Goal: Task Accomplishment & Management: Manage account settings

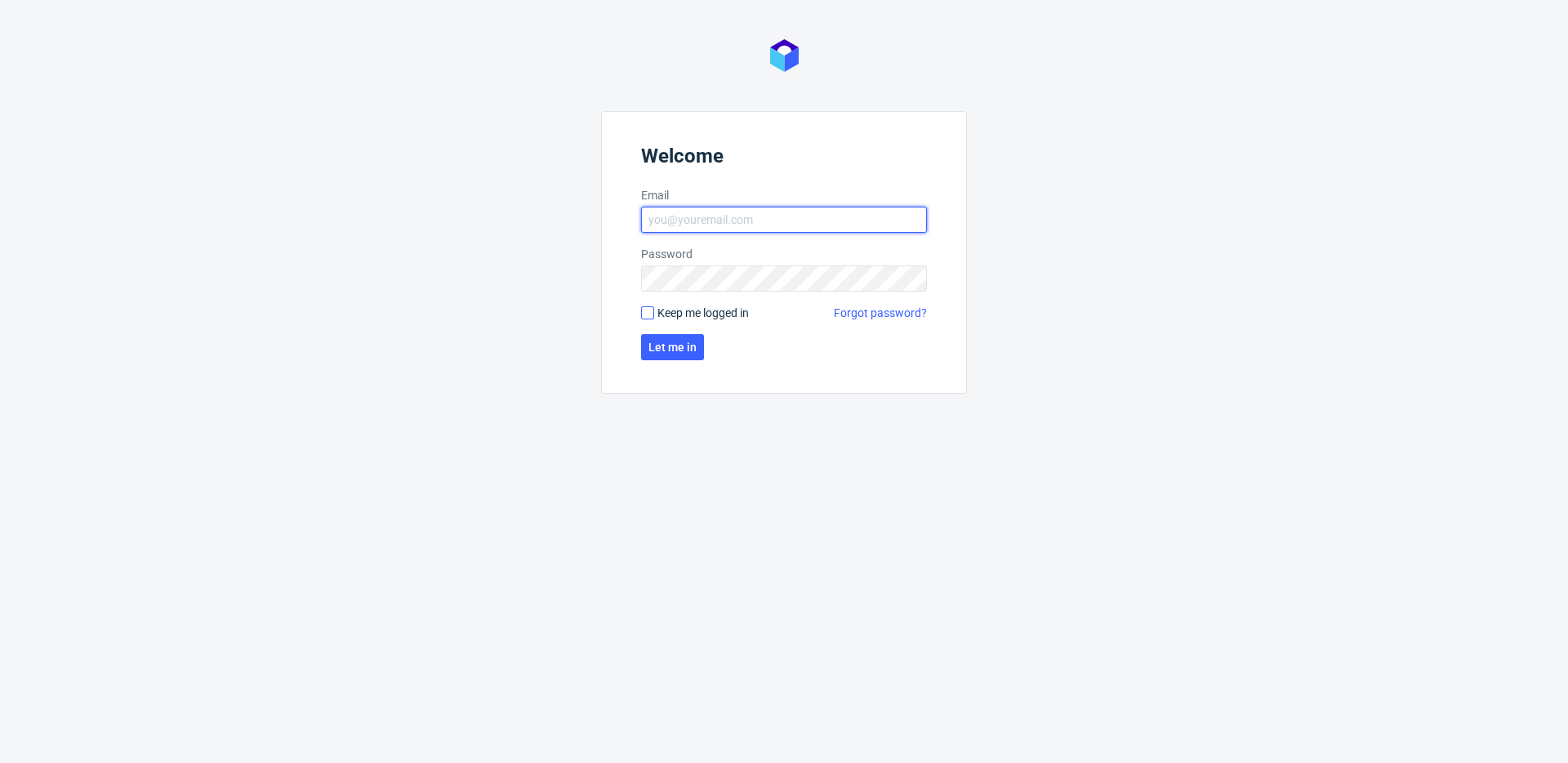
type input "michal.fedorowicz@packhelp.com"
click at [647, 319] on input "Keep me logged in" at bounding box center [648, 313] width 13 height 13
checkbox input "true"
click at [680, 355] on button "Let me in" at bounding box center [672, 347] width 63 height 26
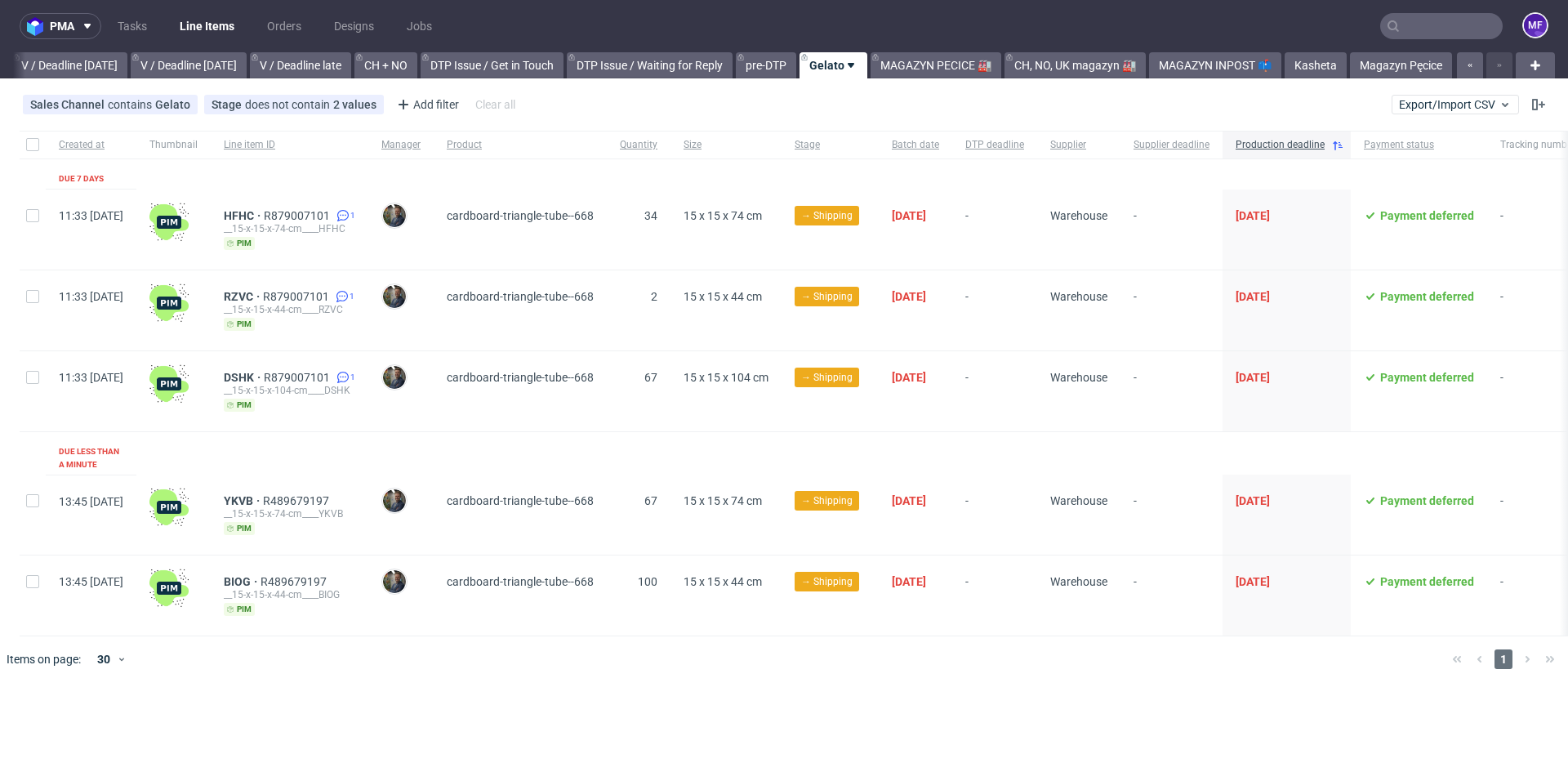
scroll to position [0, 2050]
click at [1324, 74] on link "Kasheta" at bounding box center [1315, 65] width 62 height 26
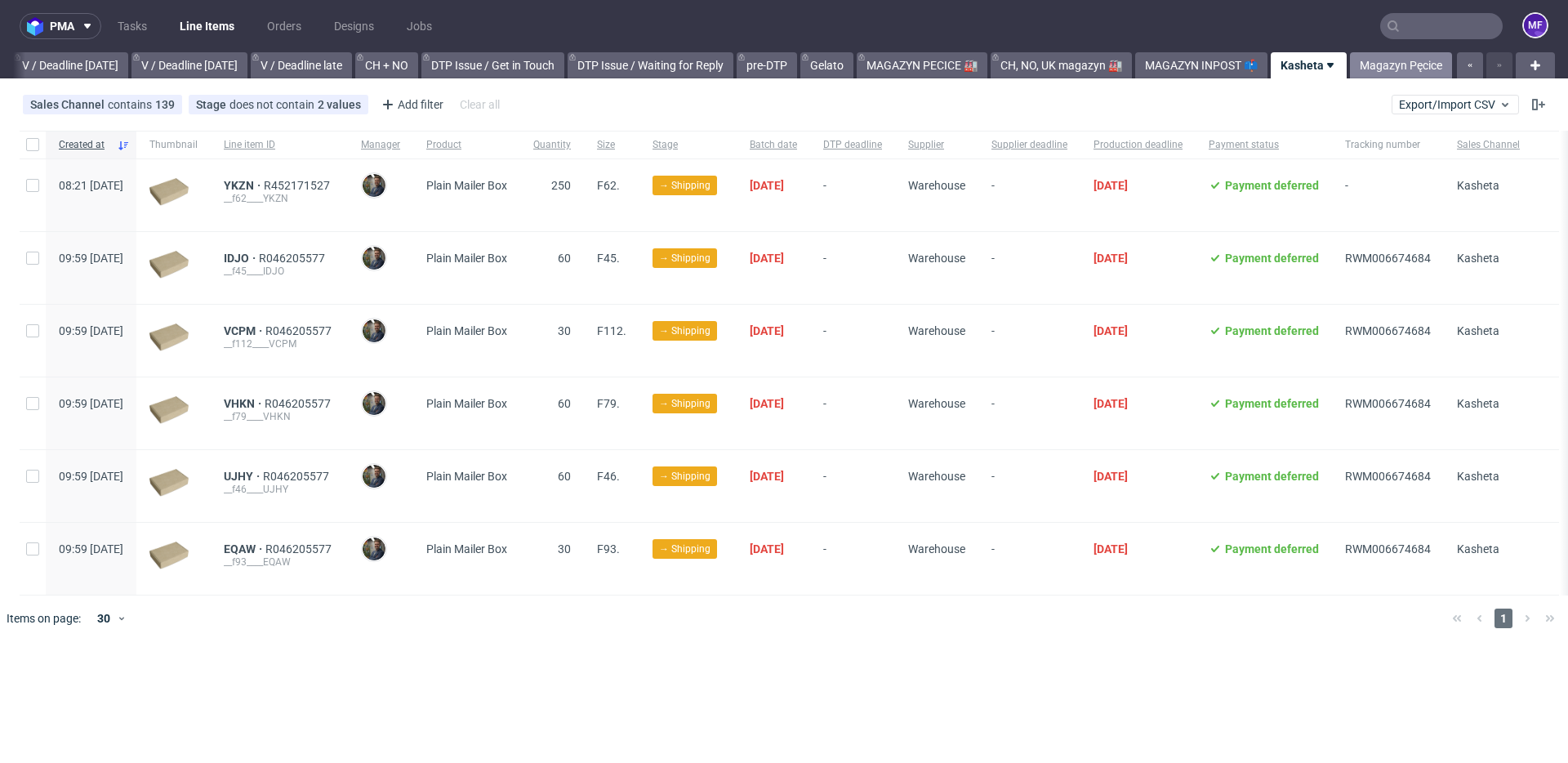
click at [1375, 74] on link "Magazyn Pęcice" at bounding box center [1401, 65] width 102 height 26
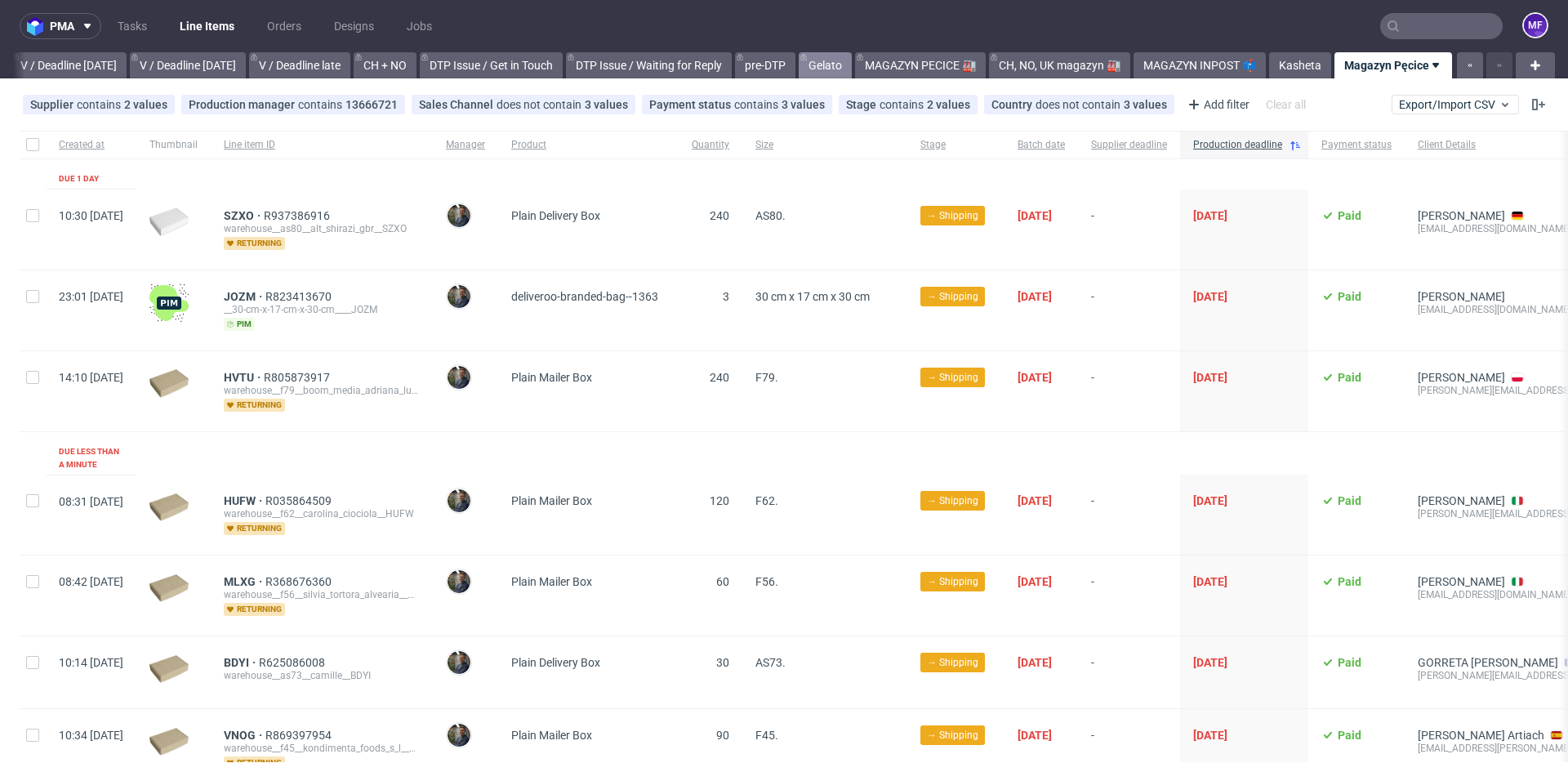
click at [831, 67] on link "Gelato" at bounding box center [825, 65] width 53 height 26
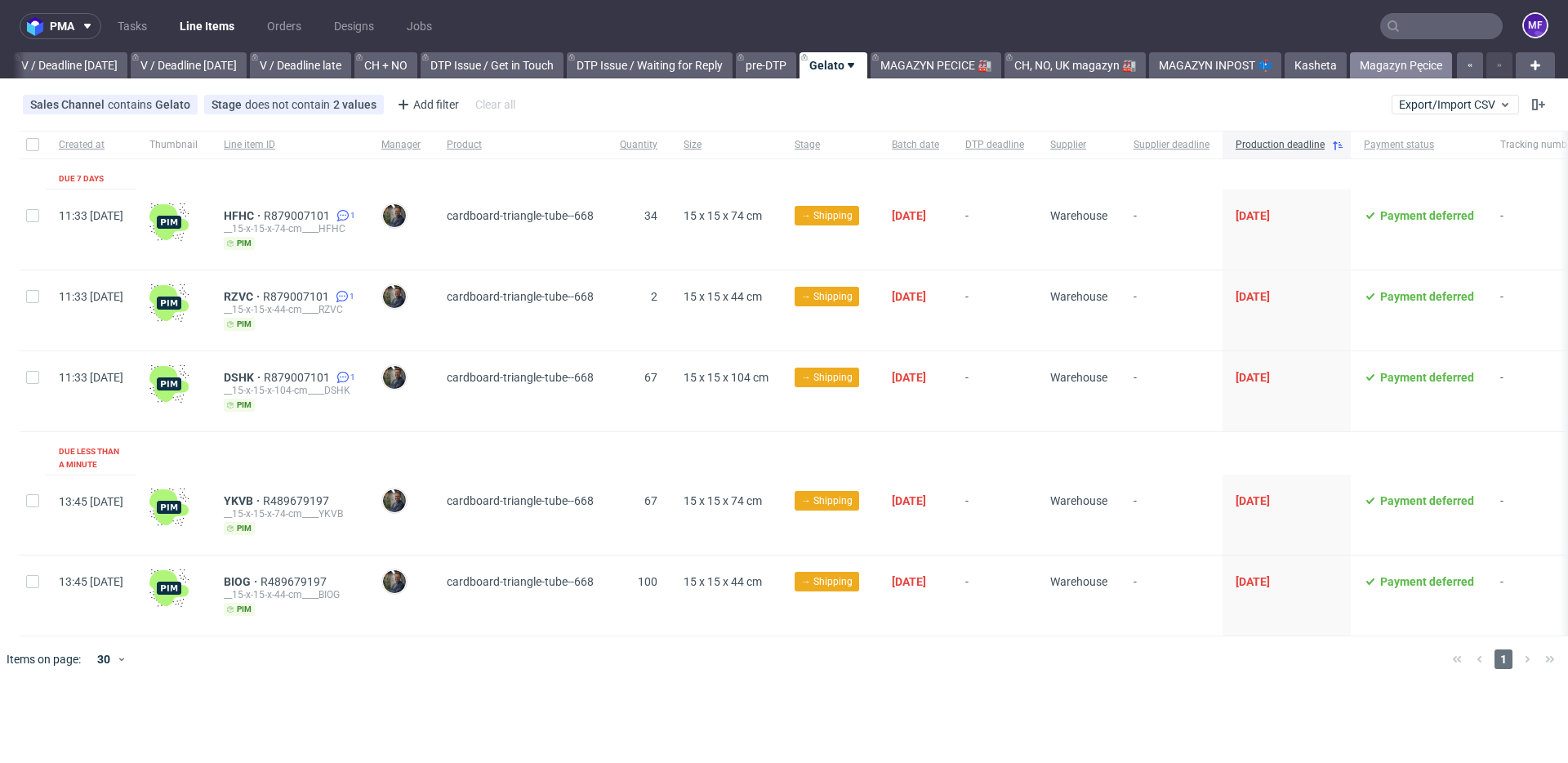
click at [1384, 68] on link "Magazyn Pęcice" at bounding box center [1401, 65] width 102 height 26
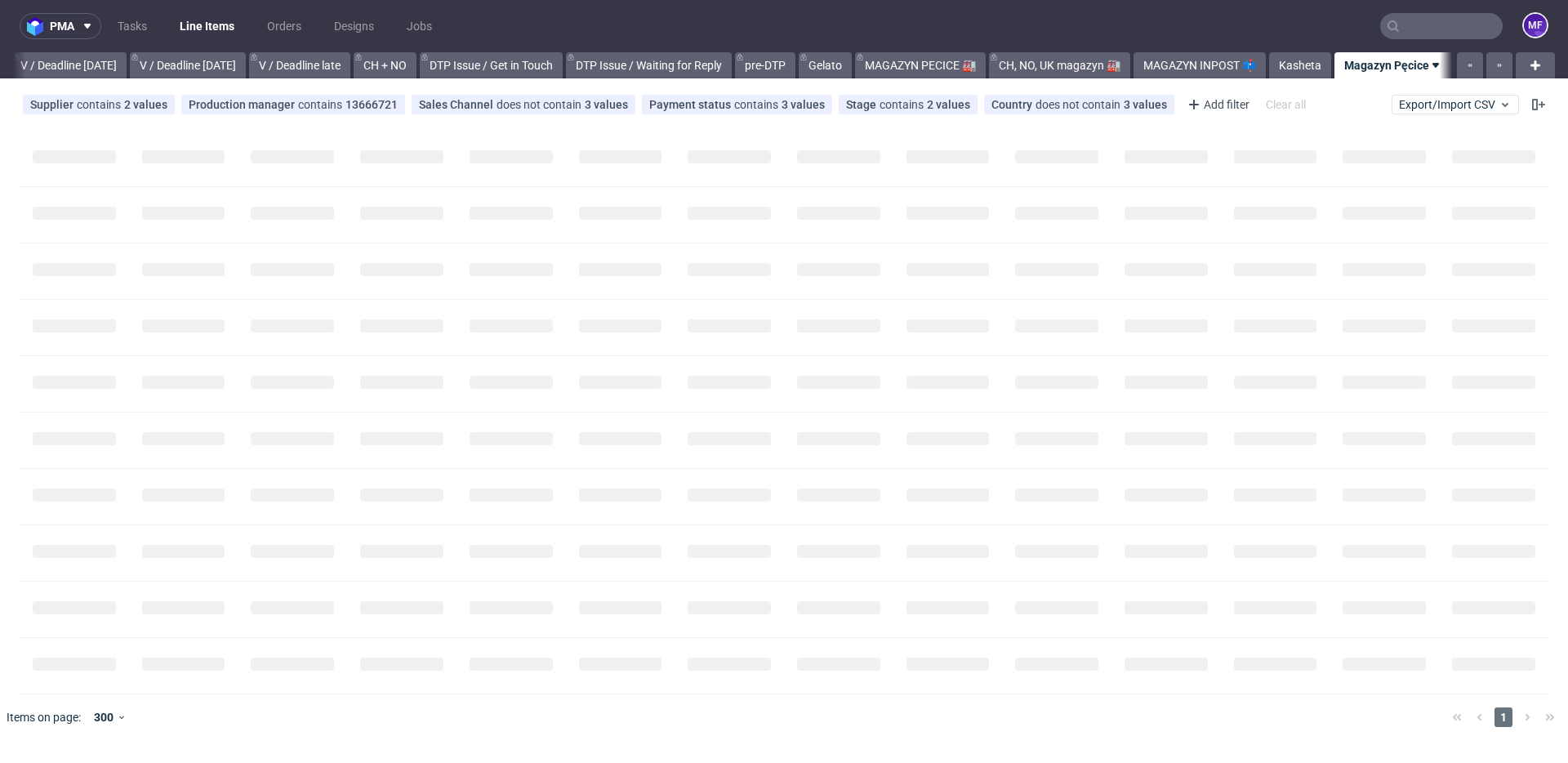
scroll to position [0, 2051]
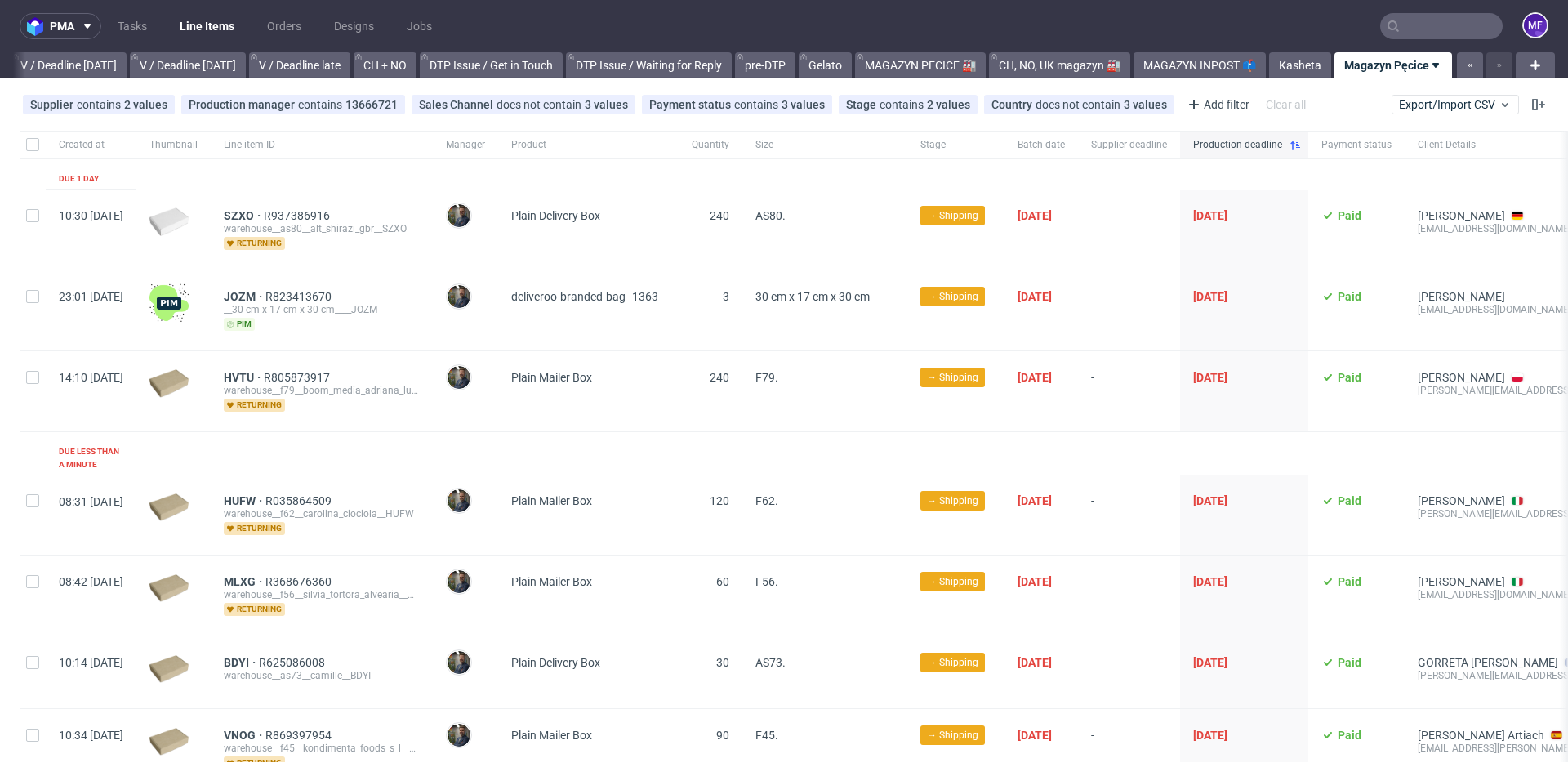
click at [485, 246] on span "[PERSON_NAME]" at bounding box center [465, 226] width 39 height 47
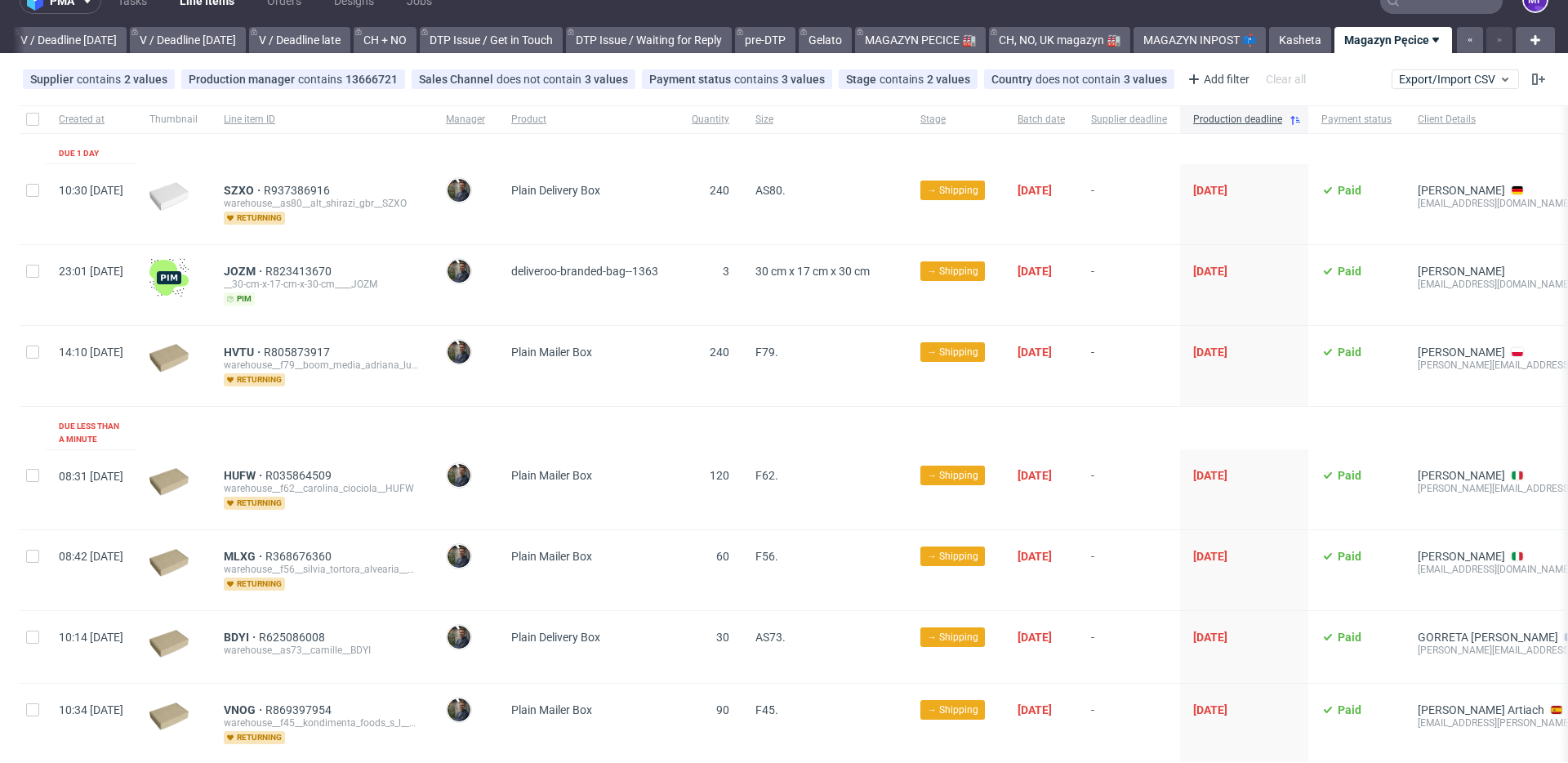
scroll to position [0, 0]
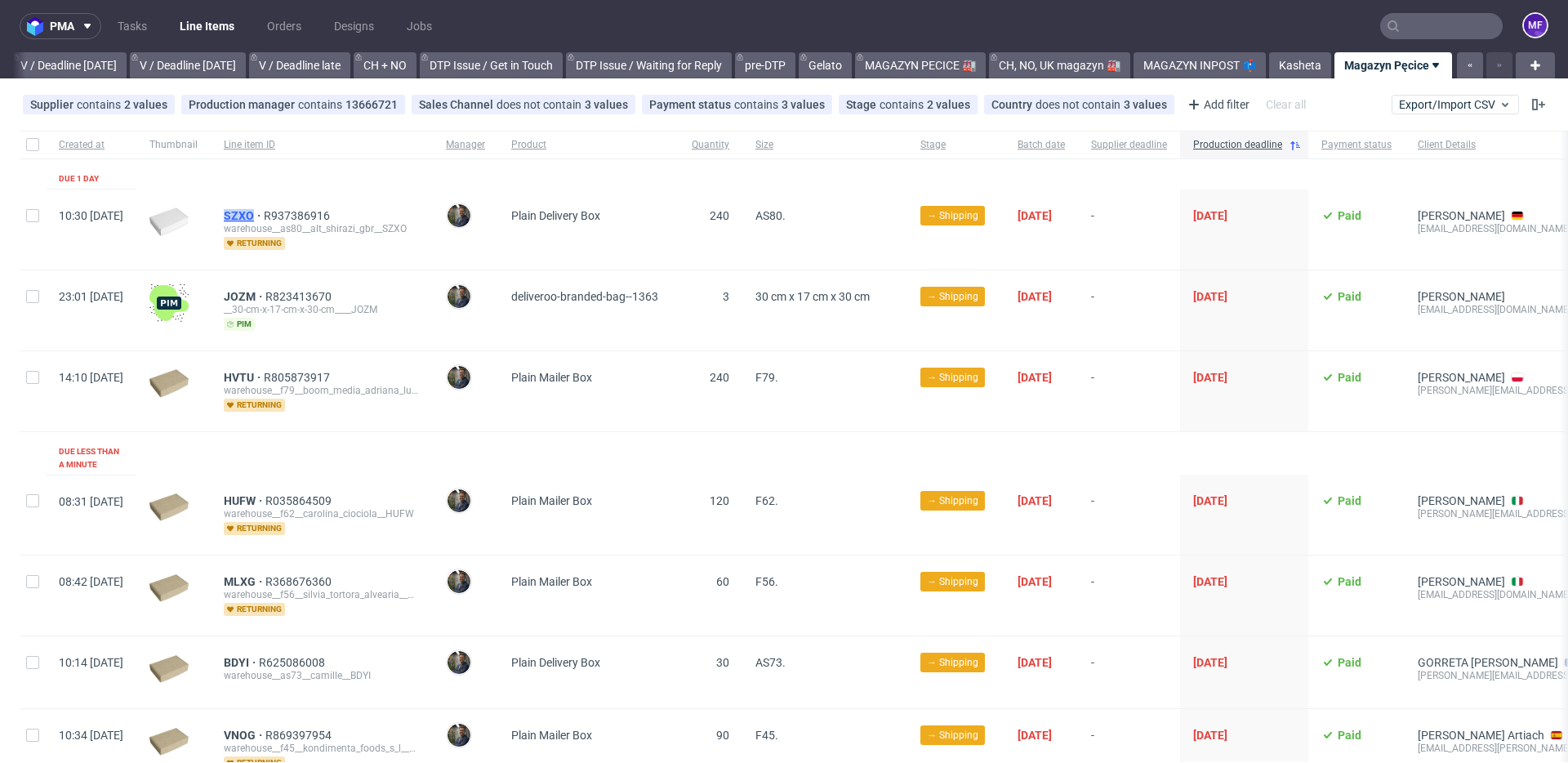
drag, startPoint x: 266, startPoint y: 211, endPoint x: 300, endPoint y: 215, distance: 34.2
click at [300, 215] on div "SZXO R937386916 warehouse__as80__alt_shirazi_gbr__SZXO returning" at bounding box center [321, 230] width 222 height 80
copy span "SZXO"
click at [785, 214] on span "AS80." at bounding box center [770, 215] width 30 height 13
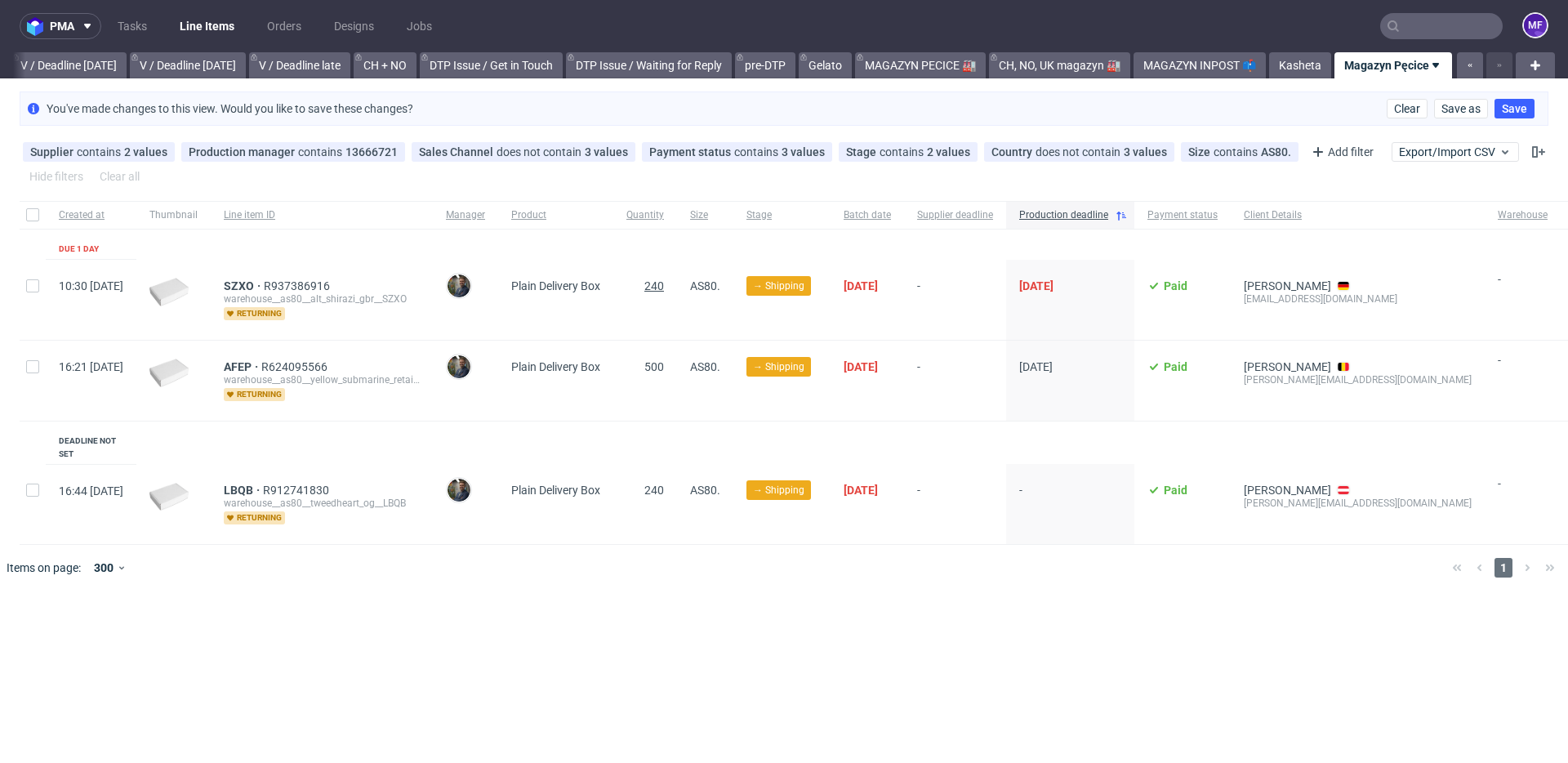
click at [664, 285] on span "240" at bounding box center [653, 286] width 19 height 13
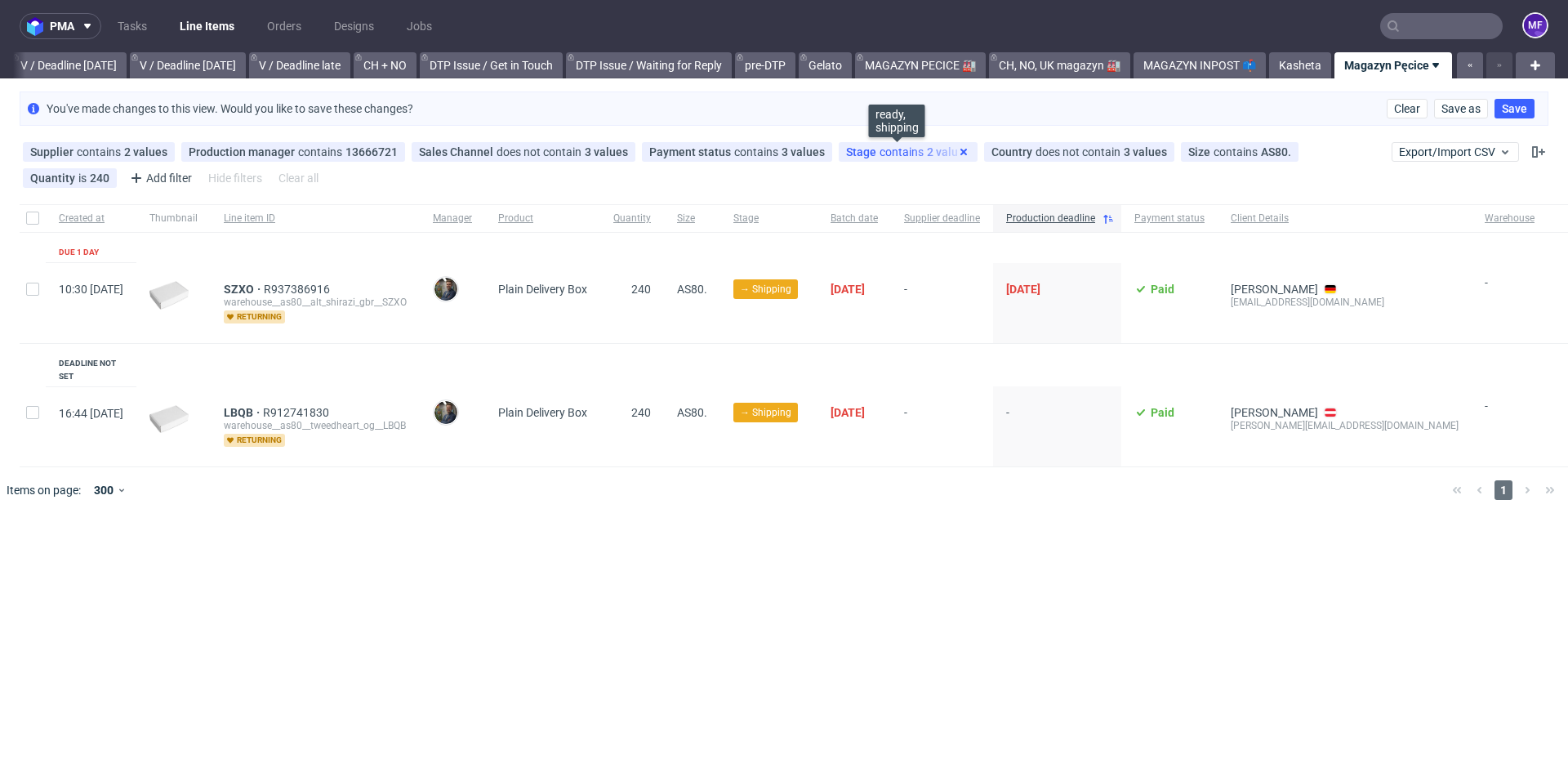
click at [961, 152] on use at bounding box center [963, 152] width 6 height 6
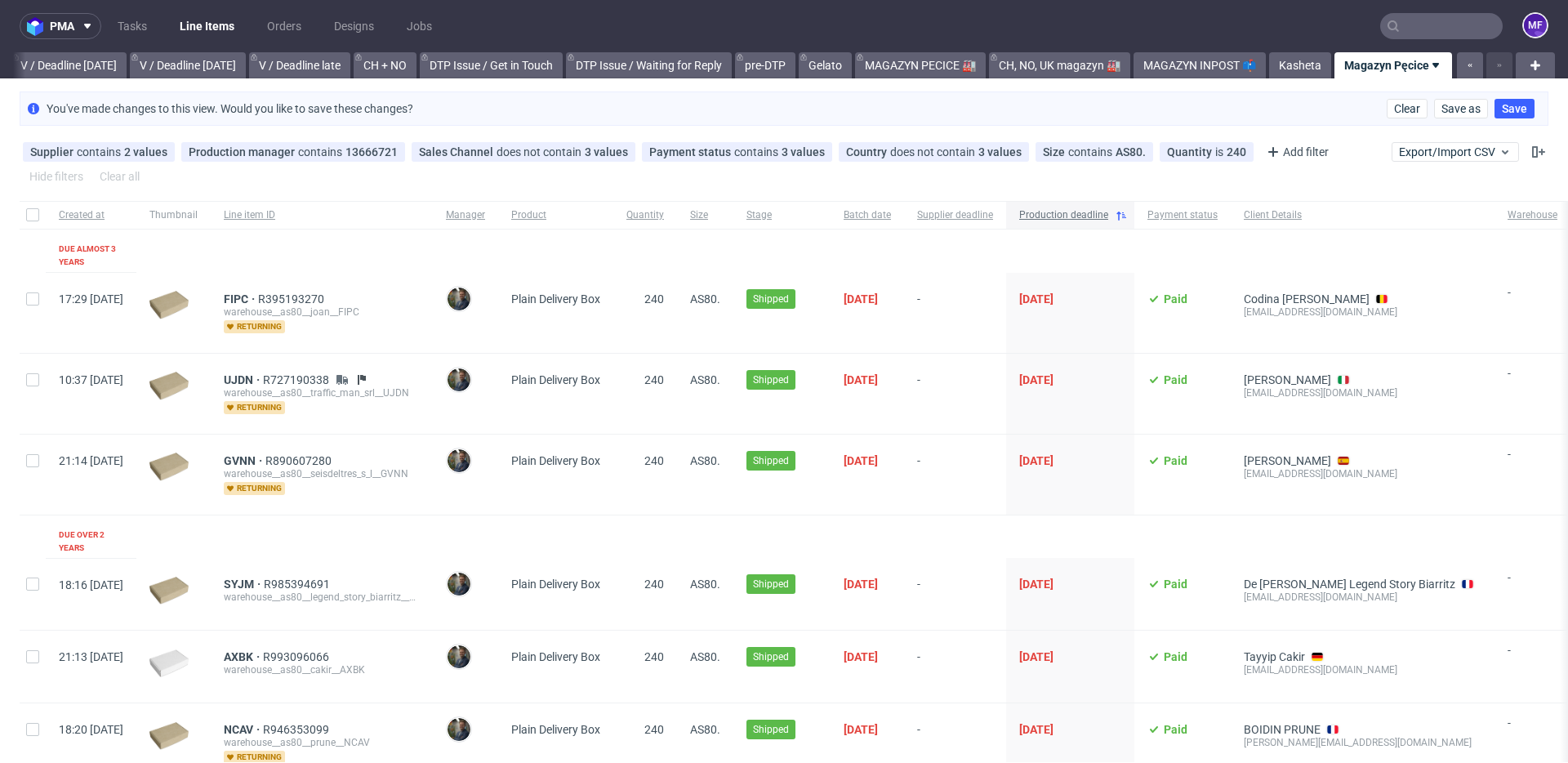
click at [1127, 214] on icon at bounding box center [1121, 215] width 13 height 13
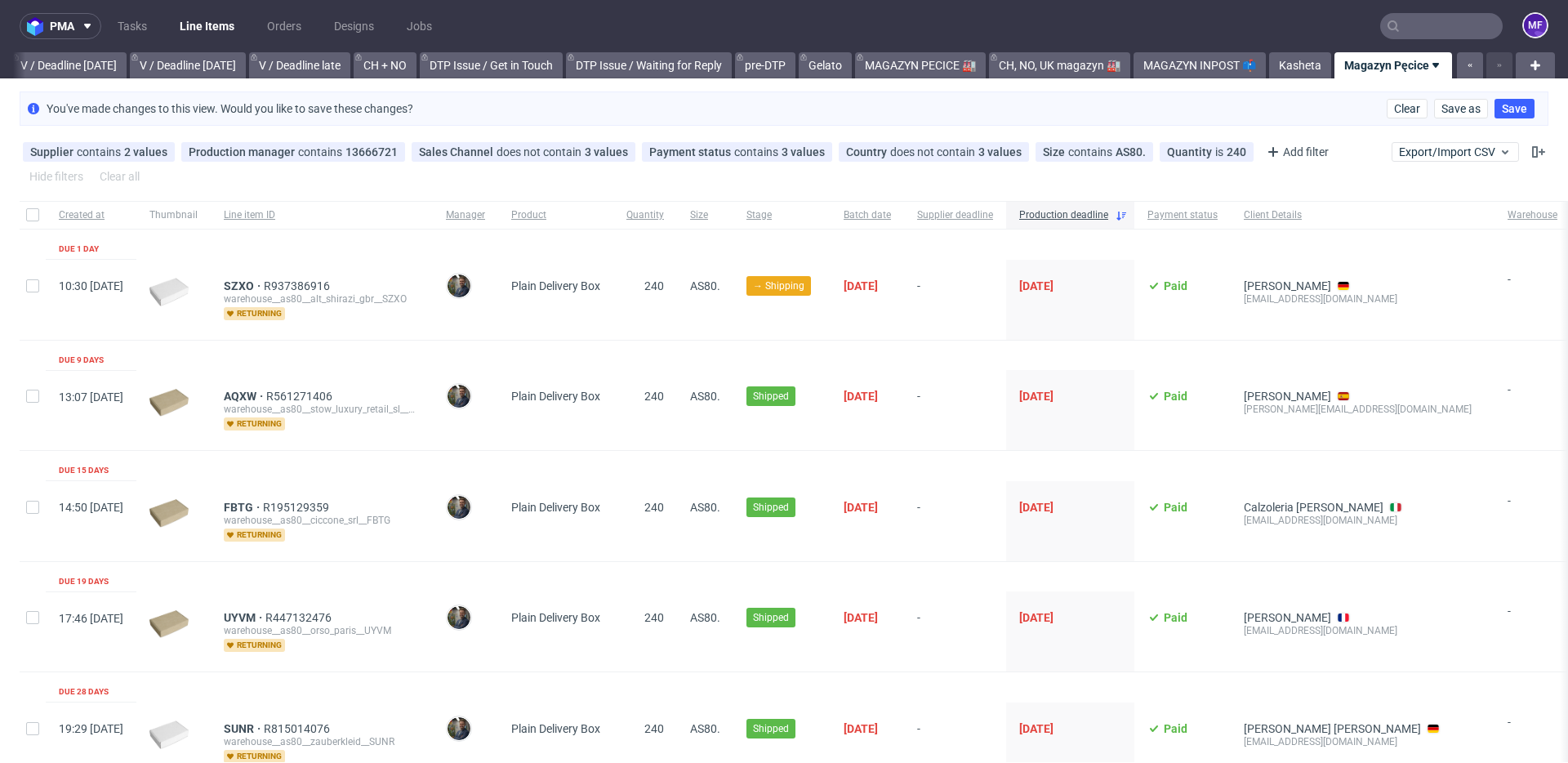
scroll to position [28, 0]
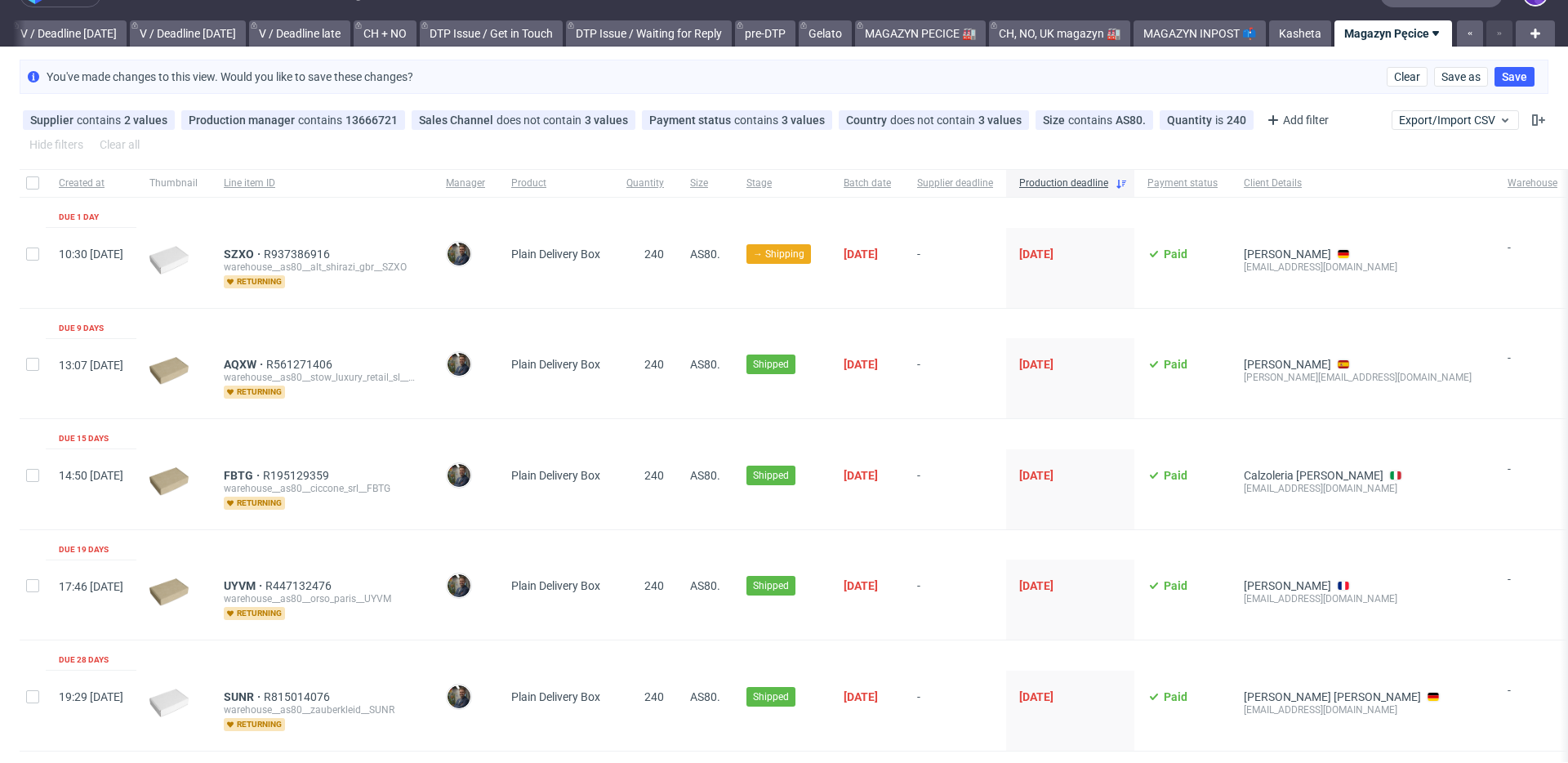
scroll to position [39, 0]
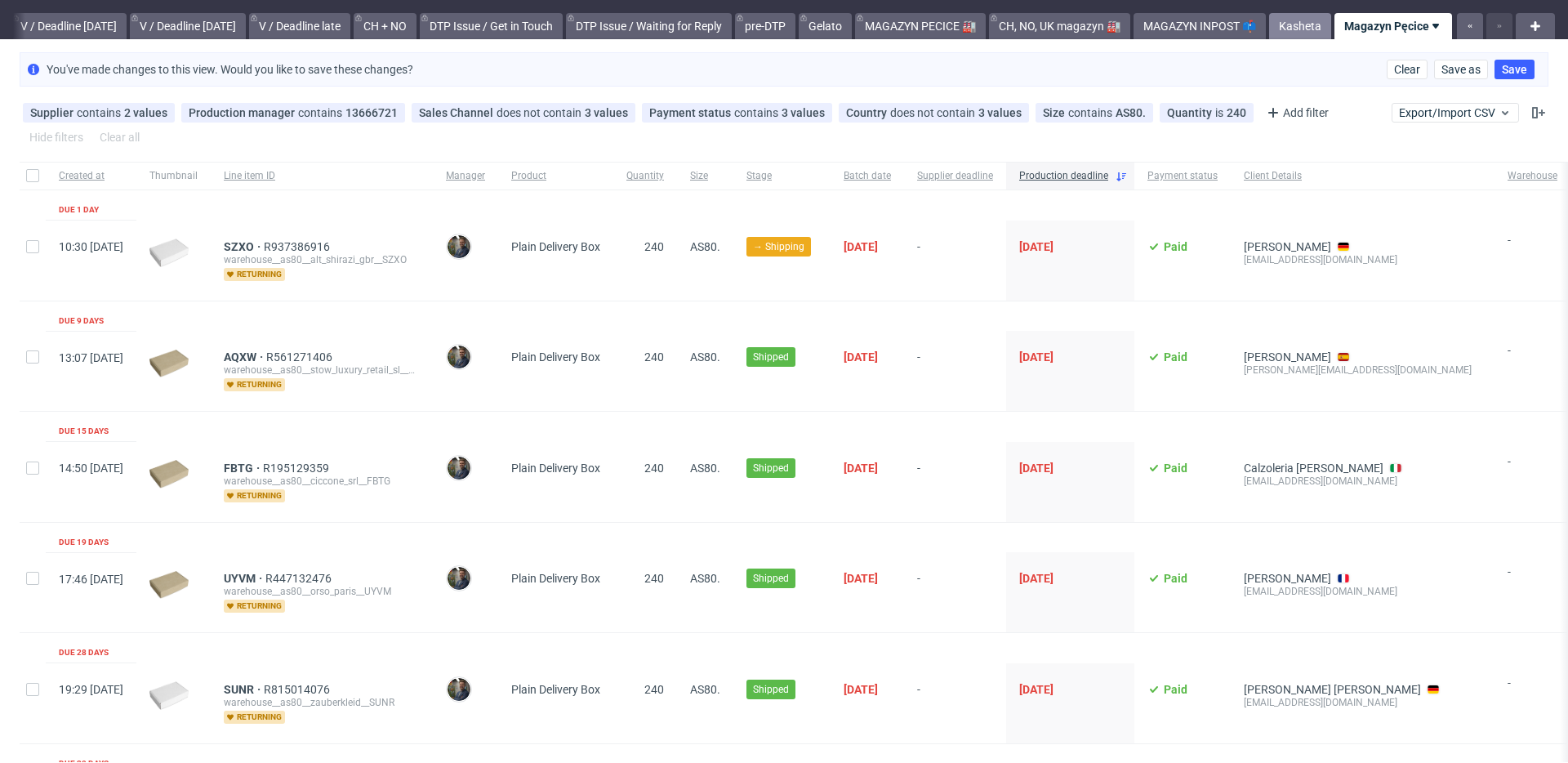
click at [1274, 27] on link "Kasheta" at bounding box center [1300, 26] width 62 height 26
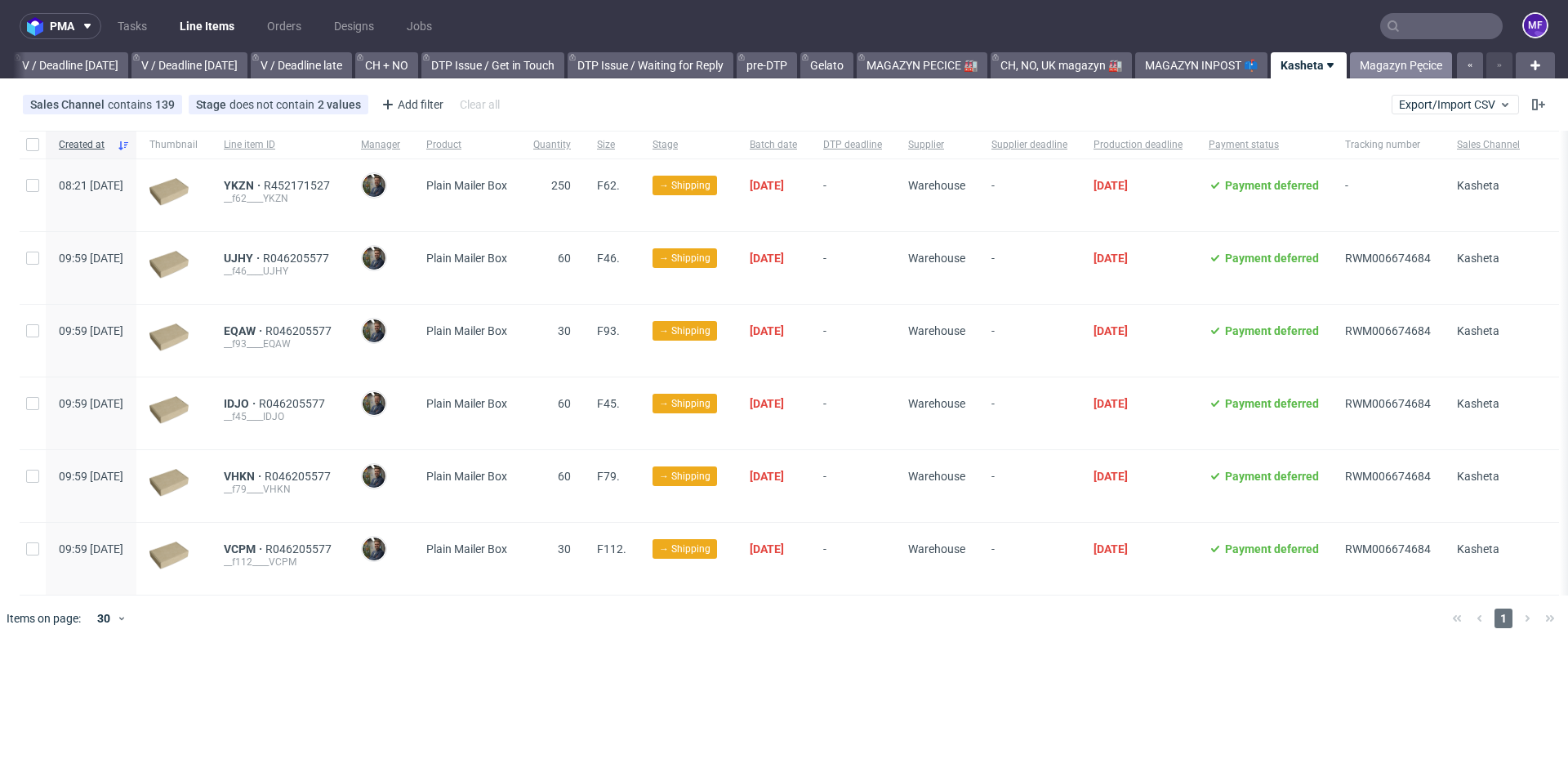
click at [1375, 70] on link "Magazyn Pęcice" at bounding box center [1401, 65] width 102 height 26
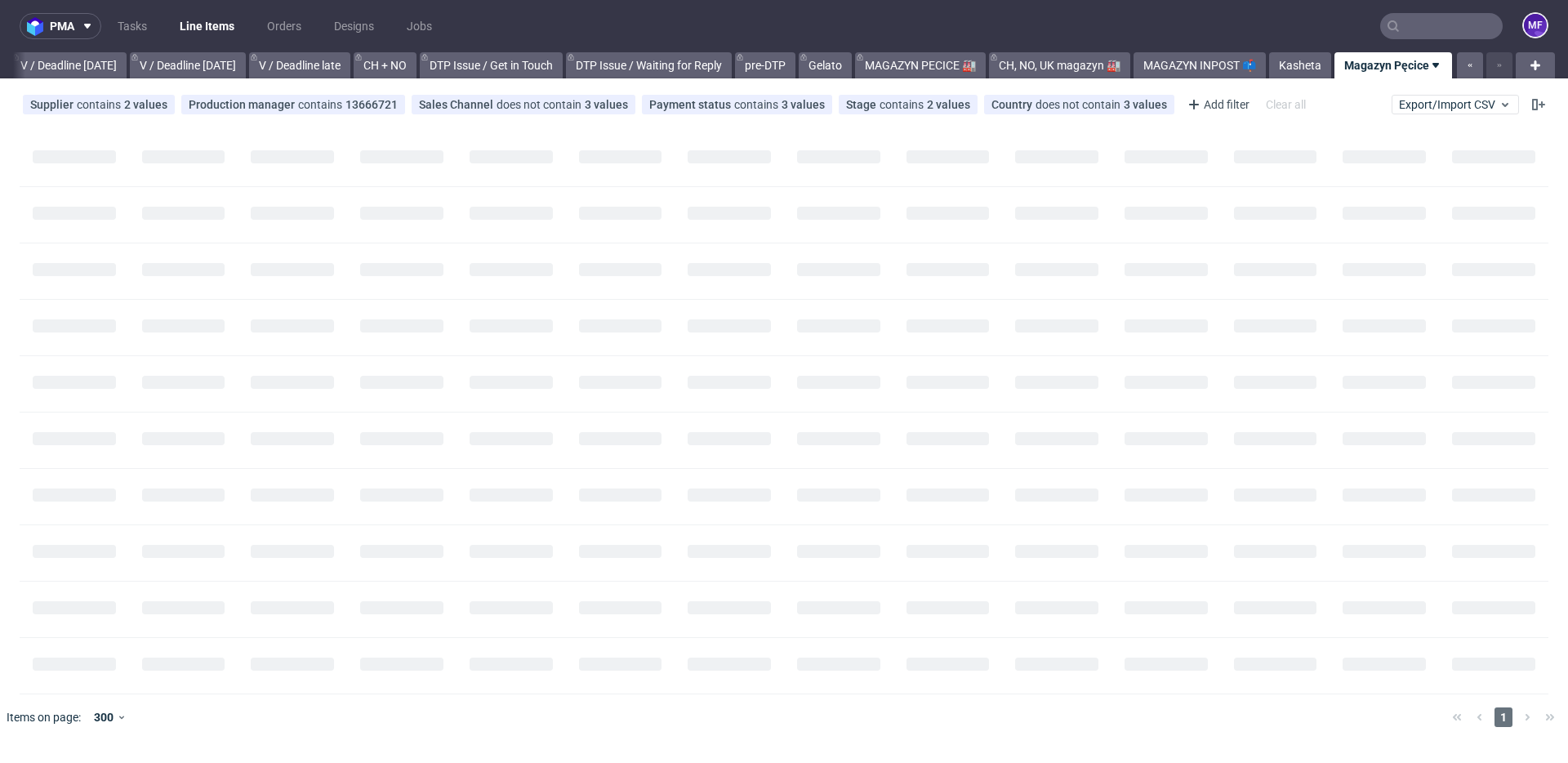
scroll to position [0, 2051]
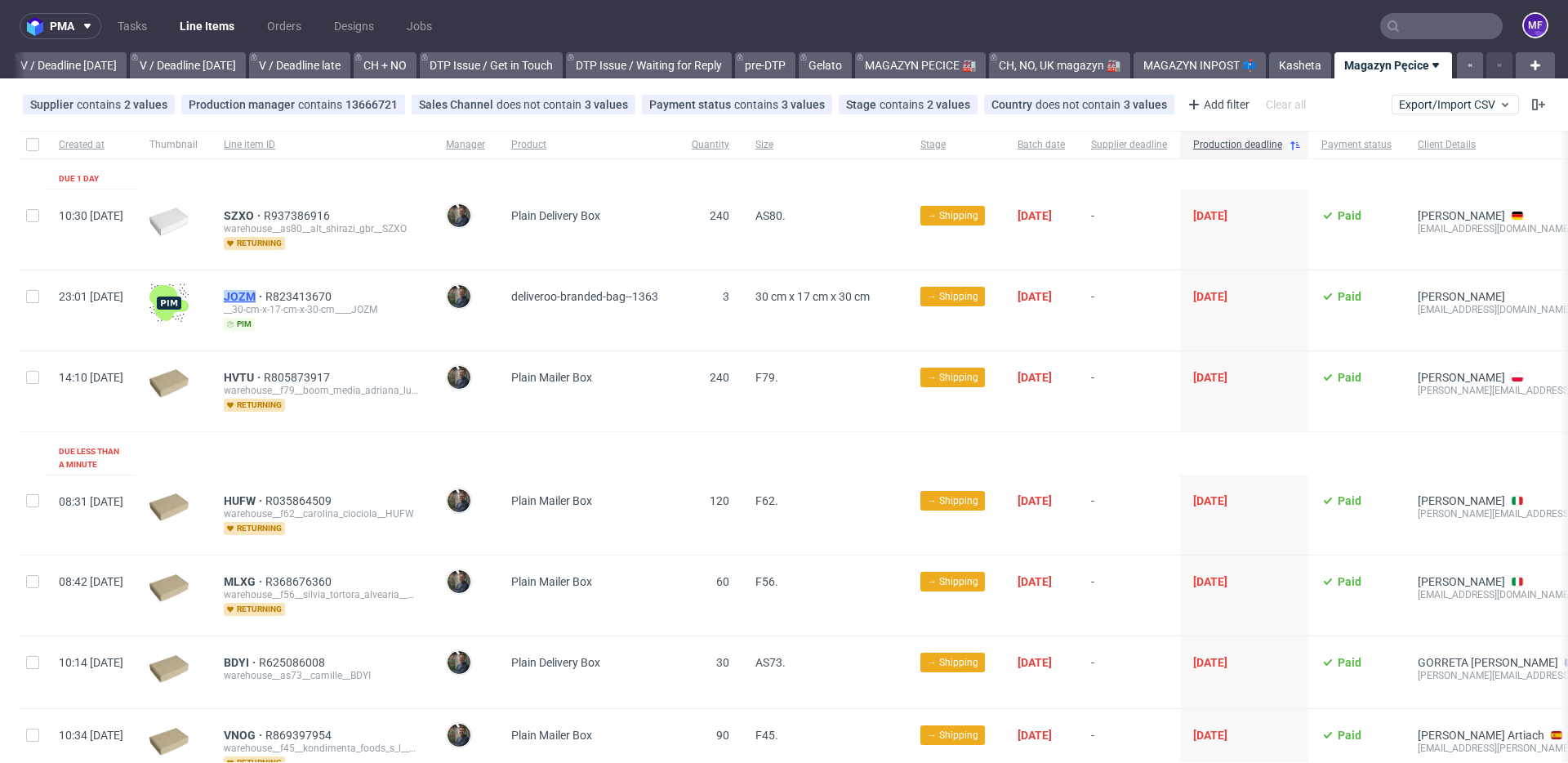
drag, startPoint x: 265, startPoint y: 292, endPoint x: 302, endPoint y: 297, distance: 37.3
click at [302, 297] on div "JOZM R823413670 __30-cm-x-17-cm-x-30-cm____JOZM pim" at bounding box center [321, 310] width 222 height 80
copy span "JOZM"
click at [869, 299] on span "30 cm x 17 cm x 30 cm" at bounding box center [812, 297] width 114 height 13
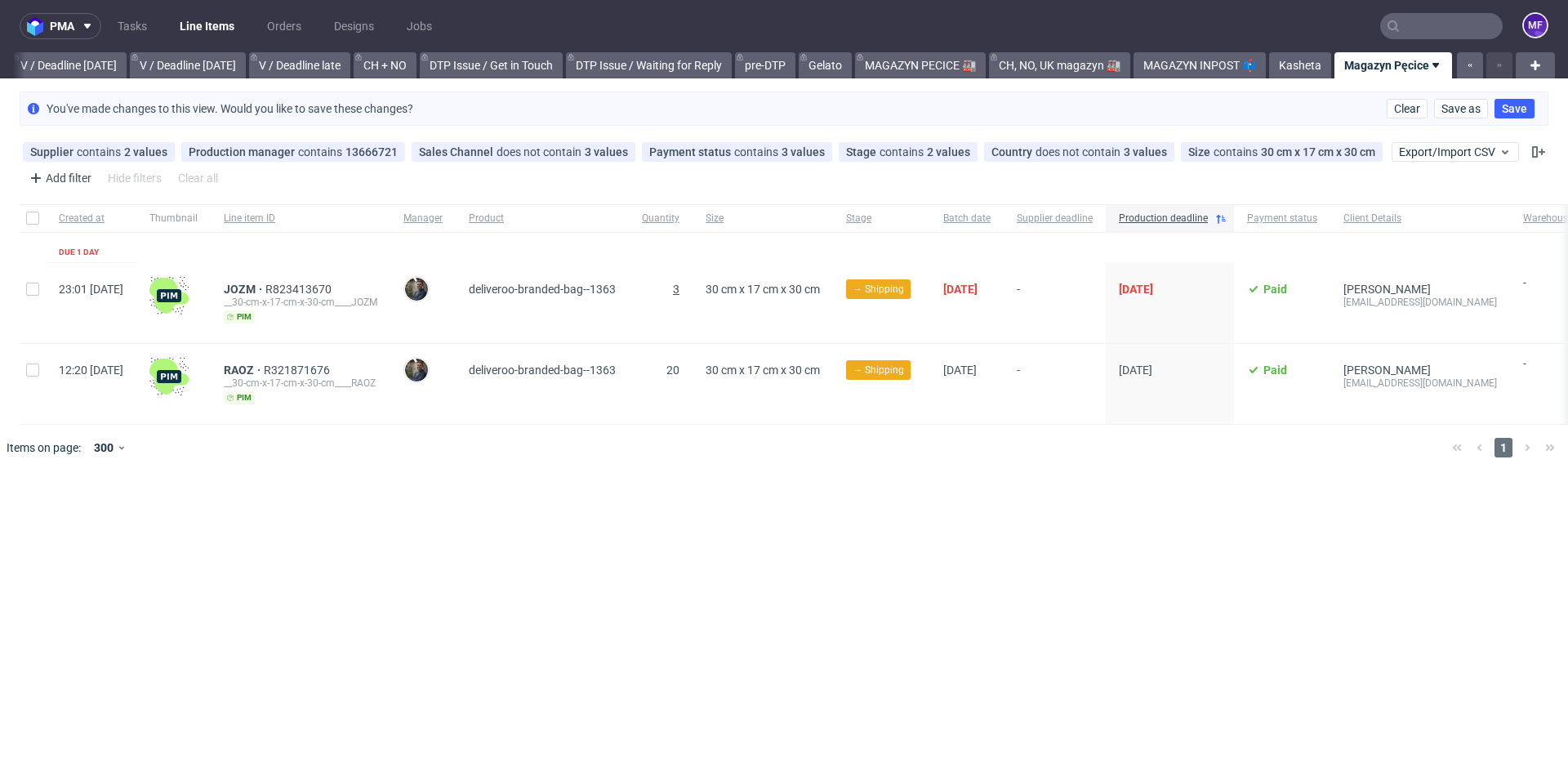
click at [680, 293] on span "3" at bounding box center [676, 289] width 6 height 13
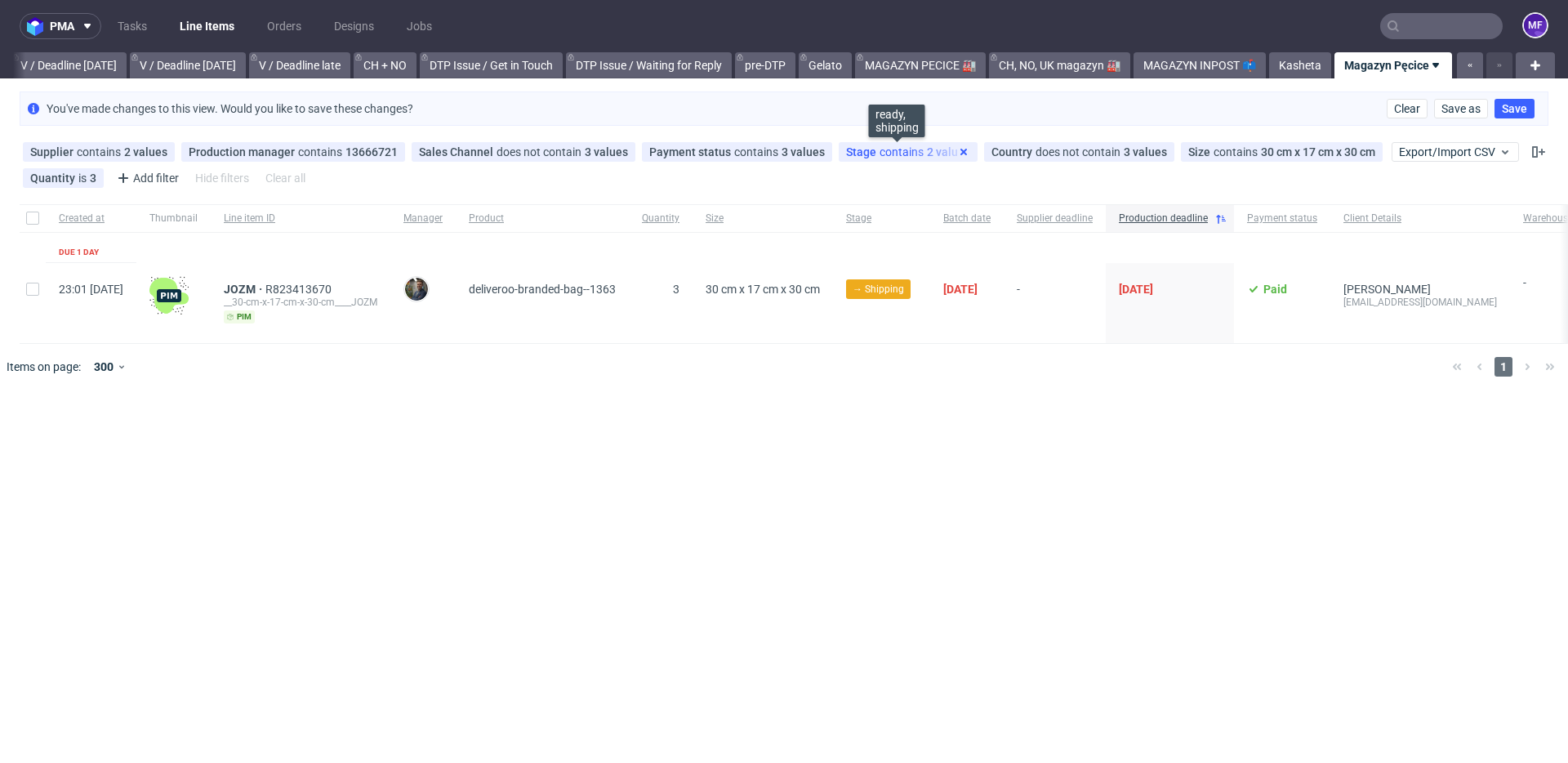
click at [961, 152] on use at bounding box center [963, 152] width 6 height 6
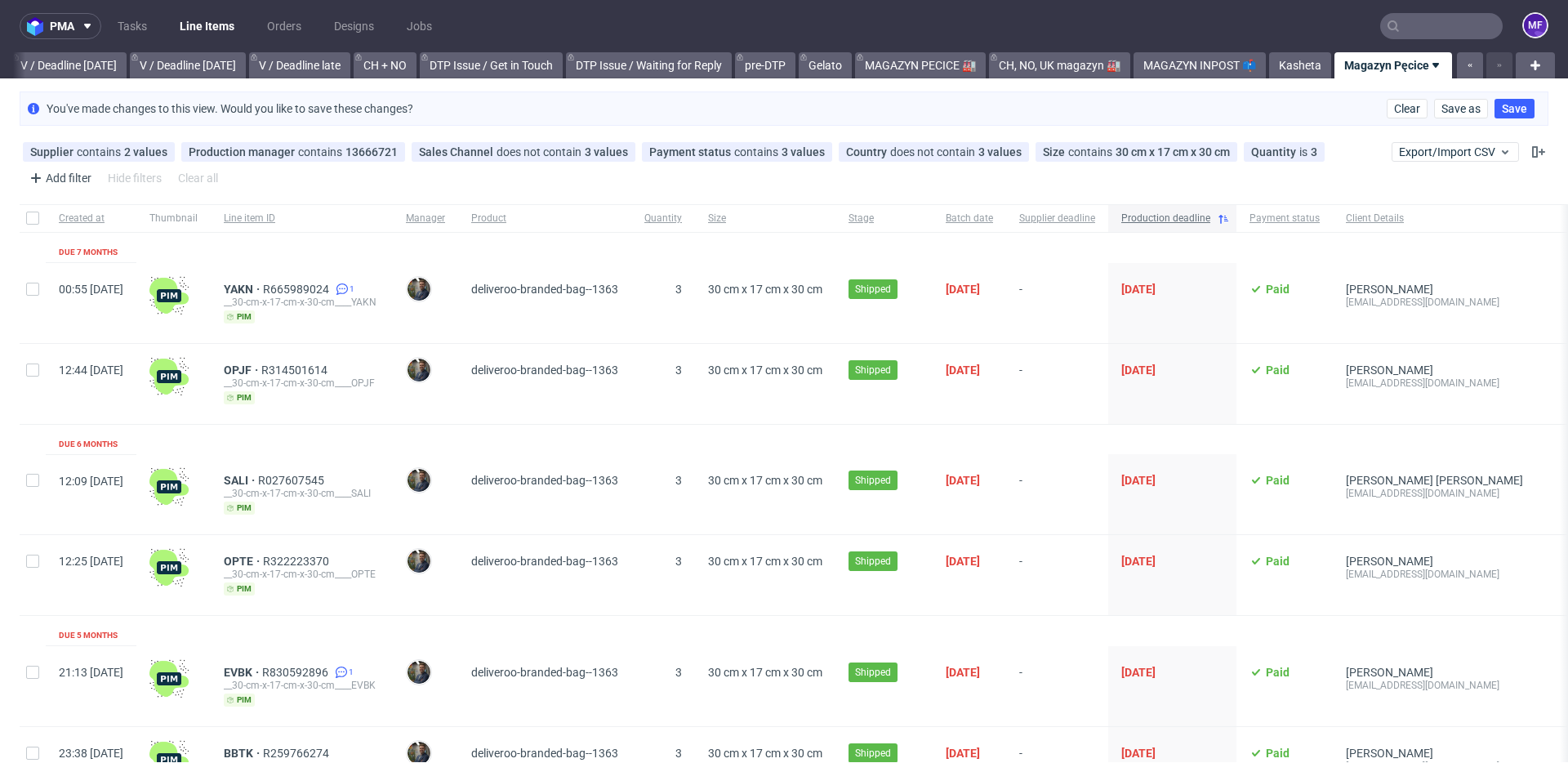
click at [1228, 218] on use at bounding box center [1222, 219] width 10 height 9
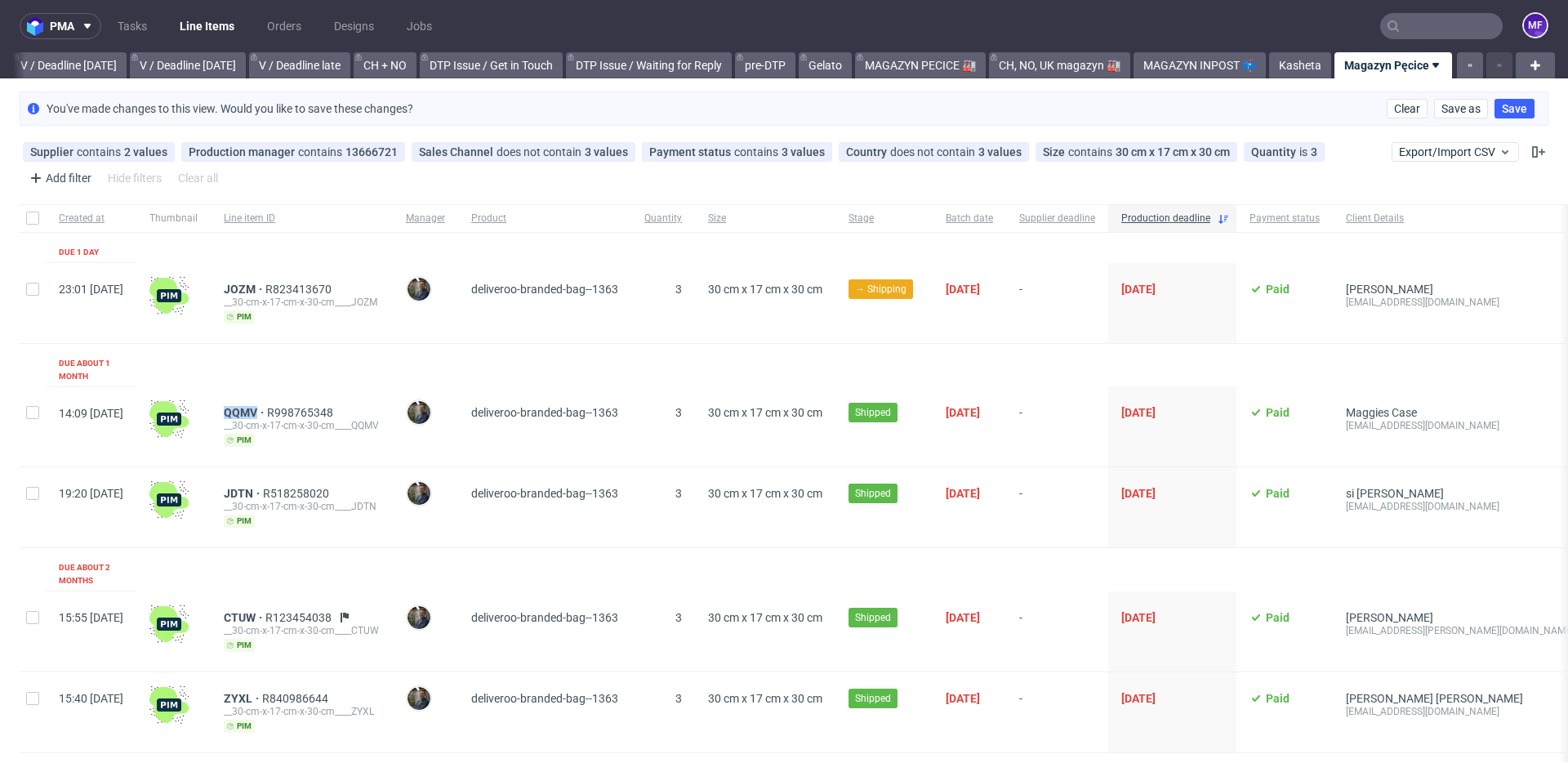
scroll to position [5, 0]
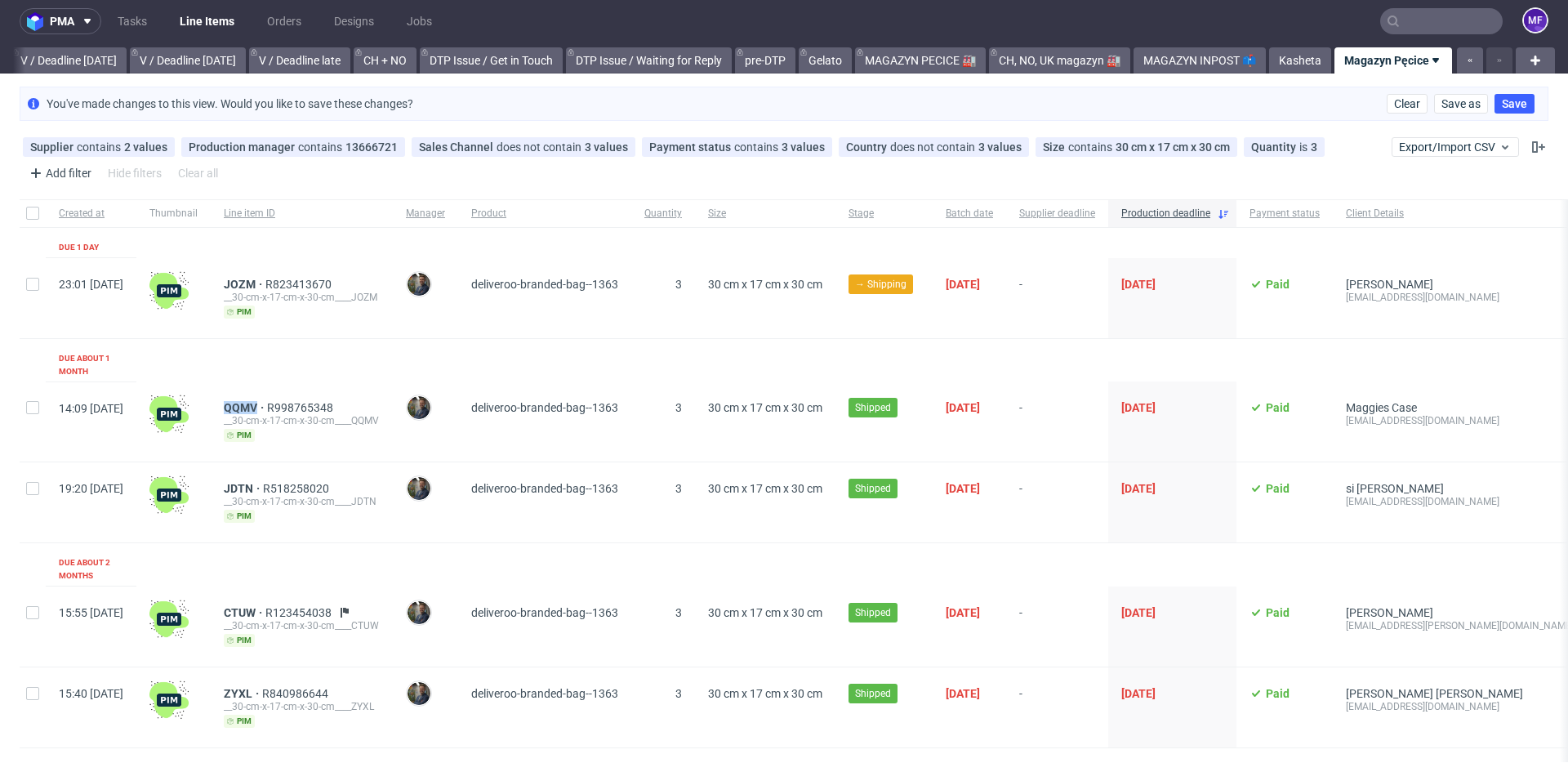
drag, startPoint x: 1272, startPoint y: 57, endPoint x: 1371, endPoint y: 67, distance: 99.5
click at [1272, 57] on link "Kasheta" at bounding box center [1300, 60] width 62 height 26
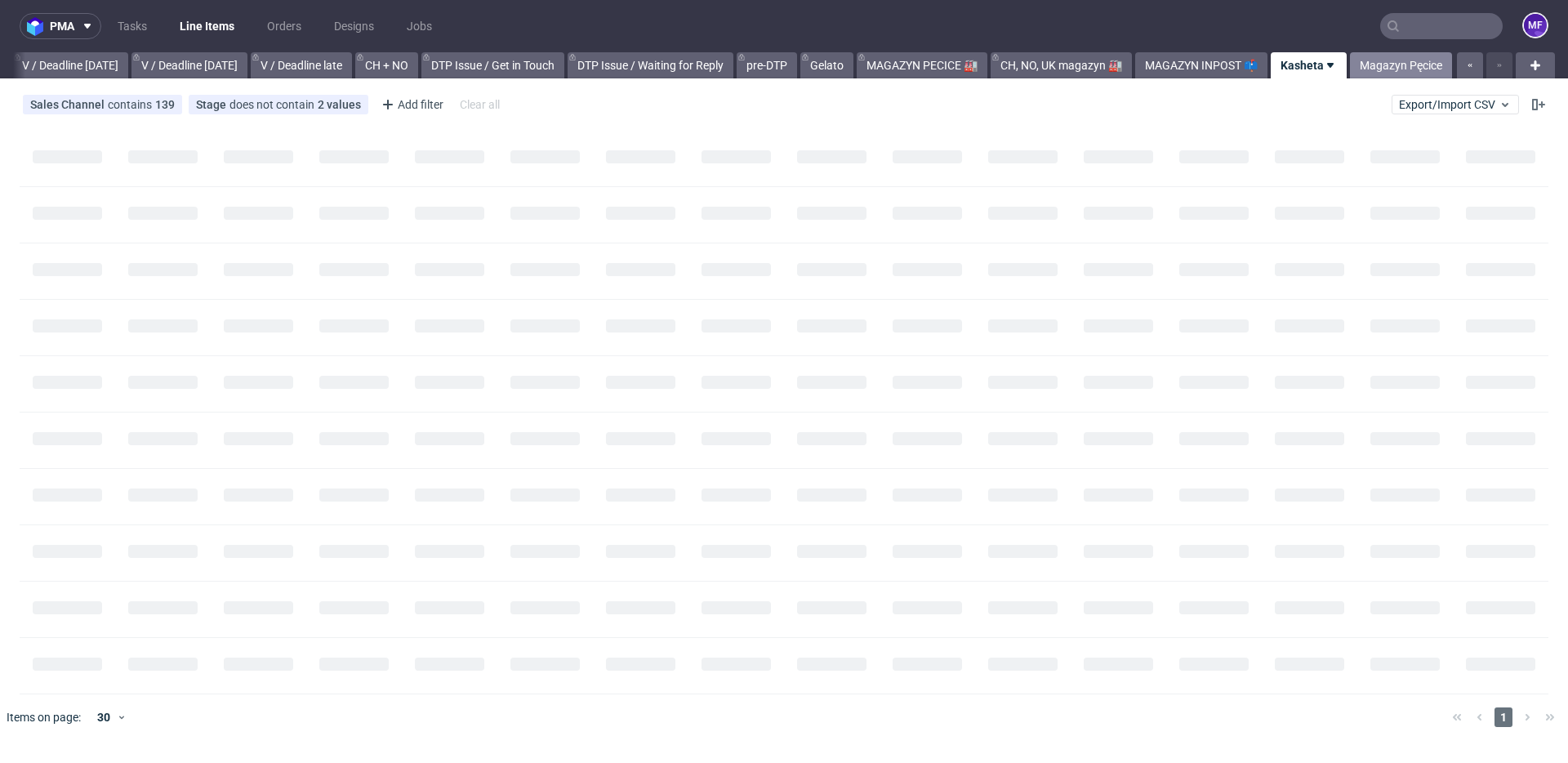
click at [1389, 68] on link "Magazyn Pęcice" at bounding box center [1401, 65] width 102 height 26
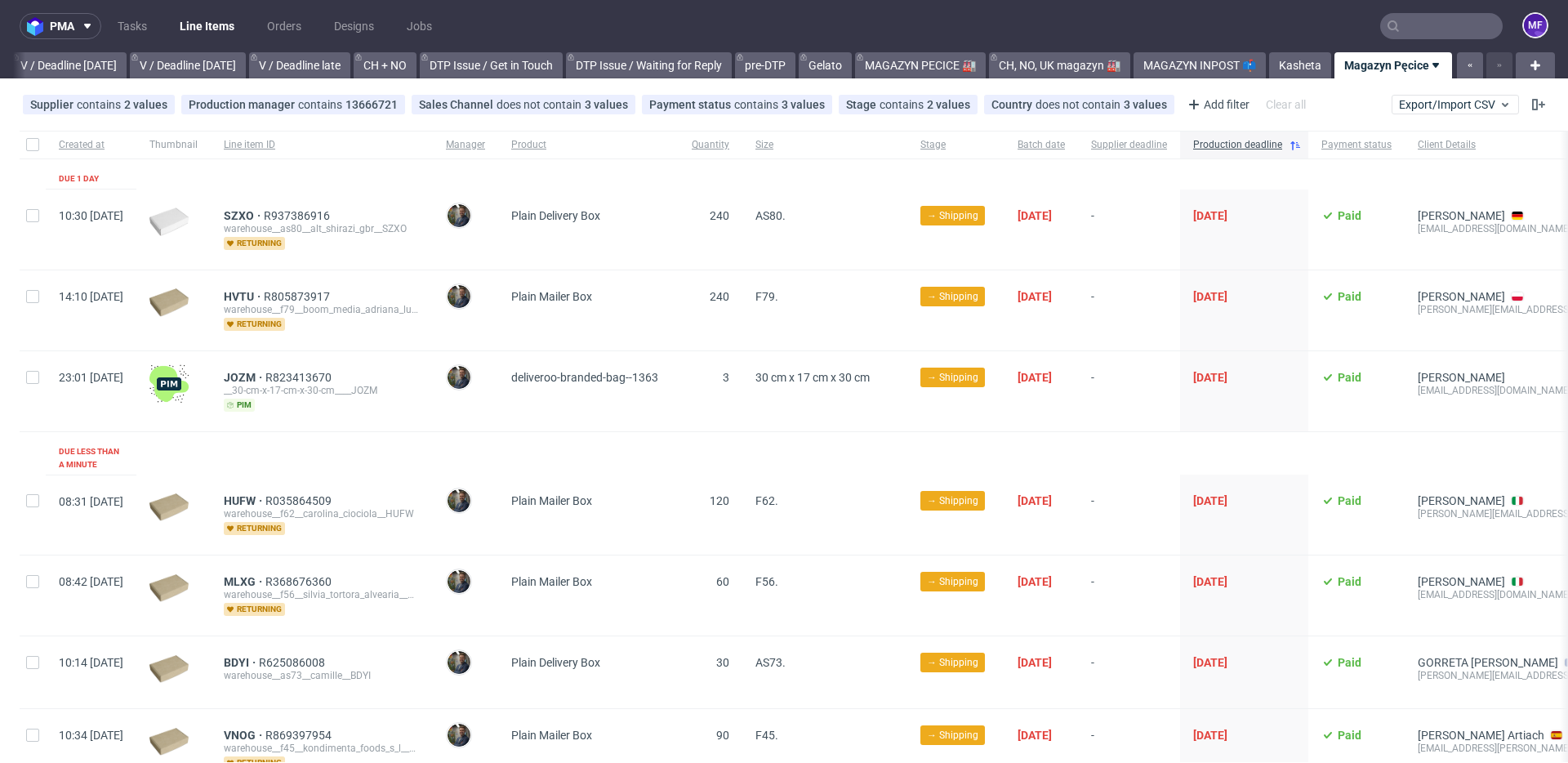
scroll to position [51, 0]
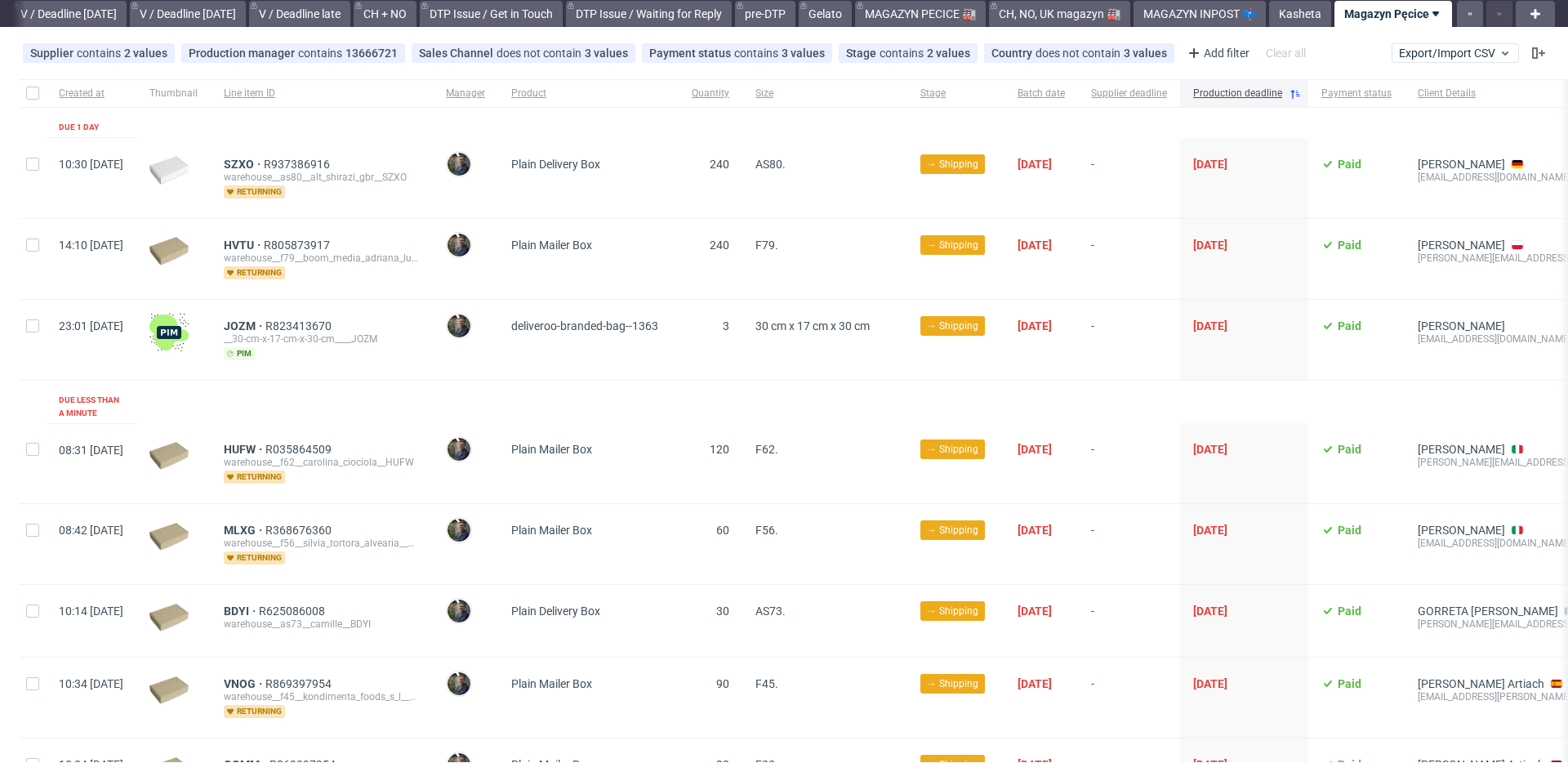
click at [211, 246] on div at bounding box center [172, 259] width 74 height 80
drag, startPoint x: 264, startPoint y: 246, endPoint x: 302, endPoint y: 248, distance: 38.1
click at [302, 248] on div "HVTU R805873917 warehouse__f79__boom_media_adriana_luczko__HVTU returning" at bounding box center [321, 259] width 222 height 80
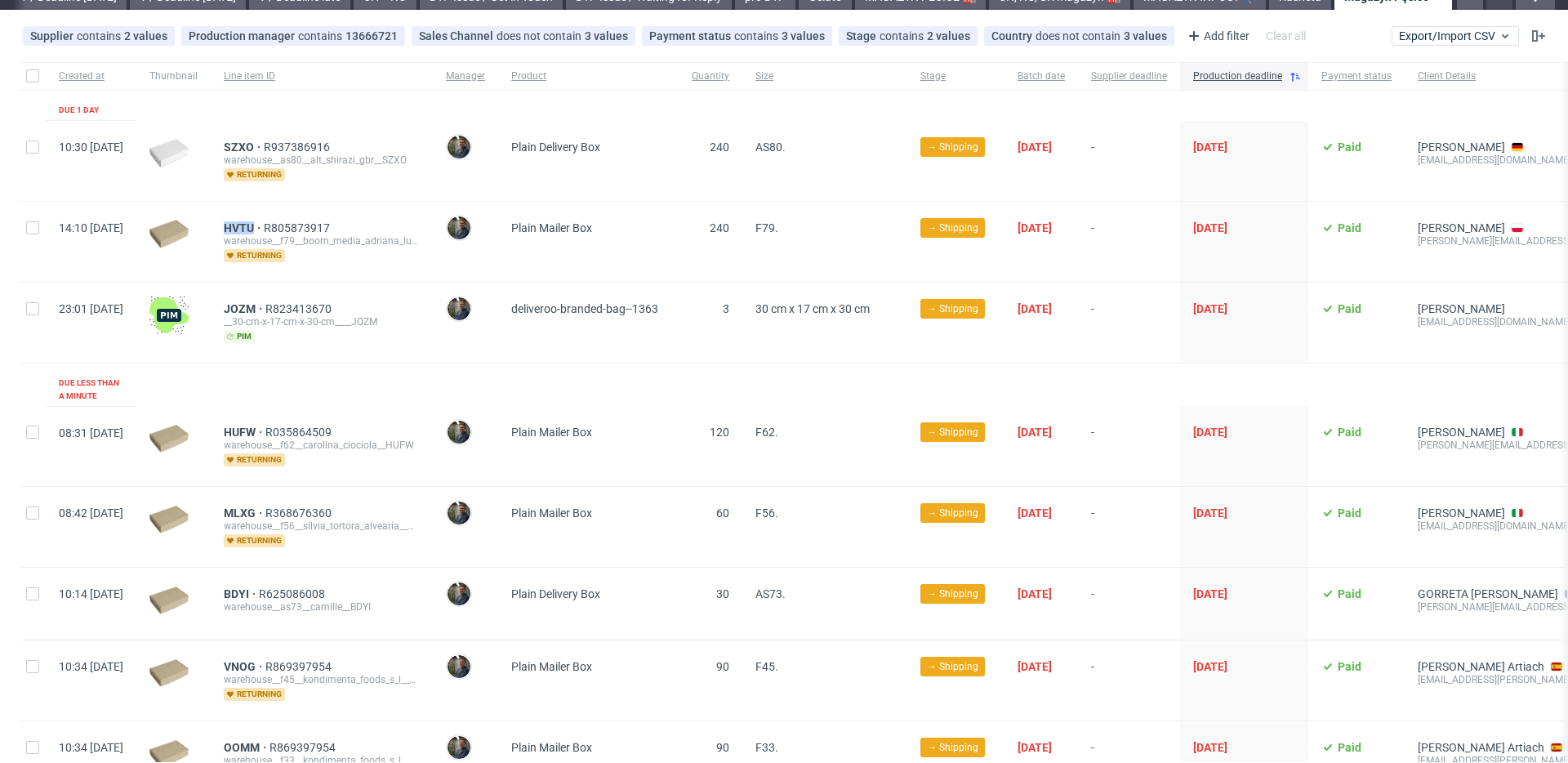
copy span "HVTU"
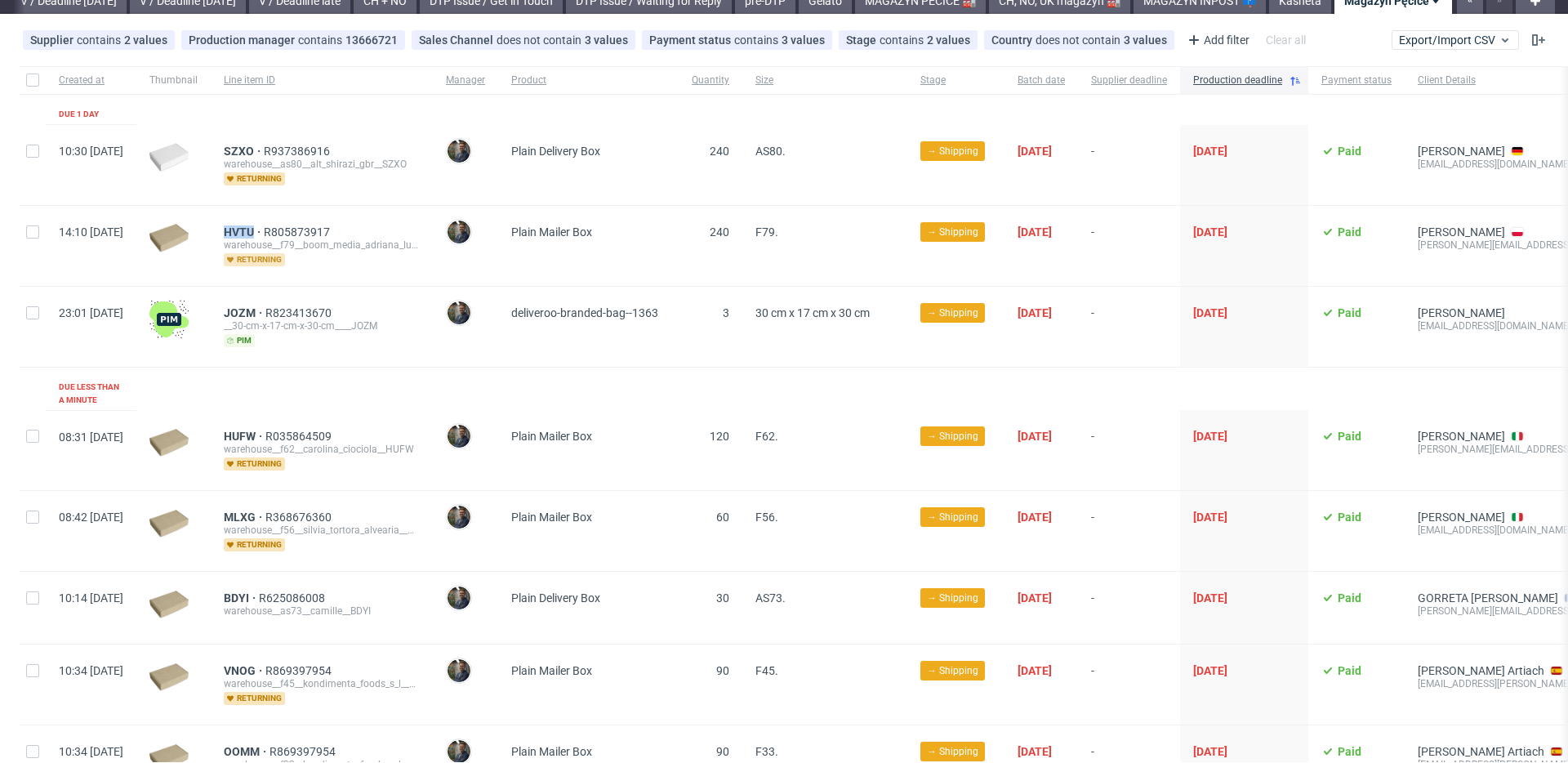
scroll to position [68, 0]
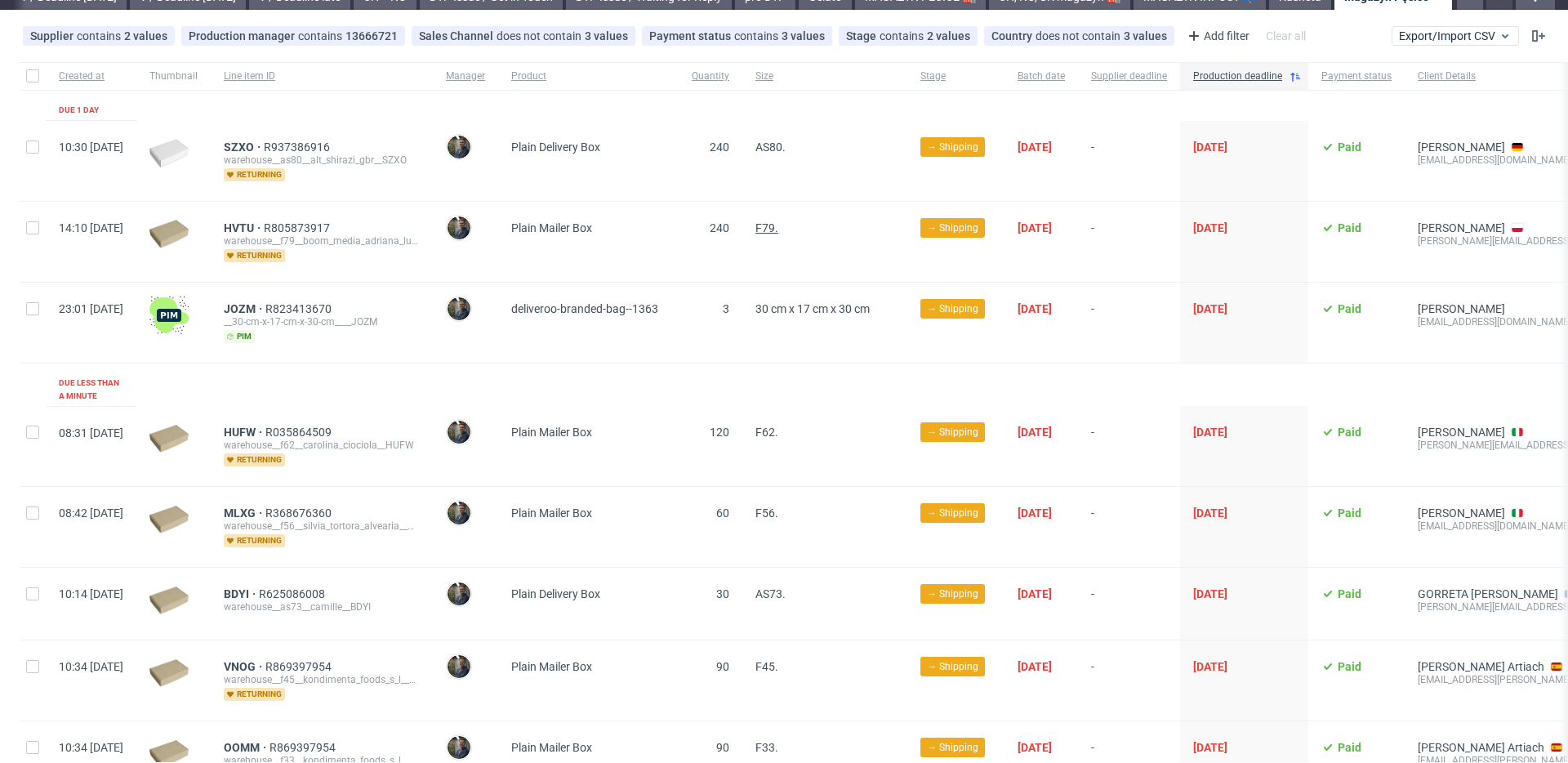
click at [778, 231] on span "F79." at bounding box center [766, 228] width 23 height 13
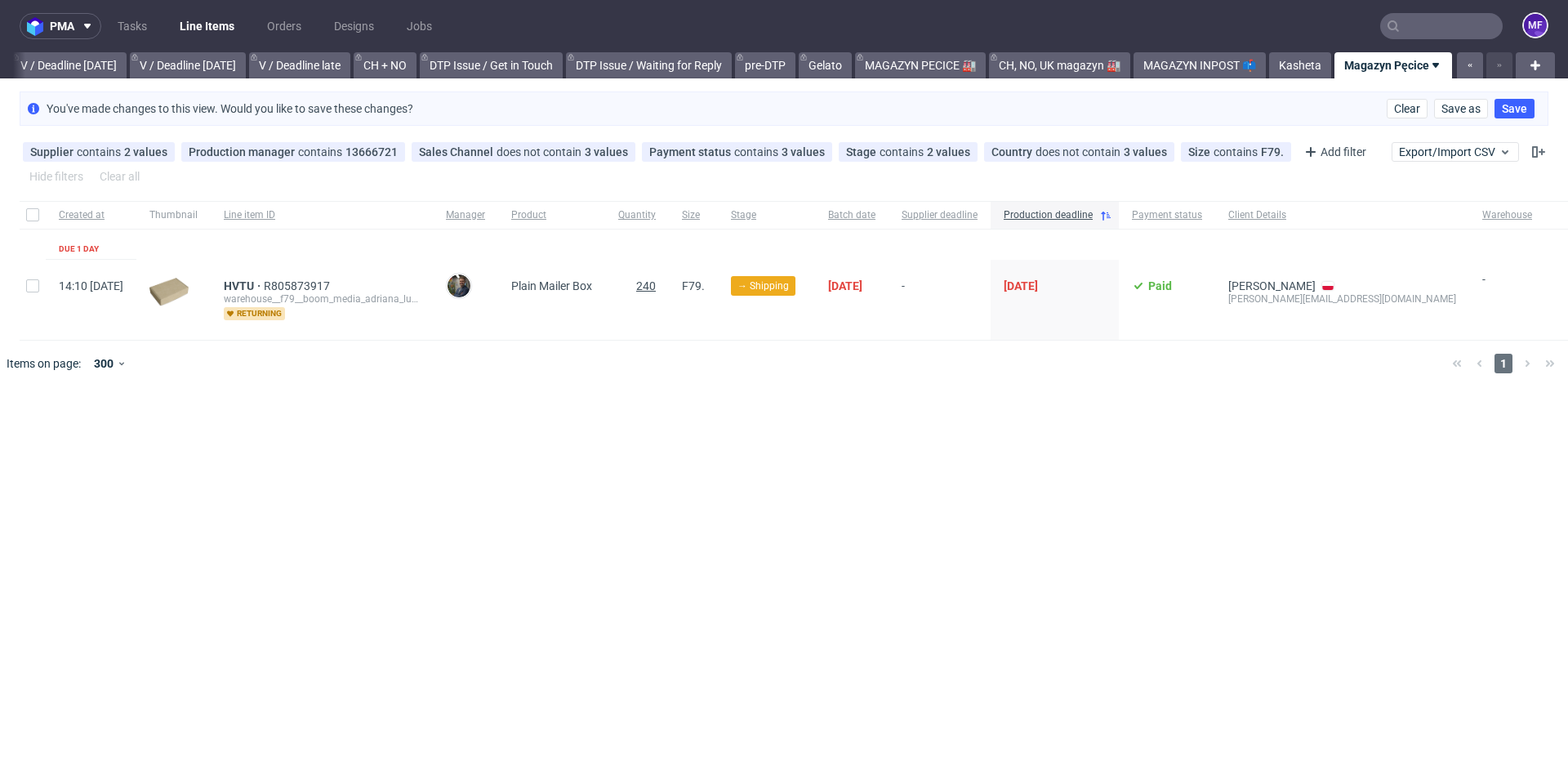
click at [656, 287] on span "240" at bounding box center [645, 286] width 19 height 13
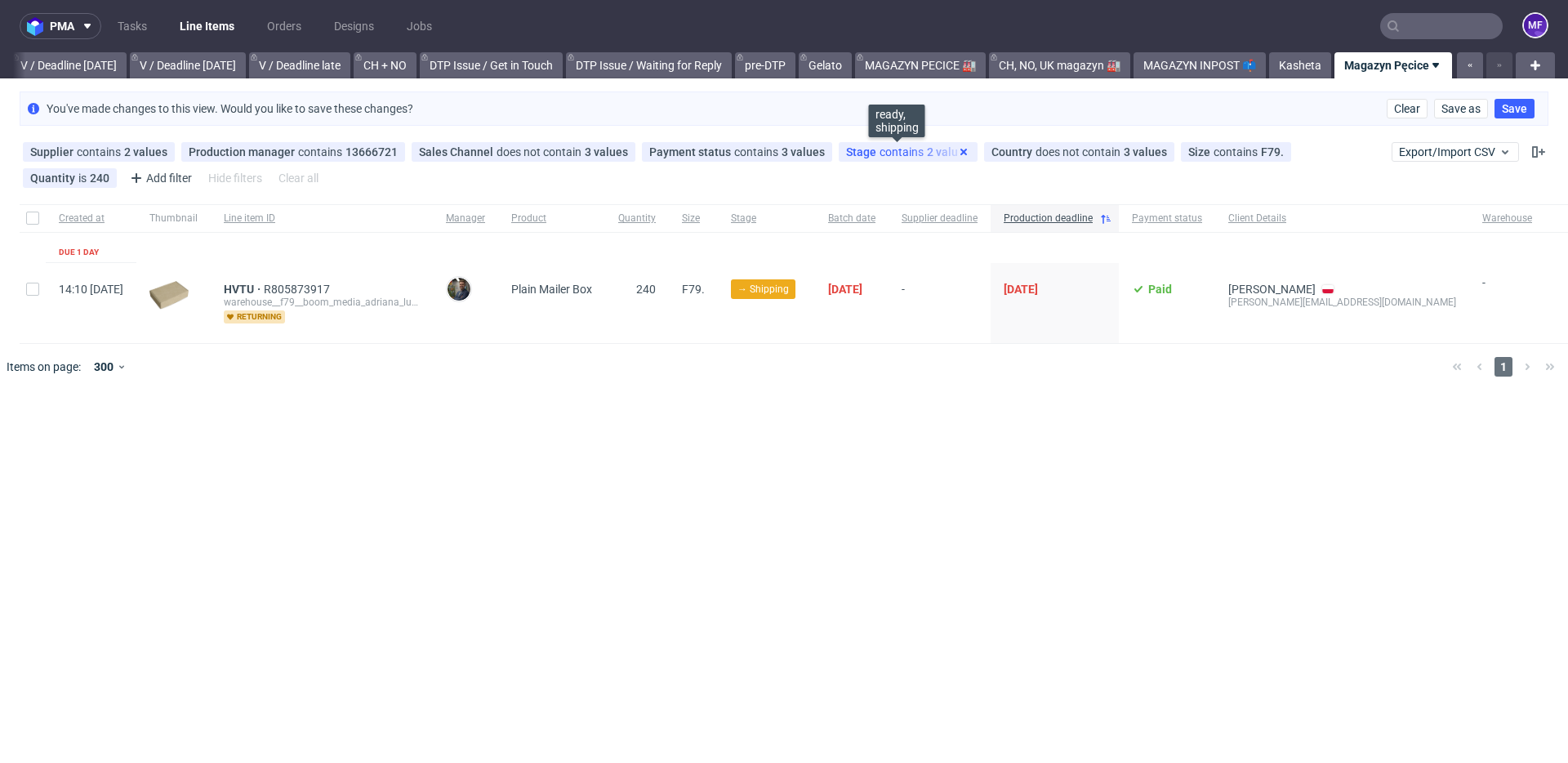
click at [957, 152] on icon at bounding box center [963, 152] width 13 height 13
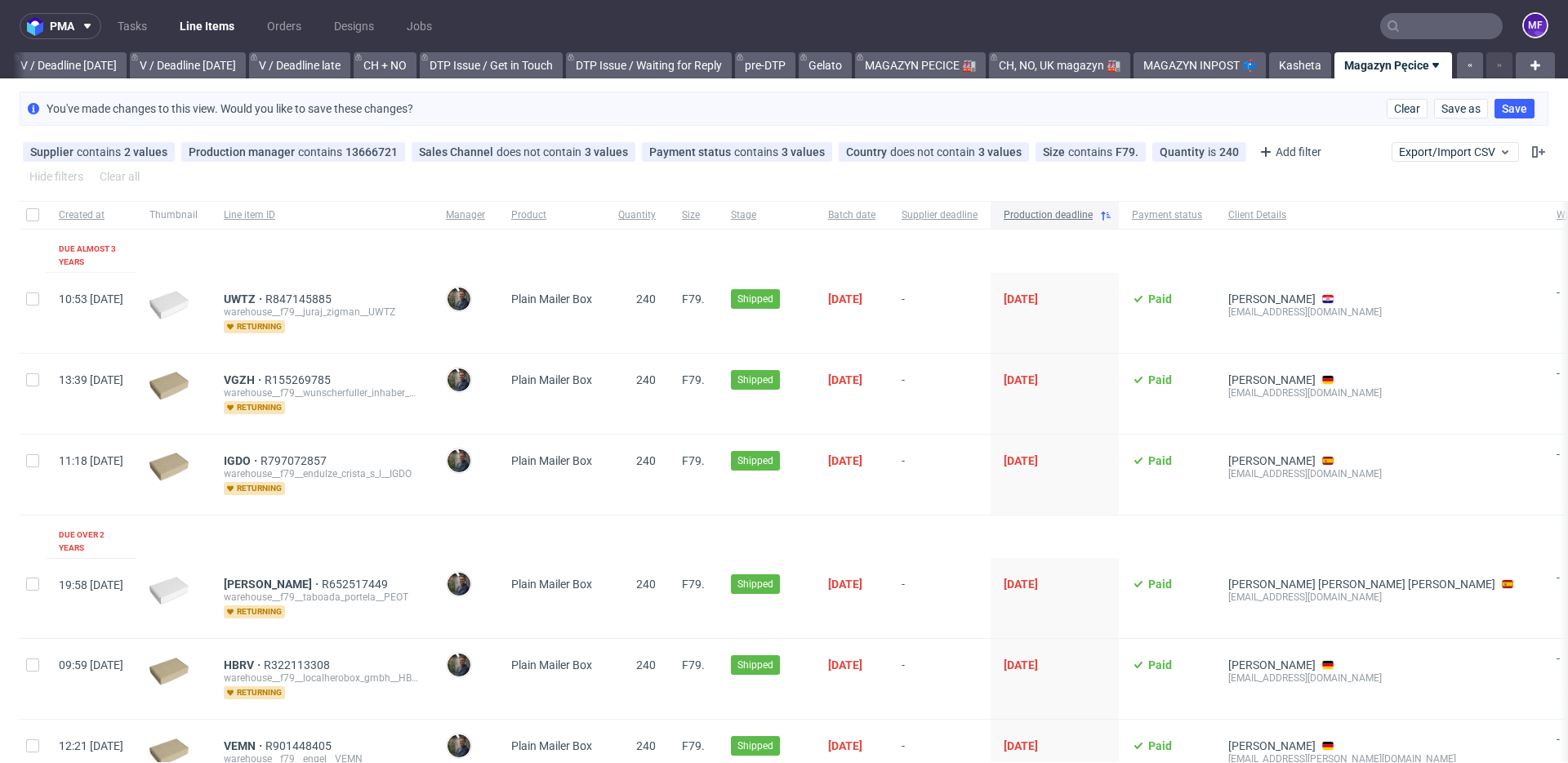
click at [1112, 214] on icon at bounding box center [1106, 215] width 13 height 13
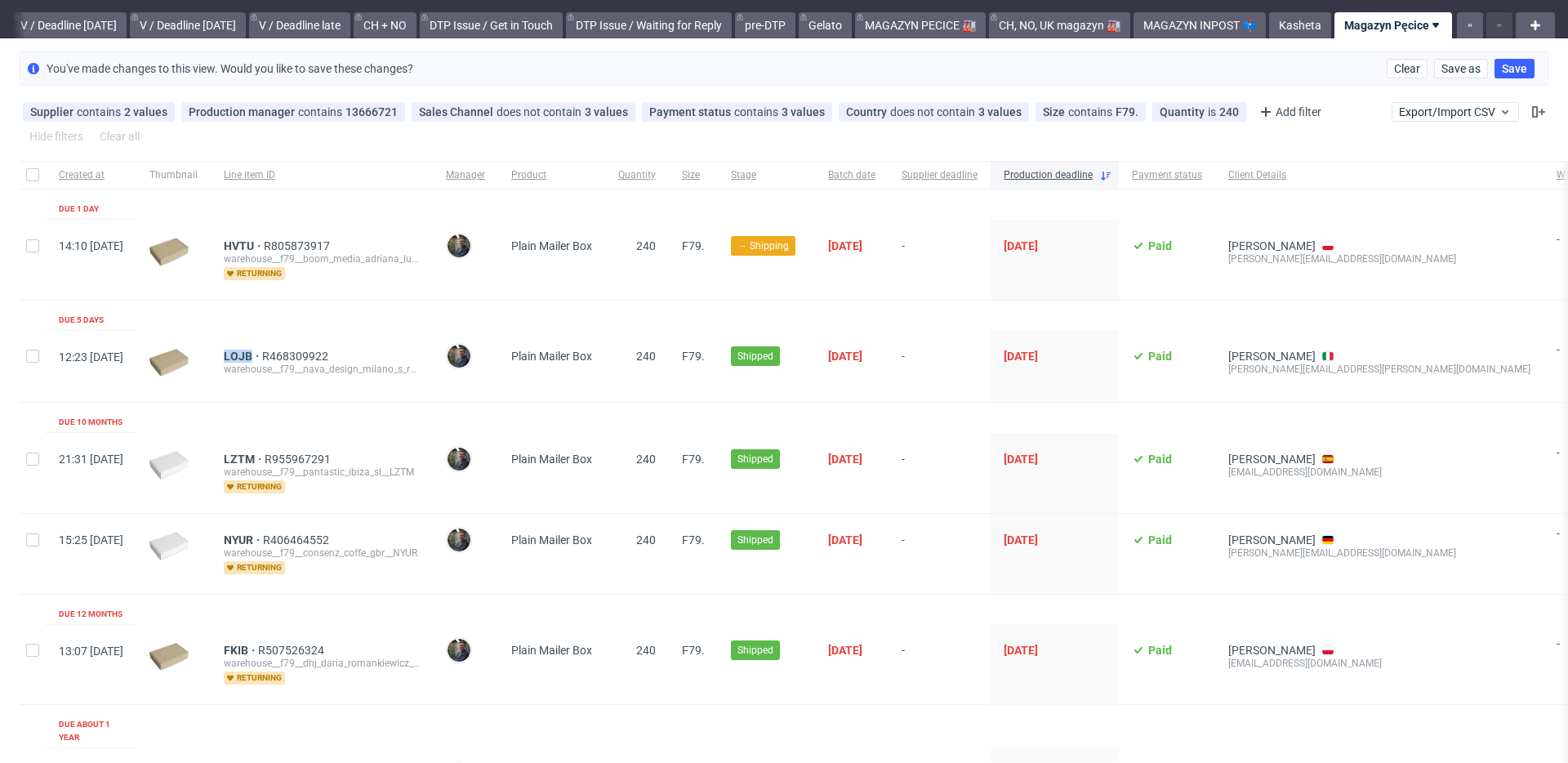
scroll to position [59, 0]
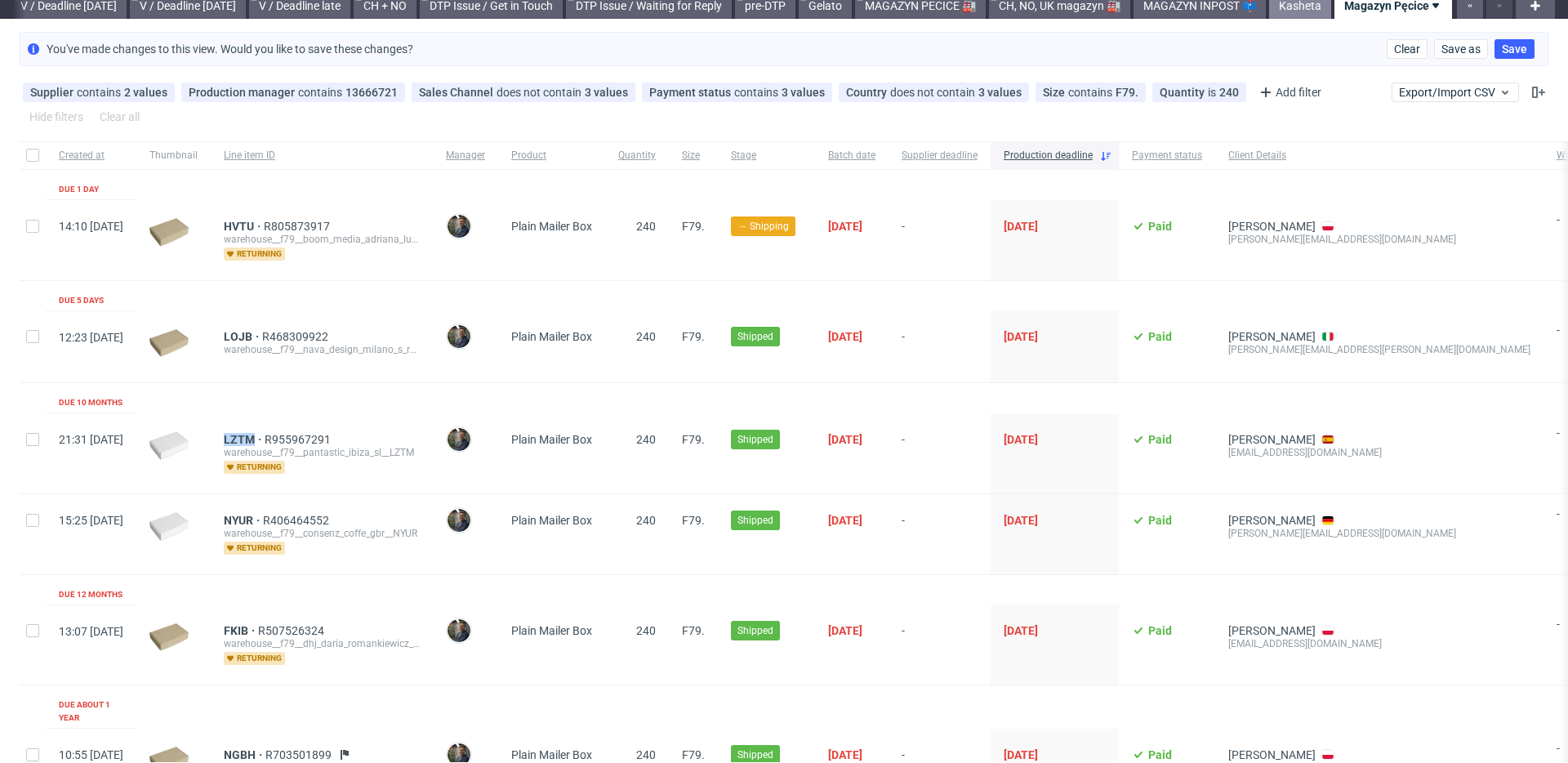
click at [1282, 12] on link "Kasheta" at bounding box center [1300, 5] width 62 height 26
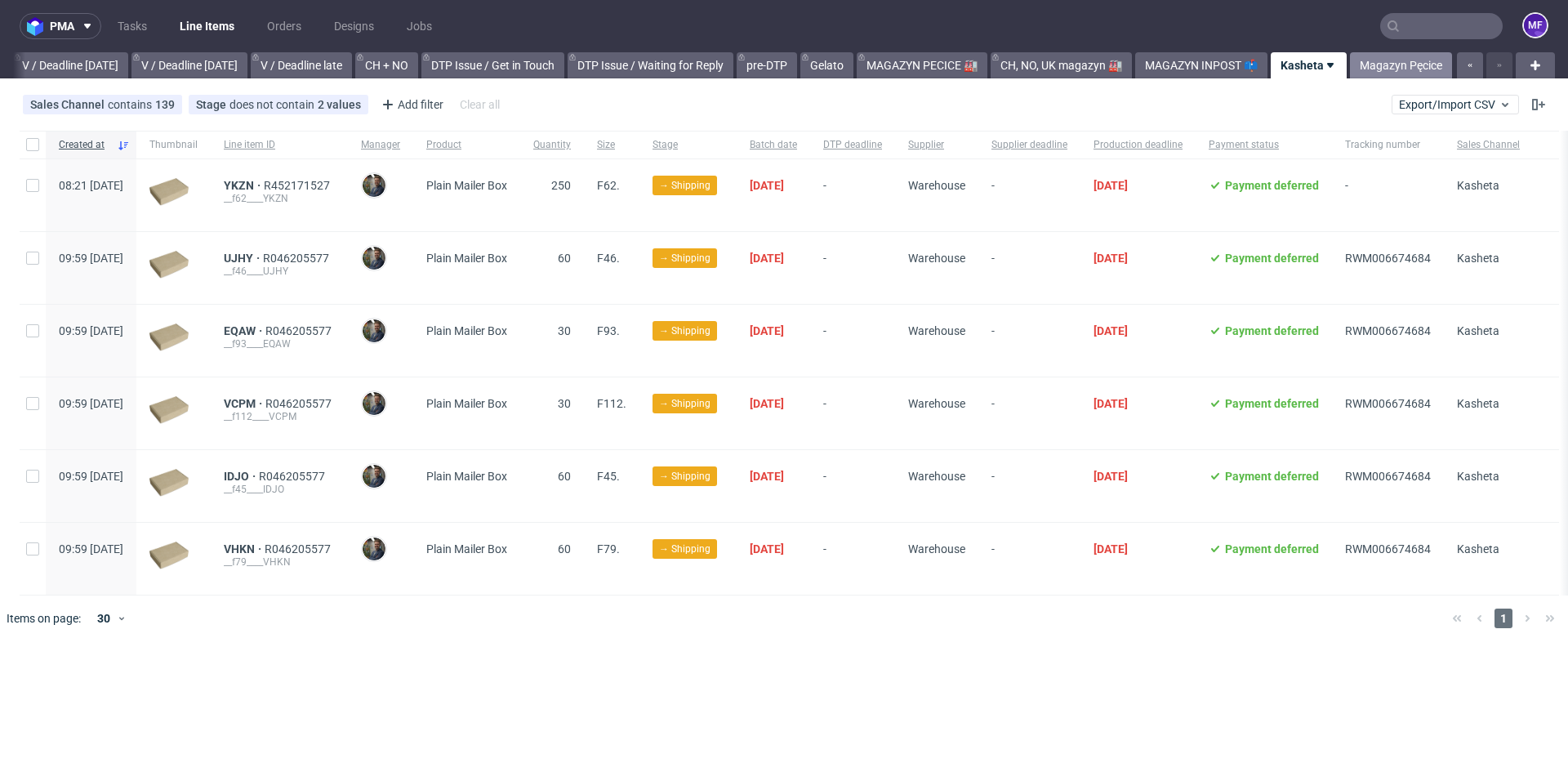
click at [1386, 63] on link "Magazyn Pęcice" at bounding box center [1401, 65] width 102 height 26
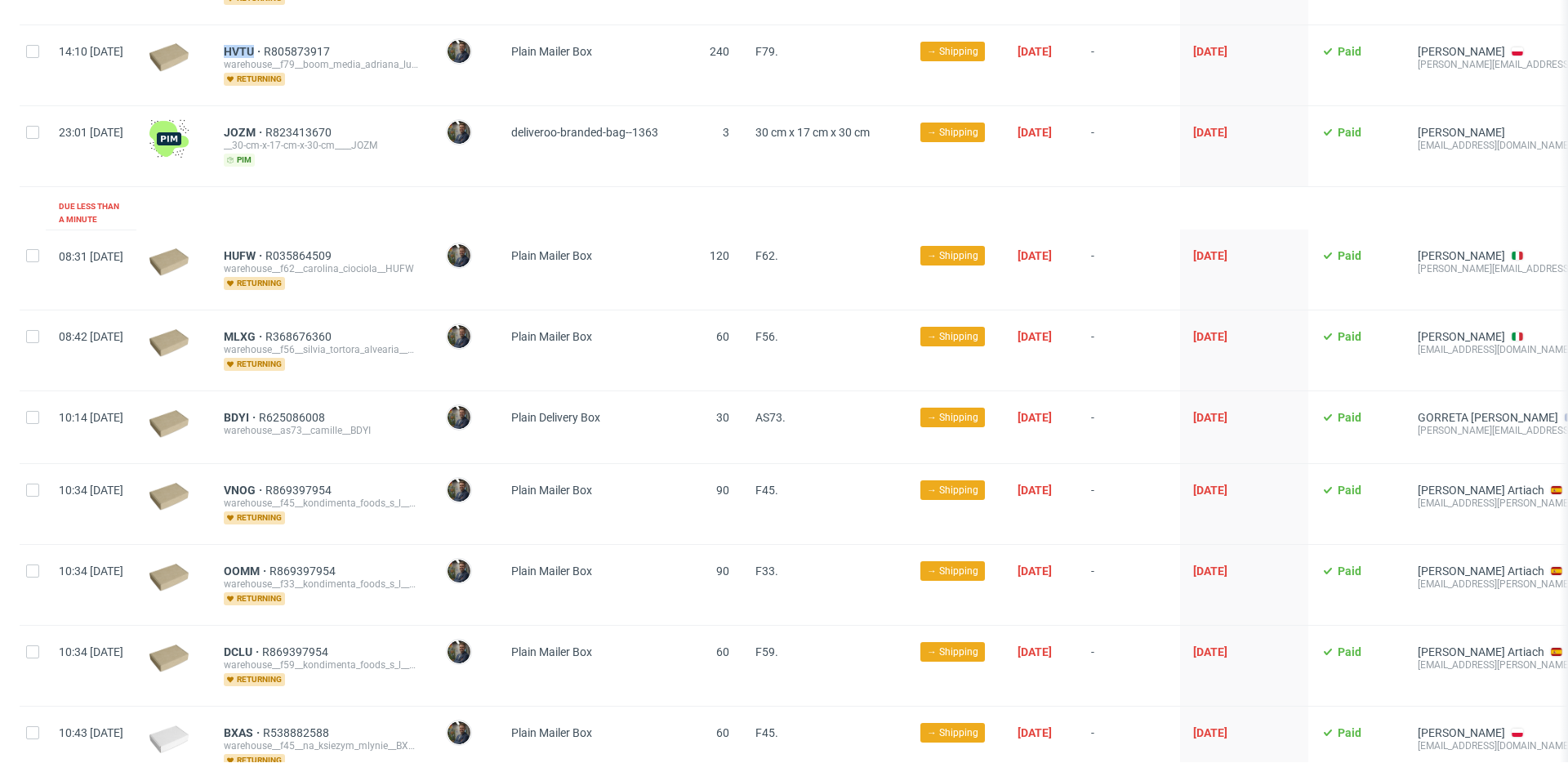
scroll to position [256, 0]
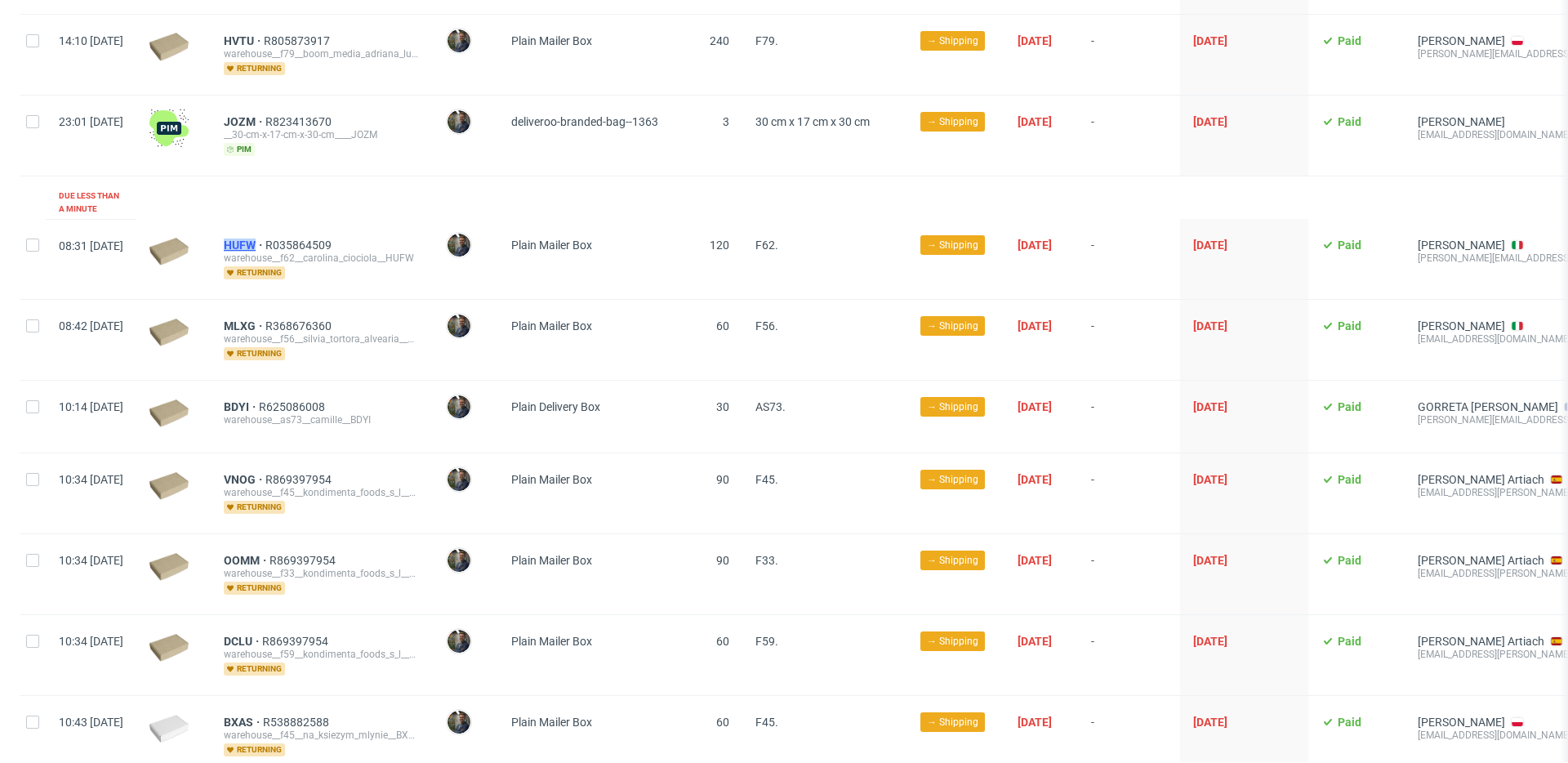
drag, startPoint x: 271, startPoint y: 233, endPoint x: 308, endPoint y: 235, distance: 37.1
click at [308, 235] on div "HUFW R035864509 warehouse__f62__carolina_ciociola__HUFW returning" at bounding box center [321, 259] width 222 height 80
copy span "HUFW"
drag, startPoint x: 265, startPoint y: 314, endPoint x: 302, endPoint y: 317, distance: 37.1
click at [302, 317] on div "MLXG R368676360 warehouse__f56__silvia_tortora_alvearia__MLXG returning" at bounding box center [321, 340] width 222 height 80
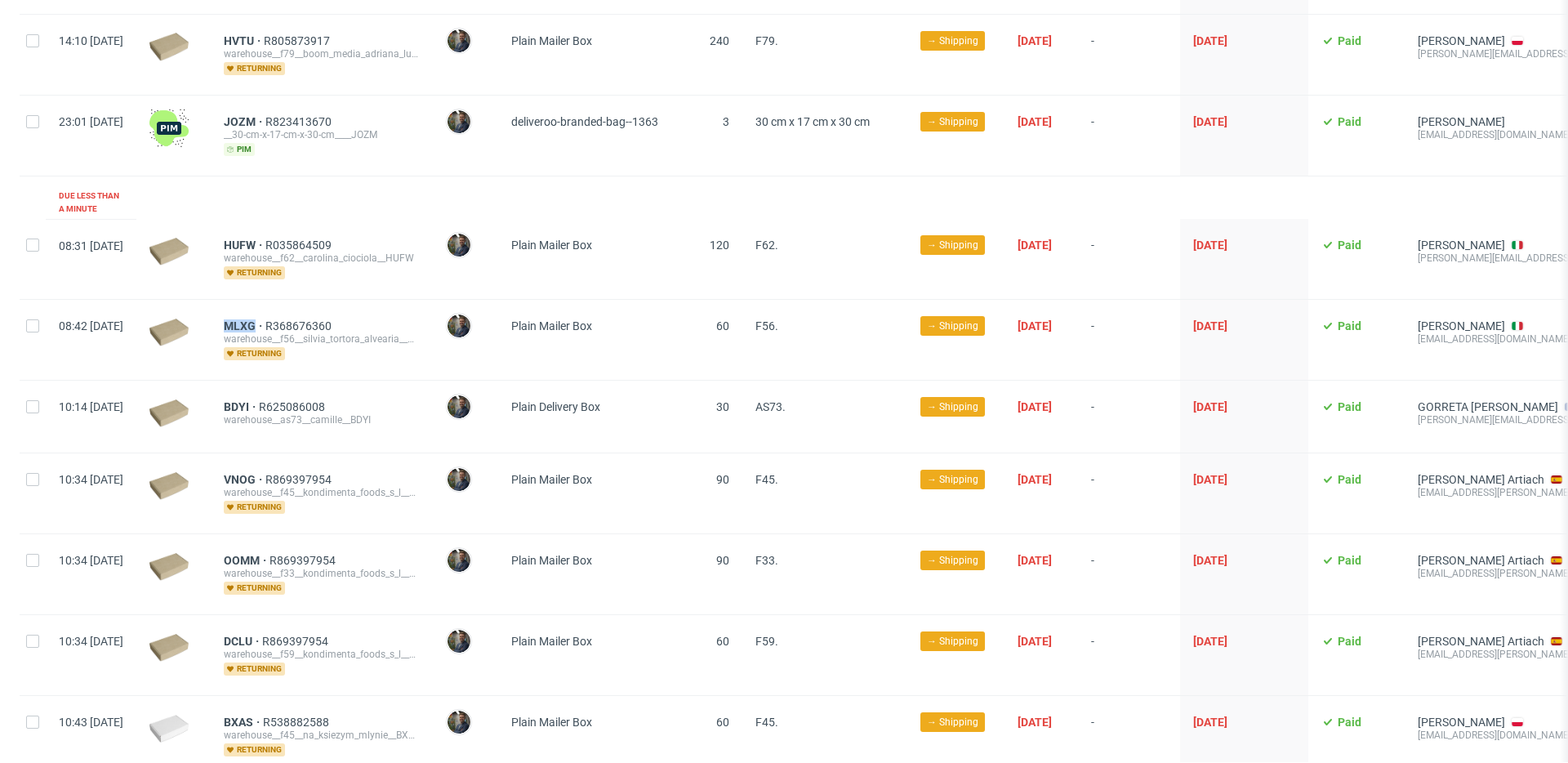
copy span "MLXG"
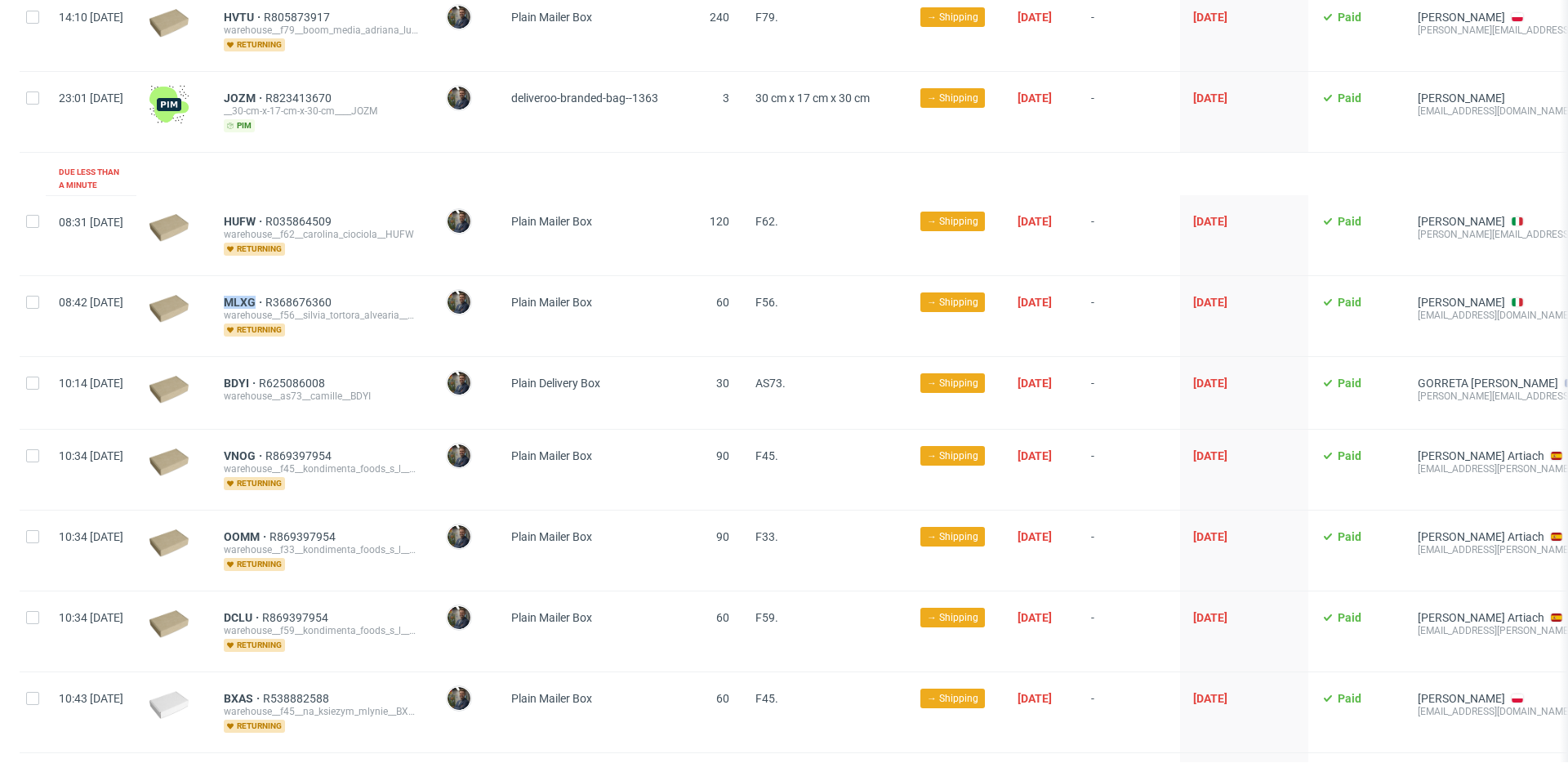
scroll to position [285, 0]
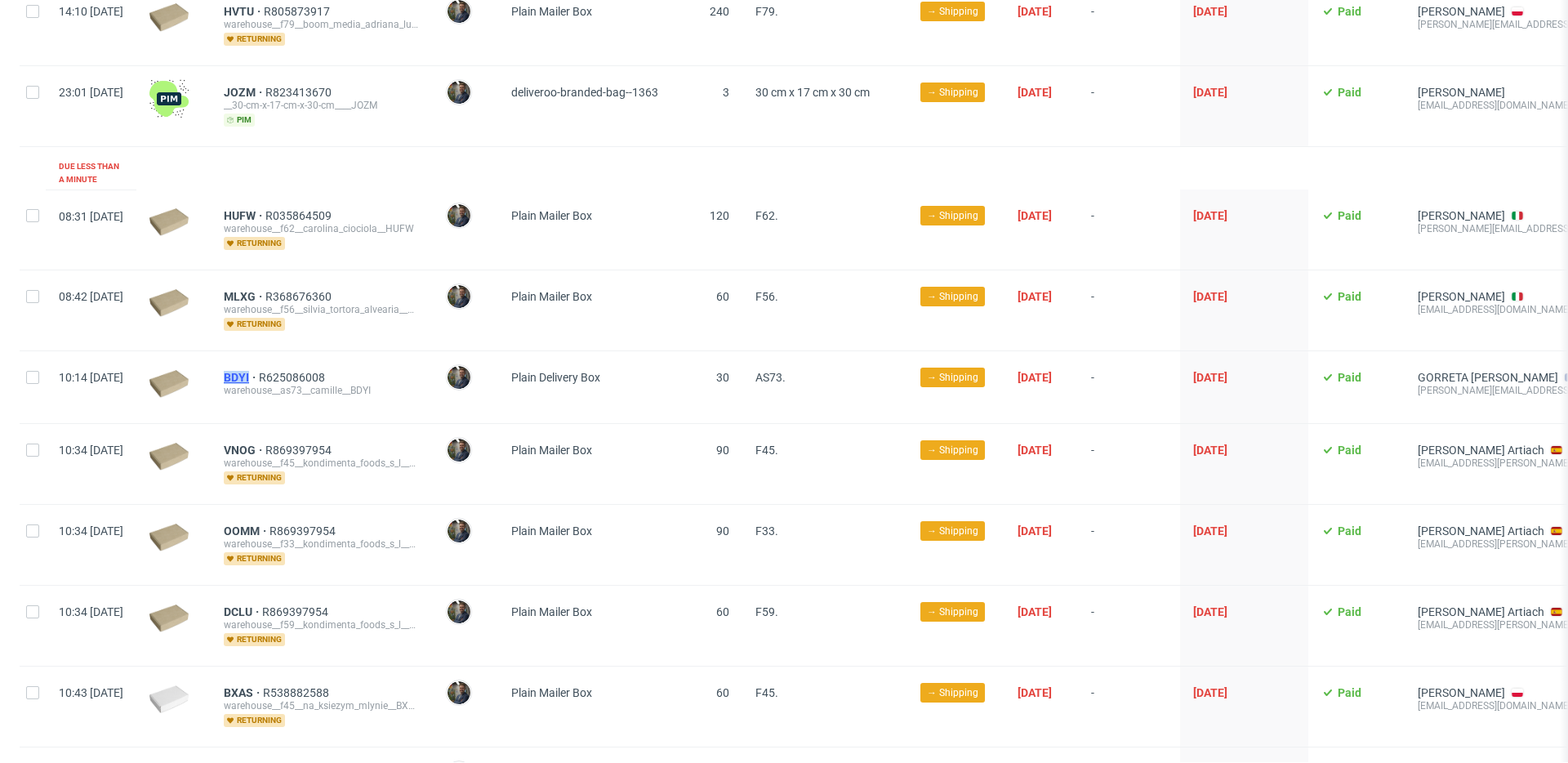
drag, startPoint x: 265, startPoint y: 366, endPoint x: 296, endPoint y: 367, distance: 31.0
click at [296, 367] on div "BDYI R625086008 warehouse__as73__camille__BDYI" at bounding box center [321, 387] width 222 height 72
copy span "BDYI"
drag, startPoint x: 265, startPoint y: 435, endPoint x: 305, endPoint y: 436, distance: 40.0
click at [305, 436] on div "VNOG R869397954 warehouse__f45__kondimenta_foods_s_l__VNOG returning" at bounding box center [321, 465] width 222 height 80
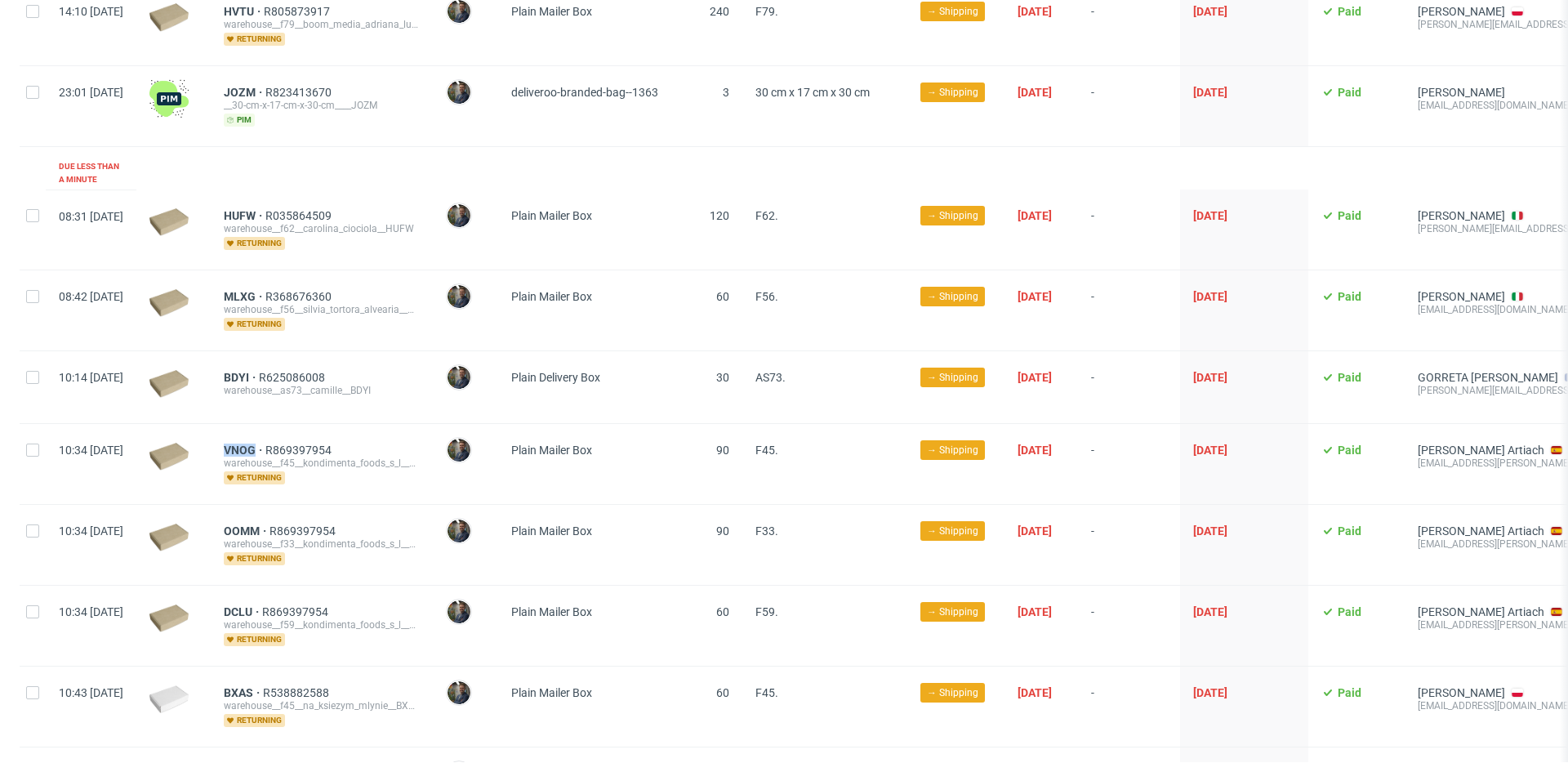
copy span "VNOG"
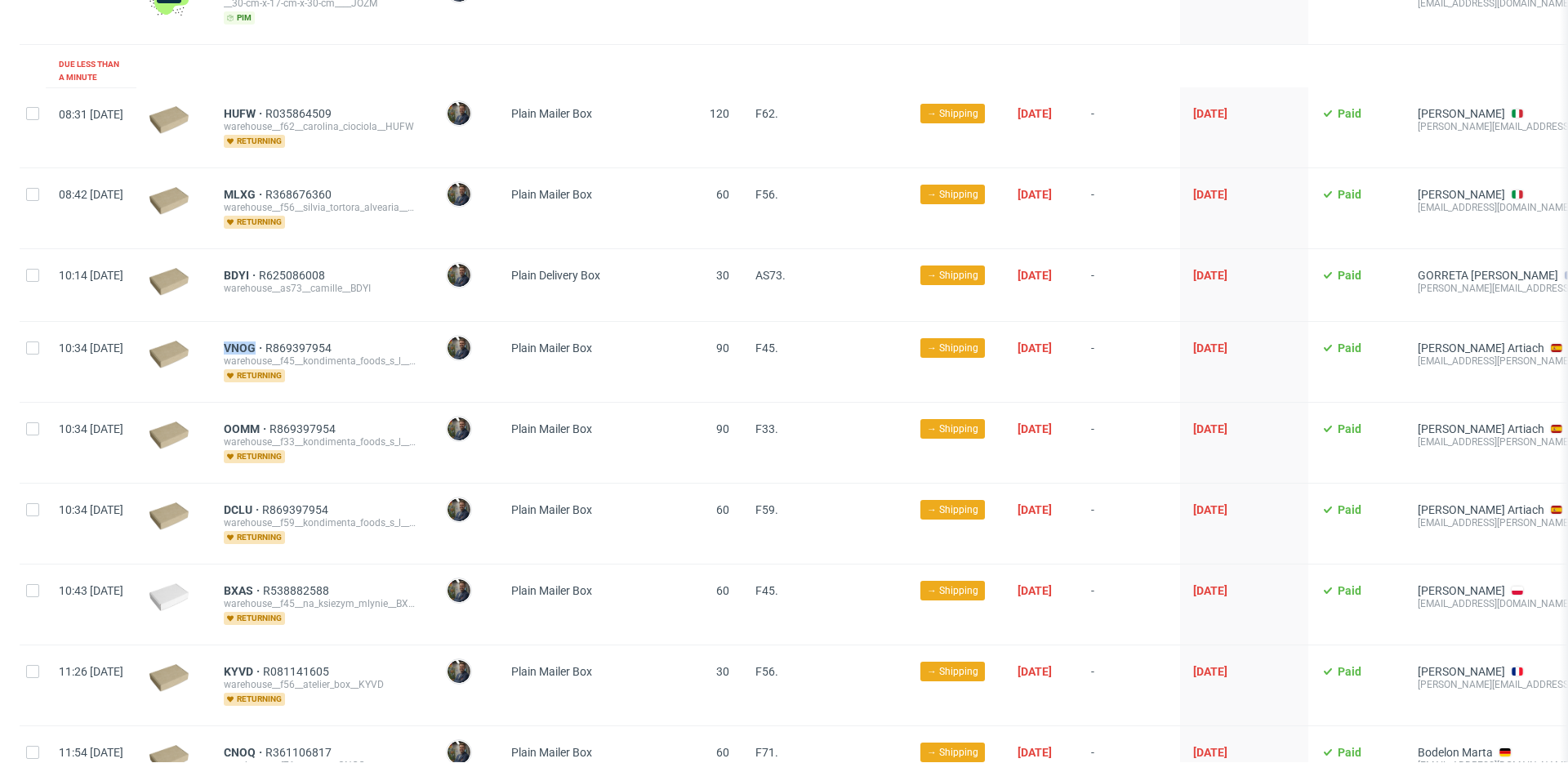
scroll to position [396, 0]
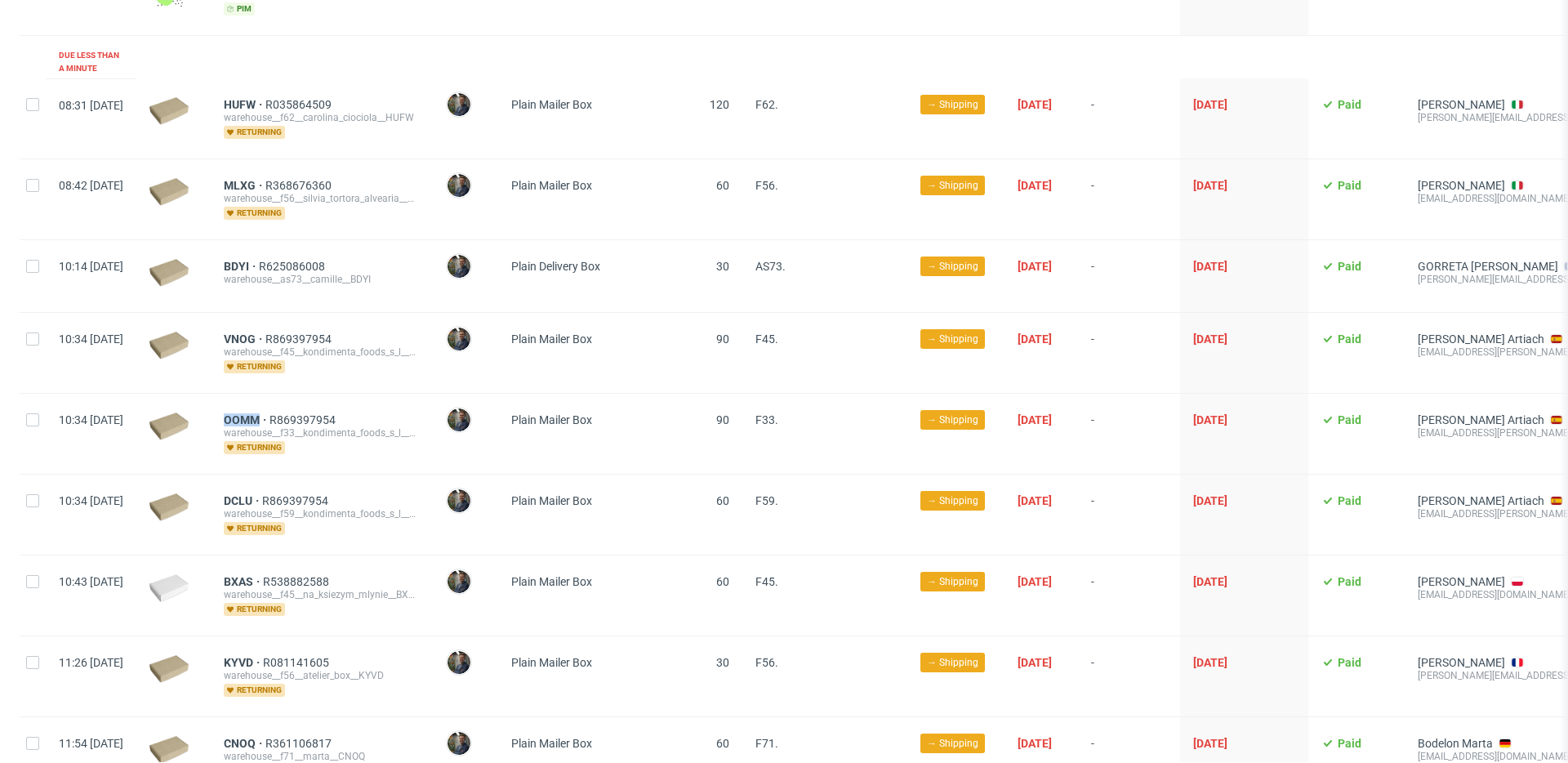
drag, startPoint x: 262, startPoint y: 407, endPoint x: 342, endPoint y: 371, distance: 87.7
click at [307, 408] on div "OOMM R869397954 warehouse__f33__kondimenta_foods_s_l__OOMM returning" at bounding box center [321, 434] width 222 height 80
copy span "OOMM"
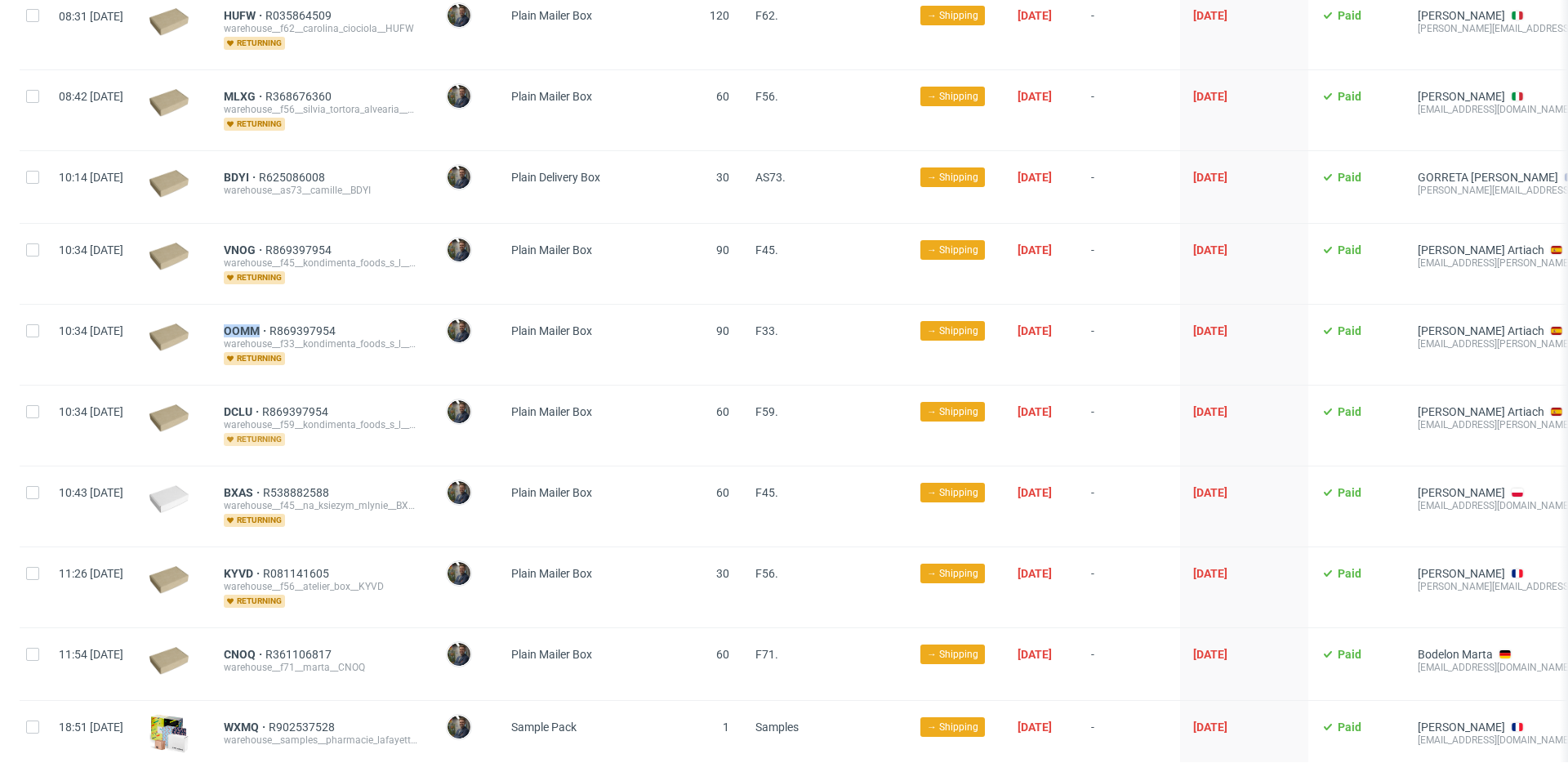
scroll to position [501, 0]
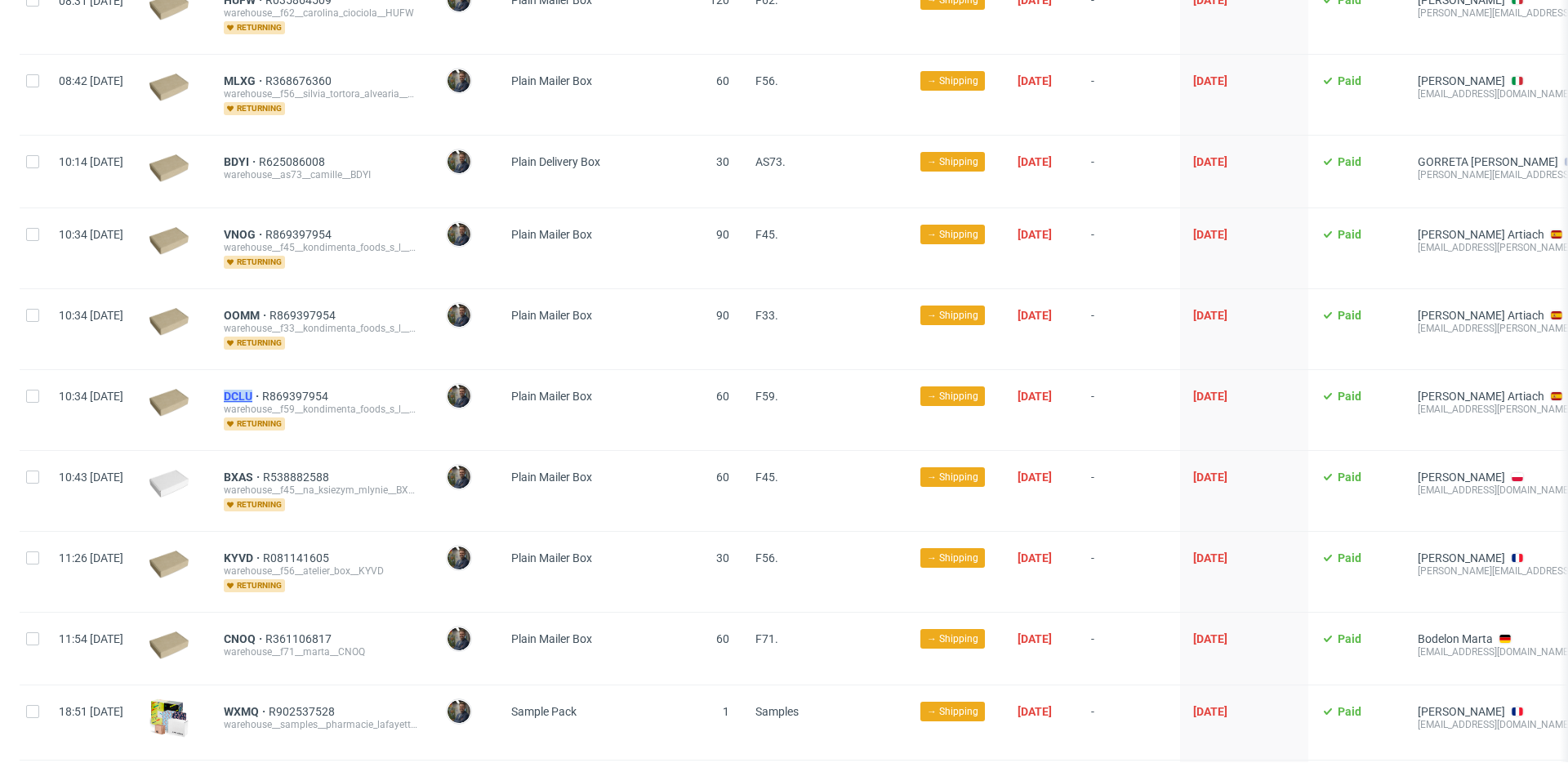
drag, startPoint x: 267, startPoint y: 378, endPoint x: 303, endPoint y: 383, distance: 36.3
click at [303, 383] on div "DCLU R869397954 warehouse__f59__kondimenta_foods_s_l__DCLU returning" at bounding box center [321, 410] width 222 height 80
copy span "DCLU"
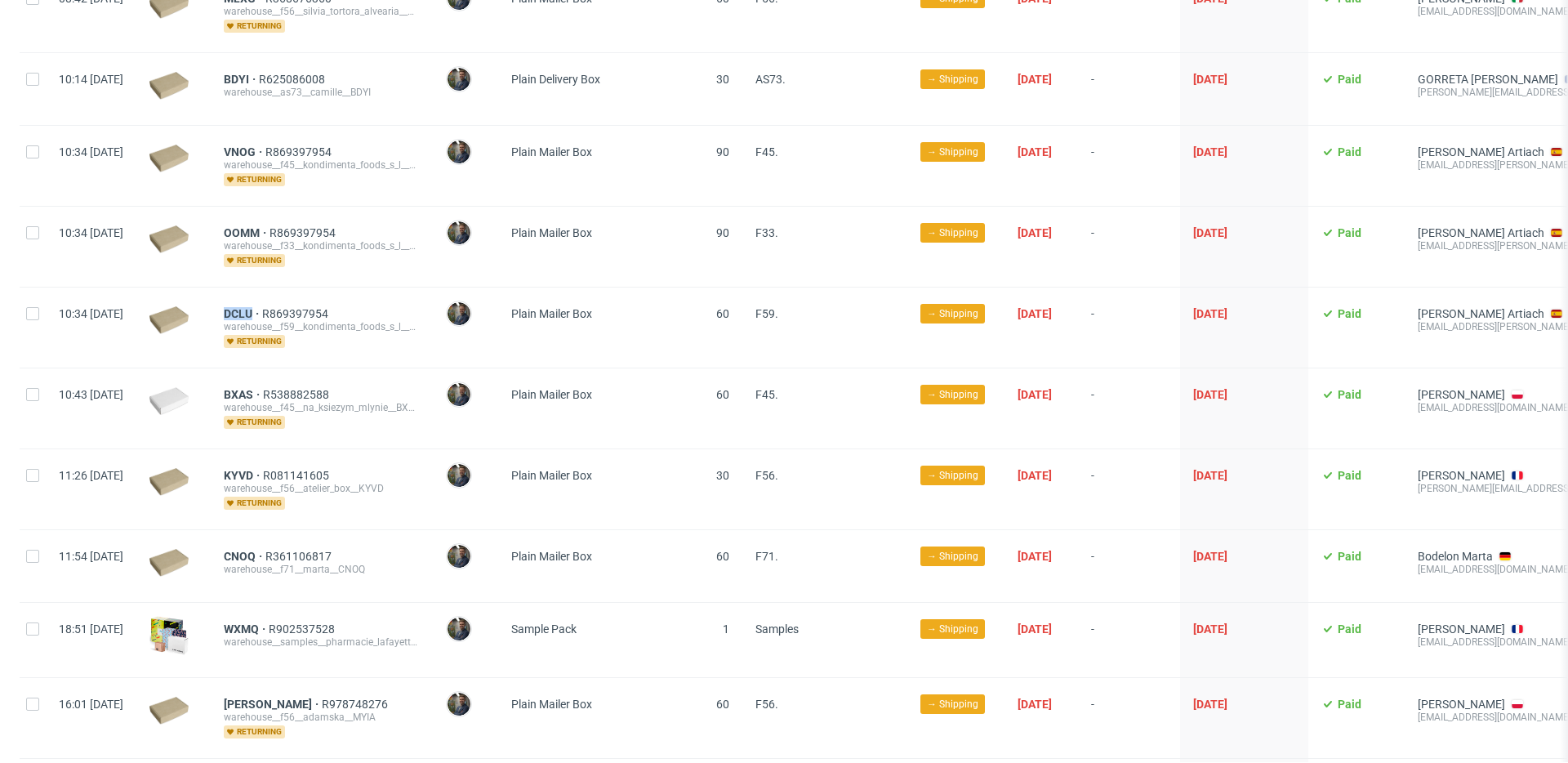
scroll to position [586, 0]
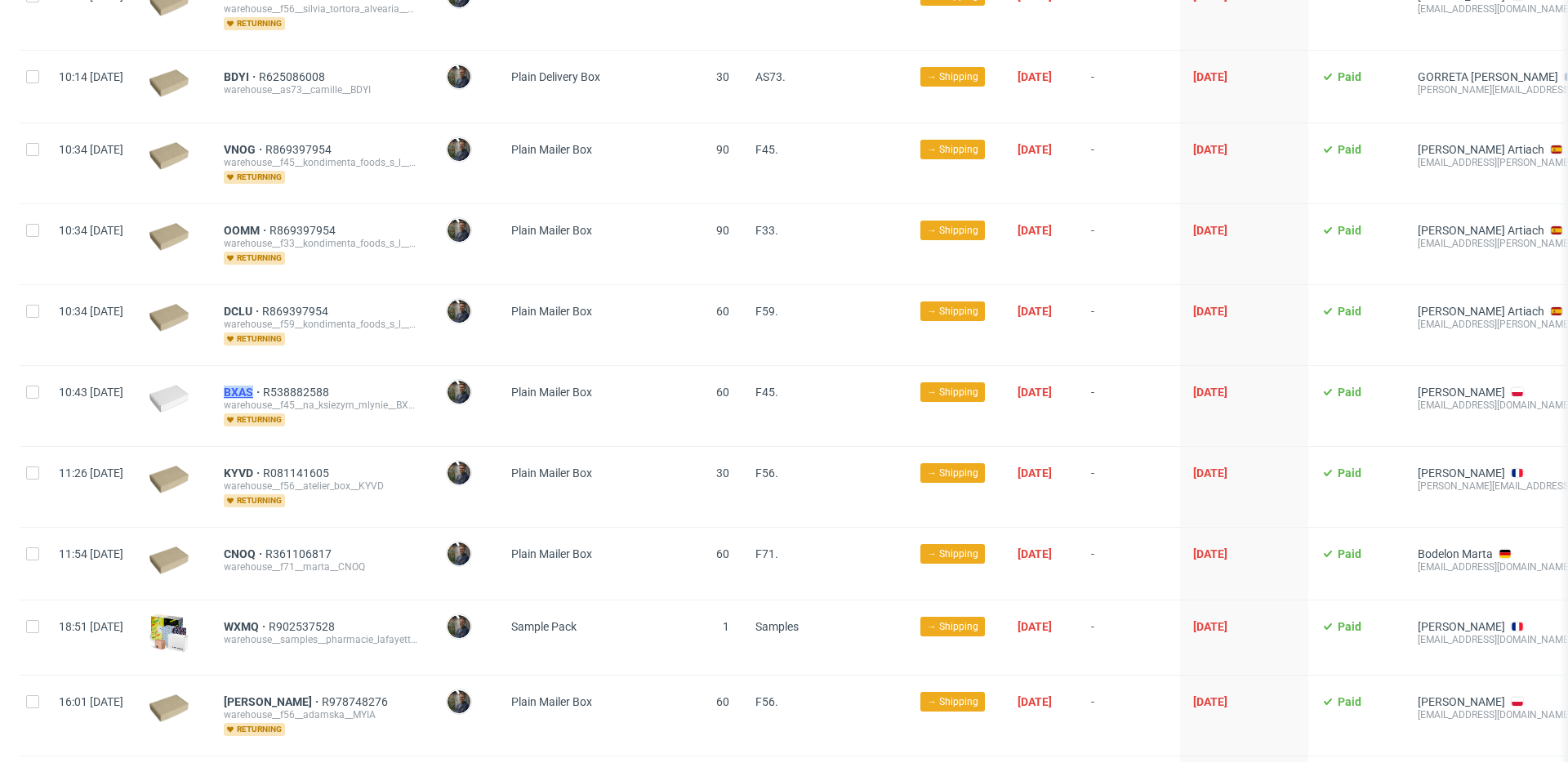
drag, startPoint x: 268, startPoint y: 378, endPoint x: 307, endPoint y: 378, distance: 39.0
click at [307, 379] on div "BXAS R538882588 warehouse__f45__na_ksiezym_mlynie__BXAS returning" at bounding box center [321, 406] width 222 height 80
copy span "BXAS"
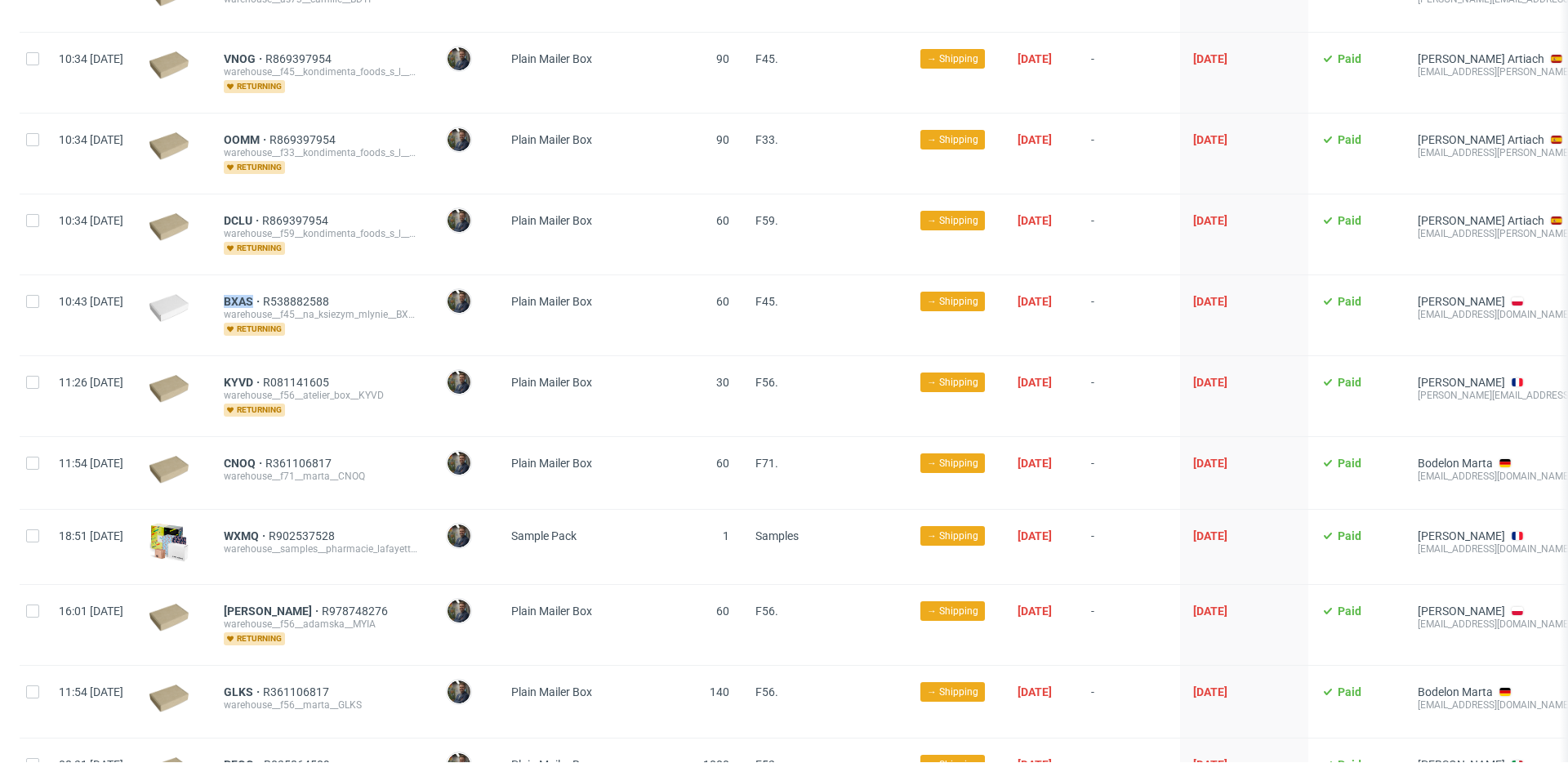
scroll to position [674, 0]
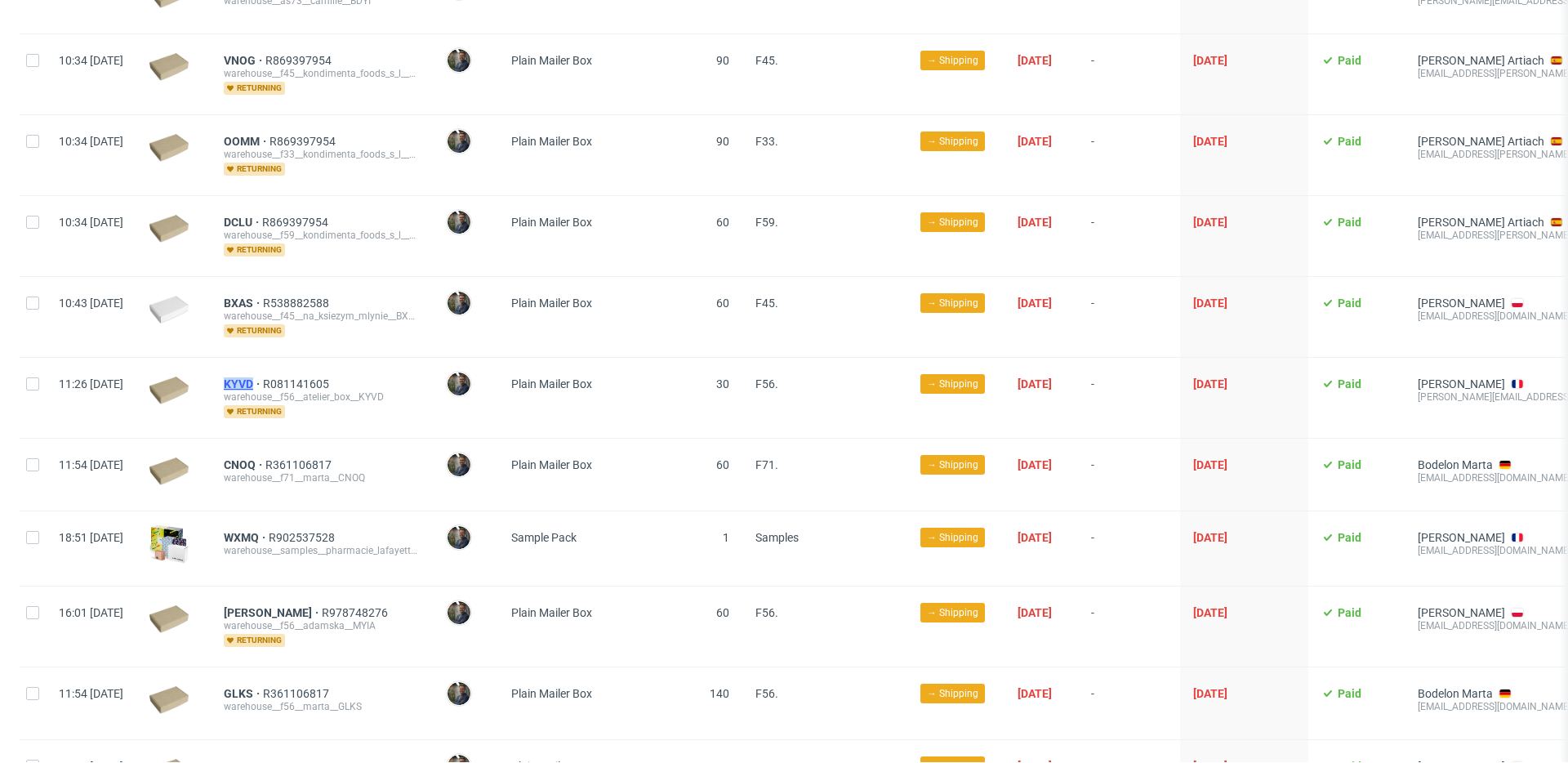
drag, startPoint x: 266, startPoint y: 362, endPoint x: 299, endPoint y: 366, distance: 33.2
click at [299, 366] on div "KYVD R081141605 warehouse__f56__atelier_box__KYVD returning" at bounding box center [321, 398] width 222 height 80
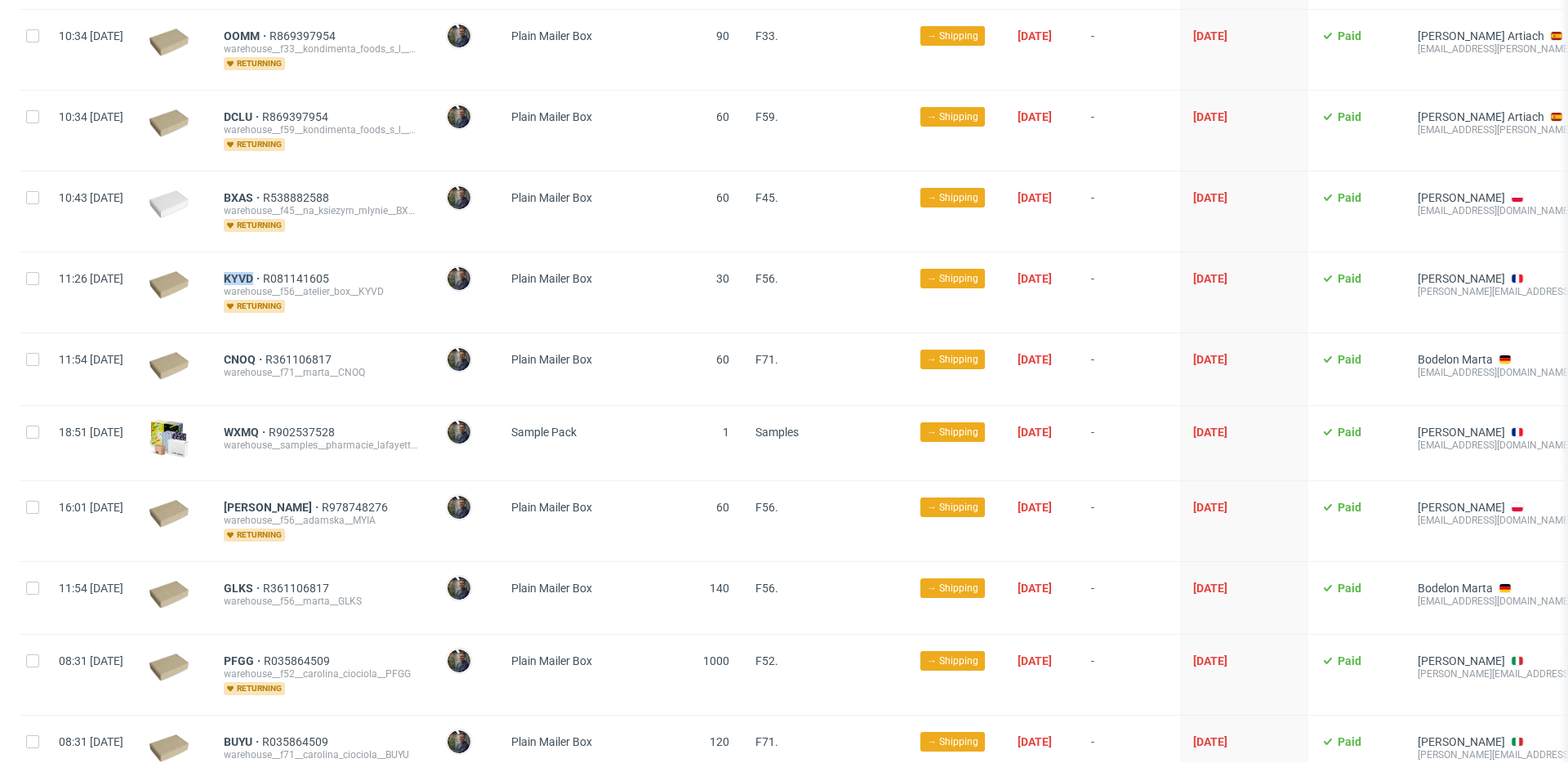
scroll to position [804, 0]
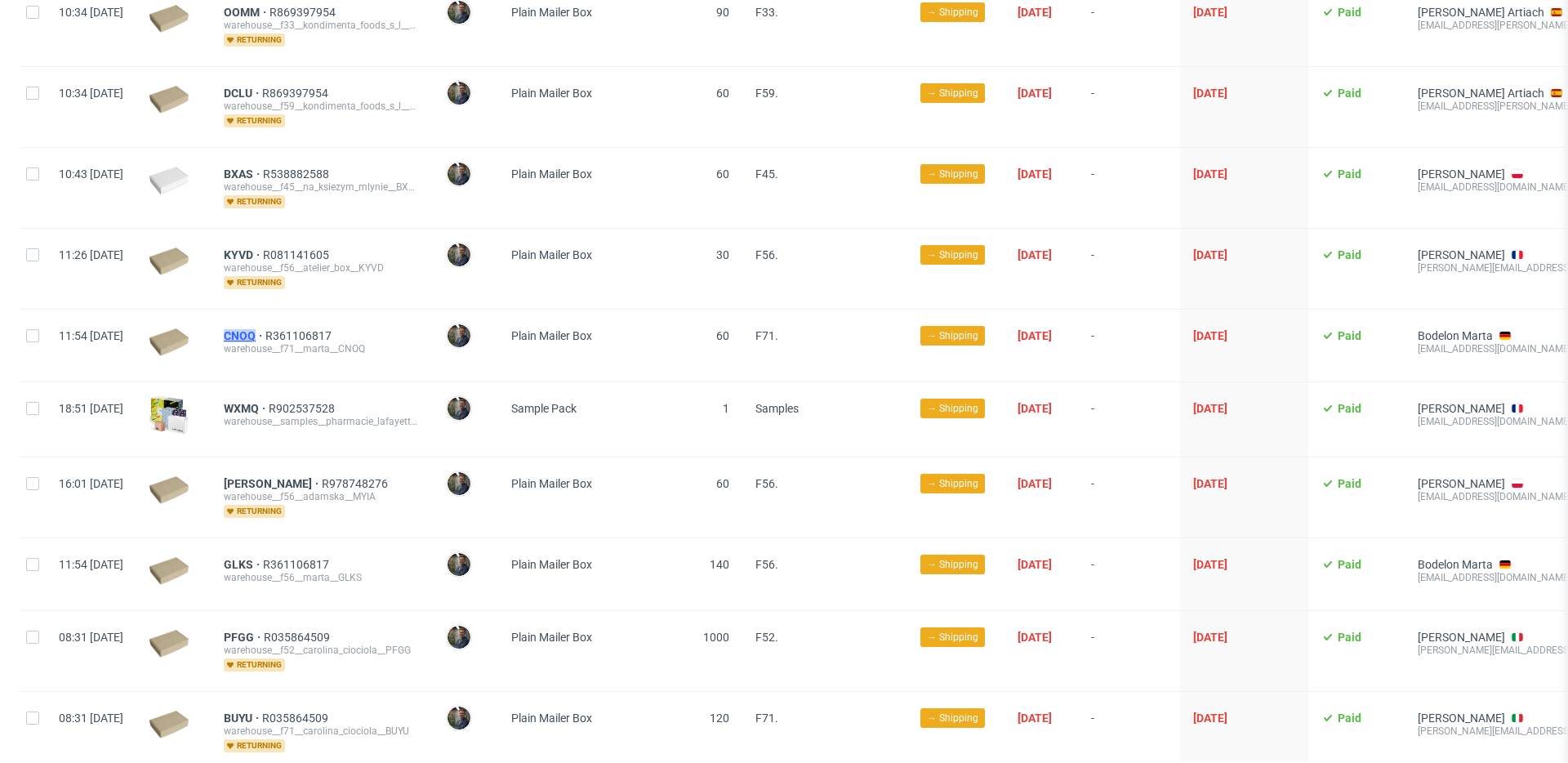
drag, startPoint x: 267, startPoint y: 322, endPoint x: 307, endPoint y: 319, distance: 40.1
click at [301, 323] on div "CNOQ R361106817 warehouse__f71__marta__CNOQ" at bounding box center [321, 345] width 222 height 72
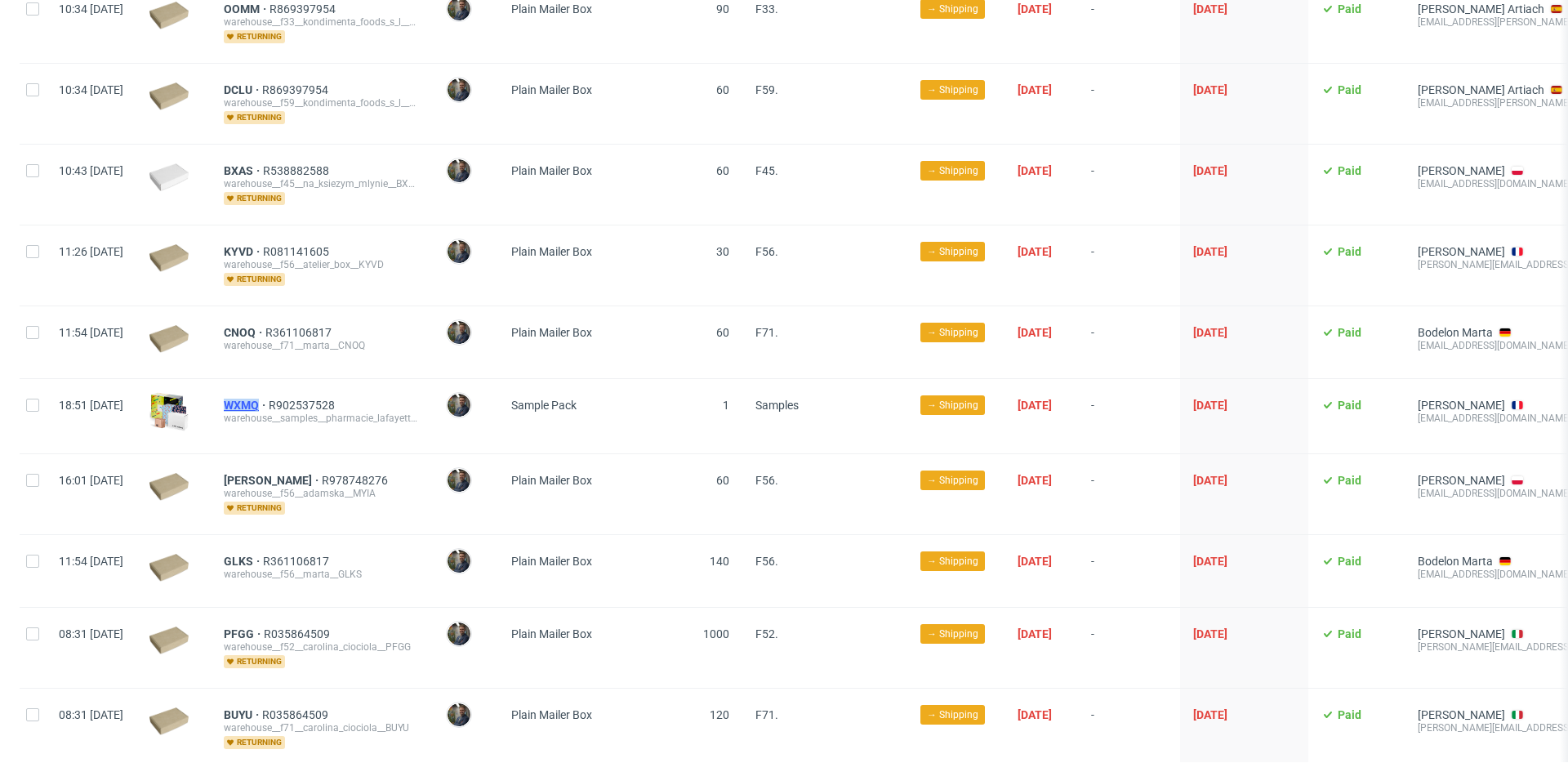
drag, startPoint x: 265, startPoint y: 388, endPoint x: 307, endPoint y: 392, distance: 42.2
click at [307, 392] on div "WXMQ R902537528 warehouse__samples__pharmacie_lafayette_pau_centre_selas_pau_py…" at bounding box center [321, 415] width 222 height 74
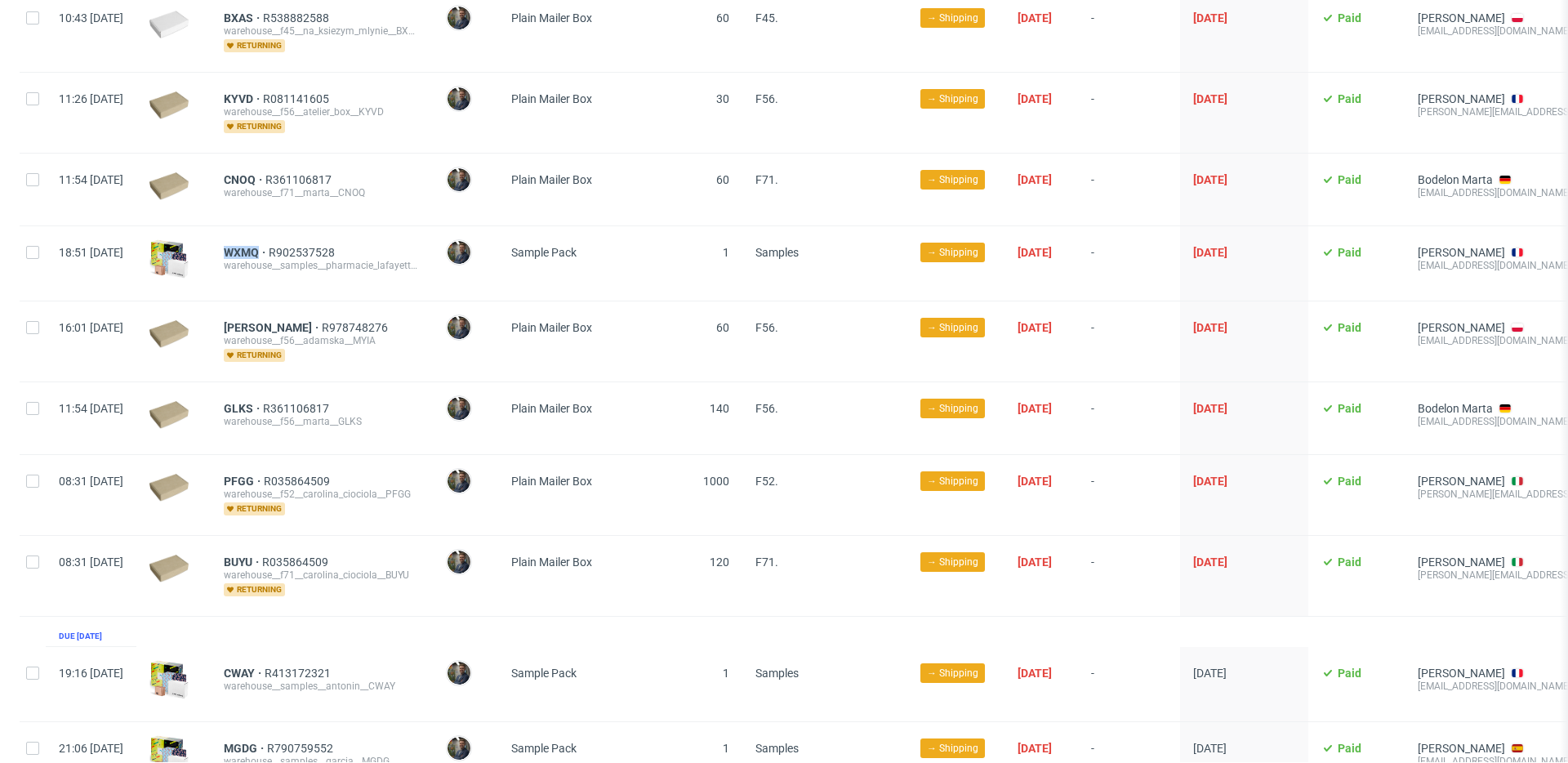
scroll to position [966, 0]
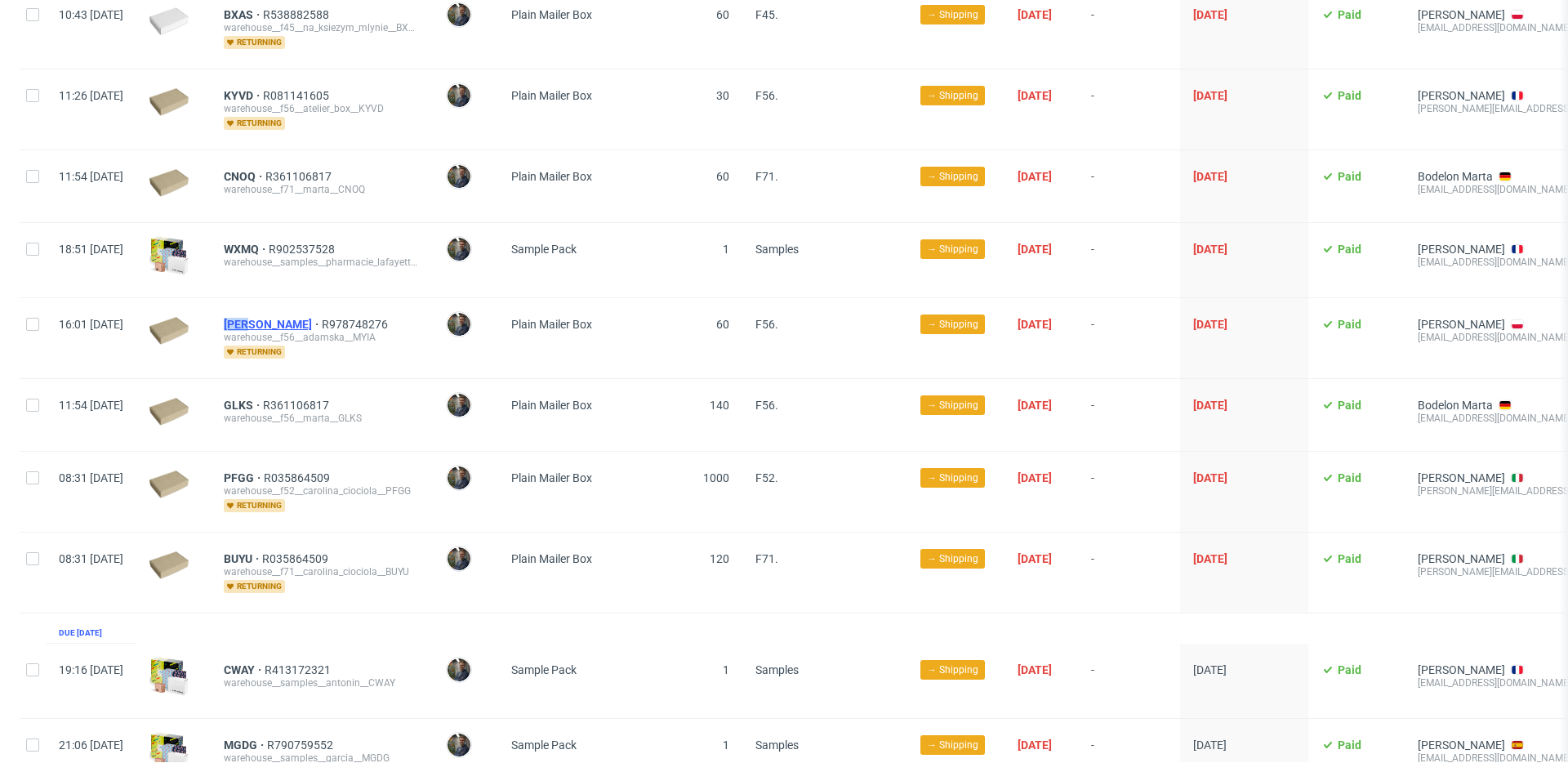
drag, startPoint x: 261, startPoint y: 307, endPoint x: 299, endPoint y: 308, distance: 38.0
click at [299, 308] on div "MYIA R978748276 warehouse__f56__adamska__MYIA returning" at bounding box center [321, 339] width 222 height 80
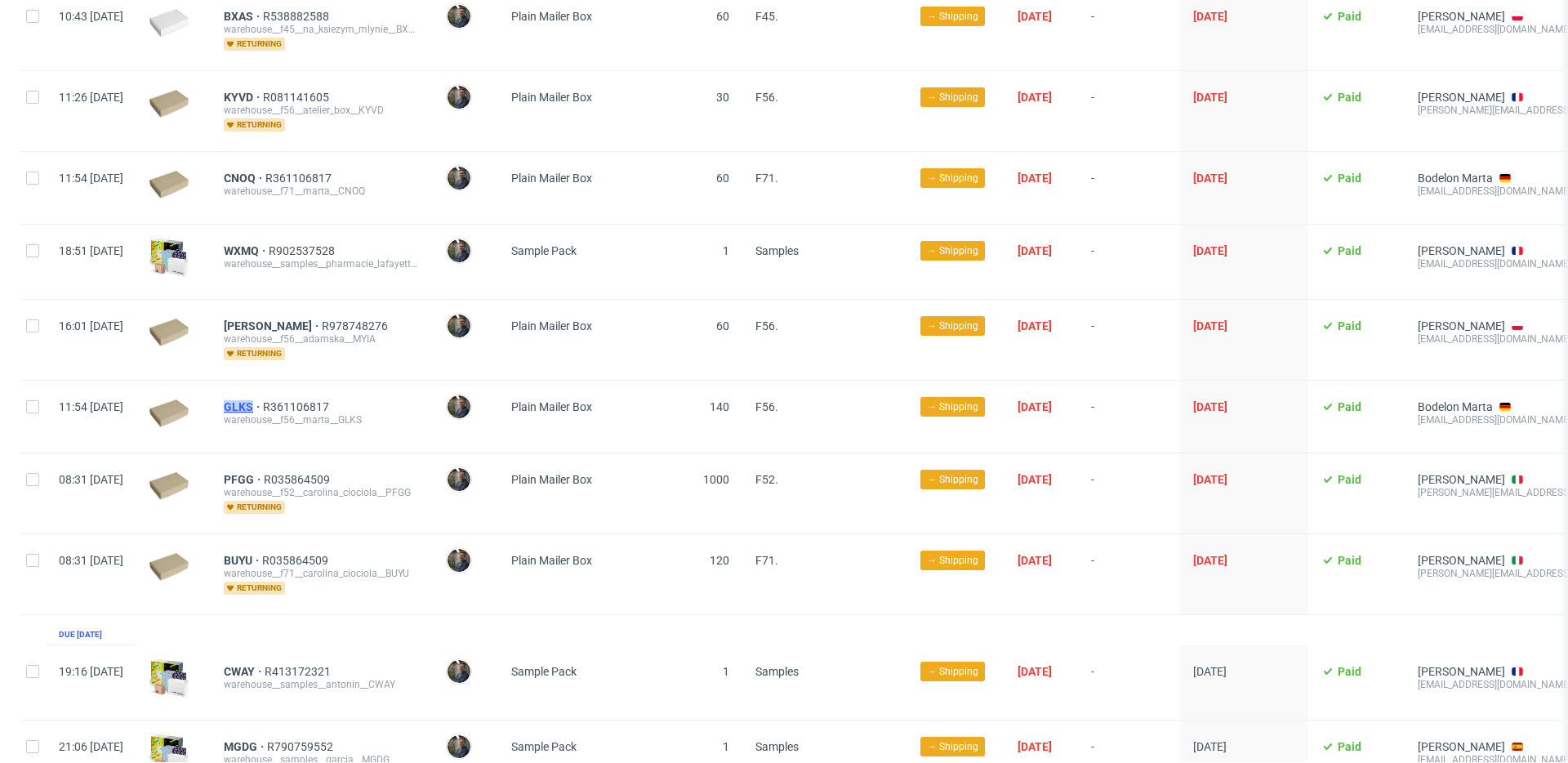
drag, startPoint x: 265, startPoint y: 392, endPoint x: 301, endPoint y: 392, distance: 36.0
click at [301, 392] on div "GLKS R361106817 warehouse__f56__marta__GLKS" at bounding box center [321, 416] width 222 height 72
drag, startPoint x: 267, startPoint y: 463, endPoint x: 303, endPoint y: 464, distance: 36.0
click at [303, 464] on div "PFGG R035864509 warehouse__f52__carolina_ciociola__PFGG returning" at bounding box center [321, 494] width 222 height 80
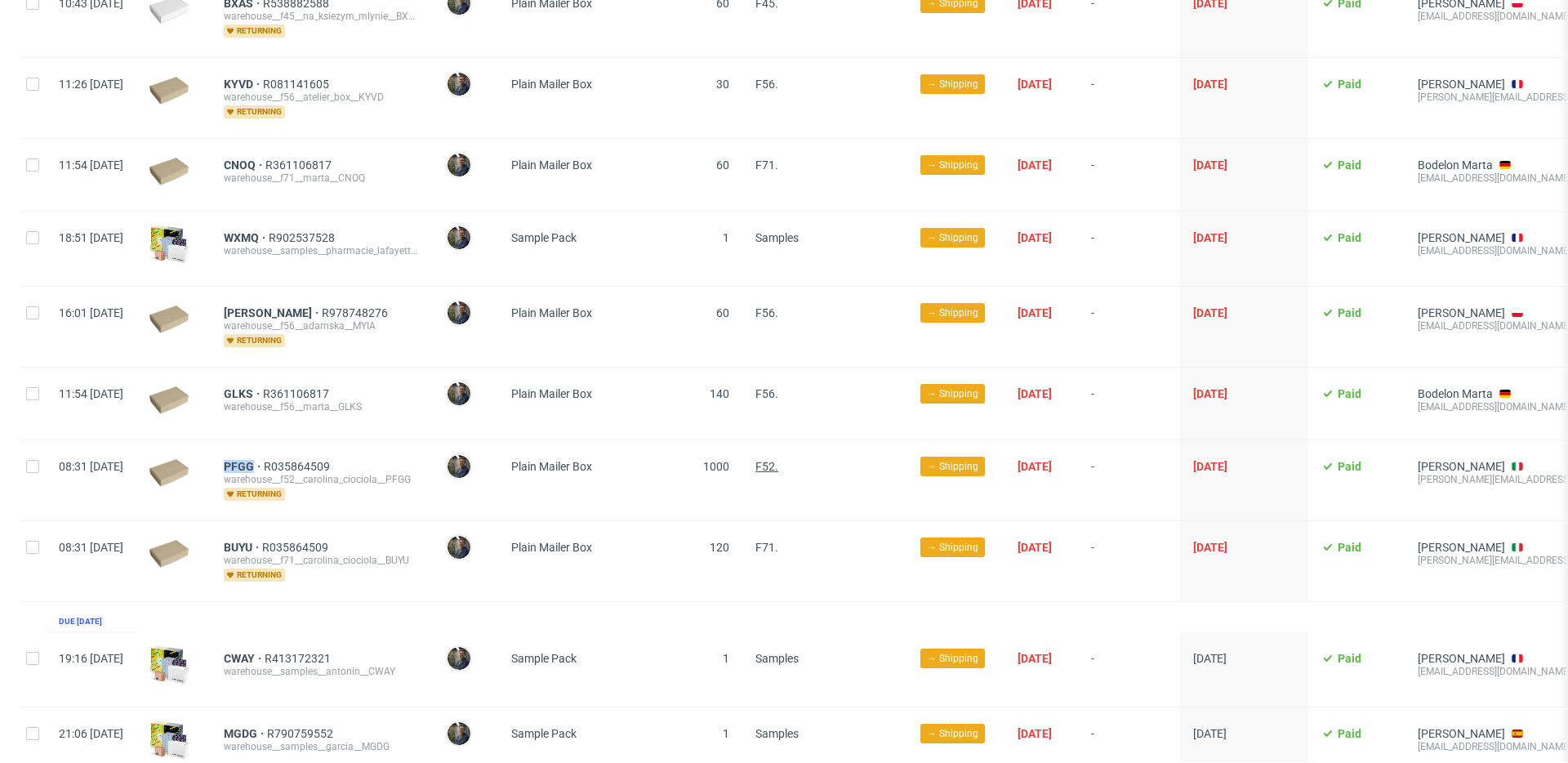
scroll to position [977, 0]
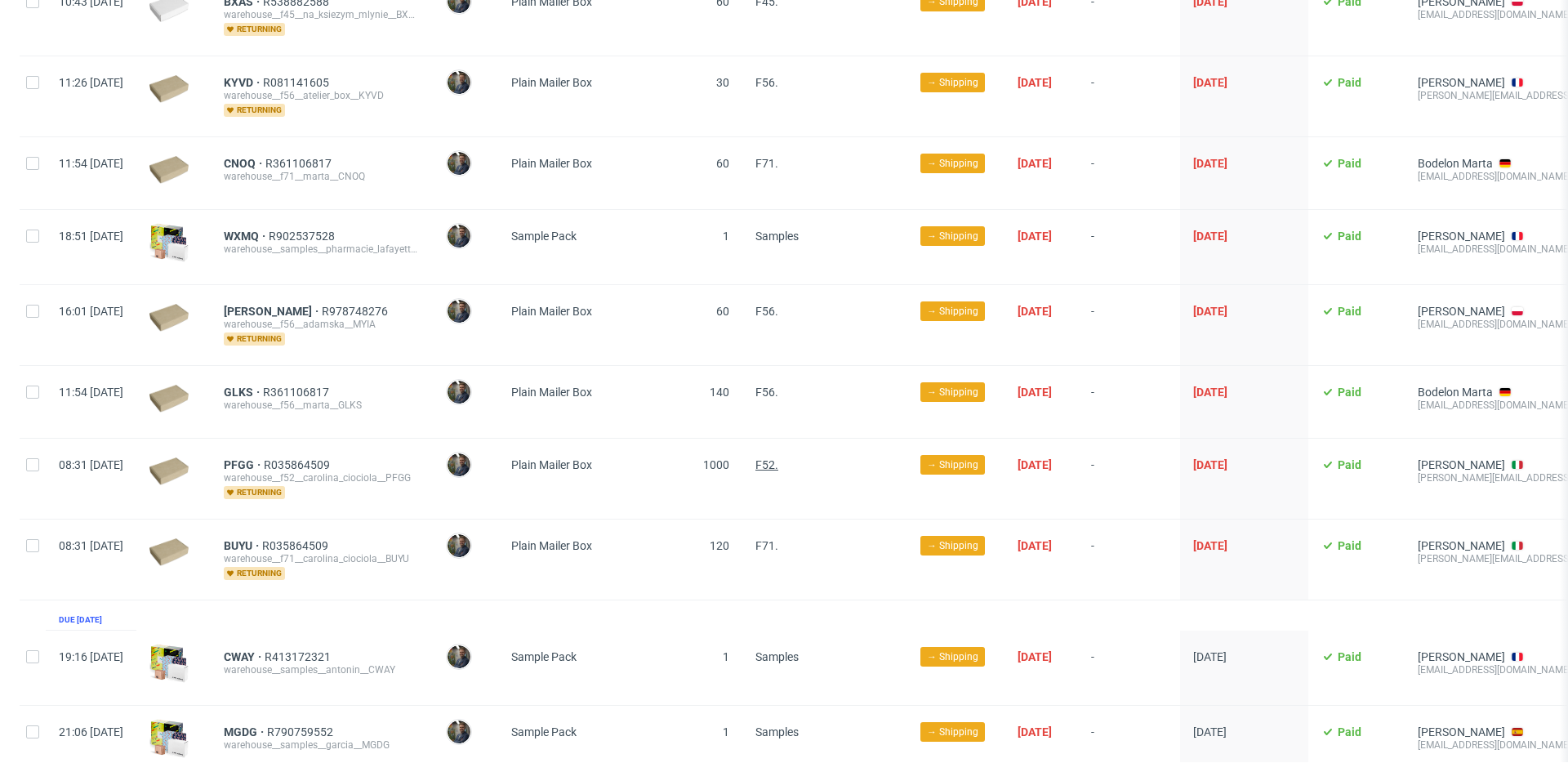
click at [778, 458] on span "F52." at bounding box center [766, 465] width 23 height 13
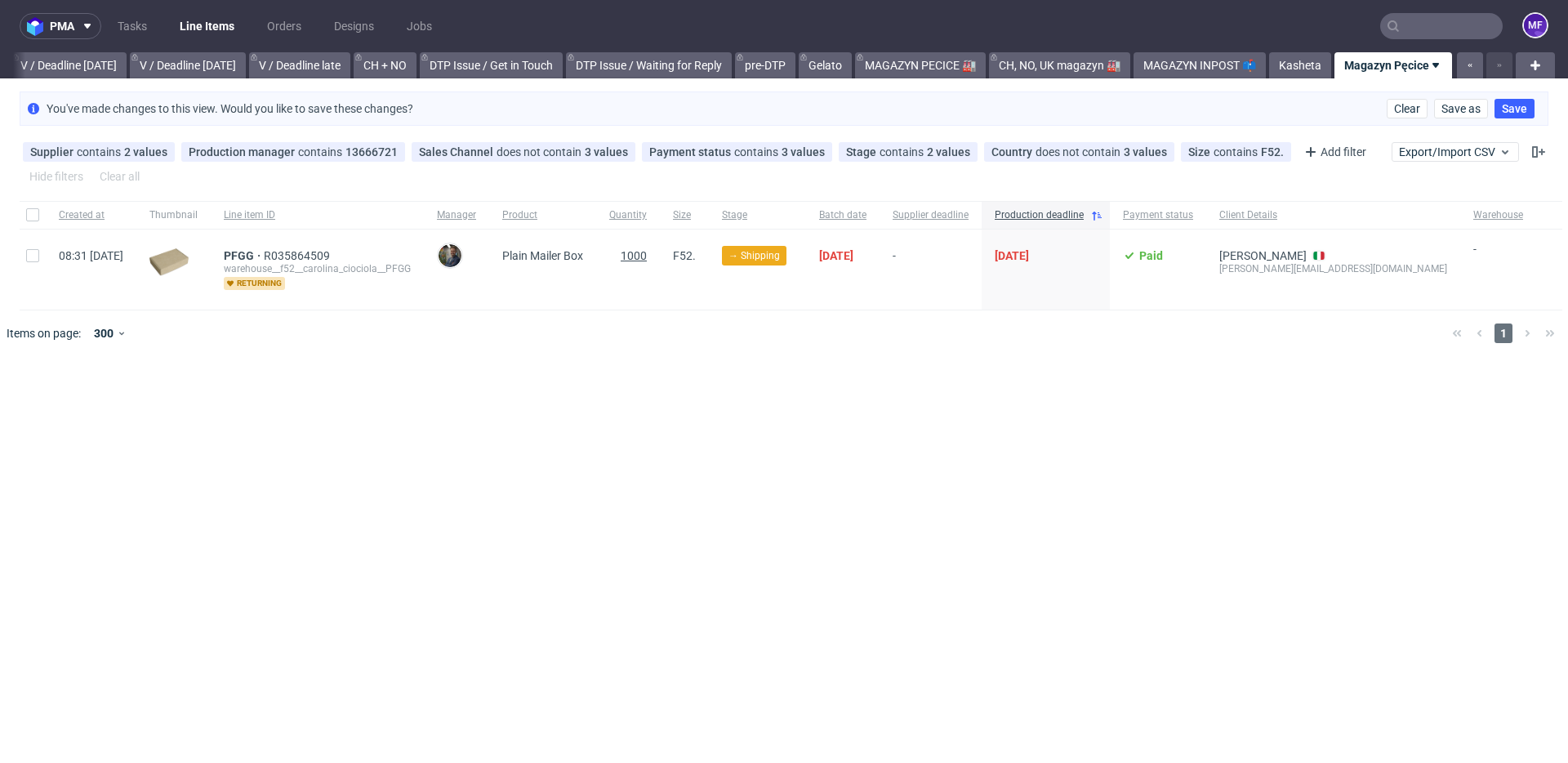
click at [647, 256] on span "1000" at bounding box center [633, 256] width 26 height 13
click at [957, 152] on icon at bounding box center [963, 152] width 13 height 13
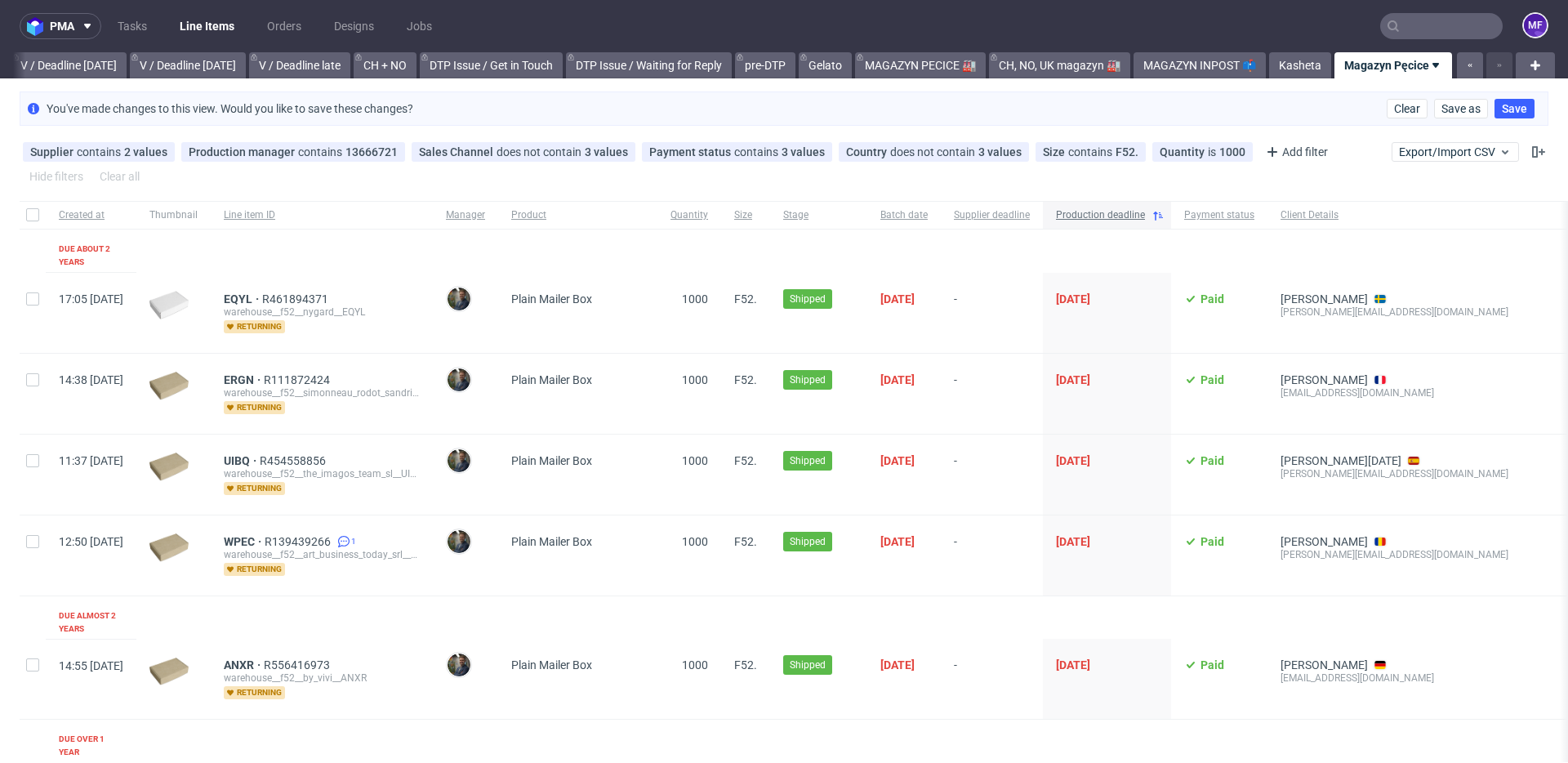
click at [1164, 214] on icon at bounding box center [1158, 215] width 13 height 13
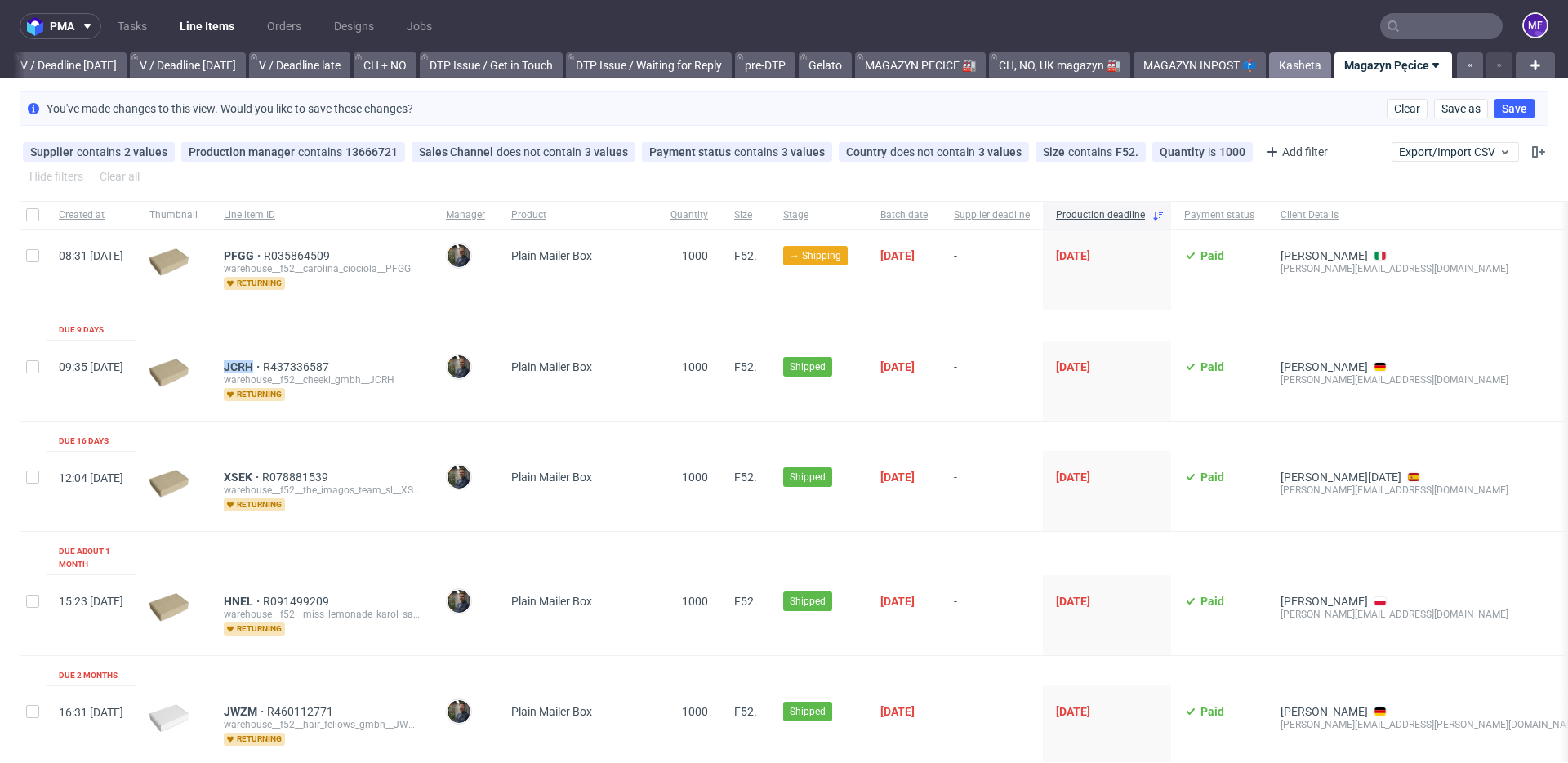
drag, startPoint x: 1282, startPoint y: 67, endPoint x: 1303, endPoint y: 67, distance: 21.0
click at [1282, 67] on link "Kasheta" at bounding box center [1300, 65] width 62 height 26
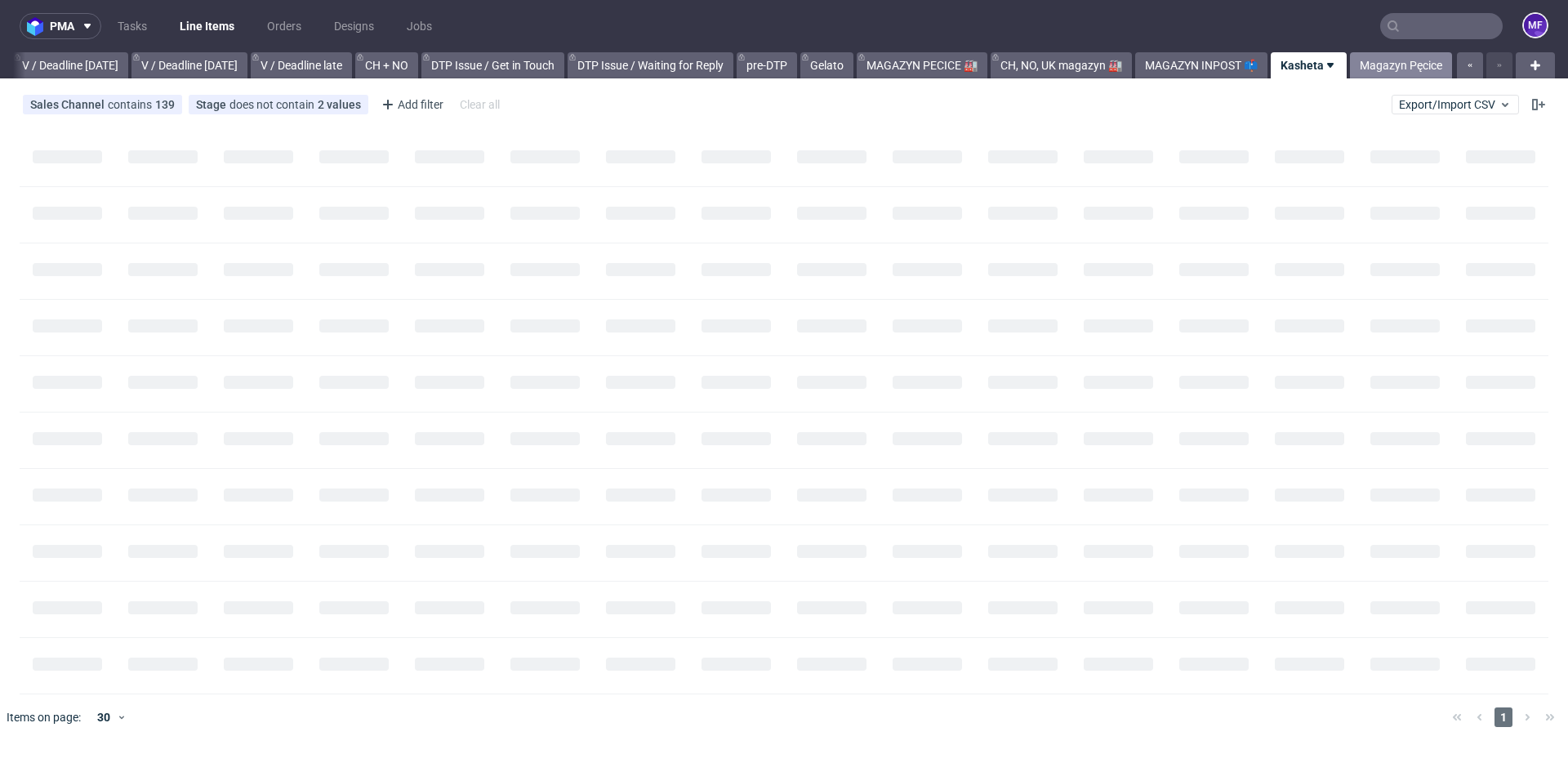
click at [1362, 67] on link "Magazyn Pęcice" at bounding box center [1401, 65] width 102 height 26
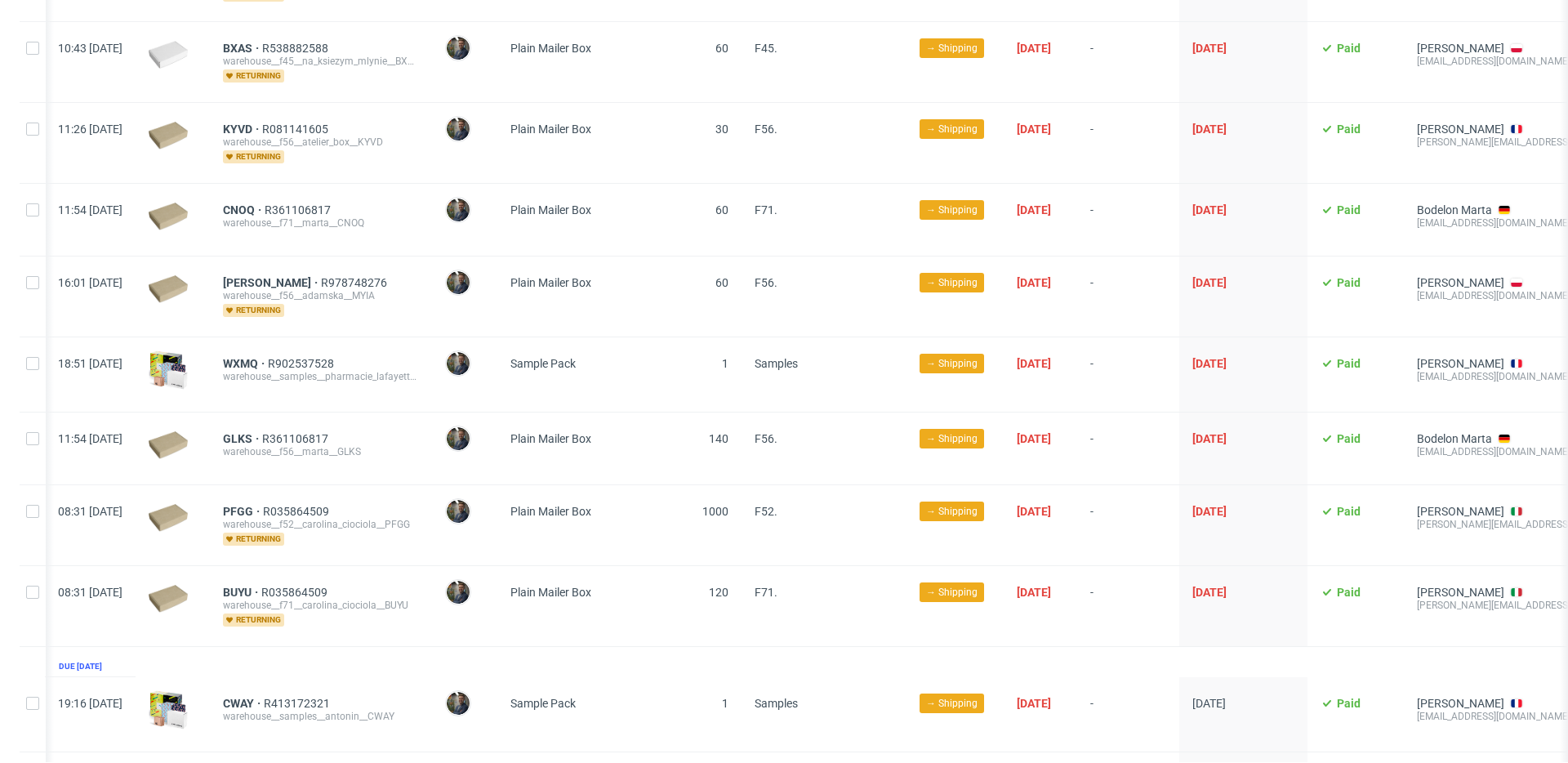
scroll to position [928, 0]
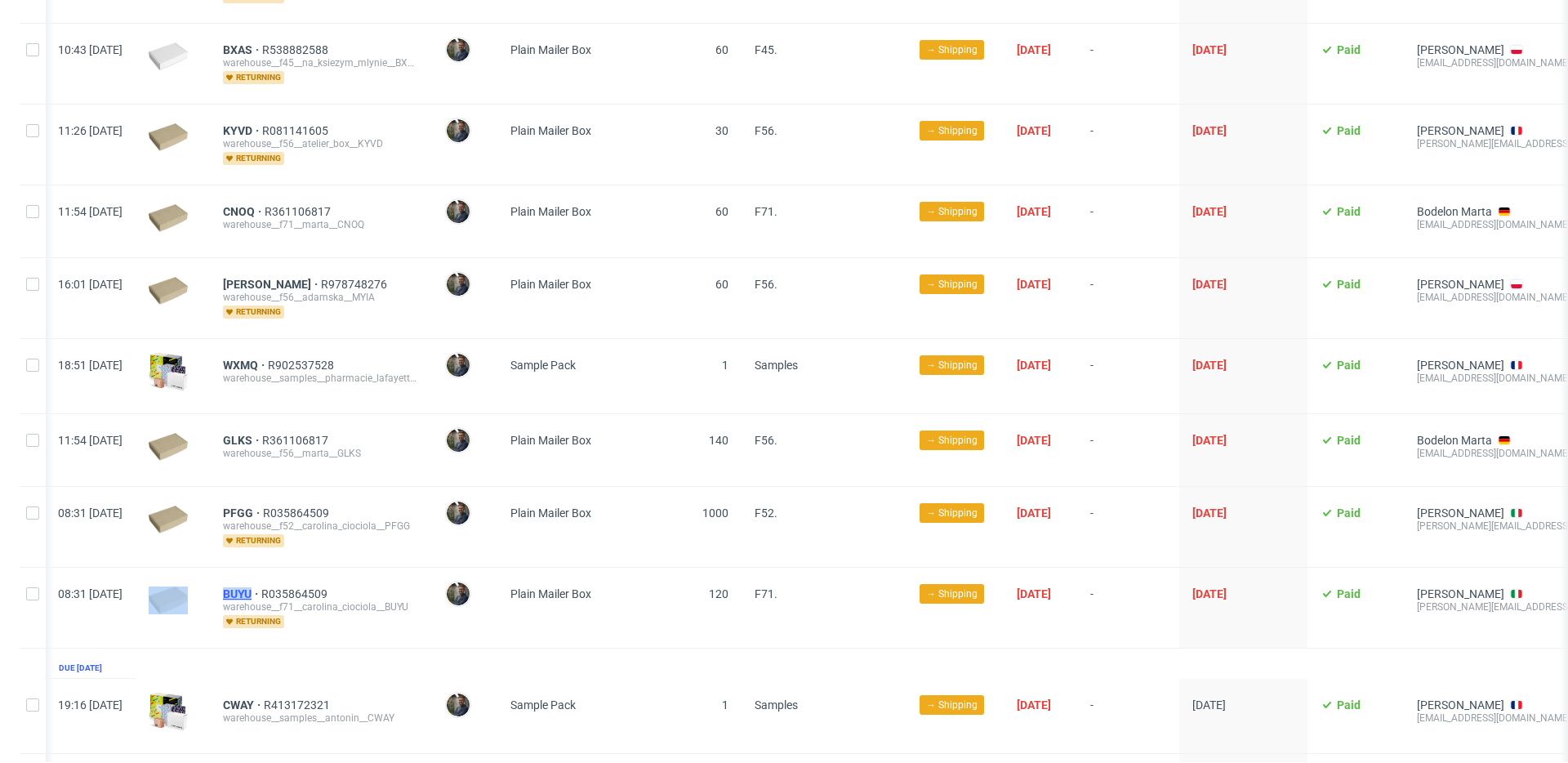
drag, startPoint x: 260, startPoint y: 580, endPoint x: 299, endPoint y: 572, distance: 39.8
click at [299, 572] on div "08:31 Tue 14.10.2025 BUYU R035864509 warehouse__f71__carolina_ciociola__BUYU re…" at bounding box center [889, 608] width 1740 height 81
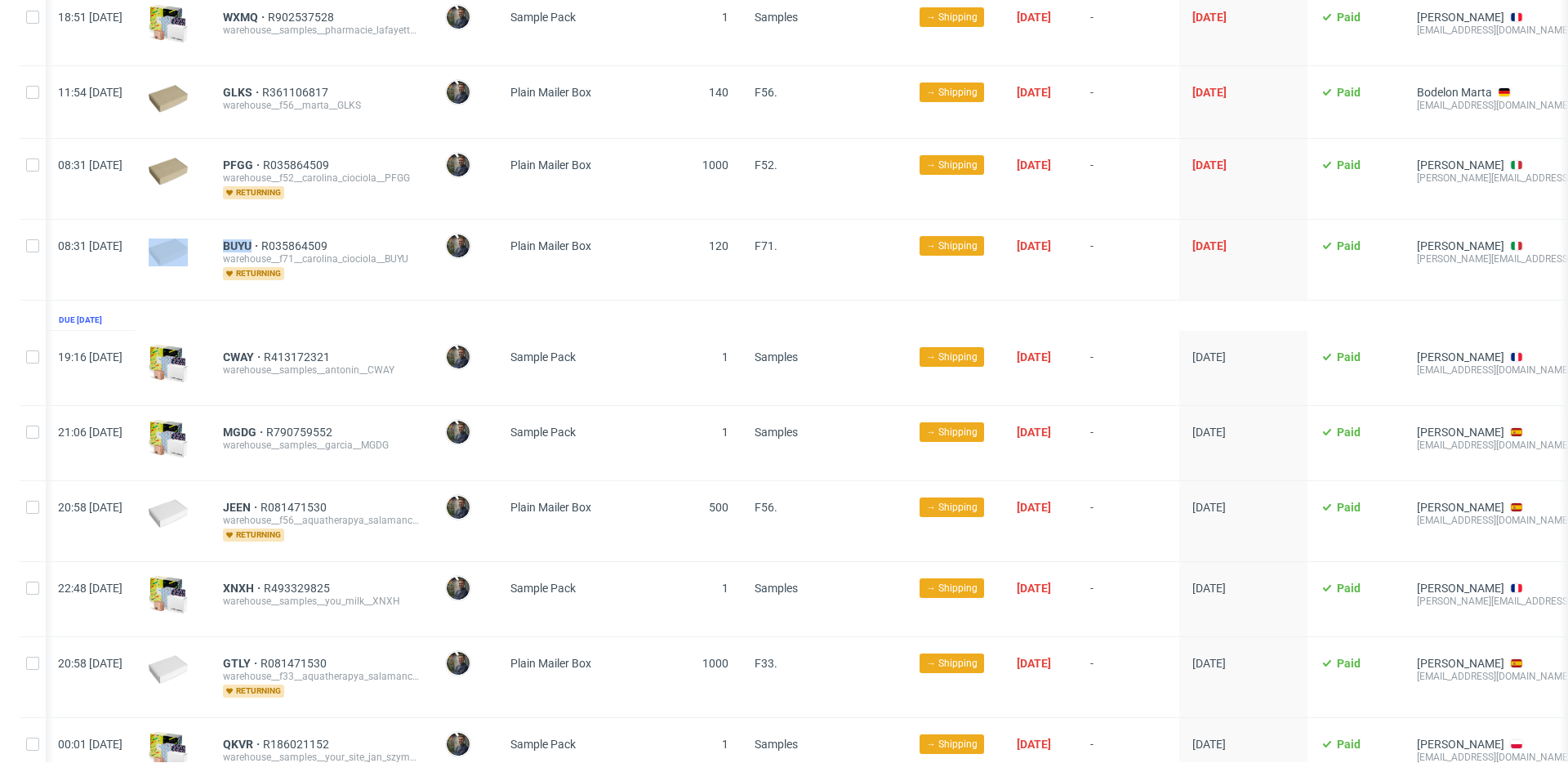
scroll to position [1261, 0]
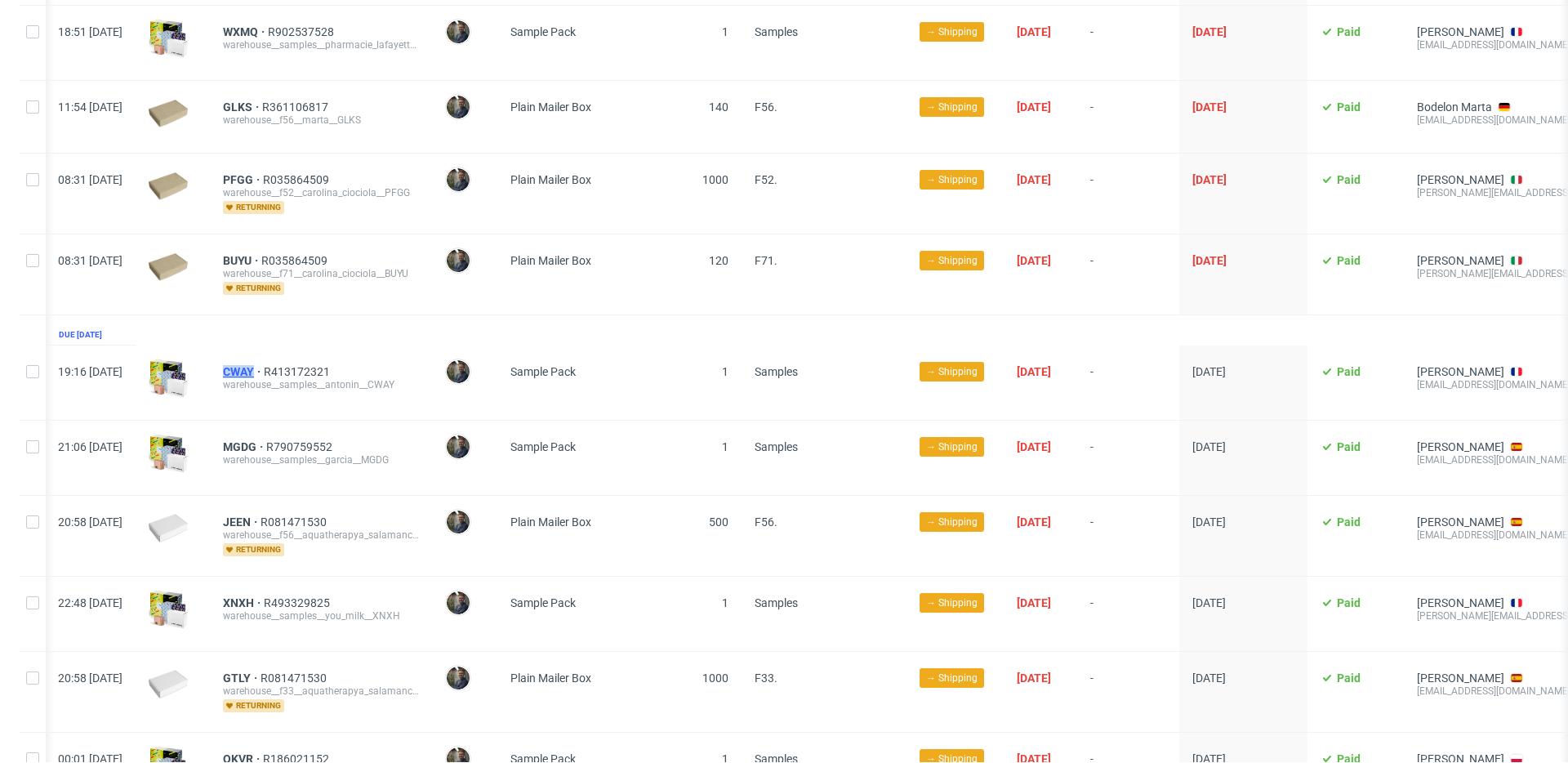
drag, startPoint x: 261, startPoint y: 354, endPoint x: 300, endPoint y: 354, distance: 39.0
click at [300, 354] on div "CWAY R413172321 warehouse__samples__antonin__CWAY" at bounding box center [320, 382] width 222 height 74
drag, startPoint x: 264, startPoint y: 427, endPoint x: 305, endPoint y: 430, distance: 41.1
click at [305, 430] on div "MGDG R790759552 warehouse__samples__garcia__MGDG" at bounding box center [320, 457] width 222 height 74
drag, startPoint x: 275, startPoint y: 507, endPoint x: 299, endPoint y: 508, distance: 24.0
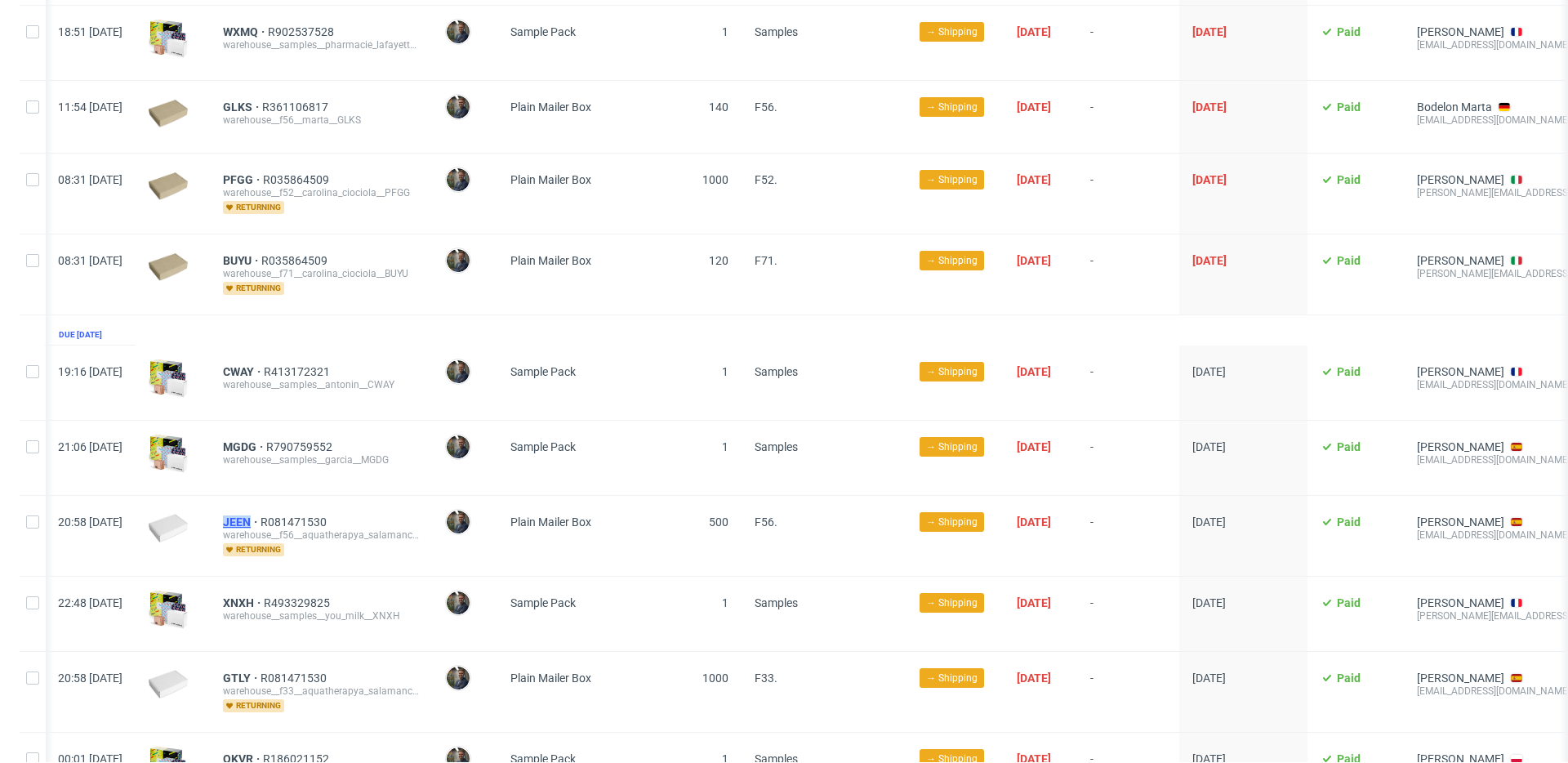
click at [299, 508] on div "JEEN R081471530 warehouse__f56__aquatherapya_salamanca_slu__JEEN returning" at bounding box center [320, 536] width 222 height 80
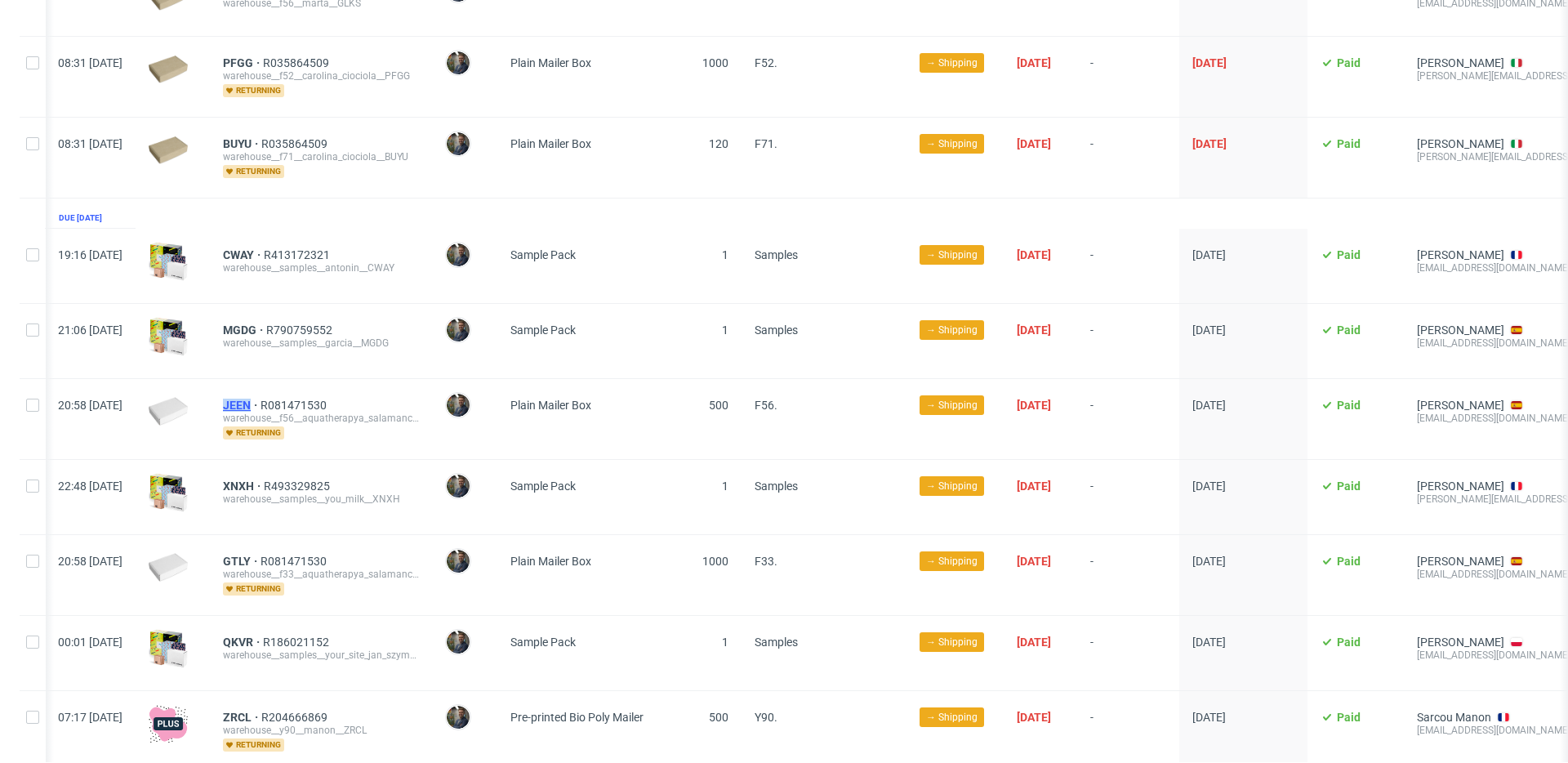
scroll to position [1391, 0]
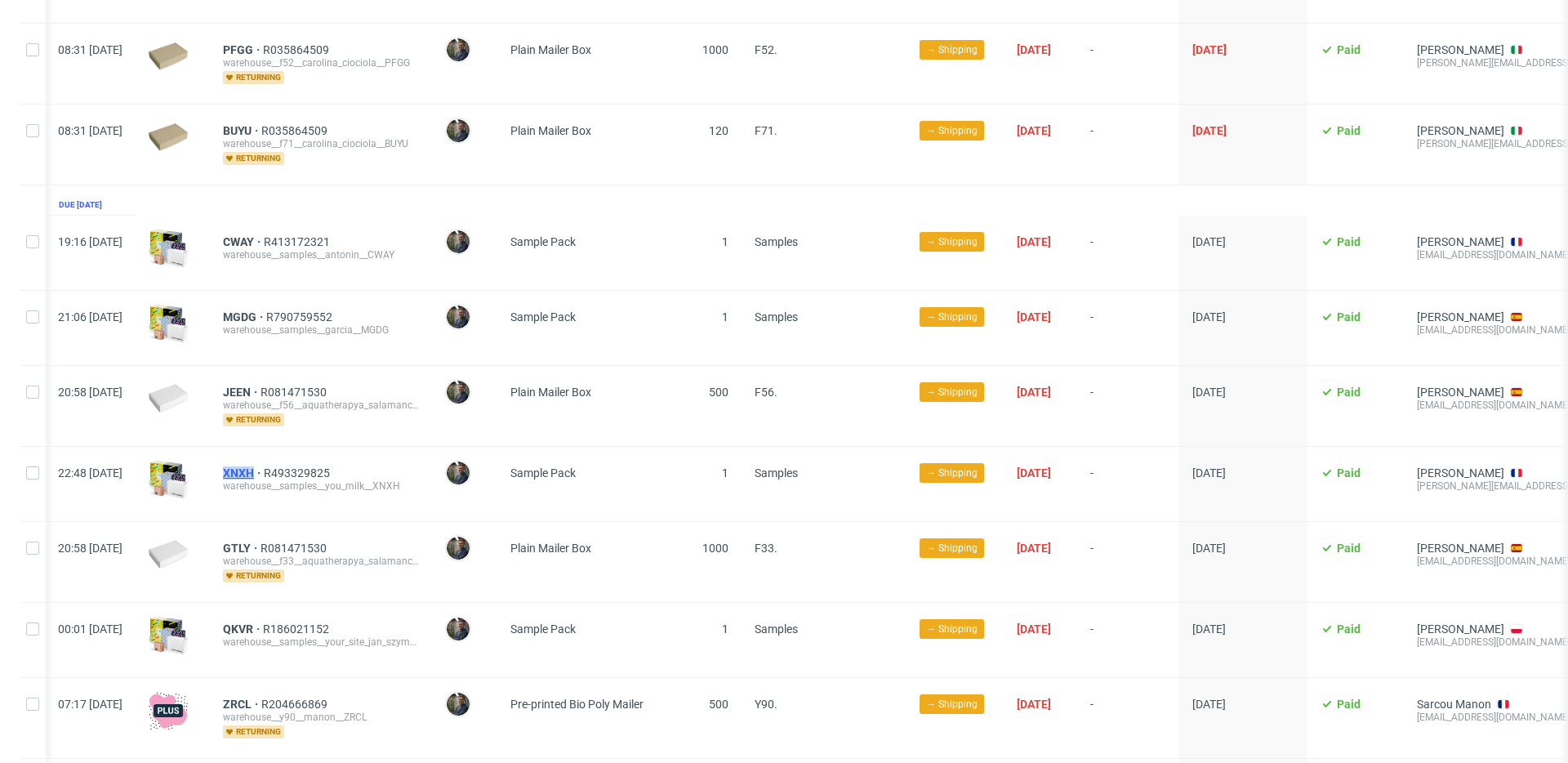
drag, startPoint x: 265, startPoint y: 456, endPoint x: 299, endPoint y: 456, distance: 34.0
click at [299, 456] on div "XNXH R493329825 warehouse__samples__you_milk__XNXH" at bounding box center [320, 484] width 222 height 74
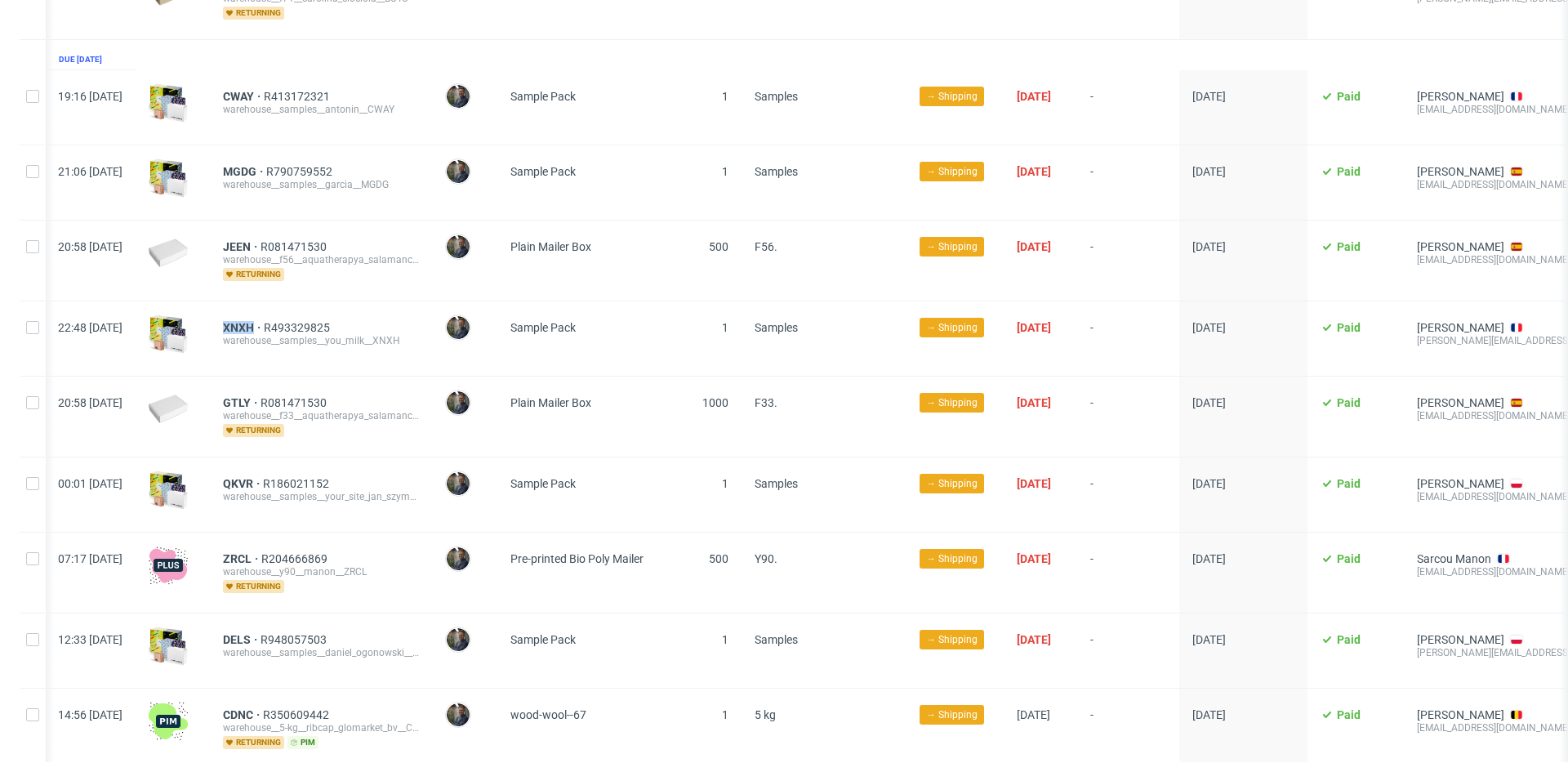
scroll to position [1540, 0]
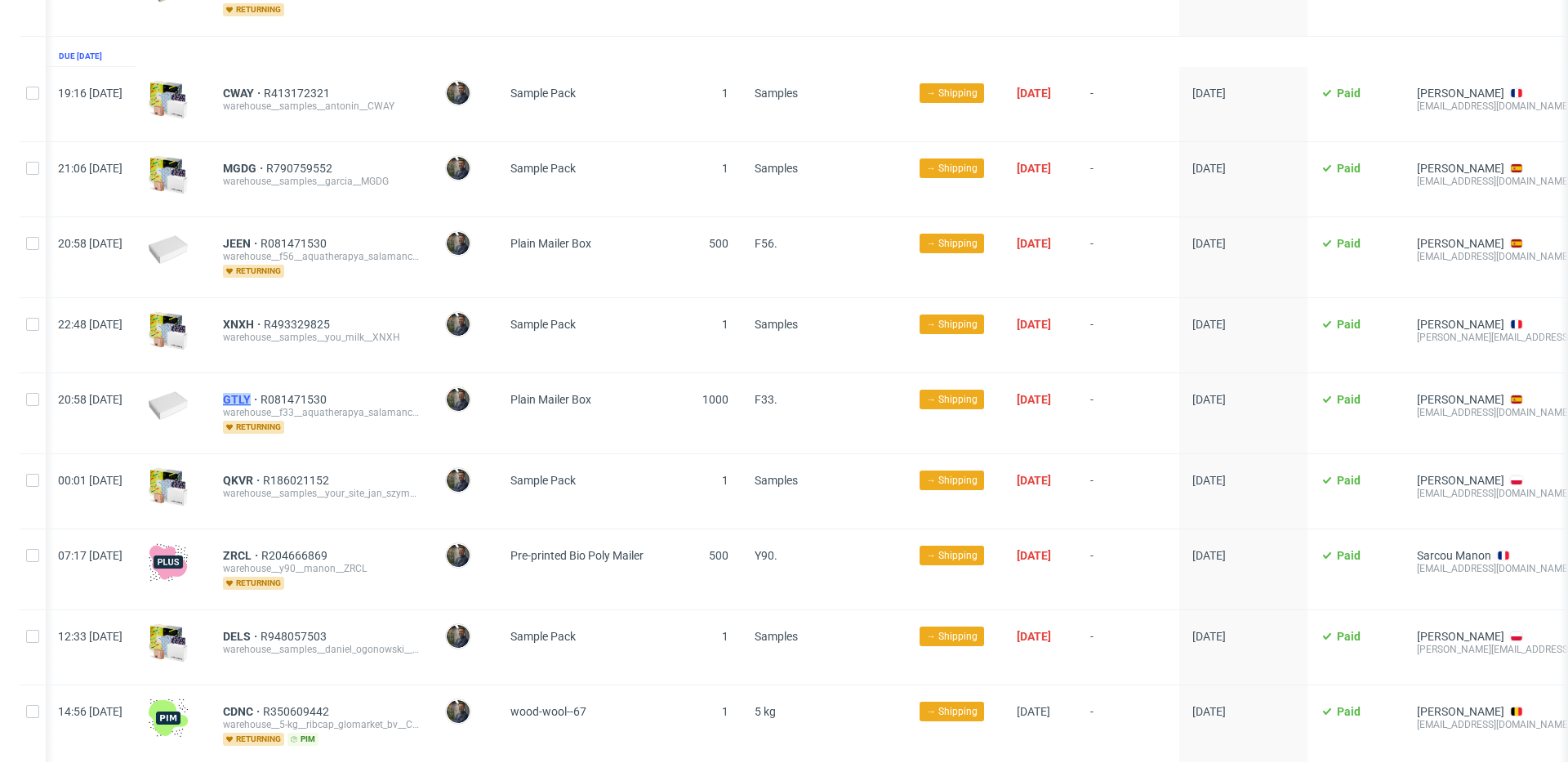
drag, startPoint x: 263, startPoint y: 382, endPoint x: 297, endPoint y: 384, distance: 34.1
click at [297, 384] on div "GTLY R081471530 warehouse__f33__aquatherapya_salamanca_slu__GTLY returning" at bounding box center [320, 413] width 222 height 80
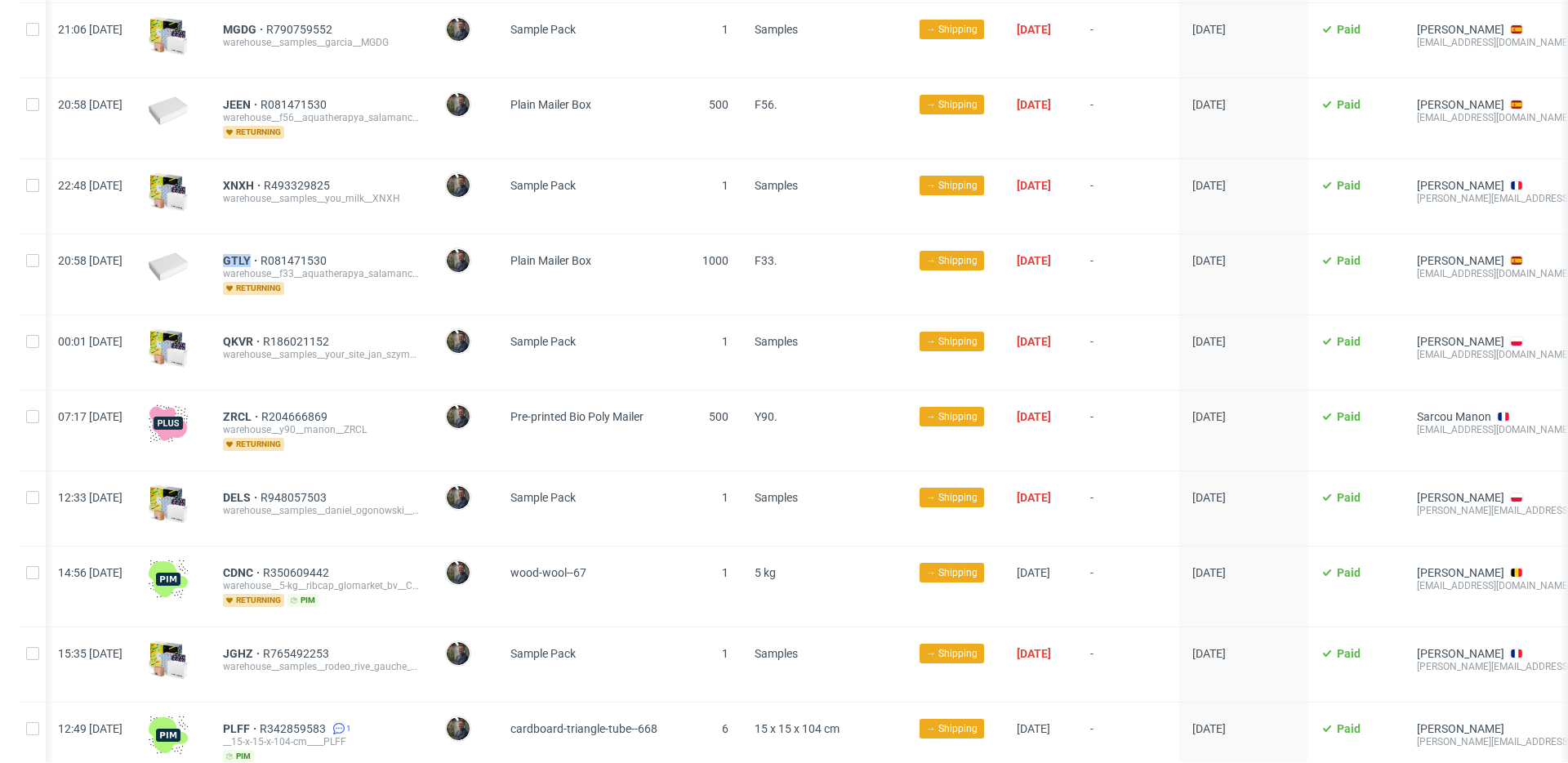
scroll to position [1687, 0]
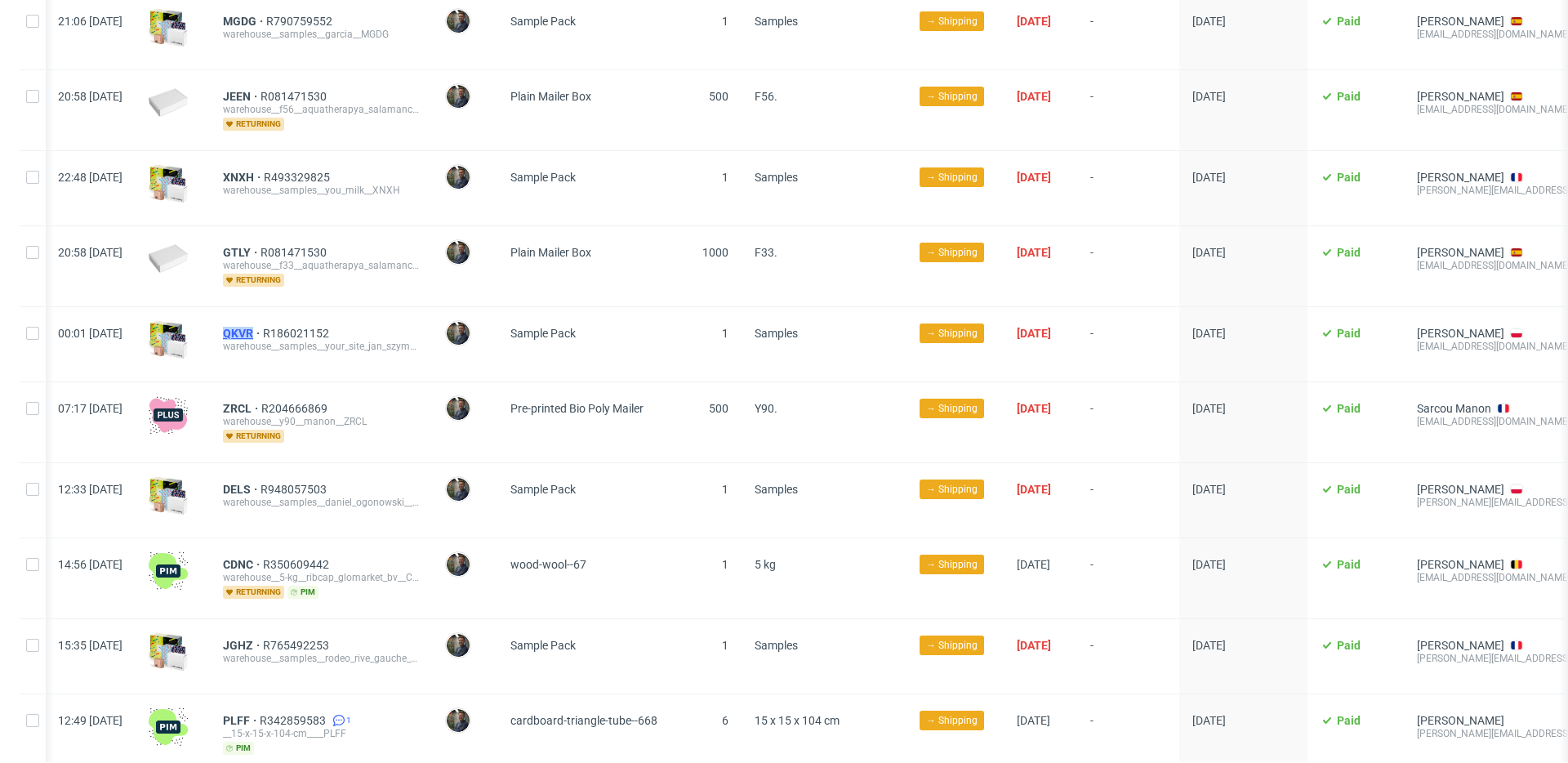
drag, startPoint x: 265, startPoint y: 314, endPoint x: 305, endPoint y: 316, distance: 40.0
click at [305, 316] on div "QKVR R186021152 warehouse__samples__your_site_jan_szymanski__QKVR" at bounding box center [320, 344] width 222 height 74
drag, startPoint x: 264, startPoint y: 393, endPoint x: 298, endPoint y: 394, distance: 34.0
click at [298, 394] on div "ZRCL R204666869 warehouse__y90__manon__ZRCL returning" at bounding box center [320, 423] width 222 height 80
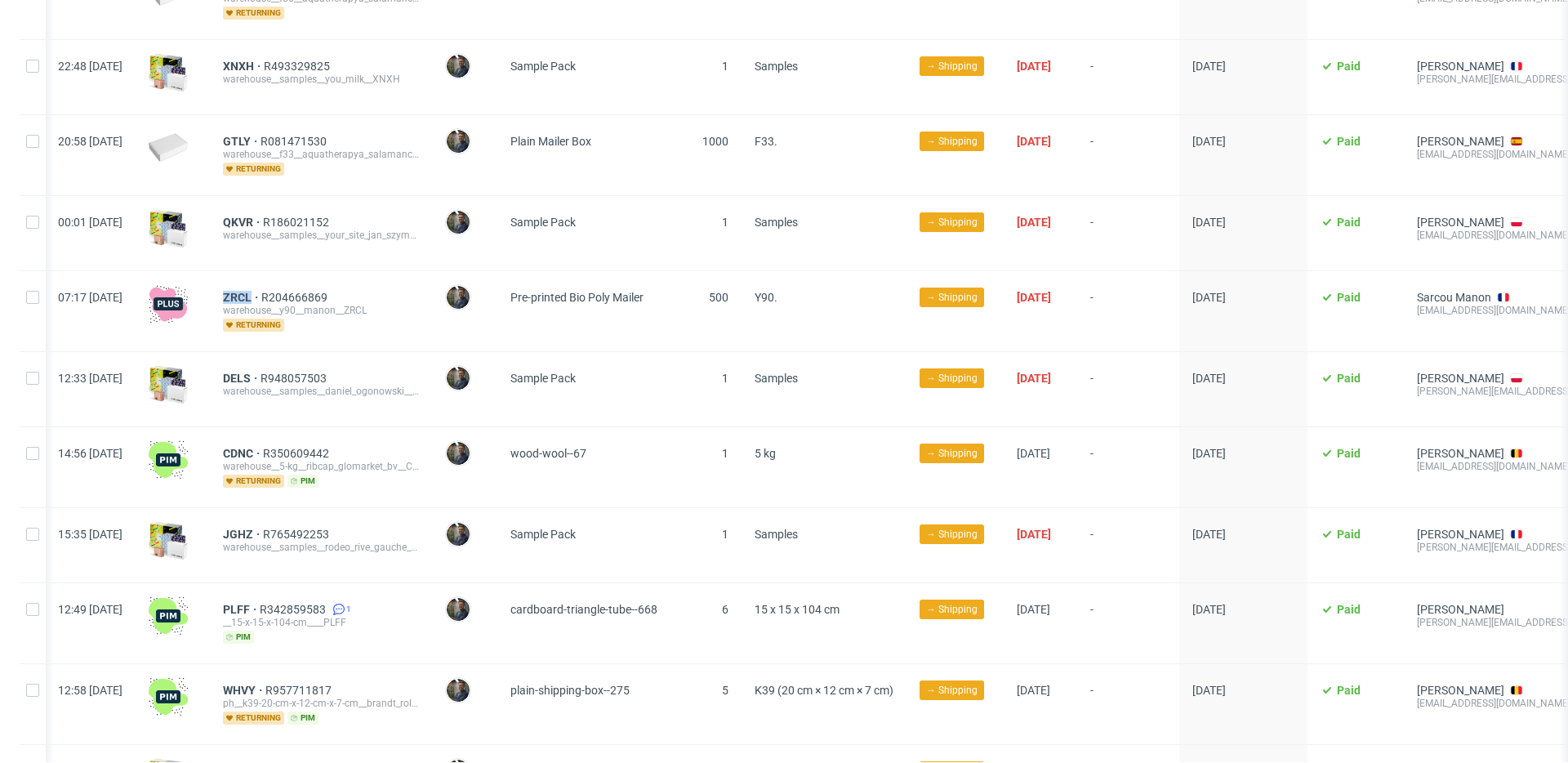
scroll to position [1808, 0]
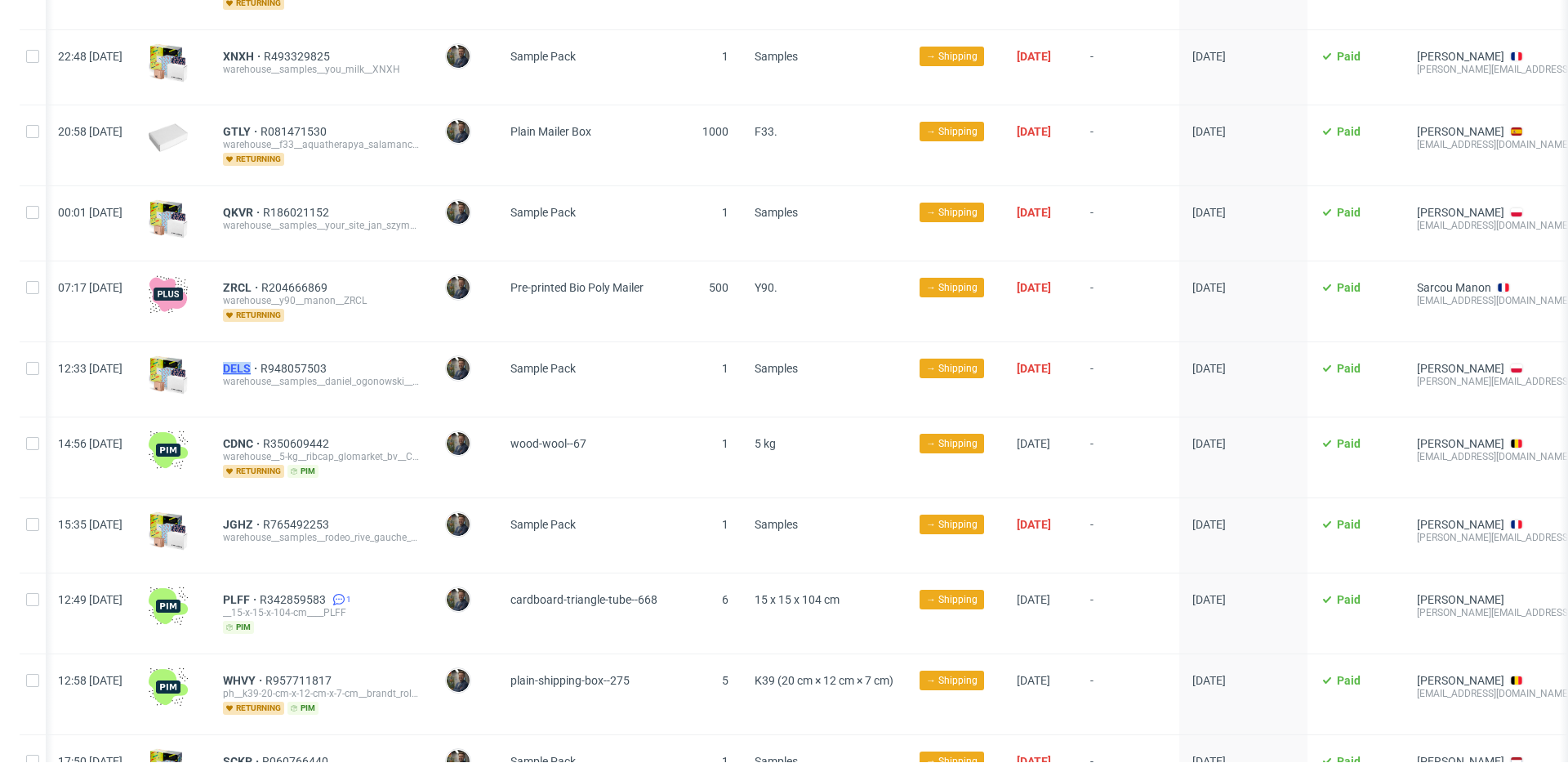
drag, startPoint x: 270, startPoint y: 353, endPoint x: 298, endPoint y: 354, distance: 28.0
click at [298, 354] on div "DELS R948057503 warehouse__samples__daniel_ogonowski__DELS" at bounding box center [320, 379] width 222 height 74
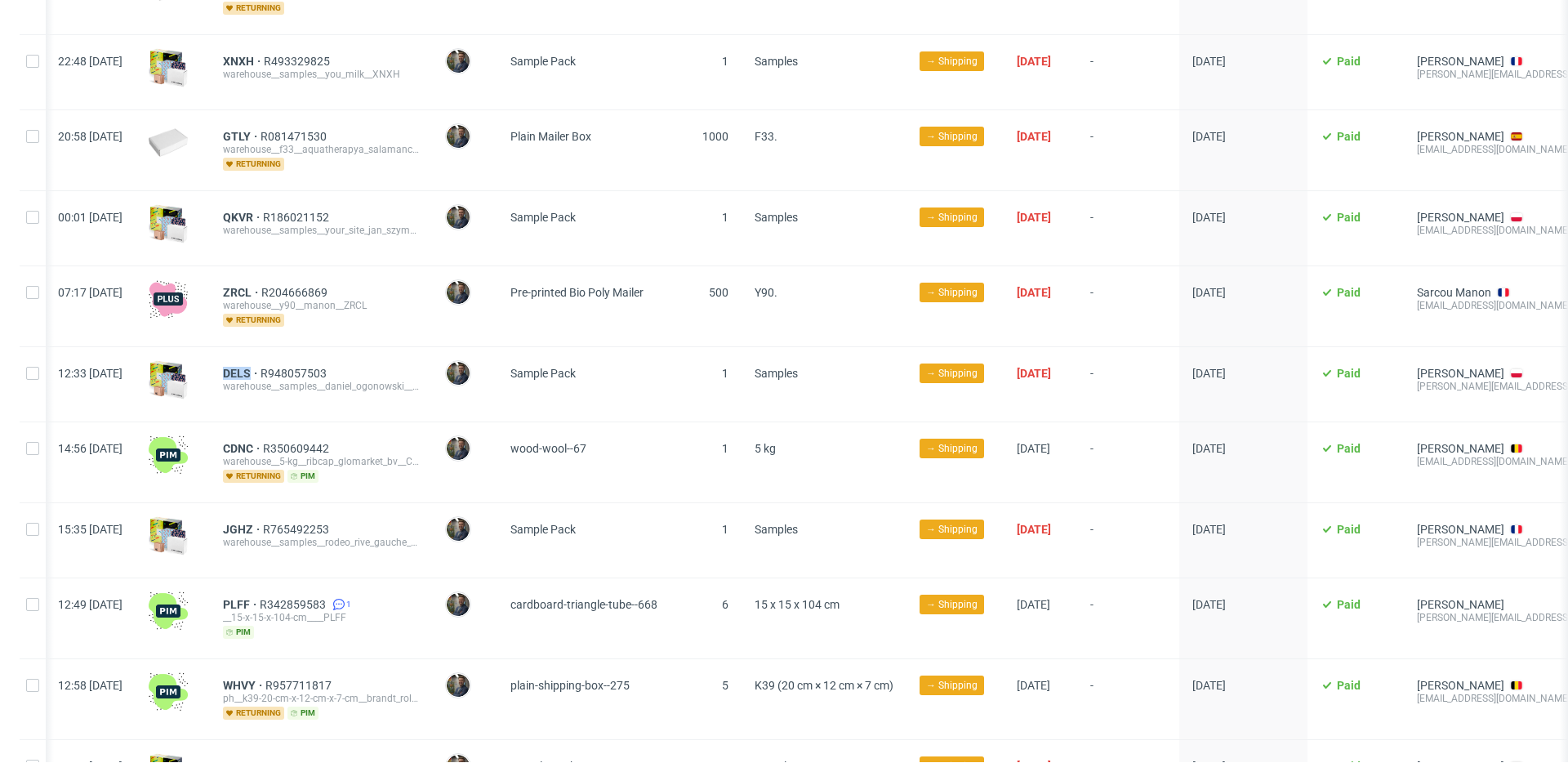
scroll to position [1845, 0]
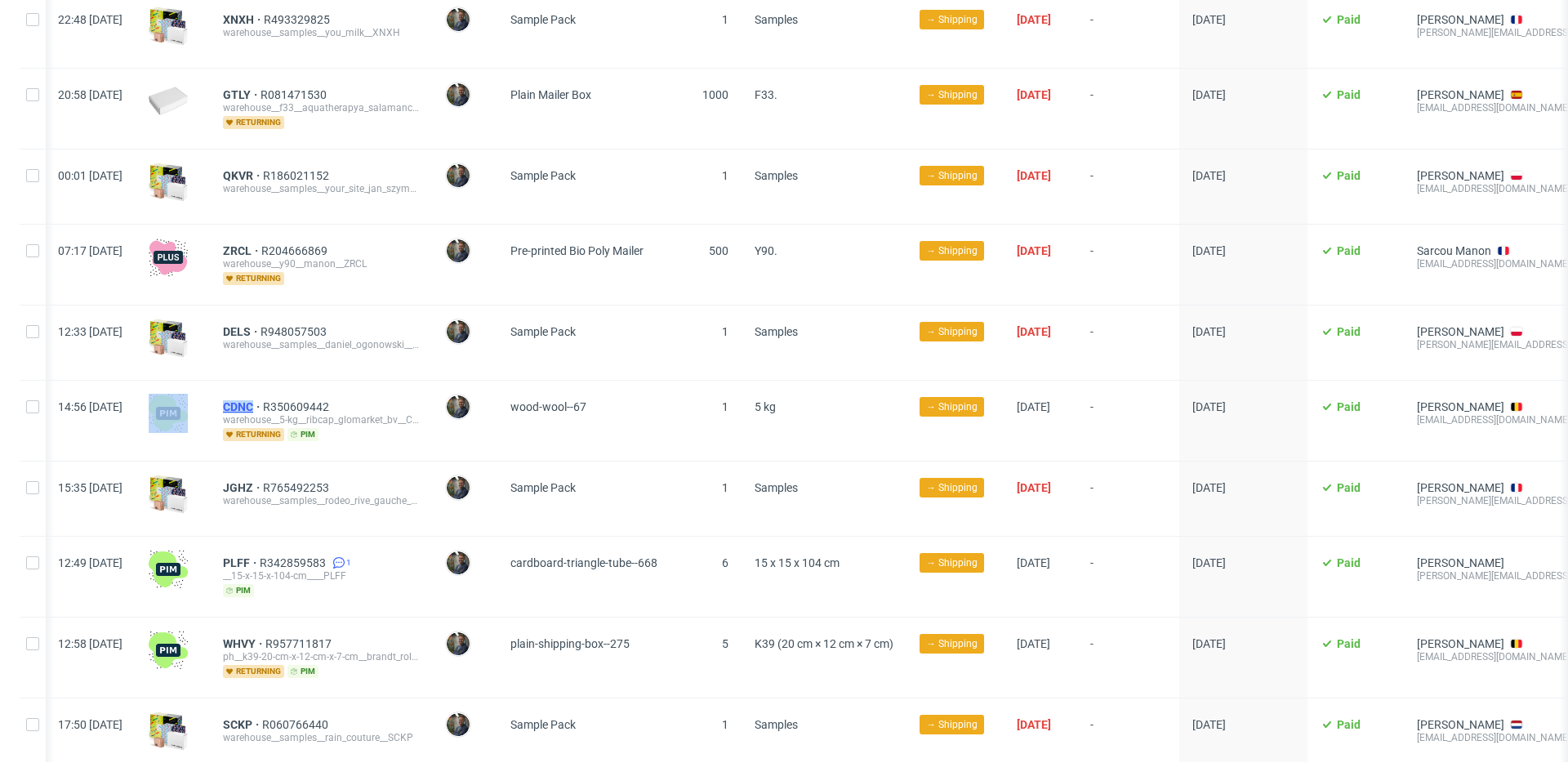
drag, startPoint x: 254, startPoint y: 385, endPoint x: 302, endPoint y: 390, distance: 48.3
click at [302, 390] on div "14:56 Tue 14.10.2025 CDNC R350609442 warehouse__5-kg__ribcap_glomarket_bv__CDNC…" at bounding box center [889, 420] width 1740 height 81
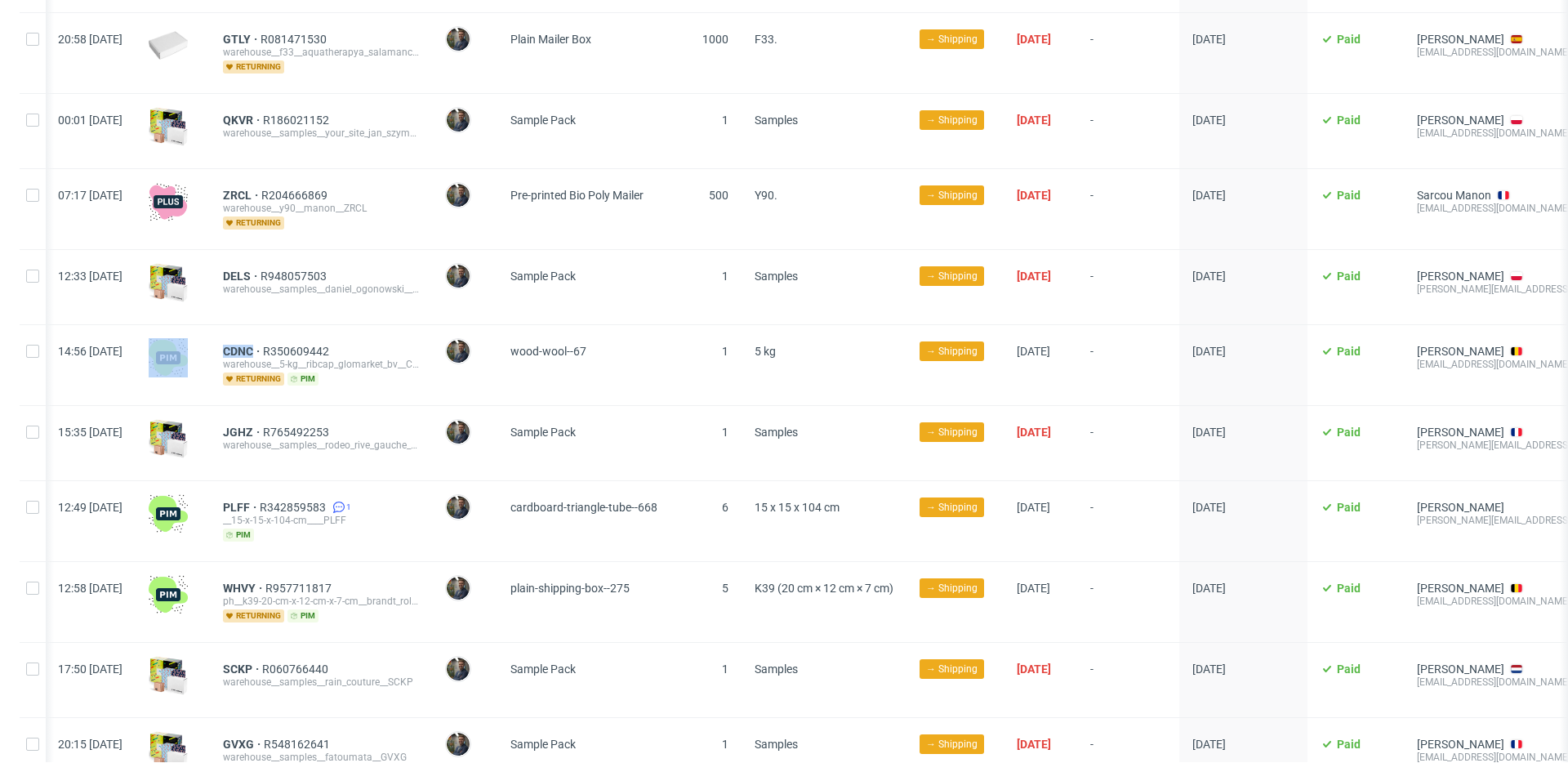
scroll to position [1931, 0]
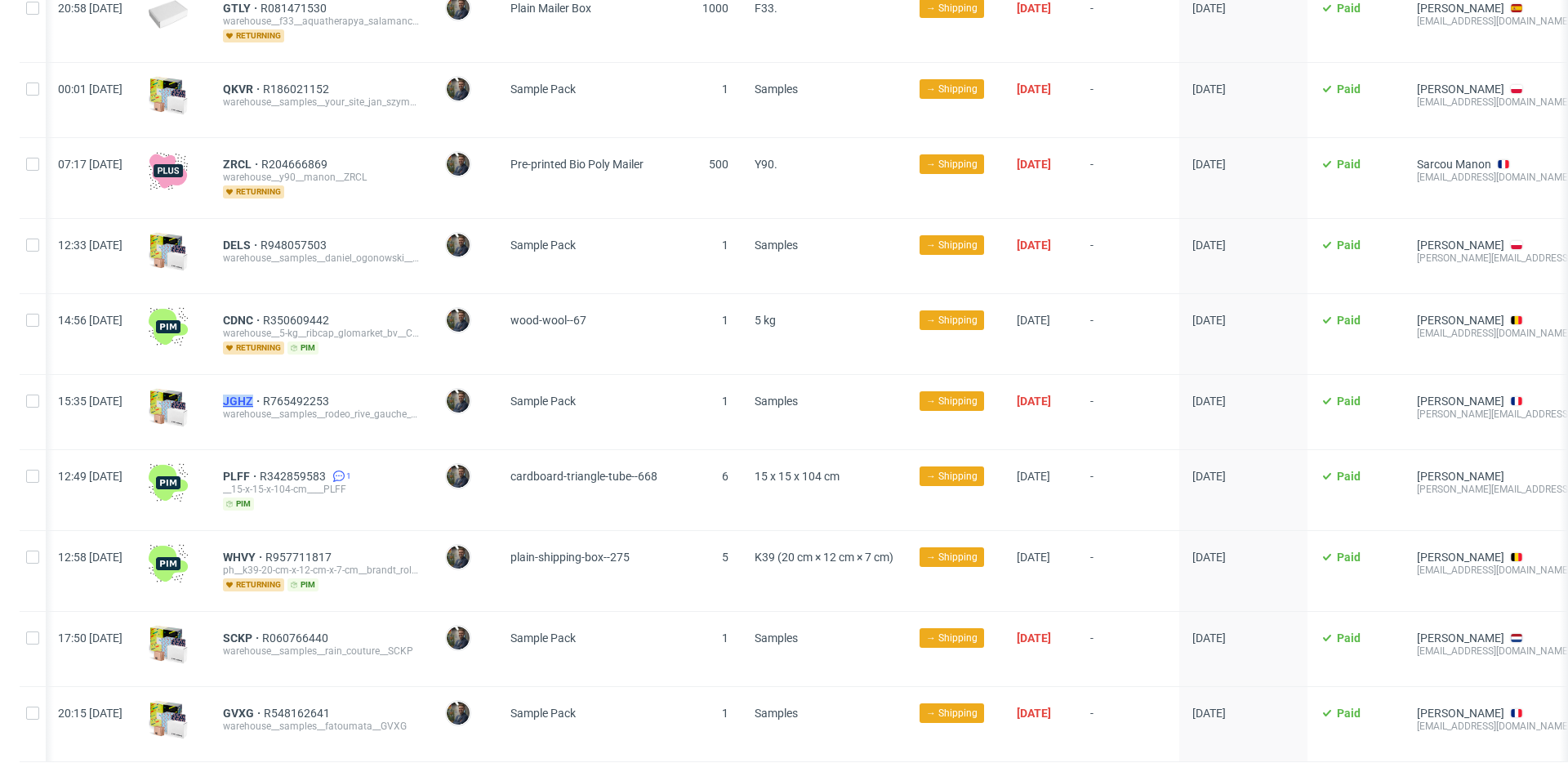
drag, startPoint x: 265, startPoint y: 385, endPoint x: 299, endPoint y: 385, distance: 34.0
click at [299, 385] on div "JGHZ R765492253 warehouse__samples__rodeo_rive_gauche__JGHZ" at bounding box center [320, 412] width 222 height 74
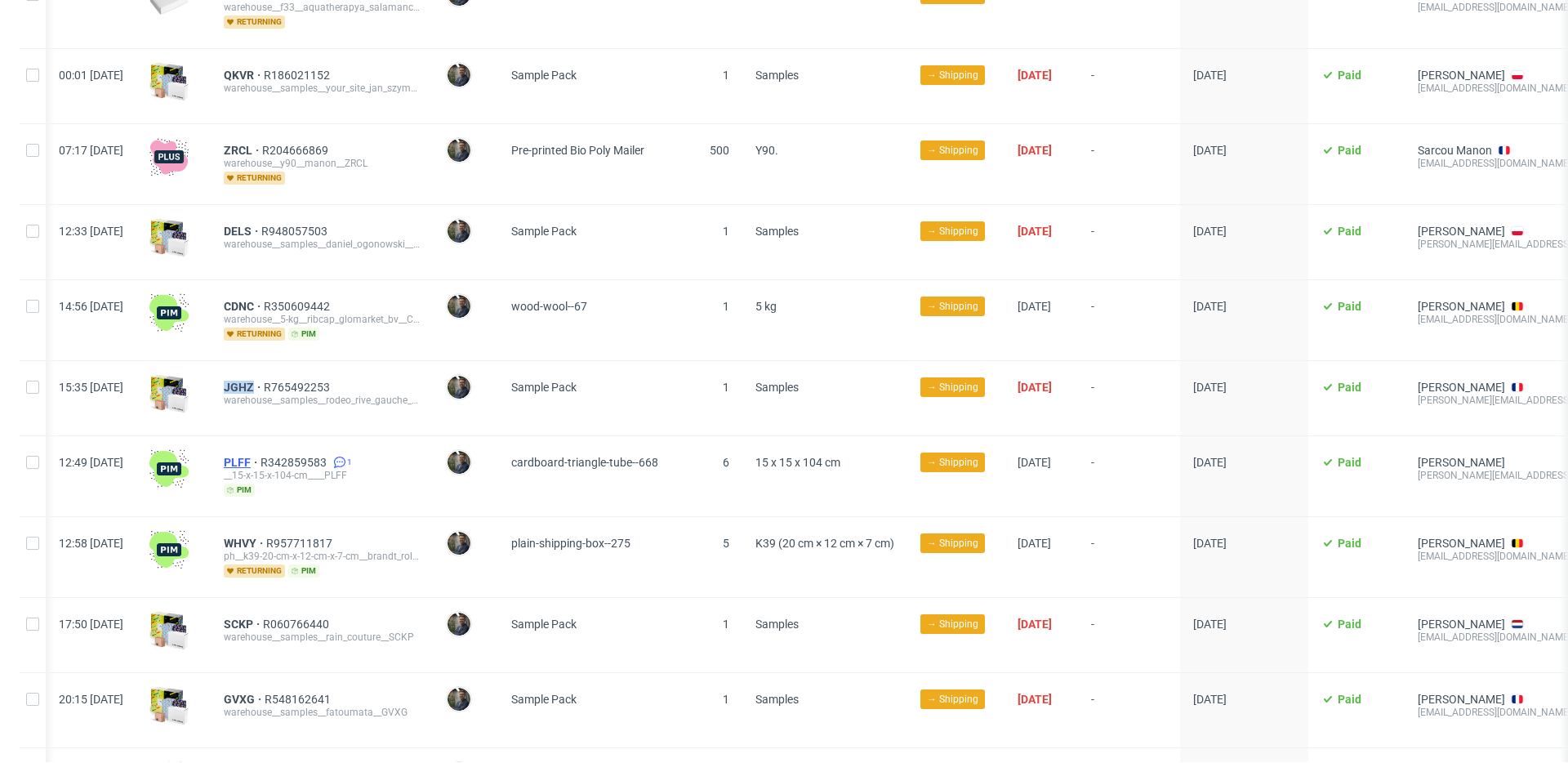
scroll to position [0, 2]
drag, startPoint x: 278, startPoint y: 446, endPoint x: 300, endPoint y: 447, distance: 22.0
click at [300, 447] on div "PLFF R342859583 1 __15-x-15-x-104-cm____PLFF pim" at bounding box center [319, 476] width 222 height 80
click at [352, 455] on link "1" at bounding box center [341, 462] width 22 height 13
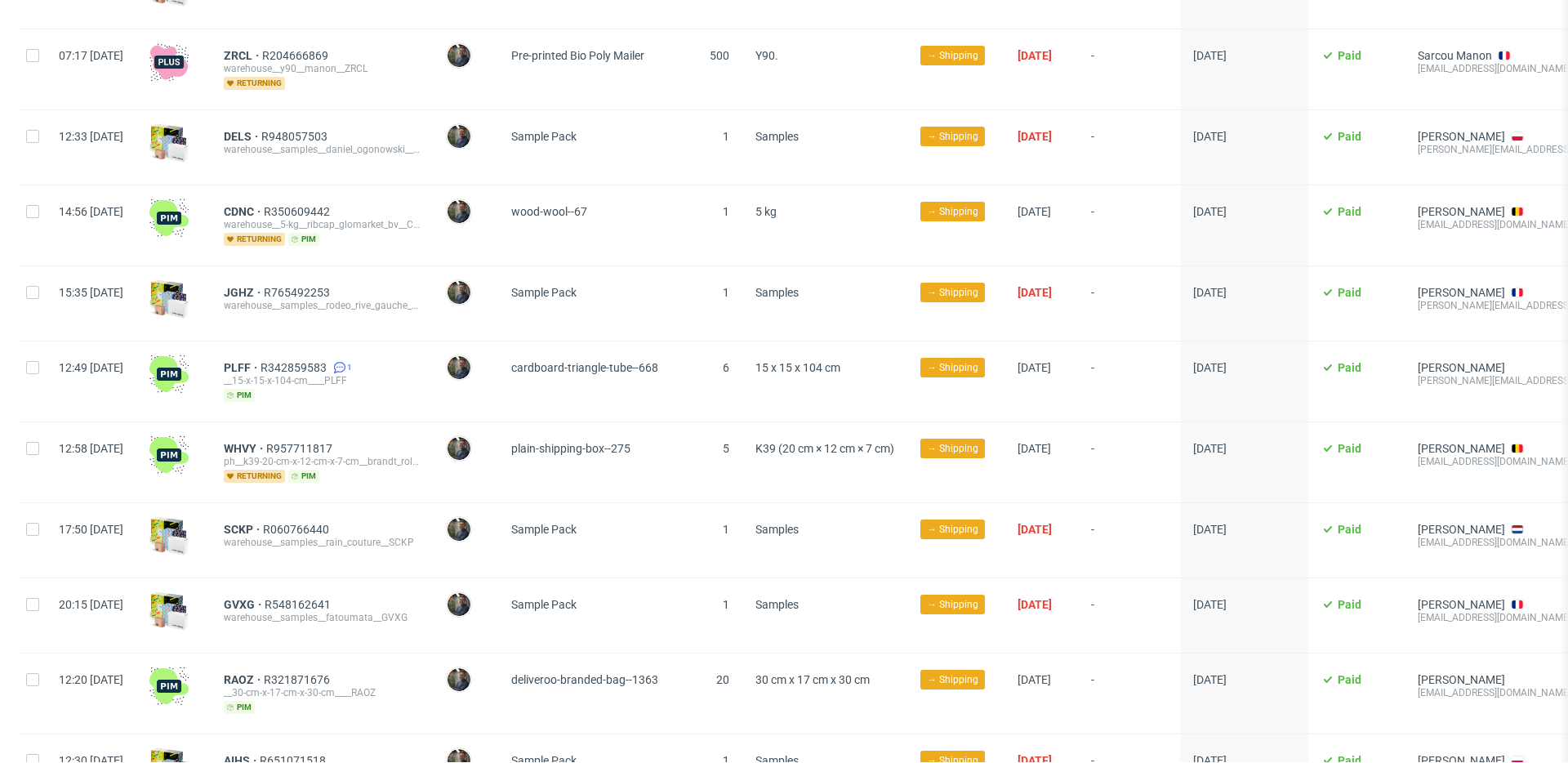
scroll to position [2050, 0]
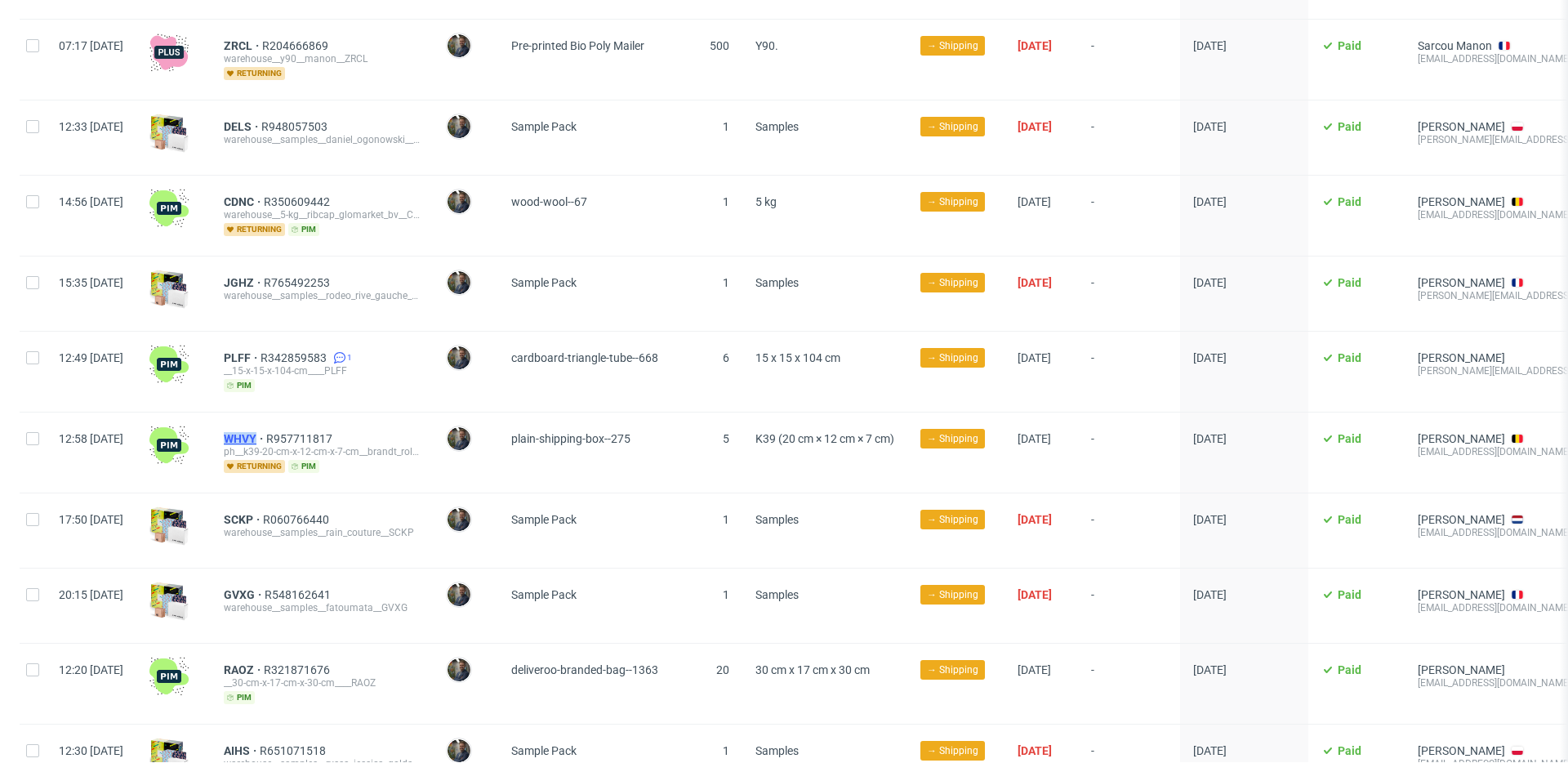
drag, startPoint x: 265, startPoint y: 418, endPoint x: 307, endPoint y: 421, distance: 42.1
click at [307, 421] on div "WHVY R957711817 ph__k39-20-cm-x-12-cm-x-7-cm__brandt_roland__WHVY returning pim" at bounding box center [321, 453] width 222 height 80
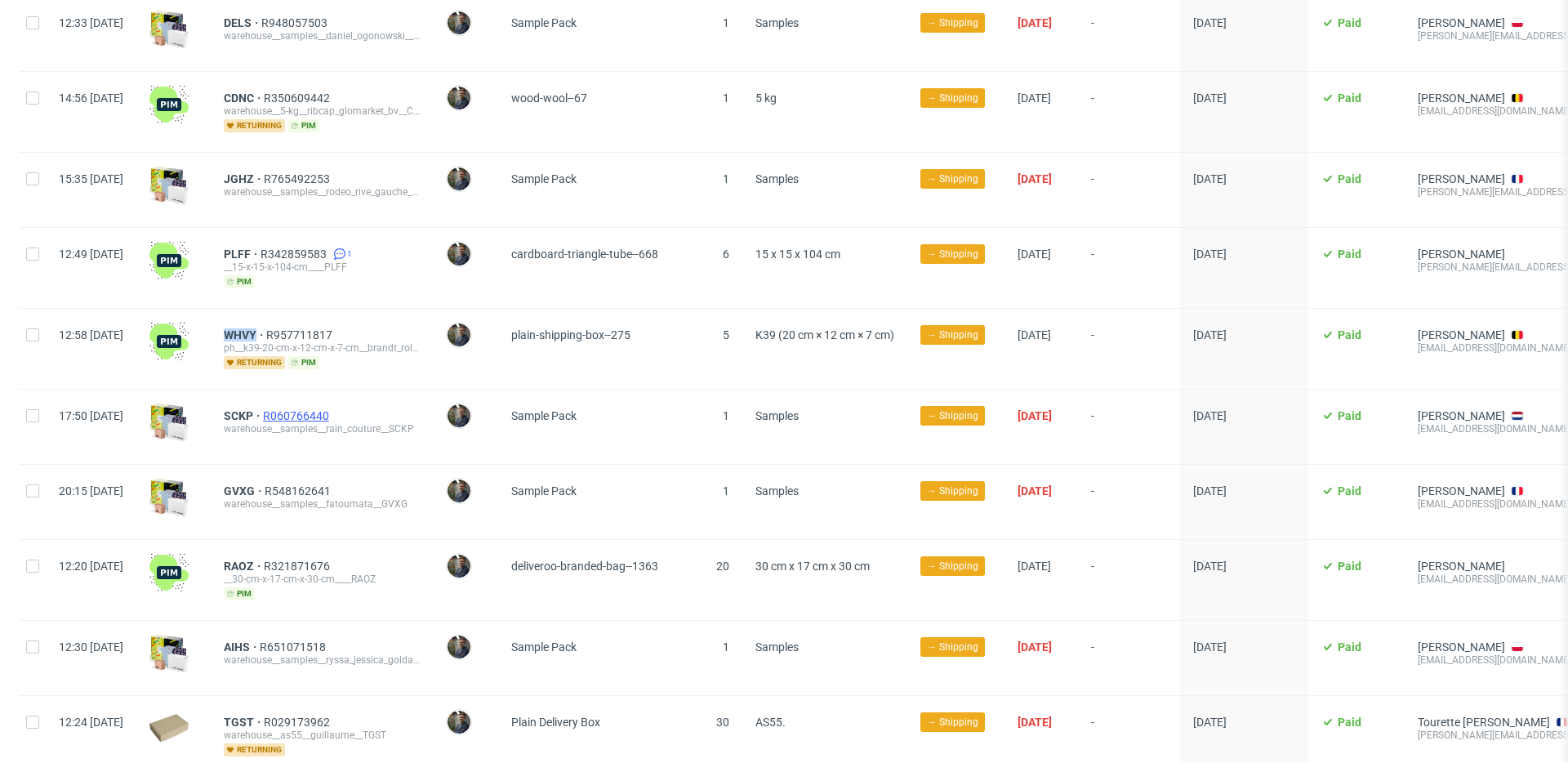
scroll to position [2160, 0]
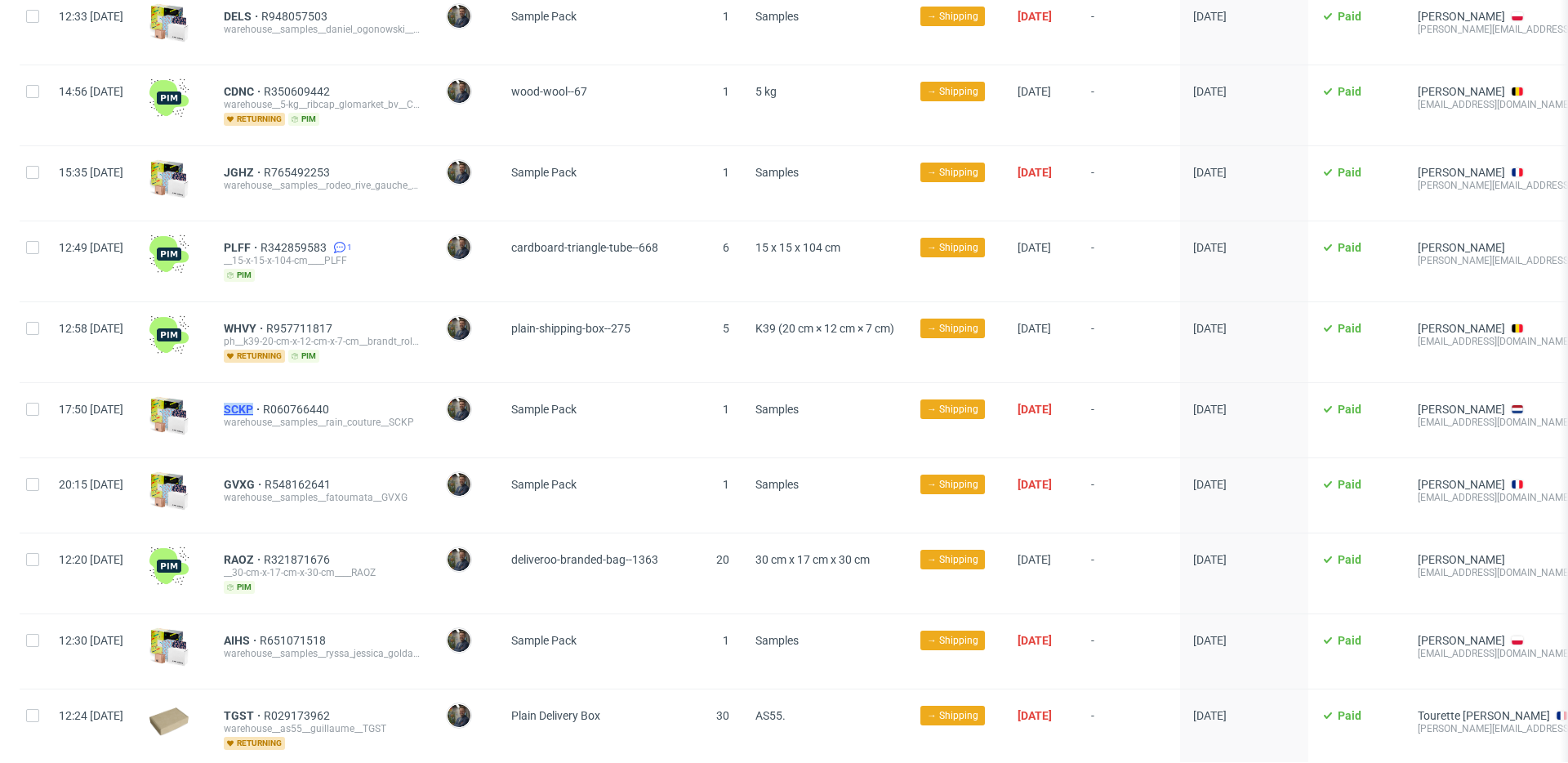
drag, startPoint x: 265, startPoint y: 393, endPoint x: 299, endPoint y: 393, distance: 34.0
click at [299, 393] on div "SCKP R060766440 warehouse__samples__rain_couture__SCKP" at bounding box center [321, 420] width 222 height 74
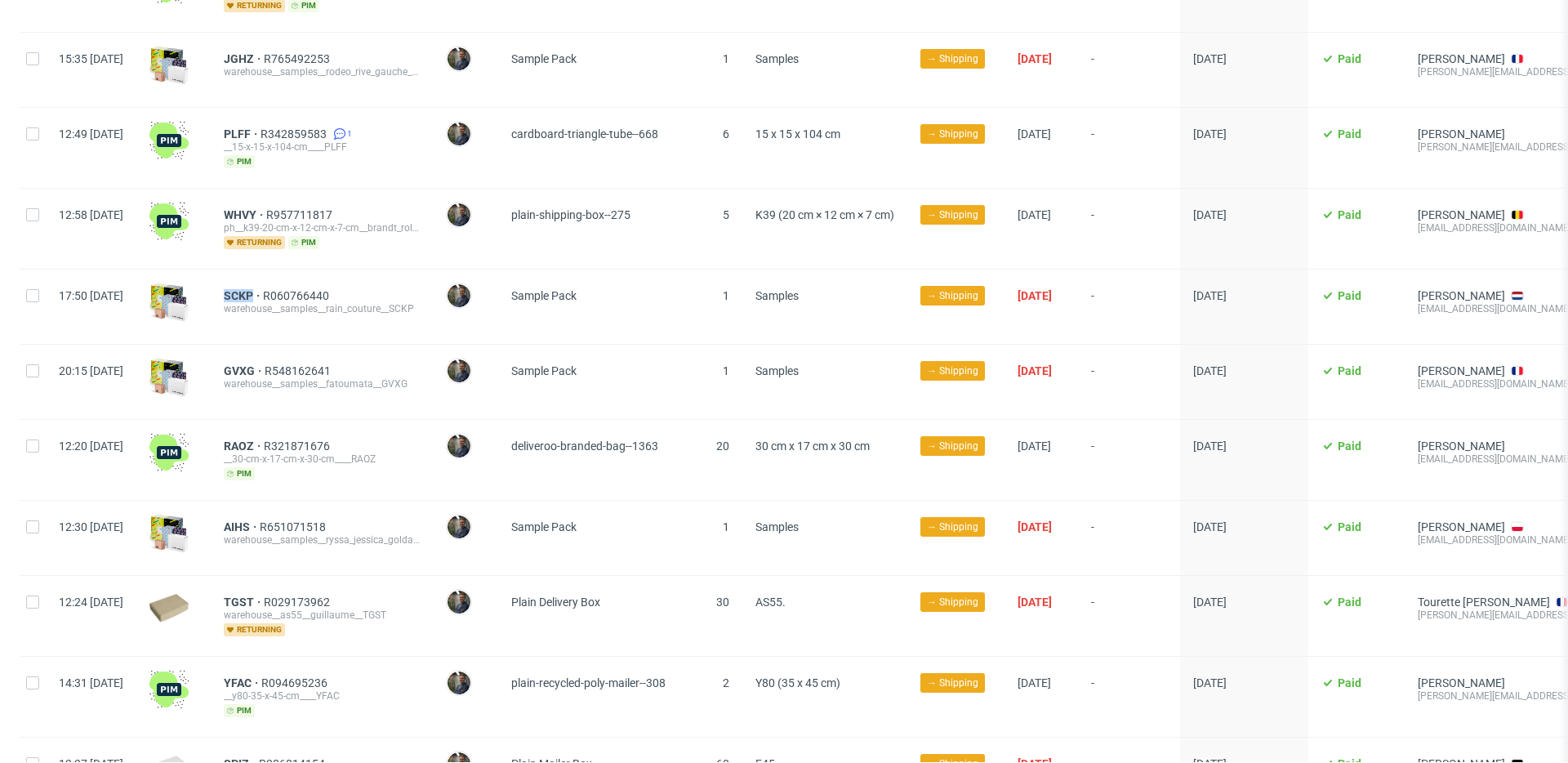
scroll to position [2286, 0]
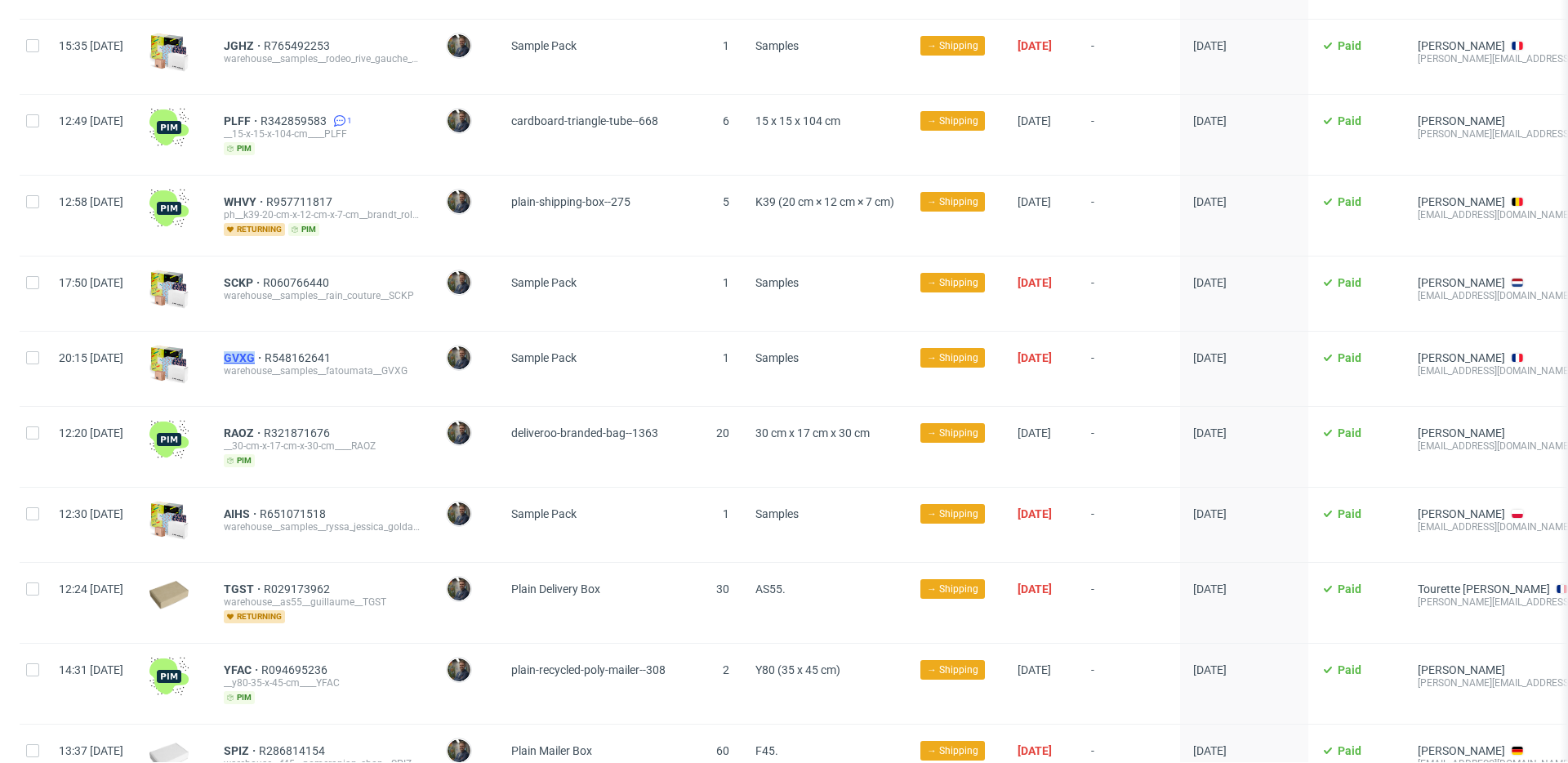
drag, startPoint x: 268, startPoint y: 340, endPoint x: 302, endPoint y: 343, distance: 34.1
click at [302, 343] on div "GVXG R548162641 warehouse__samples__fatoumata__GVXG" at bounding box center [321, 368] width 222 height 74
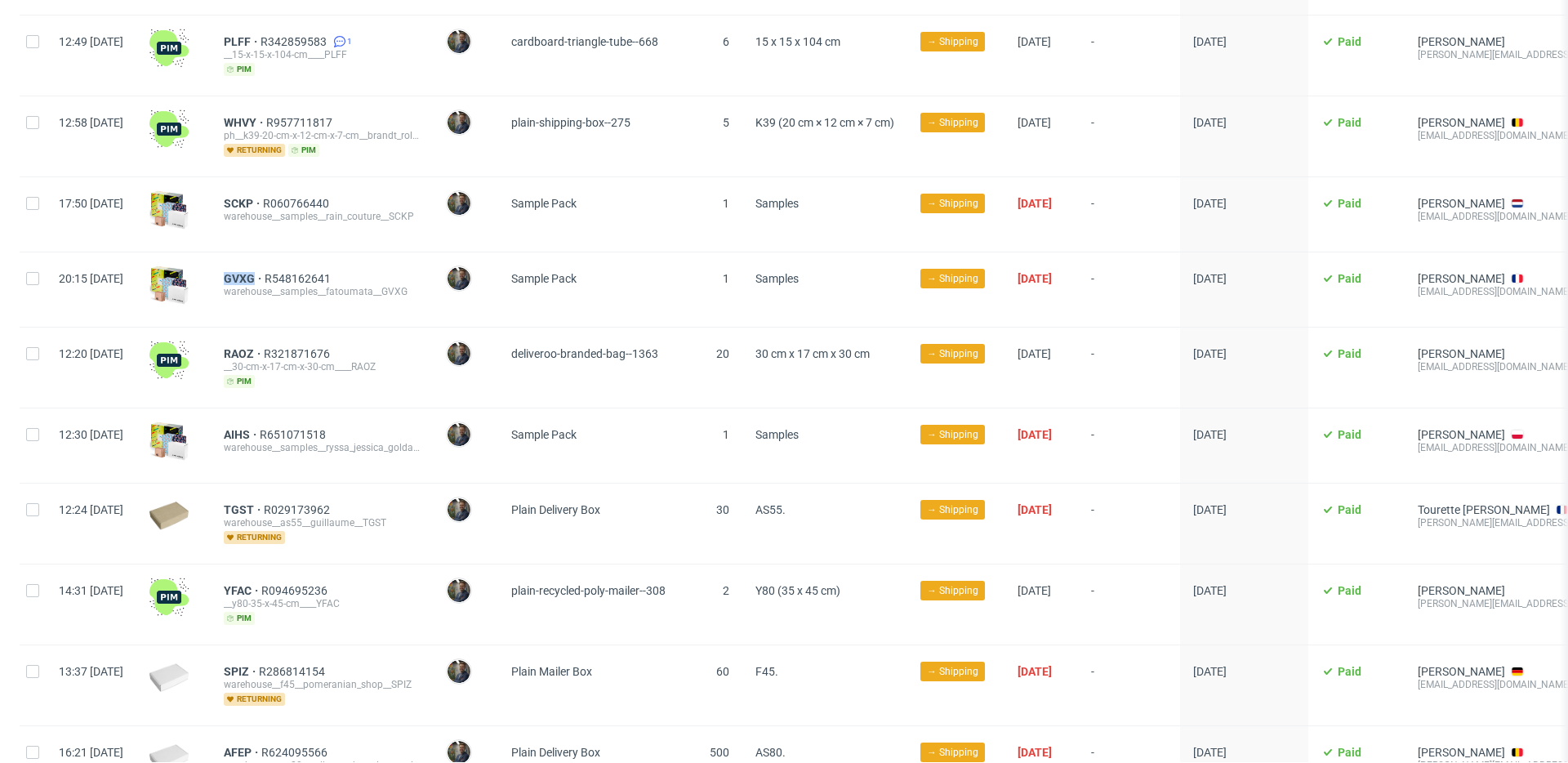
scroll to position [2367, 0]
drag, startPoint x: 259, startPoint y: 332, endPoint x: 301, endPoint y: 335, distance: 42.1
click at [301, 335] on div "RAOZ R321871676 __30-cm-x-17-cm-x-30-cm____RAOZ pim" at bounding box center [321, 367] width 222 height 80
drag, startPoint x: 265, startPoint y: 413, endPoint x: 304, endPoint y: 416, distance: 39.1
click at [304, 416] on div "AIHS R651071518 warehouse__samples__ryssa_jessica_golda__AIHS" at bounding box center [321, 444] width 222 height 74
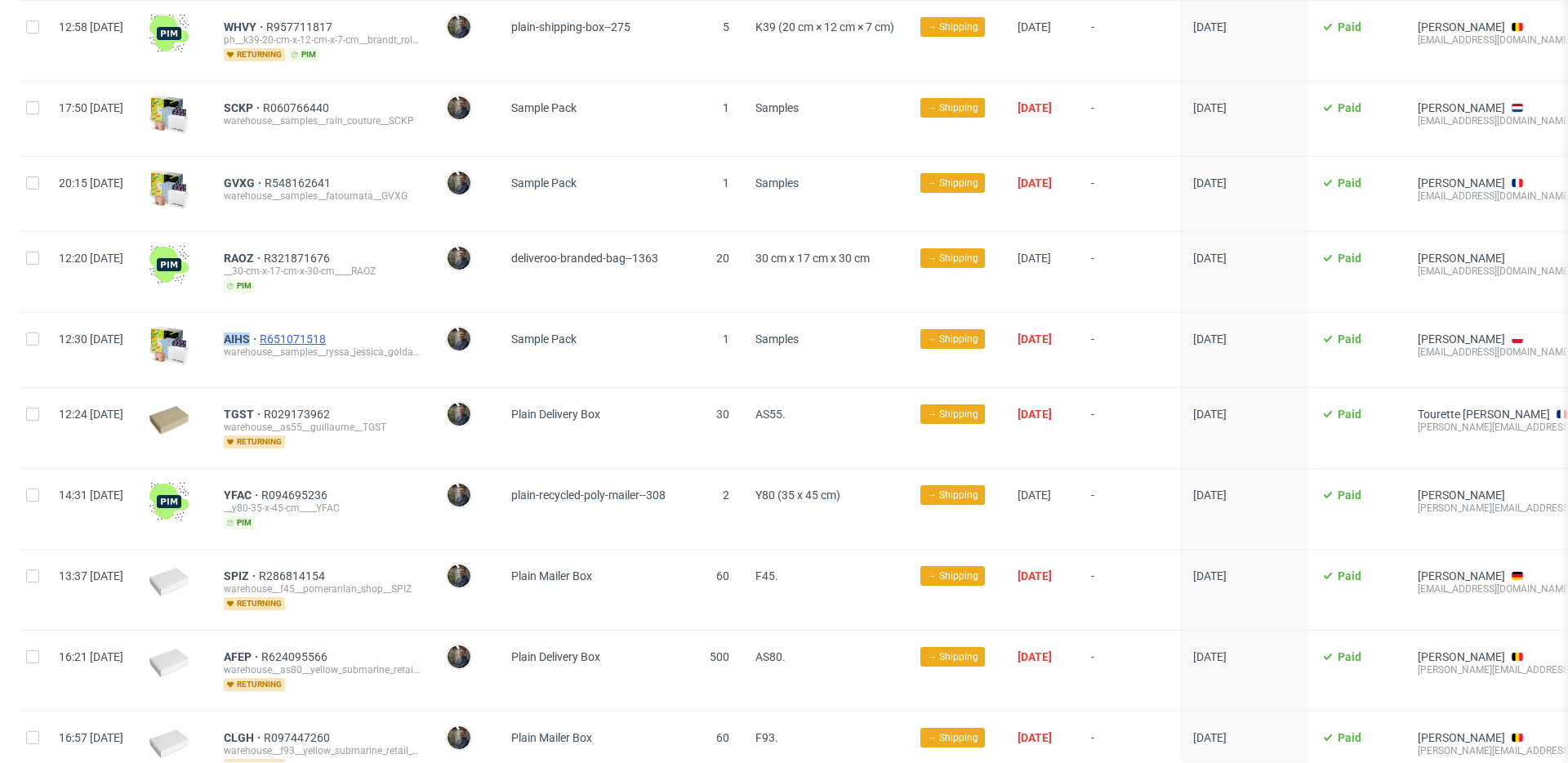
scroll to position [2477, 0]
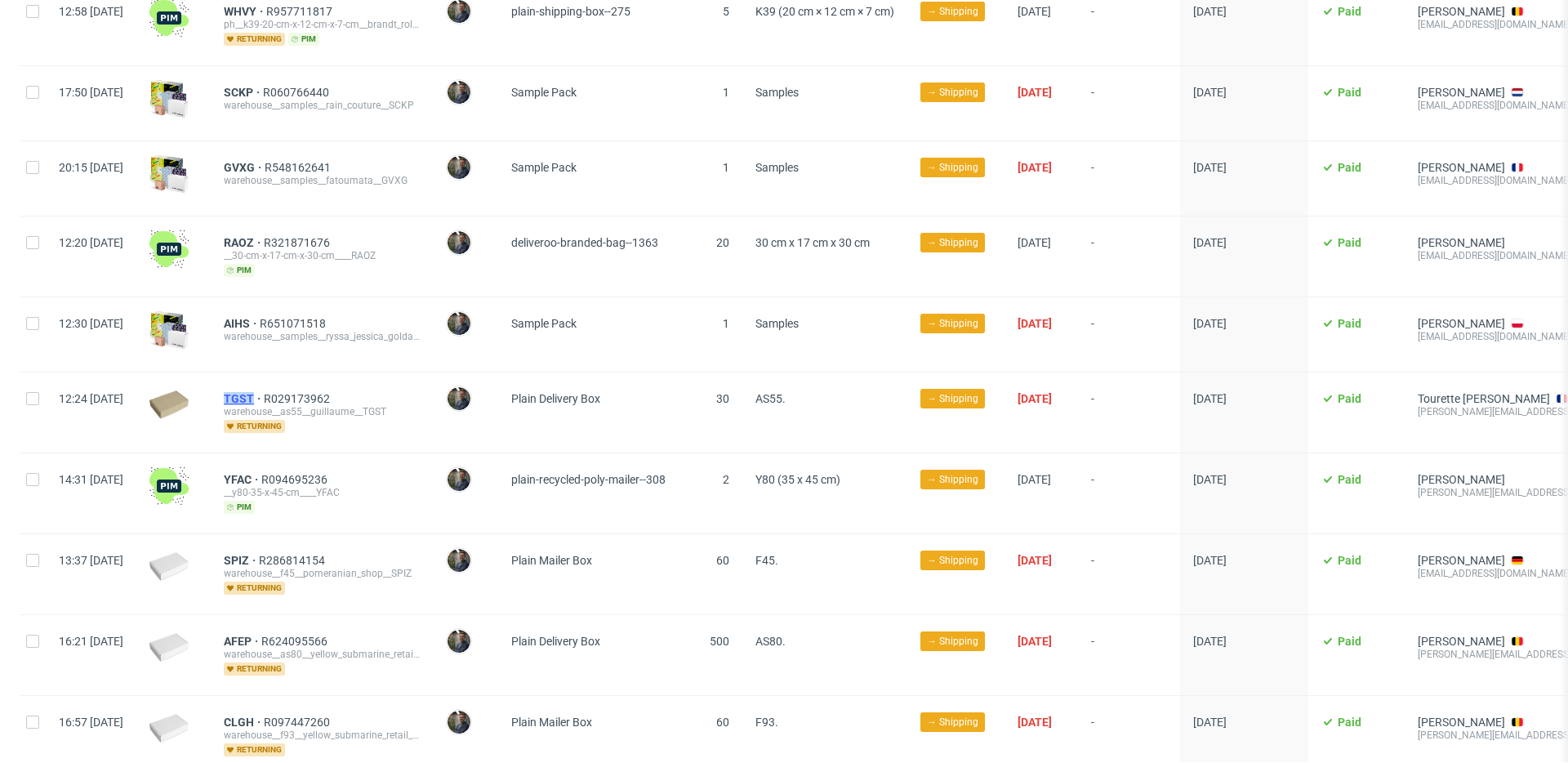
drag, startPoint x: 266, startPoint y: 383, endPoint x: 301, endPoint y: 385, distance: 35.1
click at [301, 385] on div "TGST R029173962 warehouse__as55__guillaume__TGST returning" at bounding box center [321, 413] width 222 height 80
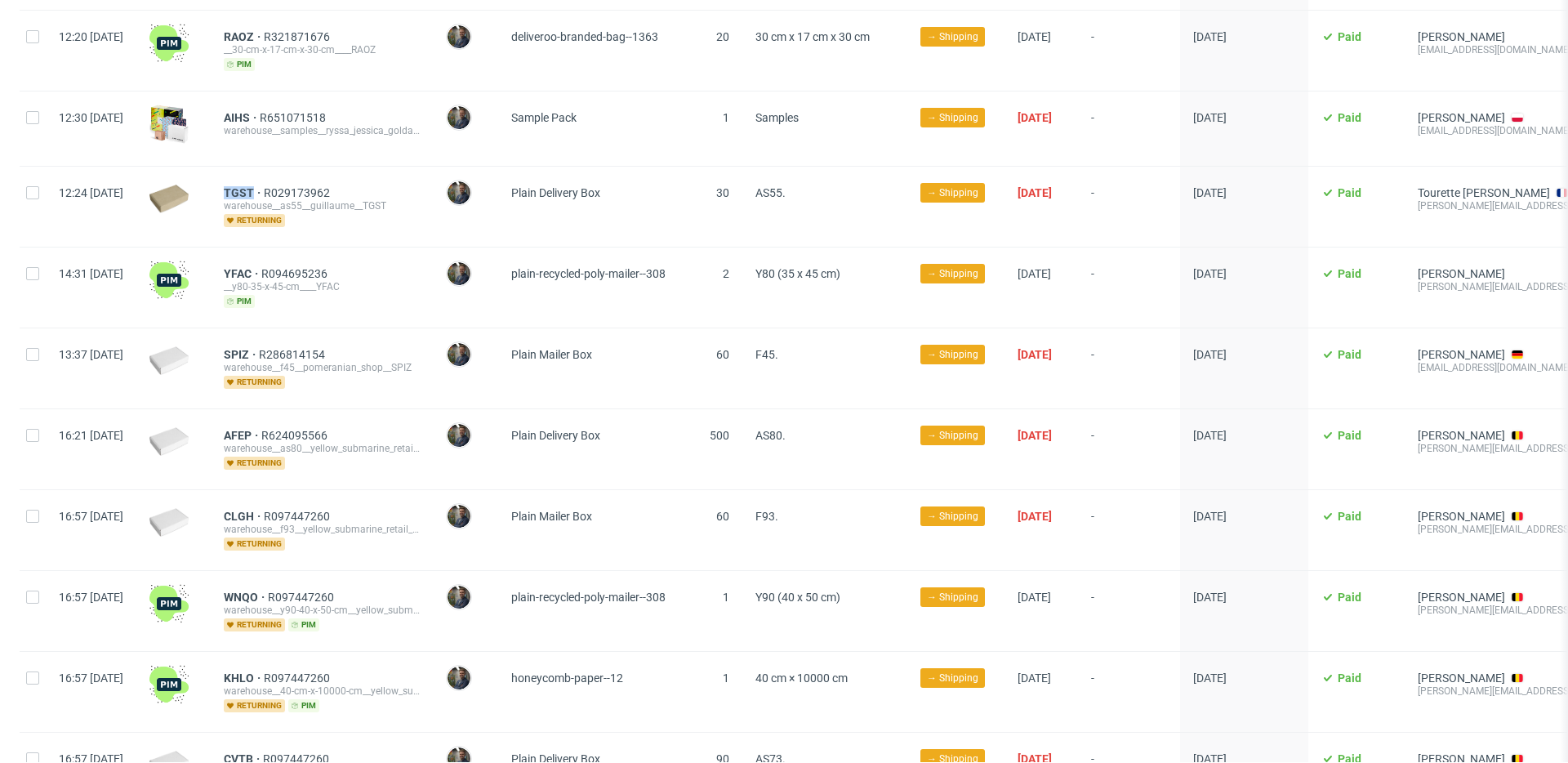
scroll to position [2683, 0]
click at [263, 256] on div "YFAC R094695236 __y80-35-x-45-cm____YFAC pim" at bounding box center [321, 287] width 222 height 80
drag, startPoint x: 265, startPoint y: 254, endPoint x: 297, endPoint y: 256, distance: 32.1
click at [297, 256] on div "YFAC R094695236 __y80-35-x-45-cm____YFAC pim" at bounding box center [321, 287] width 222 height 80
drag, startPoint x: 265, startPoint y: 333, endPoint x: 300, endPoint y: 336, distance: 35.1
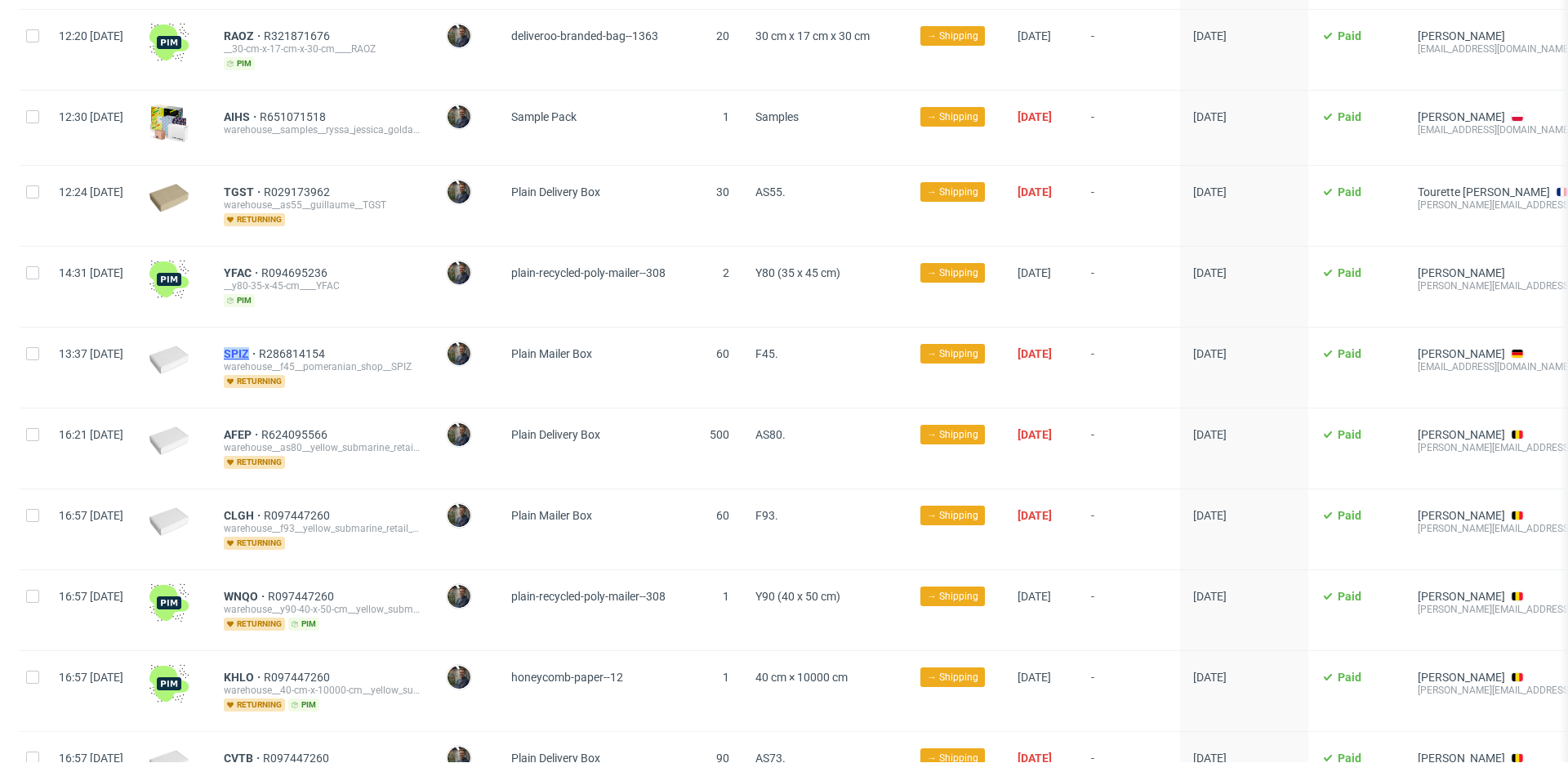
click at [300, 336] on div "SPIZ R286814154 warehouse__f45__pomeranian_shop__SPIZ returning" at bounding box center [321, 368] width 222 height 80
drag, startPoint x: 265, startPoint y: 414, endPoint x: 296, endPoint y: 419, distance: 31.4
click at [296, 419] on div "AFEP R624095566 warehouse__as80__yellow_submarine_retail_sprl__AFEP returning" at bounding box center [321, 449] width 222 height 80
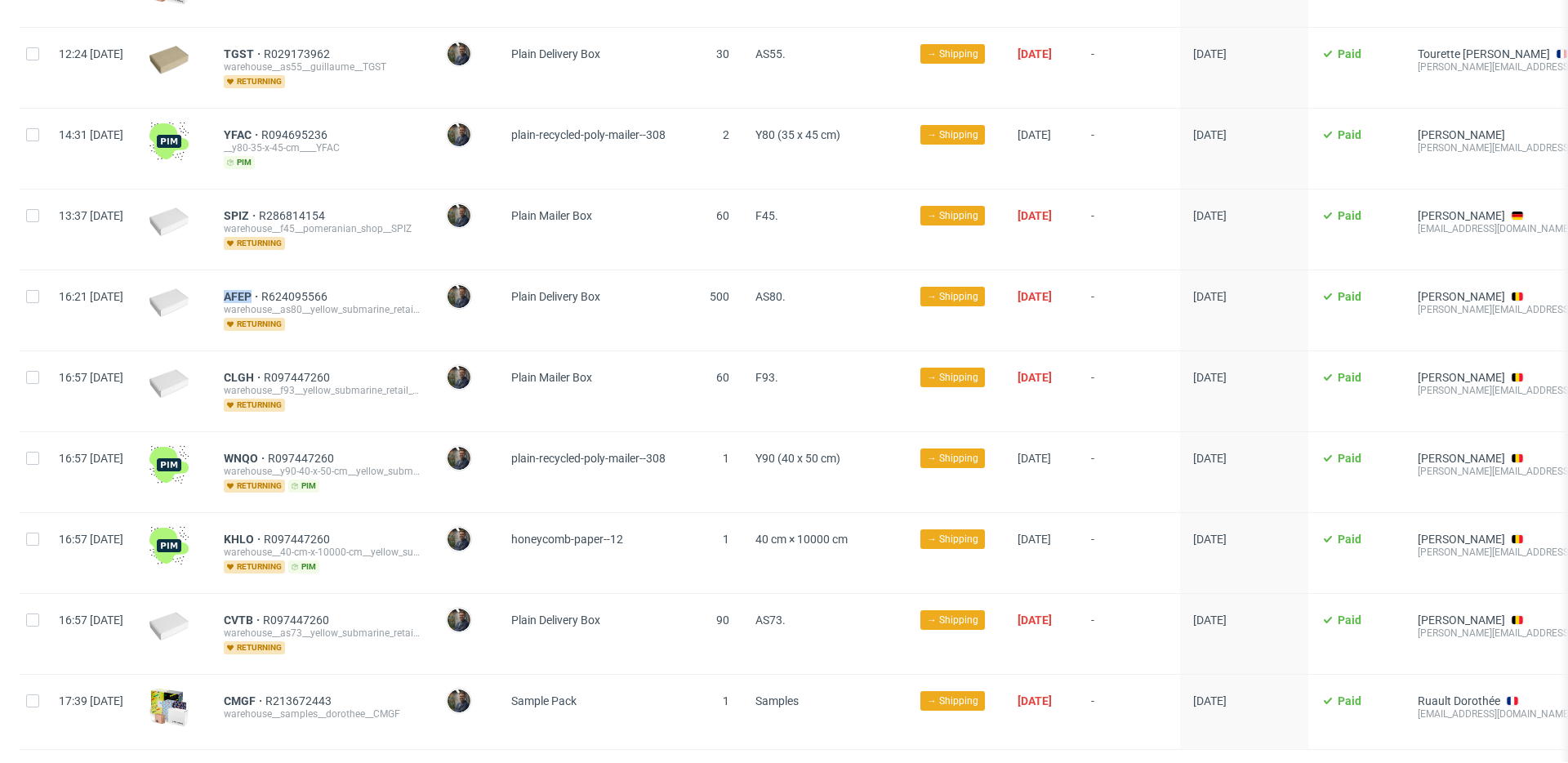
scroll to position [2825, 0]
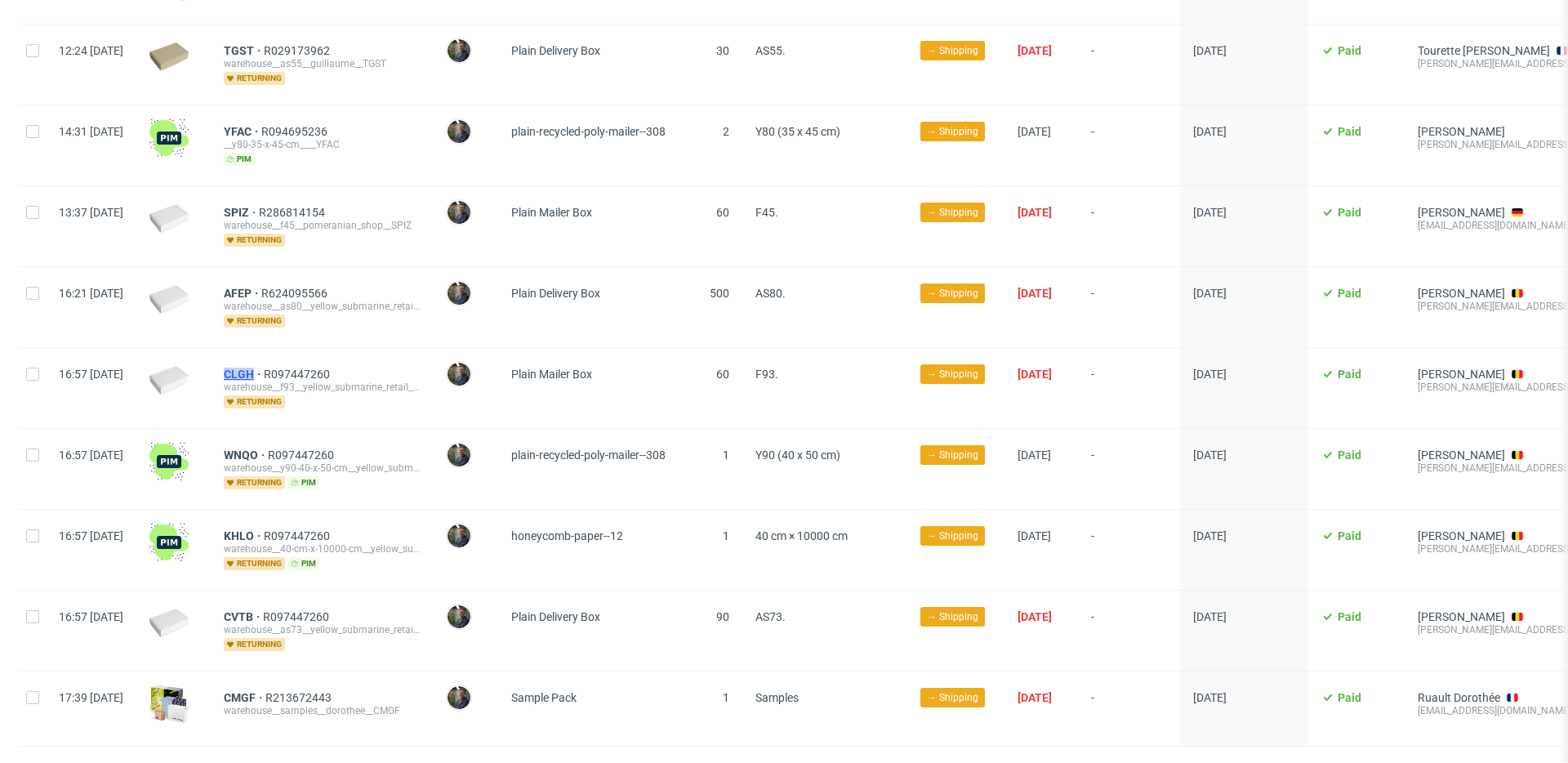
drag, startPoint x: 264, startPoint y: 355, endPoint x: 302, endPoint y: 359, distance: 38.2
click at [302, 359] on div "CLGH R097447260 warehouse__f93__yellow_submarine_retail_sprl__CLGH returning" at bounding box center [321, 388] width 222 height 80
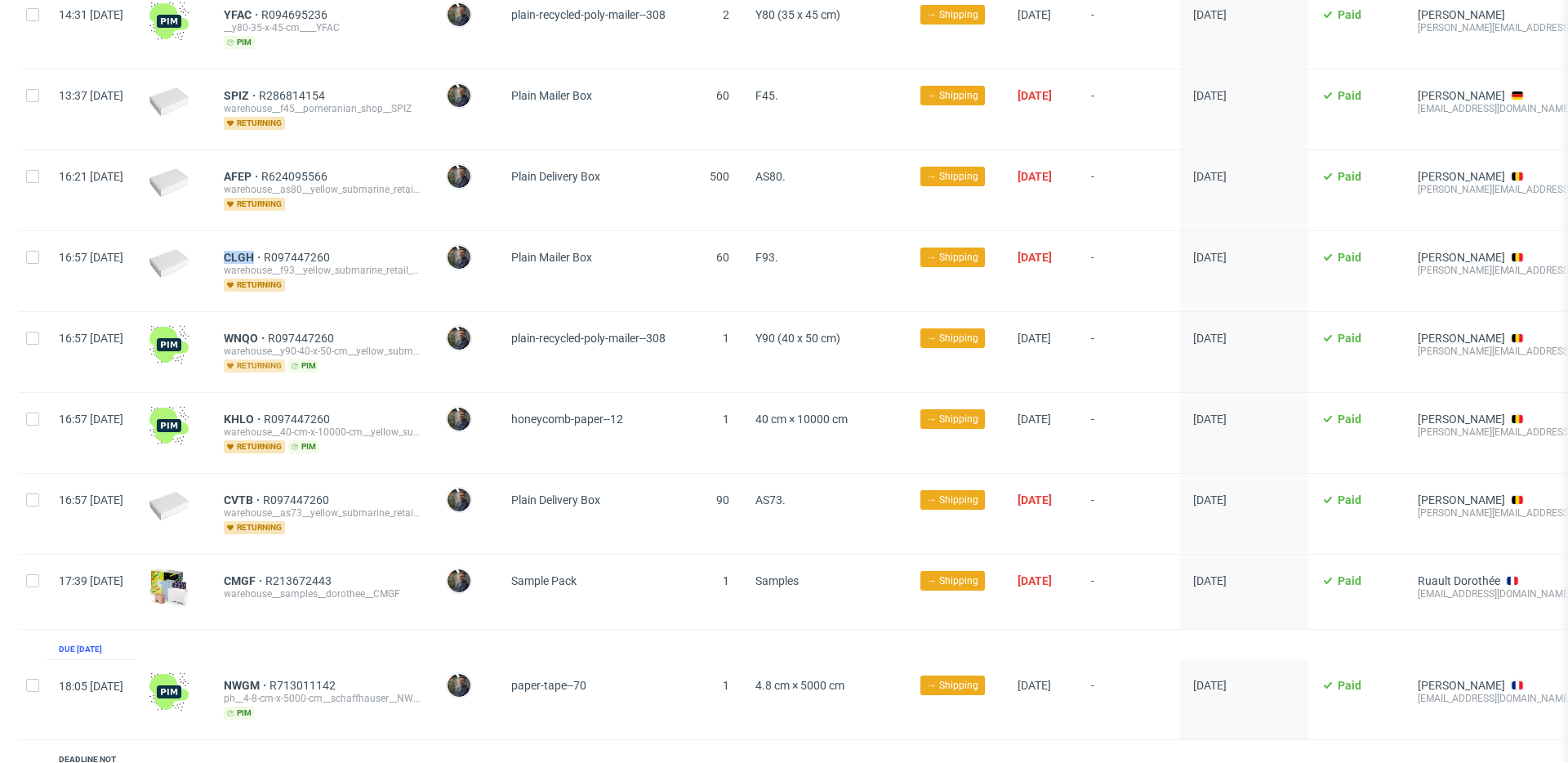
scroll to position [2954, 0]
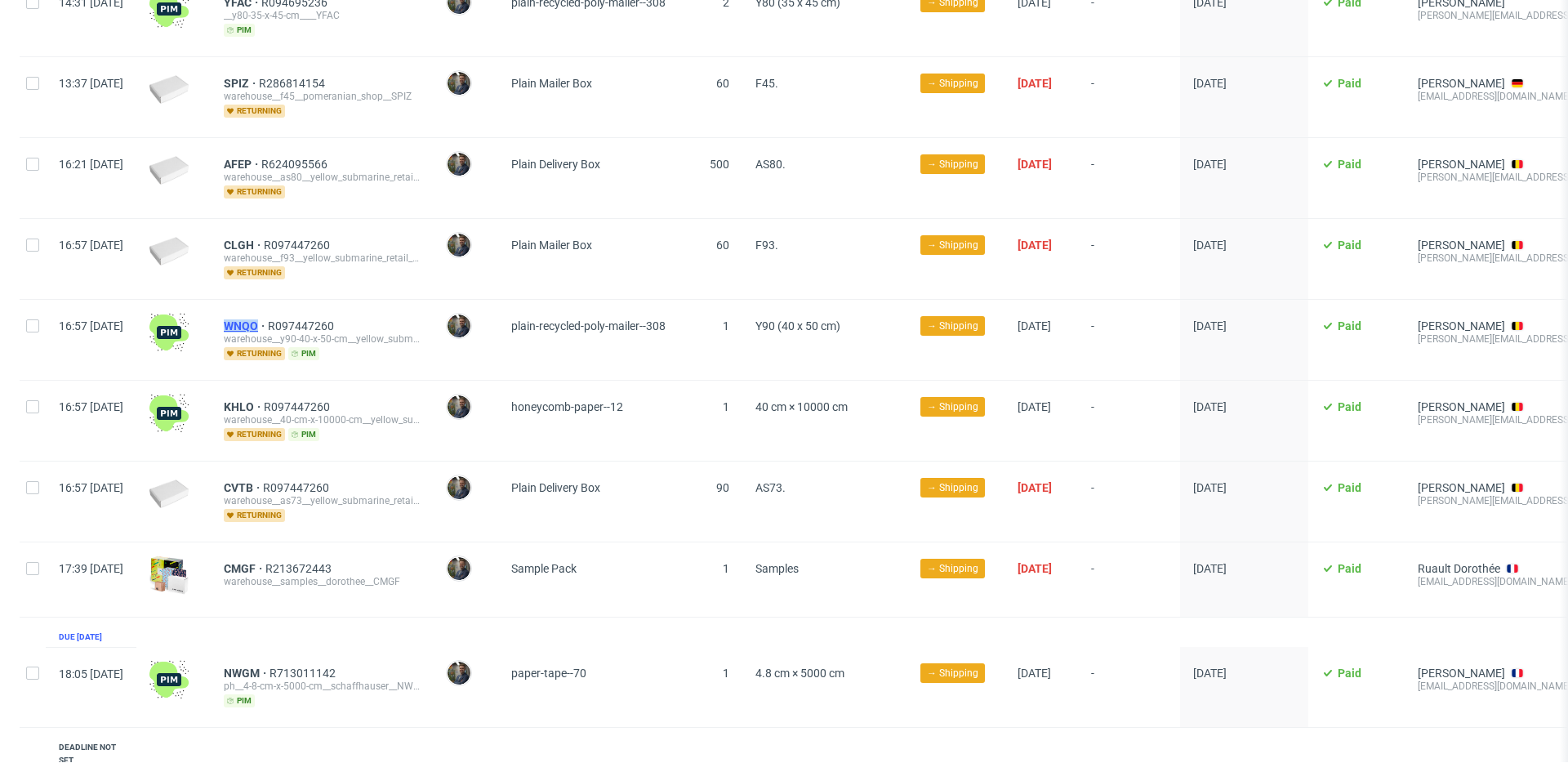
drag, startPoint x: 276, startPoint y: 305, endPoint x: 306, endPoint y: 308, distance: 30.1
click at [306, 308] on div "WNQO R097447260 warehouse__y90-40-x-50-cm__yellow_submarine_retail_sprl__WNQO r…" at bounding box center [321, 340] width 222 height 80
drag, startPoint x: 268, startPoint y: 385, endPoint x: 300, endPoint y: 388, distance: 32.1
click at [300, 388] on div "KHLO R097447260 warehouse__40-cm-x-10000-cm__yellow_submarine_retail_sprl__KHLO…" at bounding box center [321, 421] width 222 height 80
drag, startPoint x: 267, startPoint y: 471, endPoint x: 302, endPoint y: 471, distance: 35.0
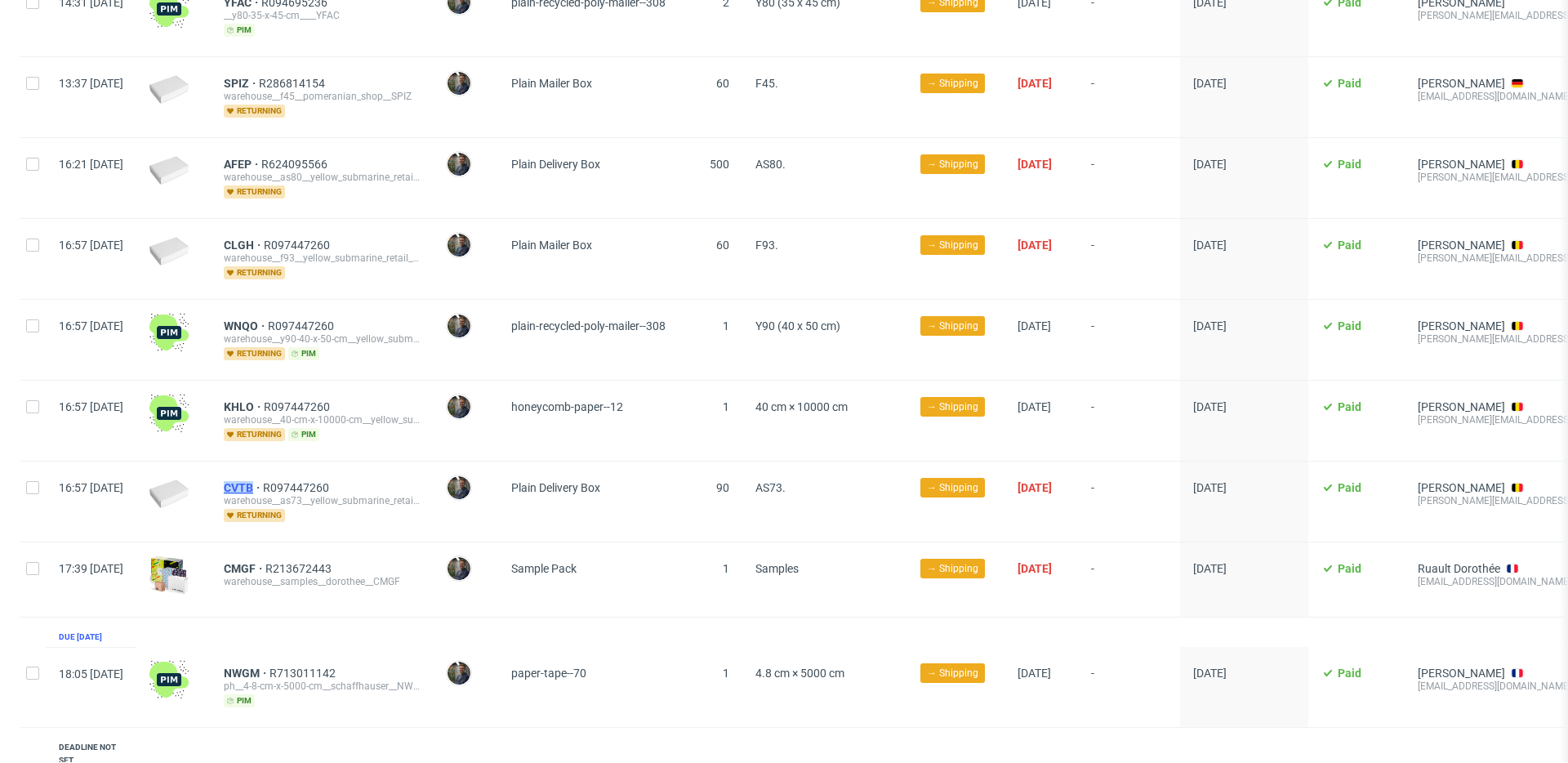
click at [302, 471] on div "CVTB R097447260 warehouse__as73__yellow_submarine_retail_sprl__CVTB returning" at bounding box center [321, 502] width 222 height 80
drag, startPoint x: 269, startPoint y: 548, endPoint x: 302, endPoint y: 549, distance: 33.0
click at [302, 549] on div "CMGF R213672443 warehouse__samples__dorothee__CMGF" at bounding box center [321, 579] width 222 height 74
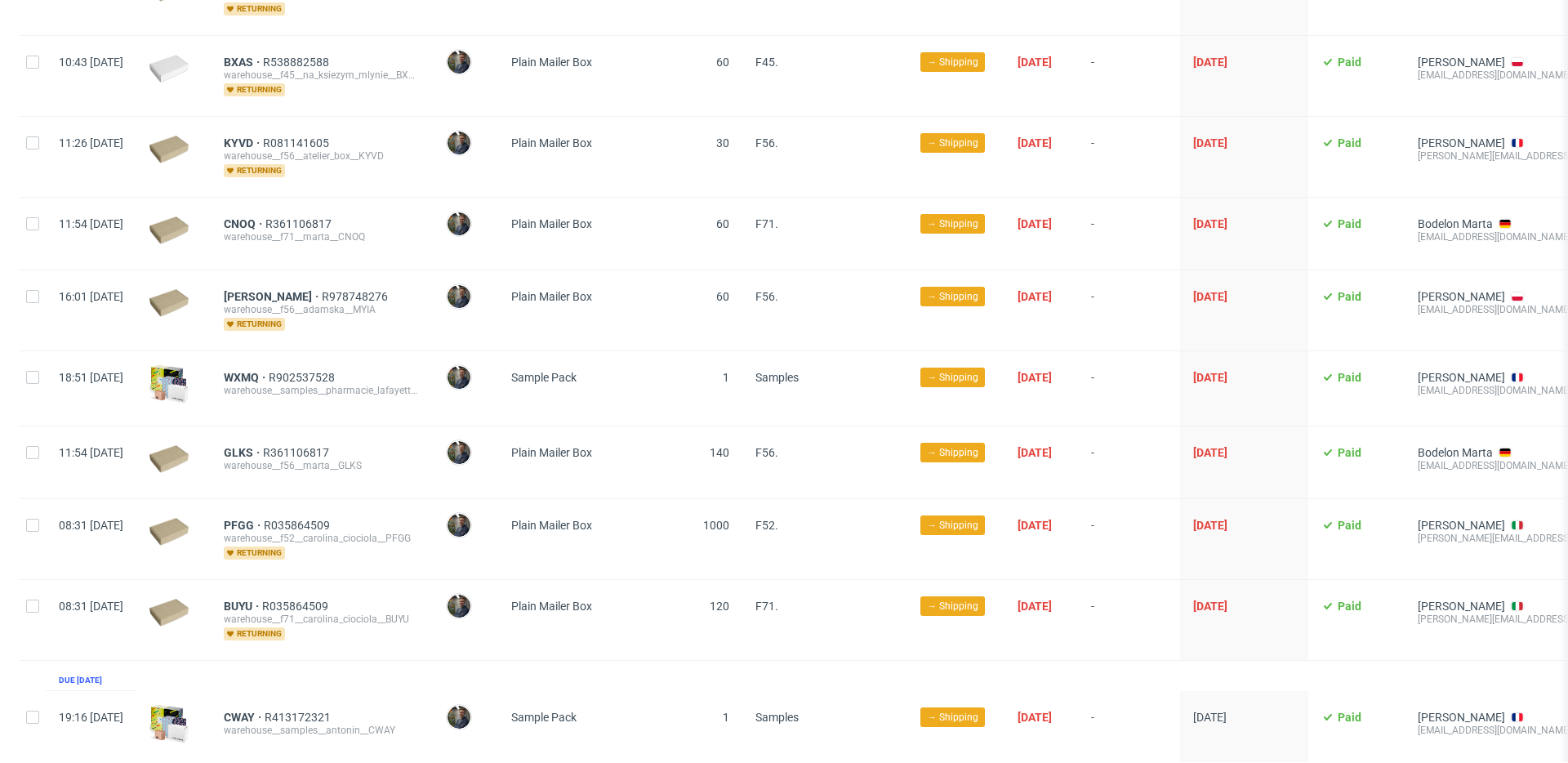
scroll to position [0, 0]
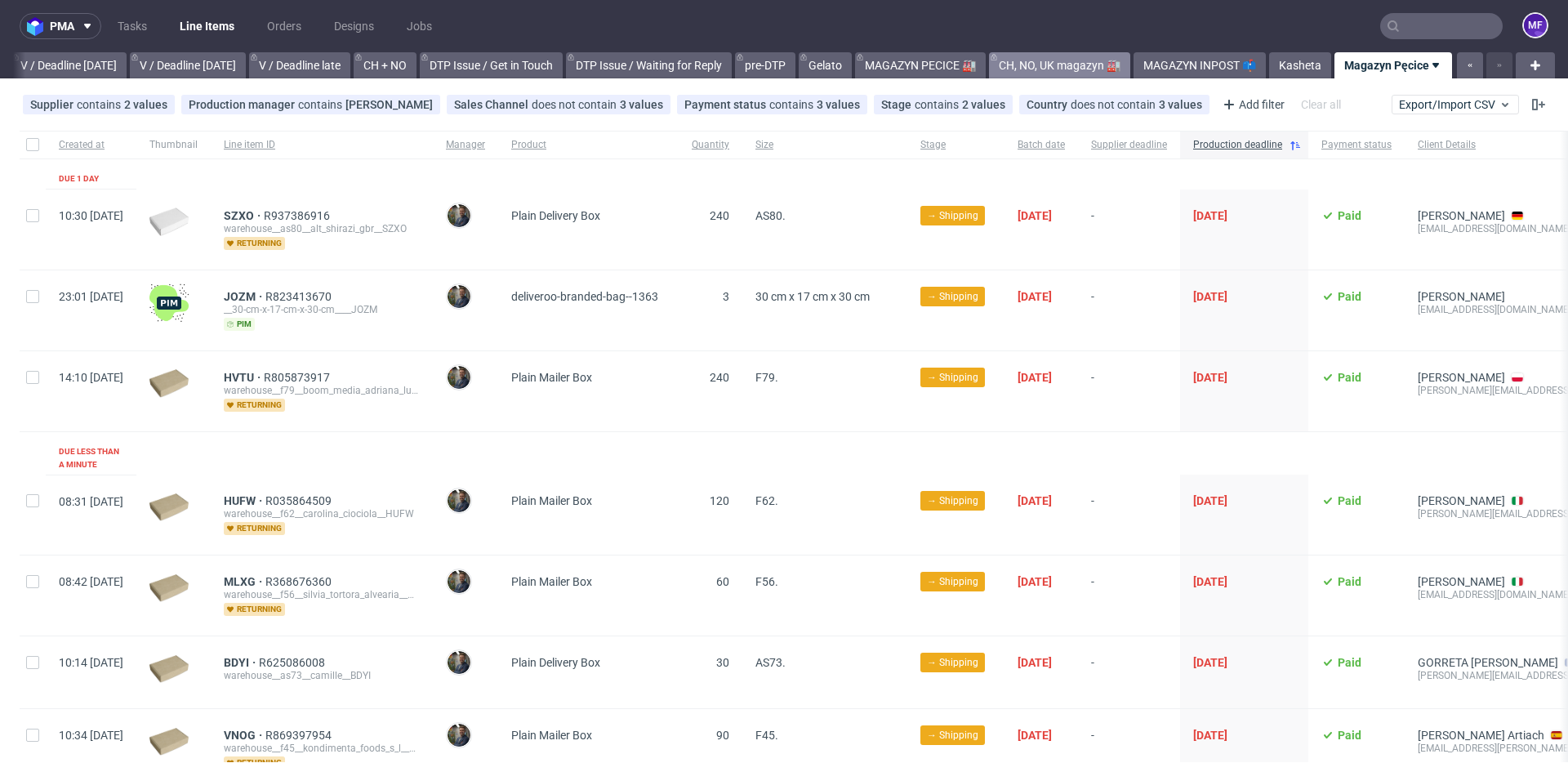
click at [1064, 60] on link "CH, NO, UK magazyn 🏭" at bounding box center [1059, 65] width 141 height 26
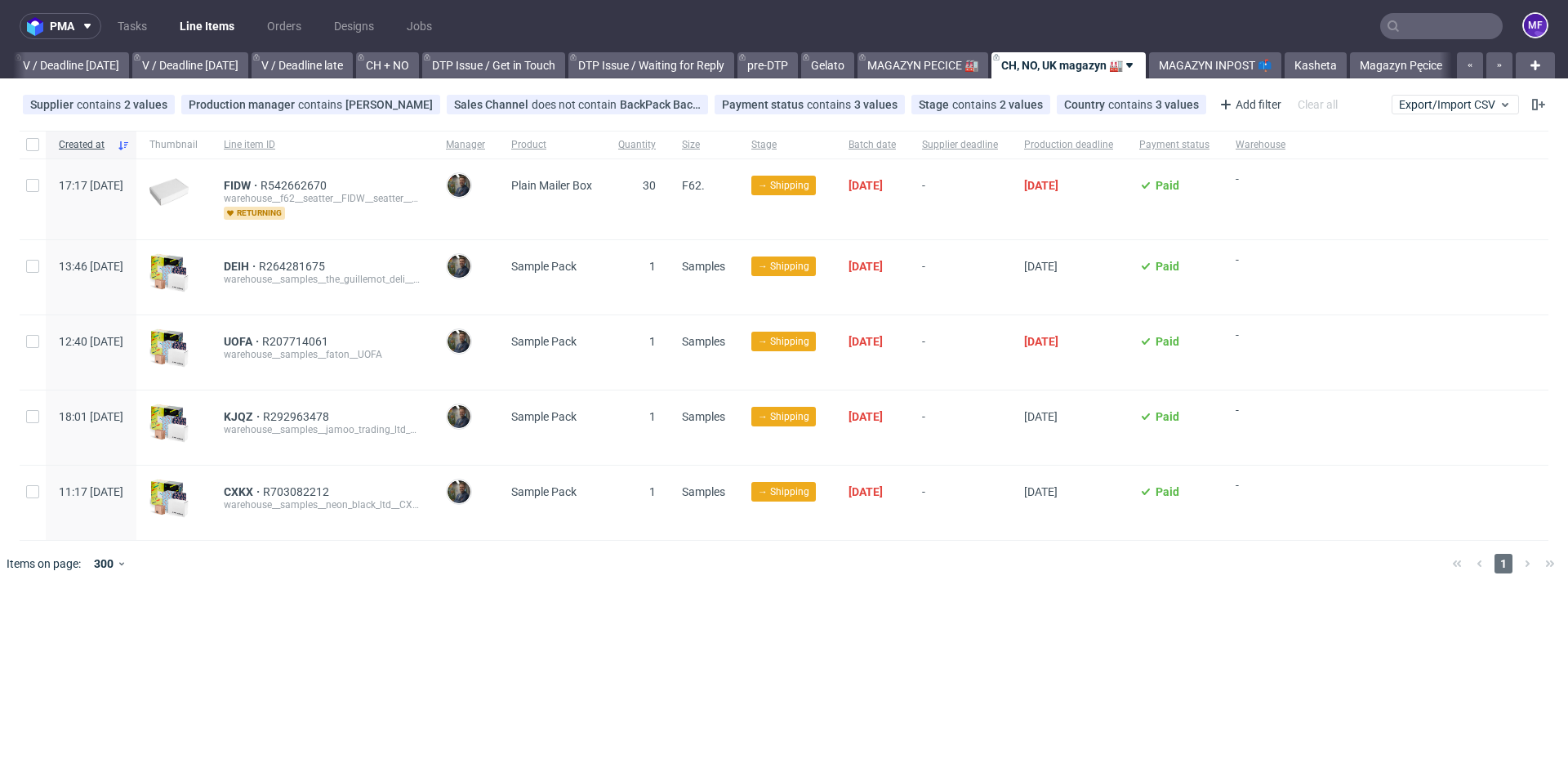
click at [495, 562] on div at bounding box center [807, 564] width 1262 height 46
drag, startPoint x: 267, startPoint y: 265, endPoint x: 296, endPoint y: 266, distance: 29.0
click at [296, 266] on div "DEIH R264281675 warehouse__samples__the_guillemot_deli__DEIH" at bounding box center [321, 277] width 222 height 74
click at [364, 249] on div "DEIH R264281675 warehouse__samples__the_guillemot_deli__DEIH" at bounding box center [321, 277] width 222 height 74
drag, startPoint x: 264, startPoint y: 339, endPoint x: 299, endPoint y: 344, distance: 35.4
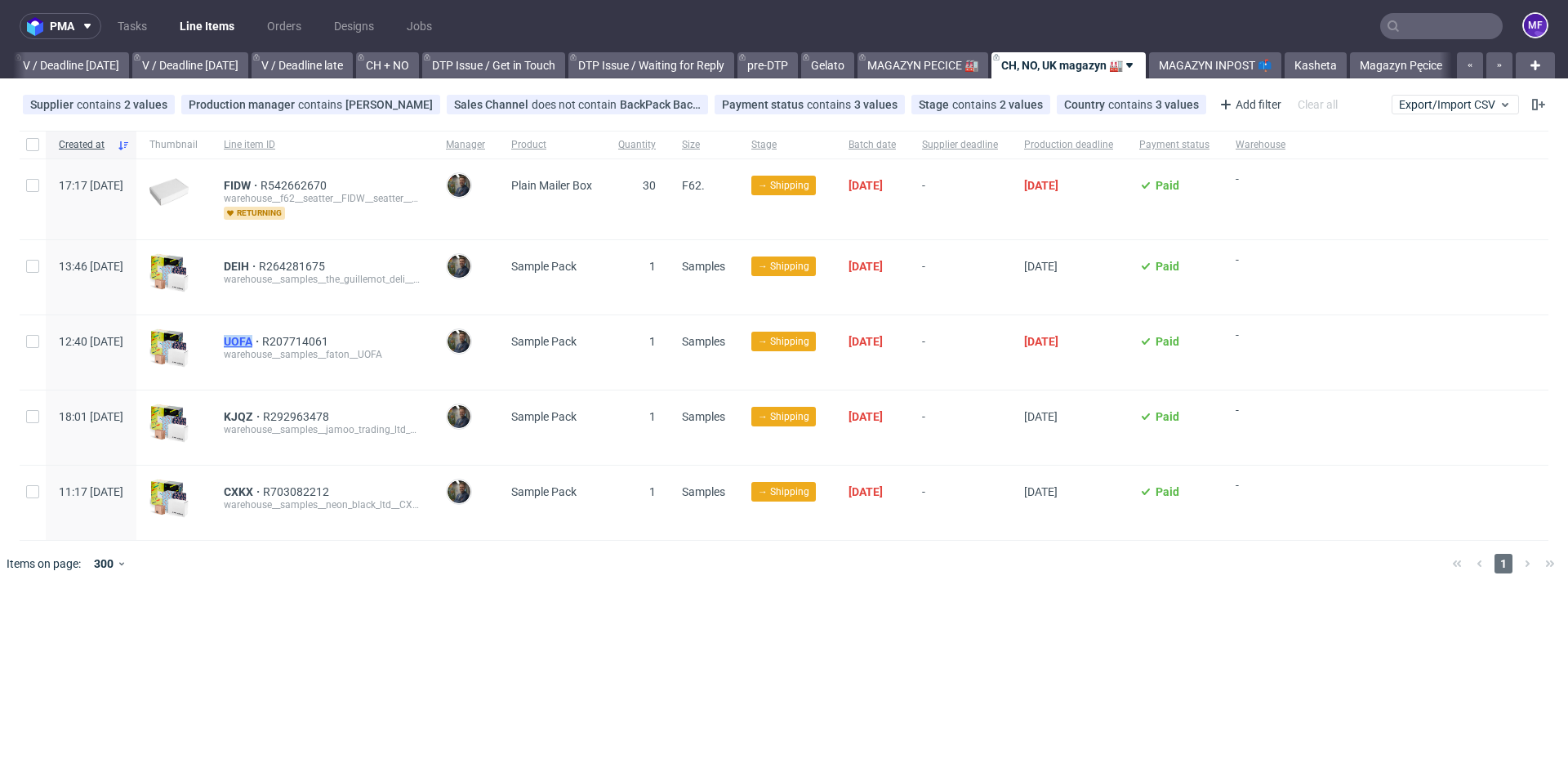
click at [299, 344] on div "UOFA R207714061 warehouse__samples__faton__UOFA" at bounding box center [321, 352] width 222 height 74
click at [406, 320] on div "UOFA R207714061 warehouse__samples__faton__UOFA" at bounding box center [321, 352] width 222 height 74
drag, startPoint x: 263, startPoint y: 420, endPoint x: 299, endPoint y: 422, distance: 36.1
click at [299, 422] on div "KJQZ R292963478 warehouse__samples__jamoo_trading_ltd__KJQZ" at bounding box center [321, 427] width 222 height 74
click at [642, 621] on div "pma Tasks Line Items Orders Designs Jobs MF All DTP Late Shipped Shipments DTP …" at bounding box center [784, 382] width 1568 height 763
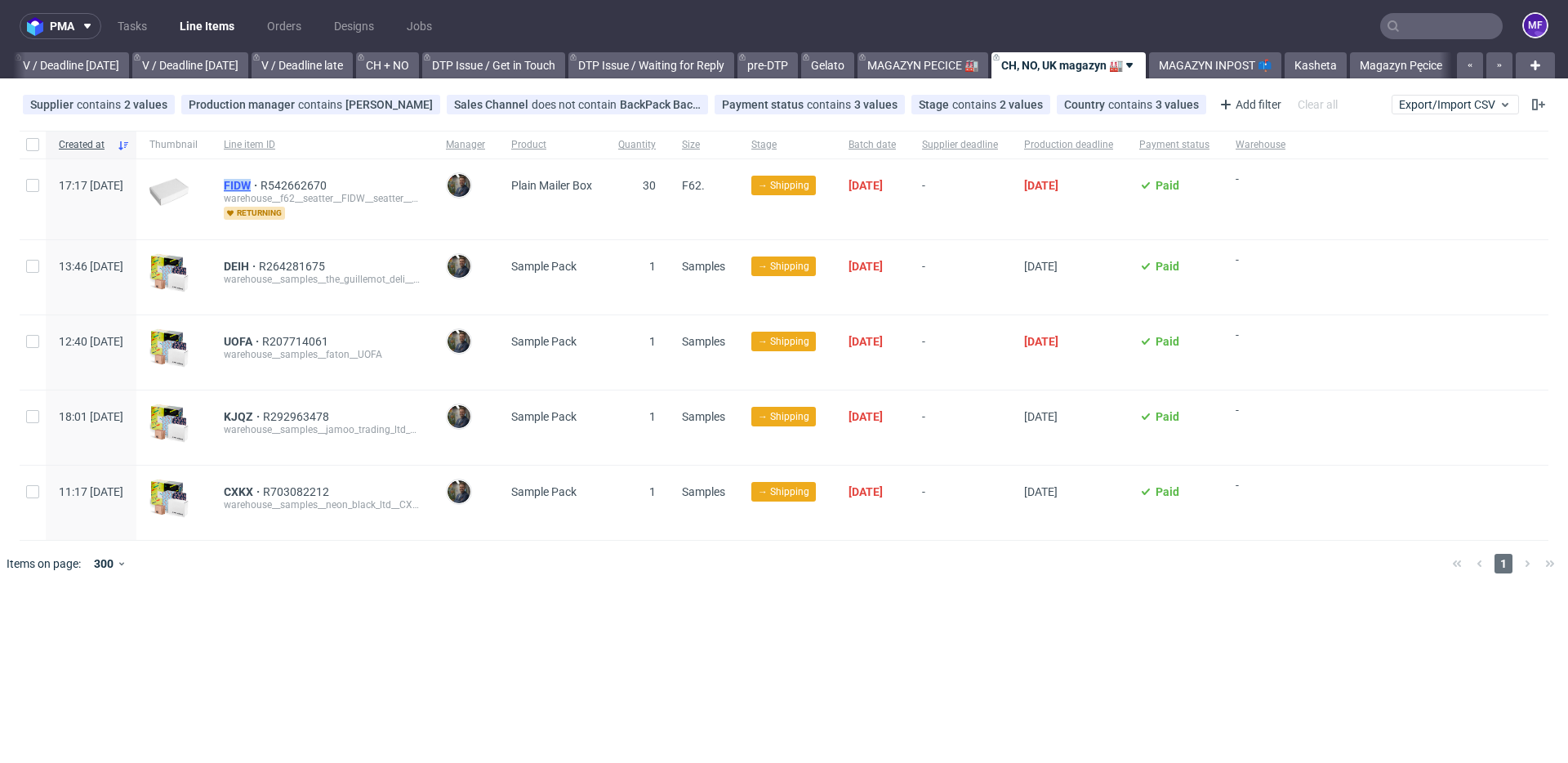
drag, startPoint x: 266, startPoint y: 184, endPoint x: 297, endPoint y: 186, distance: 31.1
click at [297, 186] on div "FIDW R542662670 warehouse__f62__seatter__FIDW__seatter__FIDW returning" at bounding box center [321, 200] width 222 height 80
click at [260, 195] on div "FIDW R542662670 warehouse__f62__seatter__FIDW__seatter__FIDW returning" at bounding box center [321, 200] width 222 height 80
drag, startPoint x: 268, startPoint y: 185, endPoint x: 299, endPoint y: 188, distance: 31.1
click at [299, 188] on div "FIDW R542662670 warehouse__f62__seatter__FIDW__seatter__FIDW returning" at bounding box center [321, 200] width 222 height 80
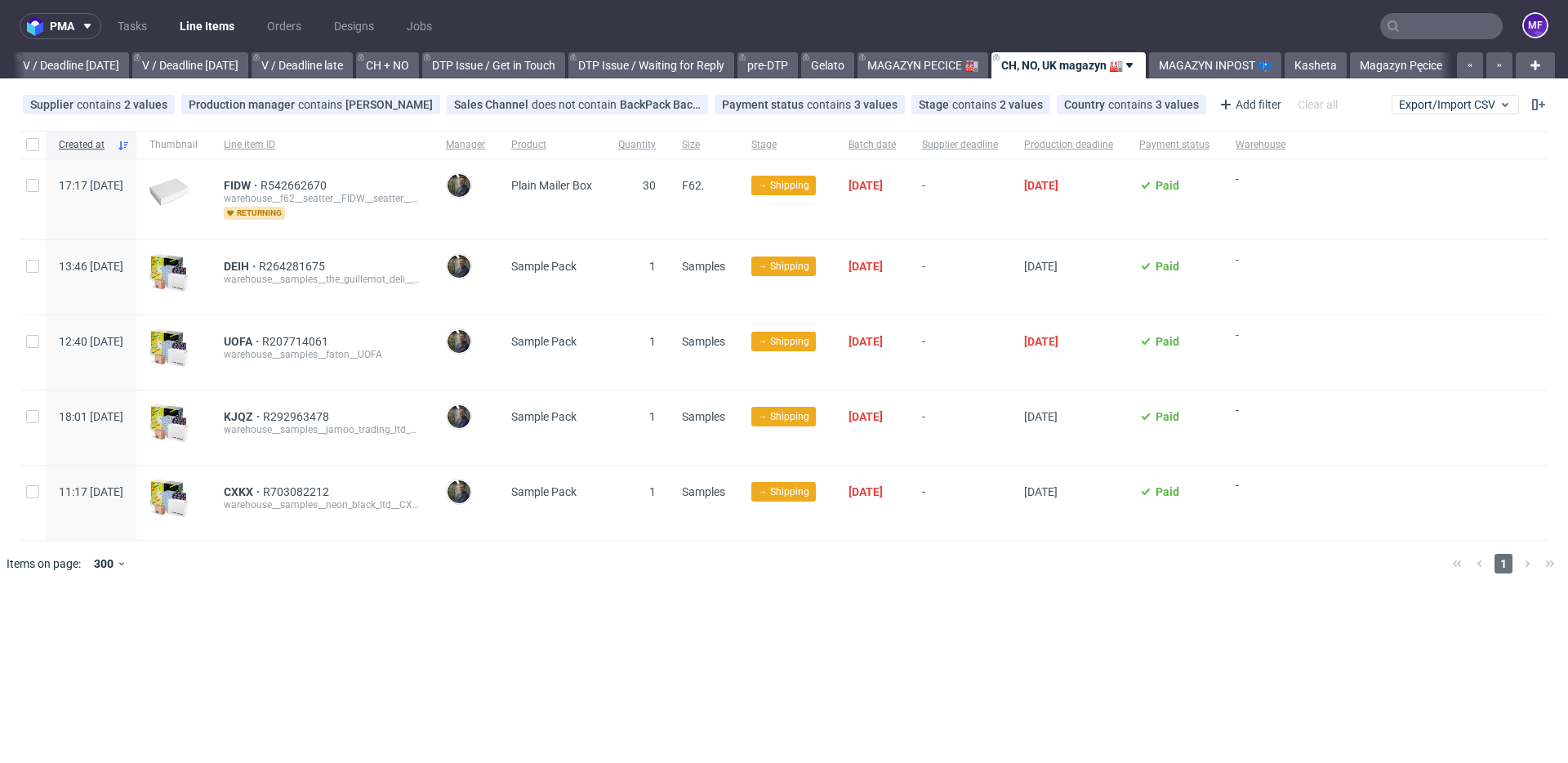
click at [459, 610] on div "pma Tasks Line Items Orders Designs Jobs MF All DTP Late Shipped Shipments DTP …" at bounding box center [784, 382] width 1568 height 763
drag, startPoint x: 264, startPoint y: 419, endPoint x: 298, endPoint y: 420, distance: 34.0
click at [298, 420] on div "KJQZ R292963478 warehouse__samples__jamoo_trading_ltd__KJQZ" at bounding box center [321, 427] width 222 height 74
click at [831, 71] on link "Gelato" at bounding box center [827, 65] width 53 height 26
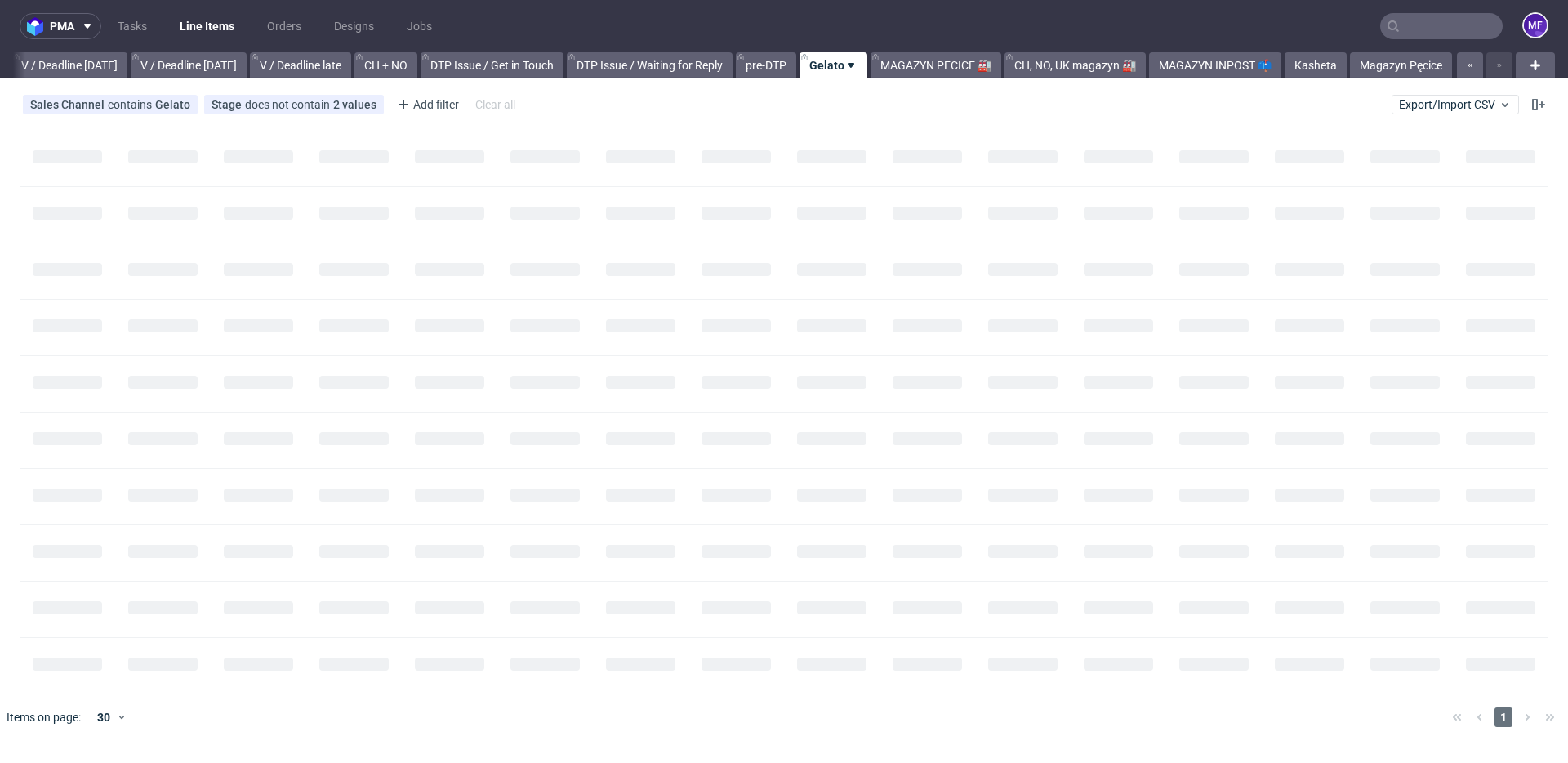
scroll to position [0, 2050]
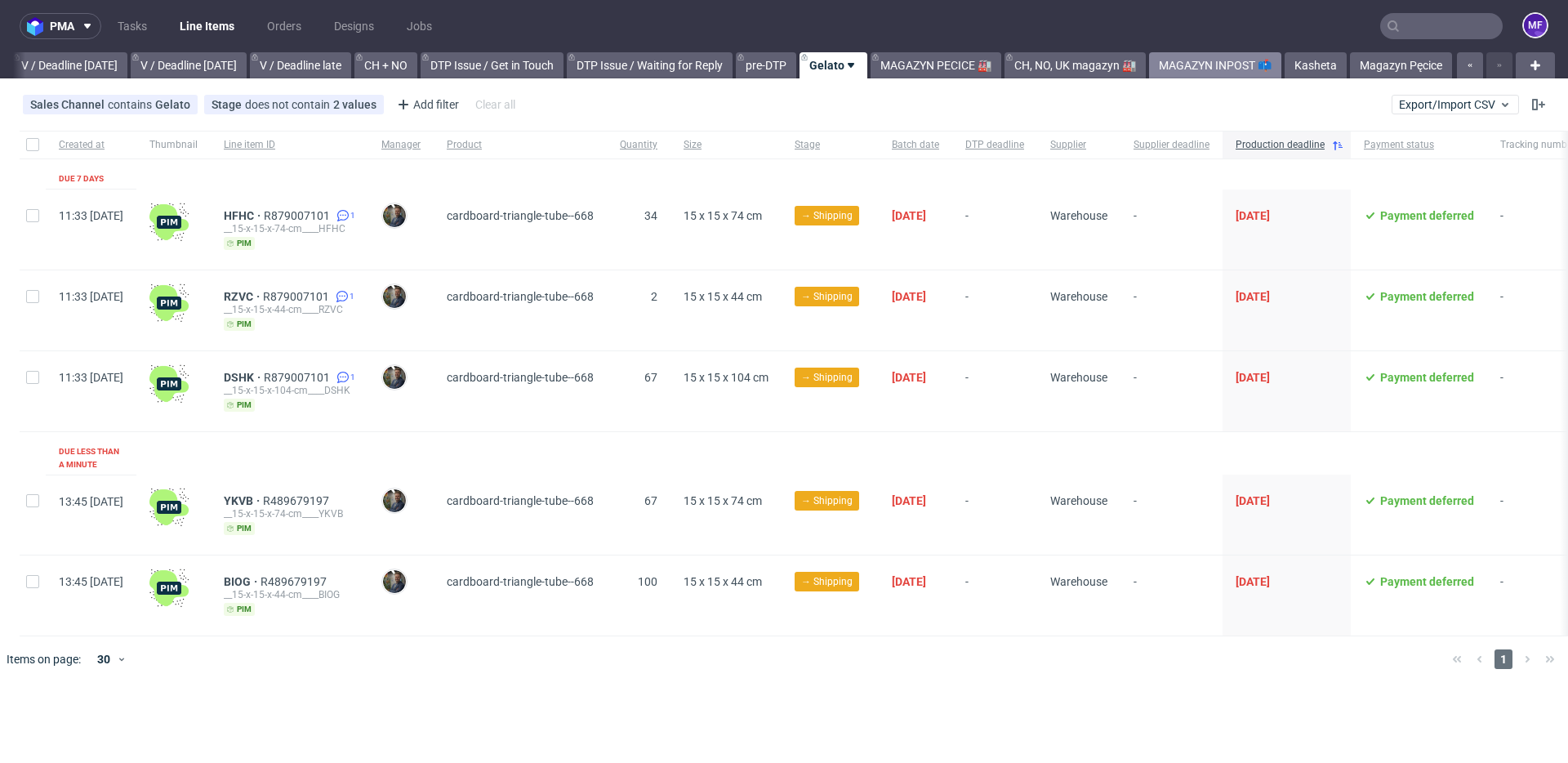
click at [1233, 67] on link "MAGAZYN INPOST 📫" at bounding box center [1214, 65] width 132 height 26
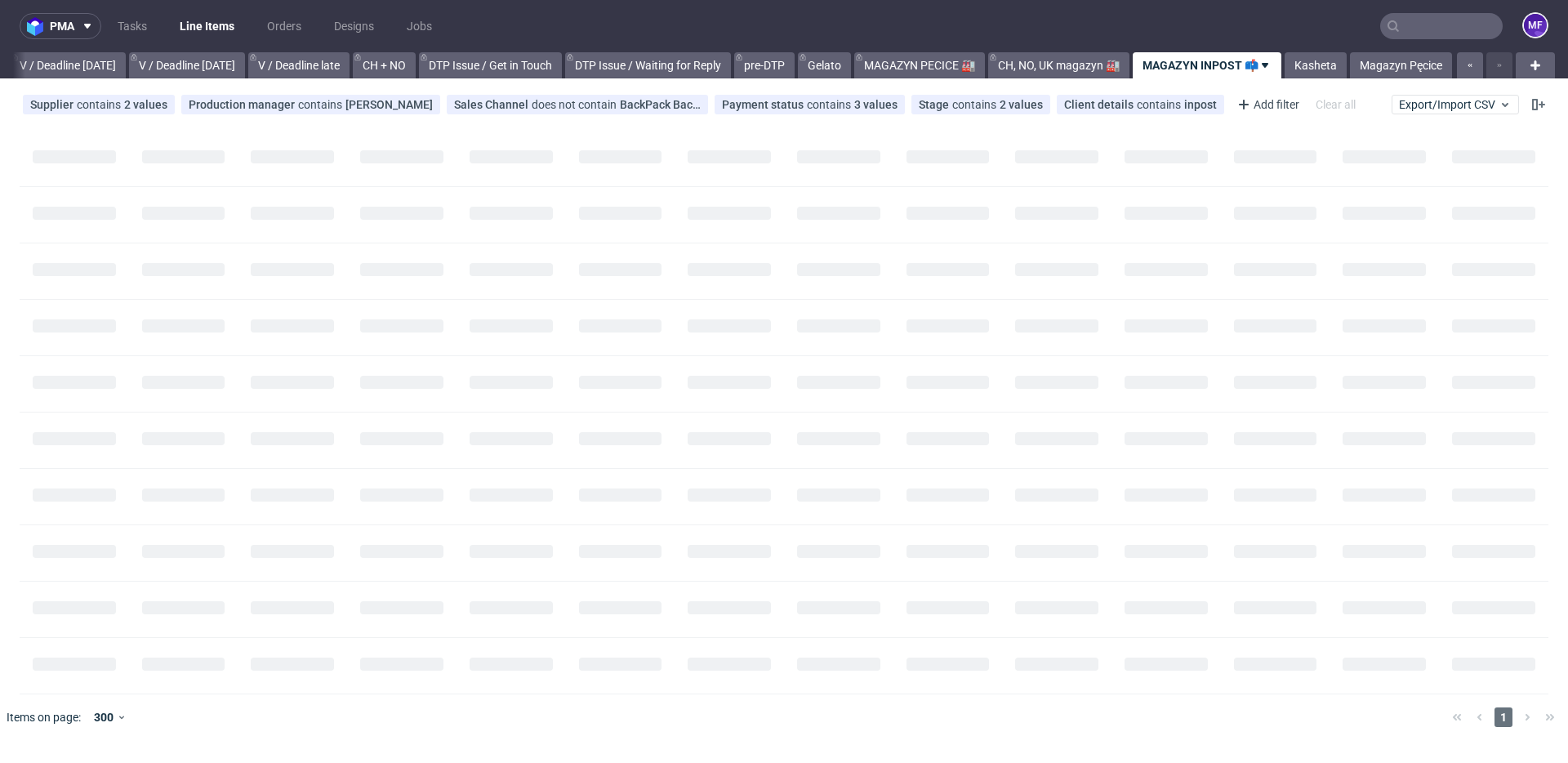
scroll to position [0, 2051]
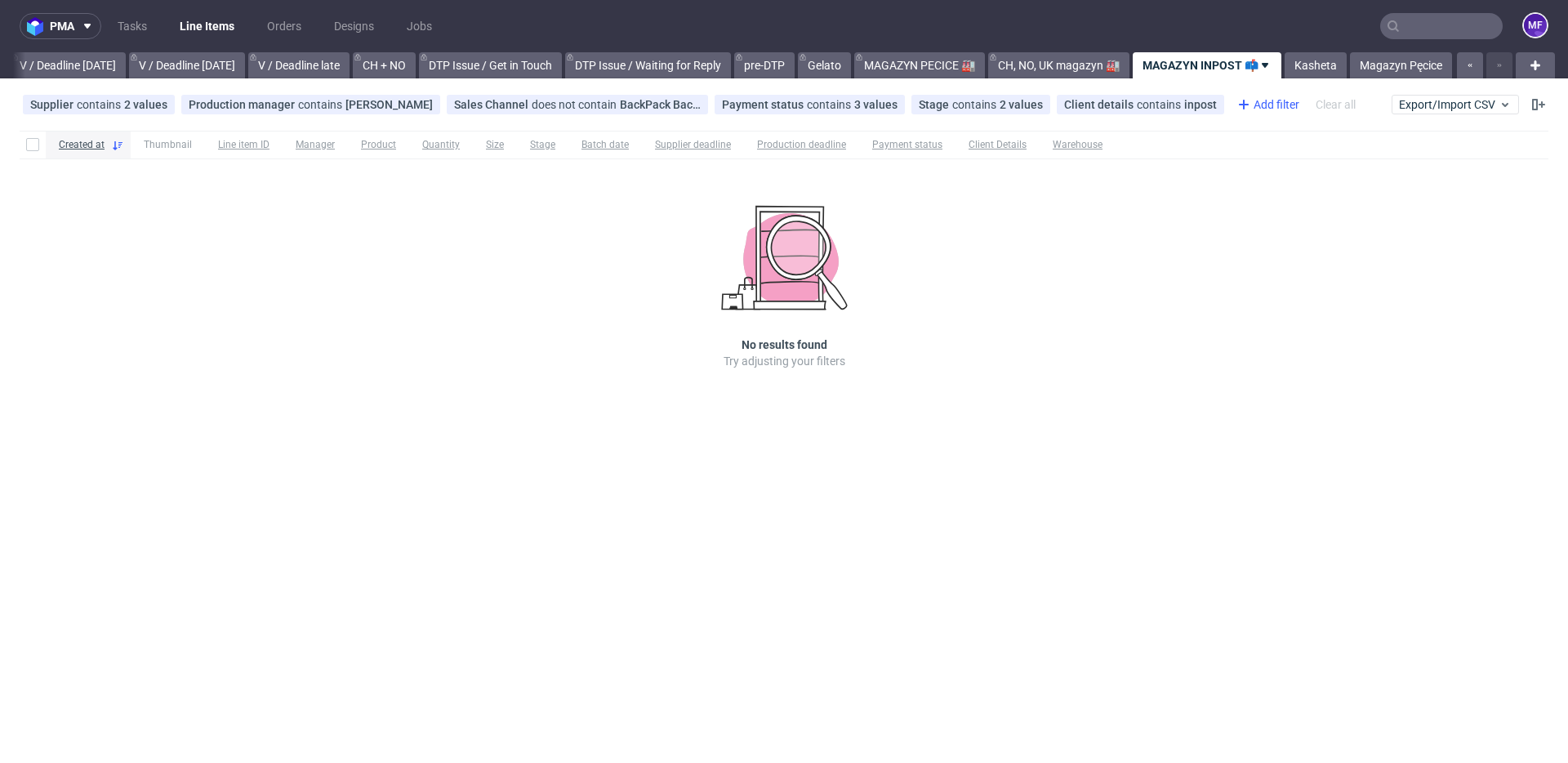
click at [1231, 104] on div "Add filter" at bounding box center [1266, 104] width 72 height 26
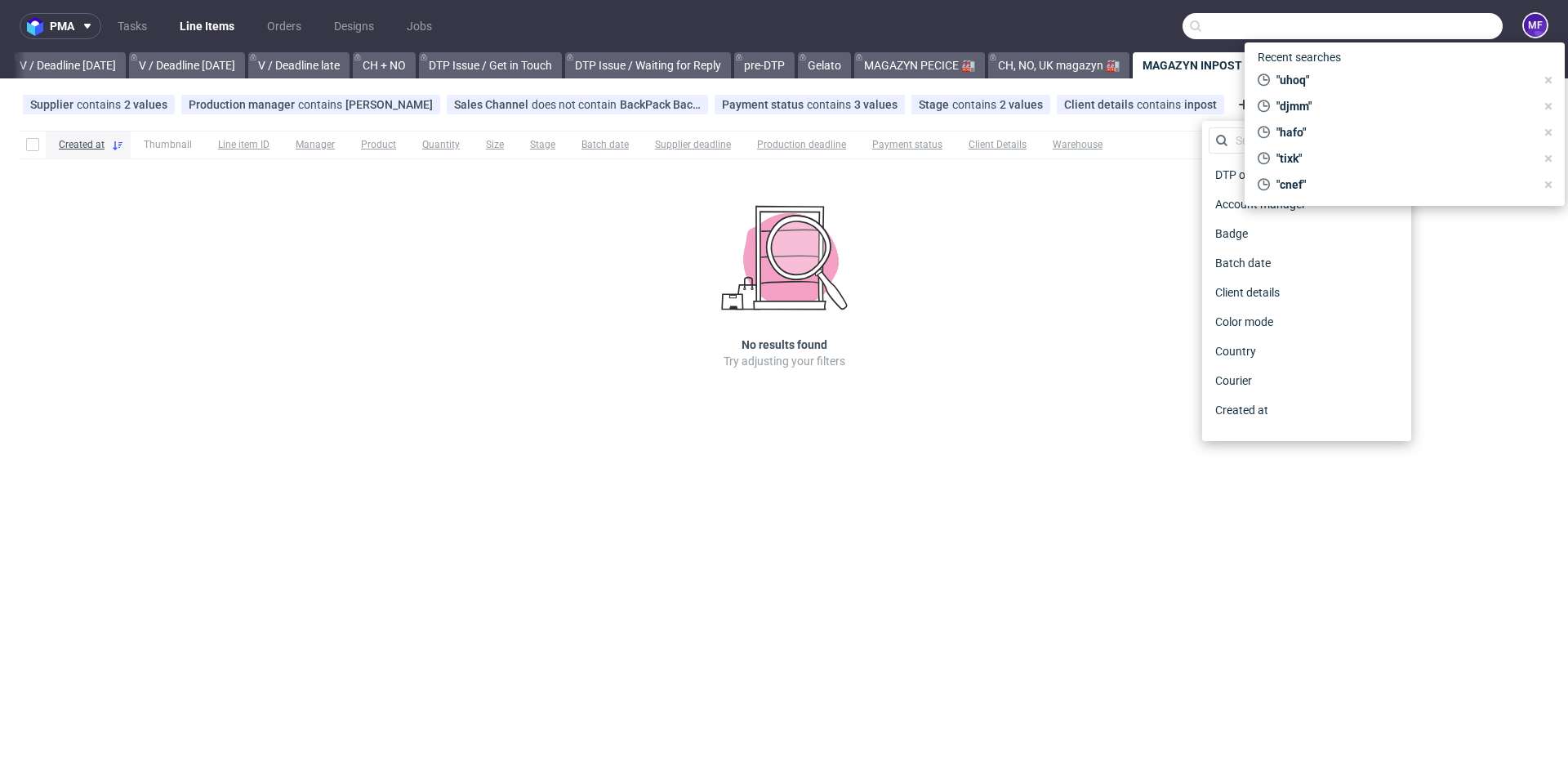
click at [1446, 16] on input "text" at bounding box center [1342, 26] width 320 height 26
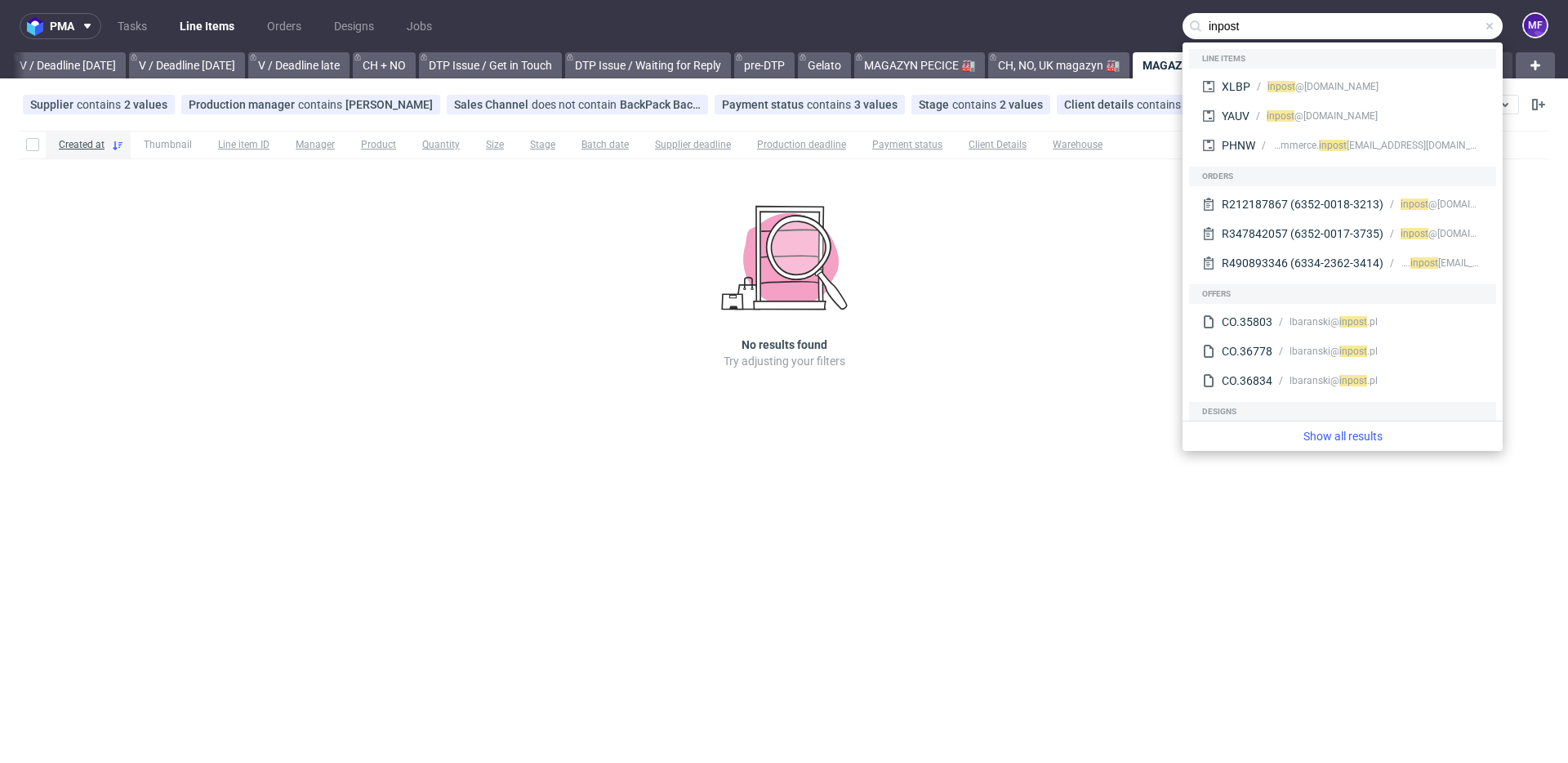
type input "inpost"
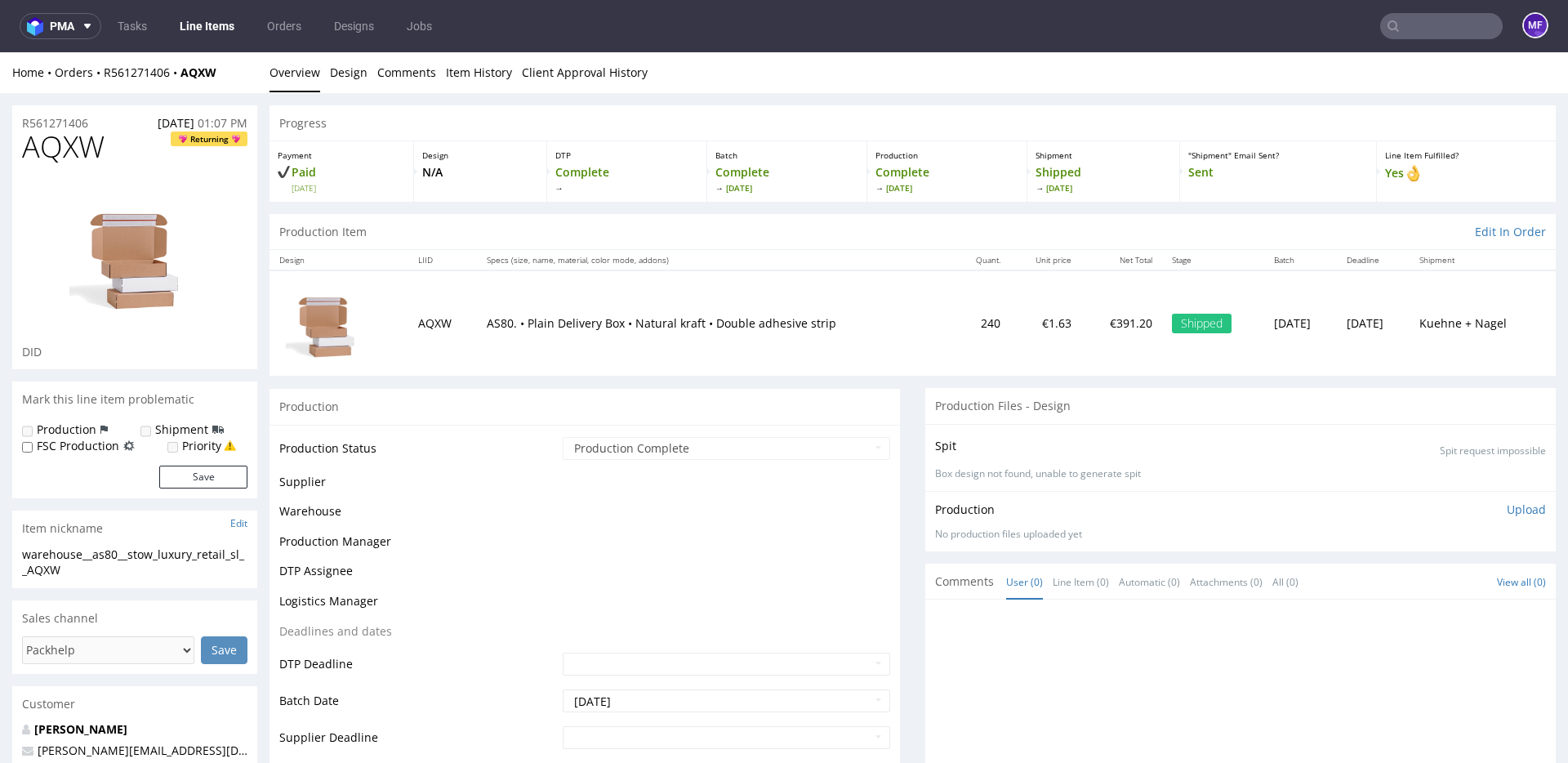
scroll to position [3, 0]
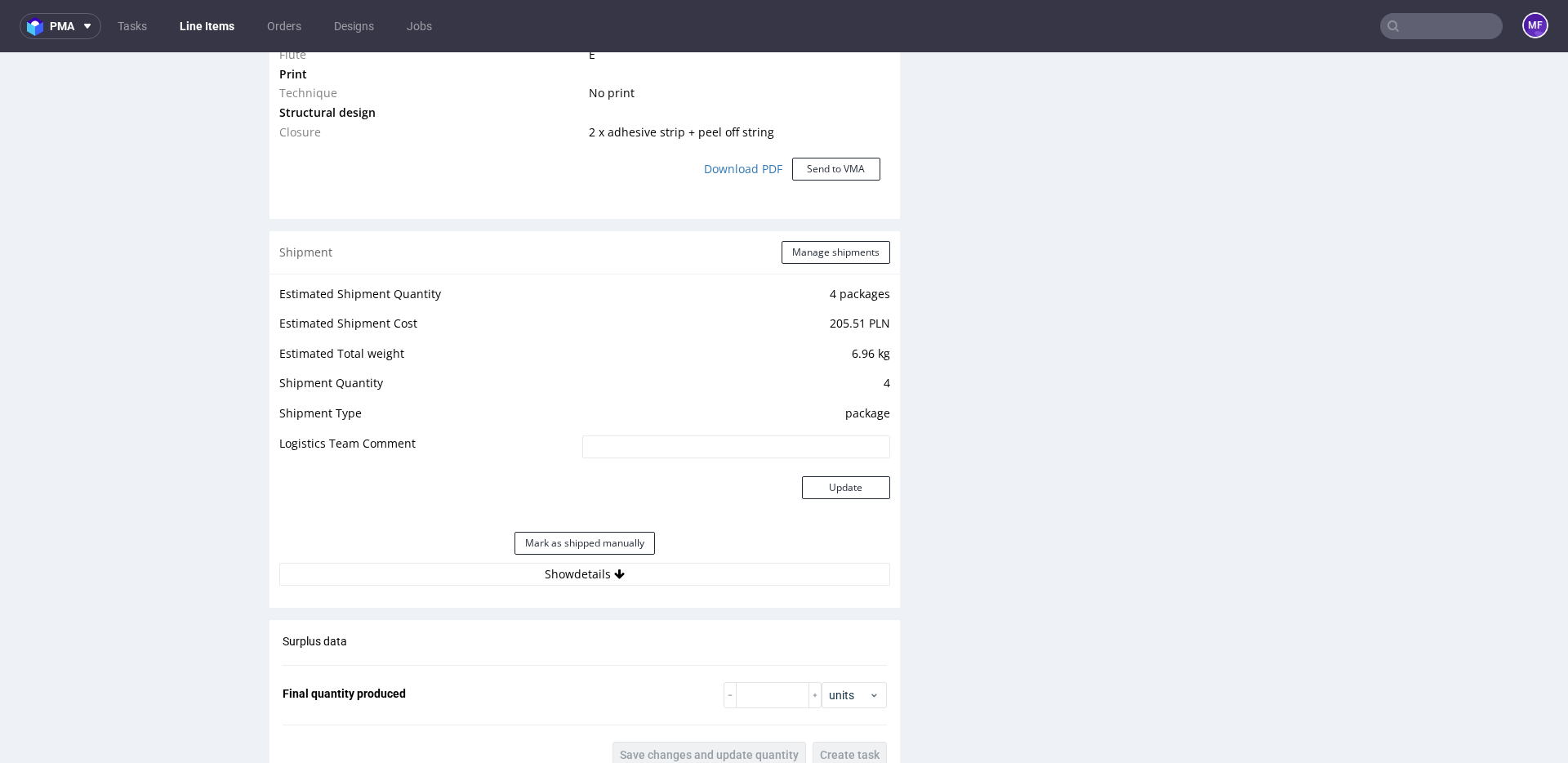
scroll to position [1521, 0]
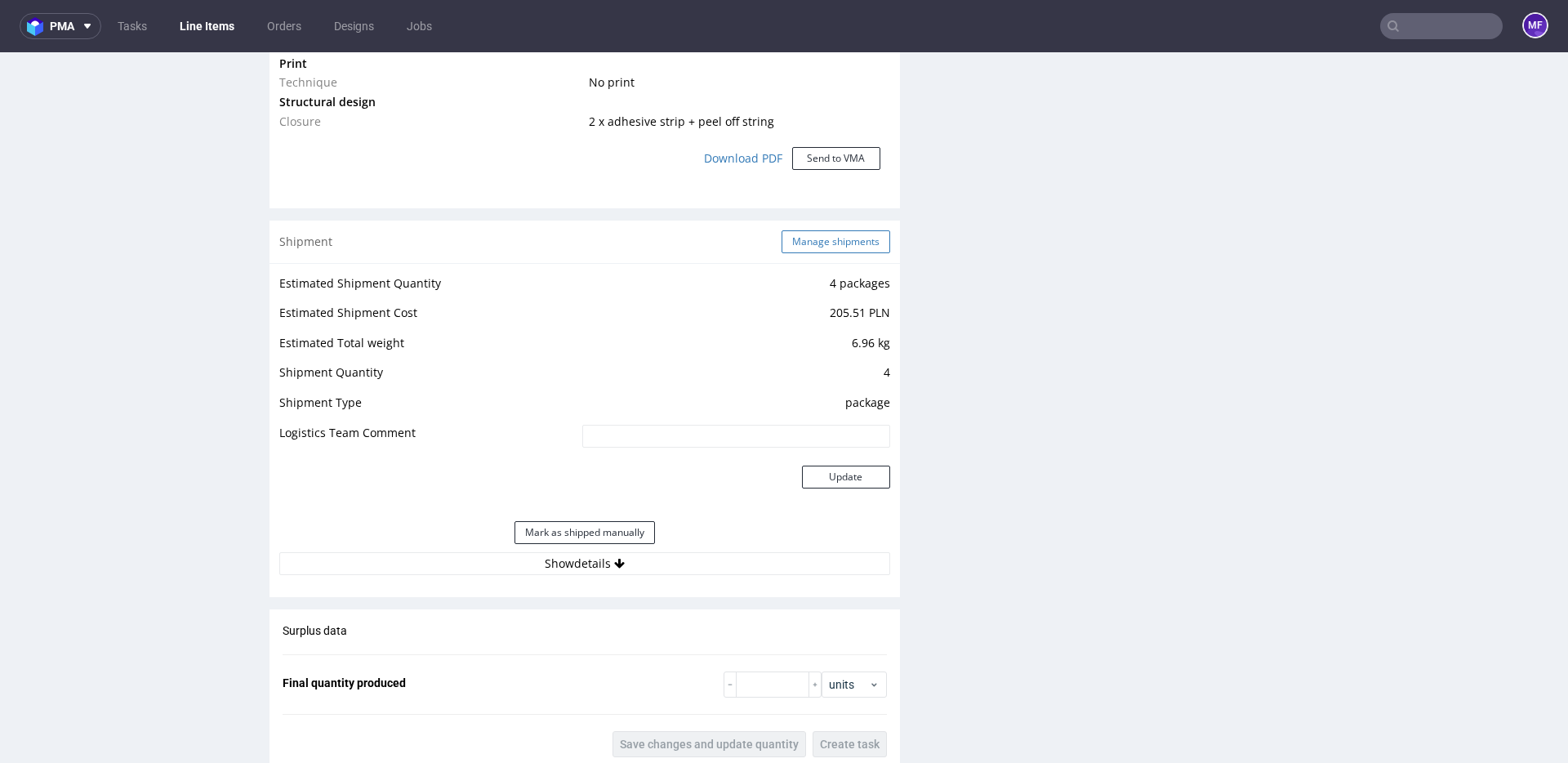
click at [805, 237] on button "Manage shipments" at bounding box center [836, 241] width 109 height 23
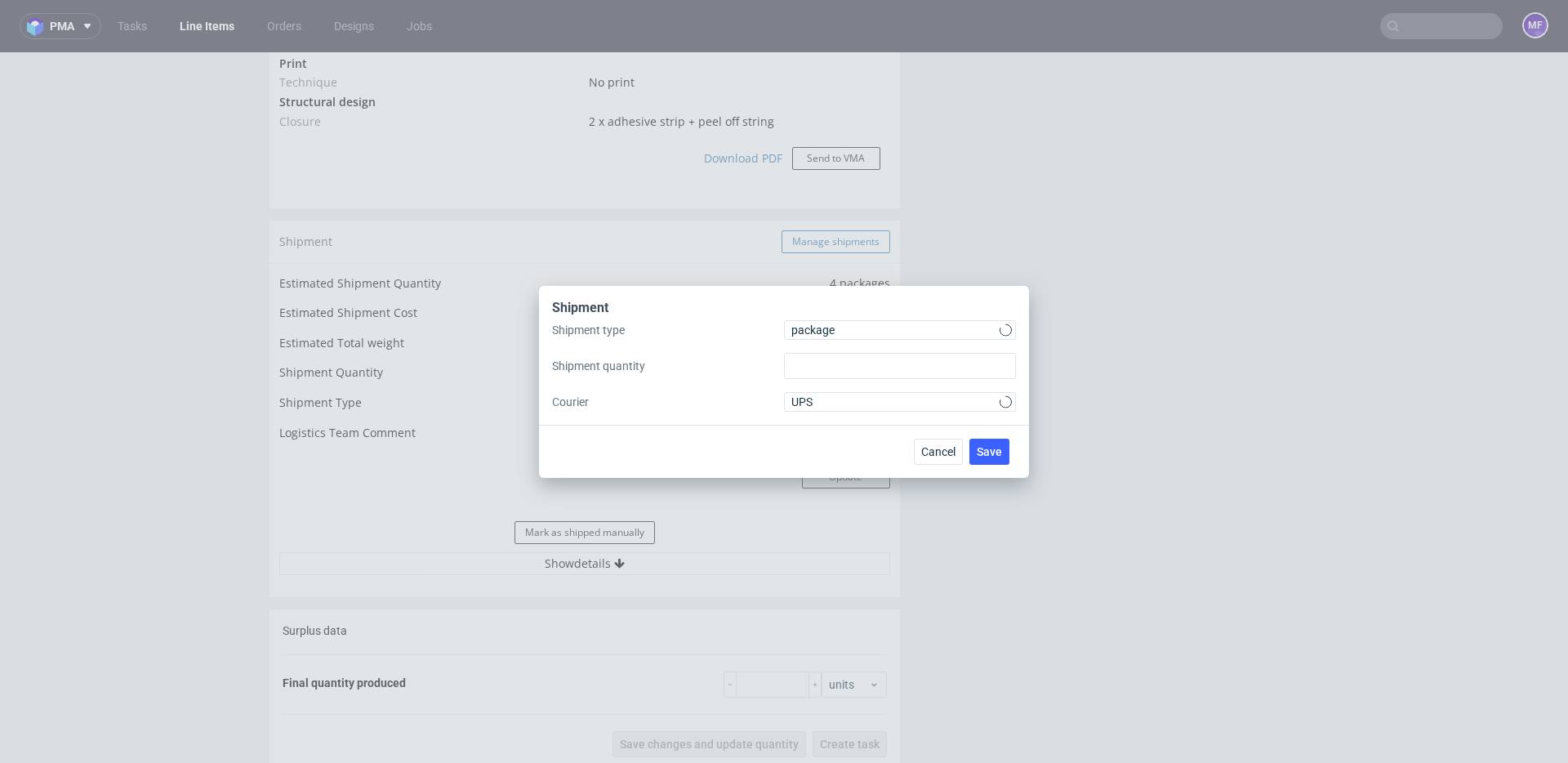
type input "4"
click at [805, 322] on span "package" at bounding box center [895, 330] width 208 height 16
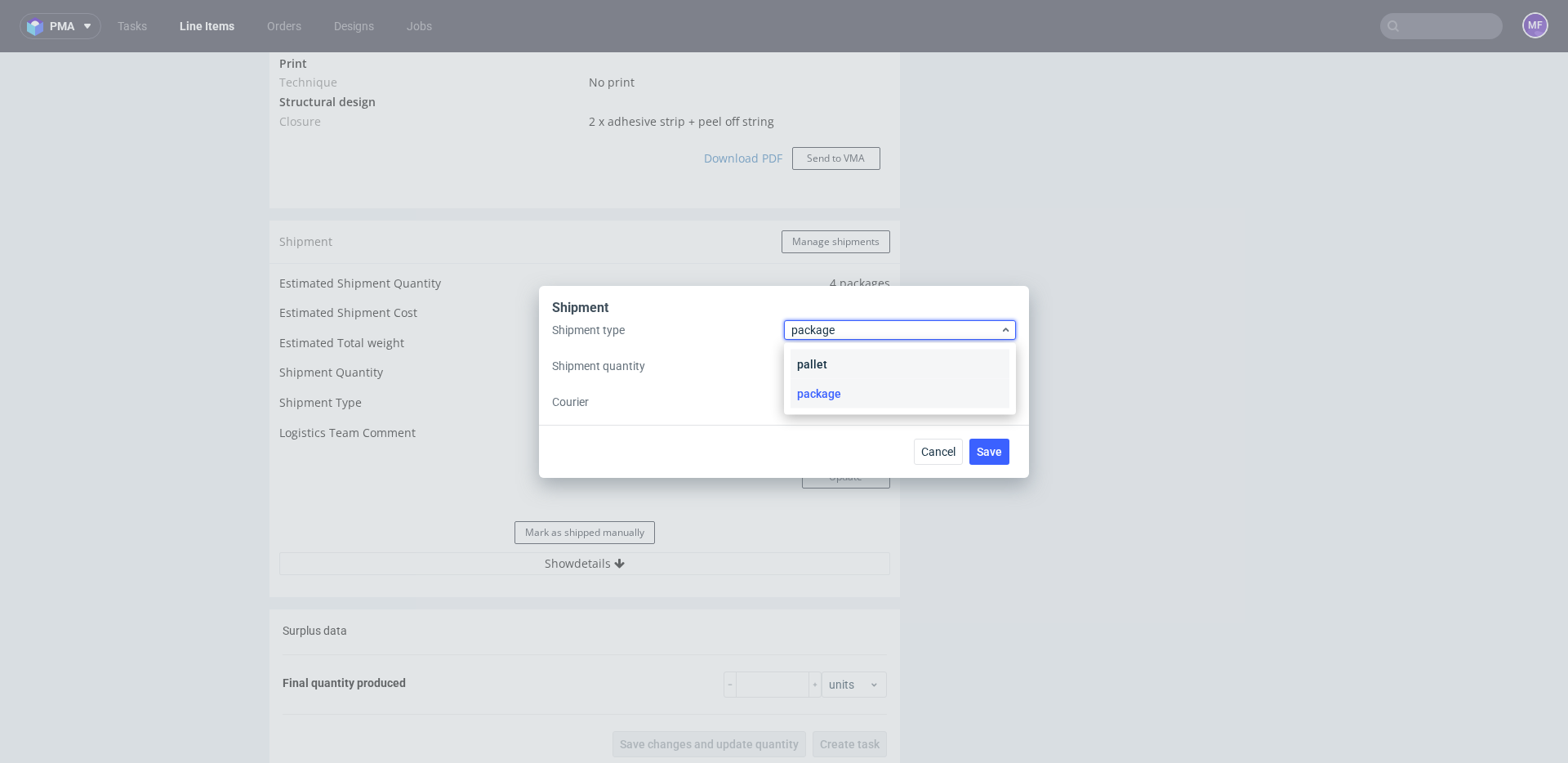
click at [815, 362] on div "pallet" at bounding box center [899, 364] width 219 height 29
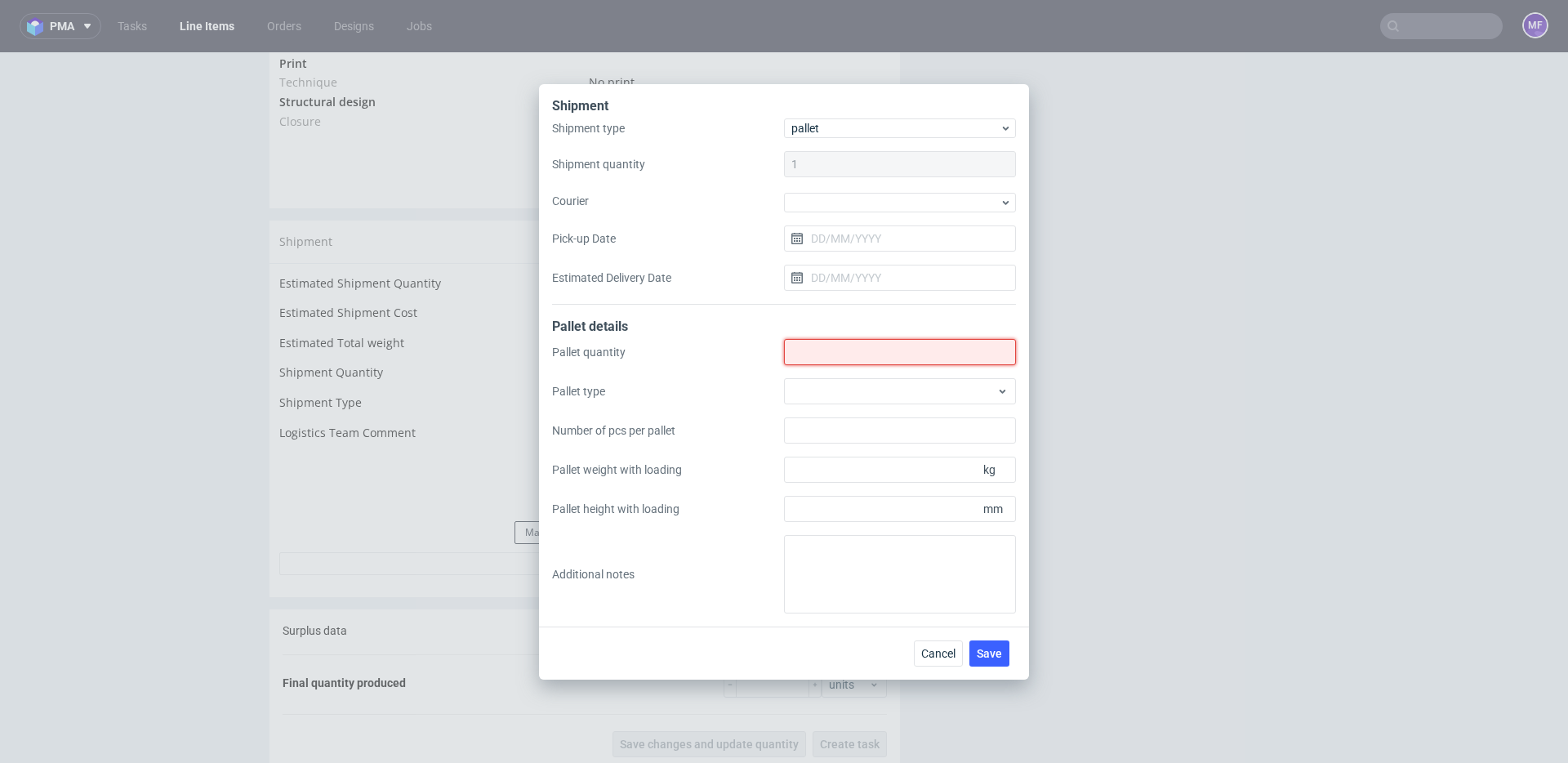
click at [820, 357] on input "Shipment type" at bounding box center [899, 351] width 232 height 26
type input "1"
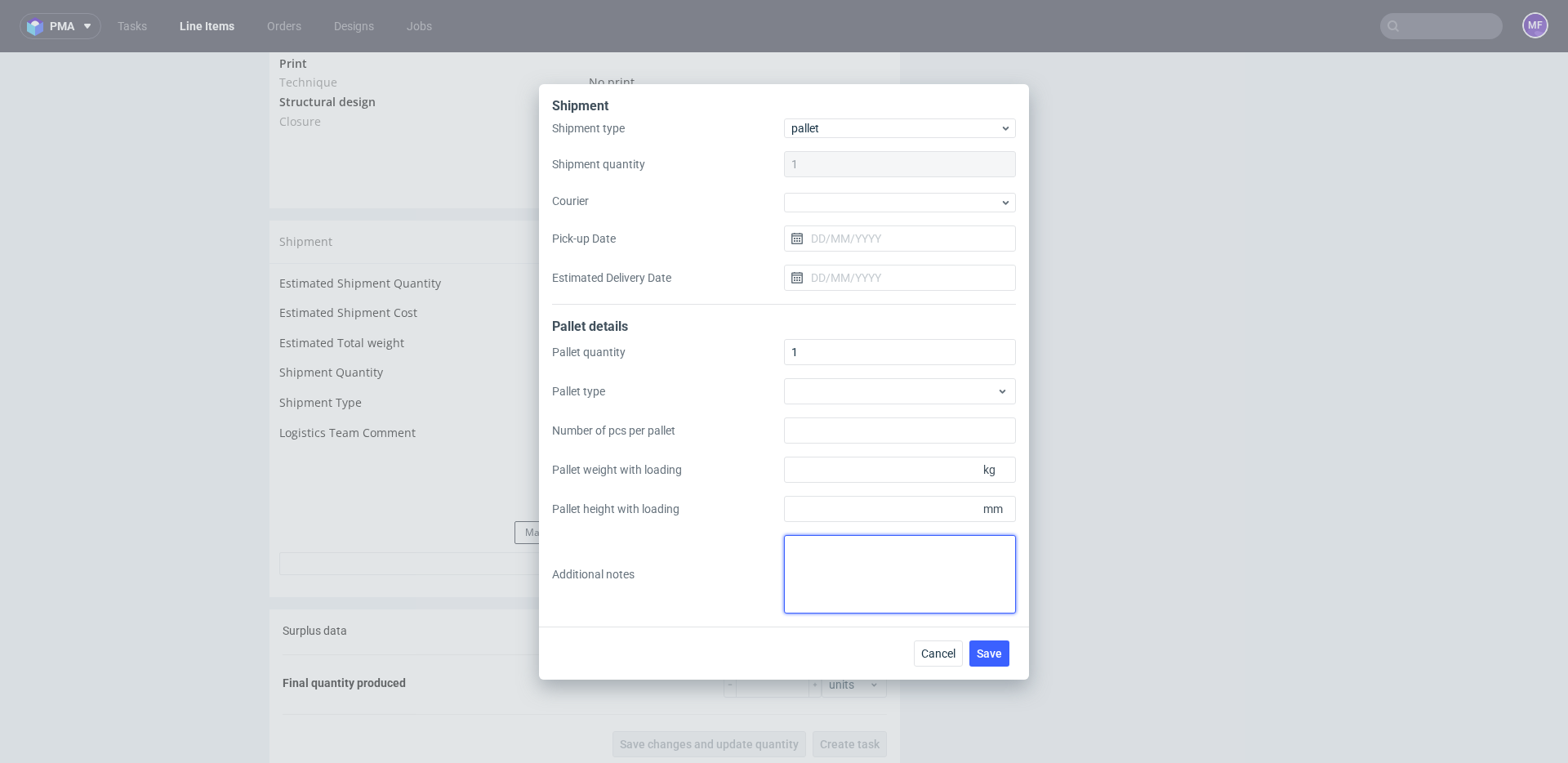
click at [844, 571] on textarea at bounding box center [899, 574] width 232 height 78
paste textarea "1 pal 97x80x120x97kg"
click at [790, 550] on textarea "1 pal 97x80x120x97kg" at bounding box center [899, 574] width 232 height 78
type textarea "wys x szer x dl x waga 1 pal 97x80x120x97kg"
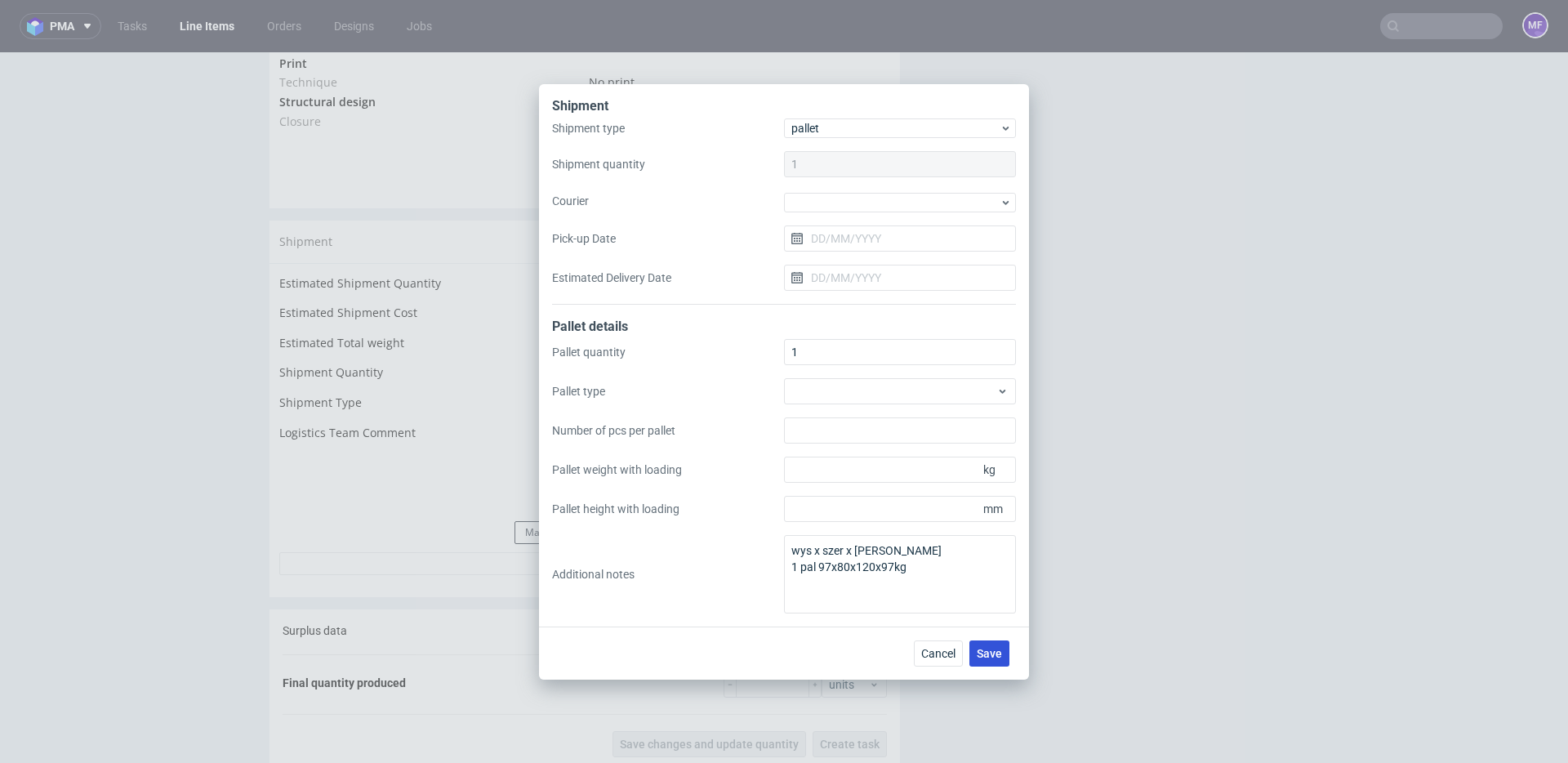
click at [985, 660] on button "Save" at bounding box center [989, 653] width 40 height 26
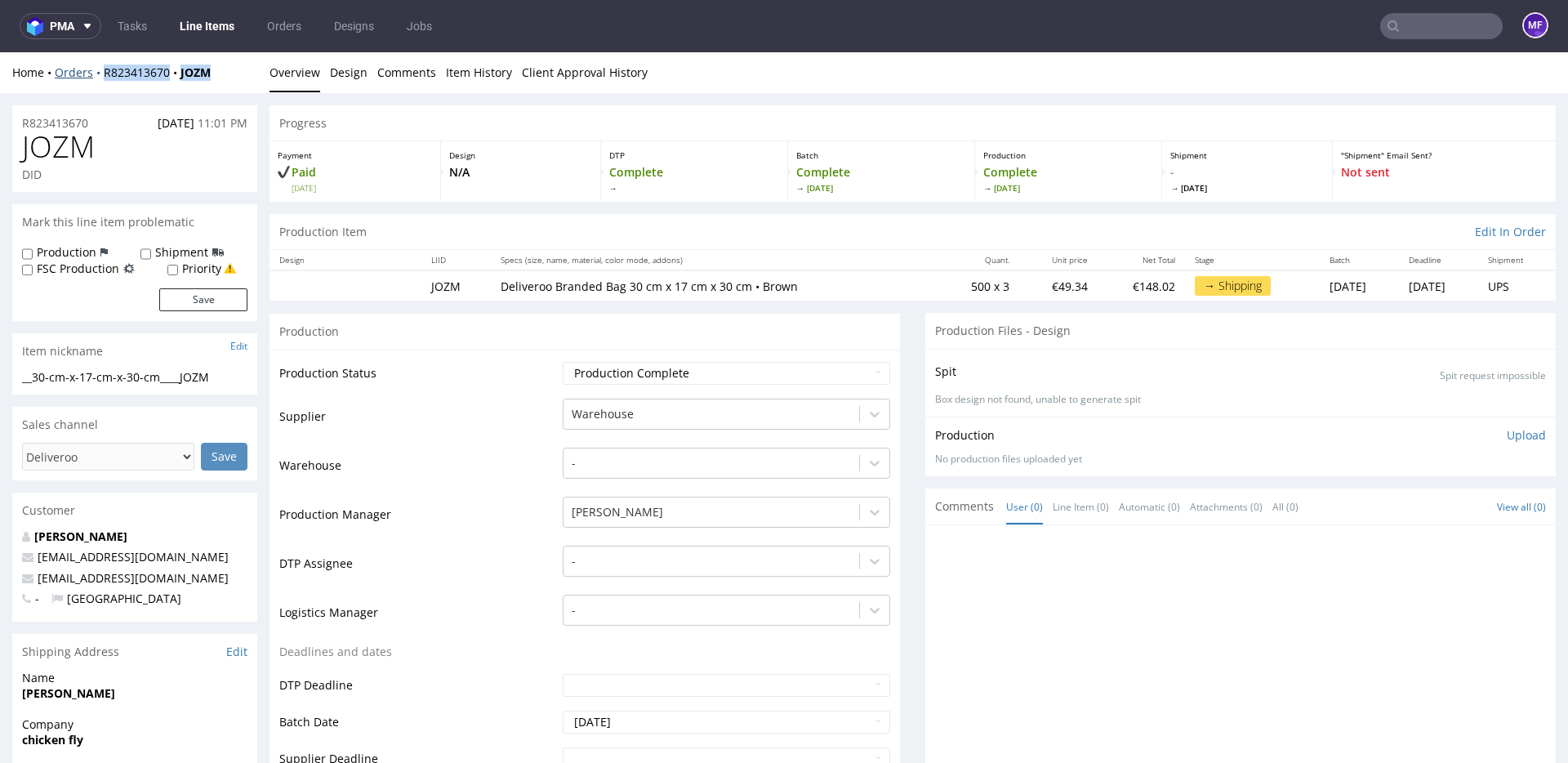
drag, startPoint x: 222, startPoint y: 73, endPoint x: 101, endPoint y: 75, distance: 121.0
click at [101, 75] on div "Home Orders R823413670 JOZM" at bounding box center [134, 73] width 245 height 16
copy div "R823413670 JOZM"
click at [833, 255] on th "Specs (size, name, material, color mode, addons)" at bounding box center [714, 260] width 447 height 20
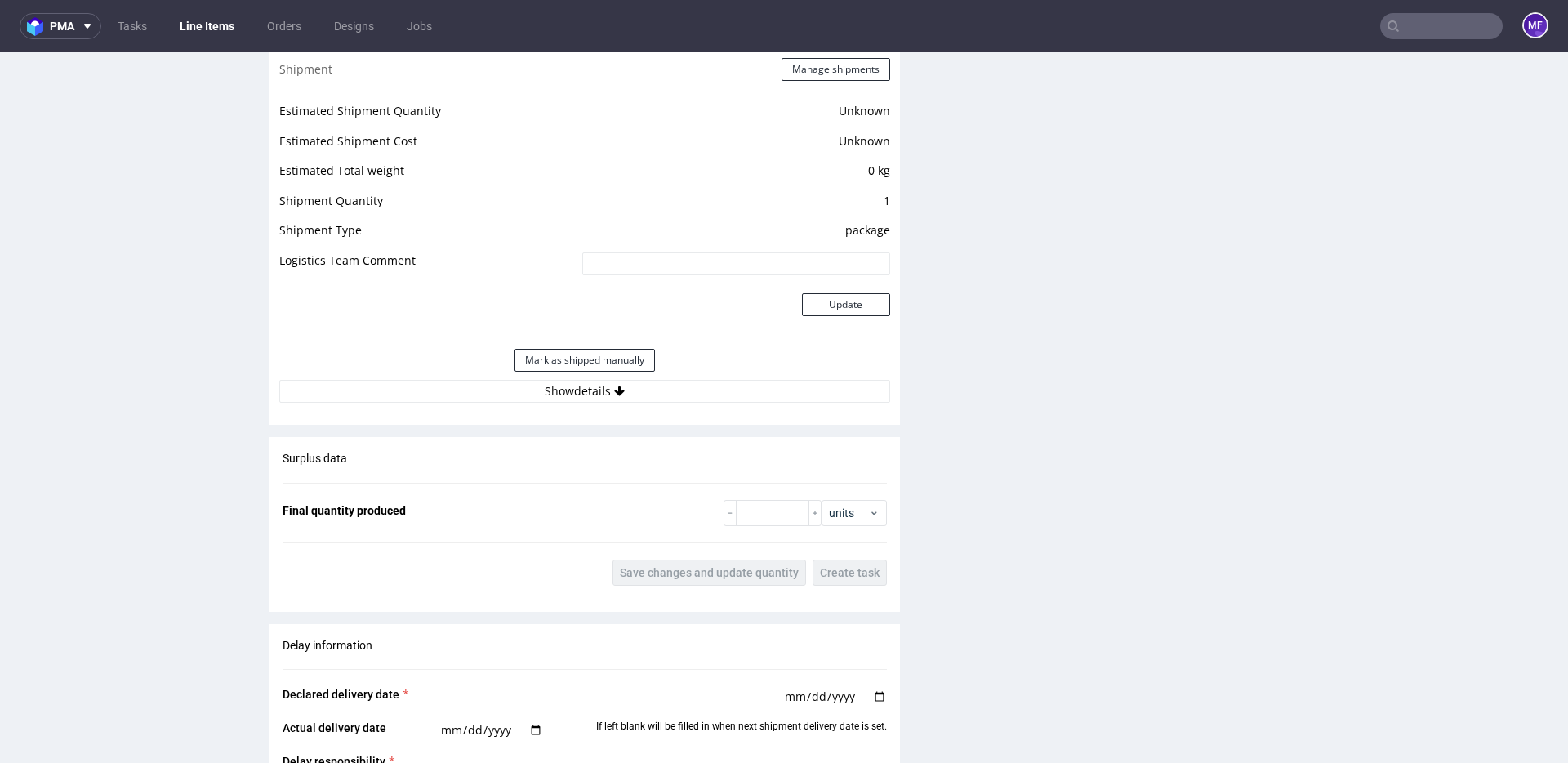
scroll to position [1320, 0]
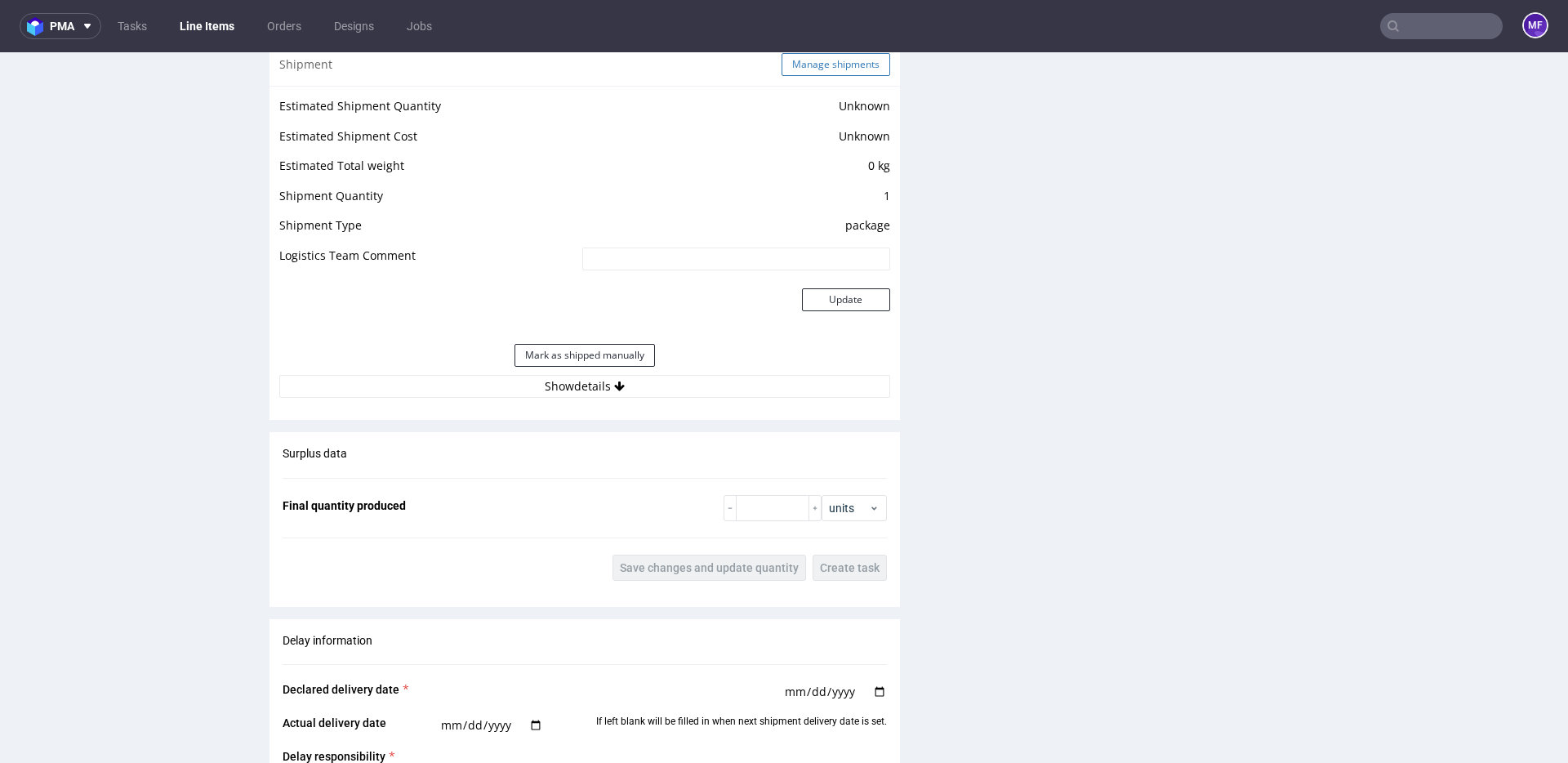
click at [795, 72] on button "Manage shipments" at bounding box center [836, 64] width 109 height 23
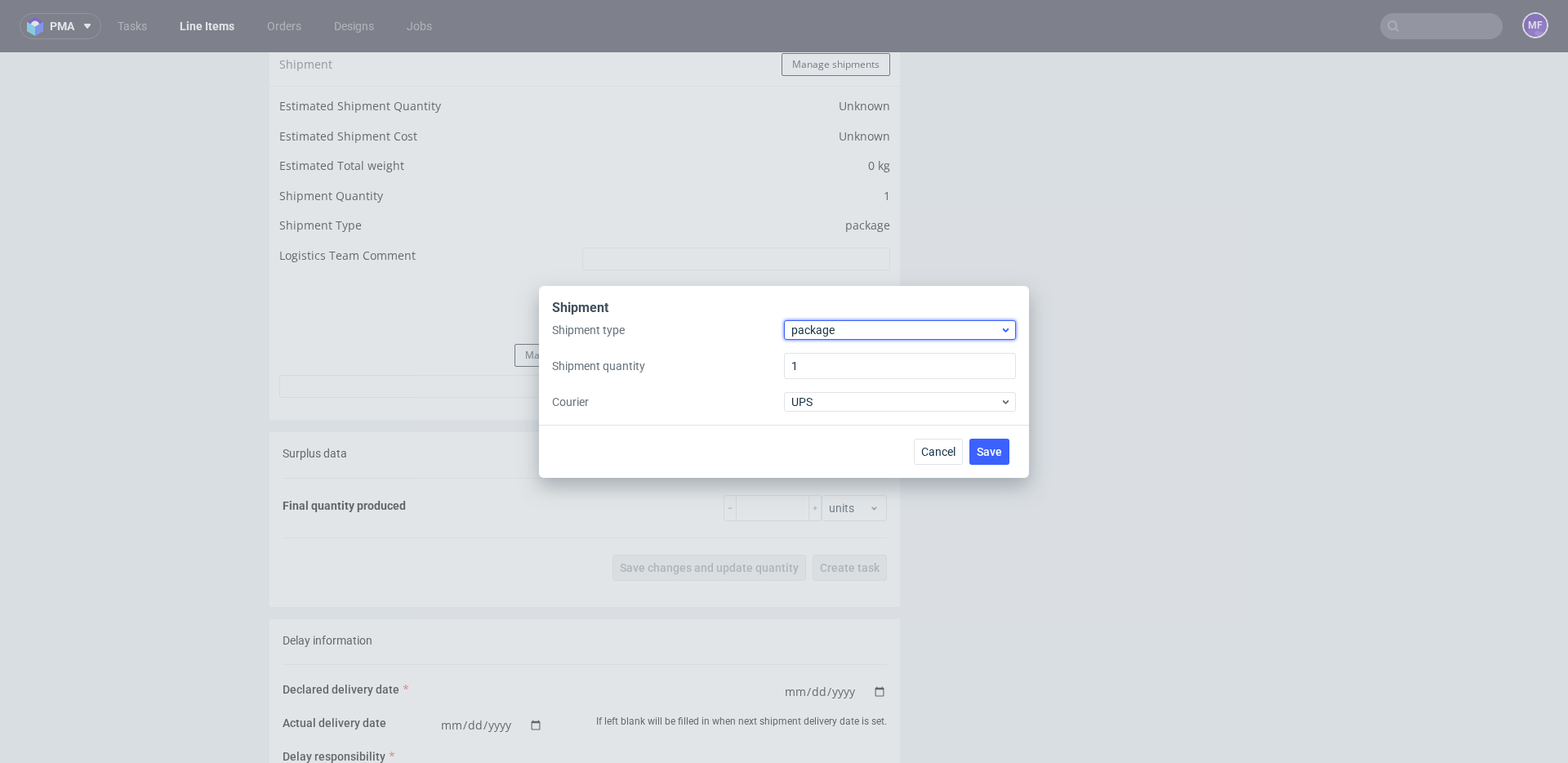
click at [815, 325] on span "package" at bounding box center [895, 330] width 208 height 16
click at [818, 360] on div "pallet" at bounding box center [899, 364] width 219 height 29
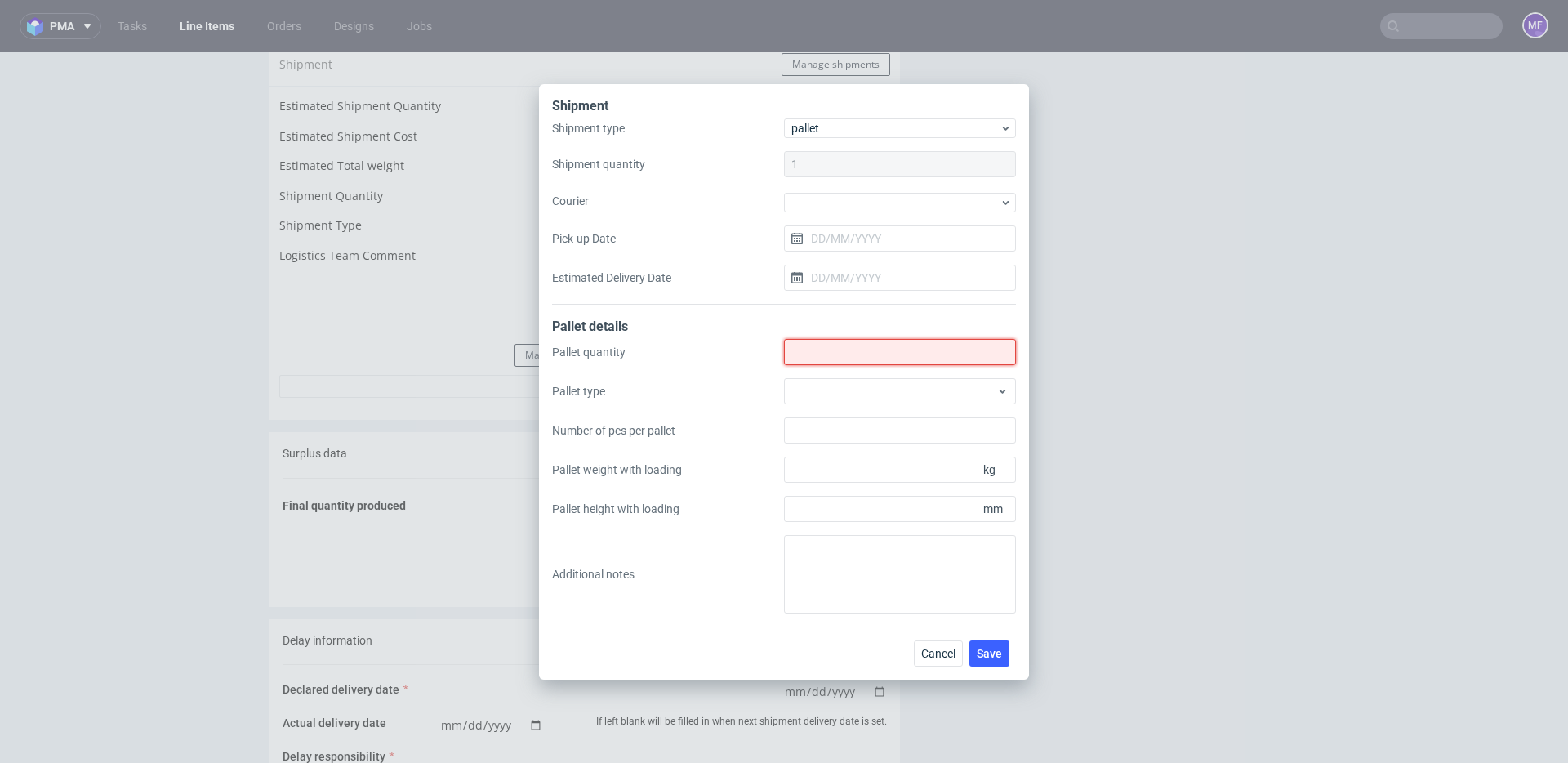
click at [826, 359] on input "Shipment type" at bounding box center [899, 351] width 232 height 26
type input "1"
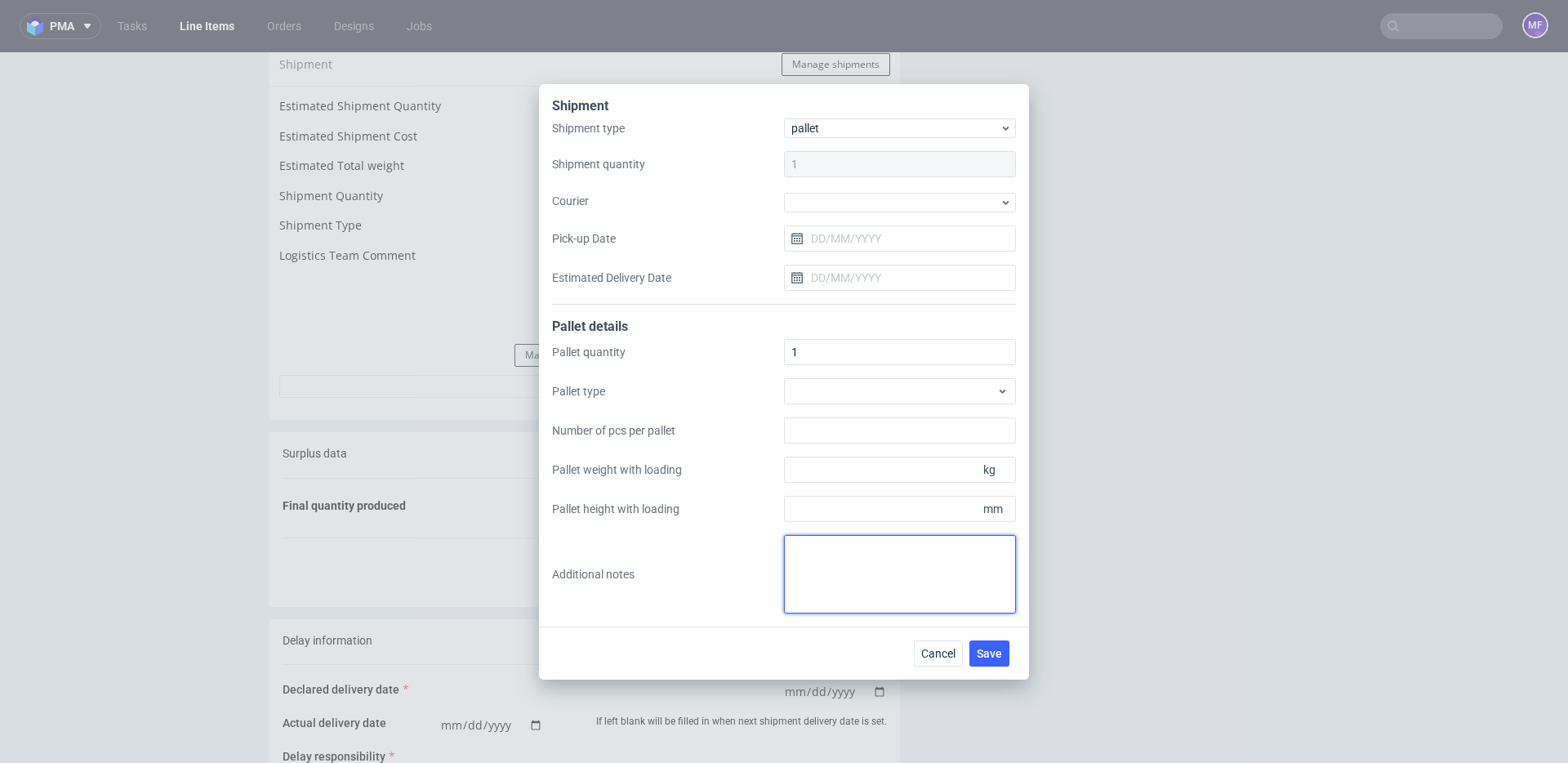
click at [826, 561] on textarea at bounding box center [899, 574] width 232 height 78
paste textarea "Wys x Szer x Dl 1Pal 95x85x120 - 100Kg"
type textarea "Wys x Szer x Dl 1Pal 95x85x120 - 100Kg"
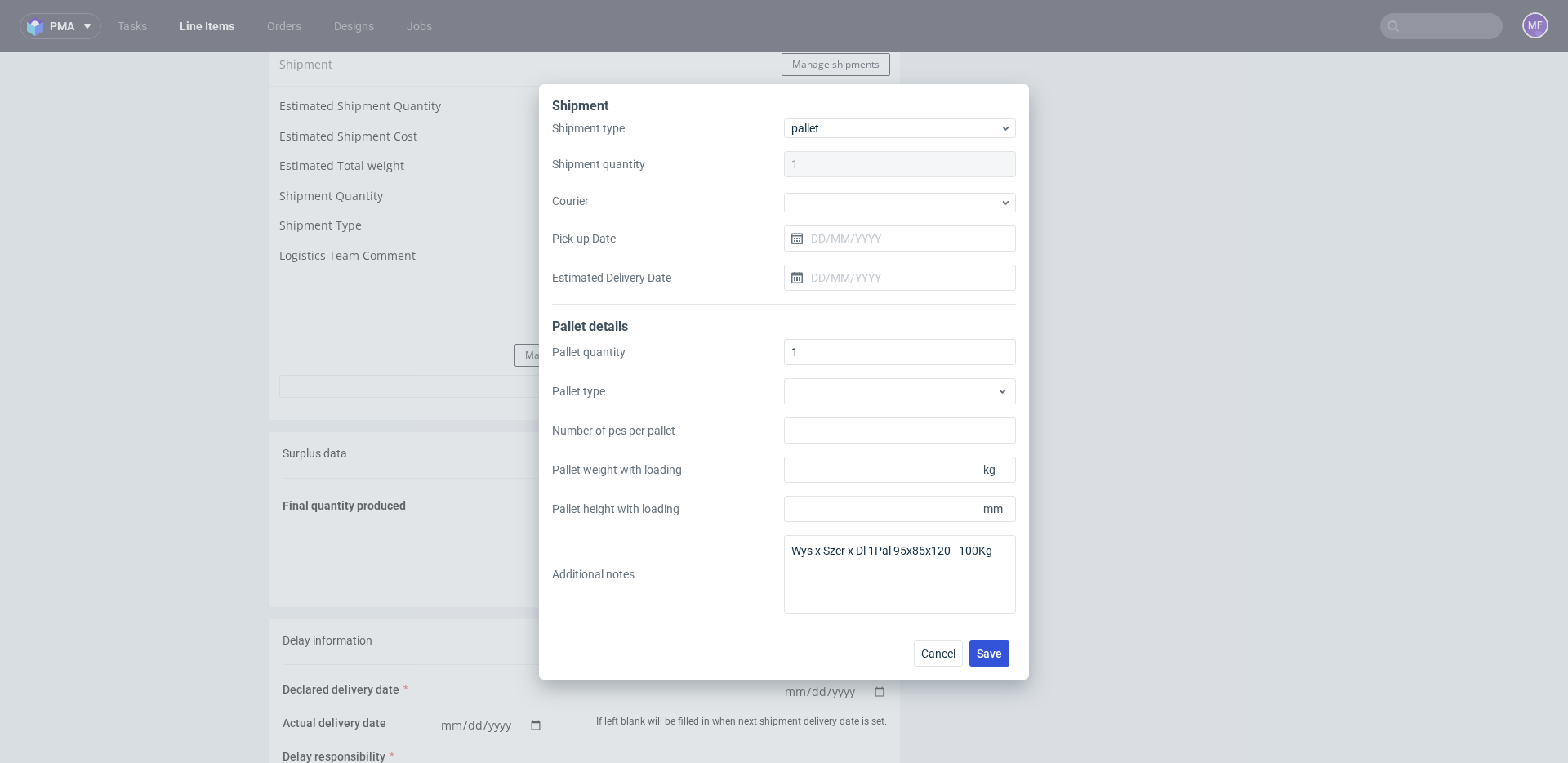
click at [998, 658] on span "Save" at bounding box center [990, 653] width 26 height 12
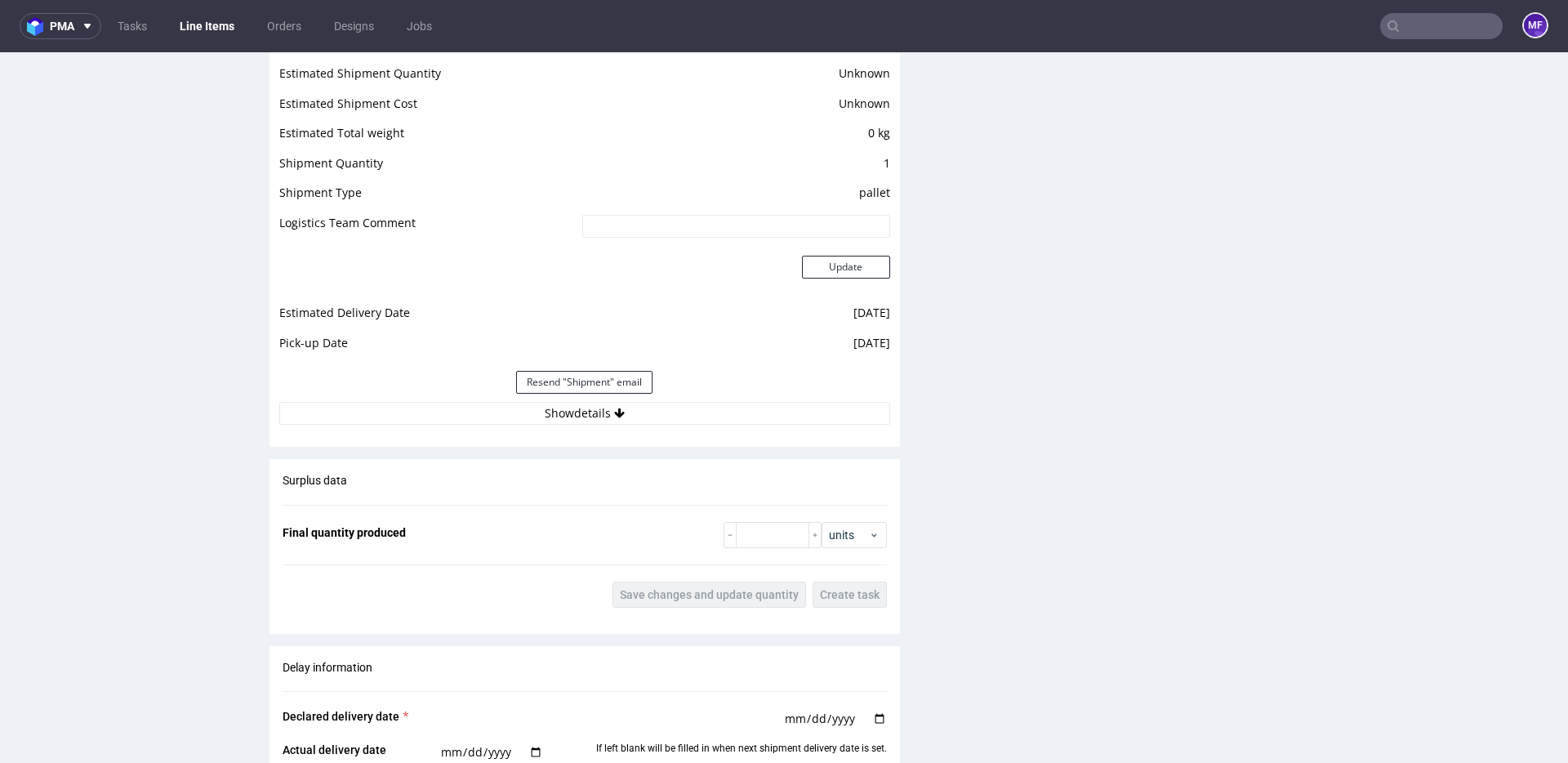
scroll to position [1296, 0]
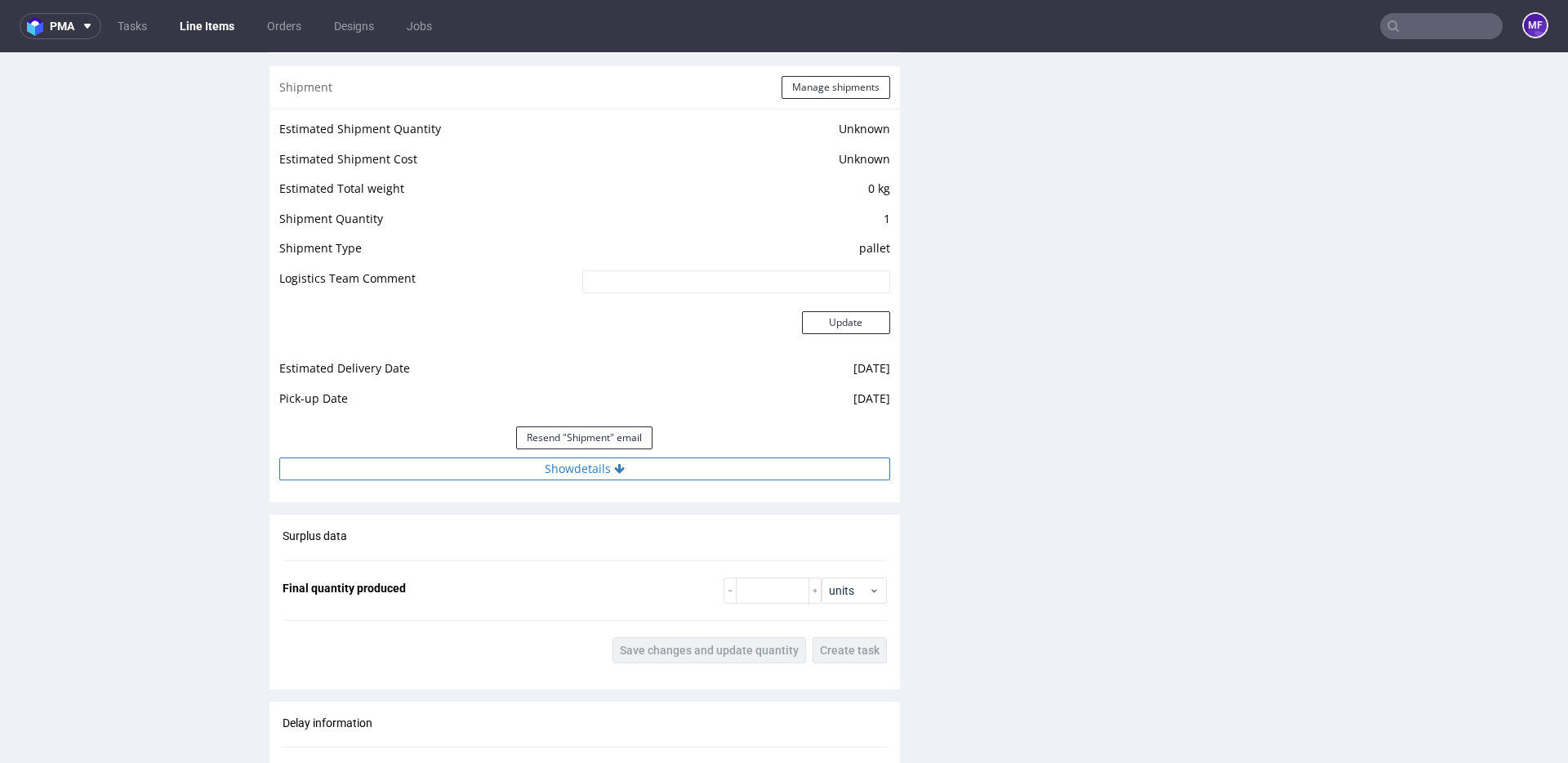
click at [590, 466] on button "Show details" at bounding box center [585, 468] width 611 height 23
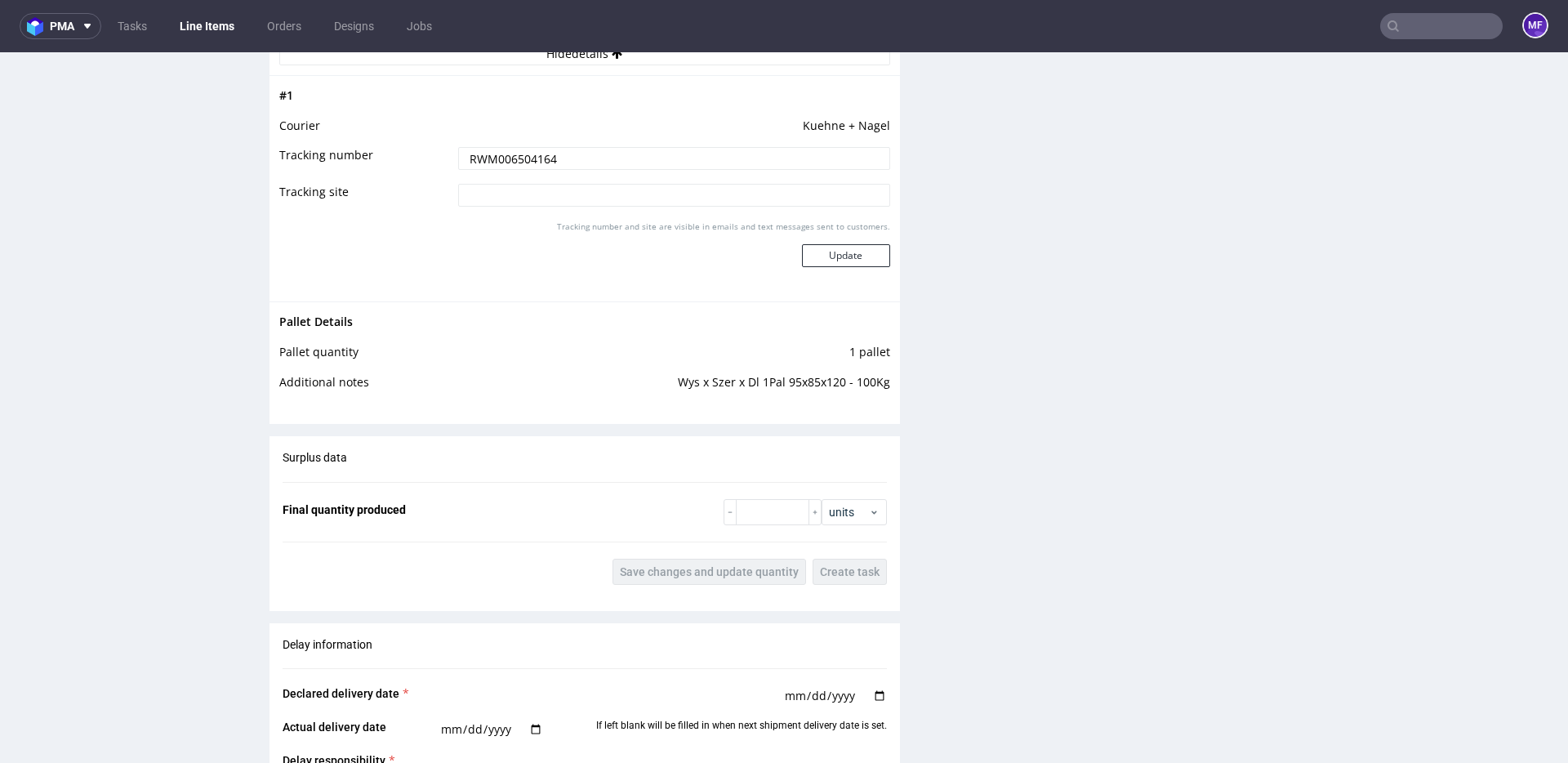
scroll to position [1756, 0]
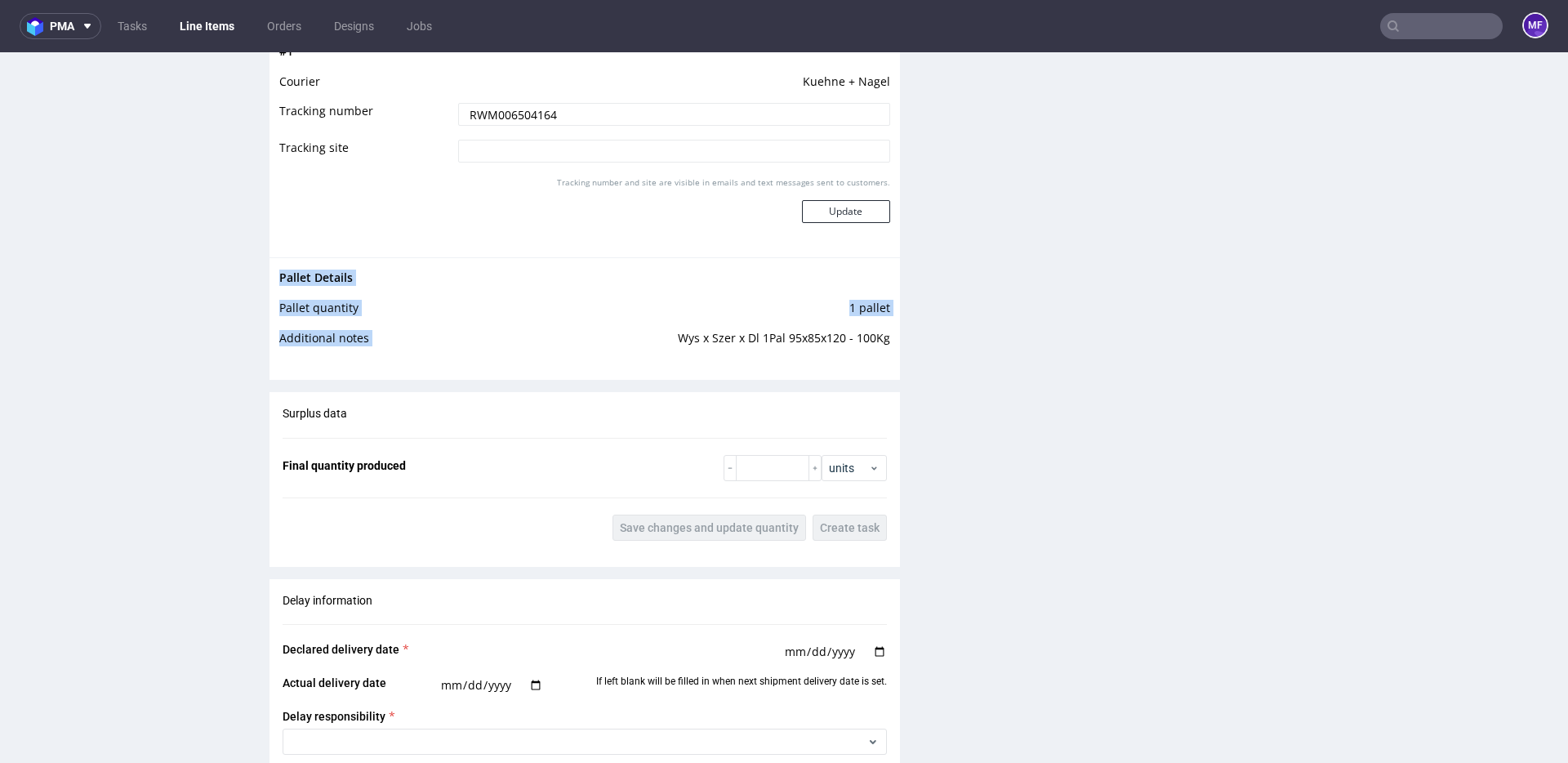
drag, startPoint x: 887, startPoint y: 339, endPoint x: 664, endPoint y: 343, distance: 223.0
click at [664, 343] on div "Pallet Details Pallet quantity 1 pallet Additional notes Wys x Szer x Dl 1Pal 9…" at bounding box center [584, 312] width 630 height 110
copy tbody "Pallet Details Pallet quantity 1 pallet Additional notes"
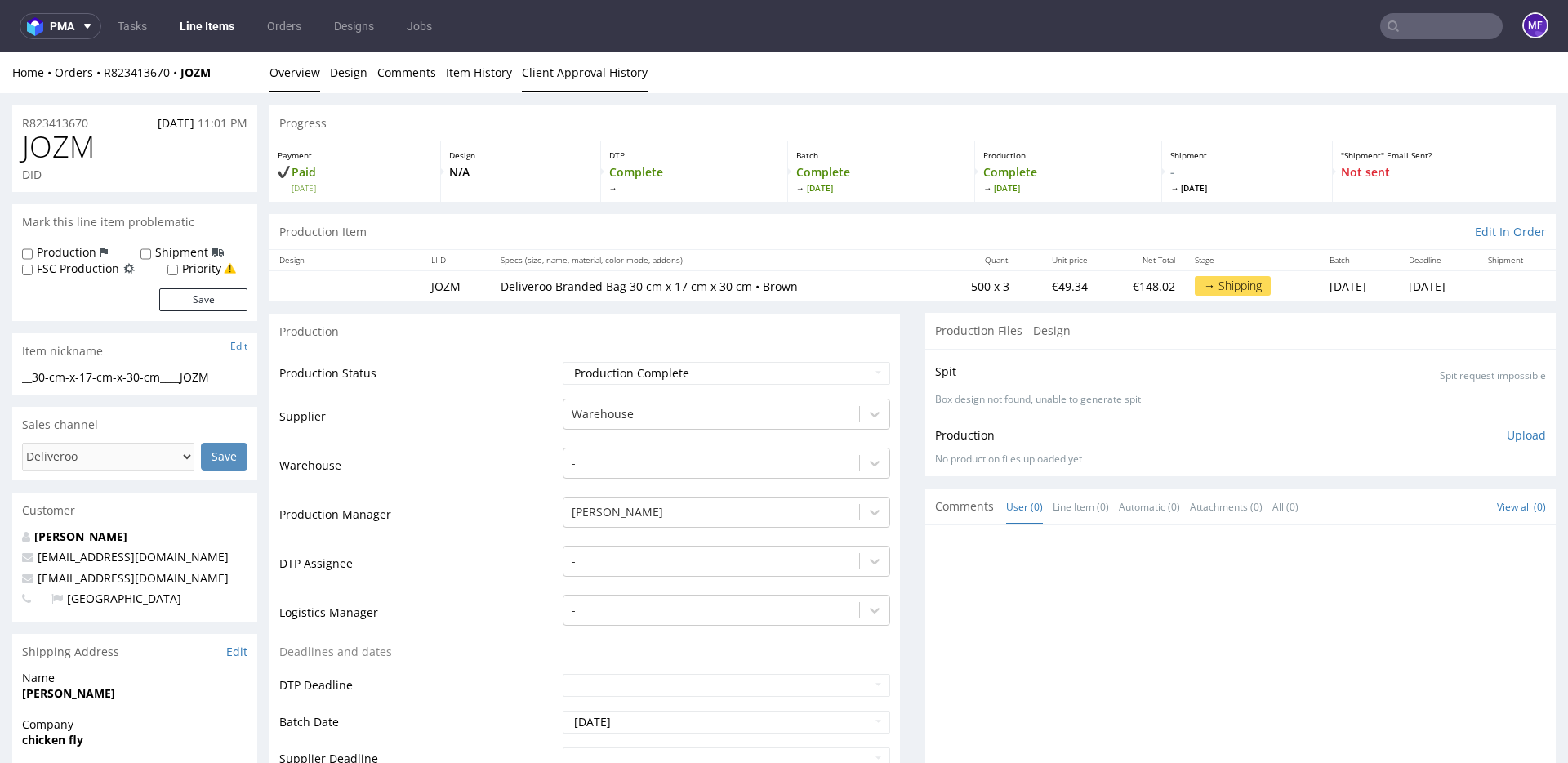
scroll to position [3, 0]
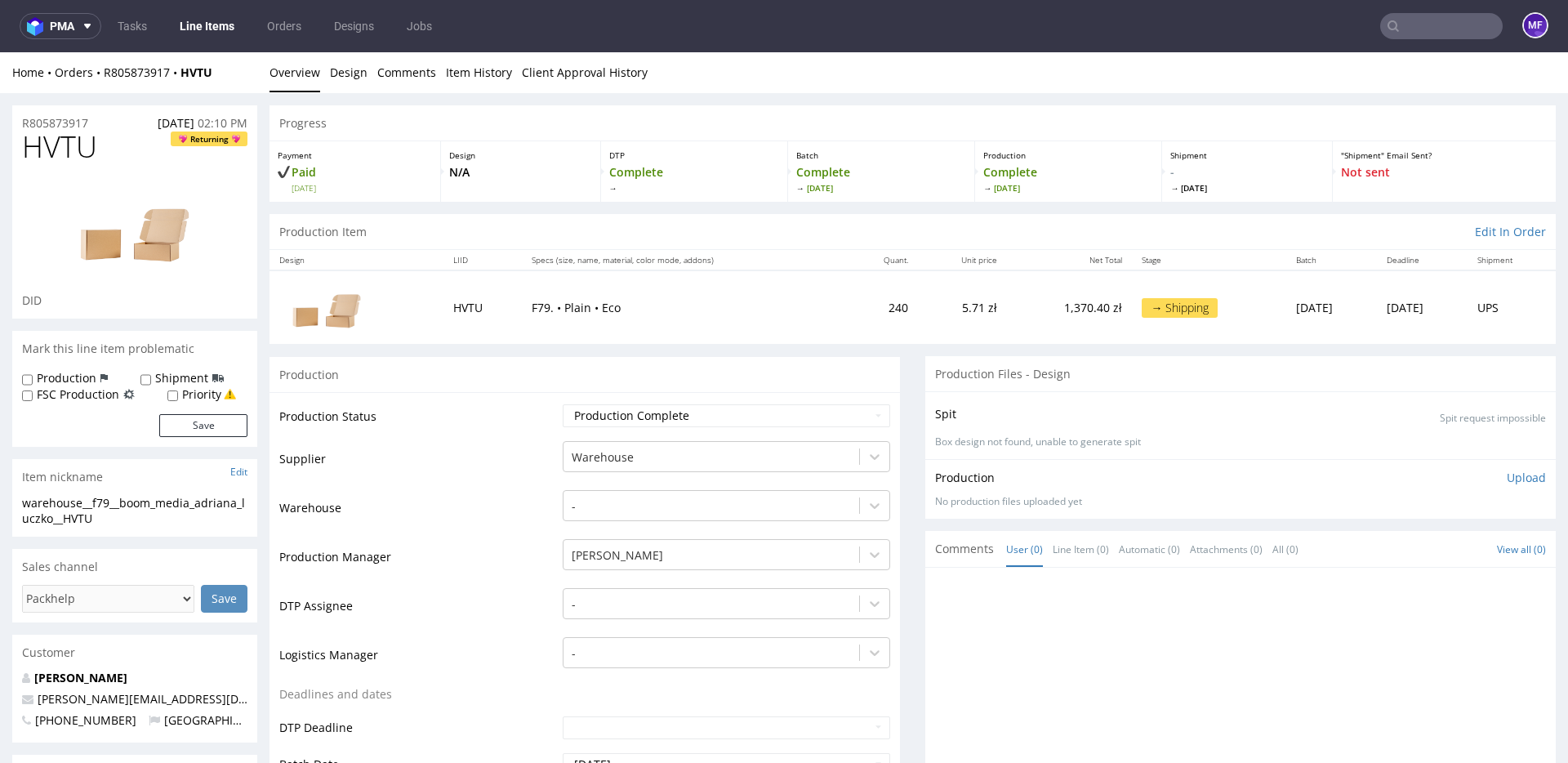
scroll to position [7, 0]
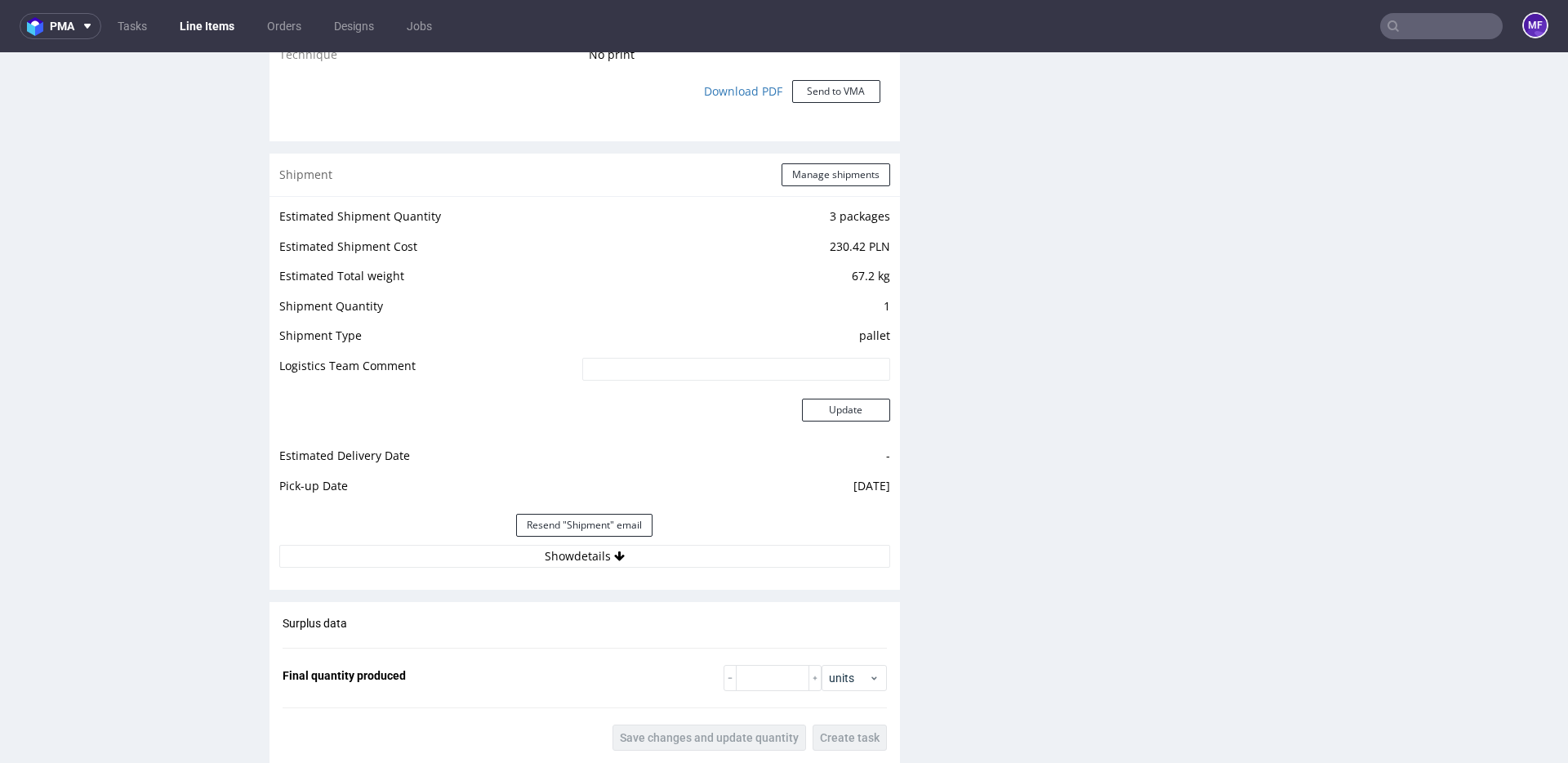
drag, startPoint x: 657, startPoint y: 555, endPoint x: 692, endPoint y: 526, distance: 45.5
click at [658, 555] on button "Show details" at bounding box center [585, 556] width 611 height 23
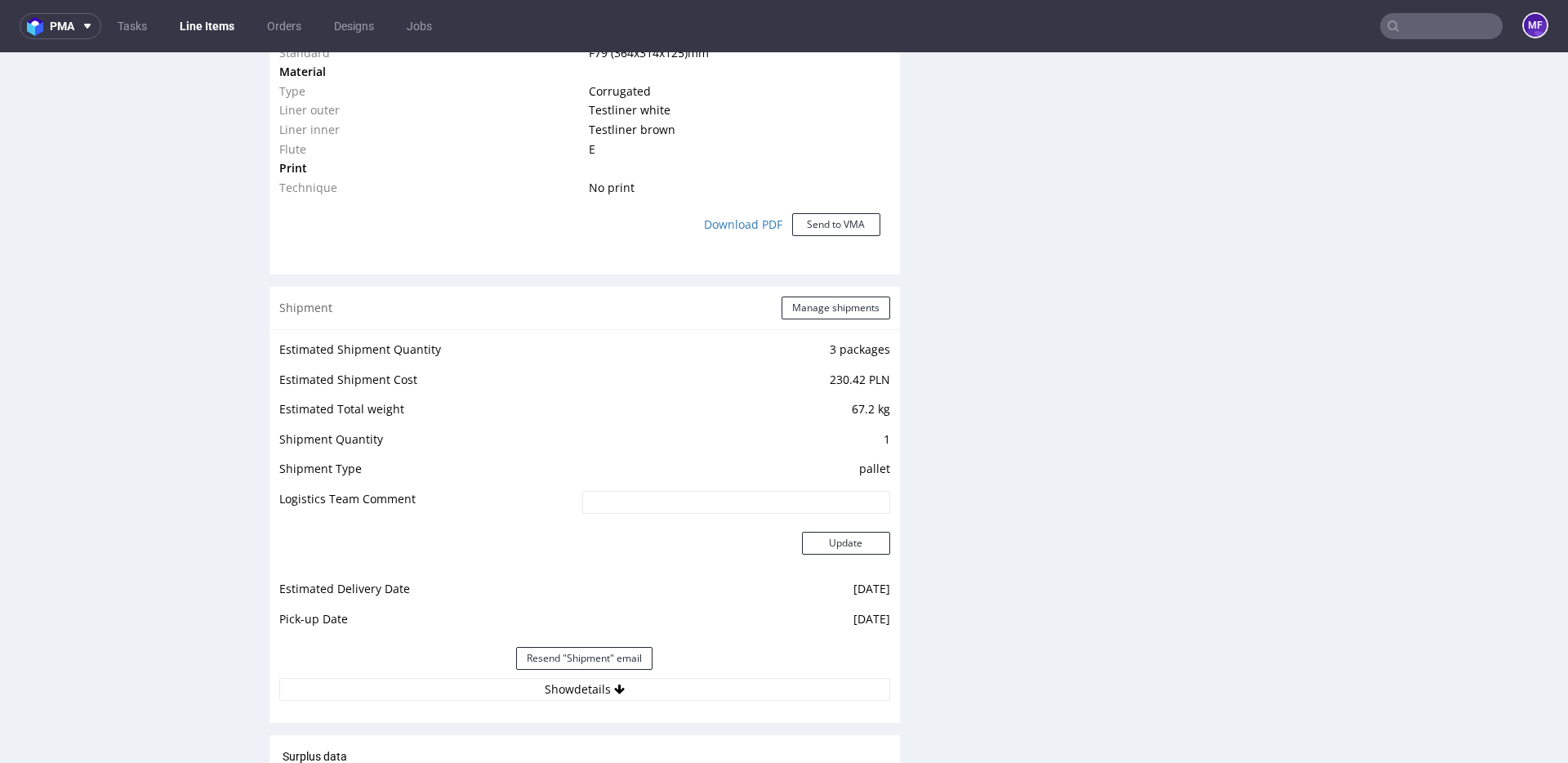
scroll to position [1500, 0]
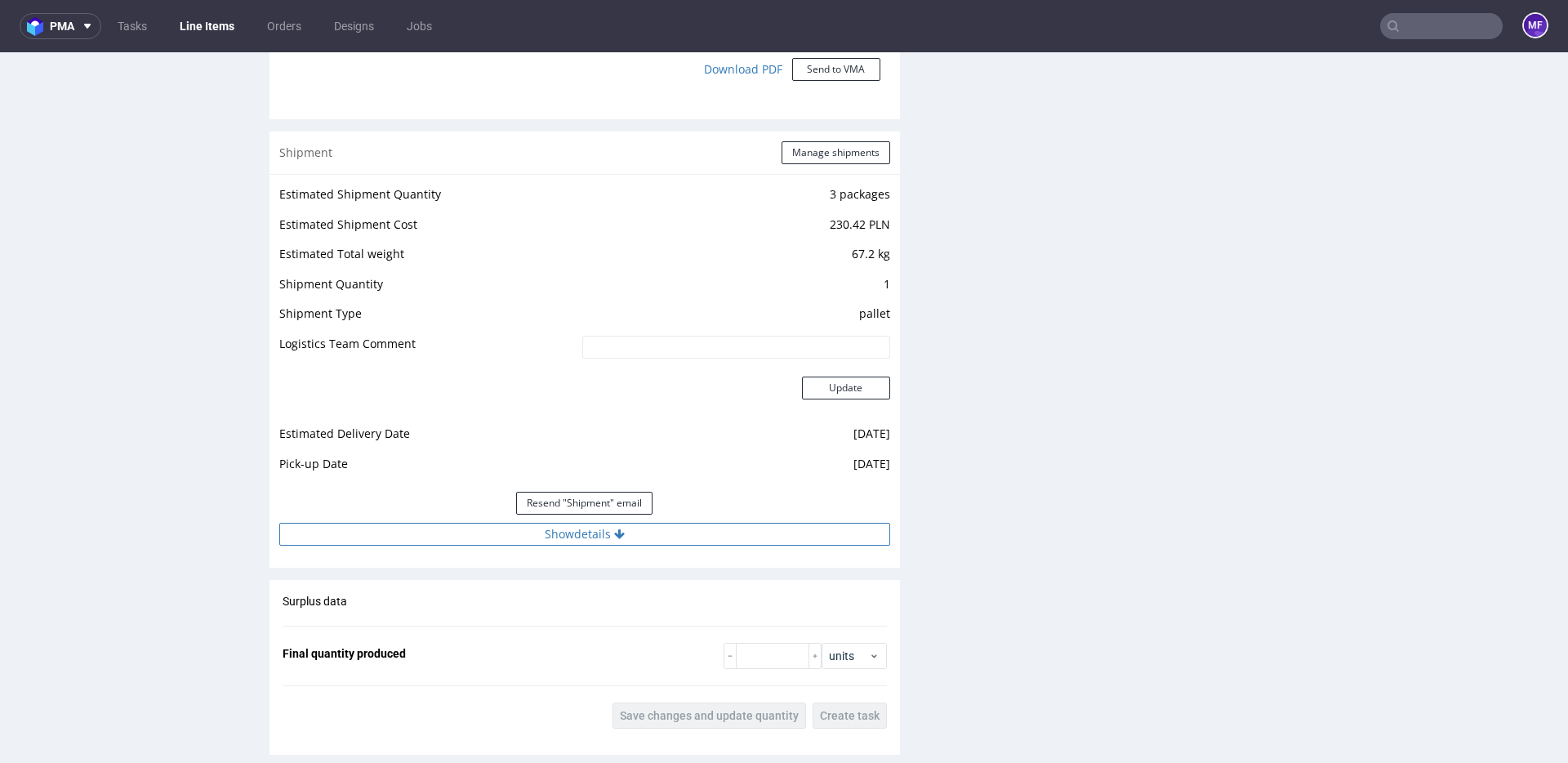
drag, startPoint x: 608, startPoint y: 541, endPoint x: 627, endPoint y: 549, distance: 20.6
click at [608, 541] on button "Show details" at bounding box center [585, 534] width 611 height 23
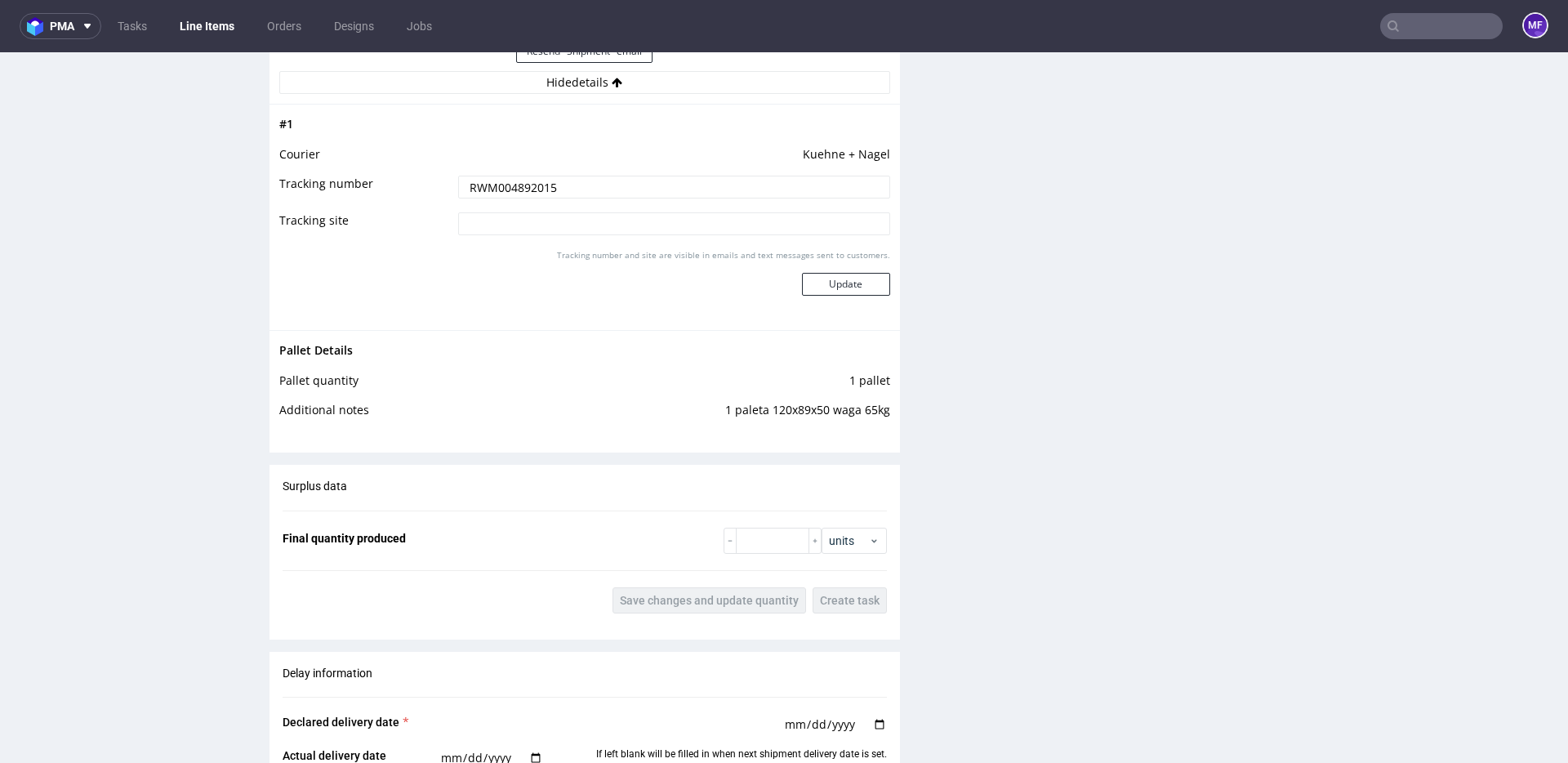
scroll to position [1881, 0]
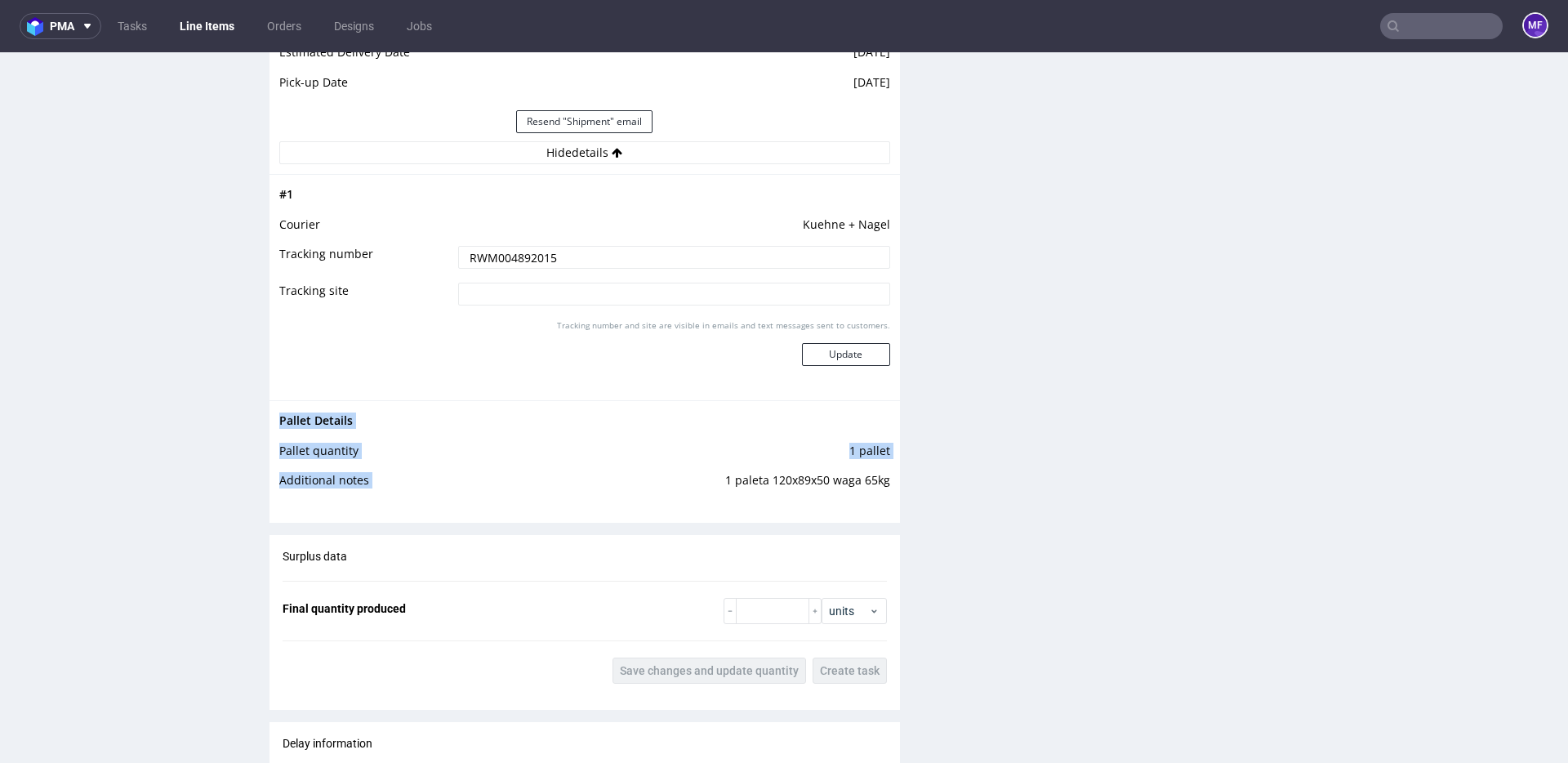
drag, startPoint x: 886, startPoint y: 486, endPoint x: 720, endPoint y: 483, distance: 166.0
click at [720, 483] on div "Pallet Details Pallet quantity 1 pallet Additional notes 1 paleta 120x89x50 wag…" at bounding box center [584, 455] width 630 height 110
copy tbody "Pallet Details Pallet quantity 1 pallet Additional notes"
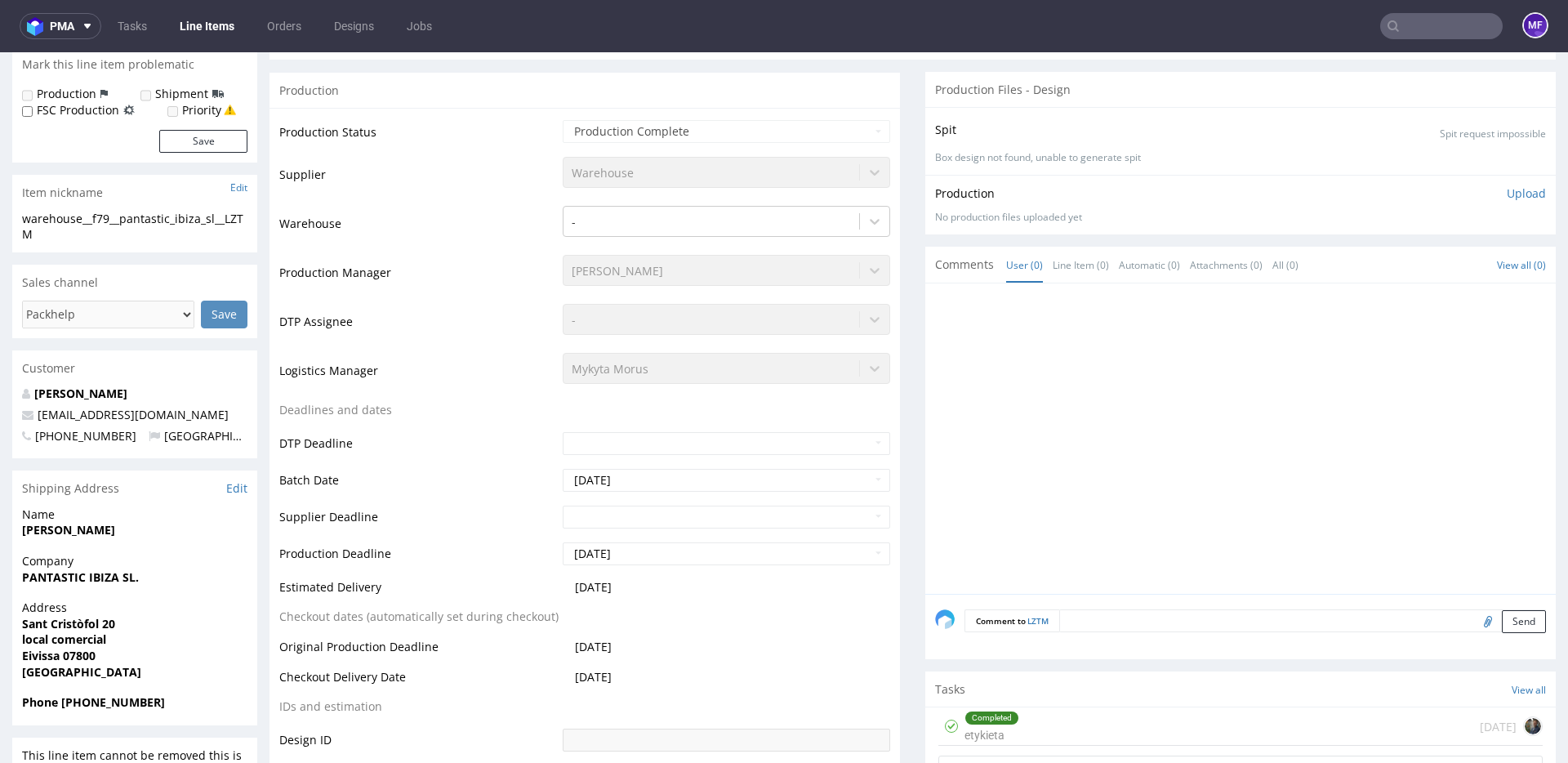
scroll to position [0, 0]
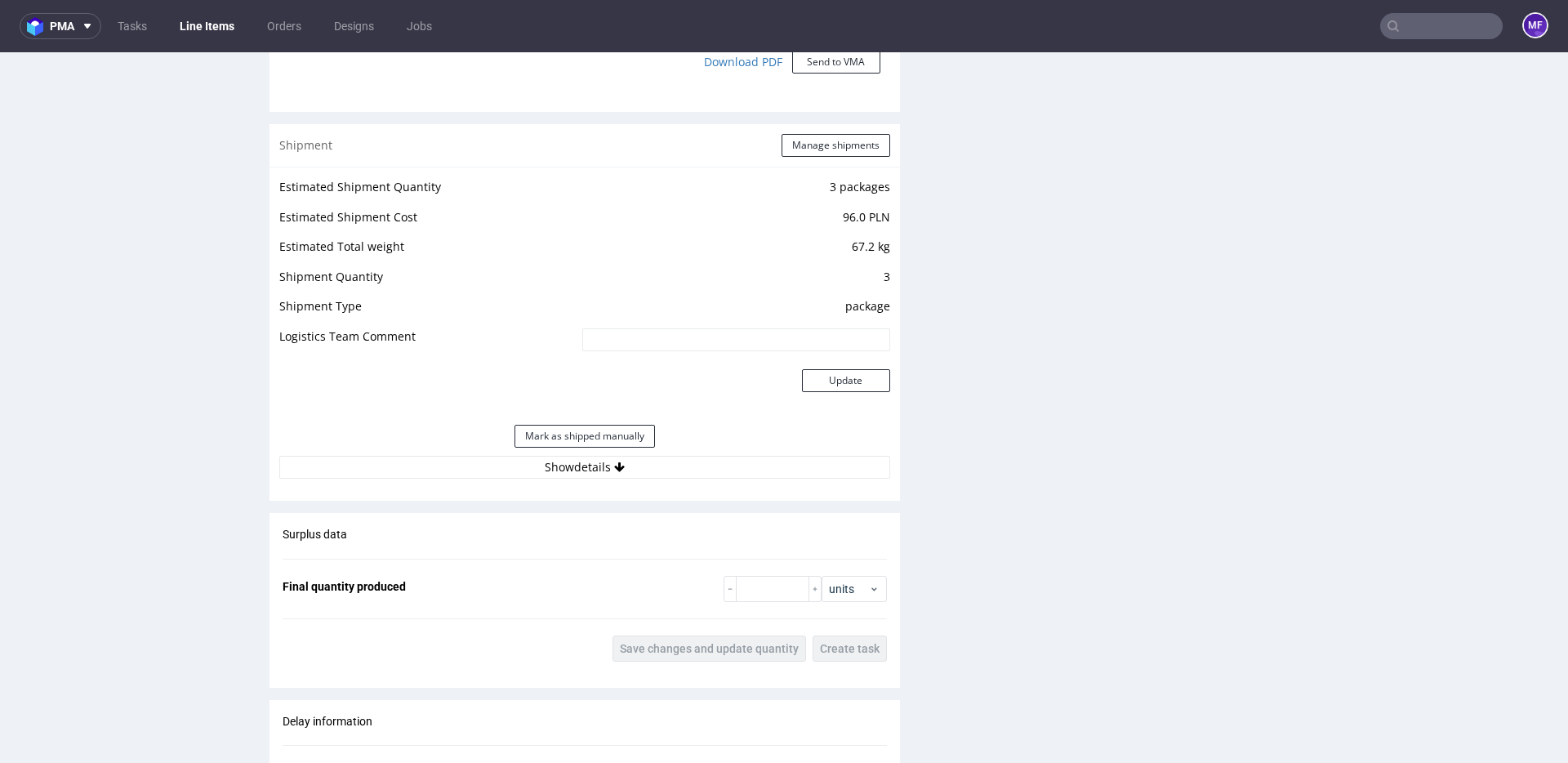
scroll to position [1530, 0]
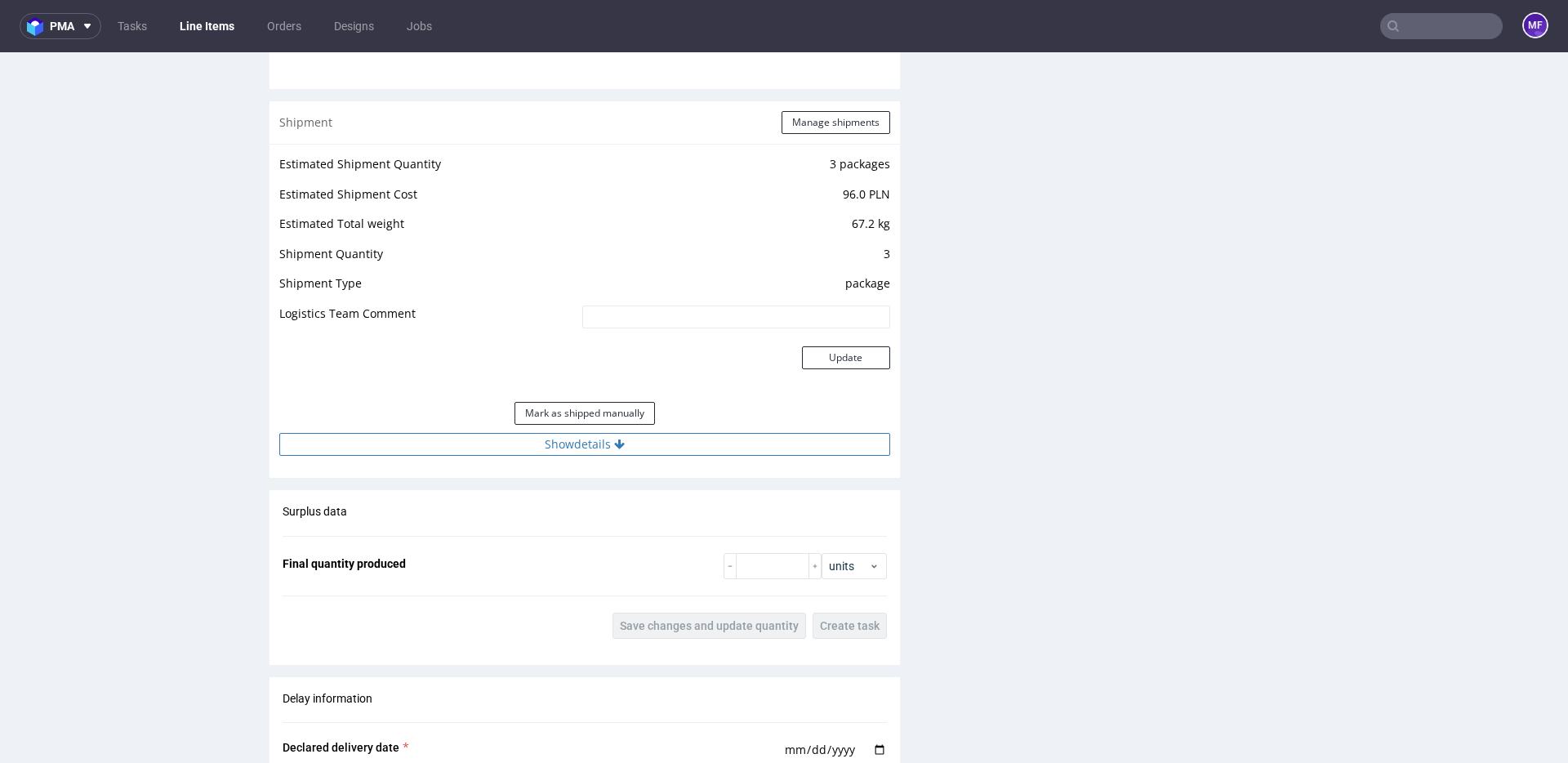
click at [585, 443] on button "Show details" at bounding box center [585, 444] width 611 height 23
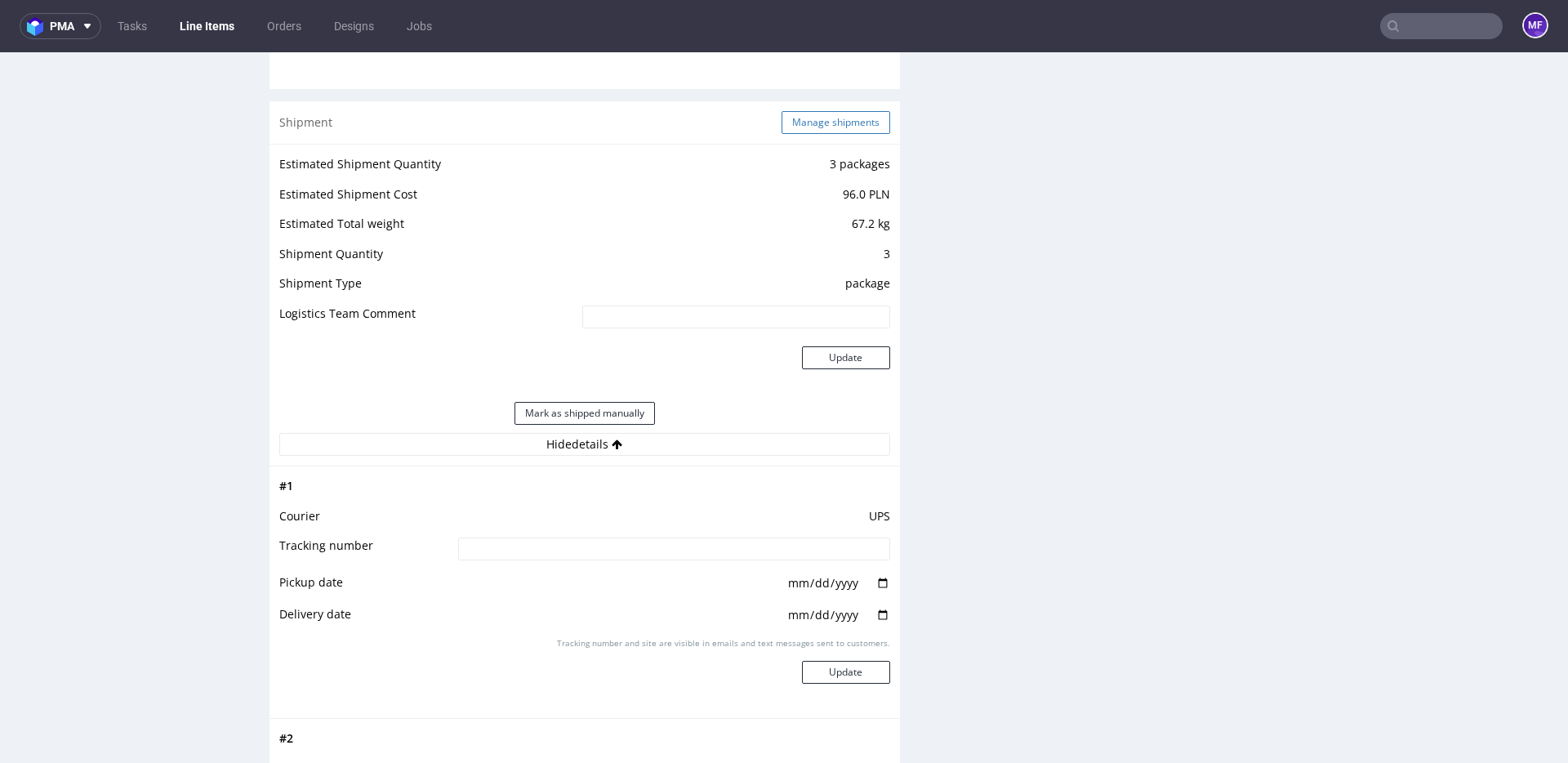
click at [816, 130] on button "Manage shipments" at bounding box center [836, 122] width 109 height 23
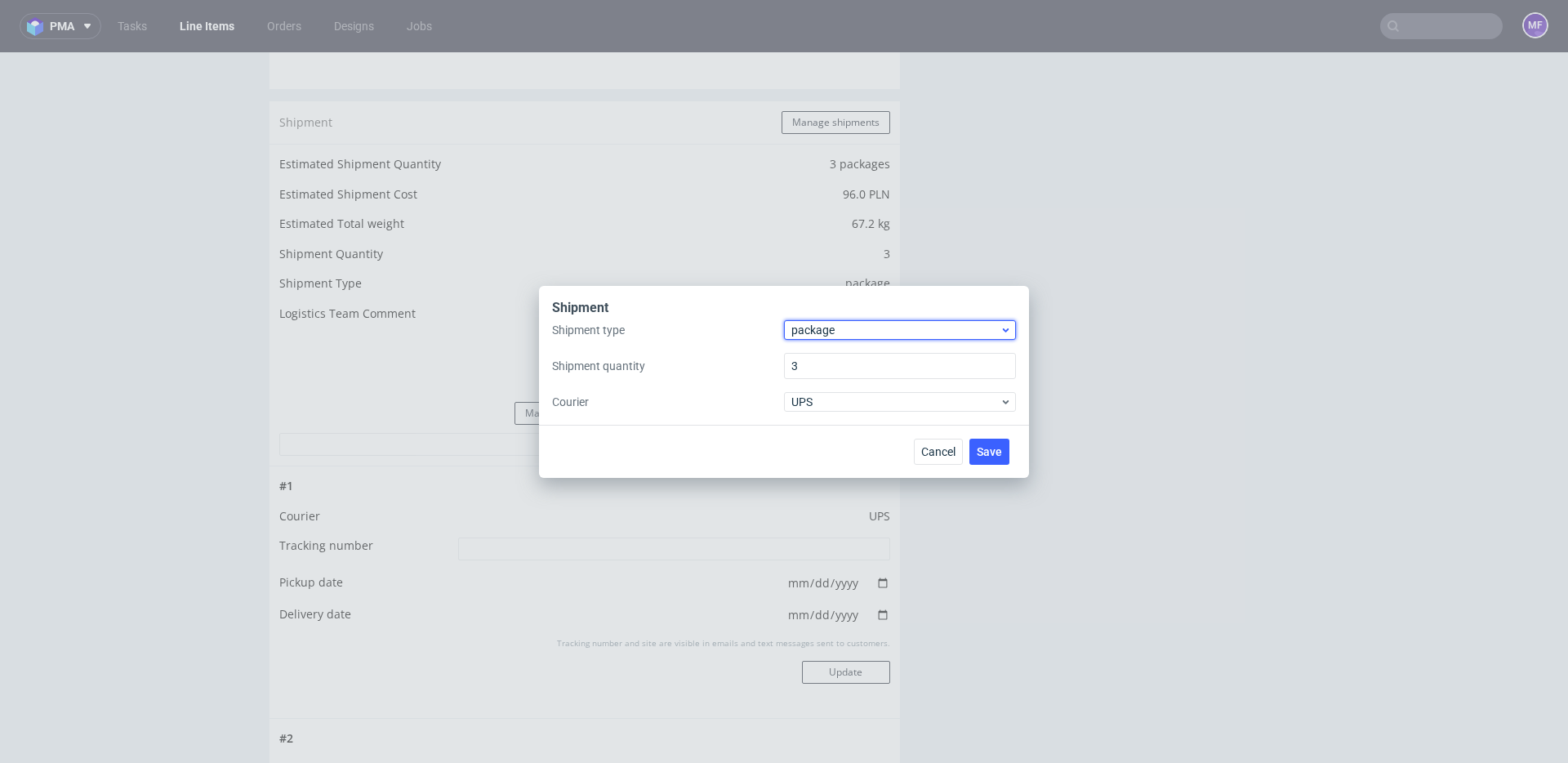
click at [848, 338] on span "package" at bounding box center [895, 330] width 208 height 16
click at [838, 371] on div "pallet" at bounding box center [899, 364] width 219 height 29
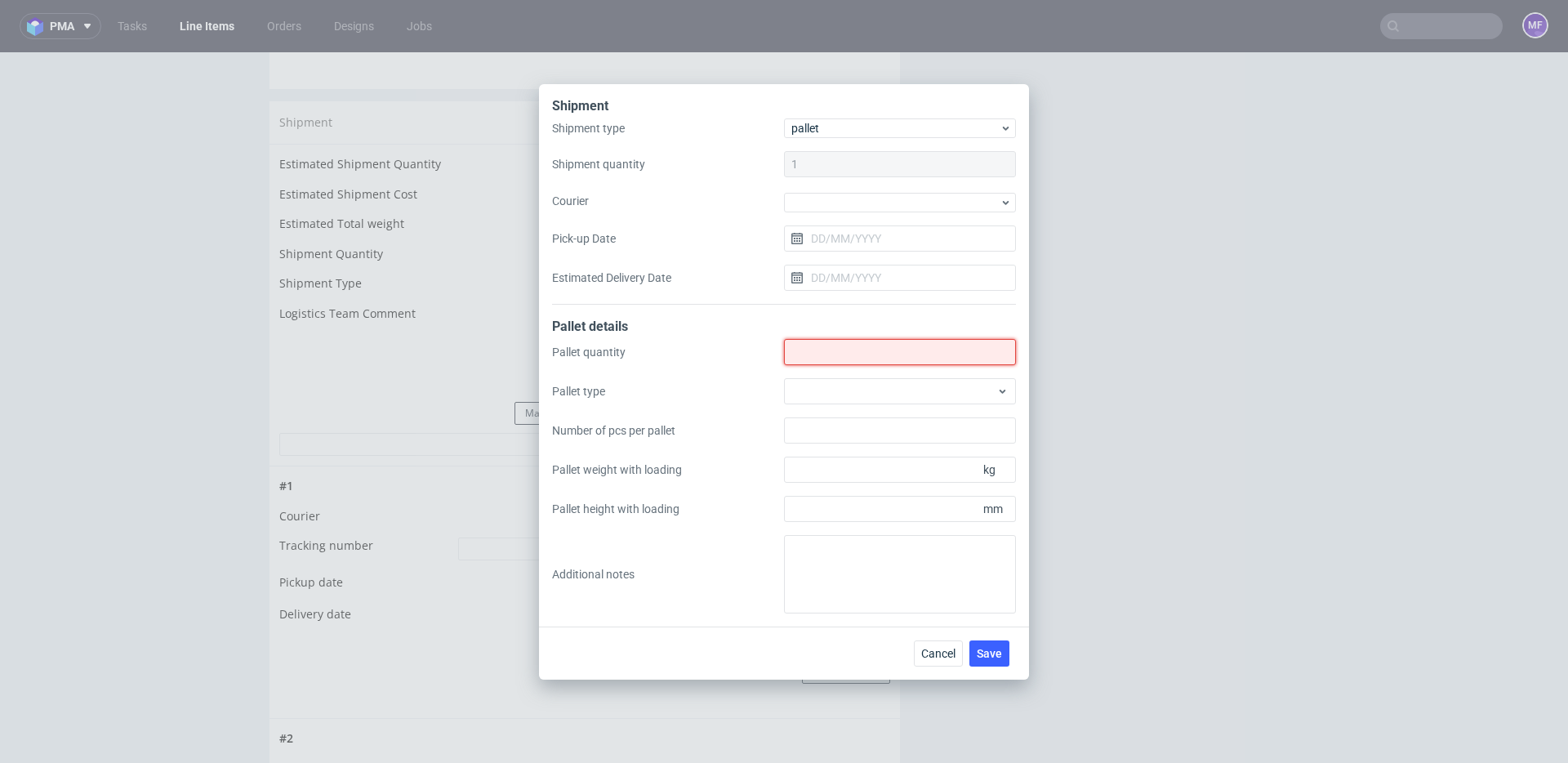
click at [836, 354] on input "Shipment type" at bounding box center [899, 351] width 232 height 26
type input "1"
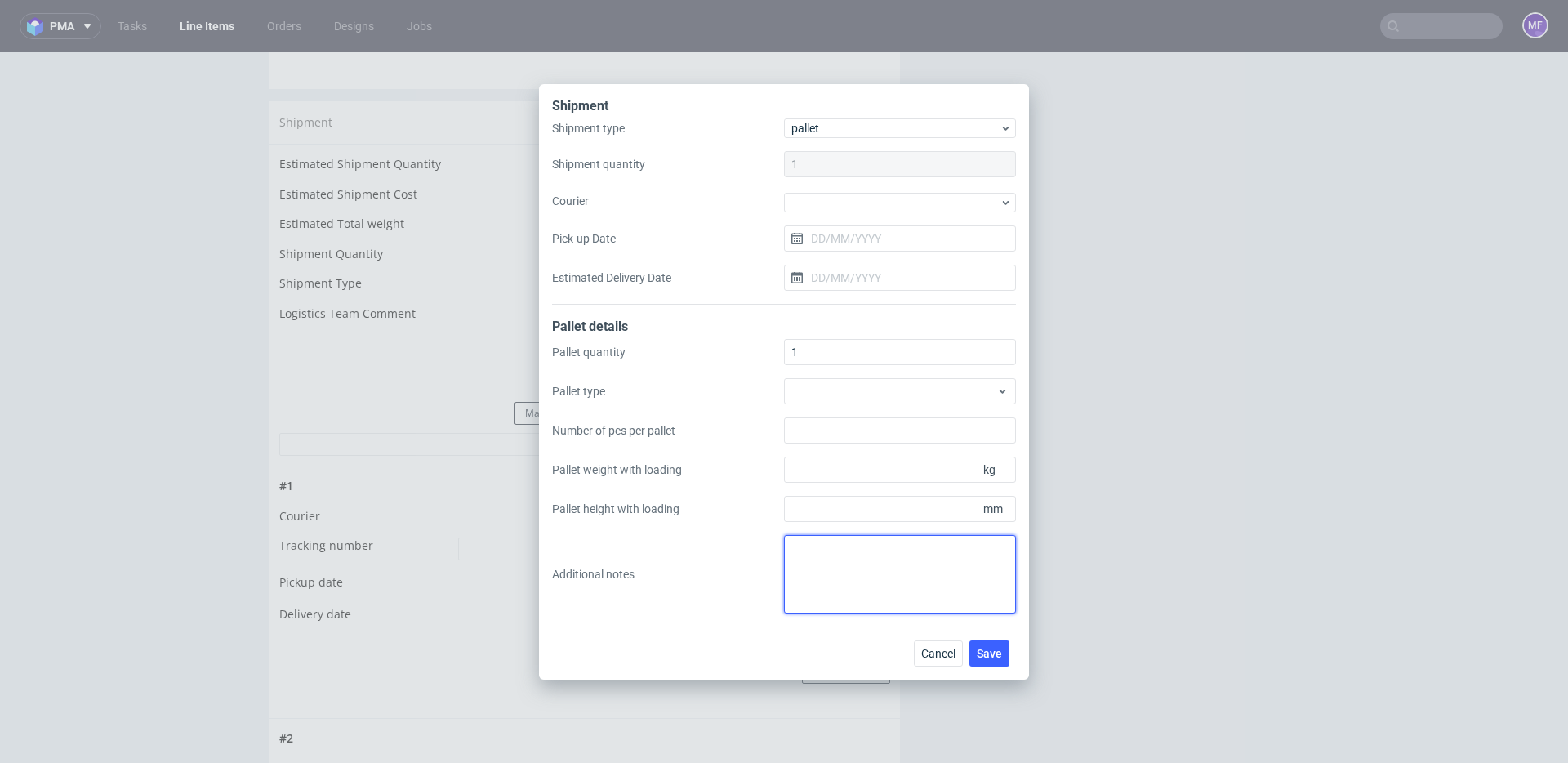
click at [843, 558] on textarea at bounding box center [899, 574] width 232 height 78
paste textarea ""dl x szer x wys x waga 1 paleta 120x89x50 waga 65kg ""
drag, startPoint x: 821, startPoint y: 592, endPoint x: 759, endPoint y: 580, distance: 63.2
click at [759, 580] on div "Pallet quantity 1 Pallet type Number of pcs per pallet Pallet weight with loadi…" at bounding box center [784, 476] width 463 height 275
click at [794, 551] on textarea ""dl x szer x wys x waga 1 paleta 120x89x50 waga 65kg" at bounding box center [899, 574] width 232 height 78
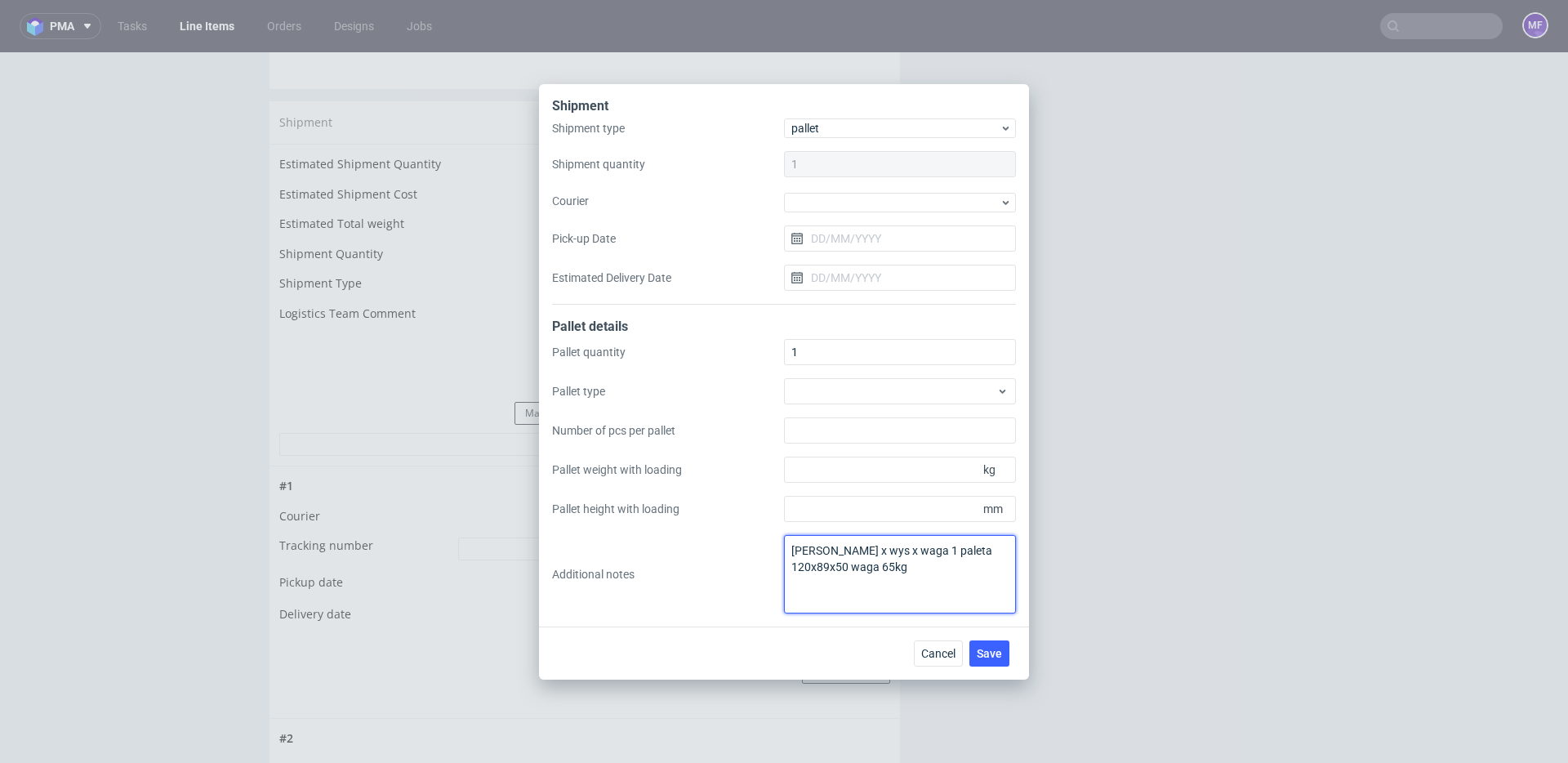
click at [907, 593] on textarea "dl x szer x wys x waga 1 paleta 120x89x50 waga 65kg" at bounding box center [899, 574] width 232 height 78
type textarea "dl x szer x wys x waga 1 paleta 120x89x50 waga 65kg"
click at [980, 653] on span "Save" at bounding box center [990, 653] width 26 height 12
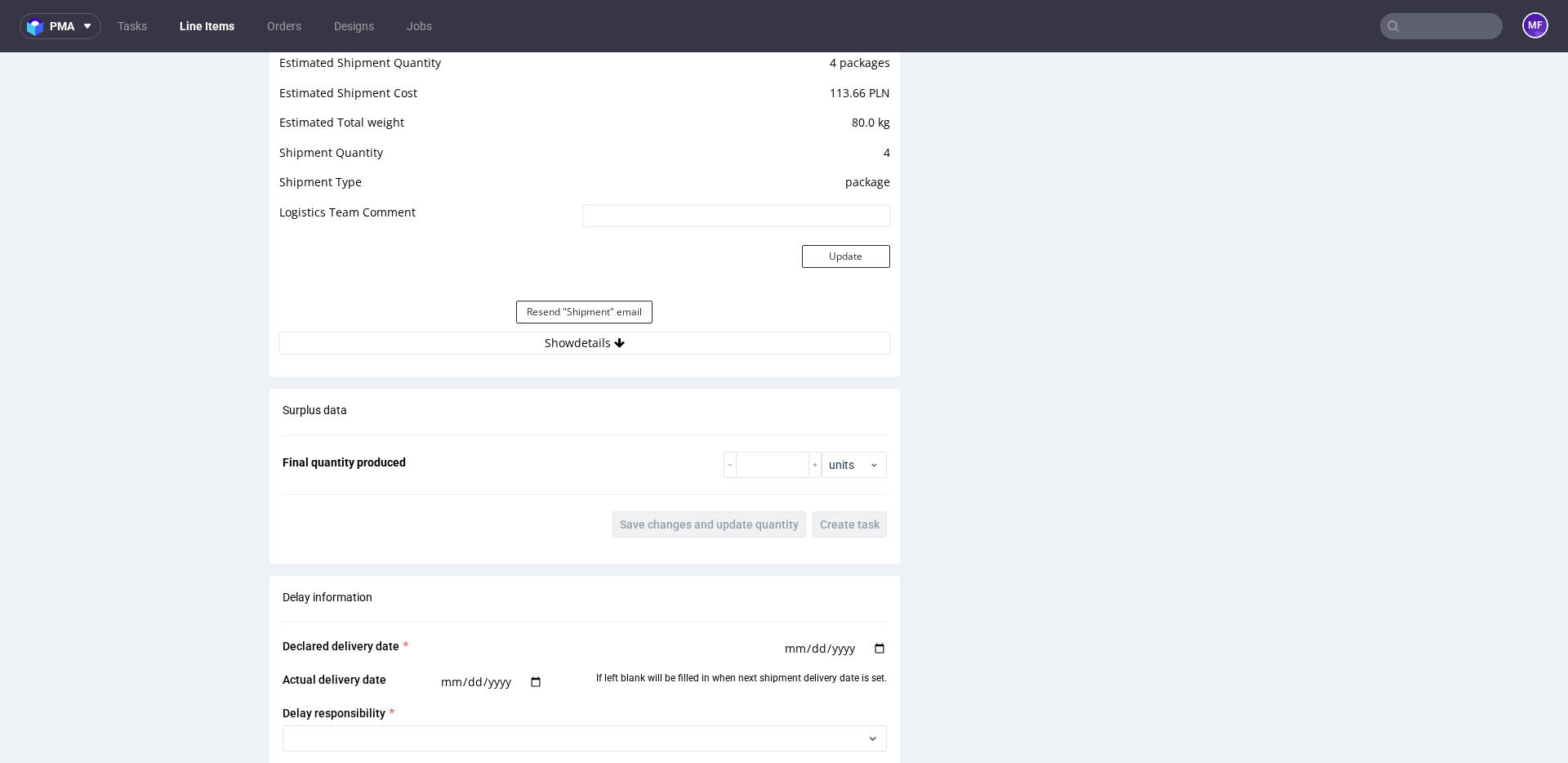
scroll to position [1648, 0]
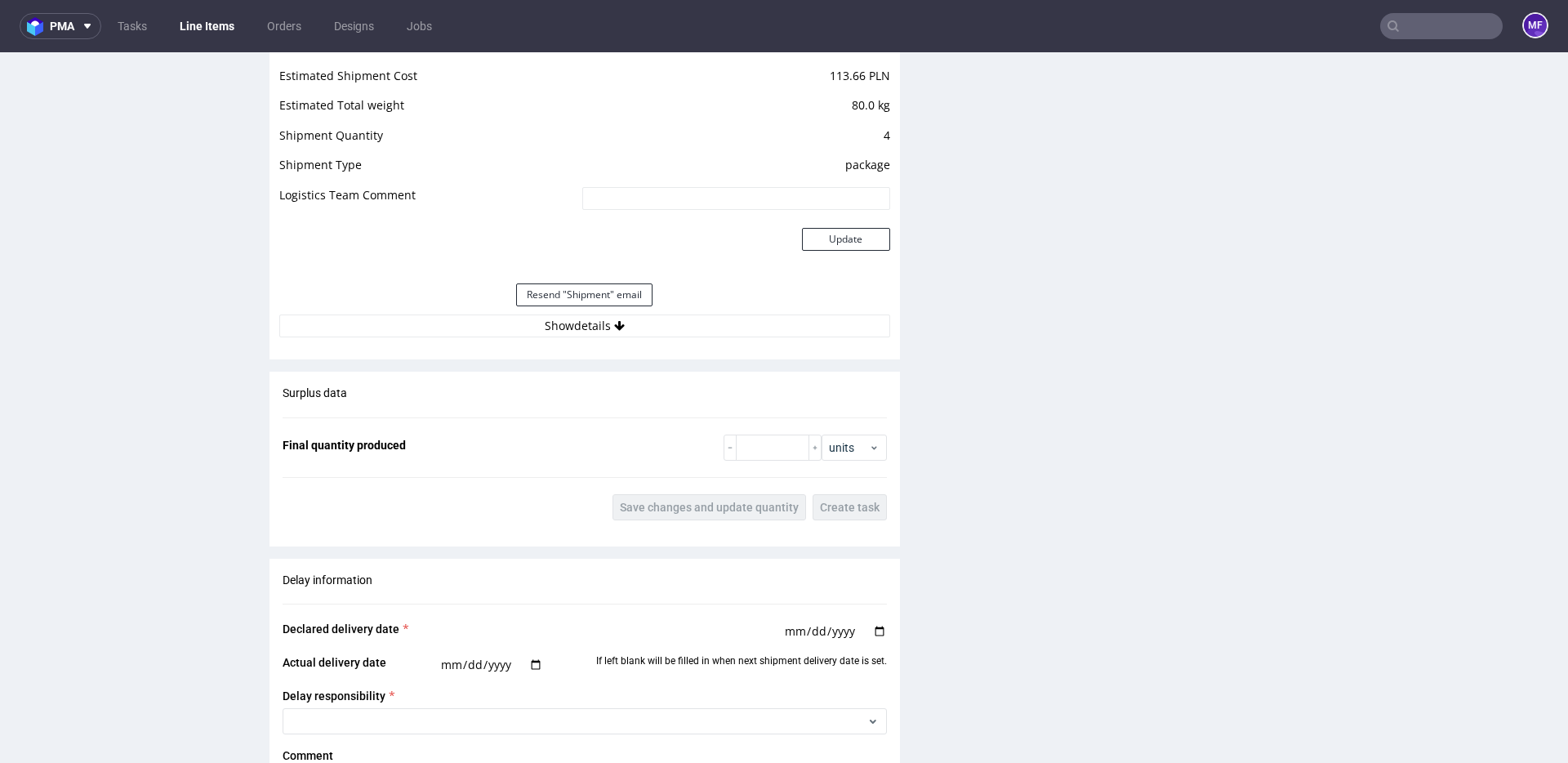
click at [607, 340] on div "Estimated Shipment Quantity 4 packages Estimated Shipment Cost 113.66 PLN Estim…" at bounding box center [584, 186] width 630 height 322
click at [608, 335] on button "Show details" at bounding box center [585, 326] width 611 height 23
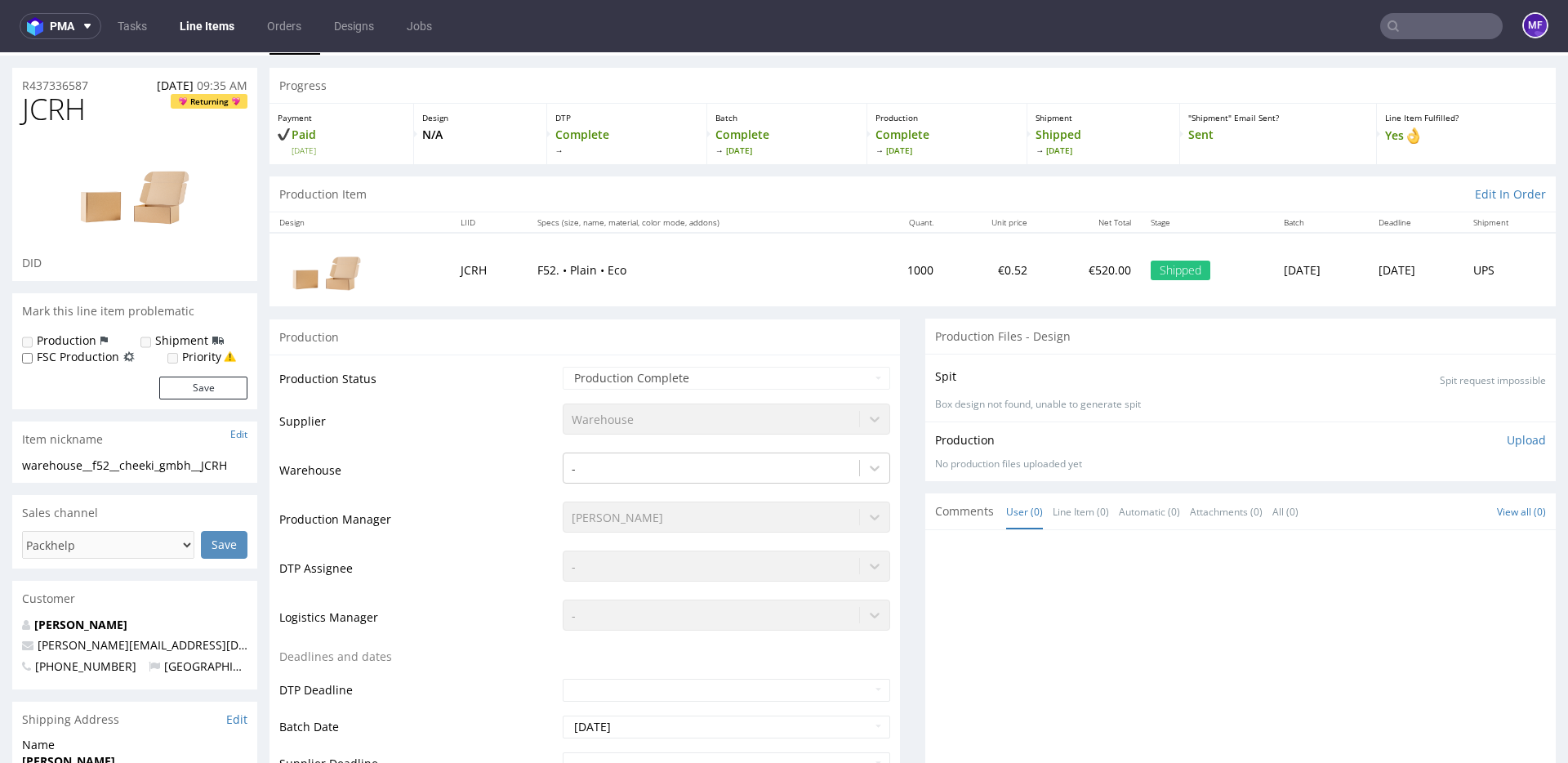
scroll to position [35, 0]
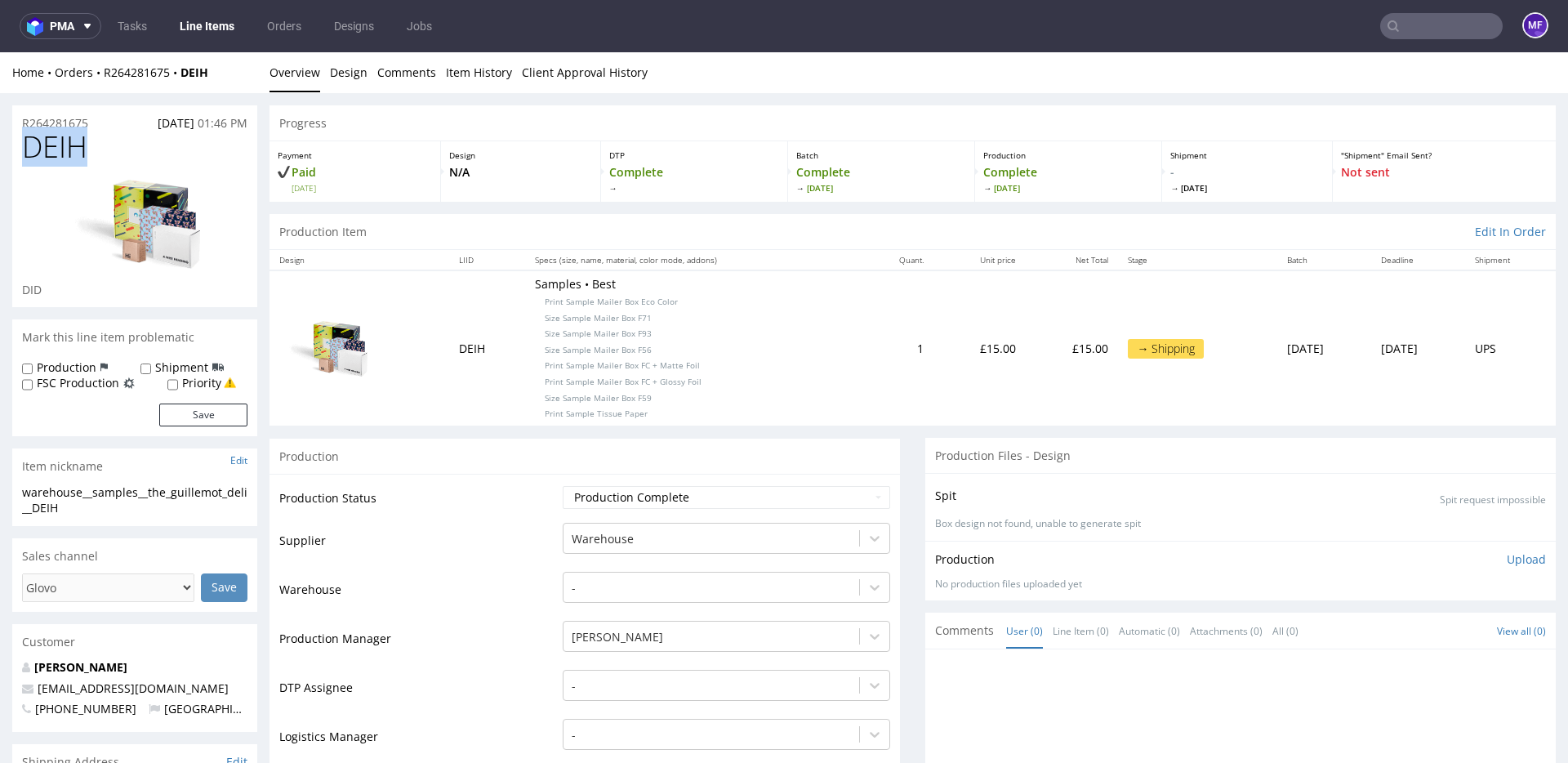
drag, startPoint x: 115, startPoint y: 151, endPoint x: 13, endPoint y: 152, distance: 102.0
click at [12, 152] on div "DEIH DID" at bounding box center [134, 218] width 245 height 176
copy span "DEIH"
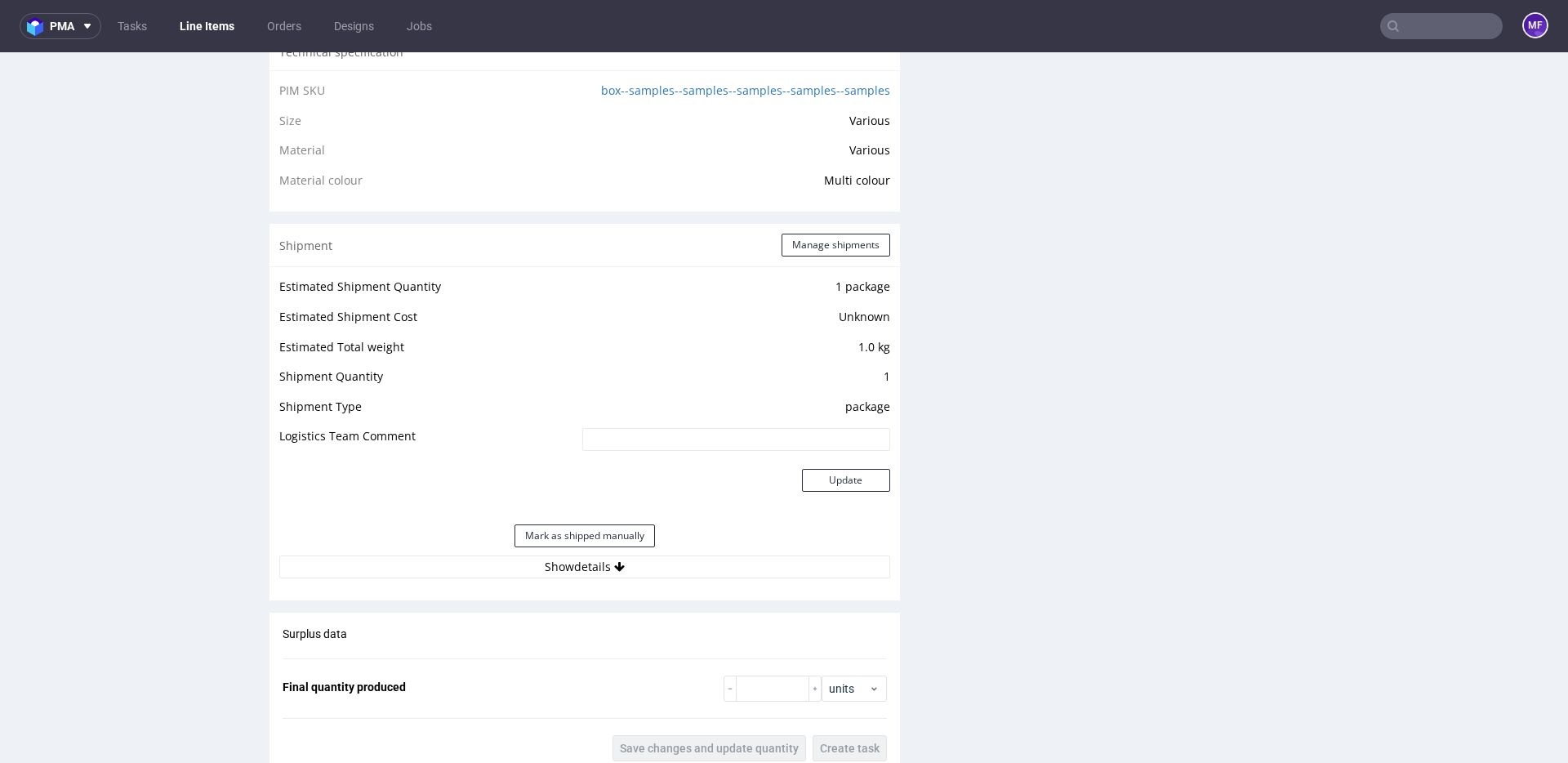
scroll to position [1260, 0]
click at [810, 251] on button "Manage shipments" at bounding box center [836, 247] width 109 height 23
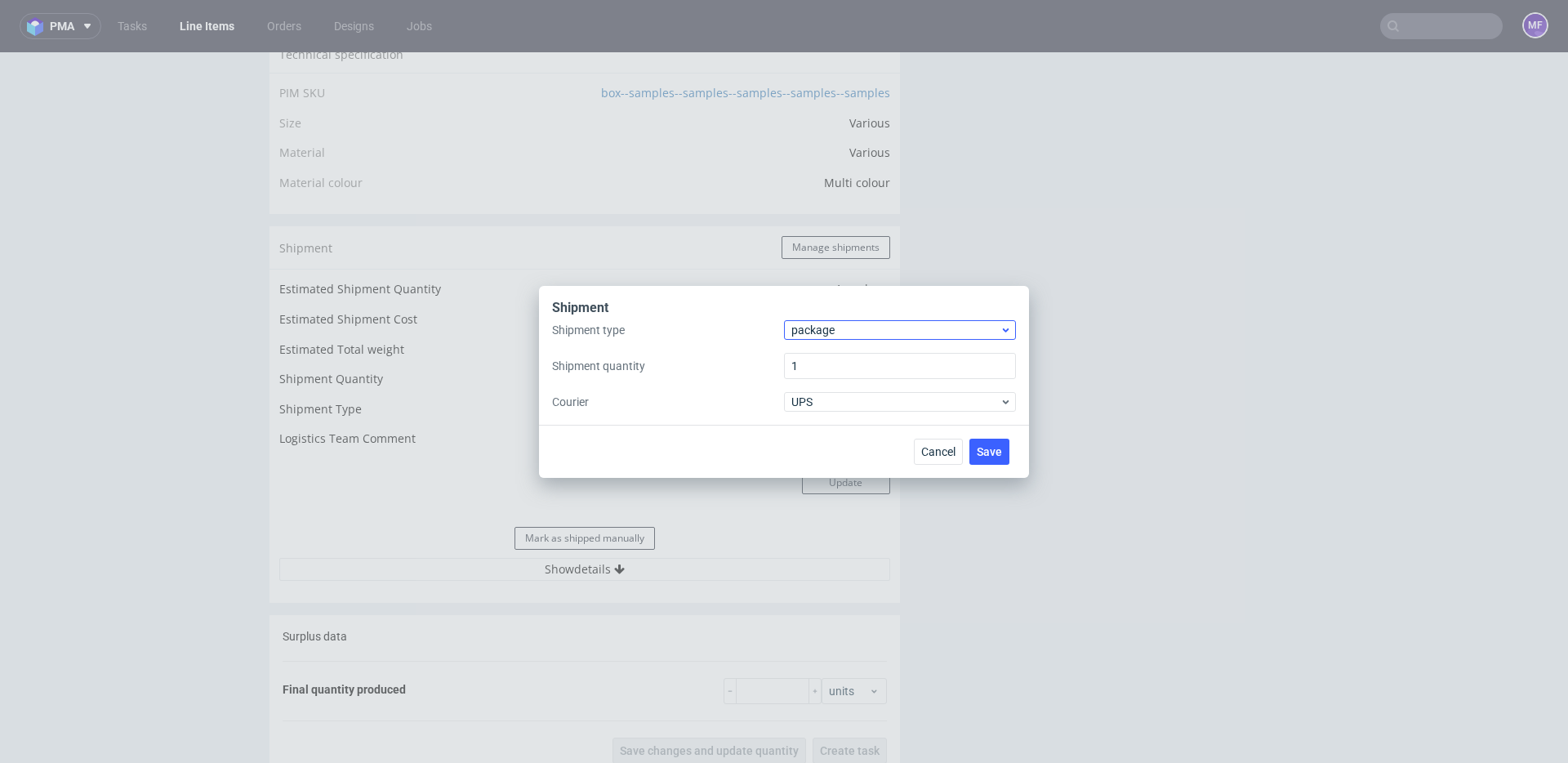
click at [841, 319] on div "Shipment" at bounding box center [784, 309] width 463 height 21
click at [836, 324] on span "package" at bounding box center [895, 330] width 208 height 16
click at [826, 358] on div "pallet" at bounding box center [899, 364] width 219 height 29
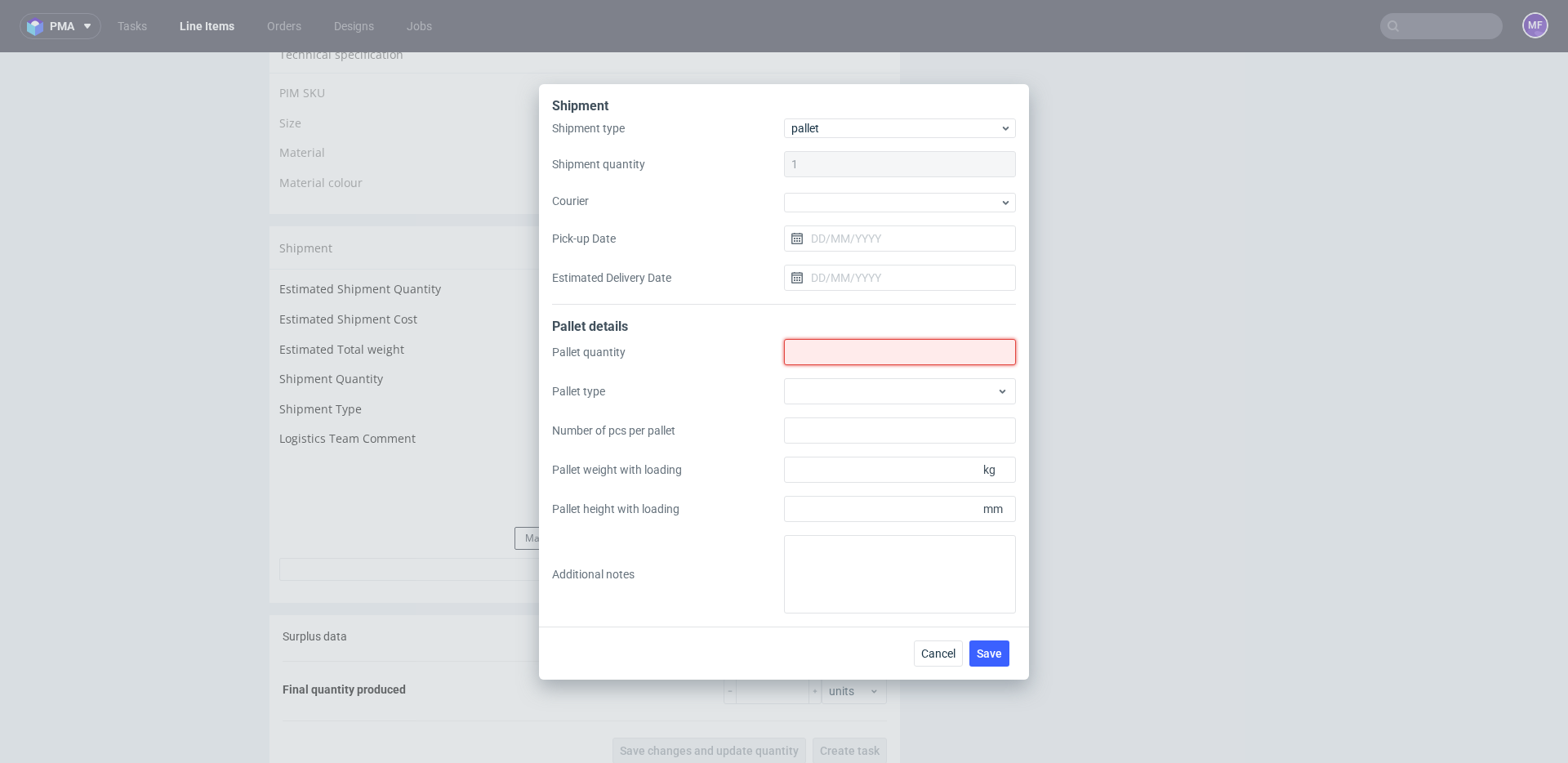
click at [826, 357] on input "Shipment type" at bounding box center [899, 351] width 232 height 26
type input "1"
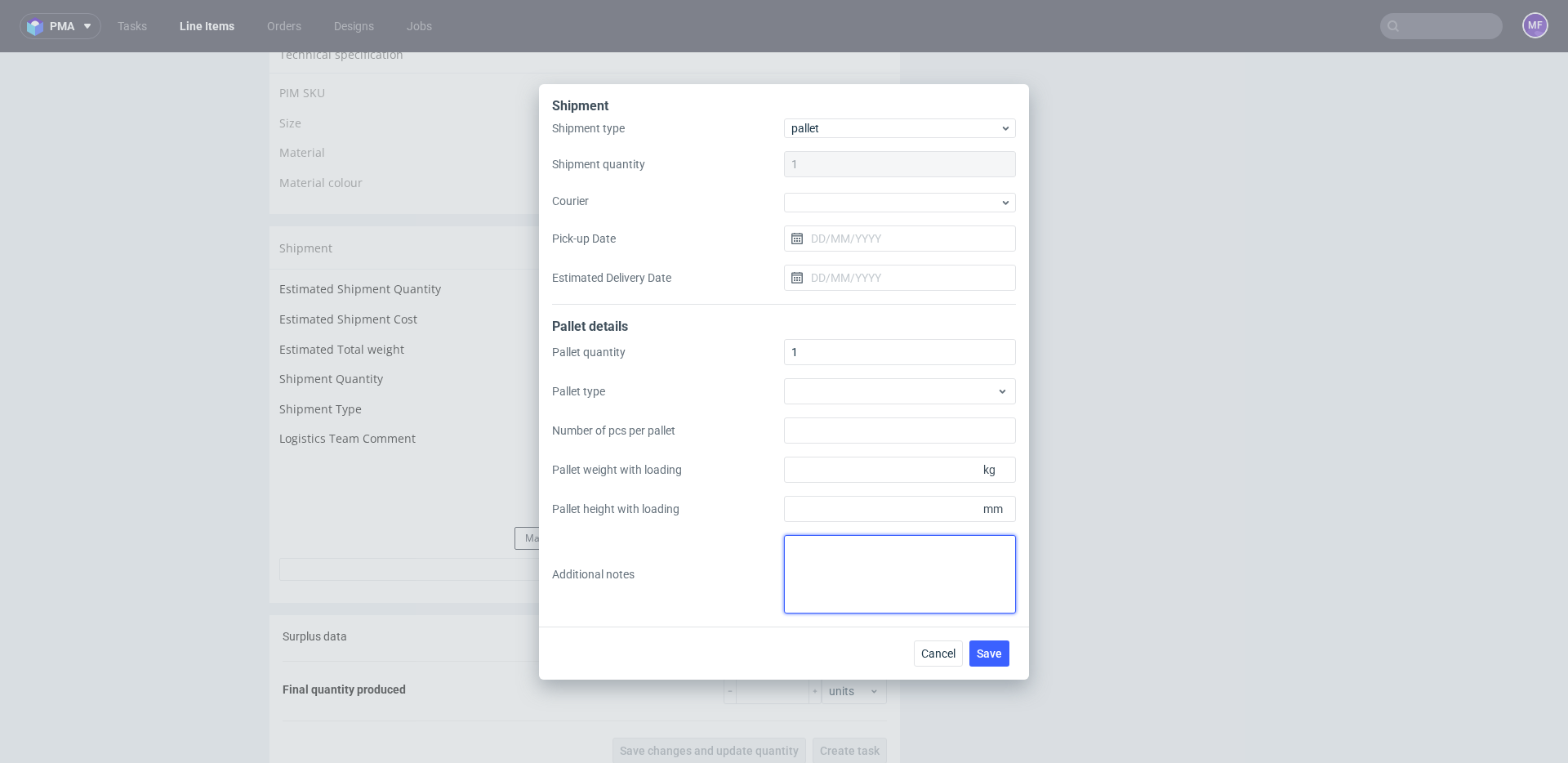
click at [818, 579] on textarea at bounding box center [899, 574] width 232 height 78
paste textarea "45x50x3 0,5 kg"
type textarea "1 paczka UPS do [GEOGRAPHIC_DATA]: 45x50x3 0,5 kg proforma w kom"
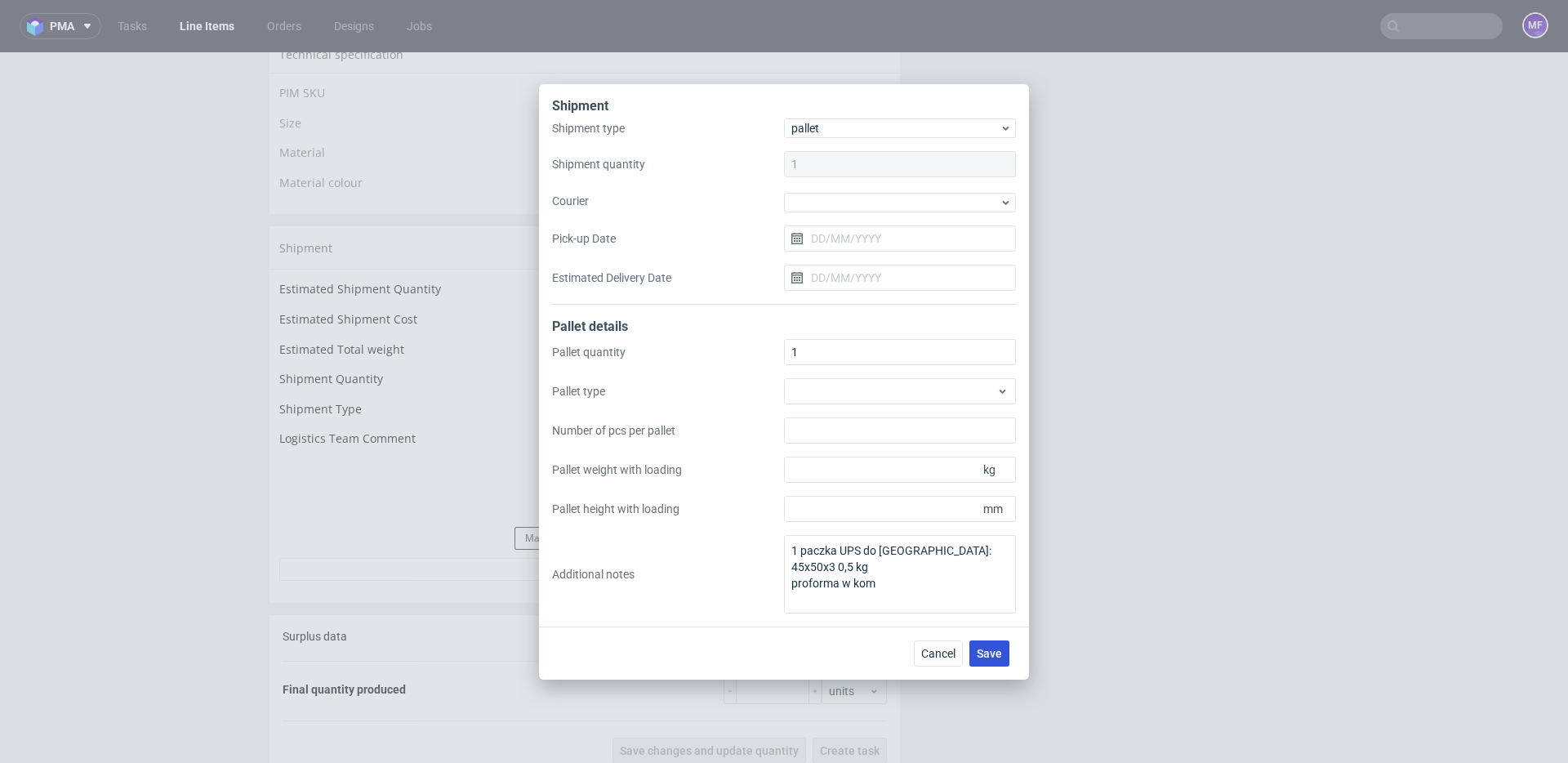
click at [983, 650] on span "Save" at bounding box center [990, 653] width 26 height 12
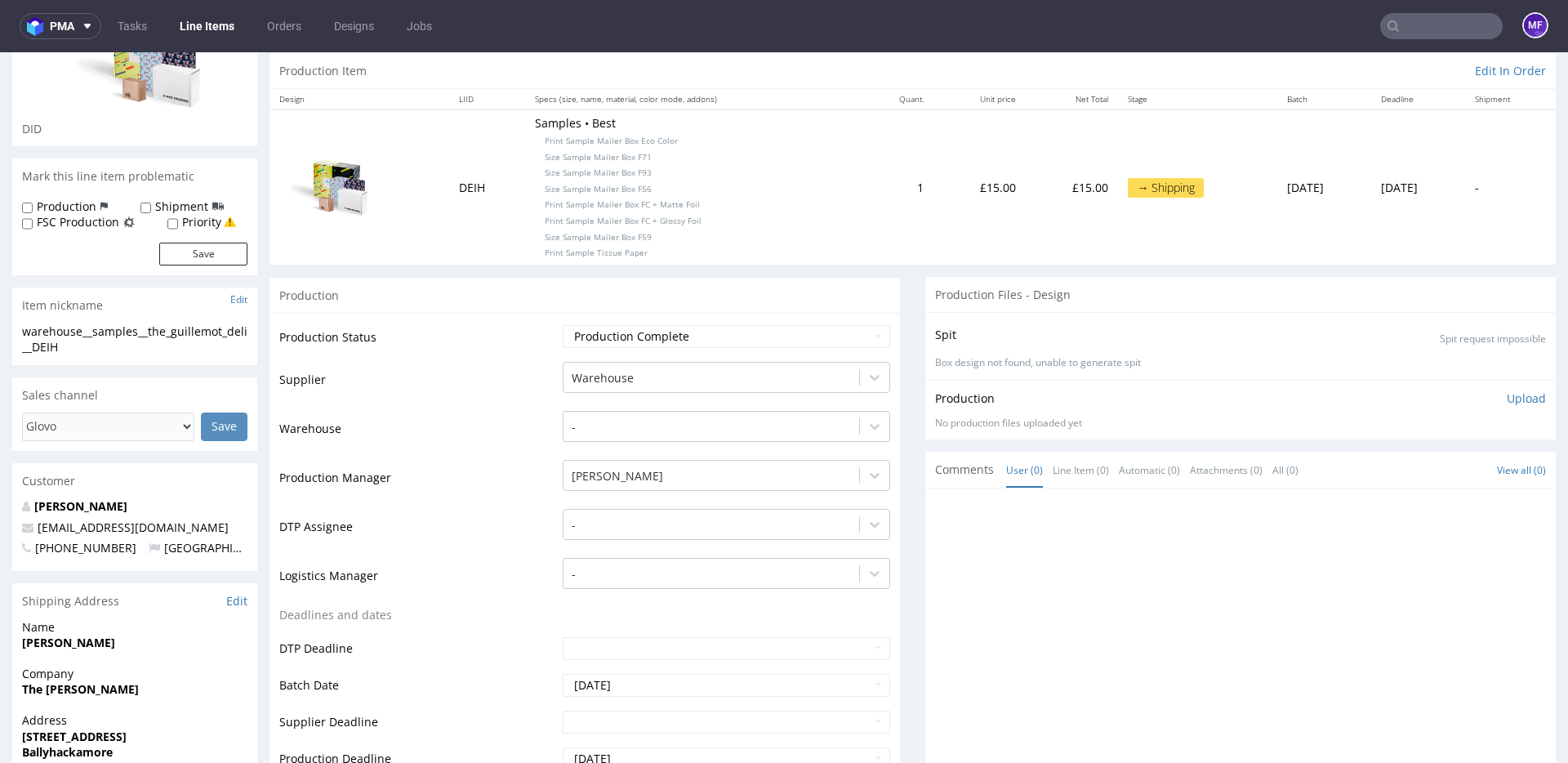
scroll to position [366, 0]
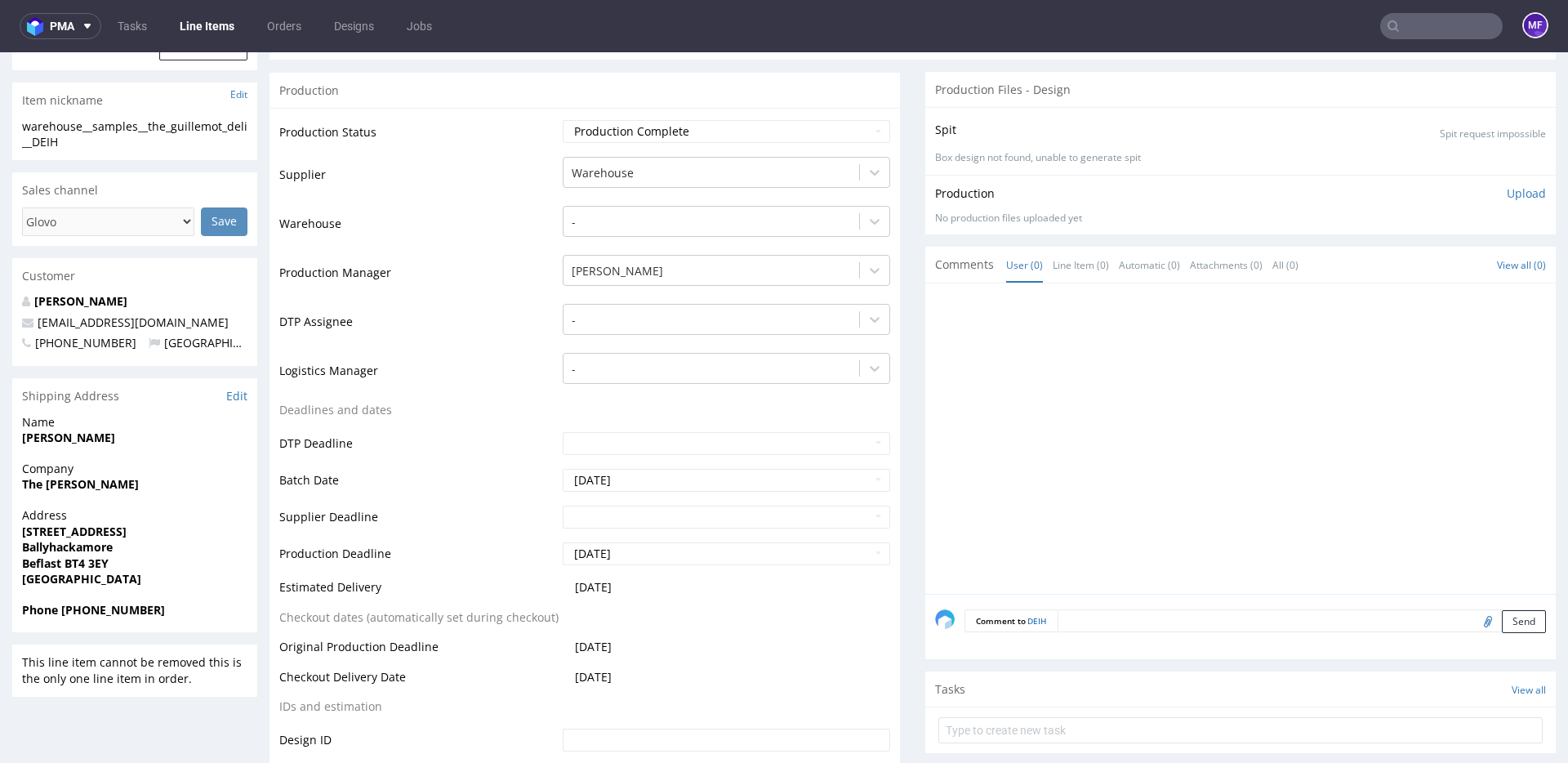
click at [1474, 622] on input "file" at bounding box center [1485, 621] width 23 height 21
type input "C:\fakepath\proforma-invoice-fp2025-10-70.pdf"
click at [1508, 621] on button "Send" at bounding box center [1523, 622] width 44 height 23
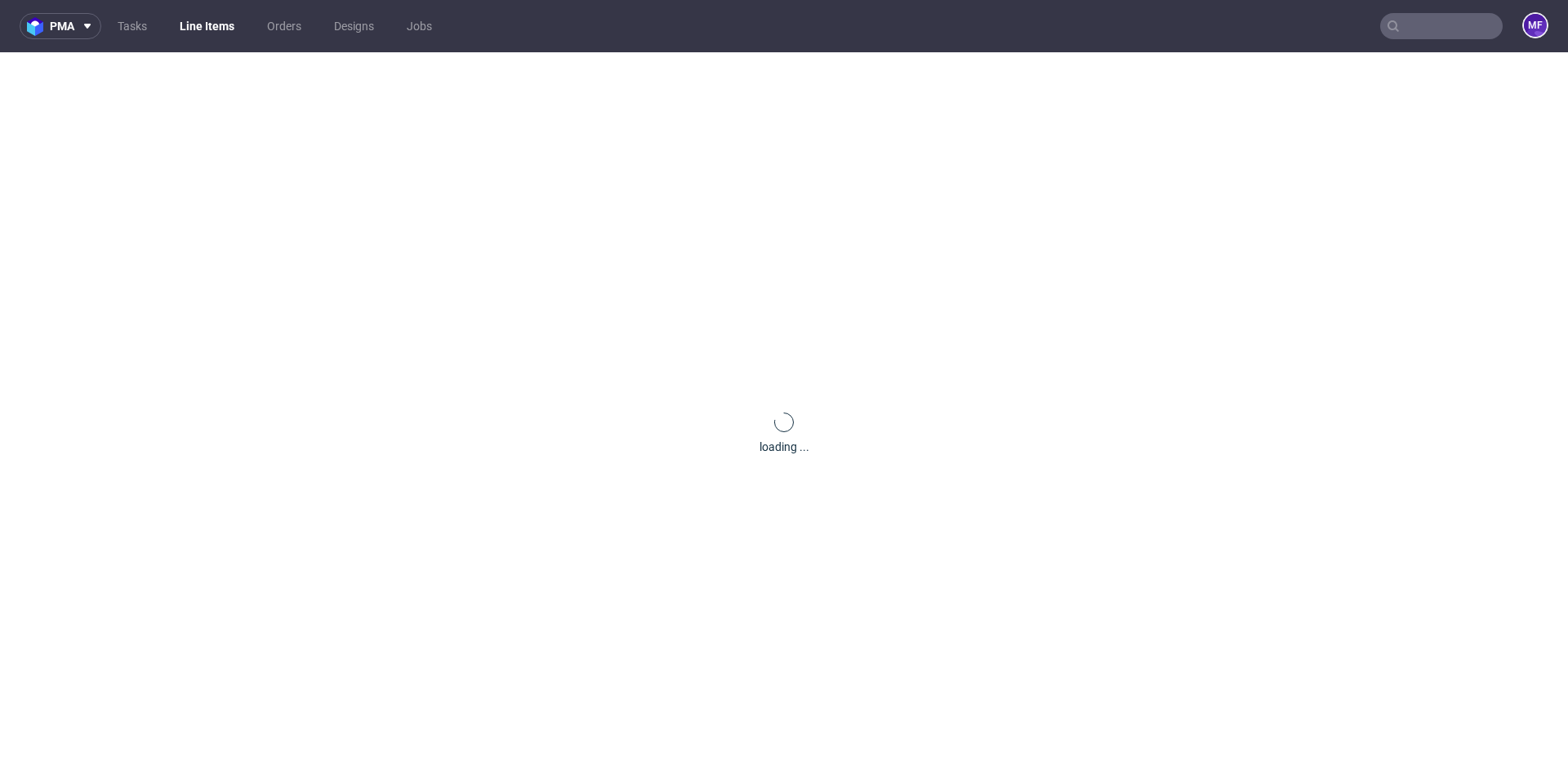
scroll to position [0, 0]
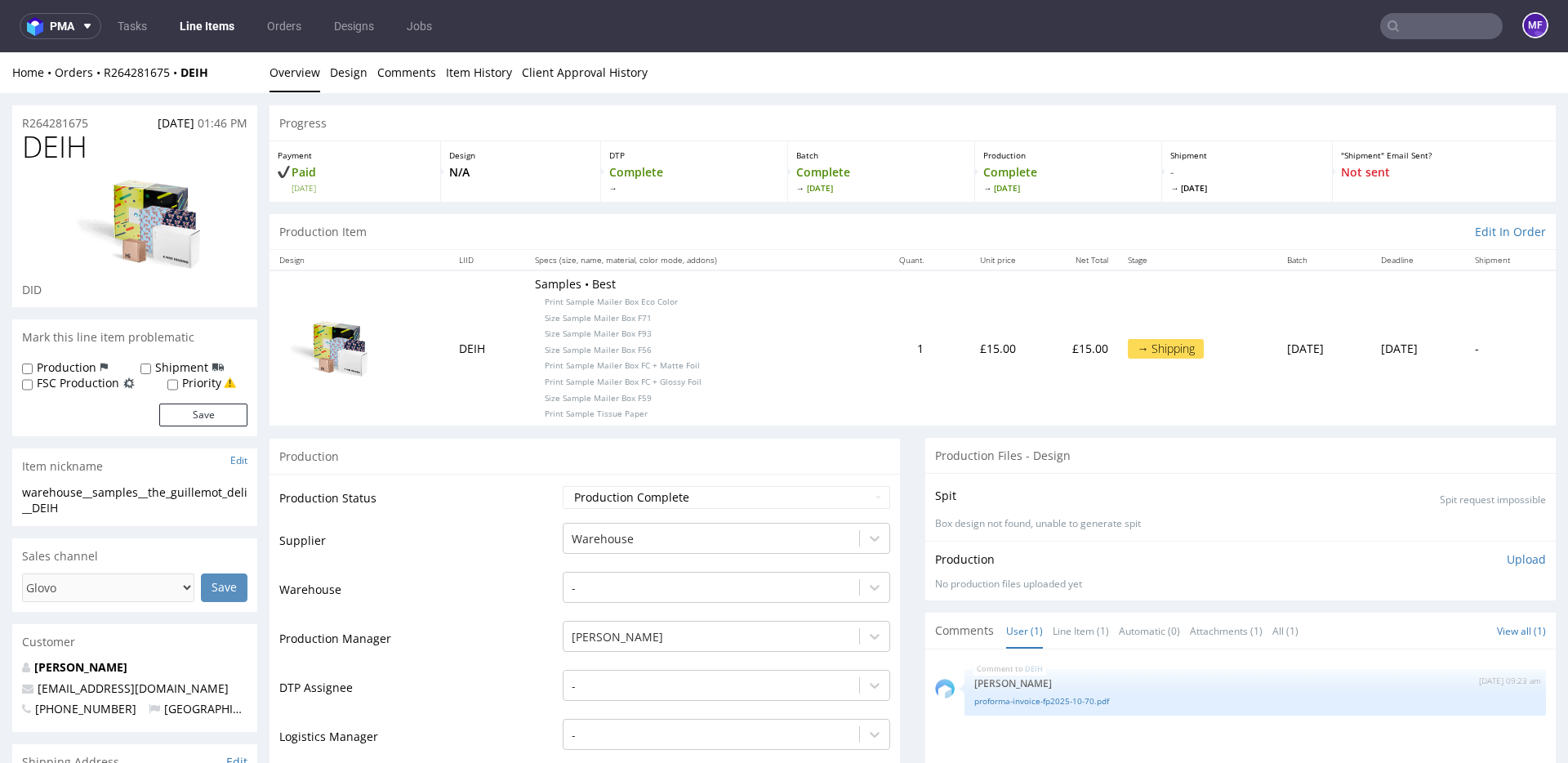
click at [1417, 37] on input "text" at bounding box center [1441, 26] width 122 height 26
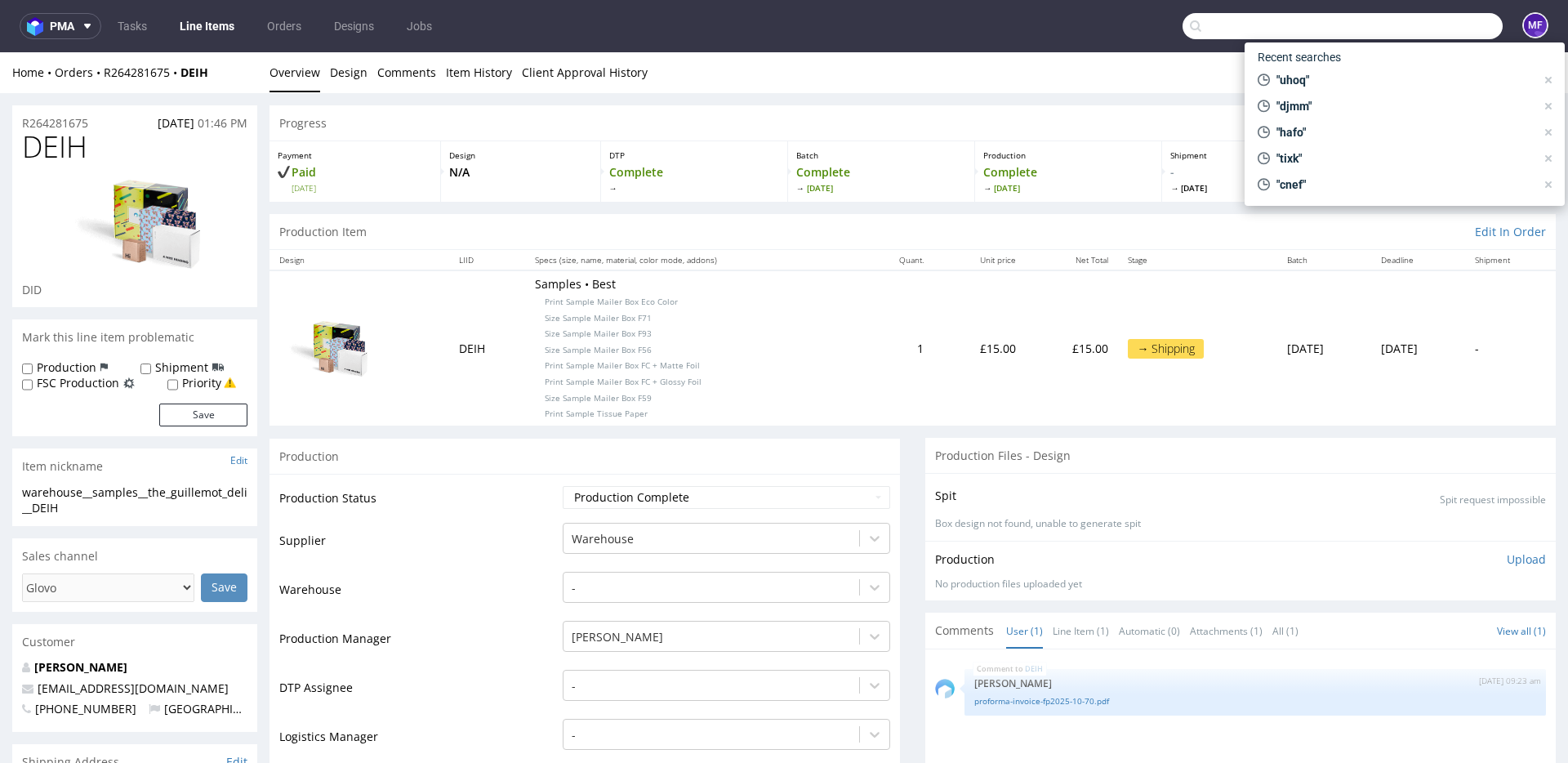
paste input "UOFA"
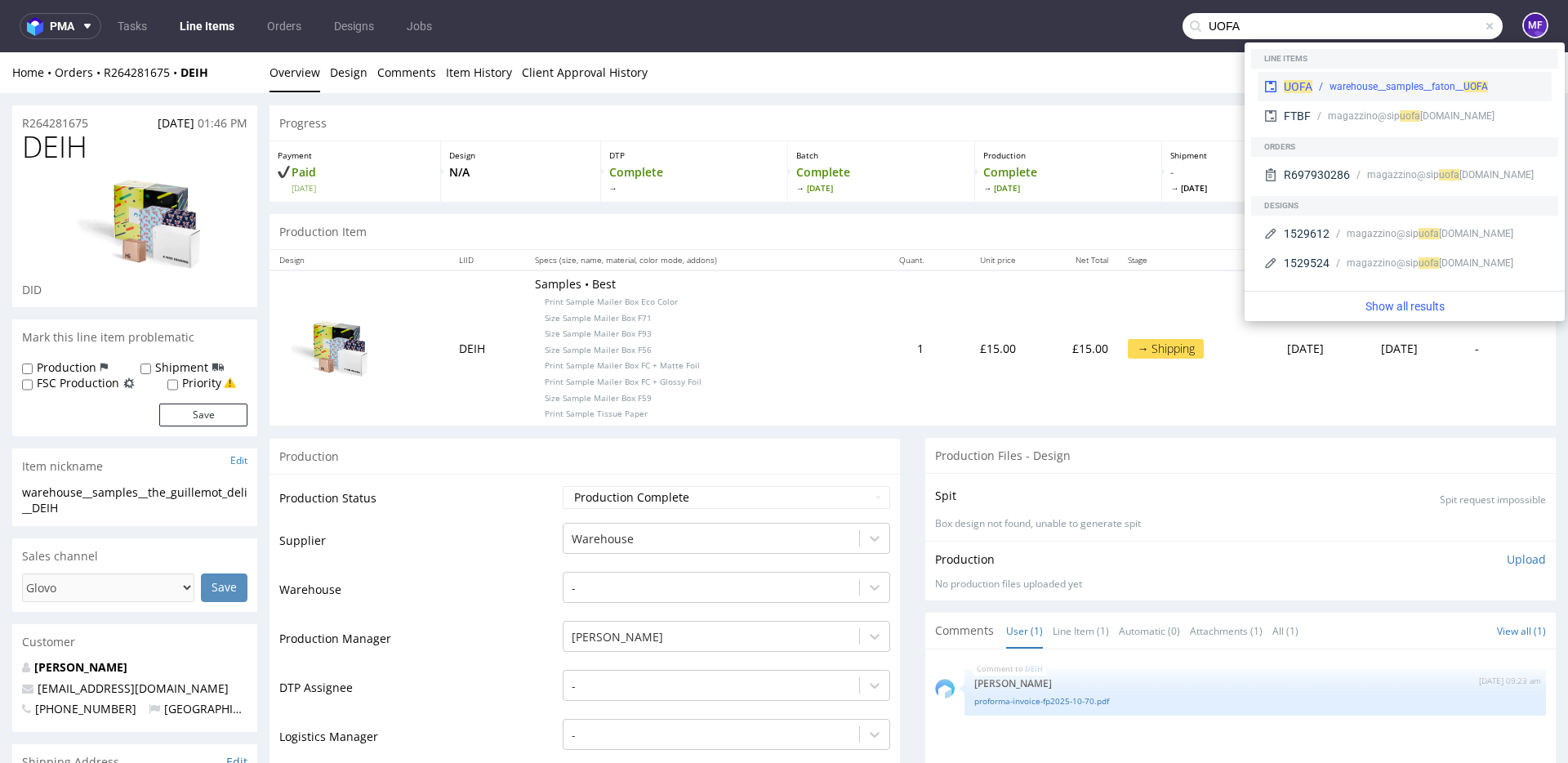
type input "UOFA"
click at [1318, 83] on div "warehouse__samples__faton__ UOFA" at bounding box center [1428, 87] width 233 height 15
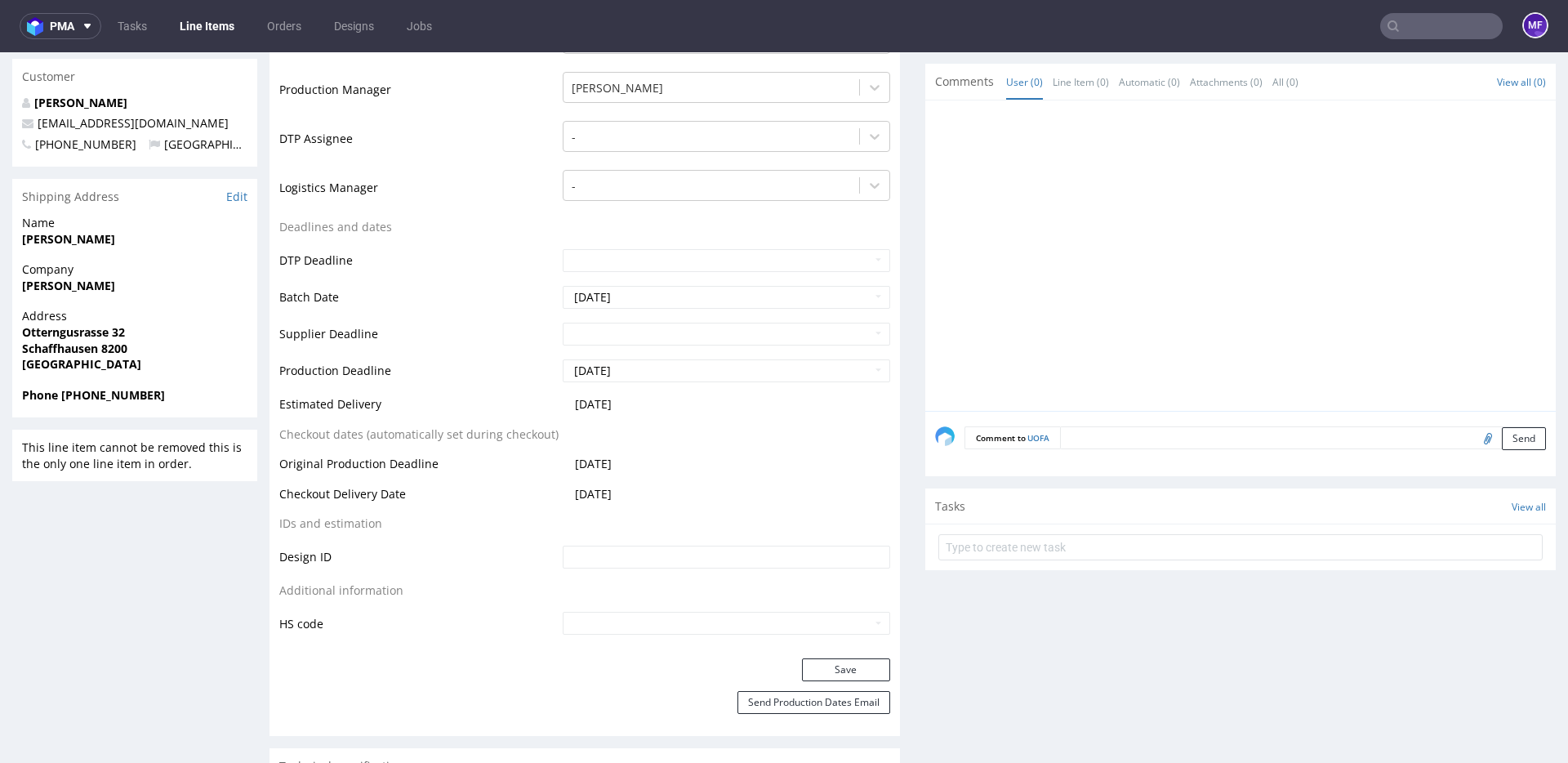
scroll to position [551, 0]
click at [1474, 434] on input "file" at bounding box center [1485, 434] width 23 height 21
type input "C:\fakepath\proforma-invoice-fp2025-10-67.pdf"
click at [1502, 435] on button "Send" at bounding box center [1523, 435] width 44 height 23
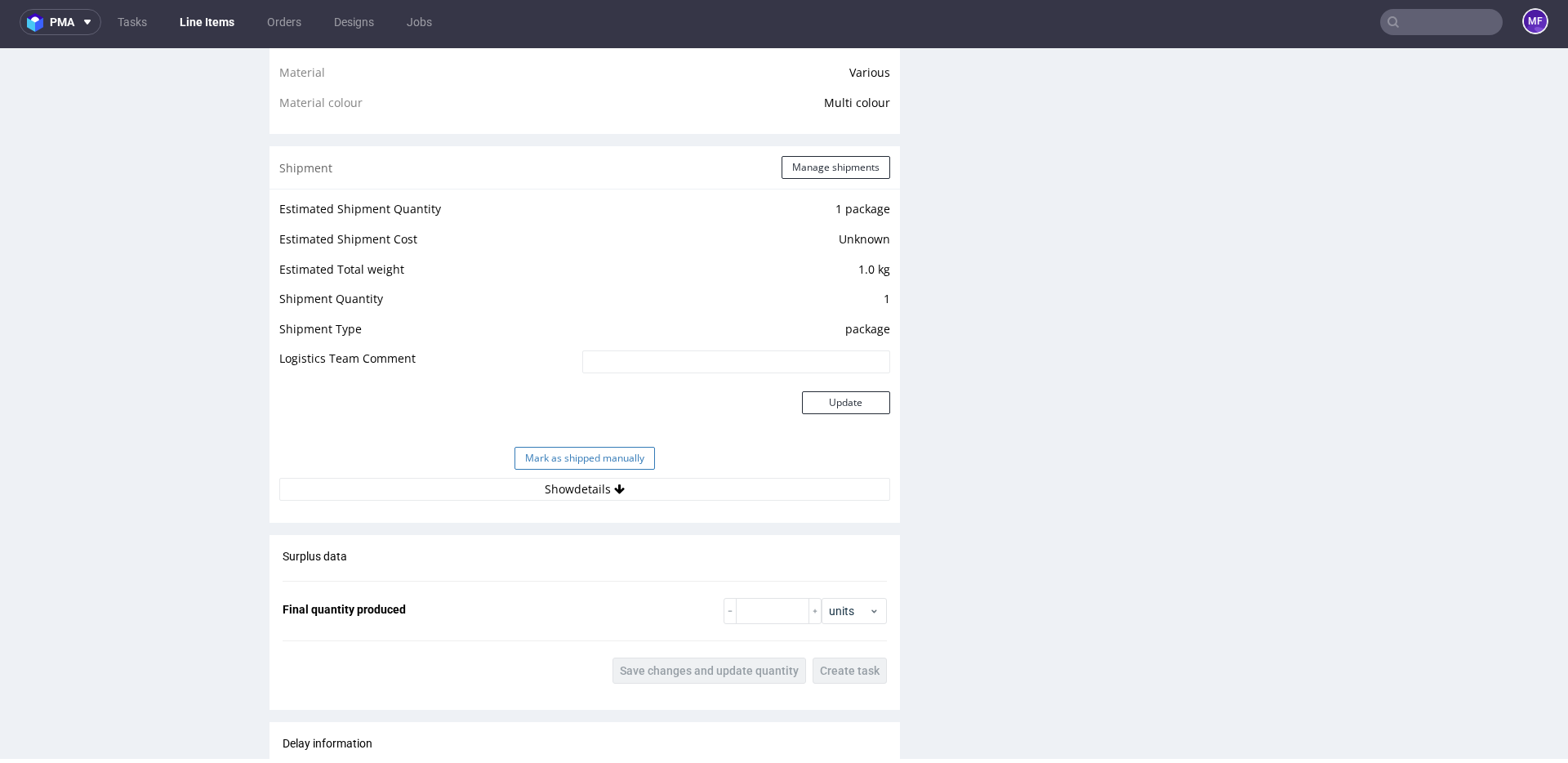
scroll to position [1328, 0]
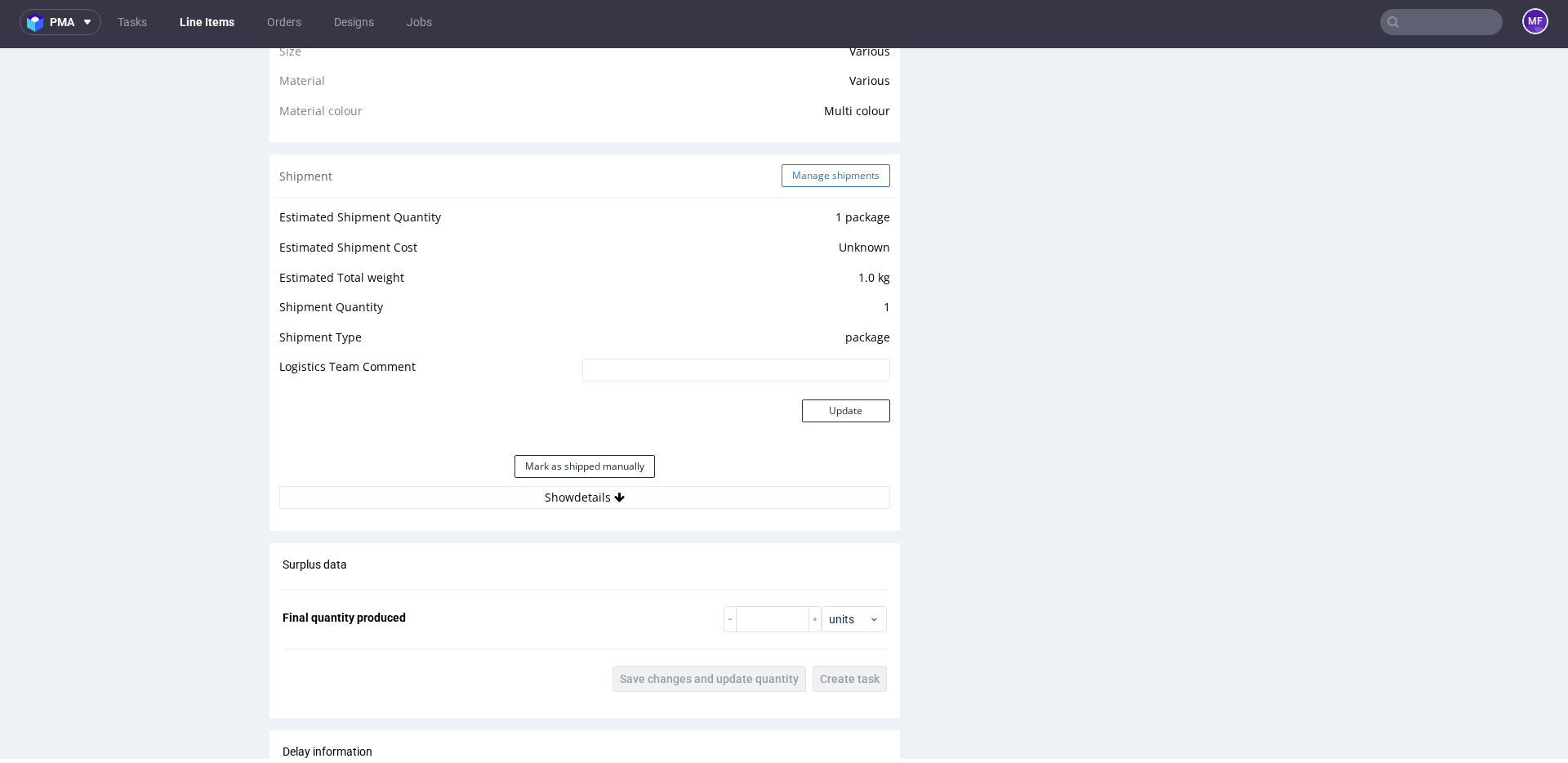
click at [837, 167] on button "Manage shipments" at bounding box center [836, 175] width 109 height 23
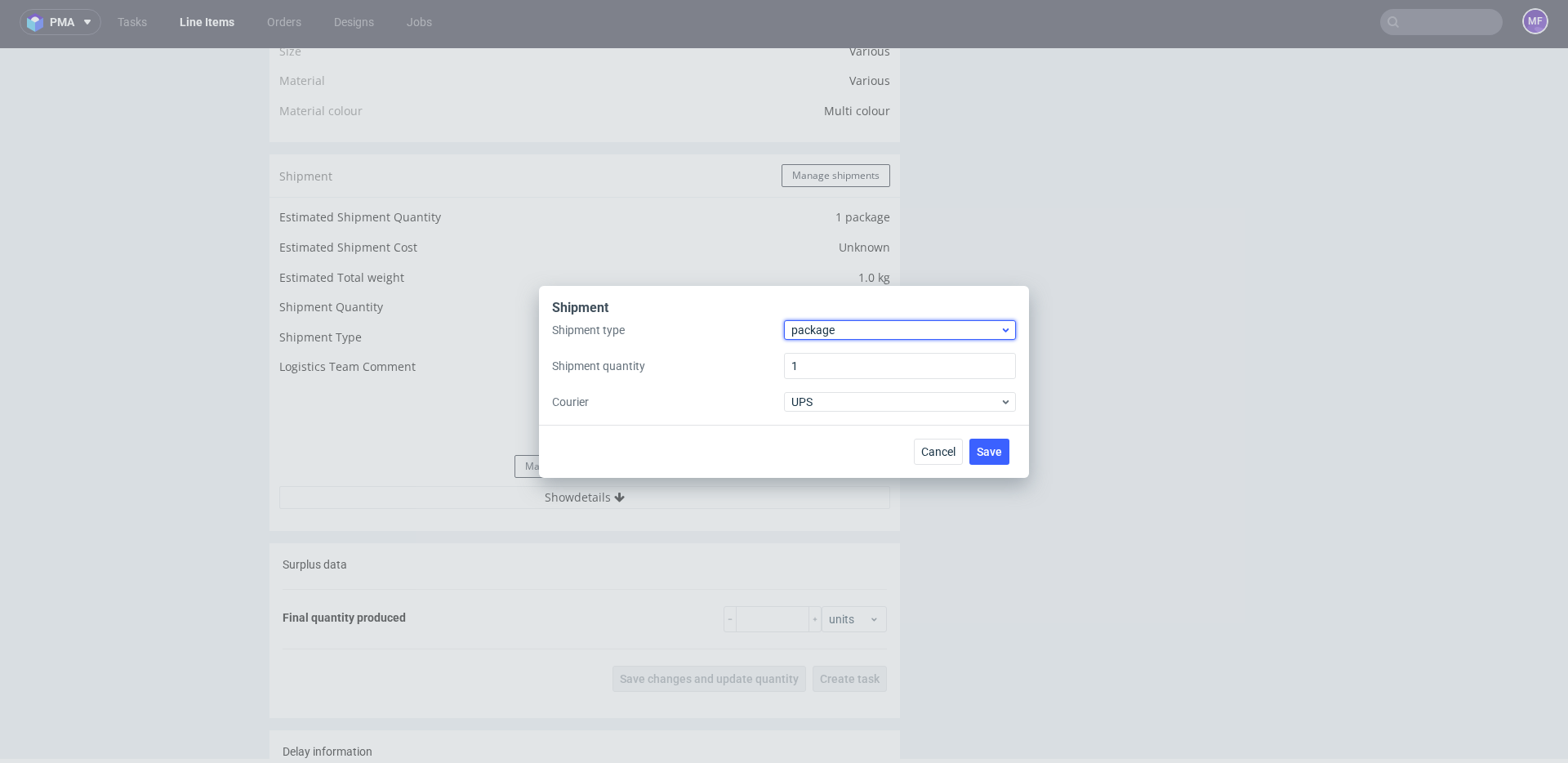
click at [823, 330] on span "package" at bounding box center [895, 330] width 208 height 16
click at [816, 364] on div "pallet" at bounding box center [899, 364] width 219 height 29
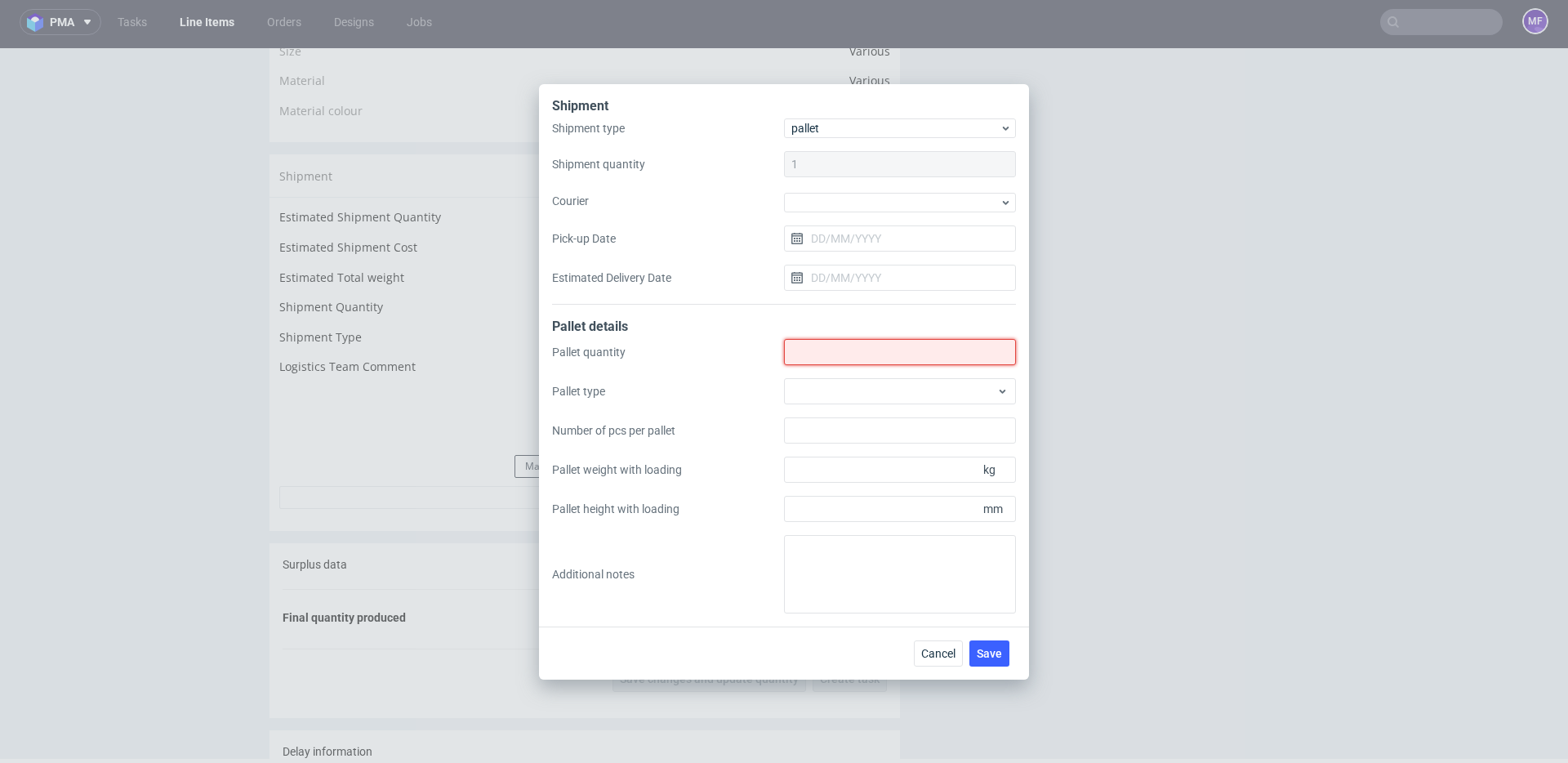
click at [845, 352] on input "Shipment type" at bounding box center [899, 351] width 232 height 26
type input "1"
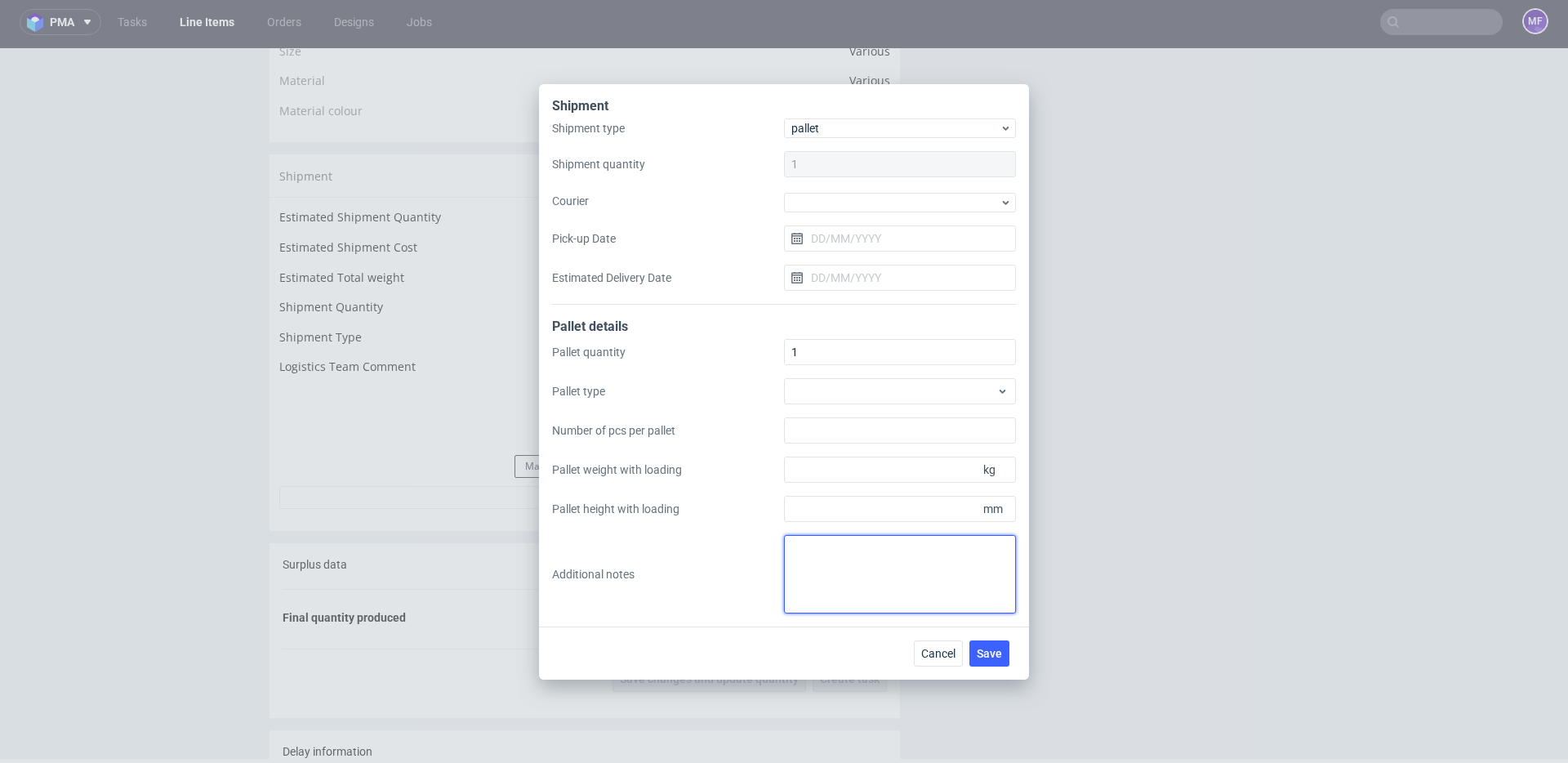
click at [836, 572] on textarea at bounding box center [899, 574] width 232 height 78
paste textarea "45x50x3 0,5 kg"
type textarea "1 paczka UPS do UK: 45x50x3 0,5 kg proforma w kom"
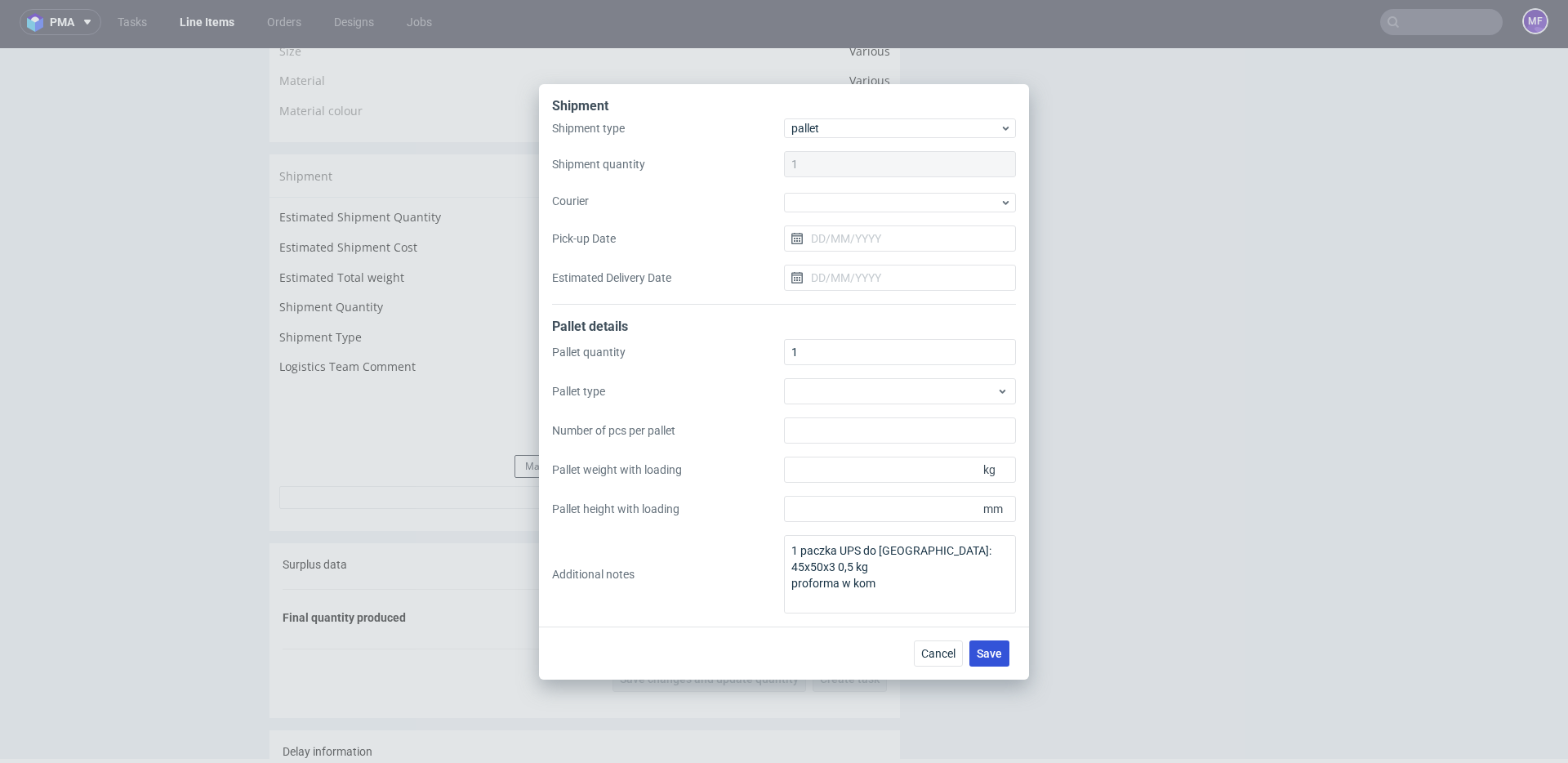
click at [1006, 643] on button "Save" at bounding box center [989, 653] width 40 height 26
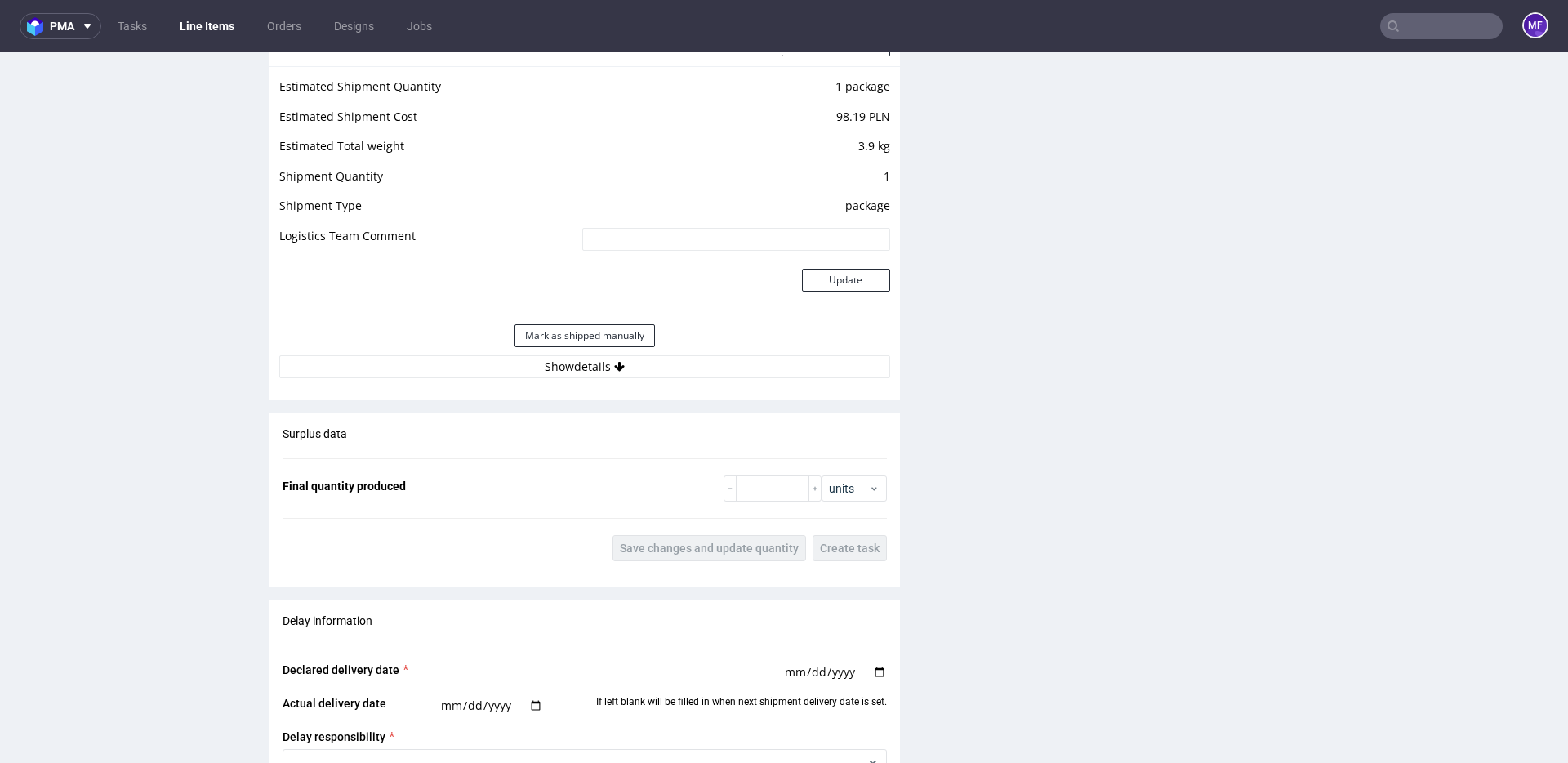
scroll to position [1510, 0]
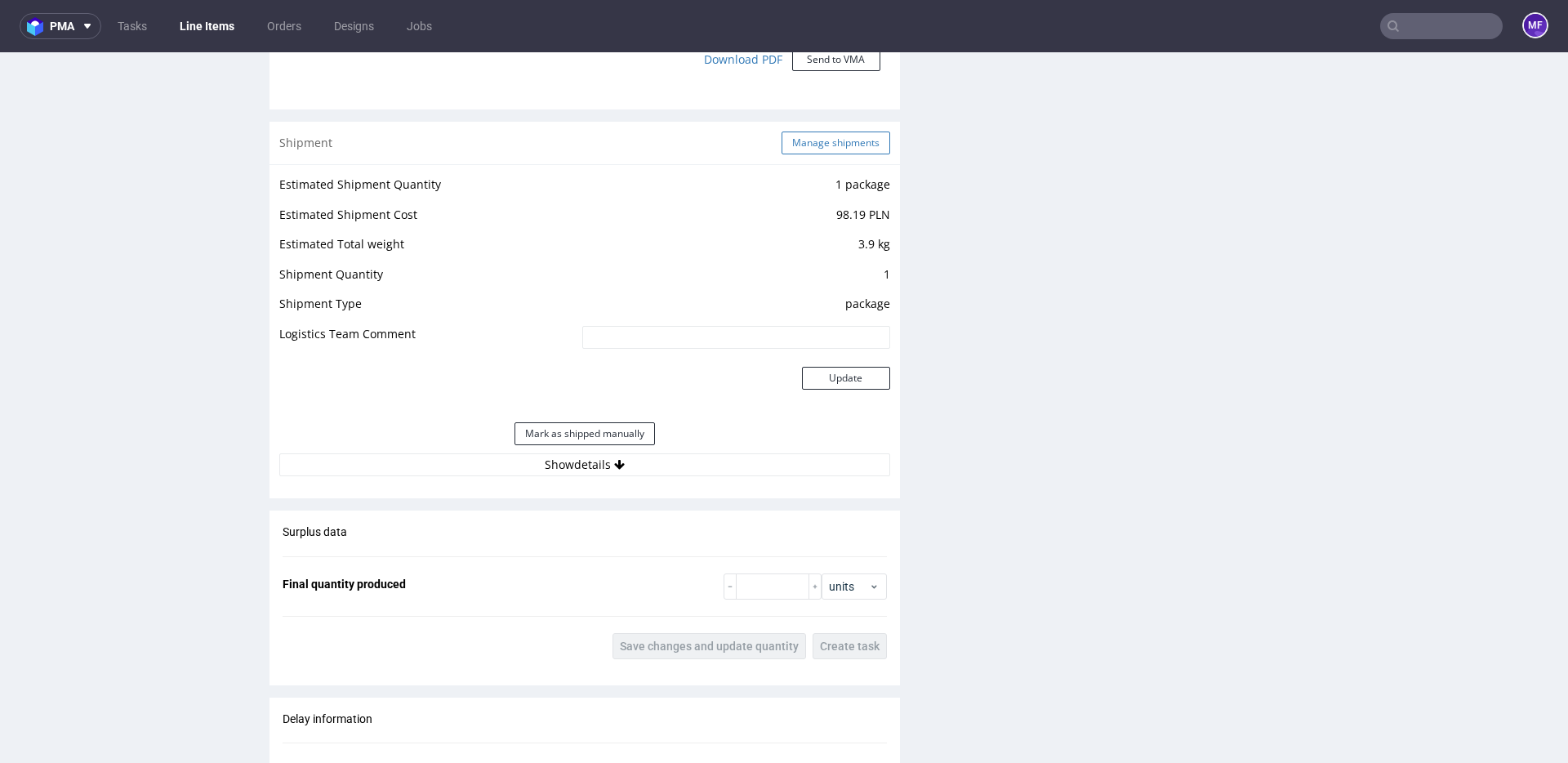
click at [797, 144] on button "Manage shipments" at bounding box center [836, 142] width 109 height 23
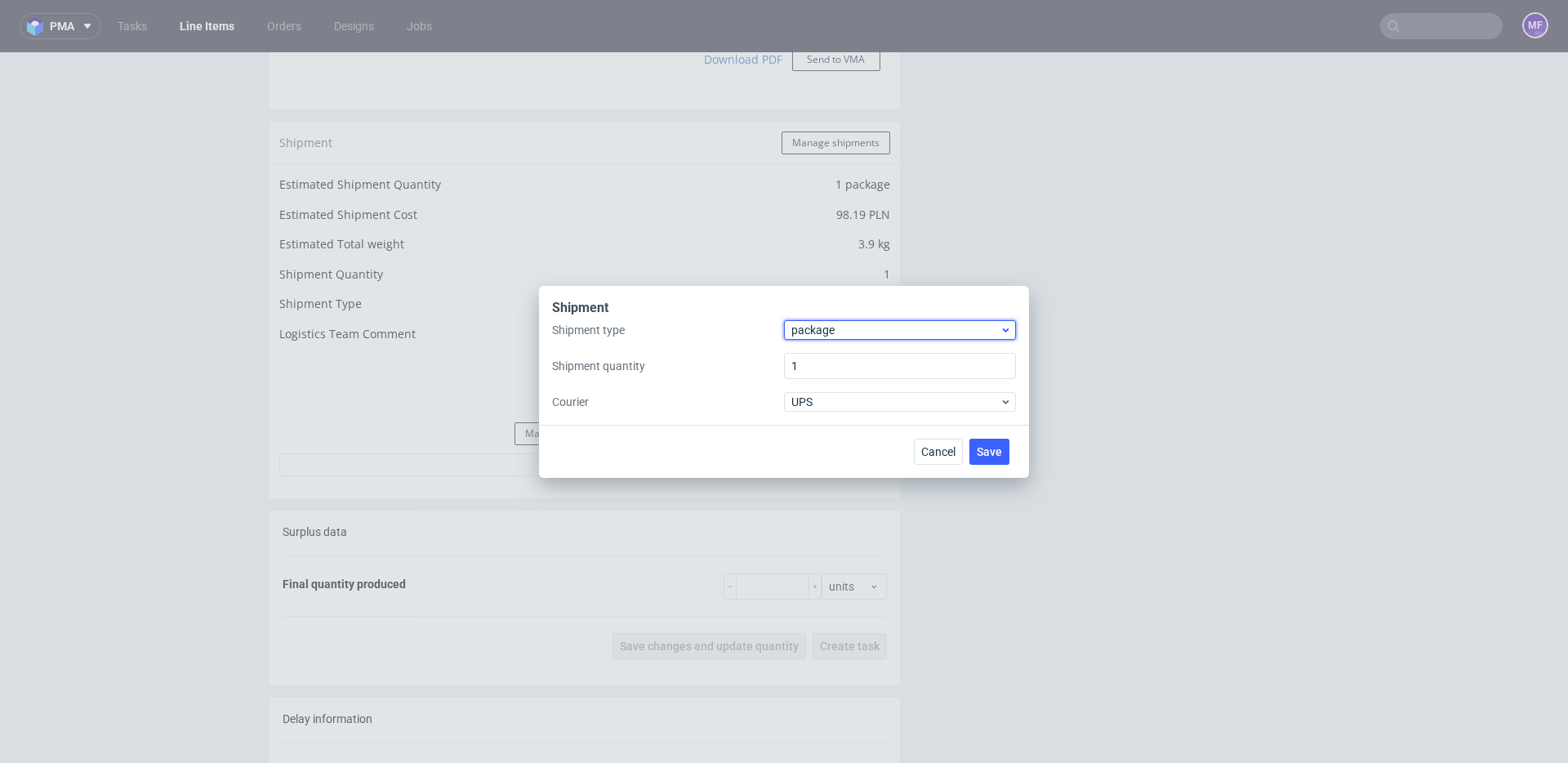
click at [839, 339] on div "package" at bounding box center [899, 329] width 232 height 19
click at [829, 360] on div "pallet" at bounding box center [899, 364] width 219 height 29
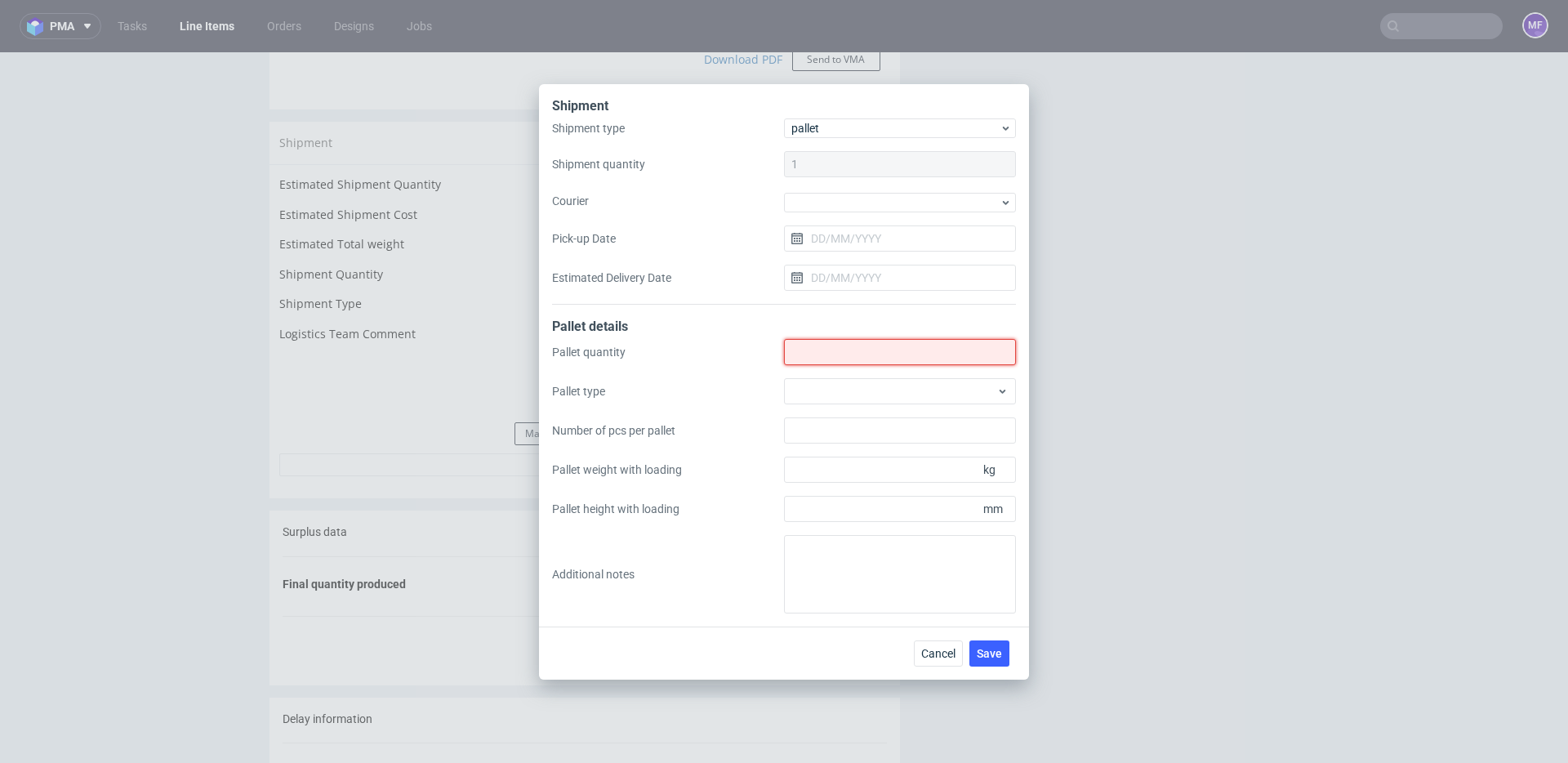
click at [821, 361] on input "Shipment type" at bounding box center [899, 351] width 232 height 26
type input "1"
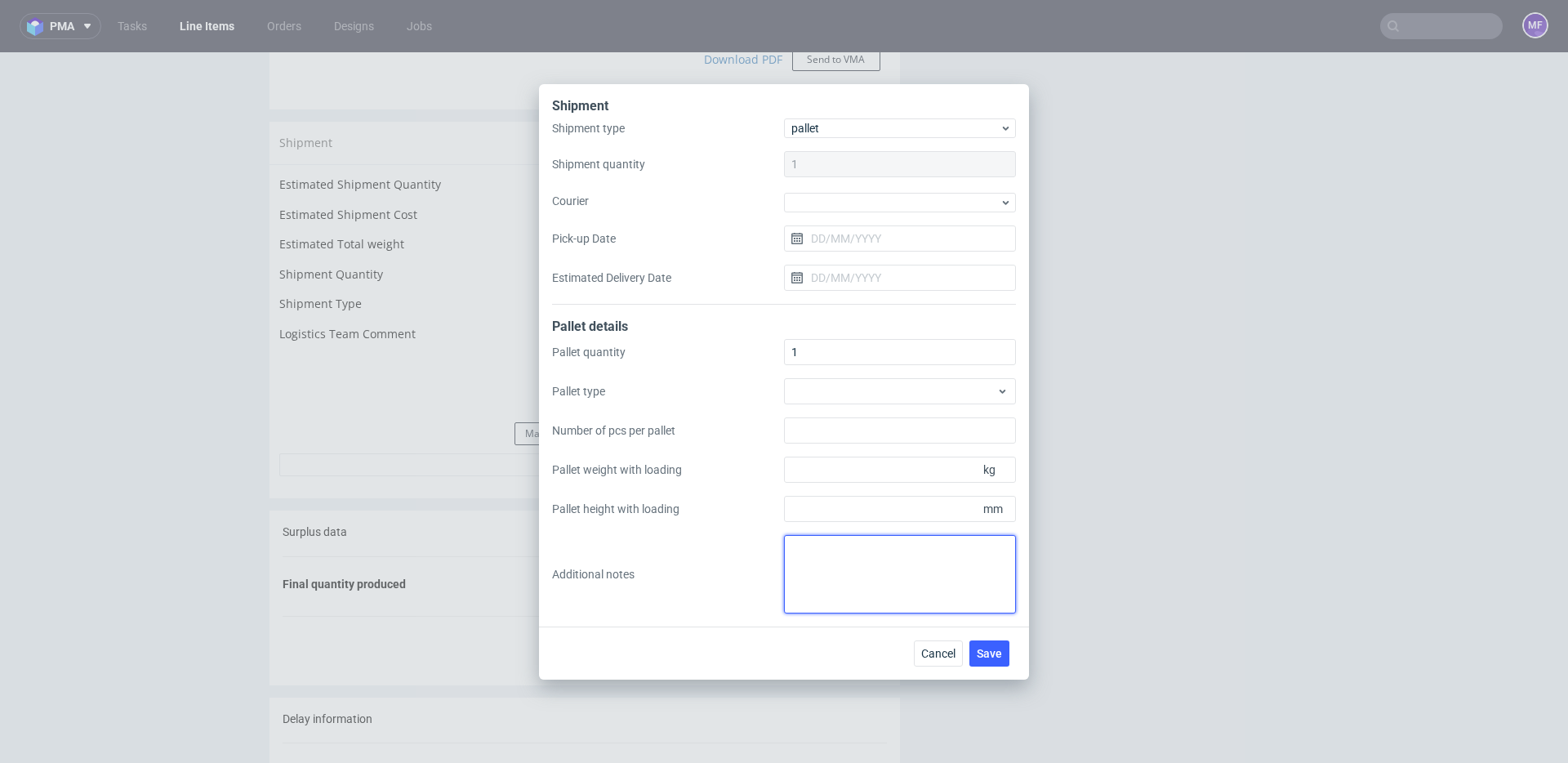
click at [837, 549] on textarea at bounding box center [899, 574] width 232 height 78
type textarea "1 paczka UPS do UK: 75 x 66 x 8 x 5kg proforma w kom"
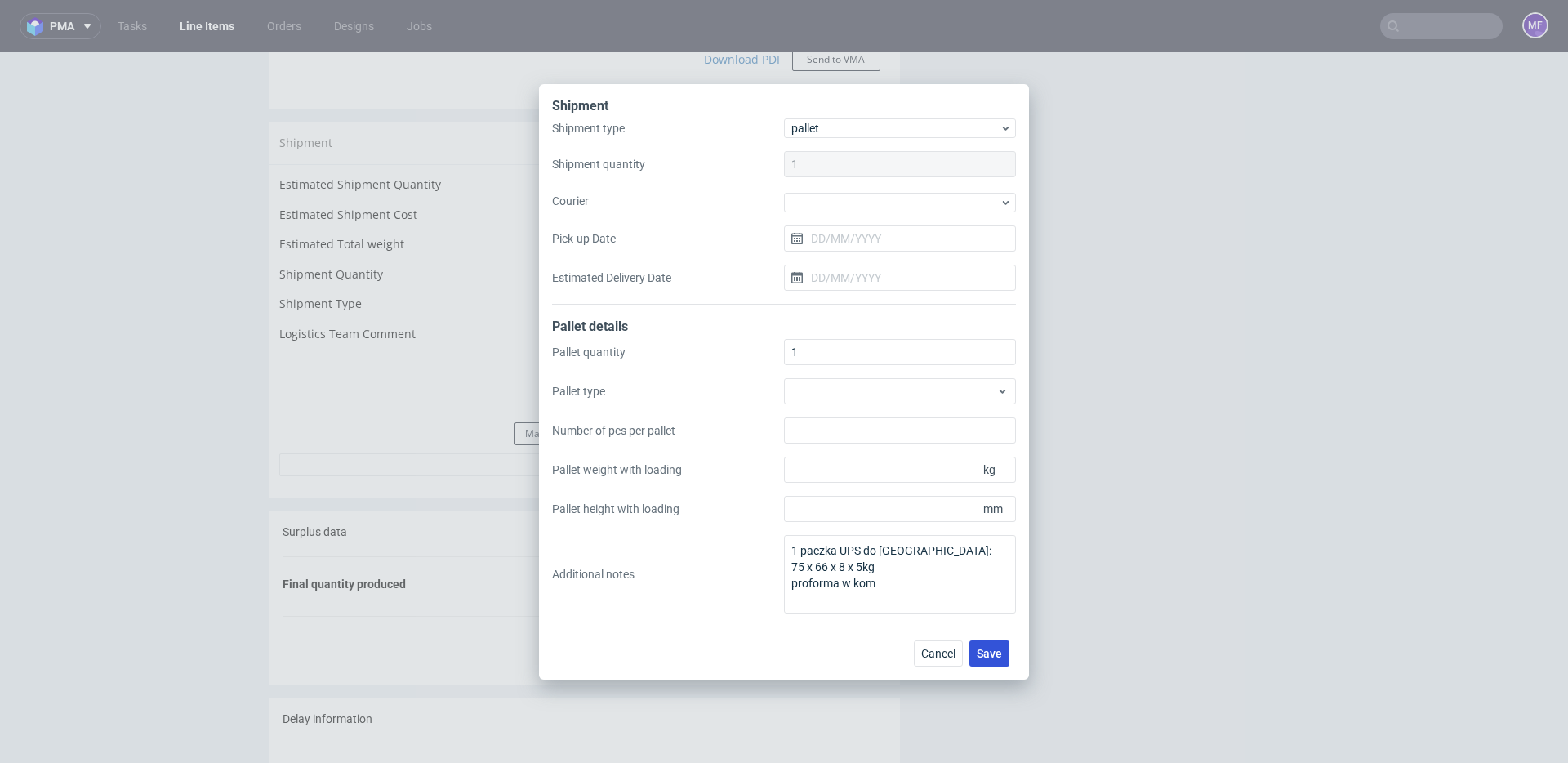
click at [992, 655] on span "Save" at bounding box center [990, 653] width 26 height 12
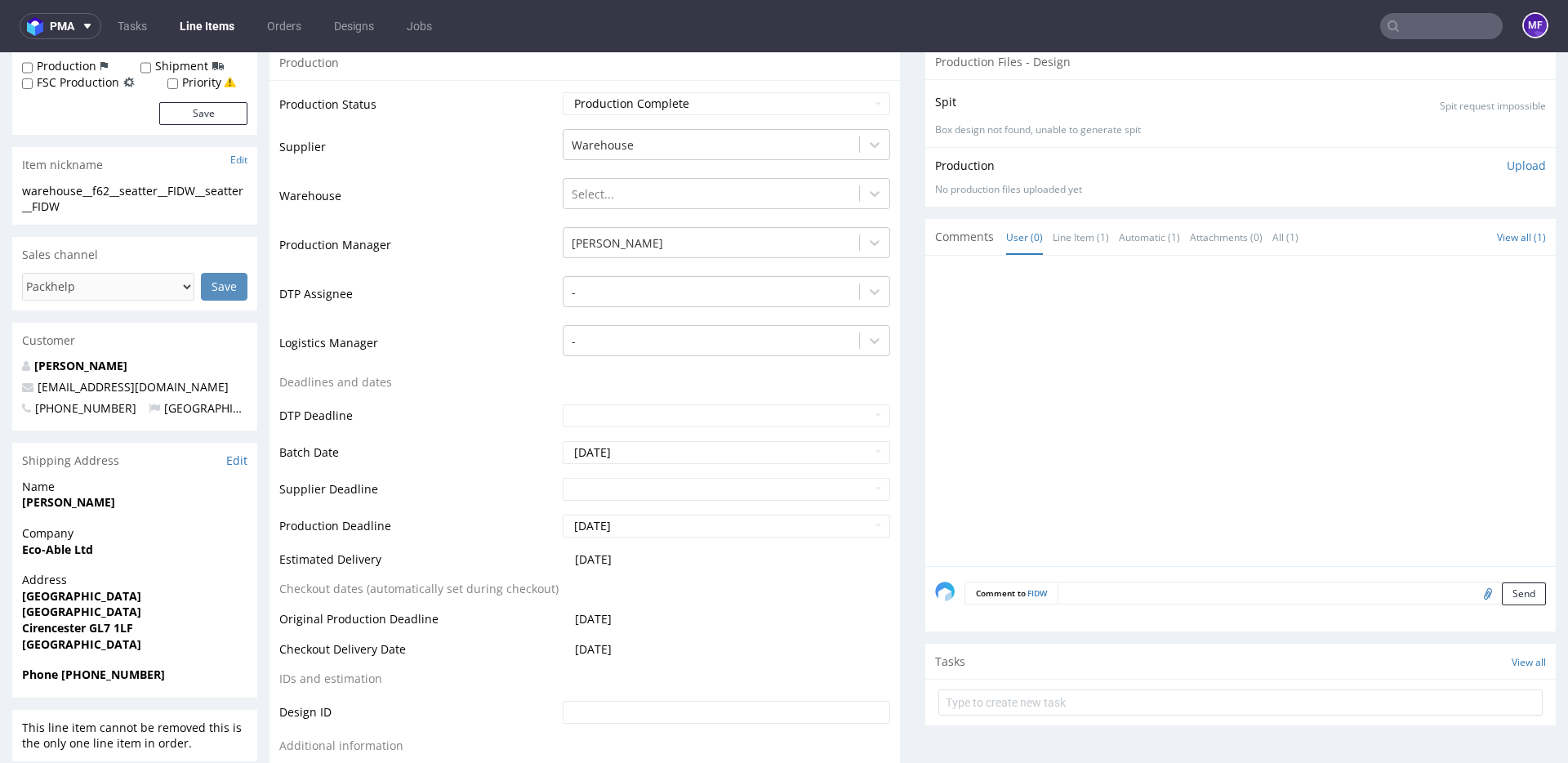
scroll to position [313, 0]
click at [1474, 592] on input "file" at bounding box center [1485, 591] width 23 height 21
type input "C:\fakepath\proforma-invoice-fp2025-10-71.pdf"
click at [1522, 589] on button "Send" at bounding box center [1523, 592] width 44 height 23
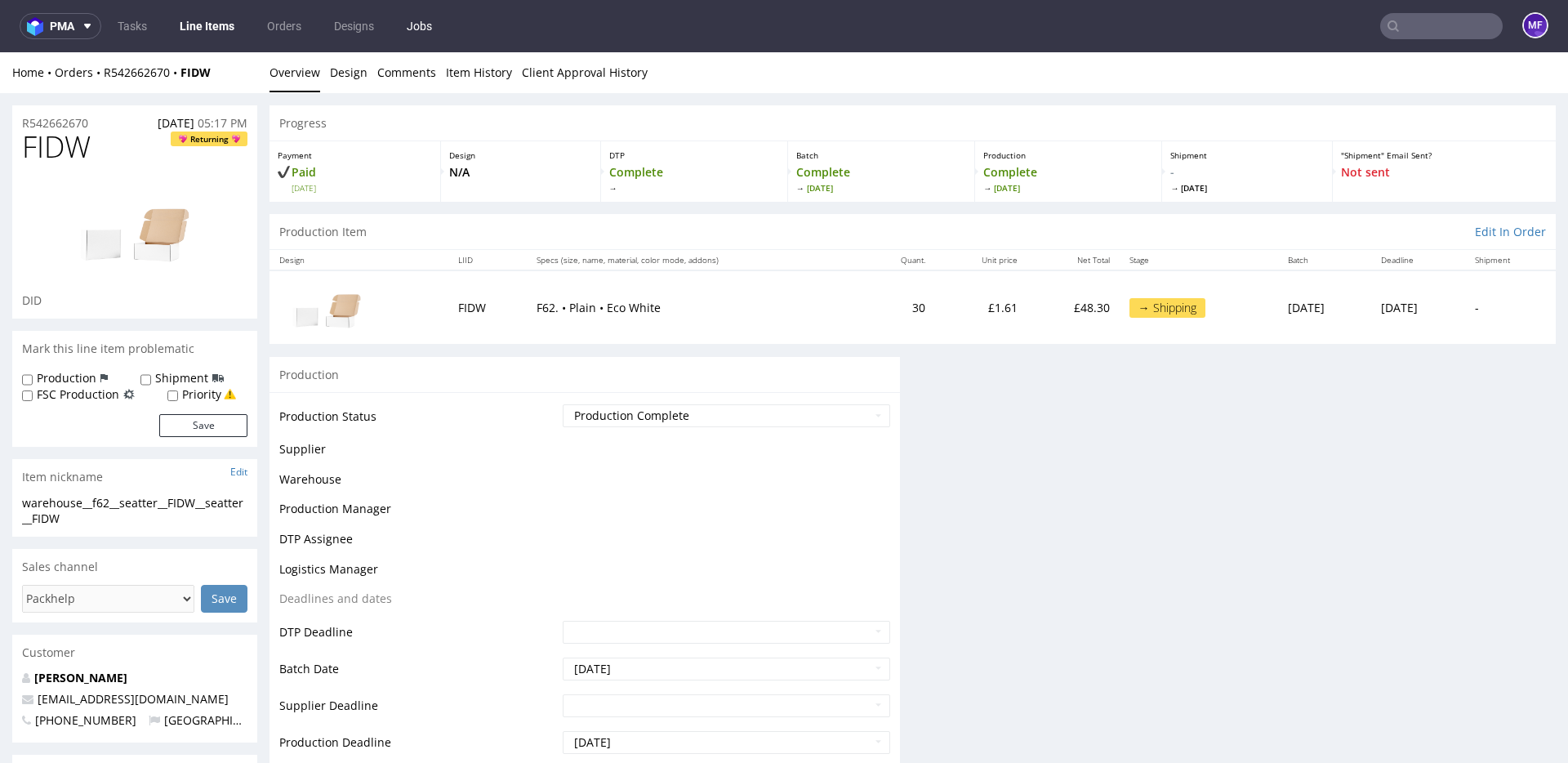
scroll to position [0, 0]
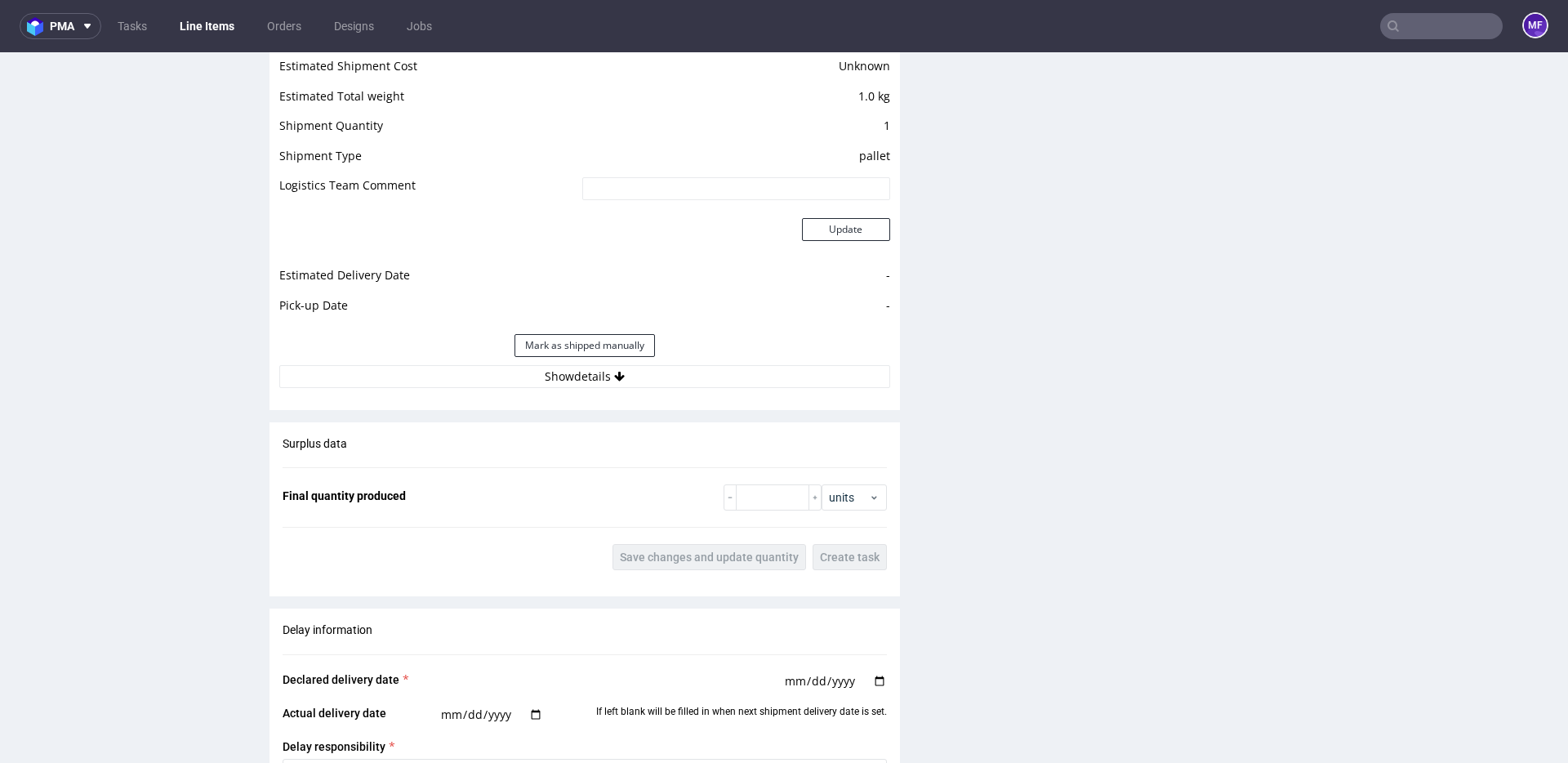
scroll to position [1342, 0]
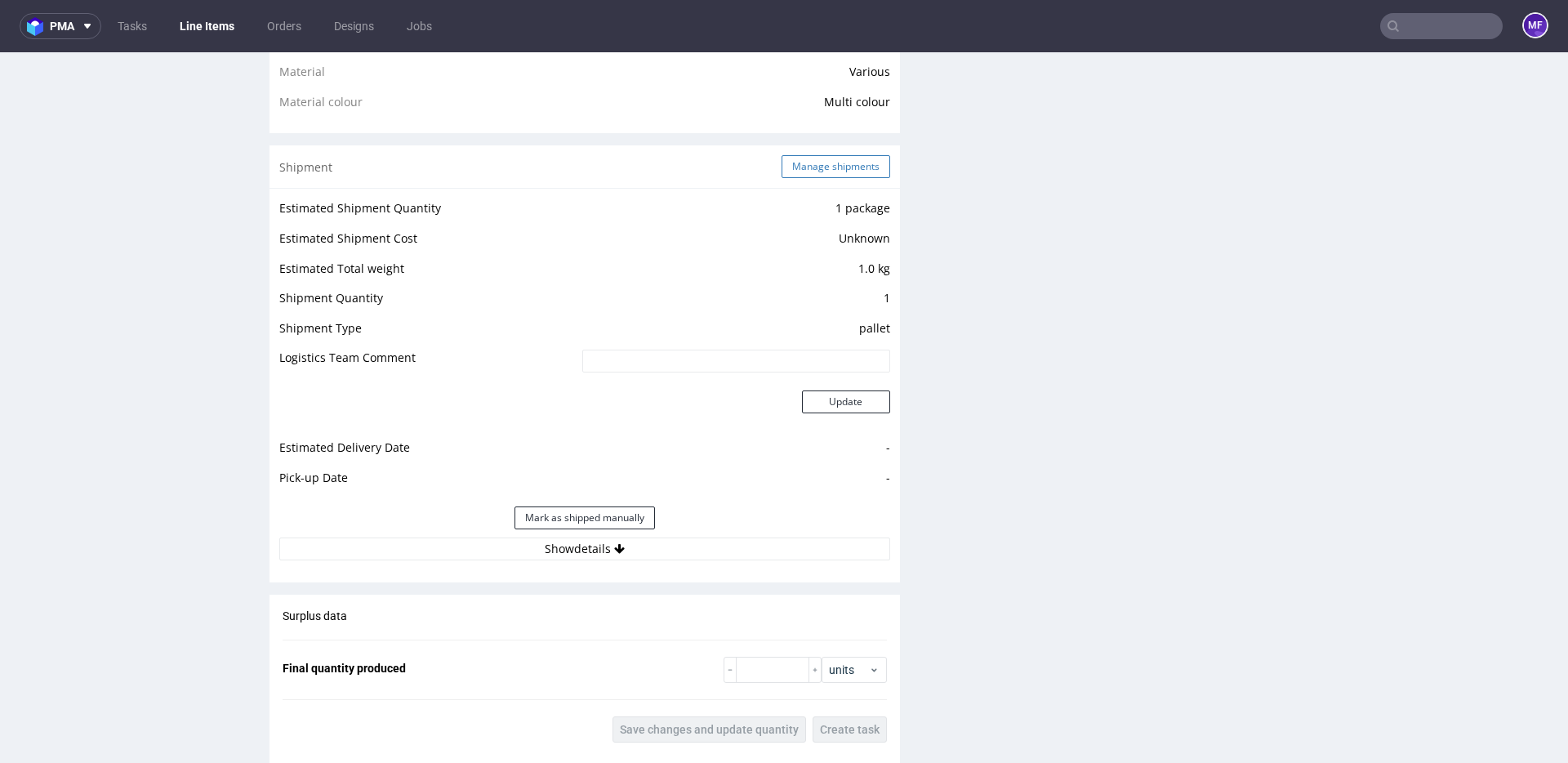
click at [807, 175] on button "Manage shipments" at bounding box center [836, 166] width 109 height 23
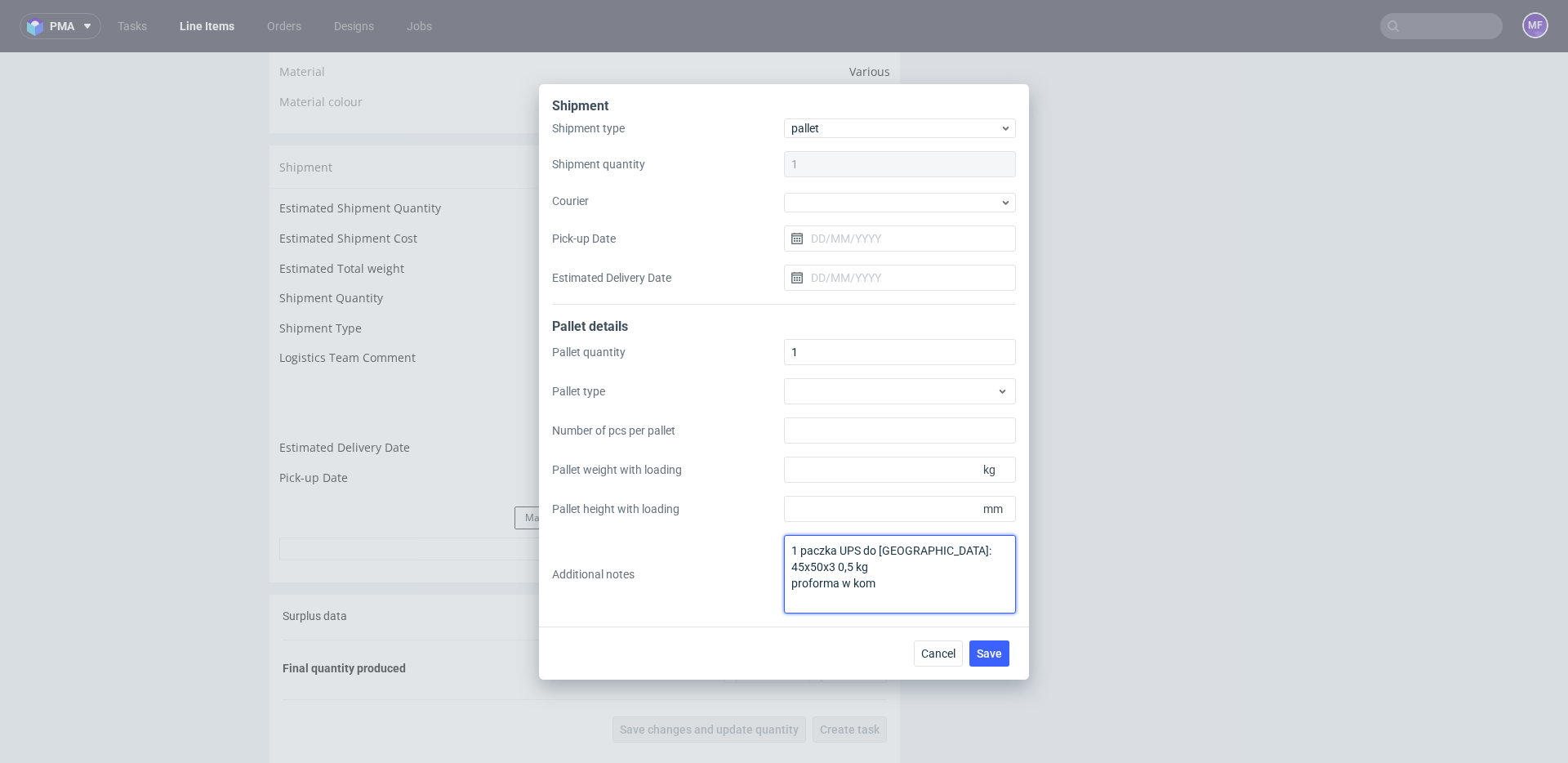
drag, startPoint x: 893, startPoint y: 554, endPoint x: 881, endPoint y: 554, distance: 12.0
click at [881, 554] on textarea "1 paczka UPS do UK: 45x50x3 0,5 kg proforma w kom" at bounding box center [899, 574] width 232 height 78
type textarea "1 paczka UPS do CH: 45x50x3 0,5 kg proforma w kom"
click at [975, 646] on button "Save" at bounding box center [989, 653] width 40 height 26
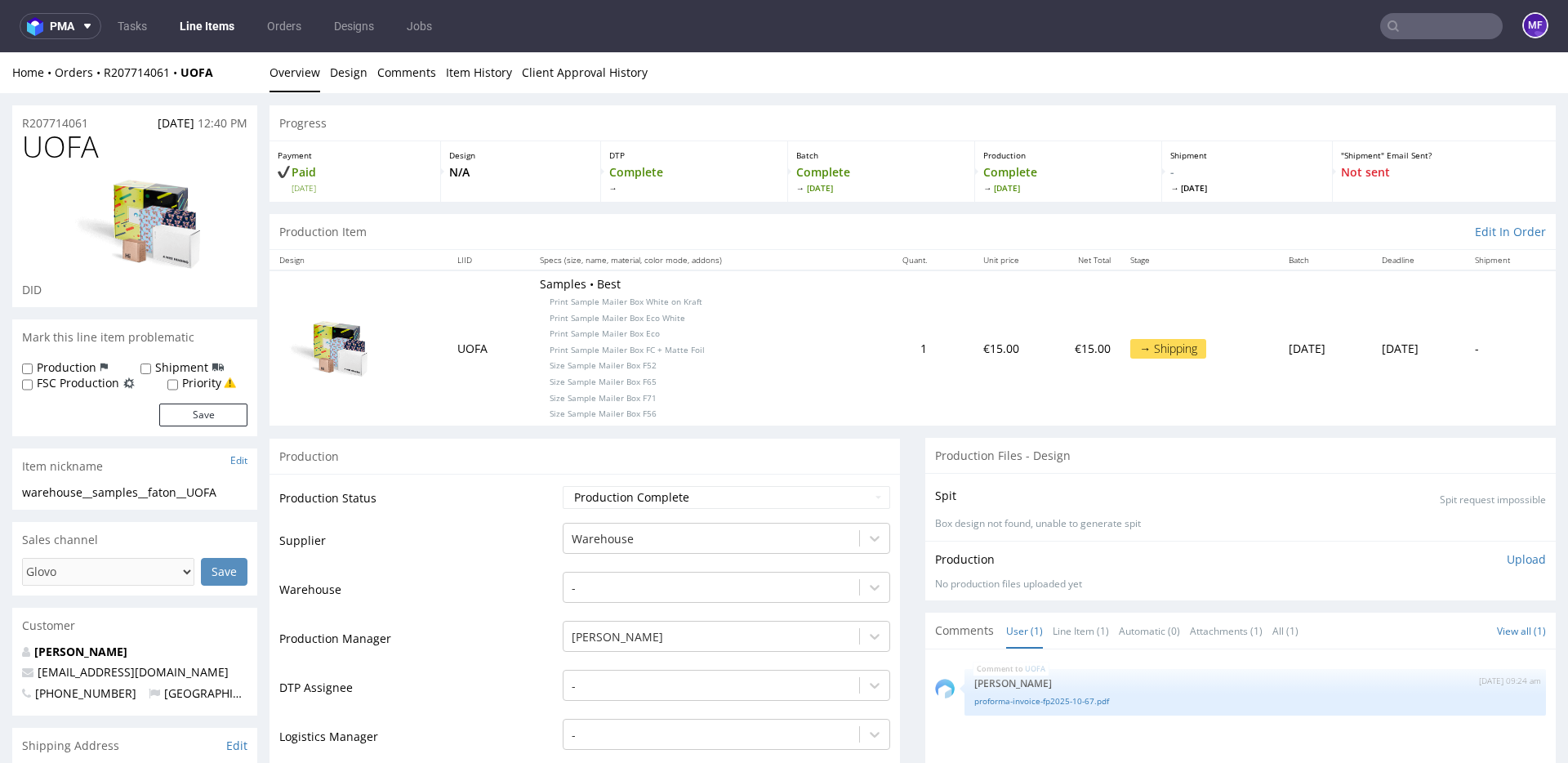
click at [735, 379] on p "Samples • Best Print Sample Mailer Box White on Kraft Print Sample Mailer Box E…" at bounding box center [697, 349] width 315 height 144
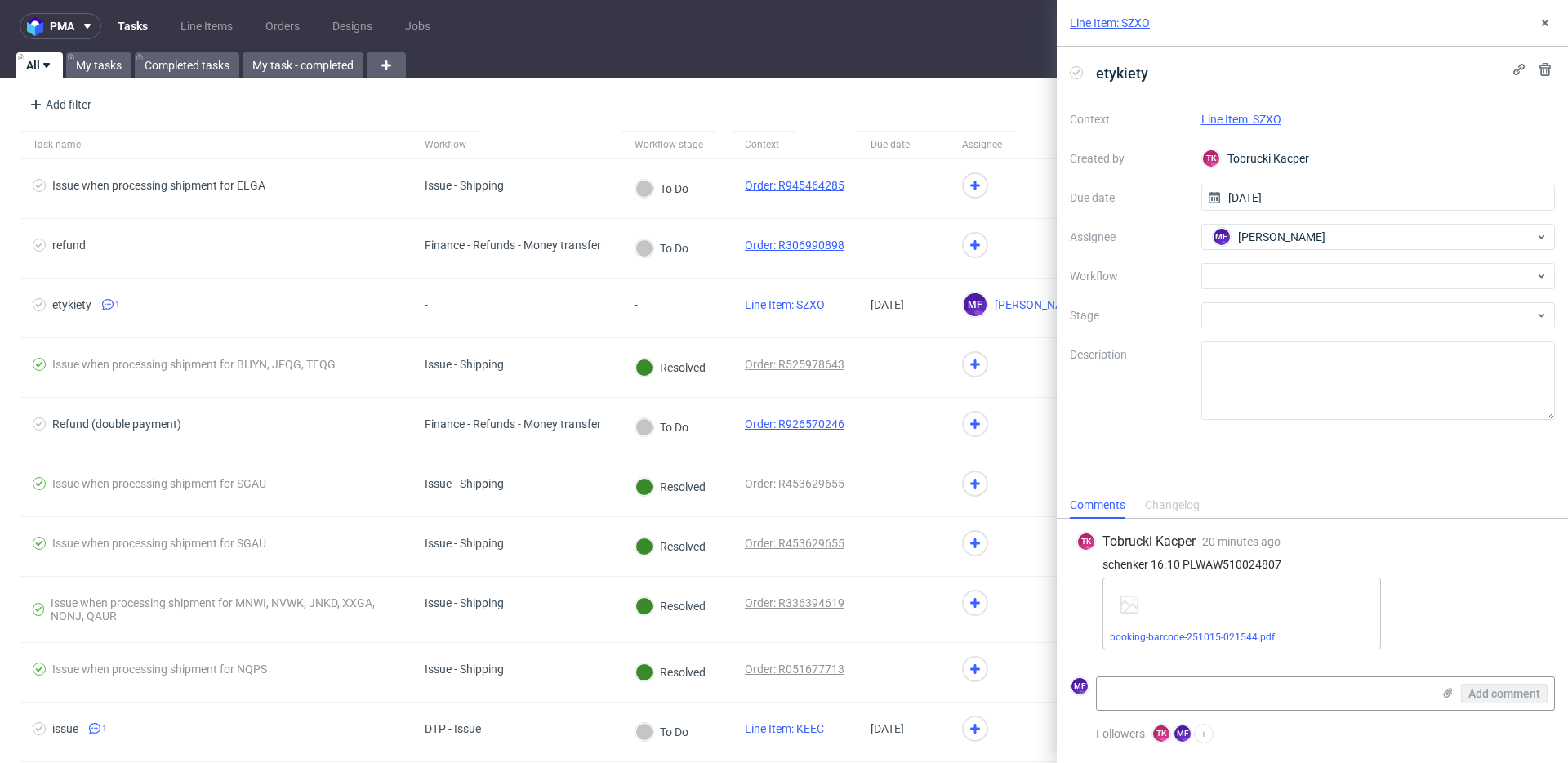
click at [1181, 450] on div "etykiety Context Line Item: SZXO Created by TK Tobrucki Kacper Due date 15/10/2…" at bounding box center [1312, 269] width 511 height 445
click at [1198, 632] on link "booking-barcode-251015-021544.pdf" at bounding box center [1191, 637] width 165 height 12
click at [1262, 278] on div at bounding box center [1378, 276] width 354 height 26
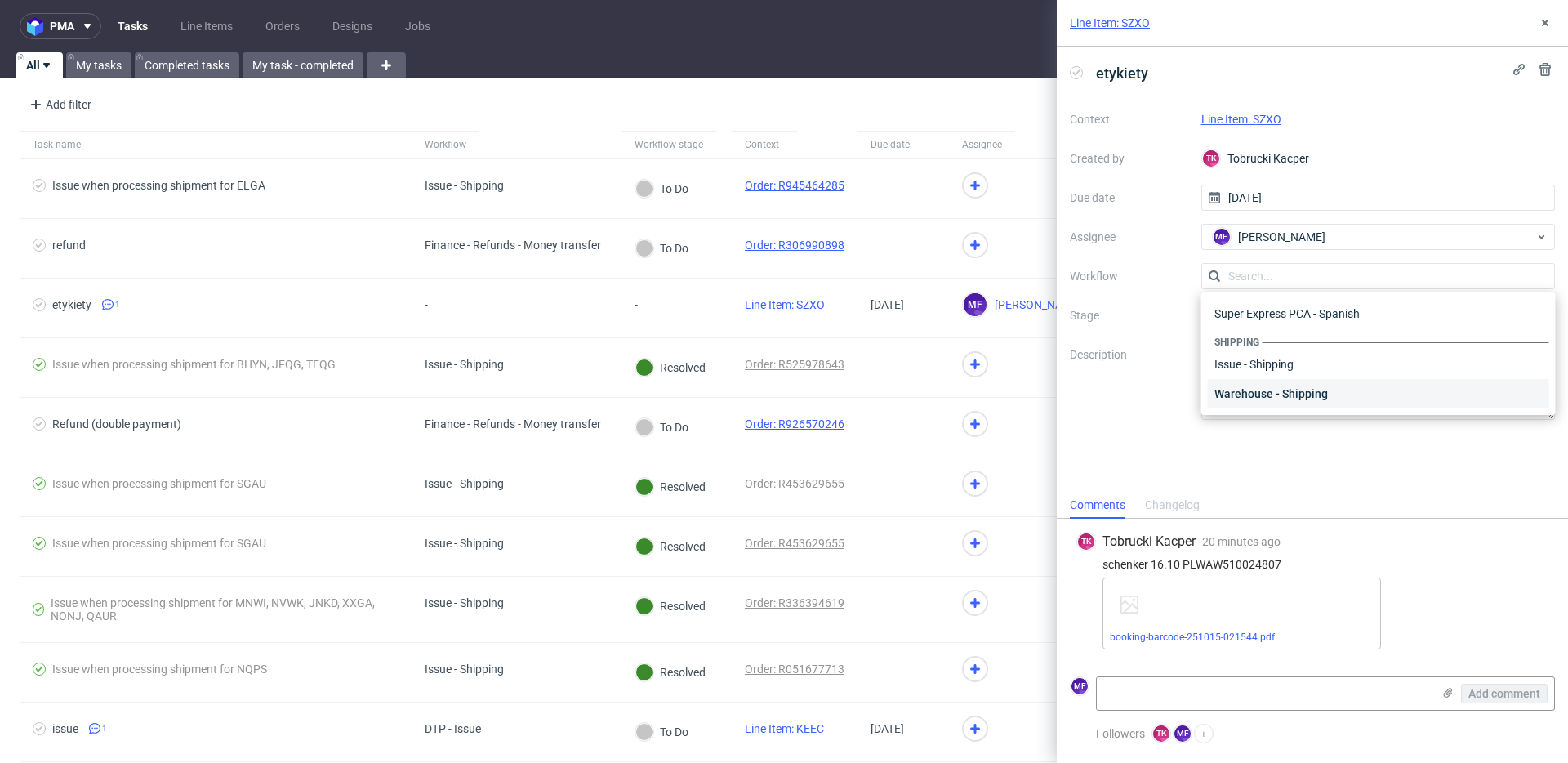
click at [1282, 389] on div "Warehouse - Shipping" at bounding box center [1378, 393] width 341 height 29
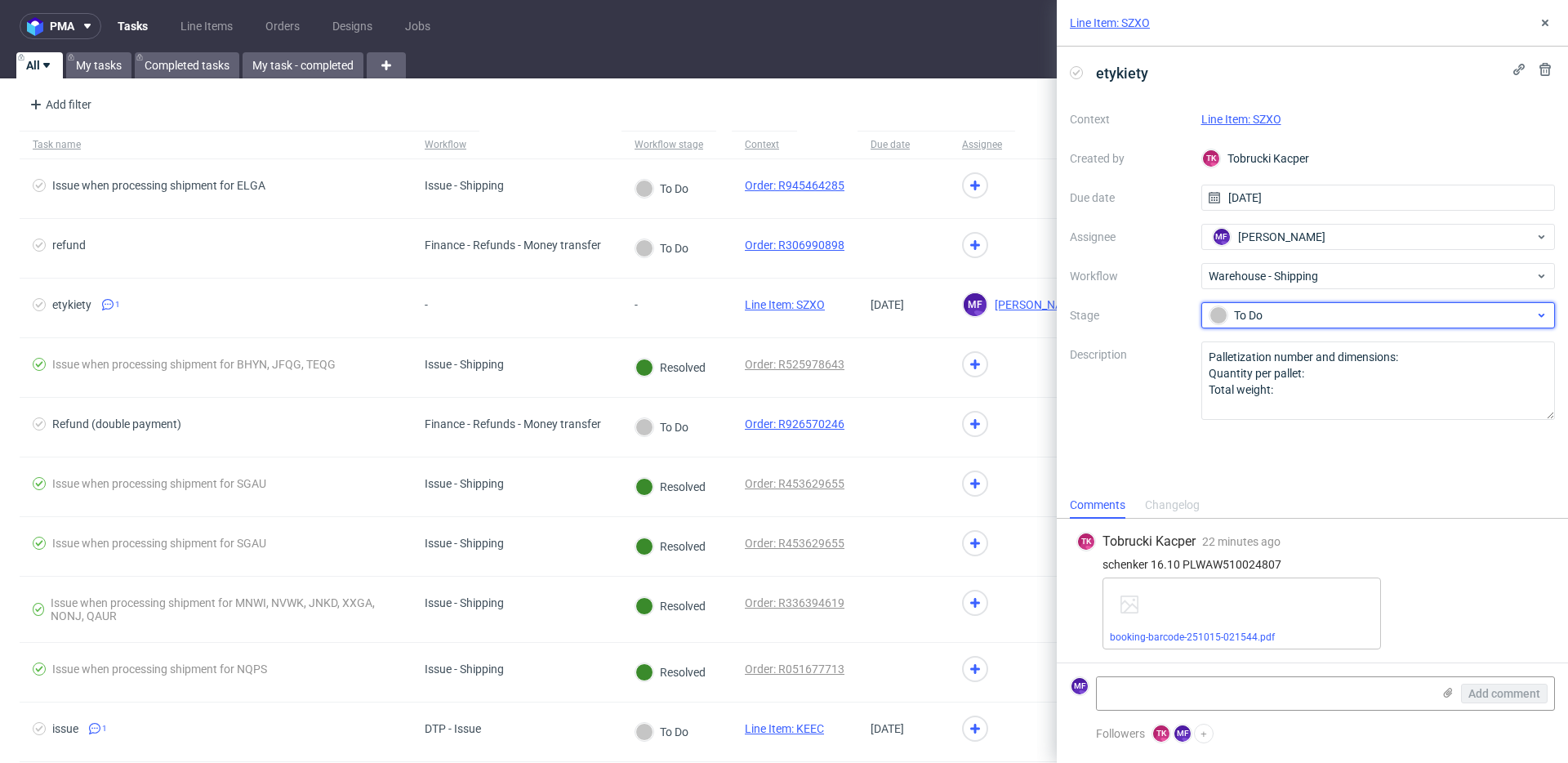
click at [1263, 318] on div "To Do" at bounding box center [1372, 316] width 325 height 18
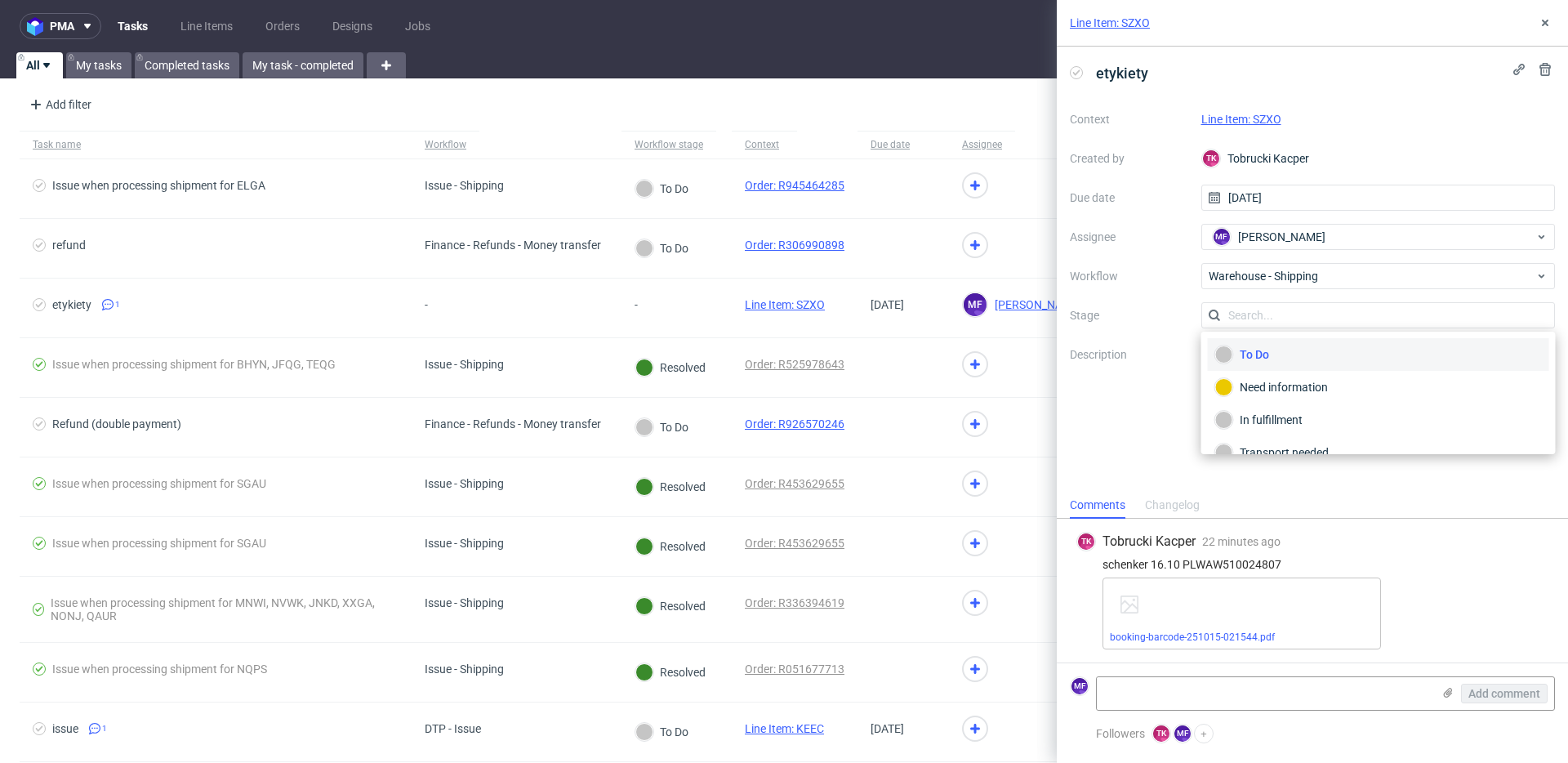
scroll to position [87, 0]
click at [1272, 425] on div "Completed" at bounding box center [1378, 432] width 327 height 18
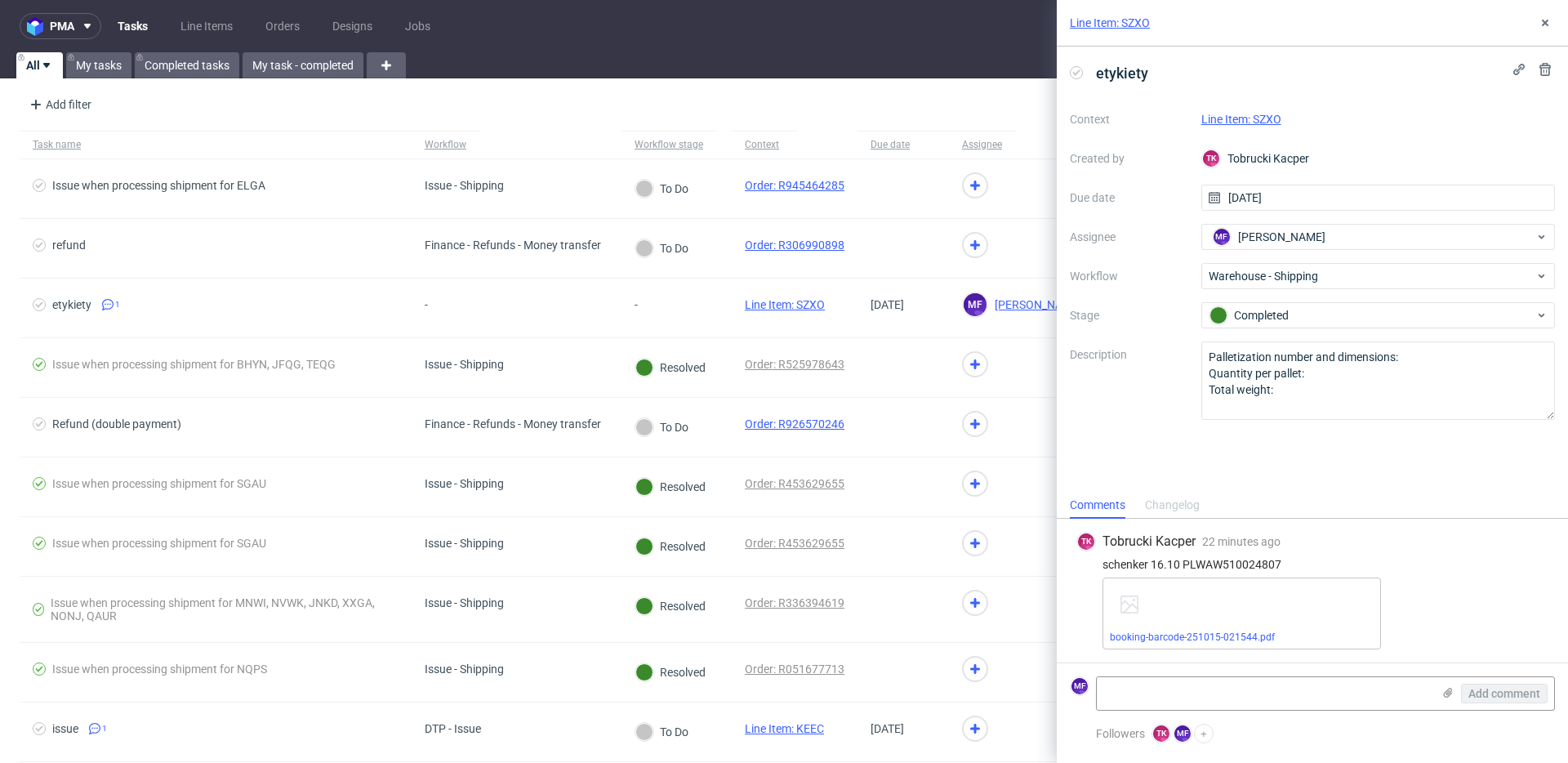
drag, startPoint x: 1248, startPoint y: 443, endPoint x: 1224, endPoint y: 491, distance: 53.7
click at [1247, 448] on div "etykiety Context Line Item: SZXO Created by TK Tobrucki Kacper Due date 15/10/2…" at bounding box center [1312, 269] width 511 height 445
click at [1249, 120] on link "Line Item: SZXO" at bounding box center [1241, 120] width 80 height 13
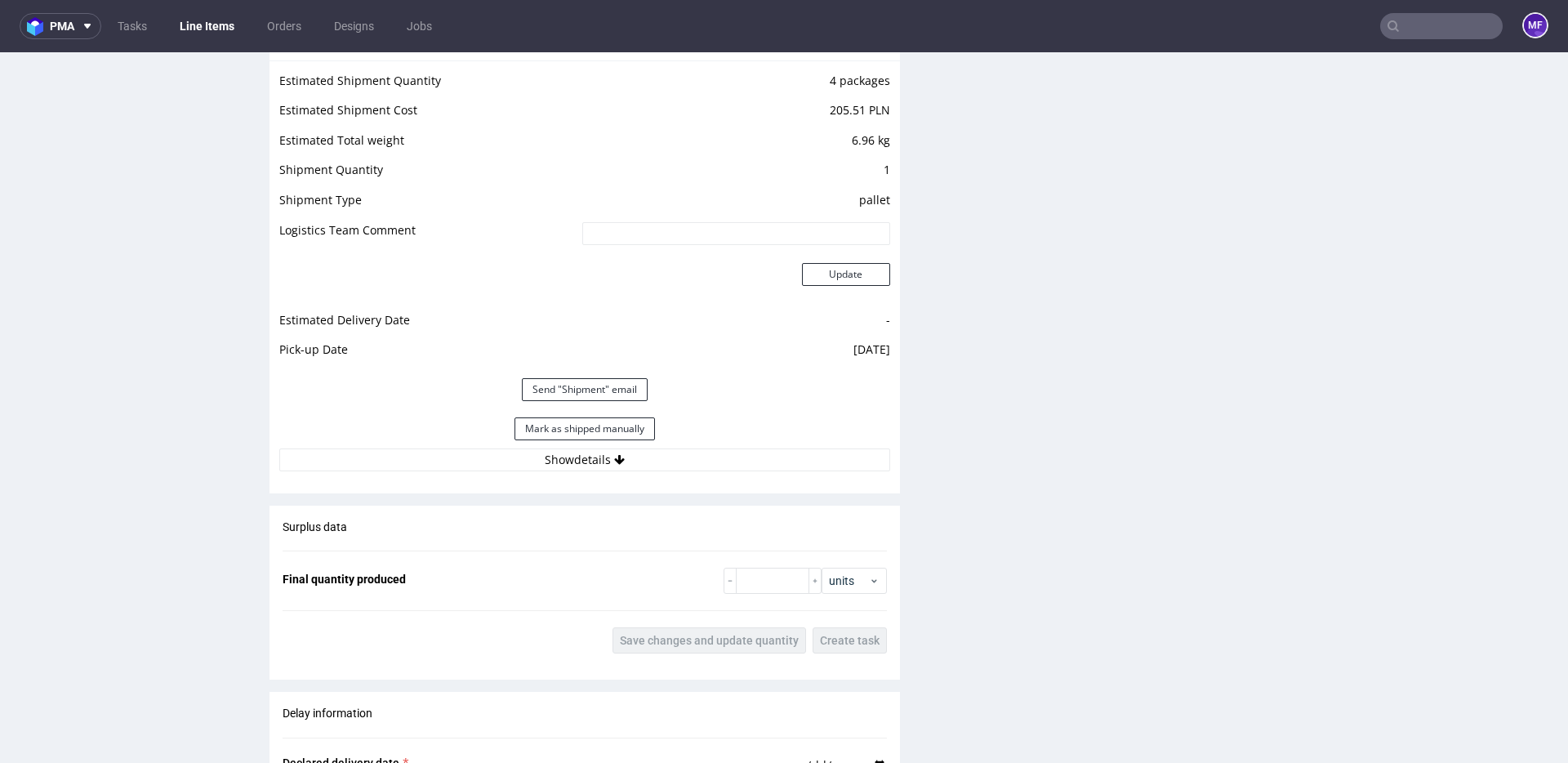
scroll to position [1743, 0]
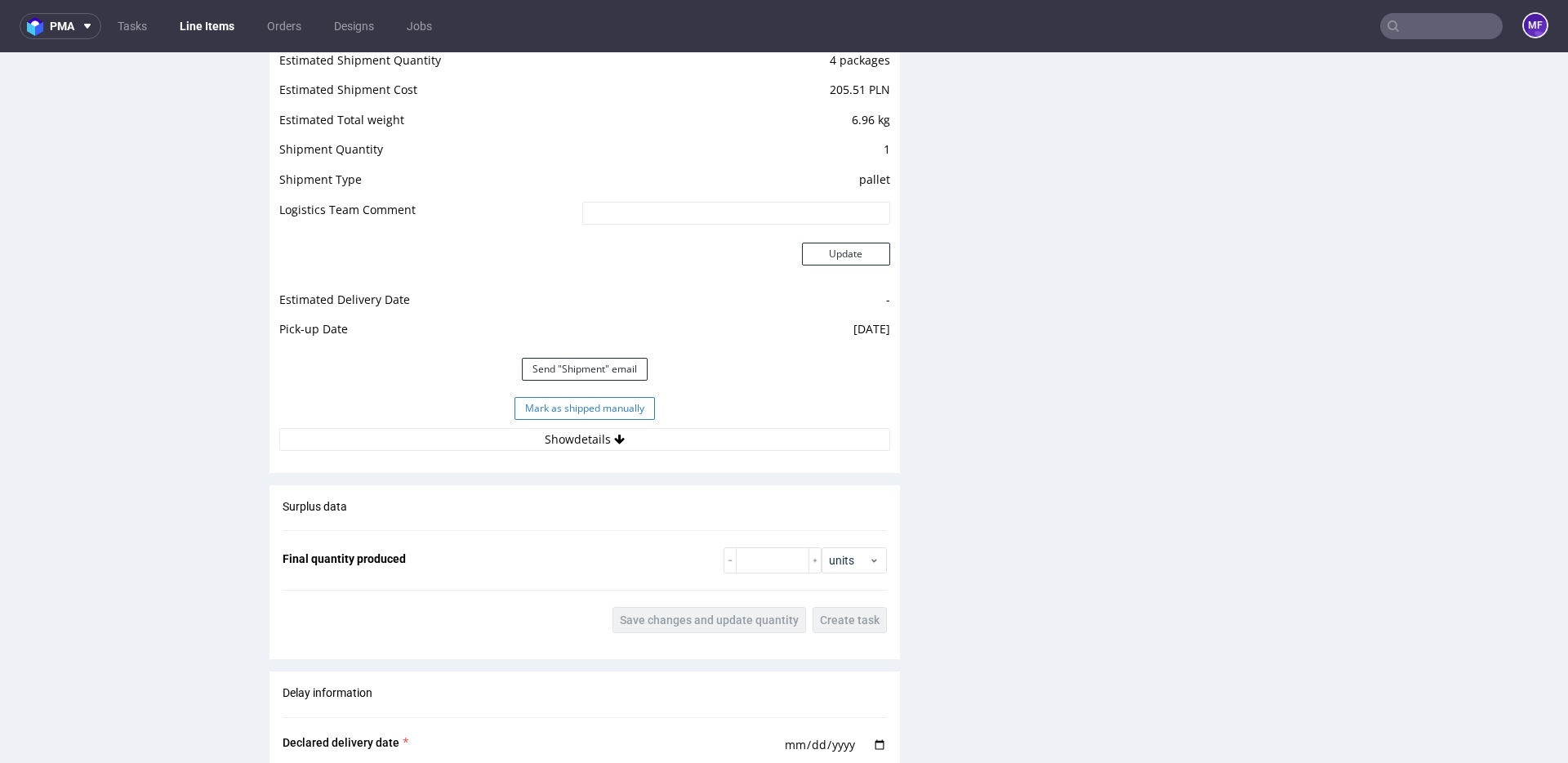
click at [573, 410] on button "Mark as shipped manually" at bounding box center [585, 408] width 140 height 23
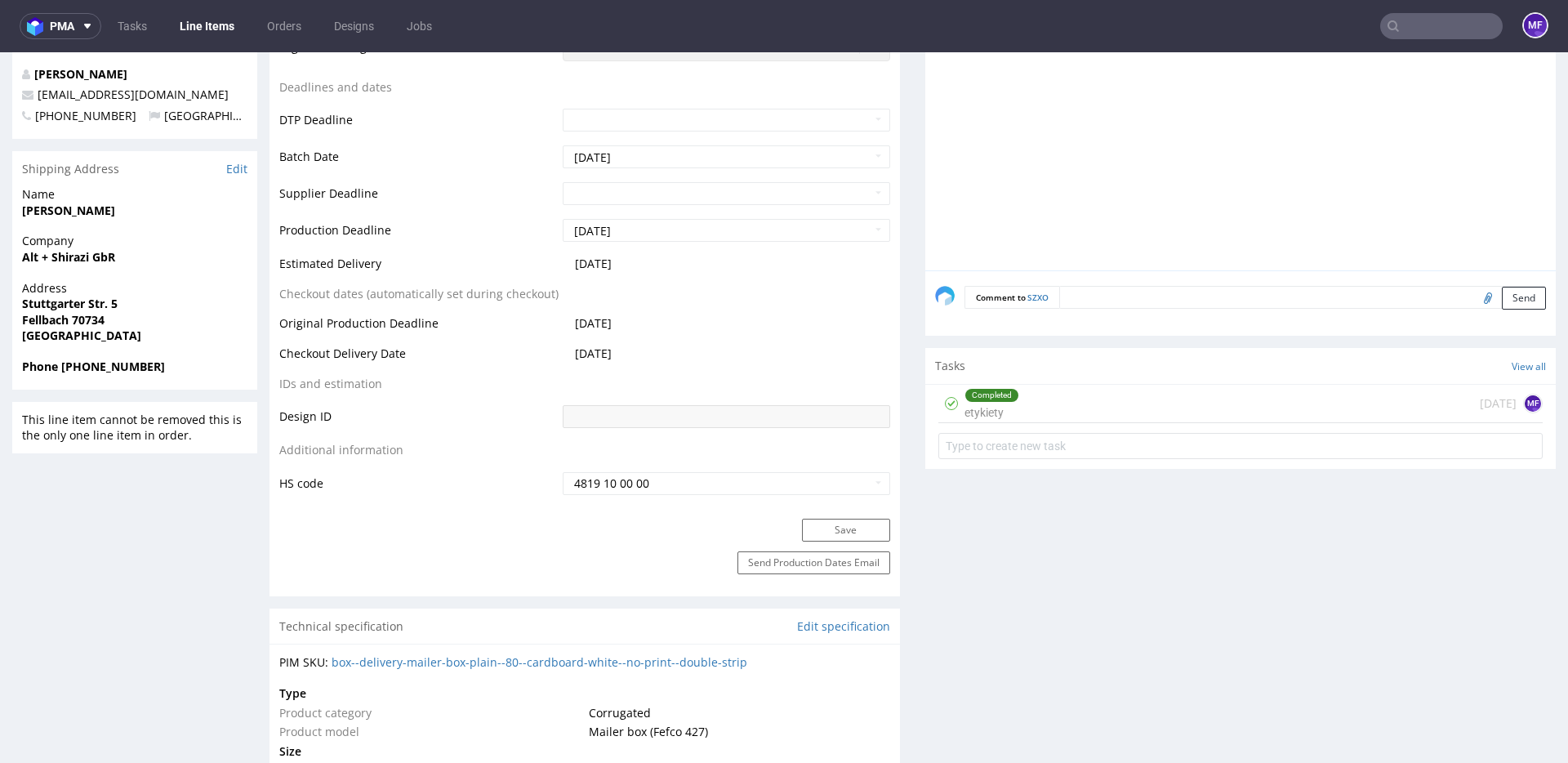
scroll to position [0, 0]
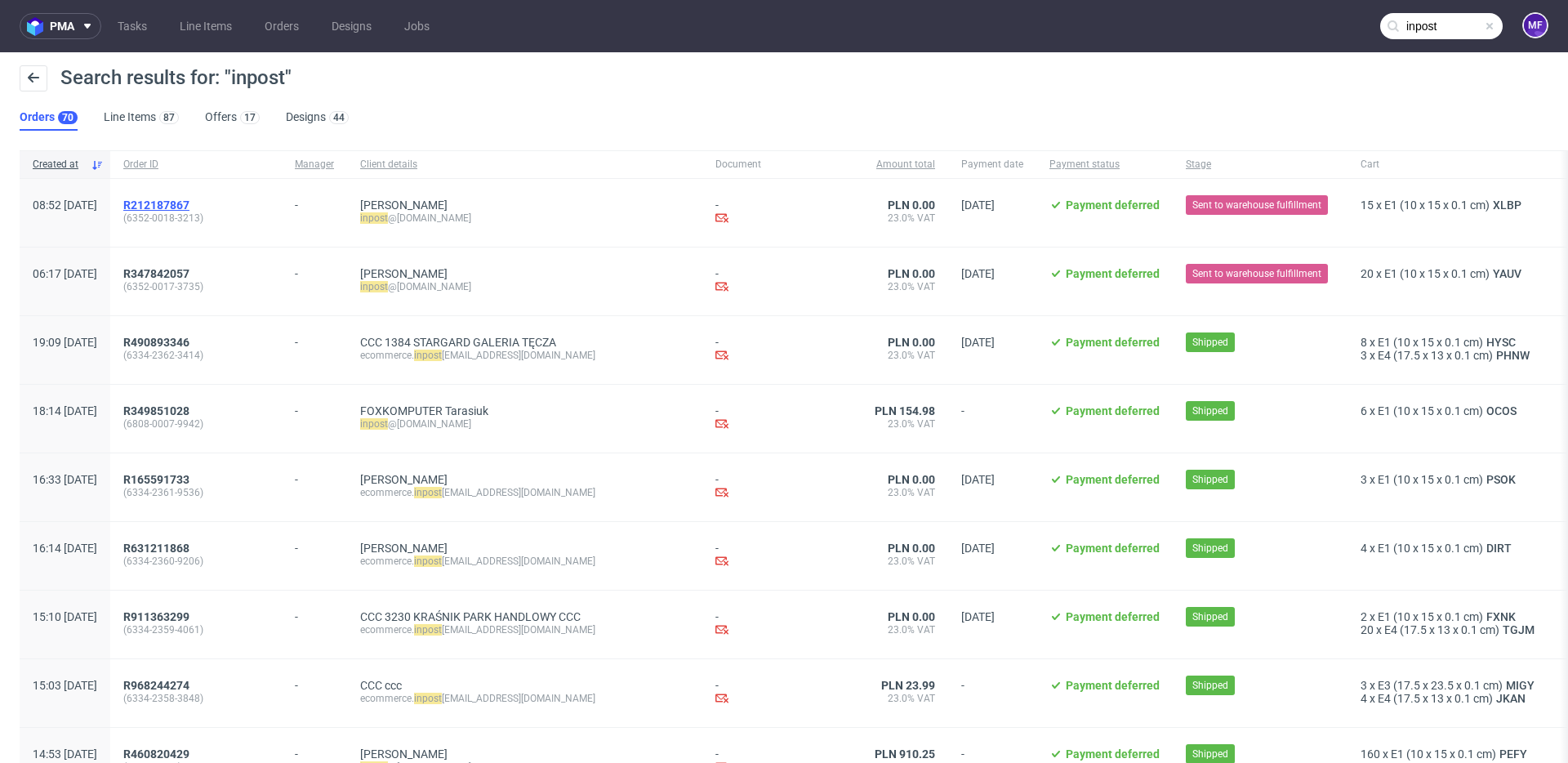
click at [190, 209] on span "R212187867" at bounding box center [156, 205] width 67 height 13
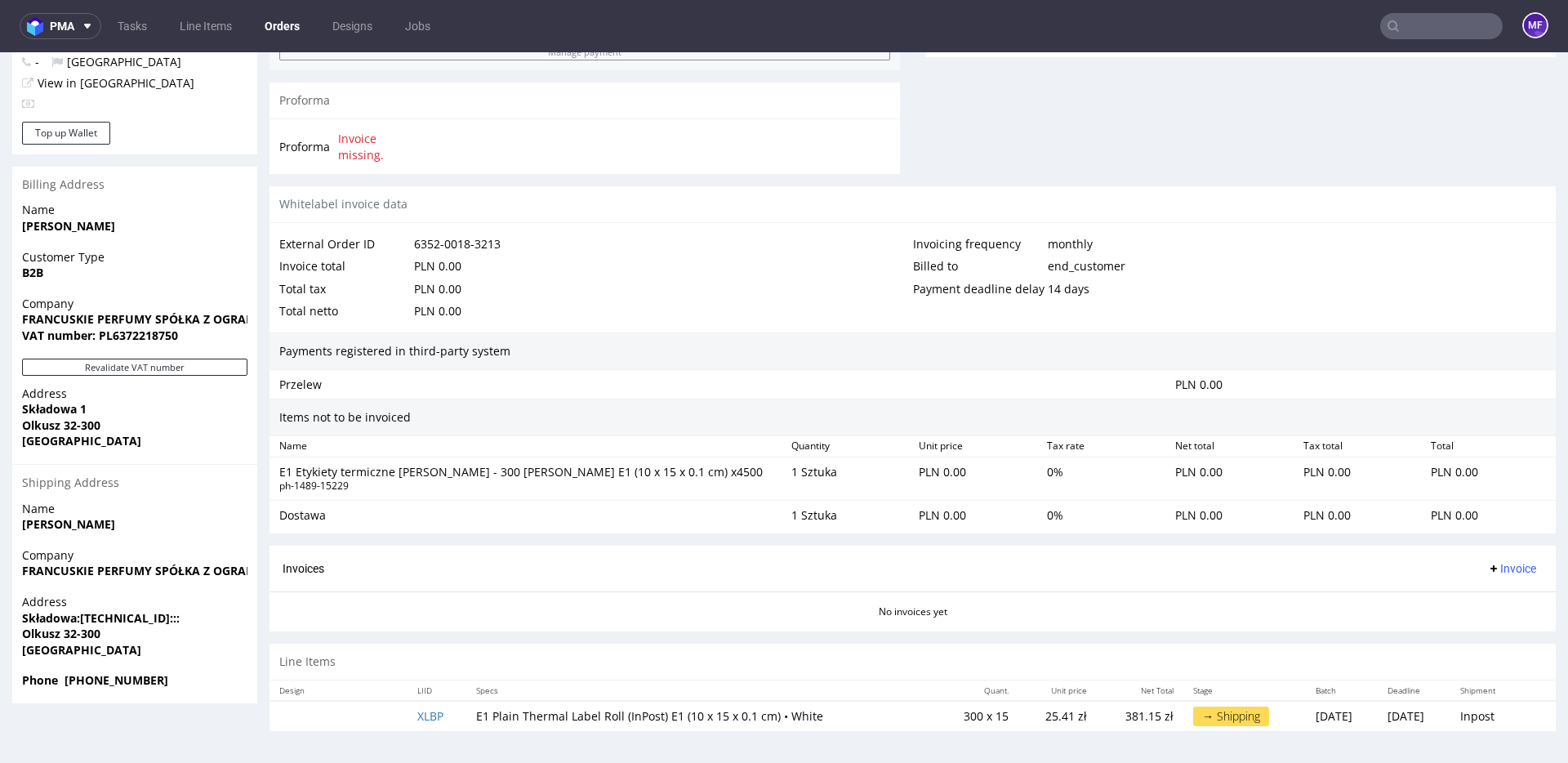
scroll to position [4, 0]
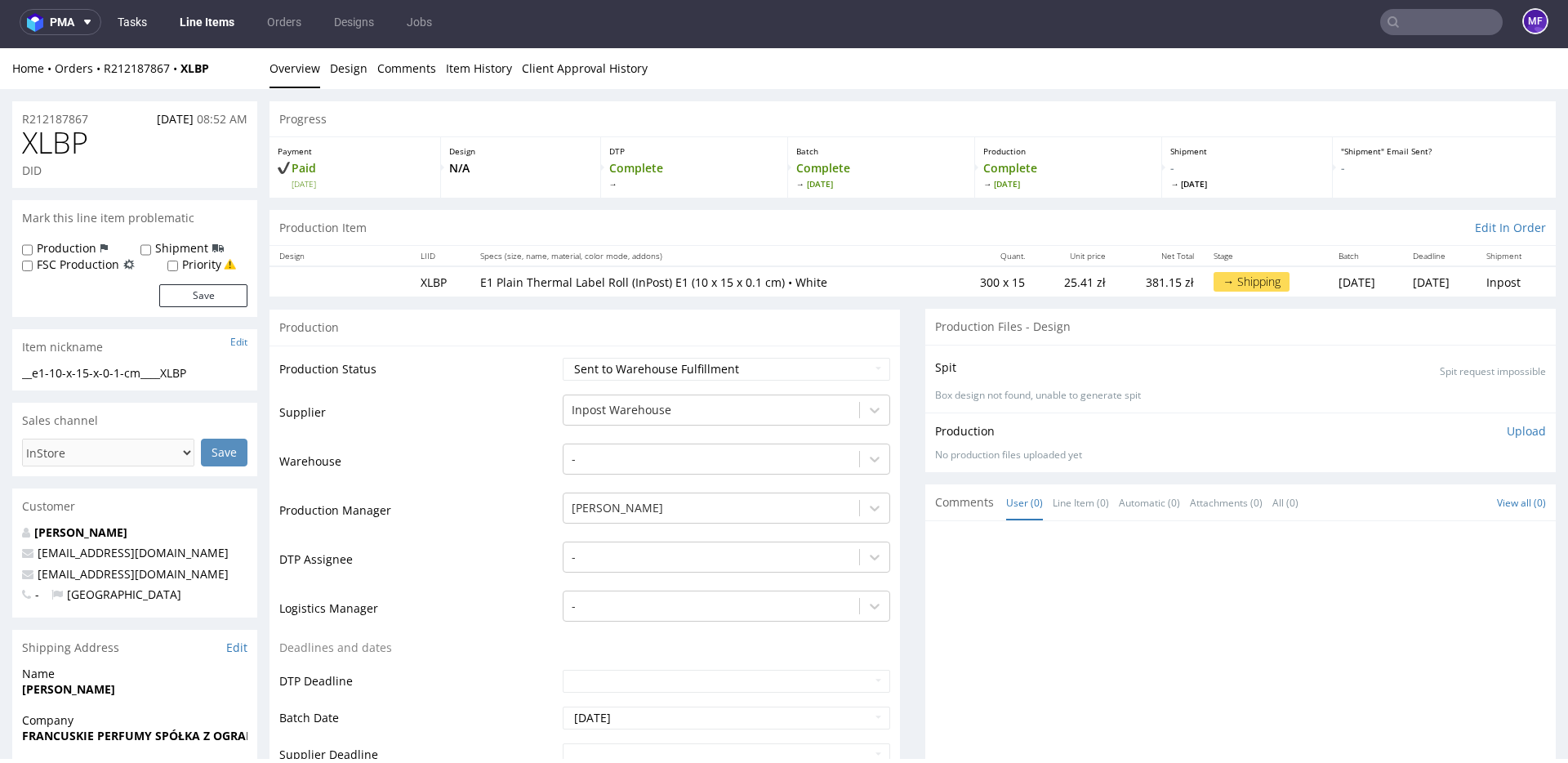
click at [142, 19] on link "Tasks" at bounding box center [132, 22] width 49 height 26
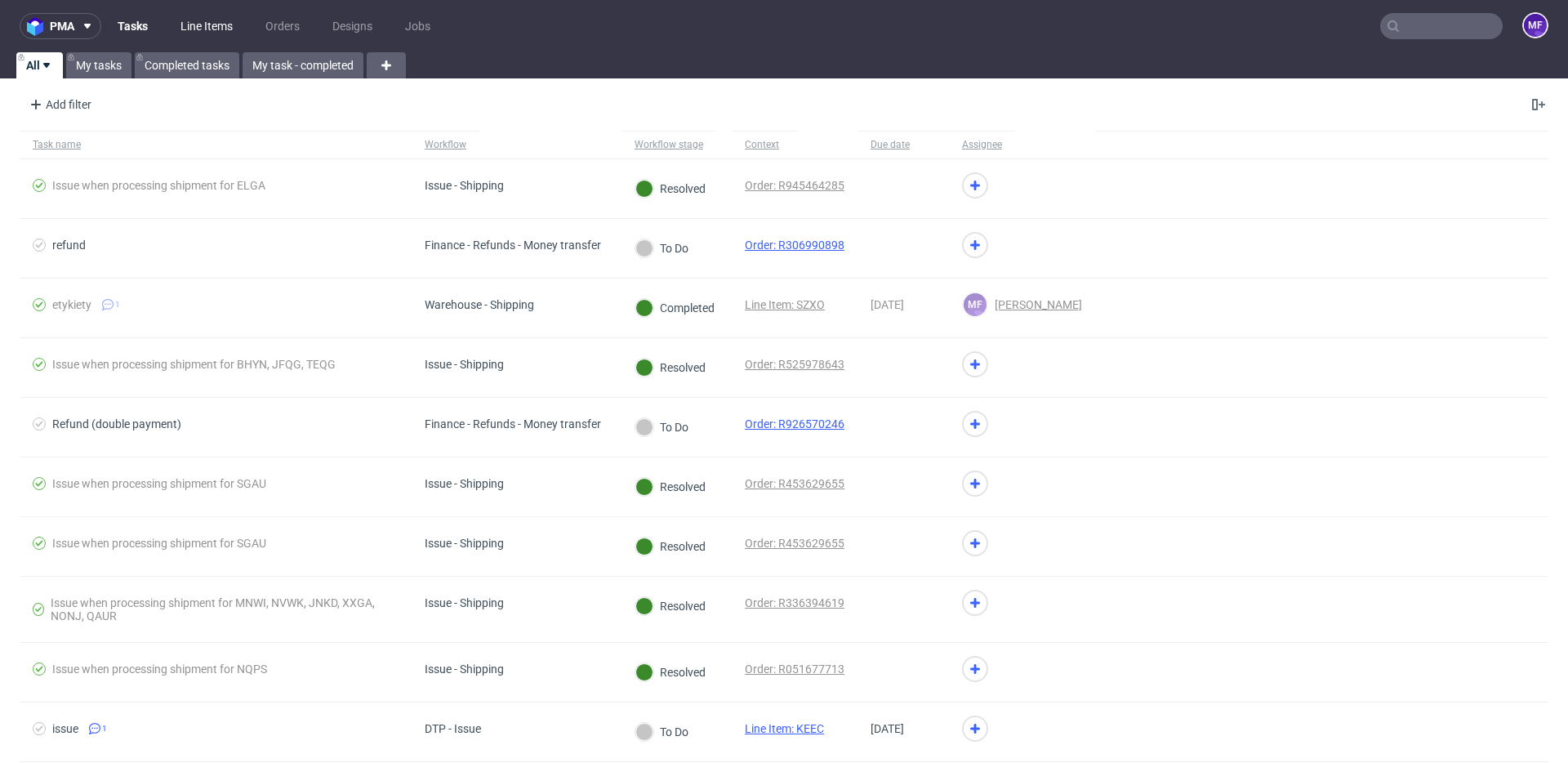
click at [200, 33] on link "Line Items" at bounding box center [206, 26] width 72 height 26
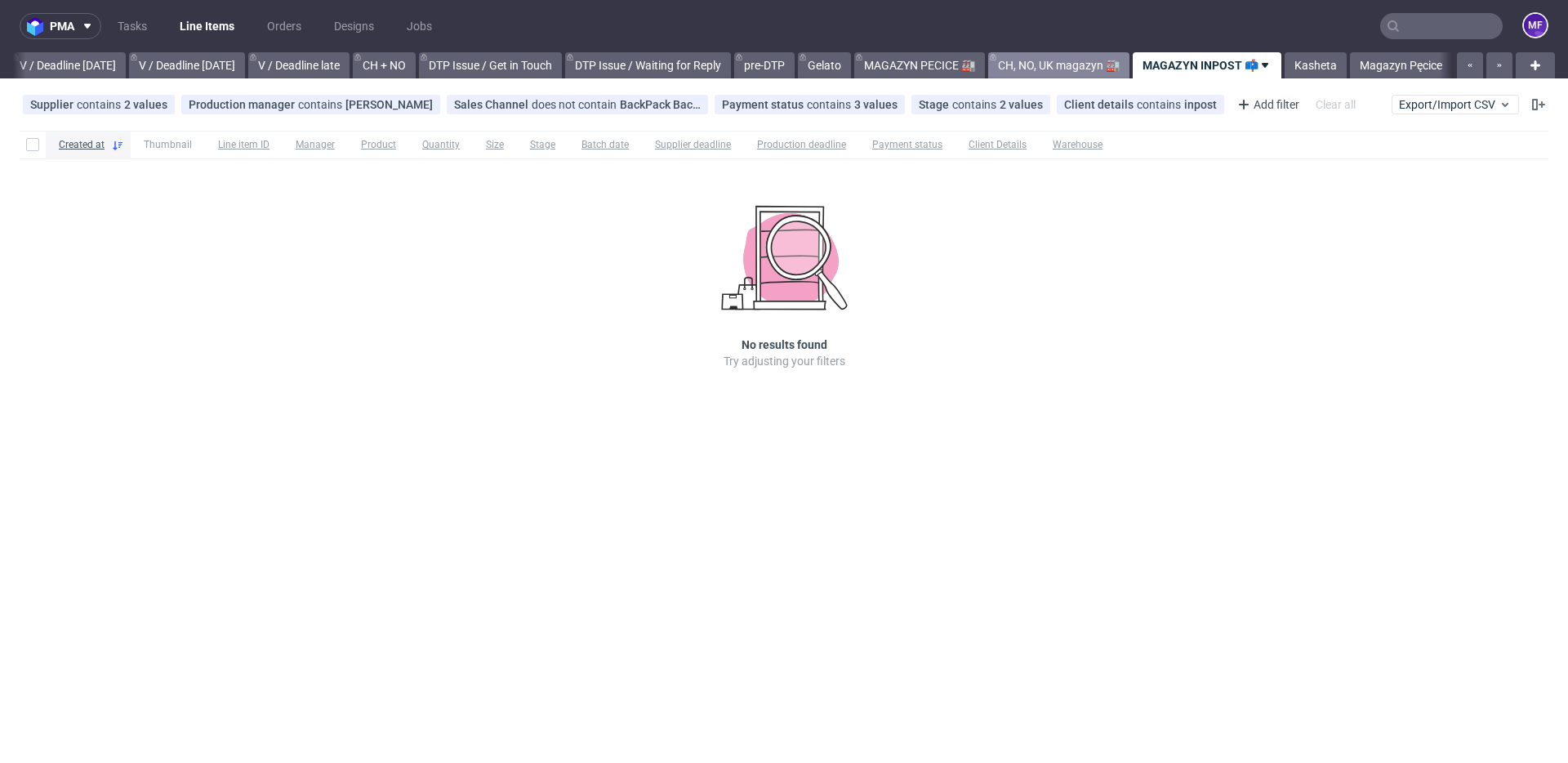
scroll to position [0, 2051]
click at [1199, 68] on link "MAGAZYN INPOST 📫" at bounding box center [1206, 65] width 149 height 26
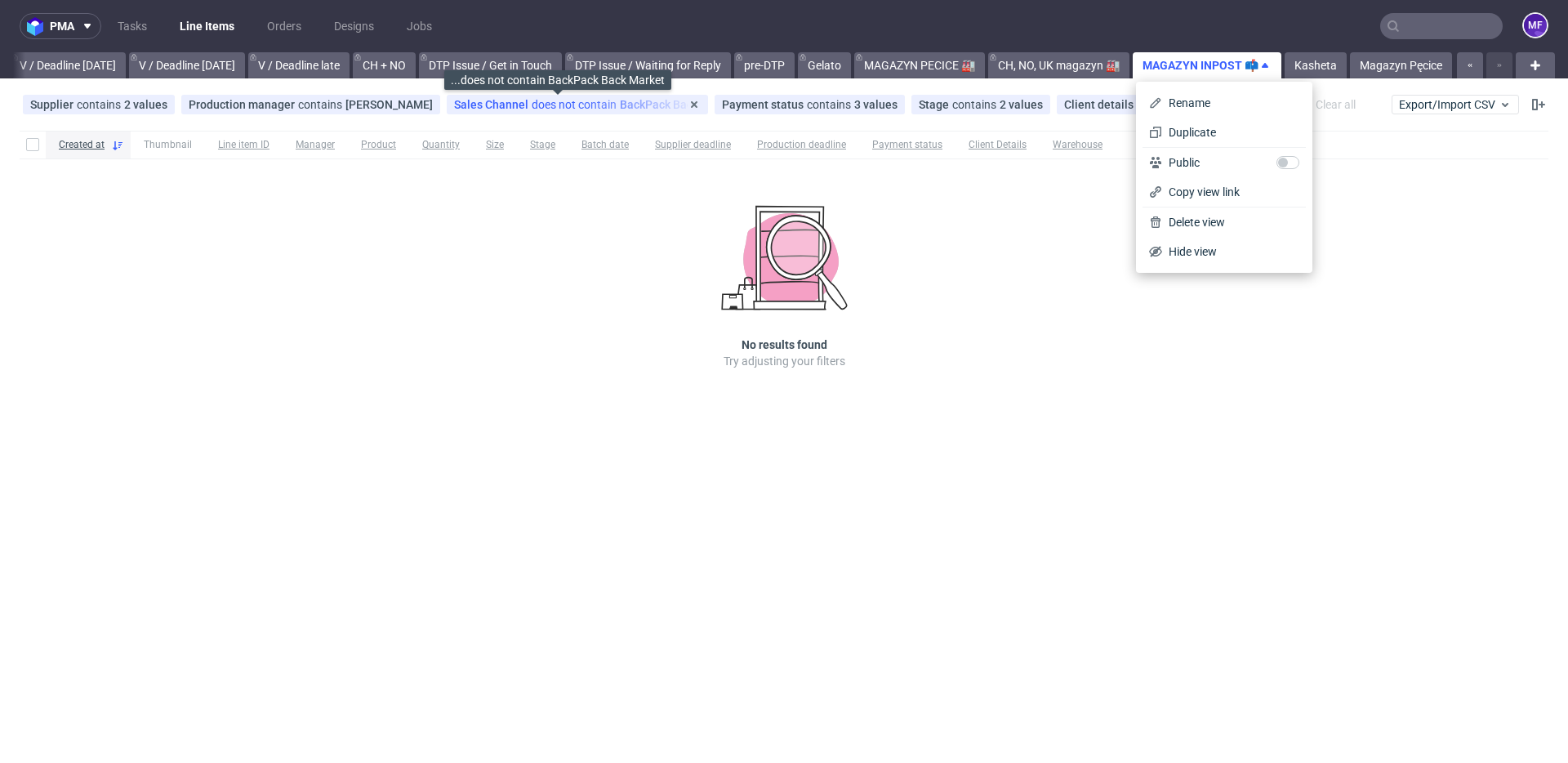
click at [621, 104] on div "Sales Channel does not contain BackPack Back Market" at bounding box center [577, 104] width 246 height 13
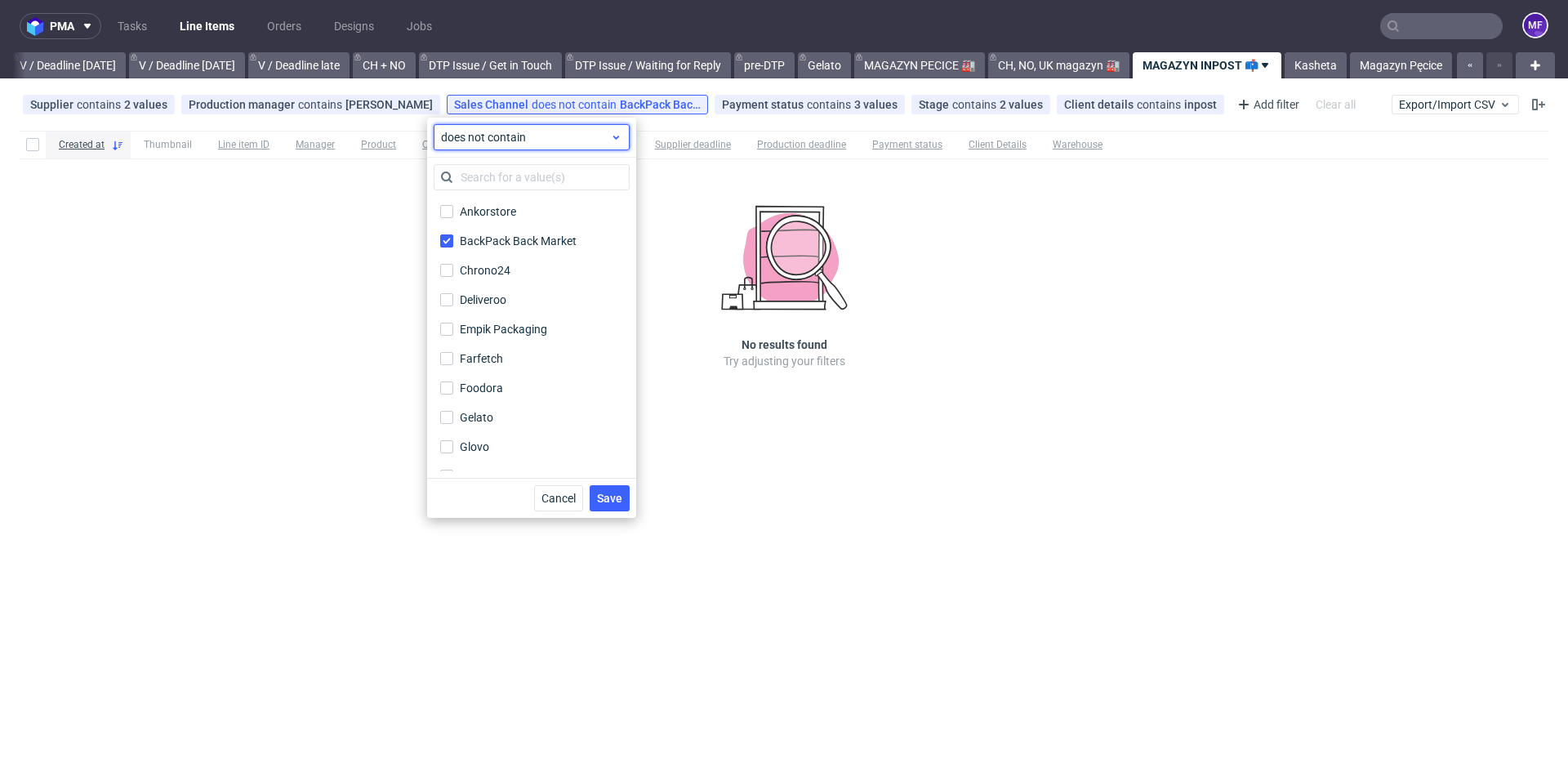
click at [545, 141] on span "does not contain" at bounding box center [524, 137] width 169 height 16
click at [498, 176] on span "contains" at bounding box center [488, 175] width 45 height 16
click at [453, 239] on label "BackPack Back Market" at bounding box center [531, 241] width 196 height 23
click at [453, 239] on input "BackPack Back Market" at bounding box center [446, 241] width 13 height 13
checkbox input "false"
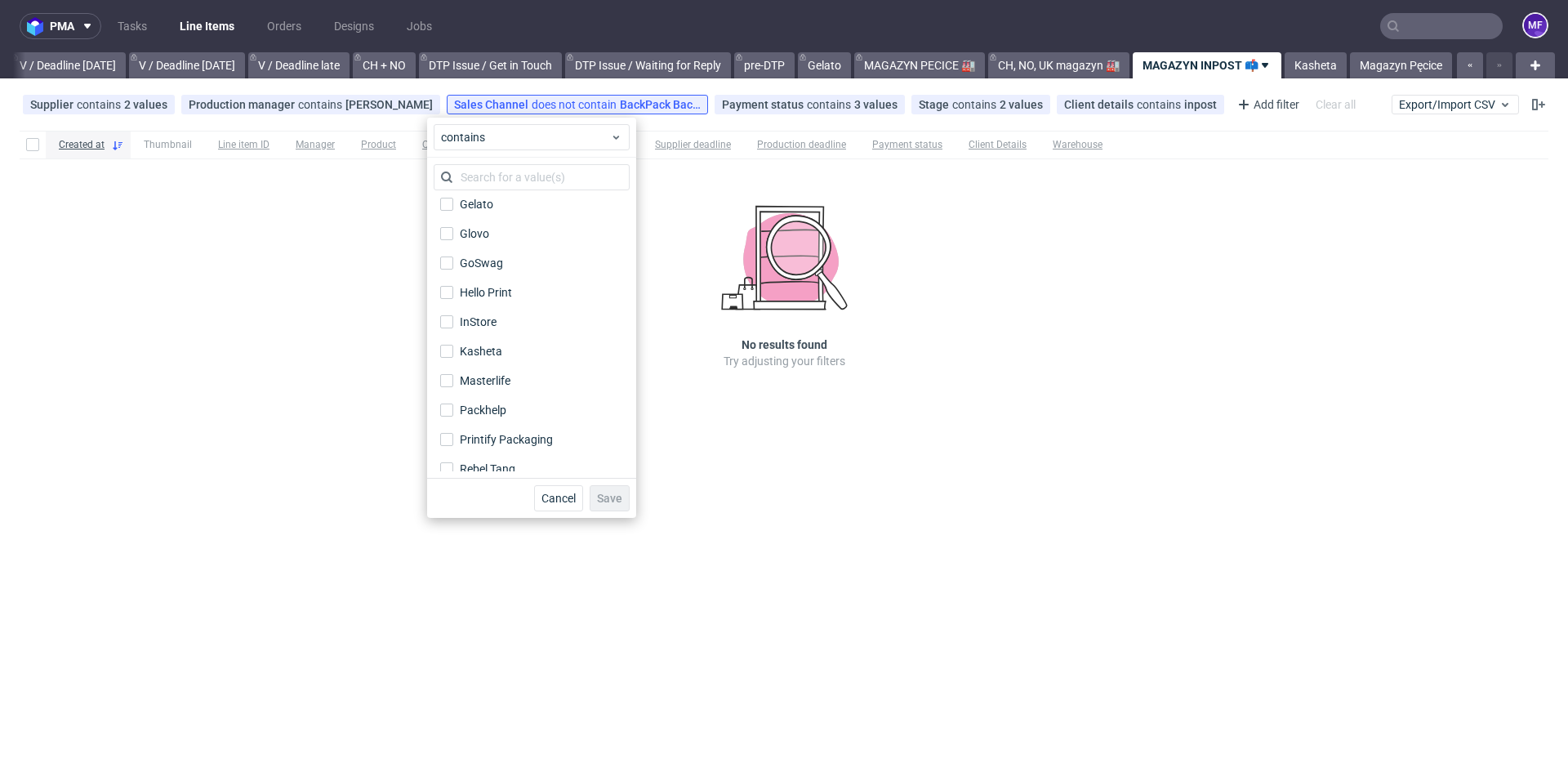
scroll to position [213, 0]
click at [476, 315] on div "InStore" at bounding box center [478, 323] width 37 height 16
click at [453, 316] on input "InStore" at bounding box center [446, 322] width 13 height 13
checkbox input "true"
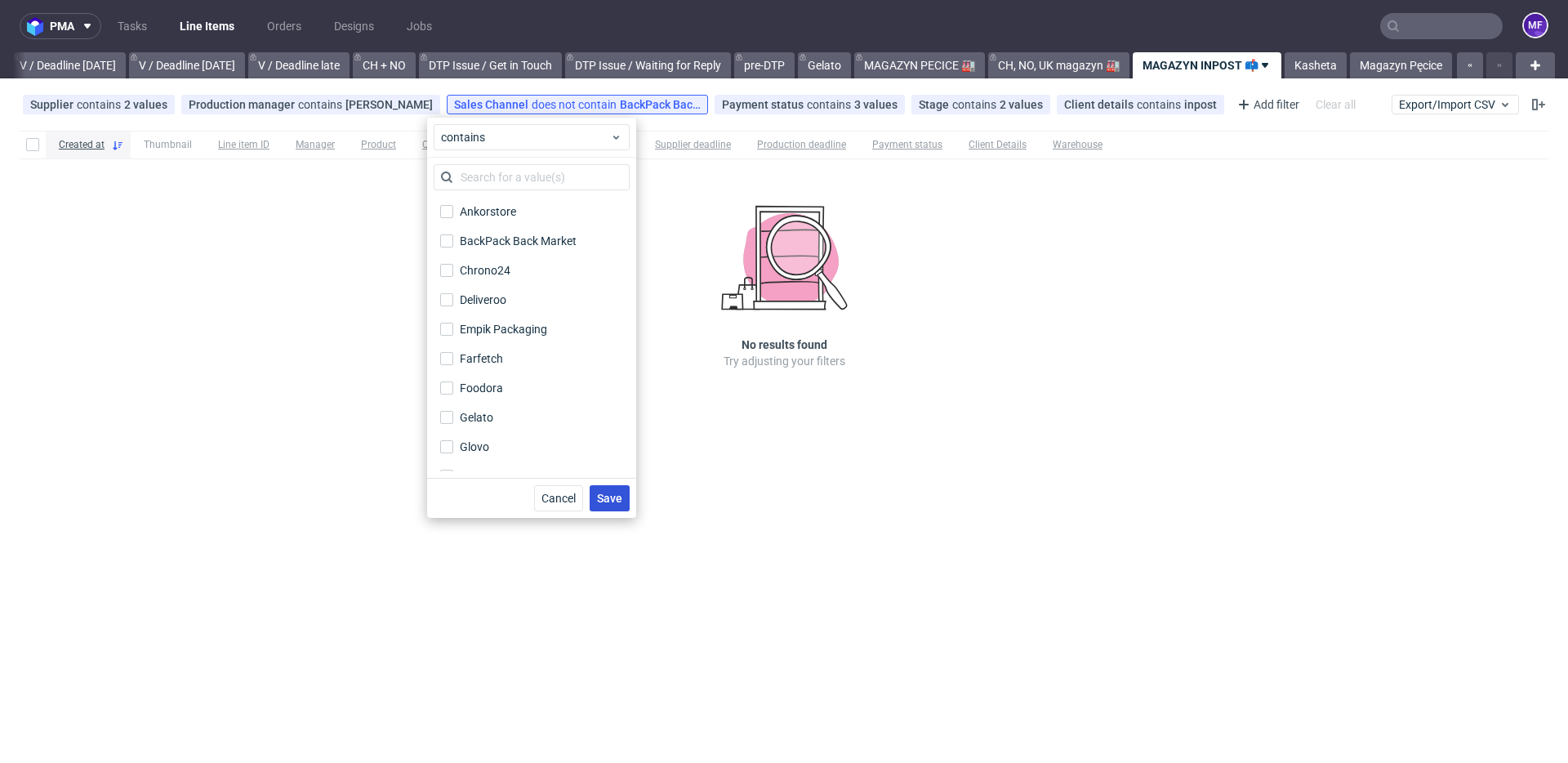
click at [604, 495] on span "Save" at bounding box center [609, 498] width 26 height 12
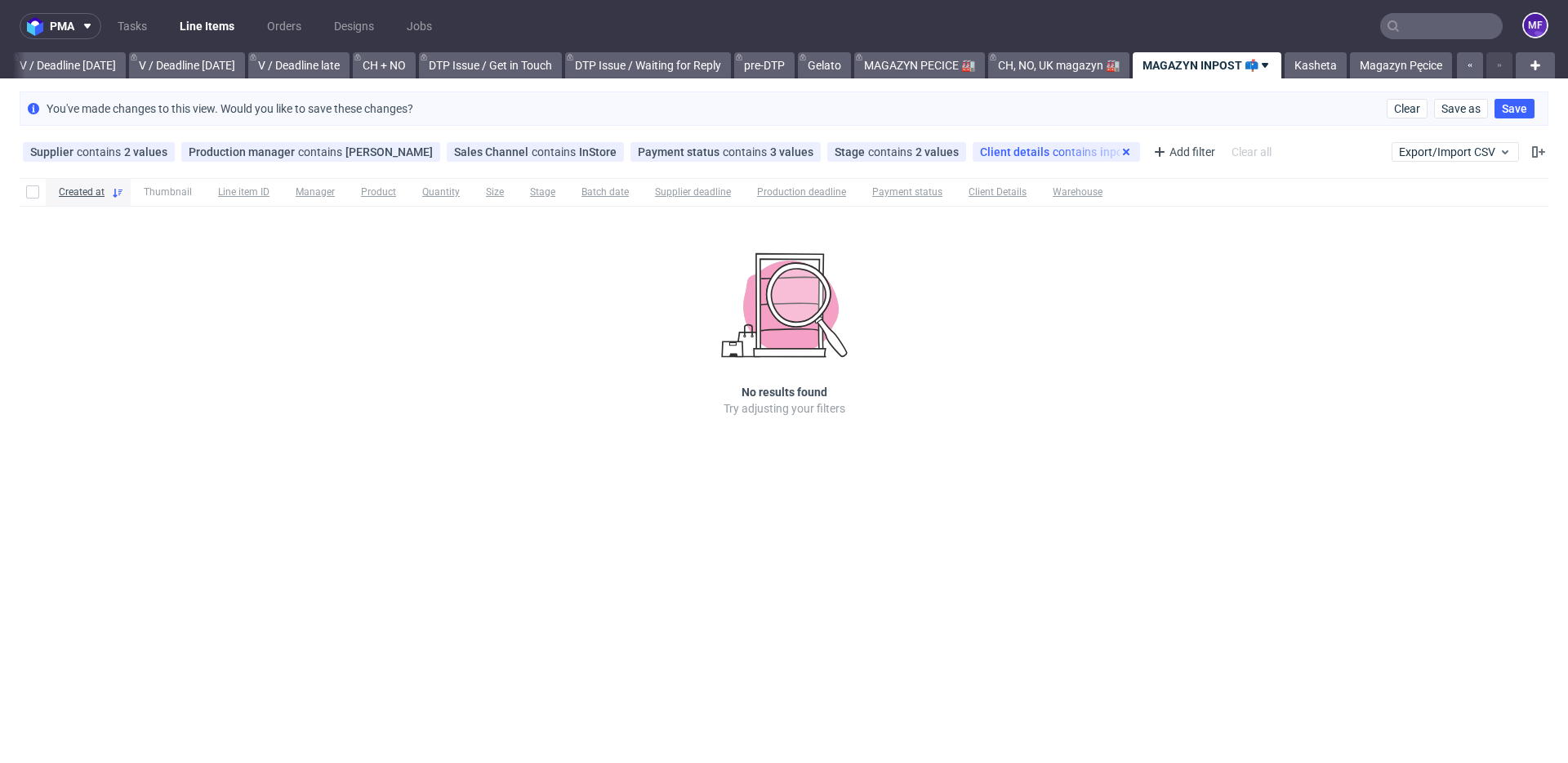
click at [1123, 152] on use at bounding box center [1126, 152] width 6 height 6
click at [423, 152] on use at bounding box center [426, 152] width 6 height 6
click at [1507, 112] on span "Save" at bounding box center [1514, 109] width 26 height 12
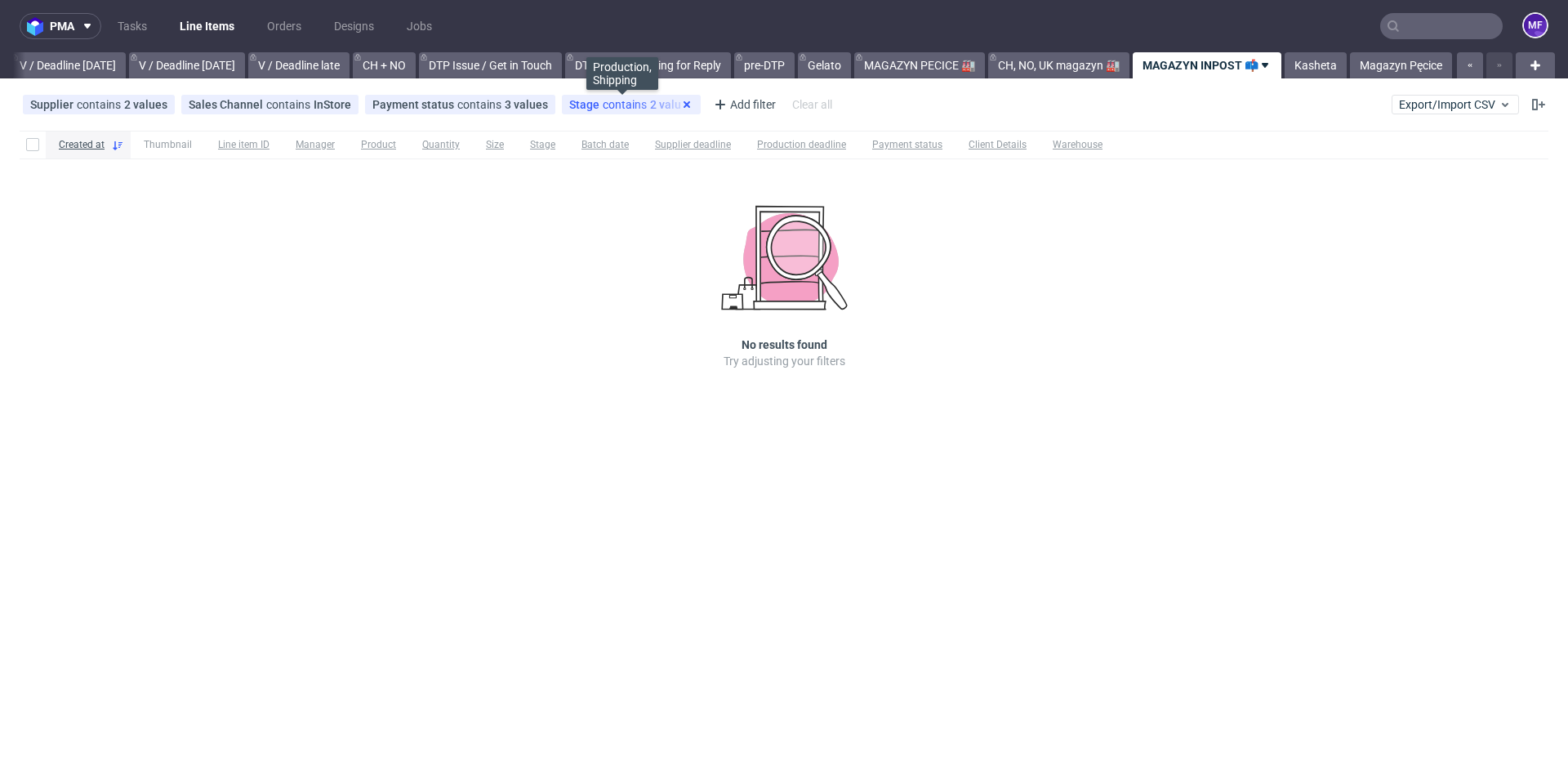
click at [680, 101] on icon at bounding box center [687, 104] width 13 height 13
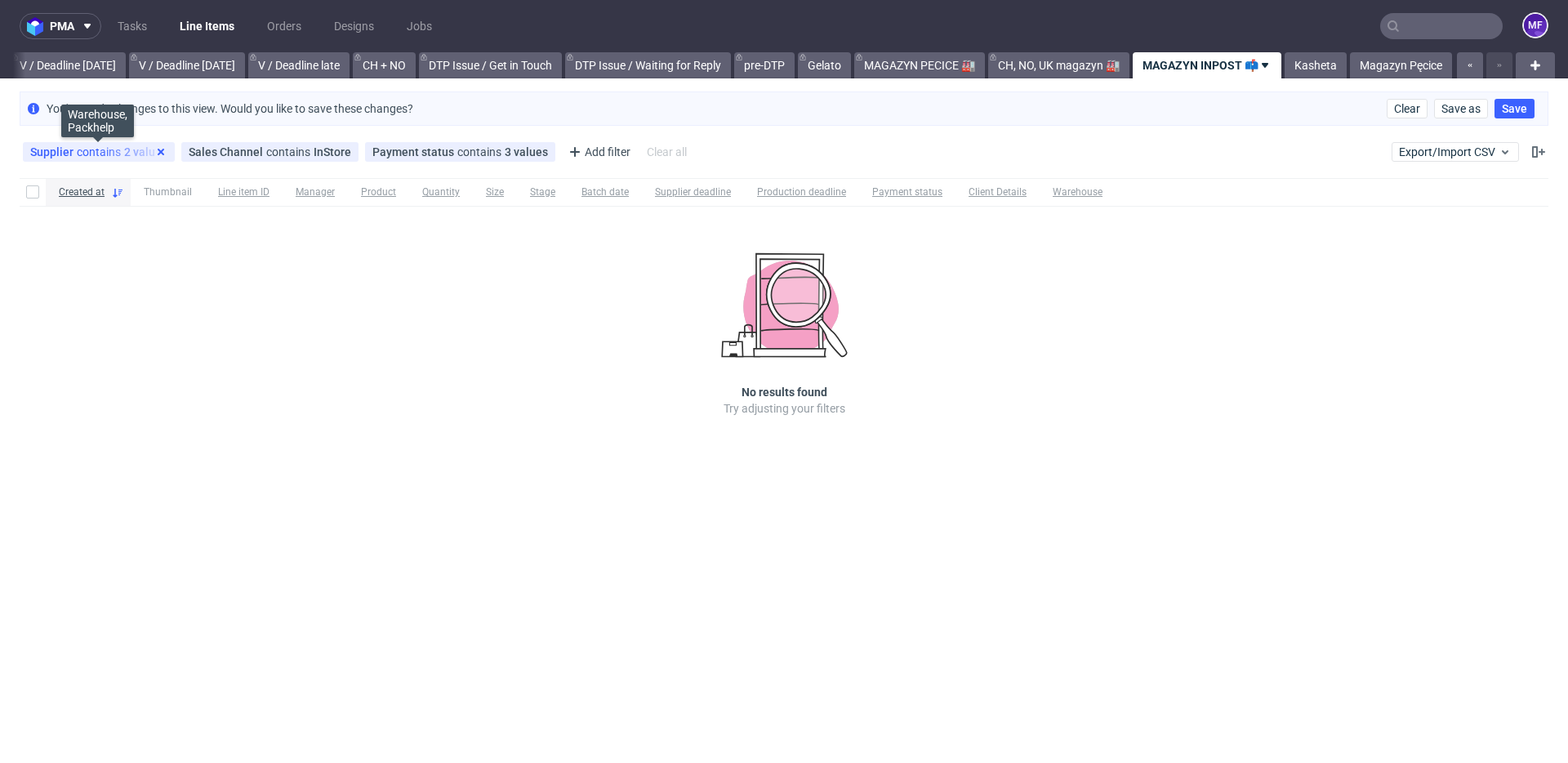
click at [158, 152] on use at bounding box center [161, 152] width 6 height 6
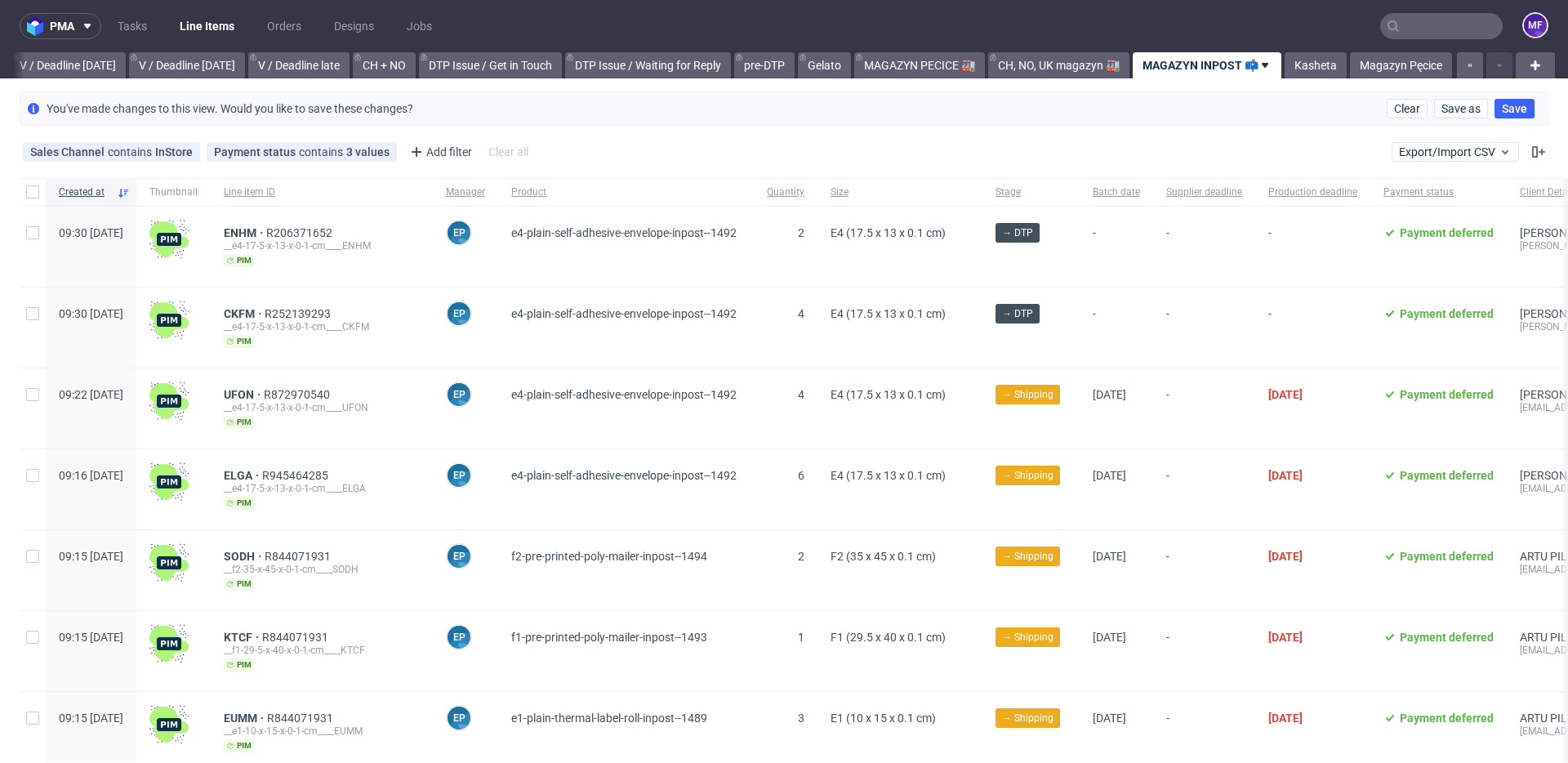
click at [711, 160] on div "Sales Channel contains InStore Payment status contains 3 values Paid, Credit Ow…" at bounding box center [784, 152] width 1568 height 39
click at [1506, 113] on span "Save" at bounding box center [1514, 109] width 26 height 12
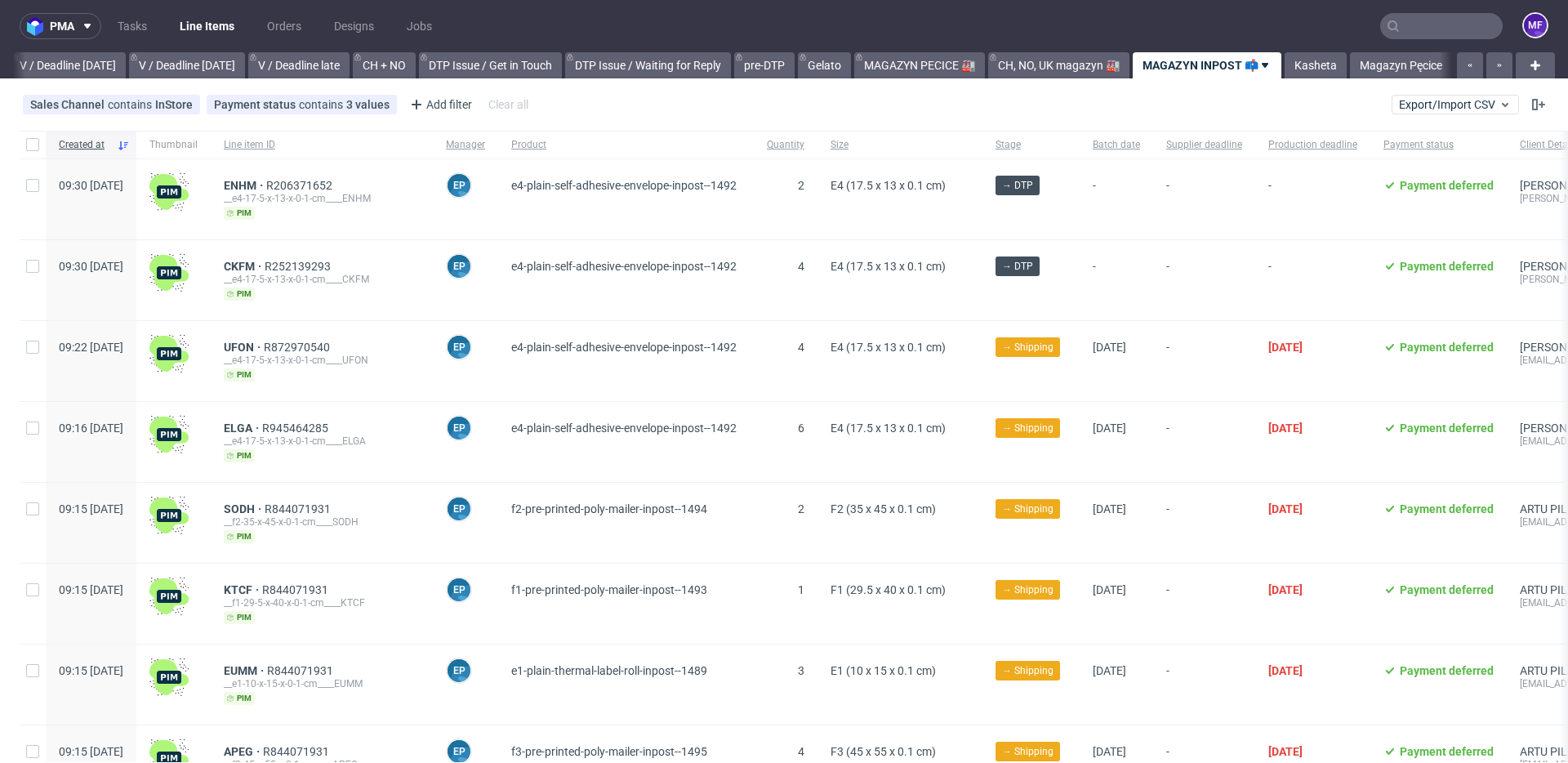
scroll to position [0, 2063]
click at [1369, 71] on link "Magazyn Pęcice" at bounding box center [1401, 65] width 102 height 26
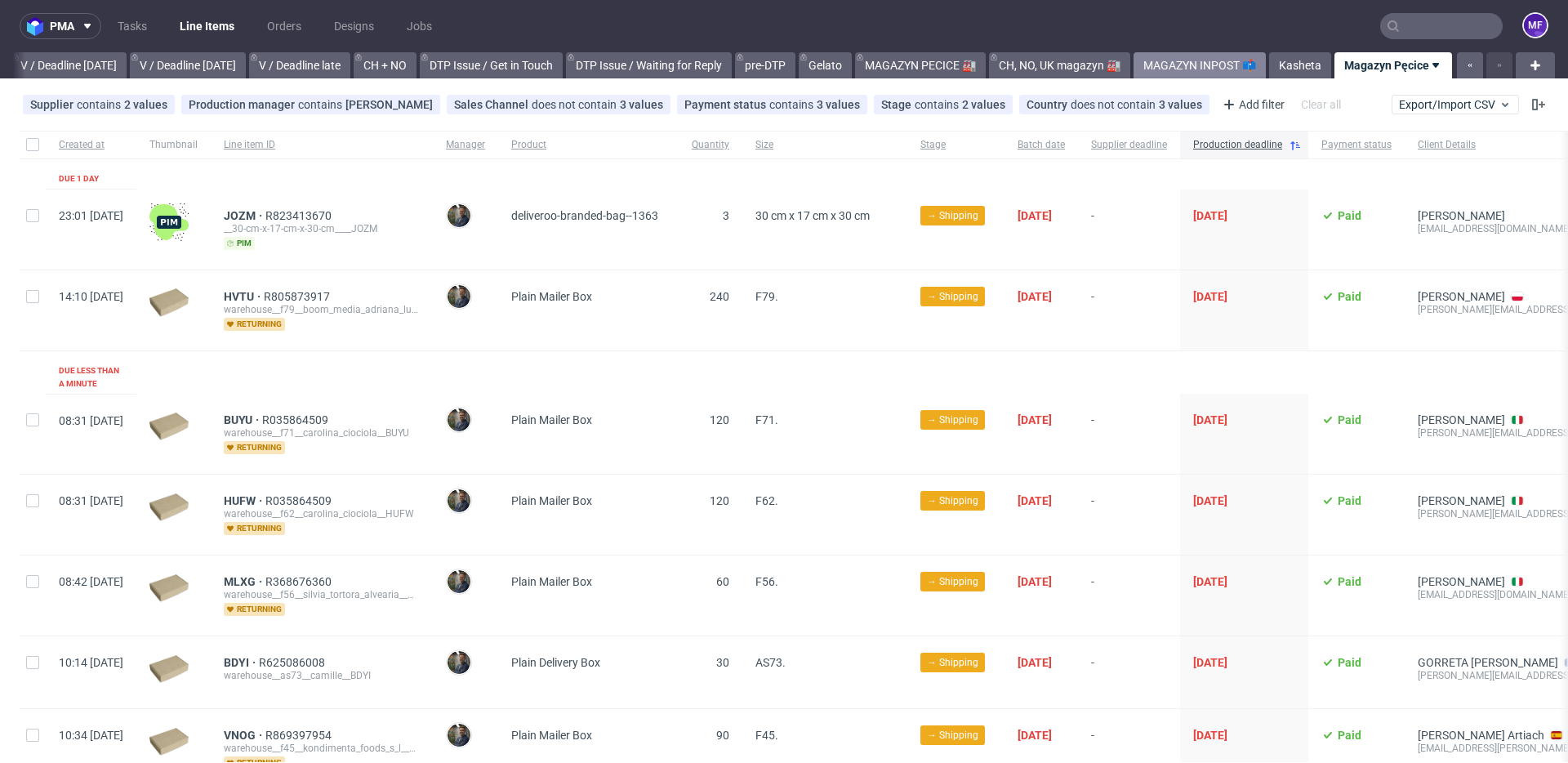
click at [1193, 64] on link "MAGAZYN INPOST 📫" at bounding box center [1199, 65] width 132 height 26
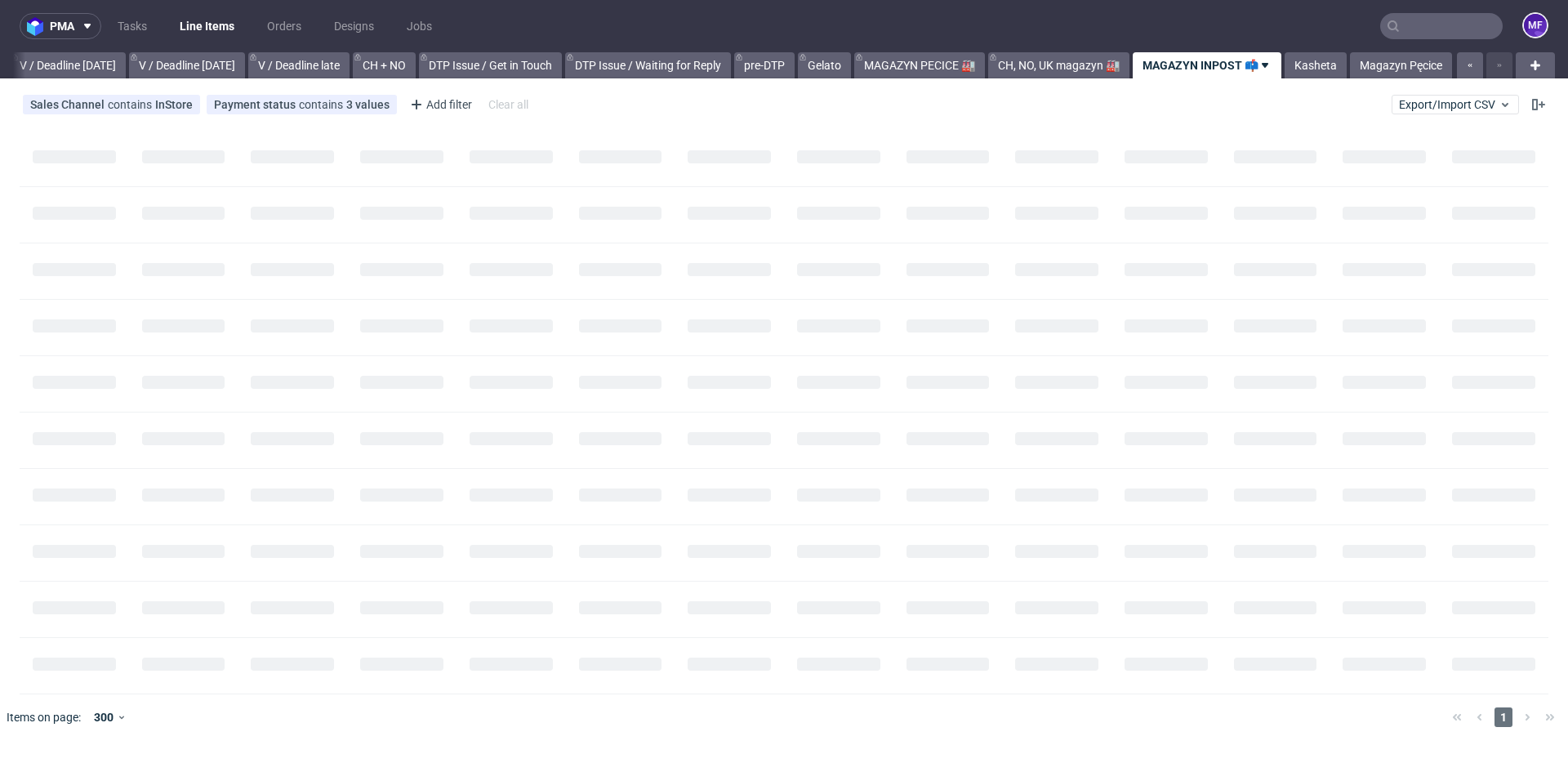
scroll to position [0, 2051]
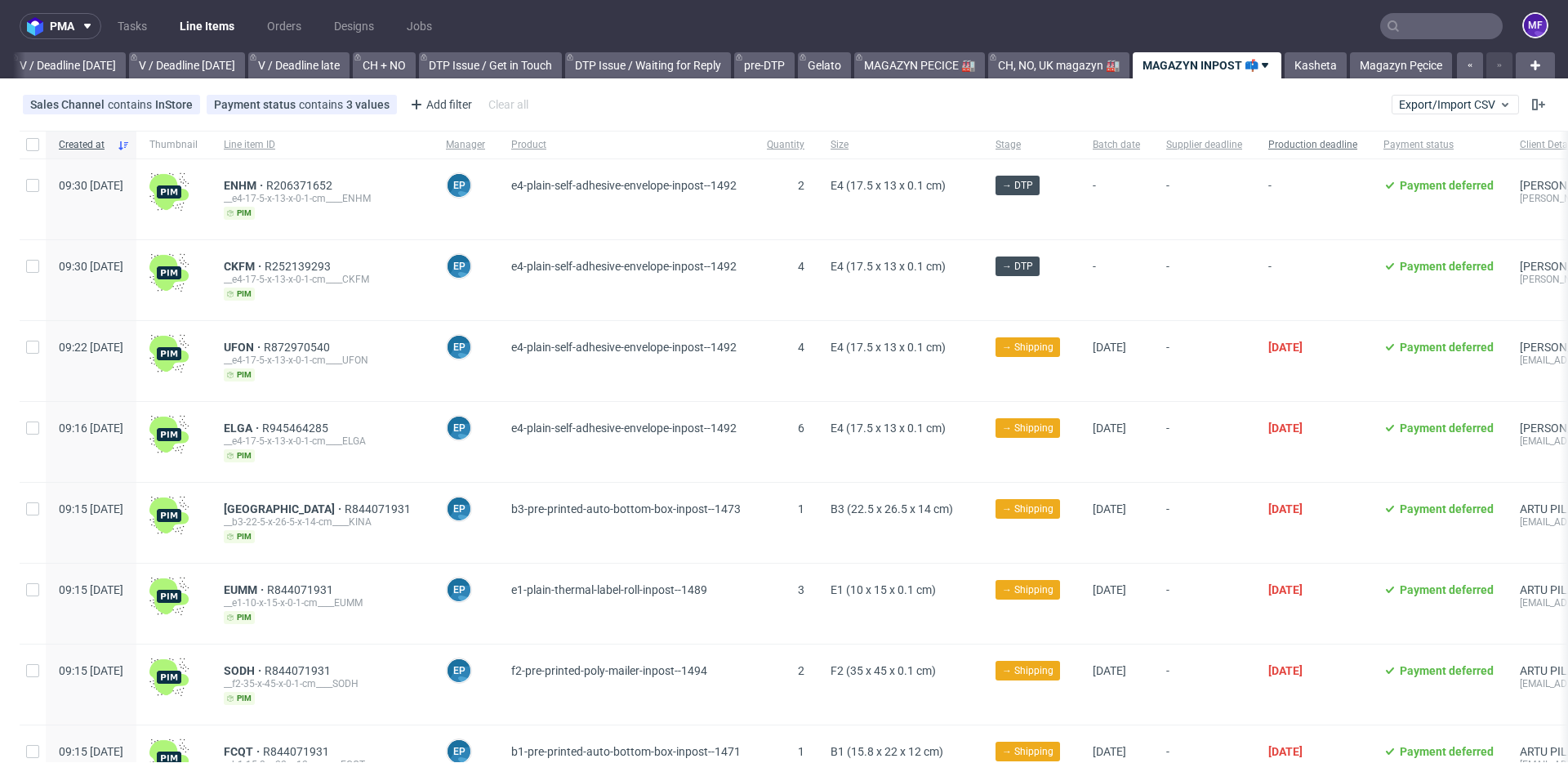
click at [1343, 152] on span "Production deadline" at bounding box center [1313, 144] width 89 height 14
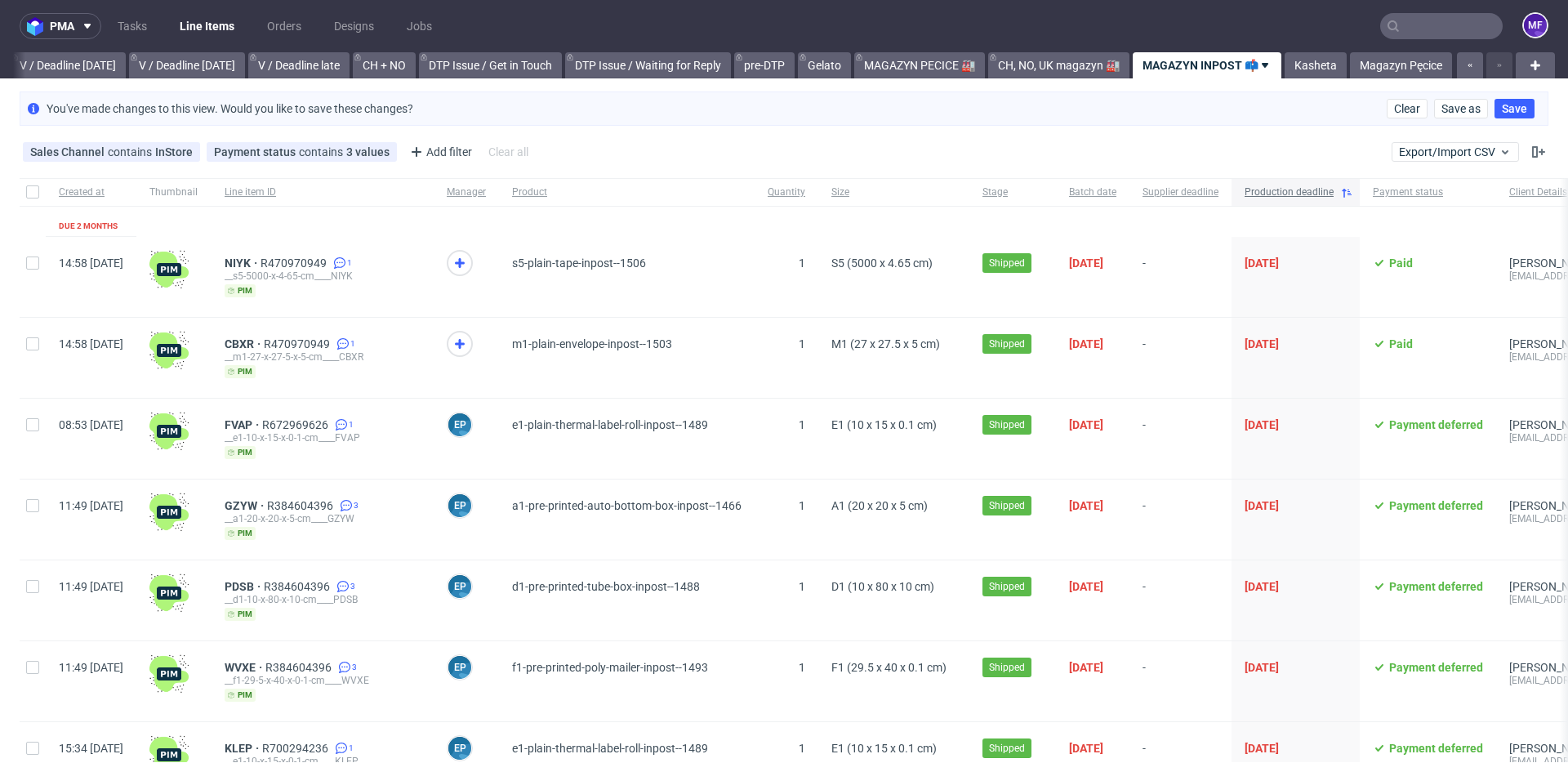
click at [1353, 197] on icon at bounding box center [1346, 193] width 13 height 13
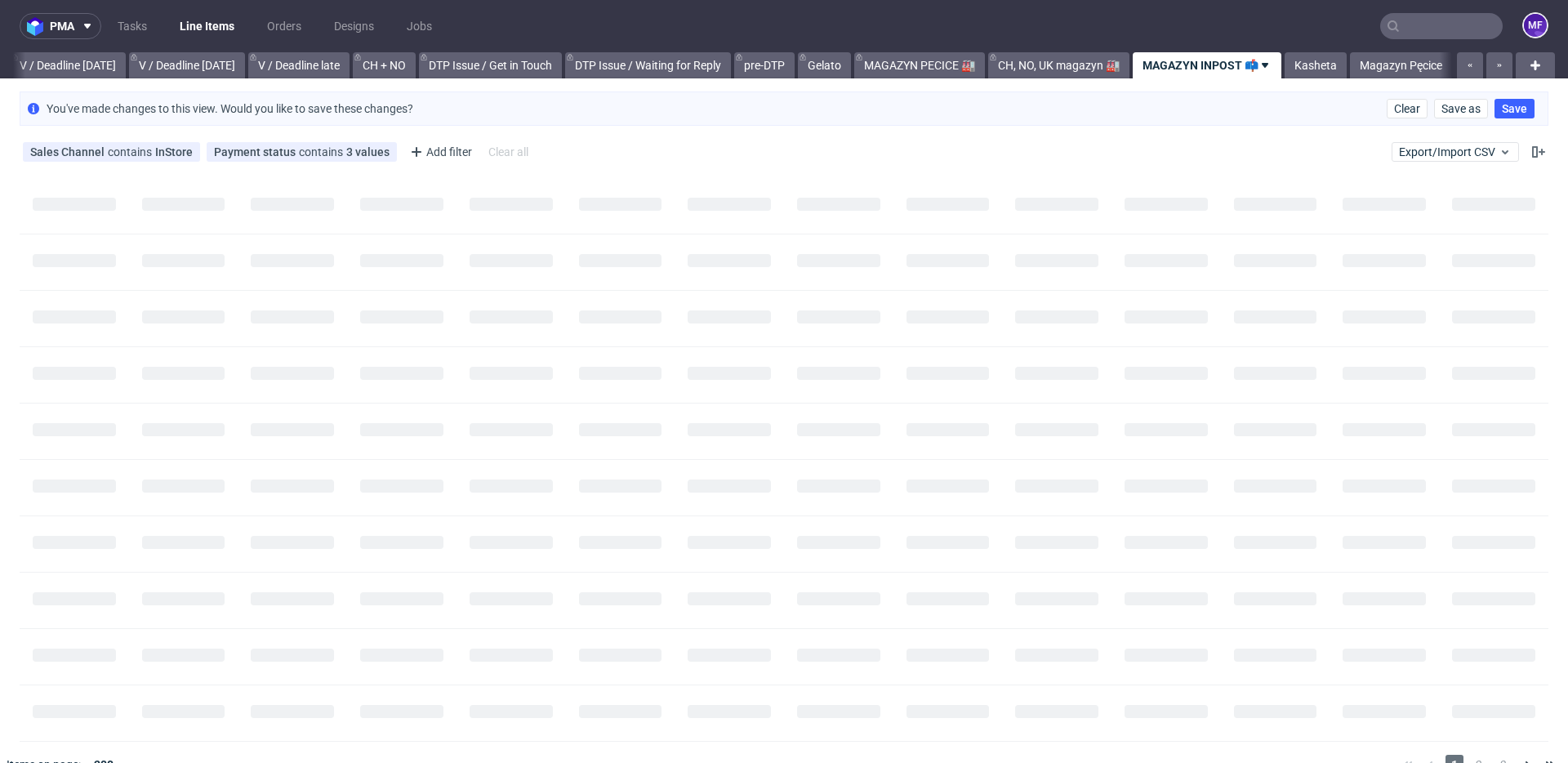
scroll to position [0, 2063]
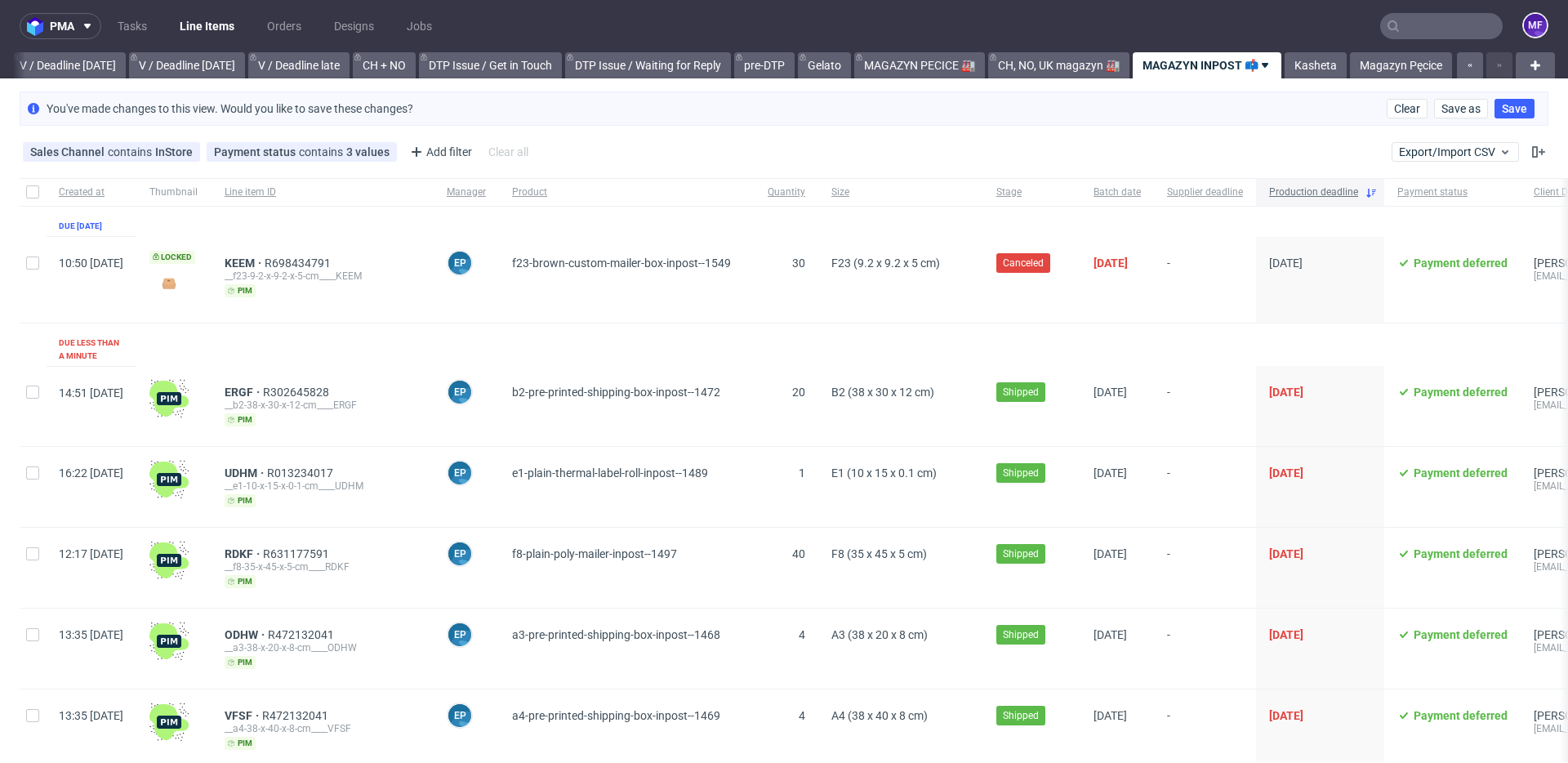
click at [1384, 194] on div "Production deadline" at bounding box center [1320, 192] width 129 height 27
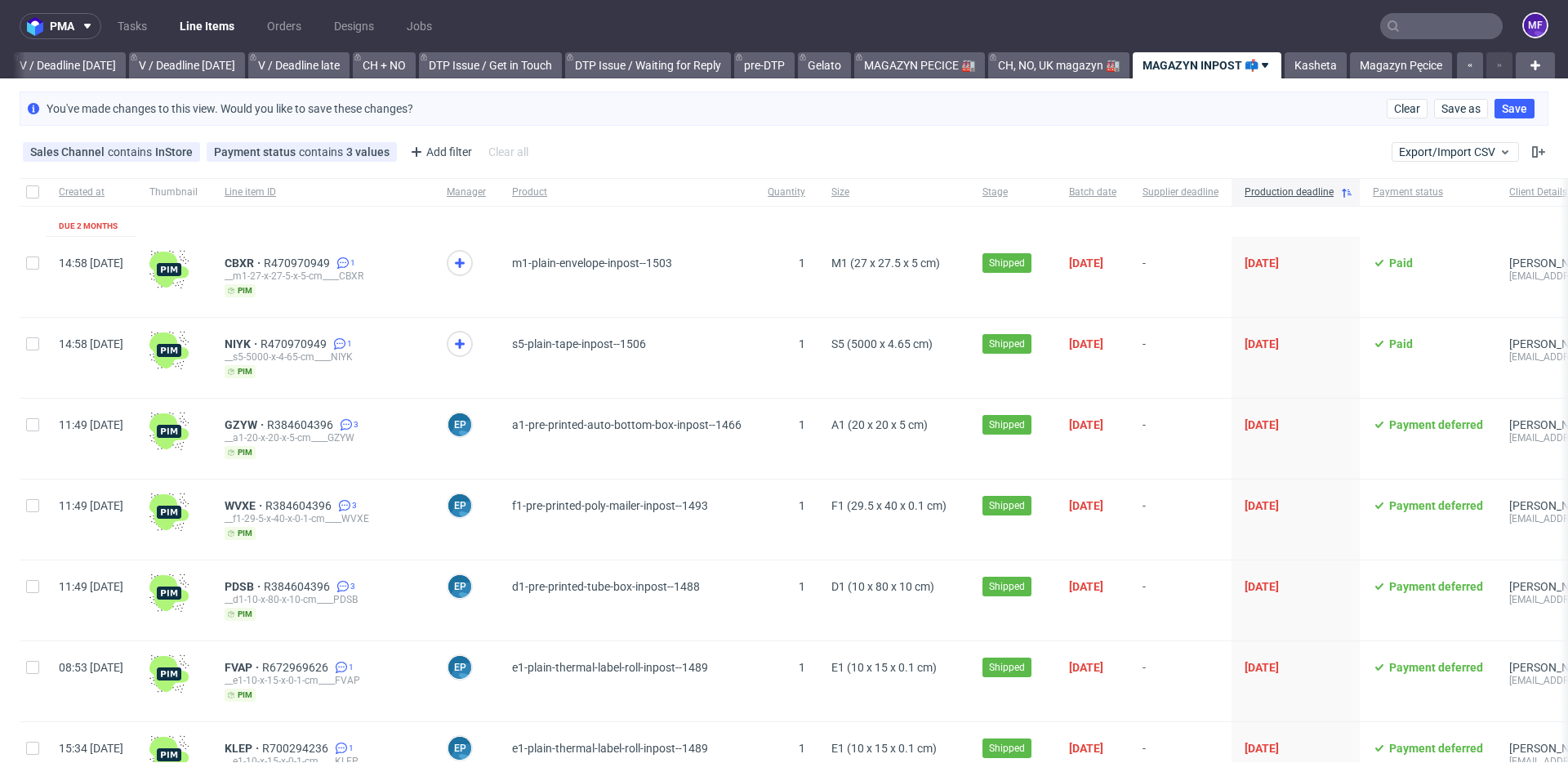
click at [1501, 107] on span "Save" at bounding box center [1514, 109] width 26 height 12
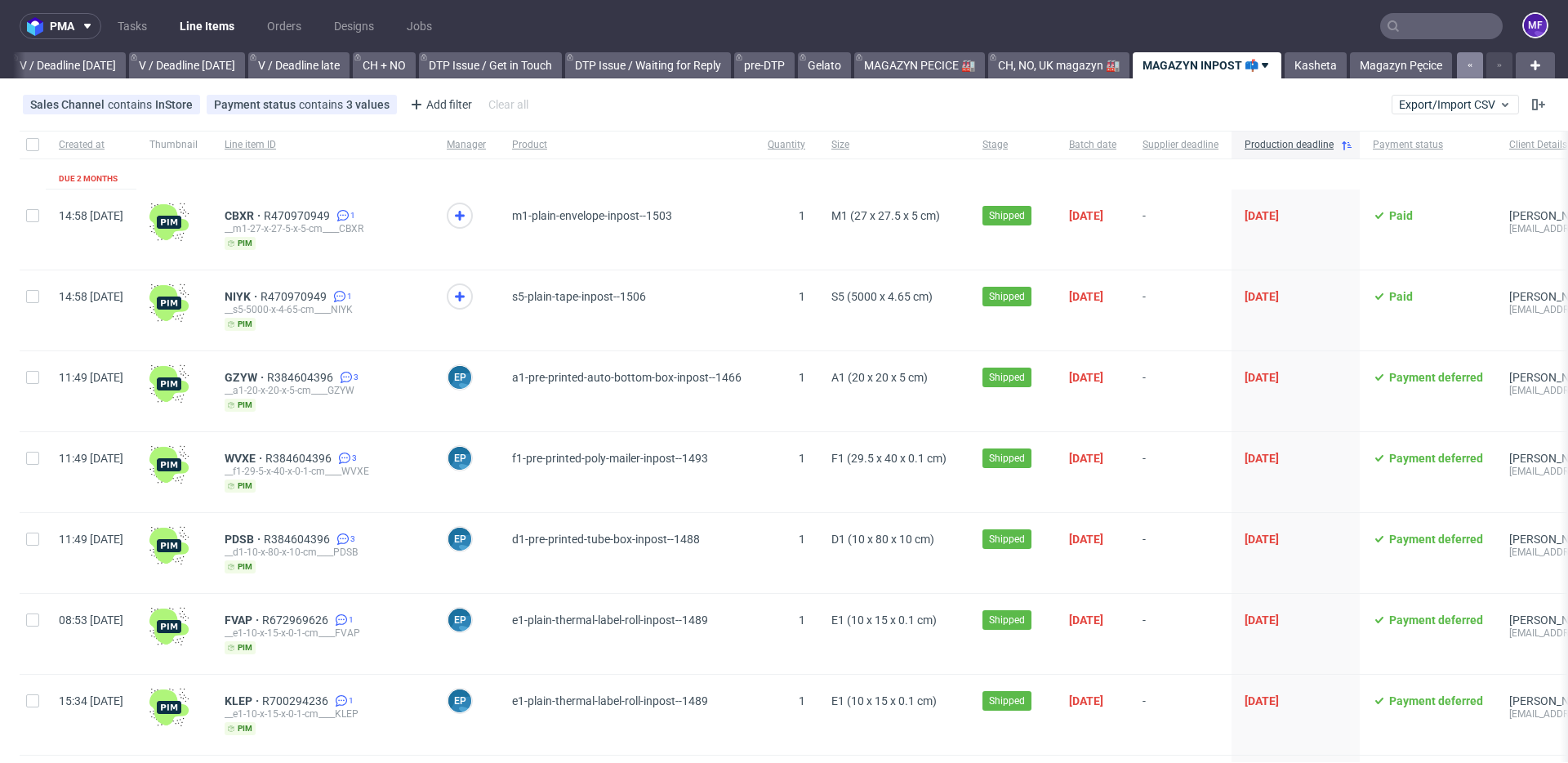
click at [1467, 68] on icon "button" at bounding box center [1469, 65] width 6 height 13
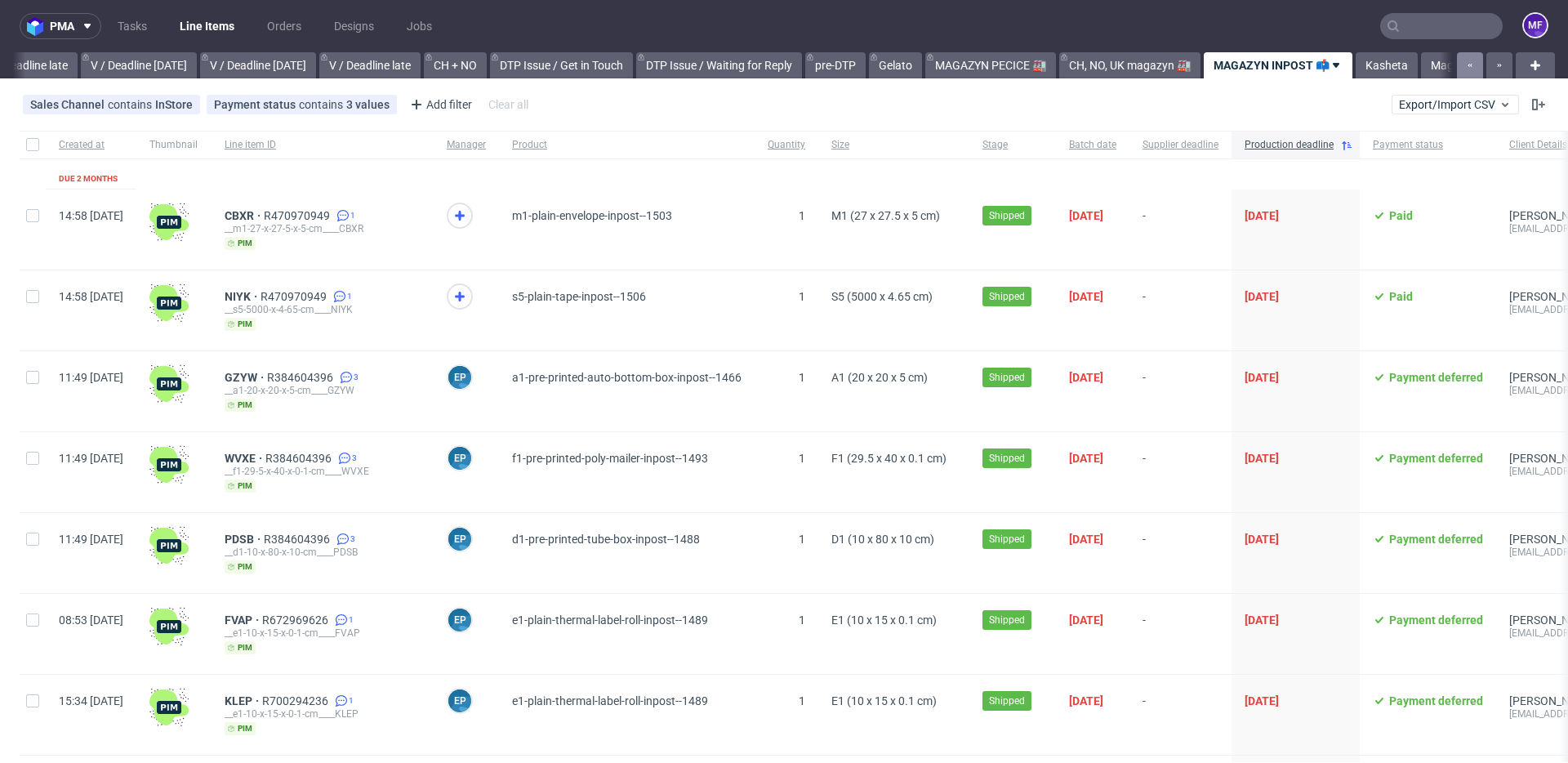
click at [1467, 68] on icon "button" at bounding box center [1469, 65] width 6 height 13
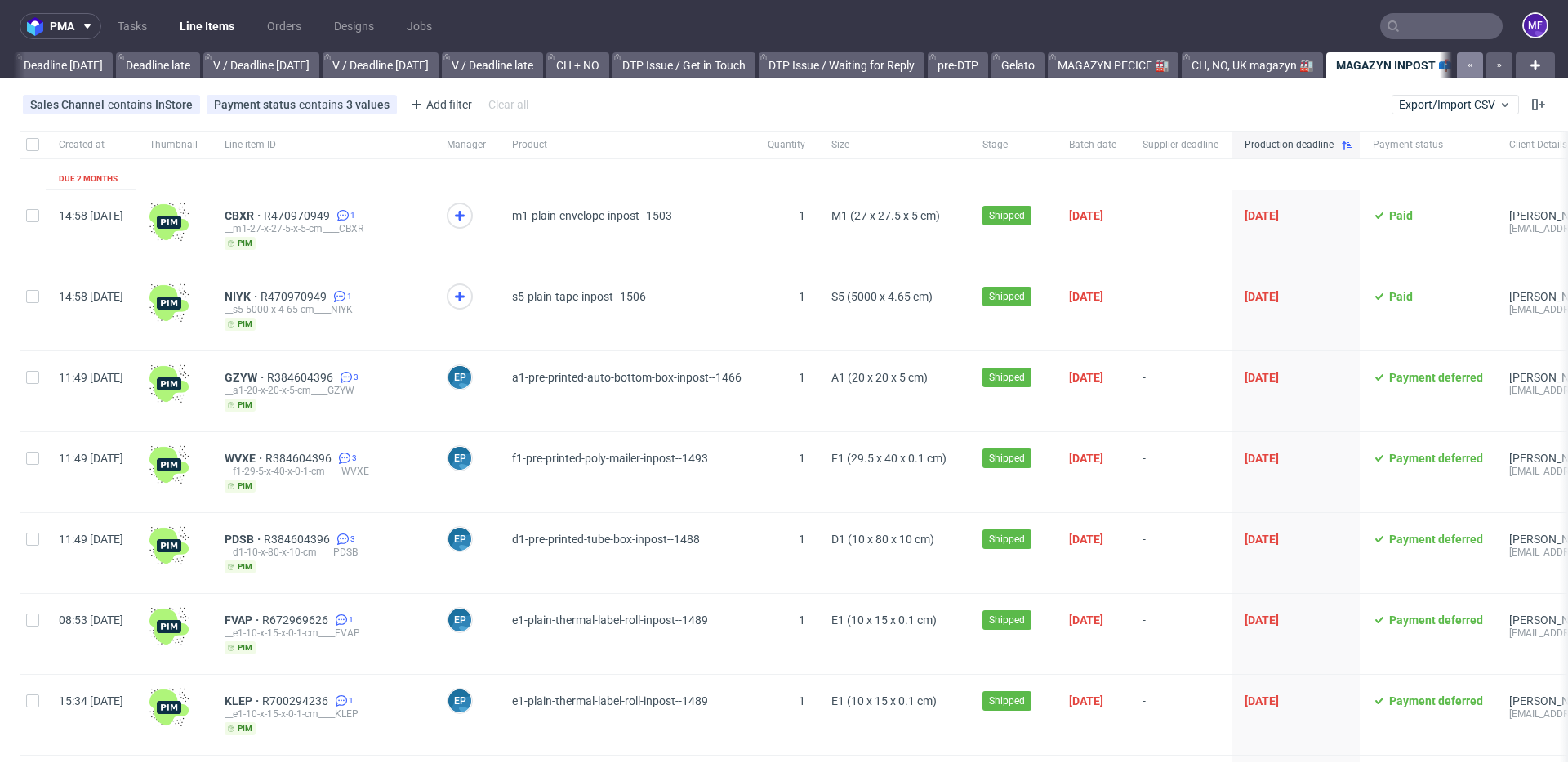
click at [1467, 68] on icon "button" at bounding box center [1469, 65] width 6 height 13
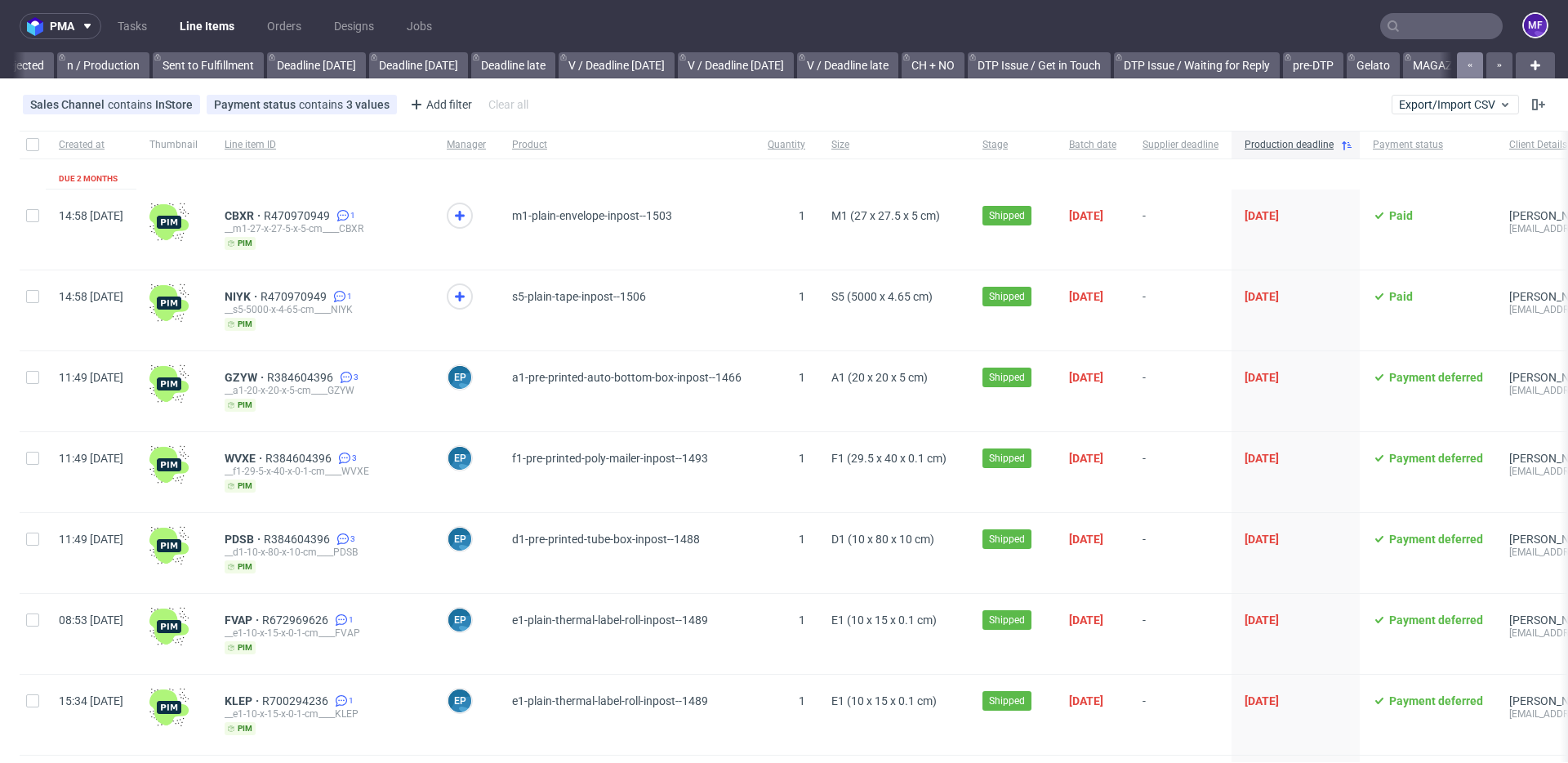
click at [1467, 68] on icon "button" at bounding box center [1469, 65] width 6 height 13
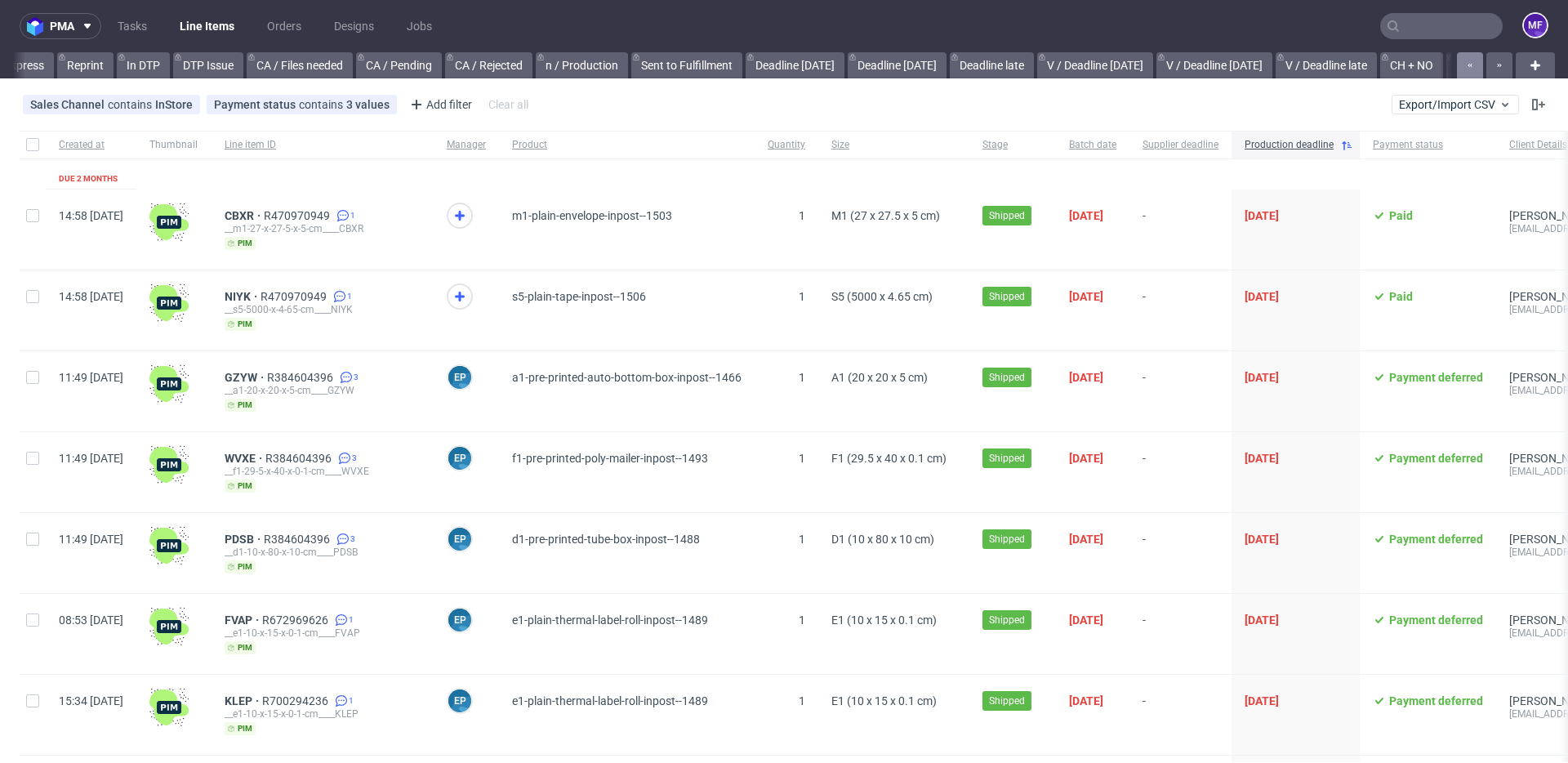
click at [1467, 68] on icon "button" at bounding box center [1469, 65] width 6 height 13
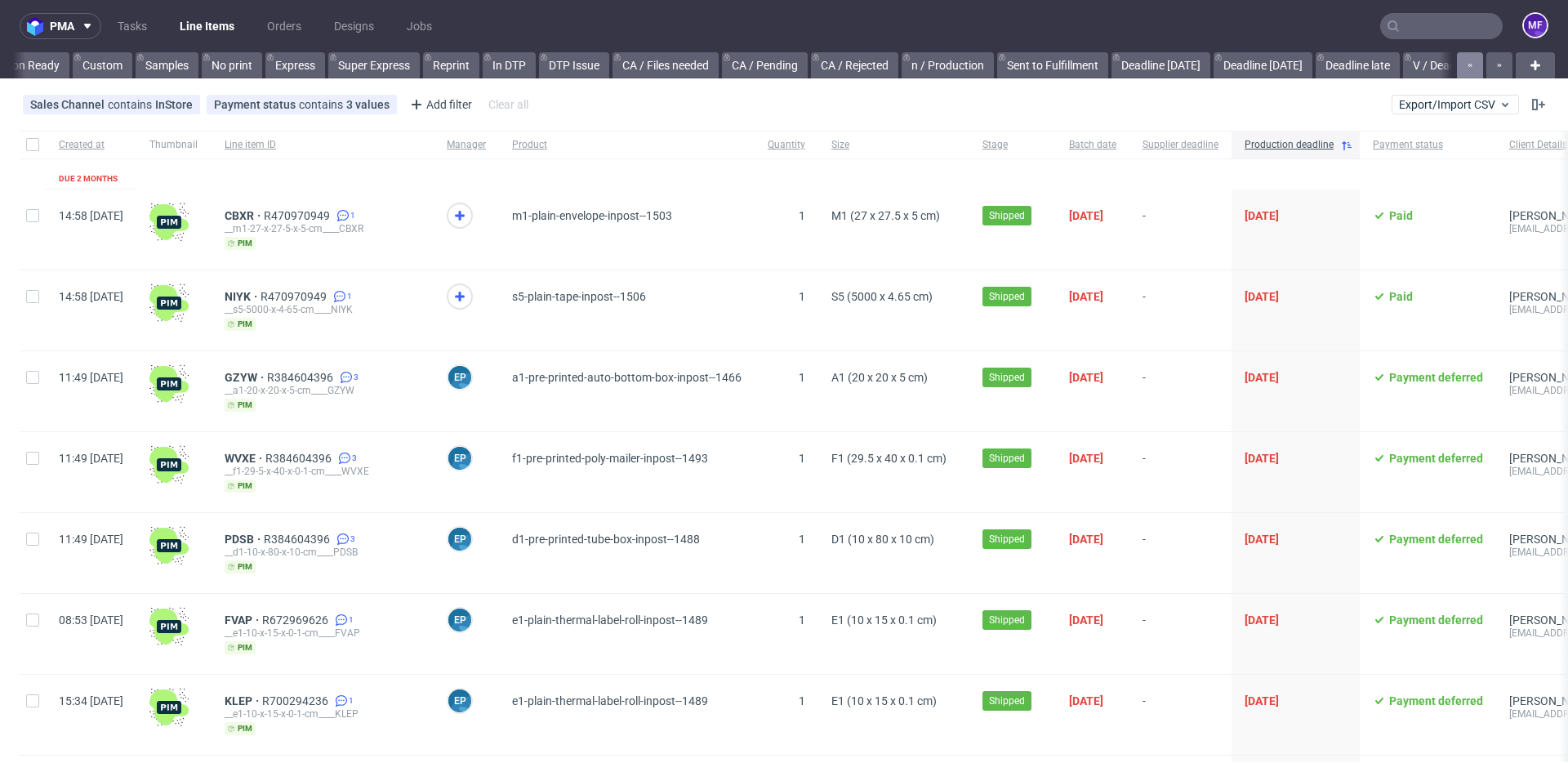
click at [1467, 68] on icon "button" at bounding box center [1469, 65] width 6 height 13
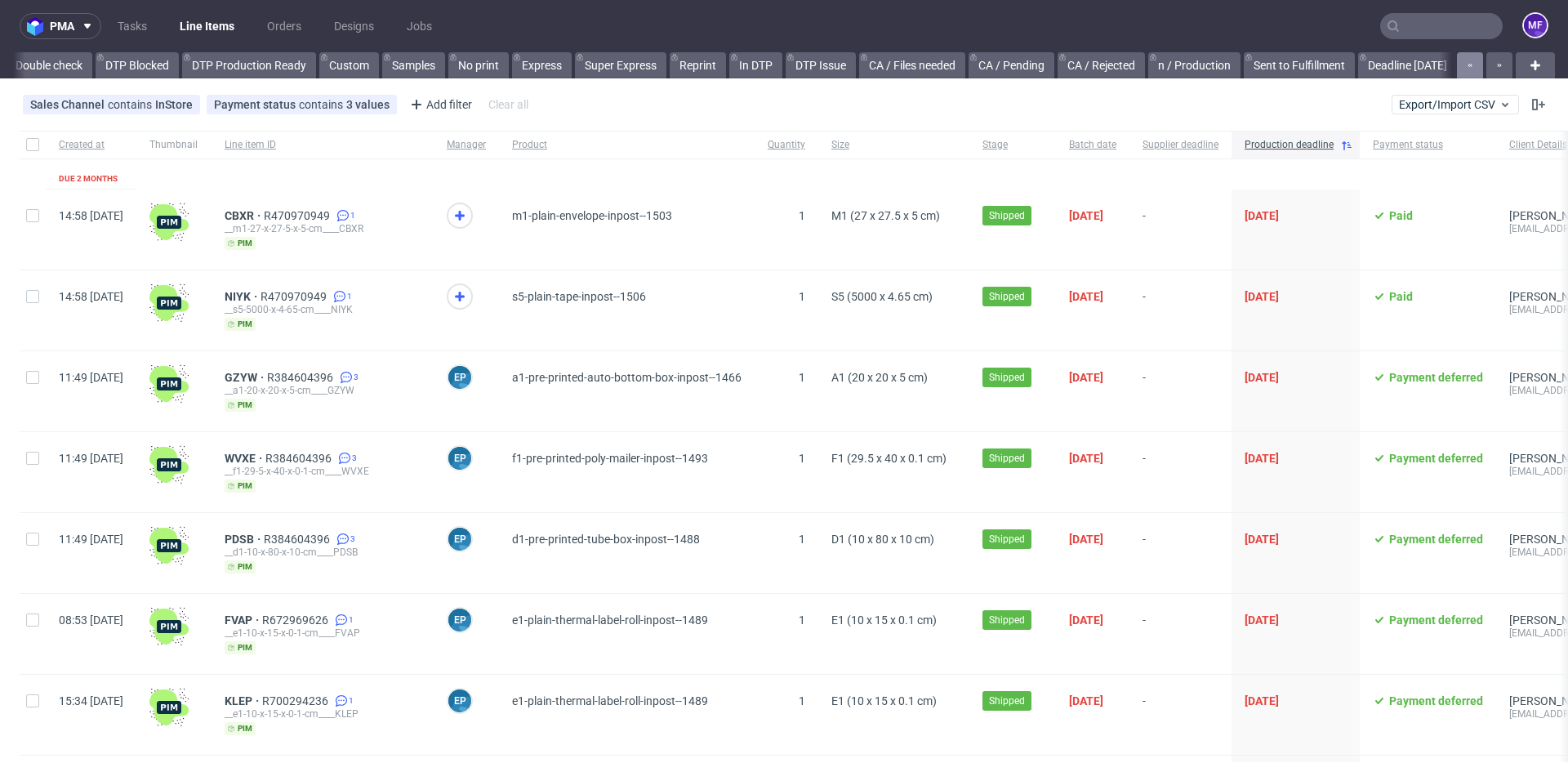
click at [1467, 68] on icon "button" at bounding box center [1469, 65] width 6 height 13
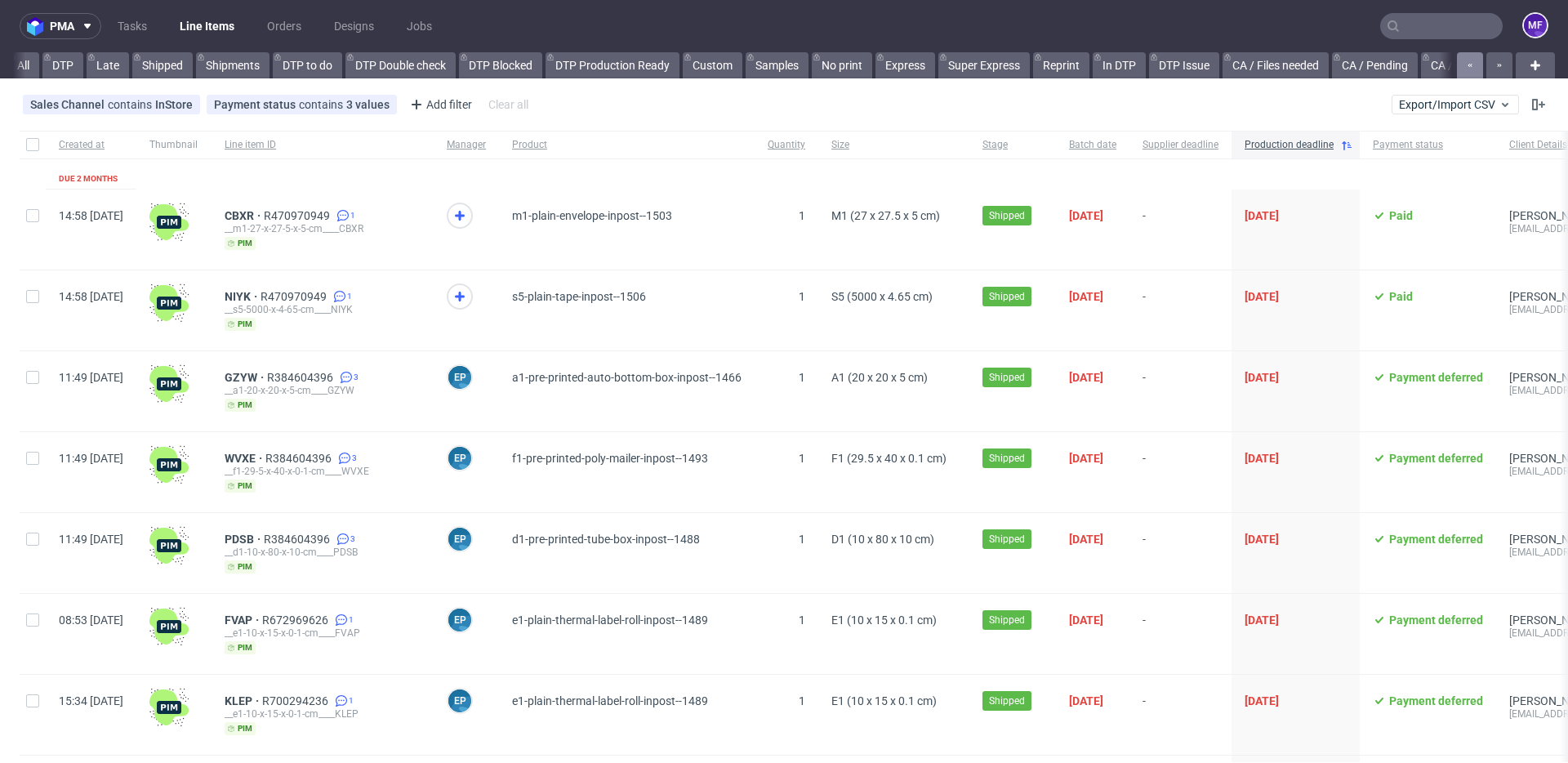
click at [1467, 68] on icon "button" at bounding box center [1469, 65] width 6 height 13
click at [1454, 68] on div at bounding box center [1482, 65] width 58 height 26
click at [1490, 68] on button "button" at bounding box center [1499, 65] width 26 height 26
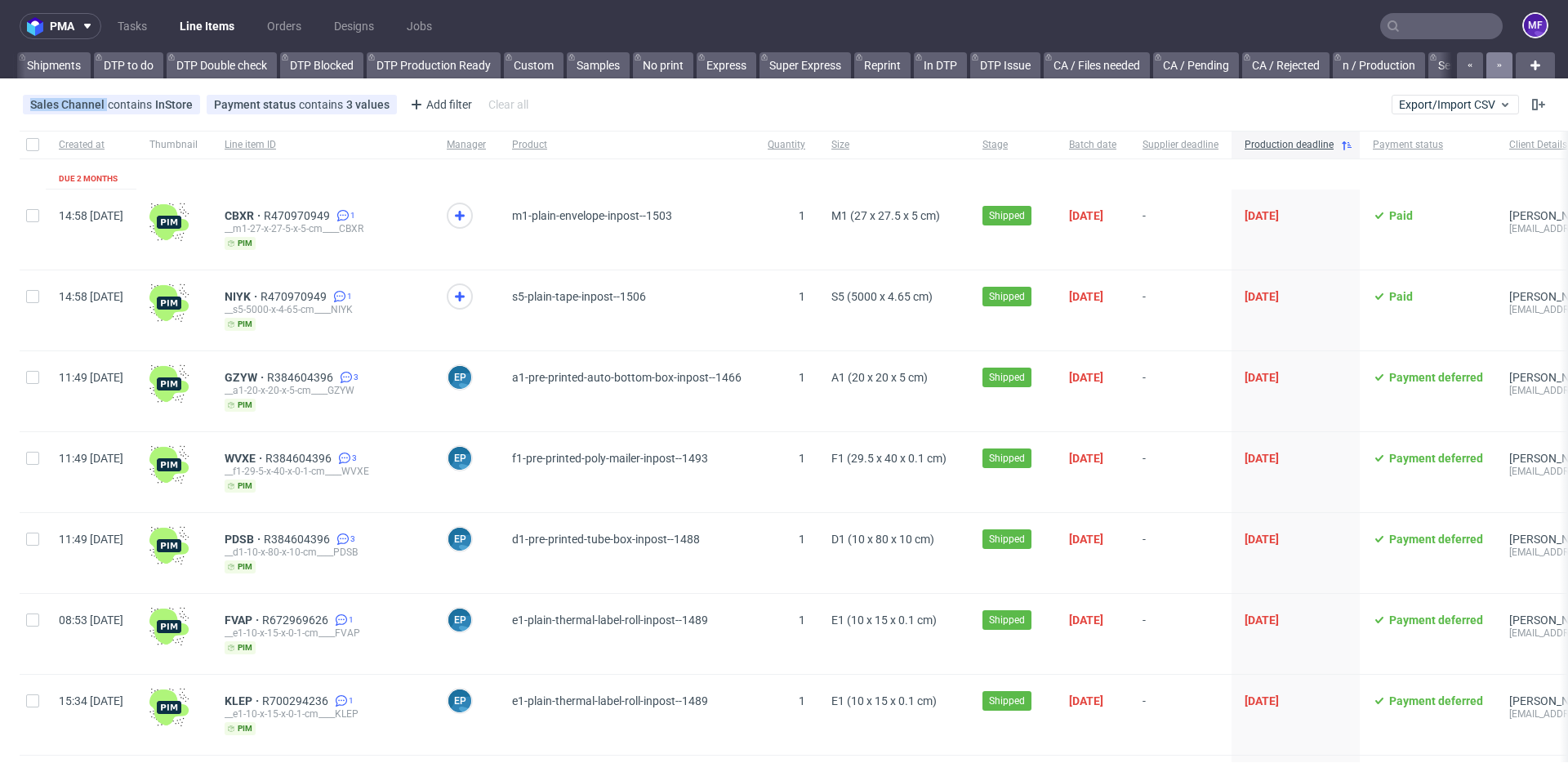
click at [1490, 68] on button "button" at bounding box center [1499, 65] width 26 height 26
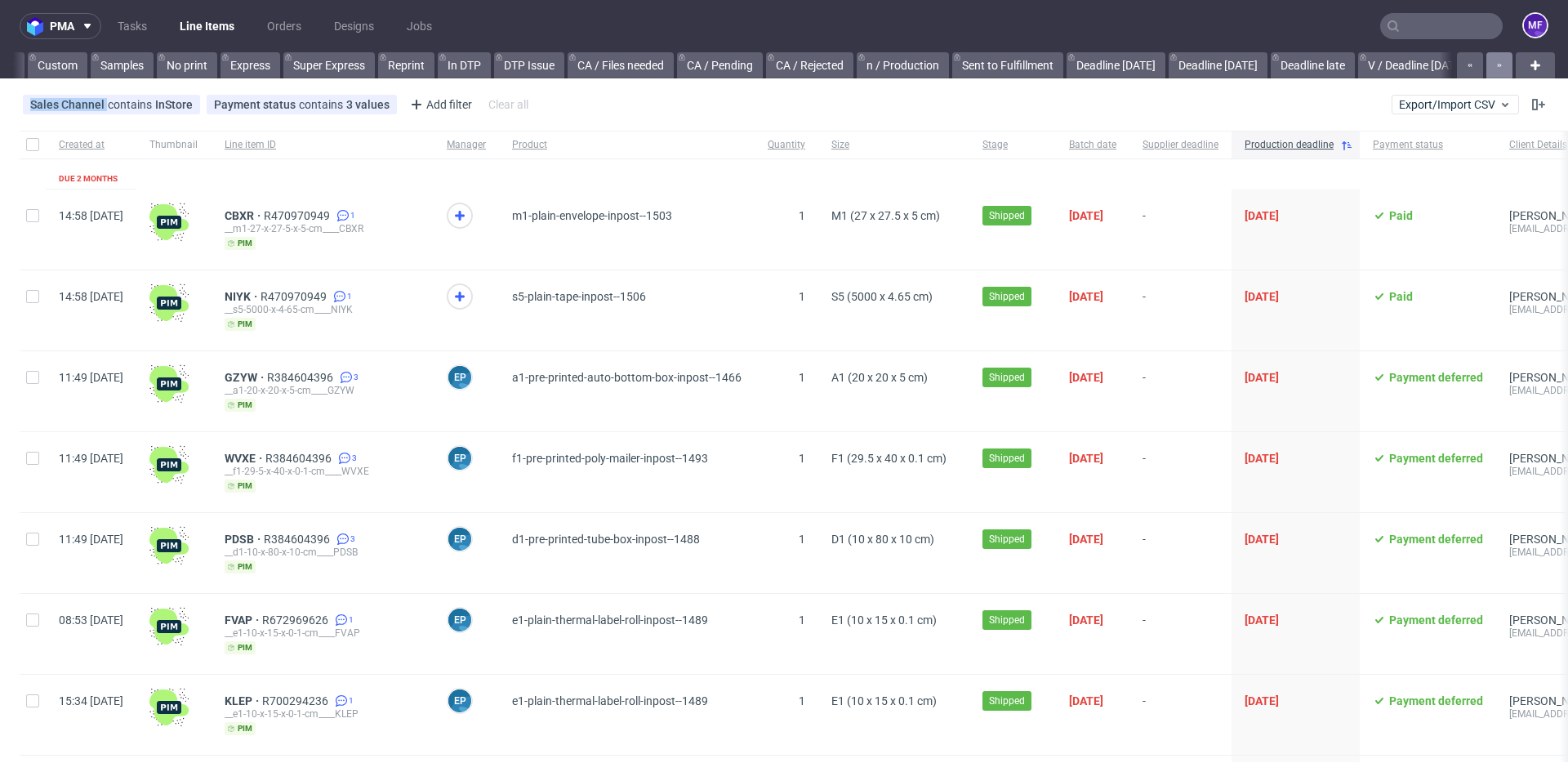
click at [1490, 68] on button "button" at bounding box center [1499, 65] width 26 height 26
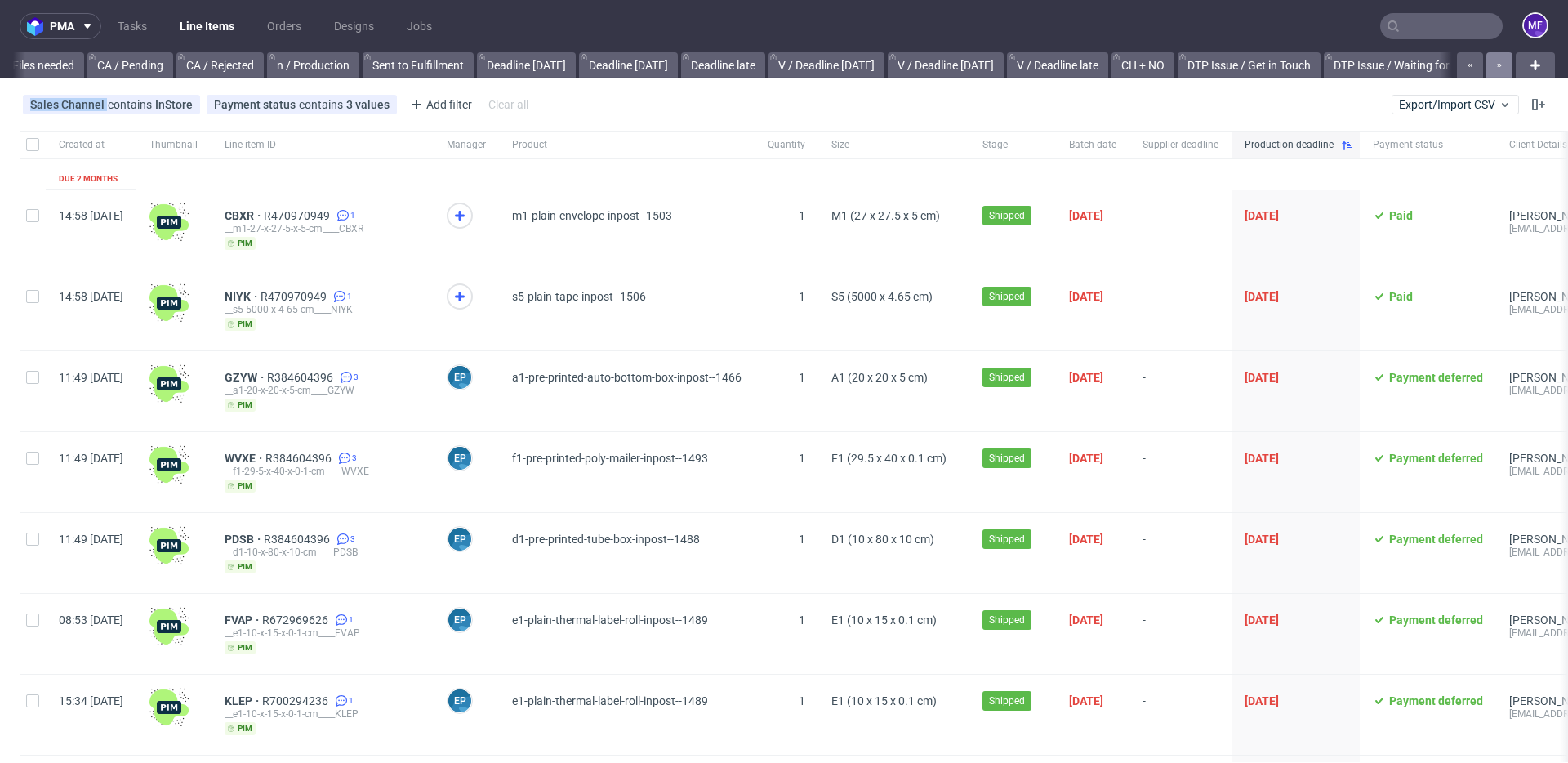
click at [1490, 68] on button "button" at bounding box center [1499, 65] width 26 height 26
click at [433, 68] on link "Deadline [DATE]" at bounding box center [390, 65] width 99 height 26
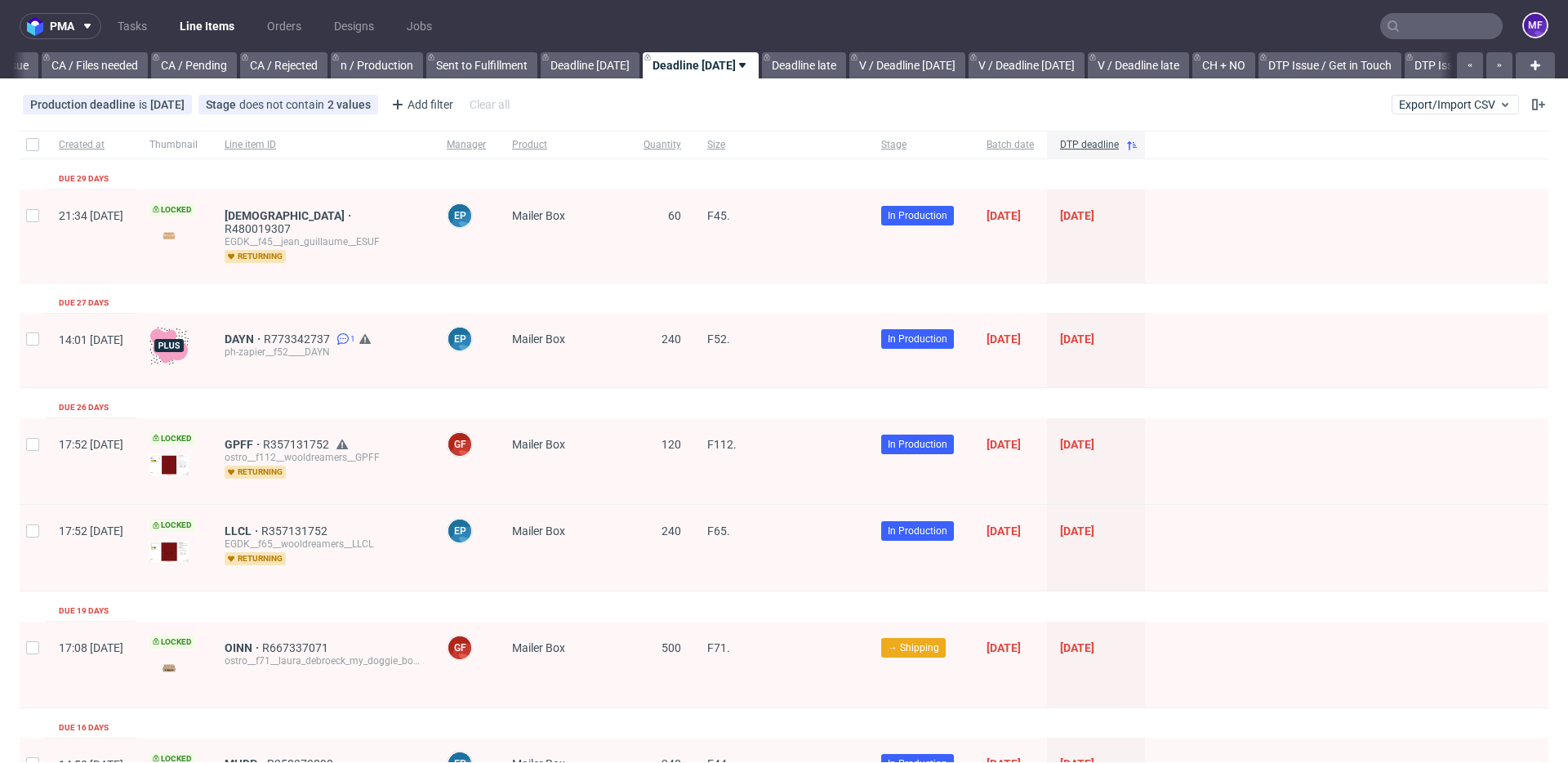
scroll to position [0, 1189]
click at [829, 68] on link "Deadline late" at bounding box center [805, 65] width 84 height 26
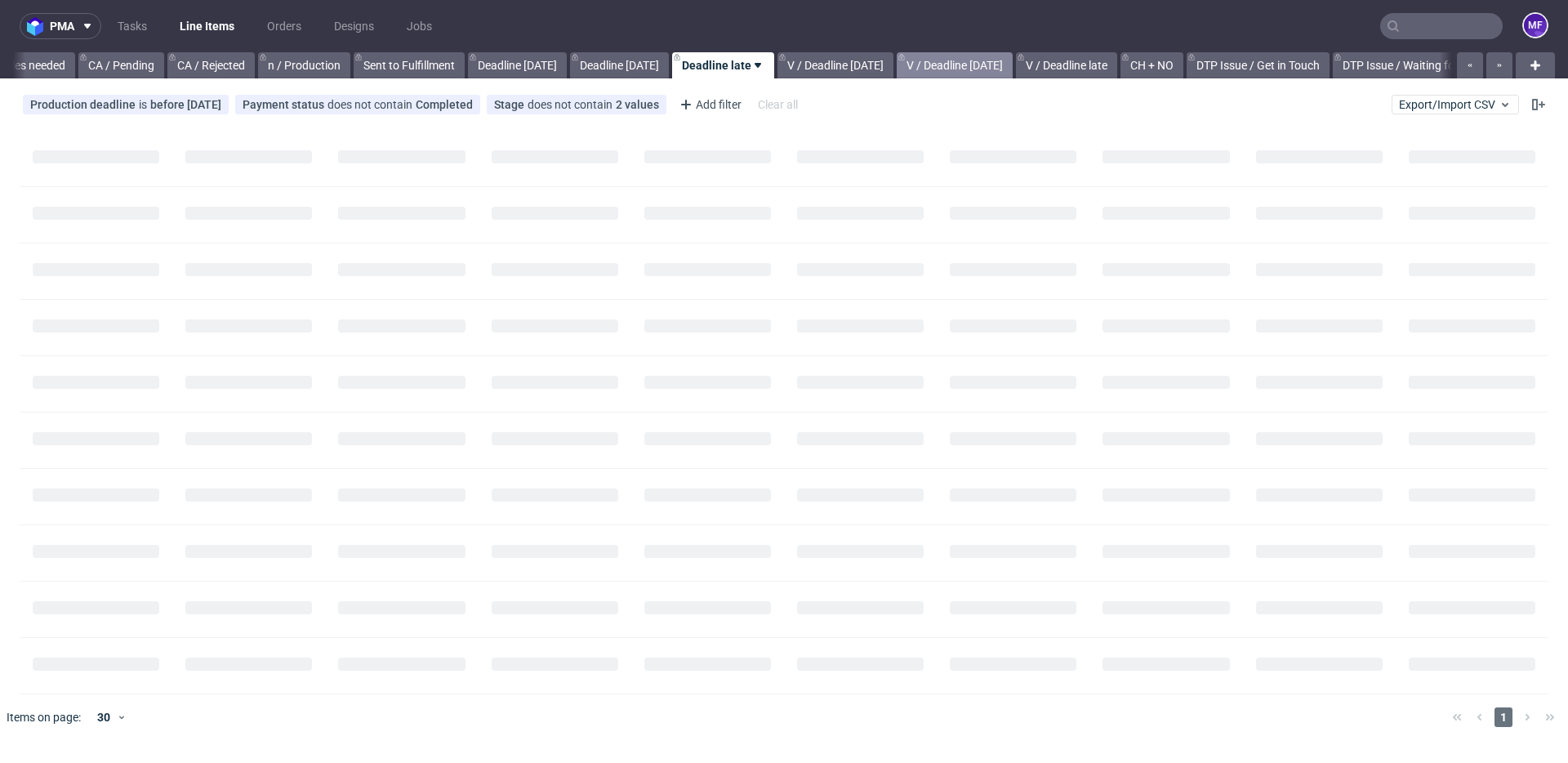
scroll to position [0, 1276]
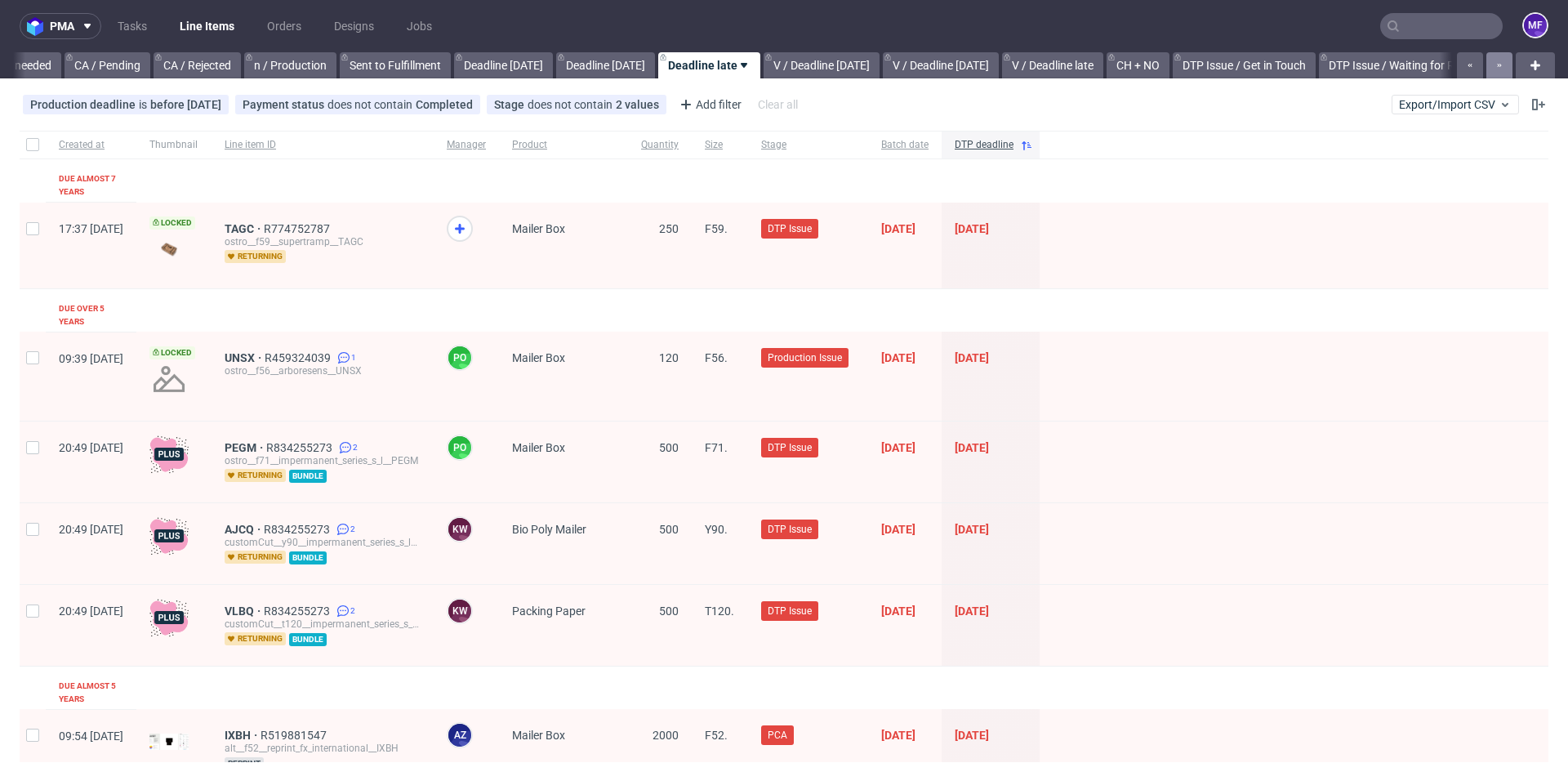
click at [1486, 67] on button "button" at bounding box center [1499, 65] width 26 height 26
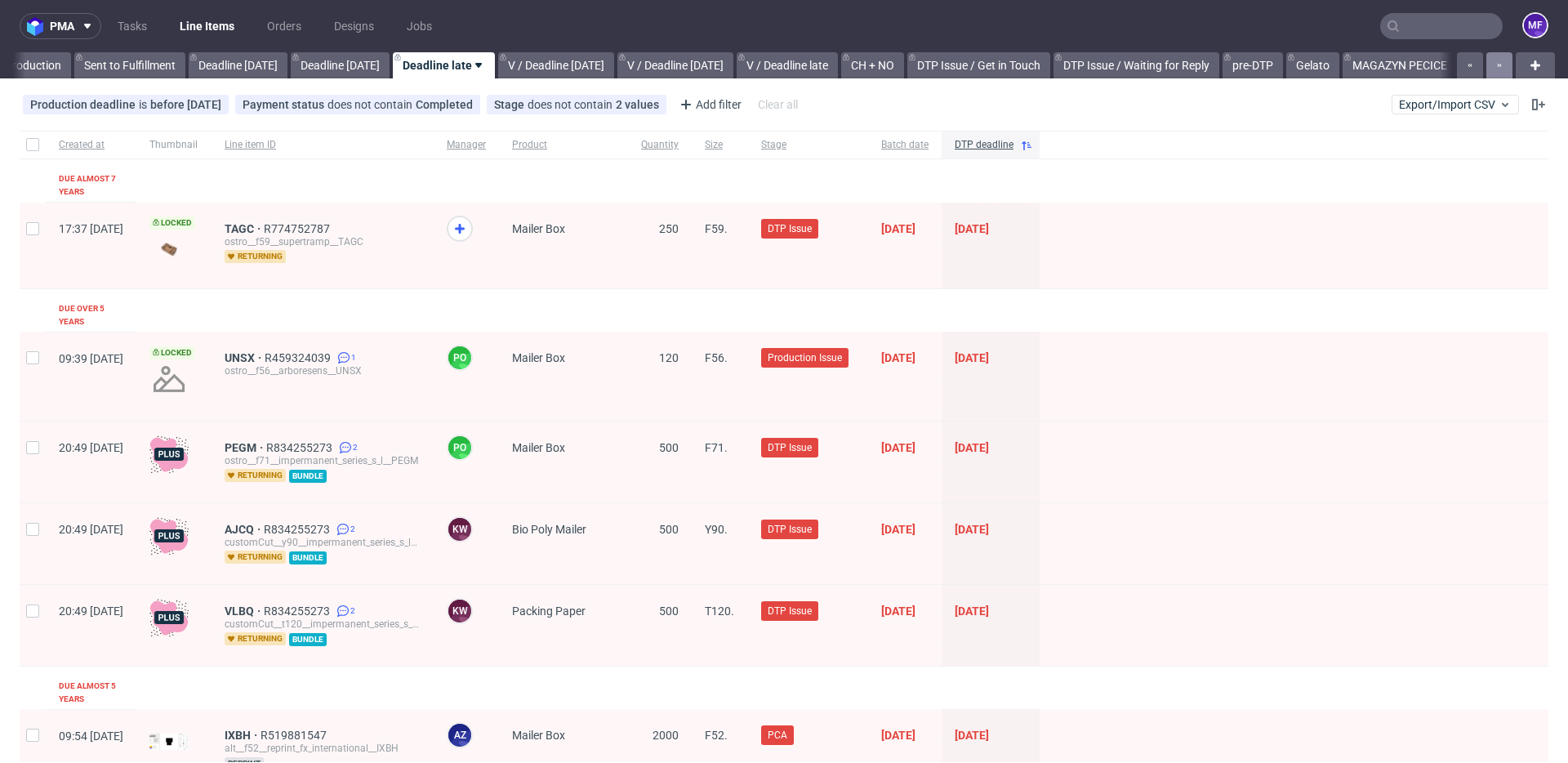
click at [1486, 67] on button "button" at bounding box center [1499, 65] width 26 height 26
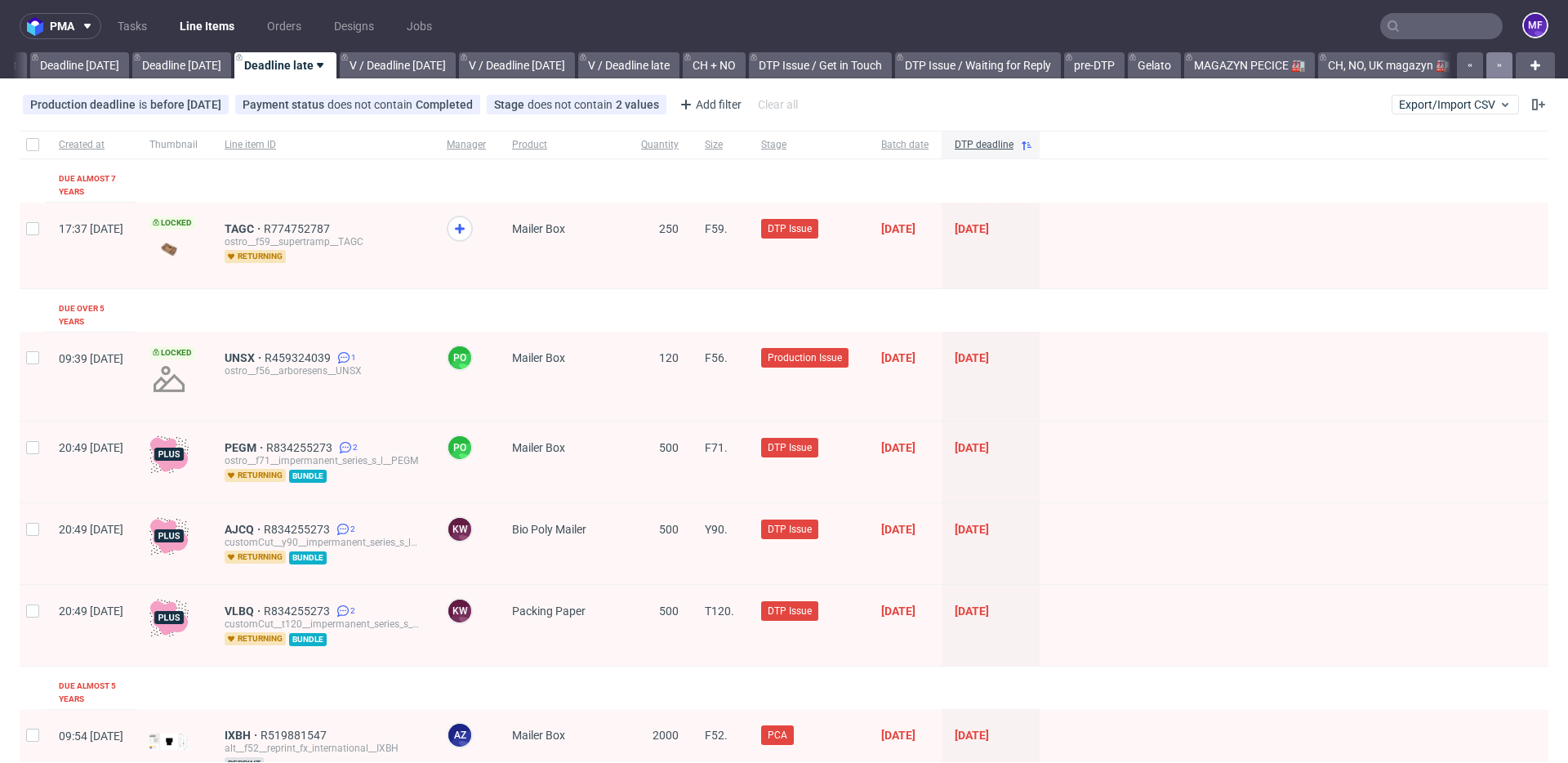
click at [1486, 67] on button "button" at bounding box center [1499, 65] width 26 height 26
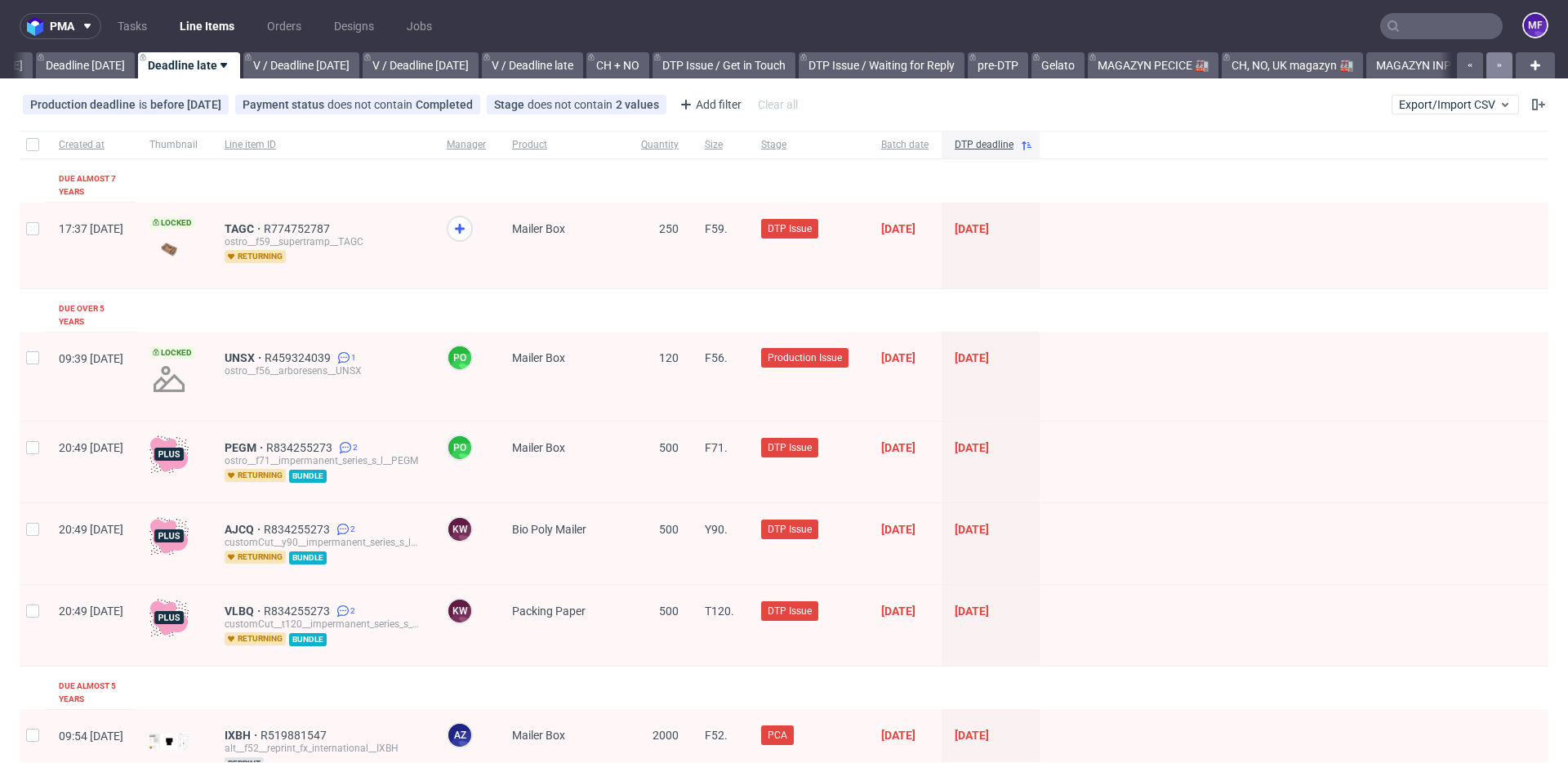
click at [1486, 67] on button "button" at bounding box center [1499, 65] width 26 height 26
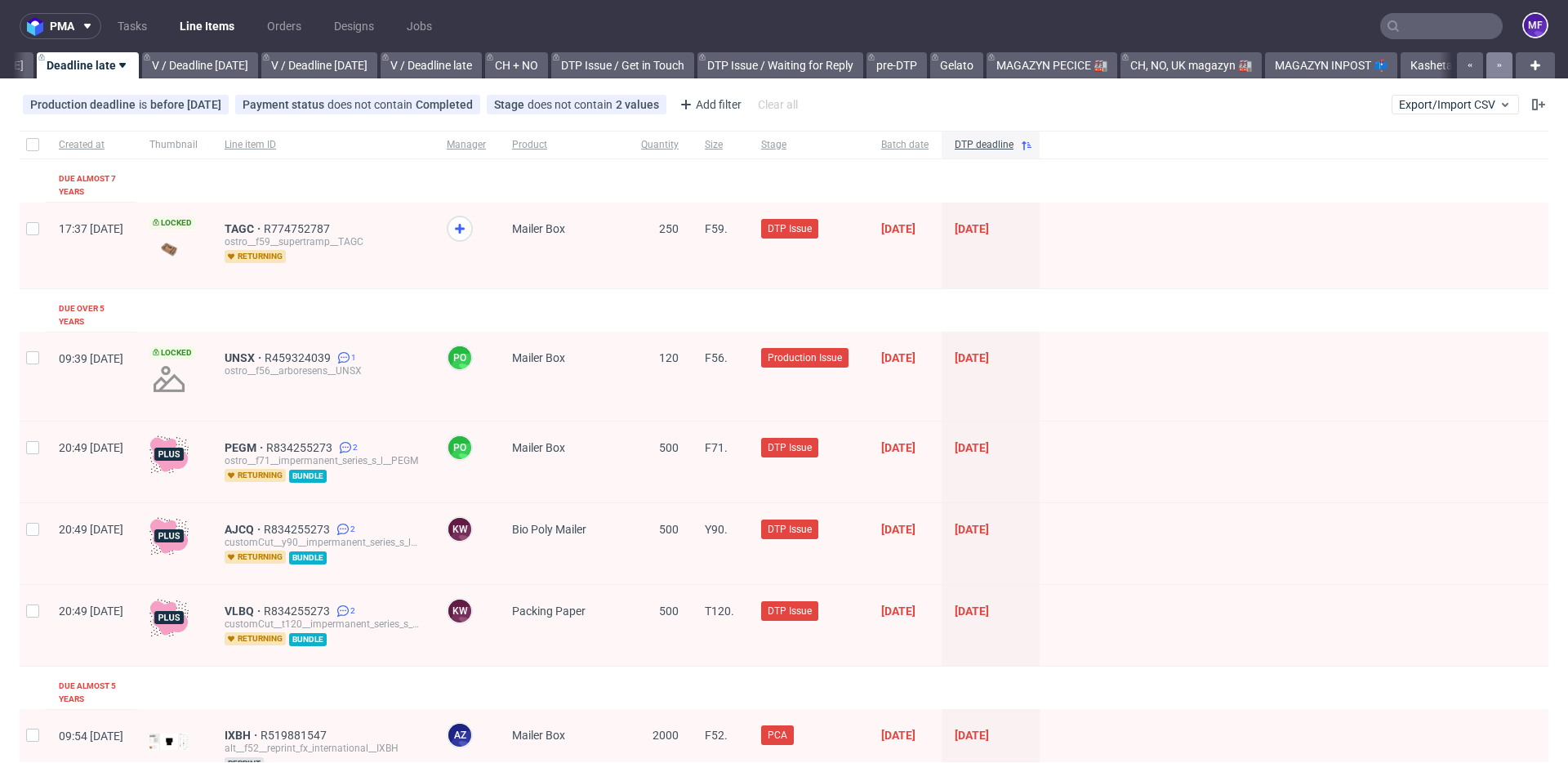
click at [1486, 67] on button "button" at bounding box center [1499, 65] width 26 height 26
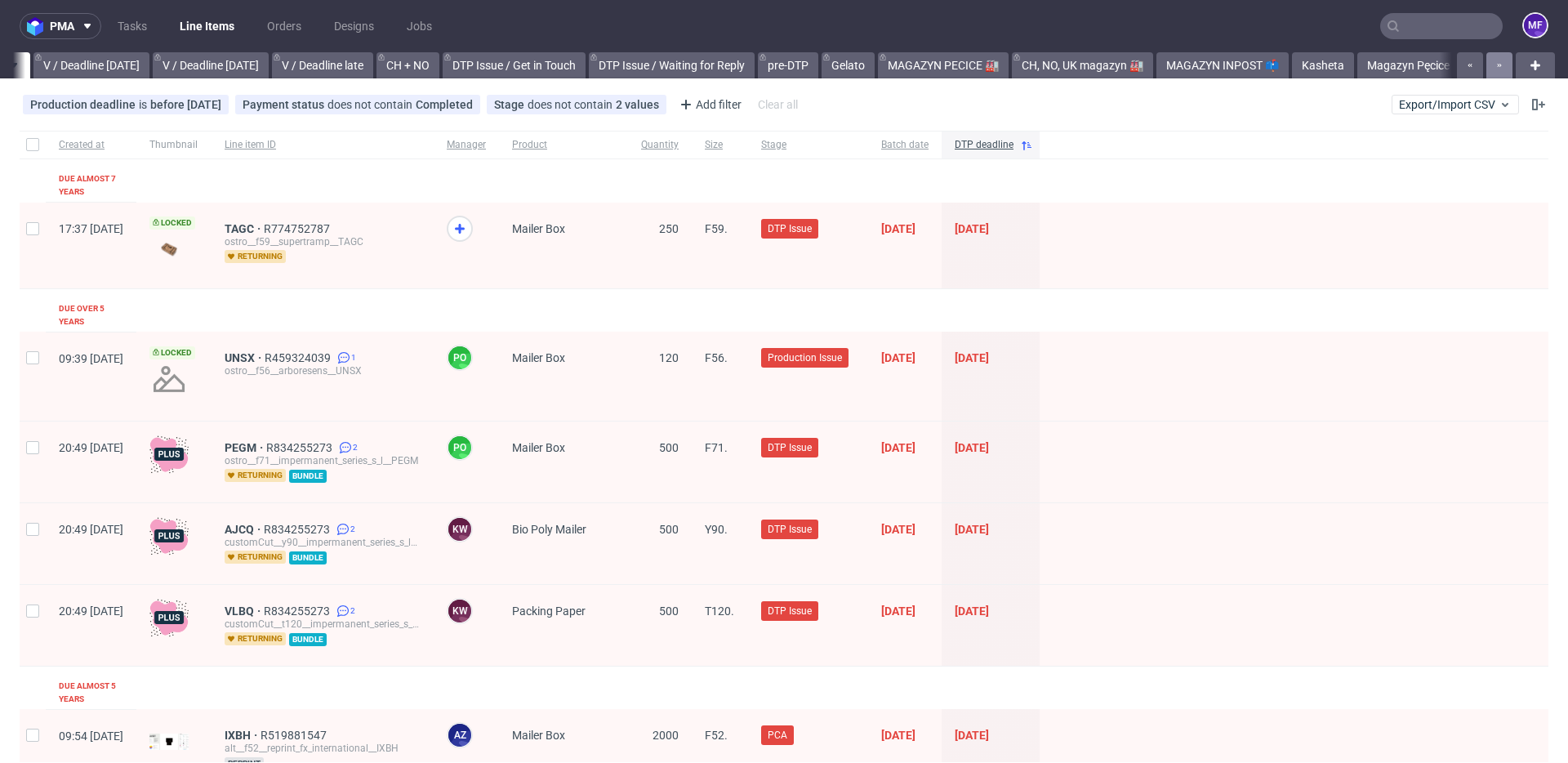
click at [1486, 67] on button "button" at bounding box center [1499, 65] width 26 height 26
click at [1064, 70] on link "CH, NO, UK magazyn 🏭" at bounding box center [1075, 65] width 141 height 26
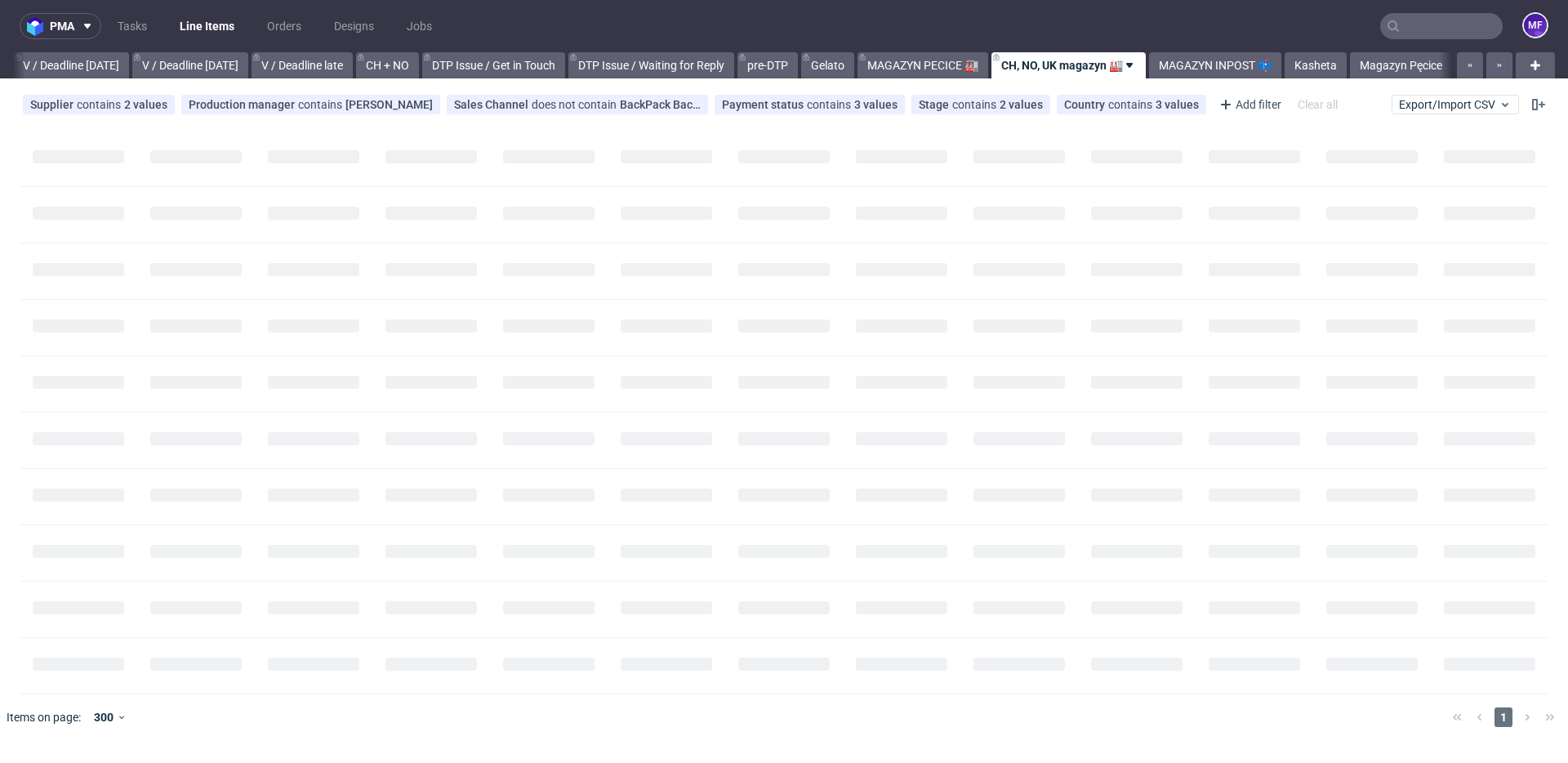
scroll to position [0, 2051]
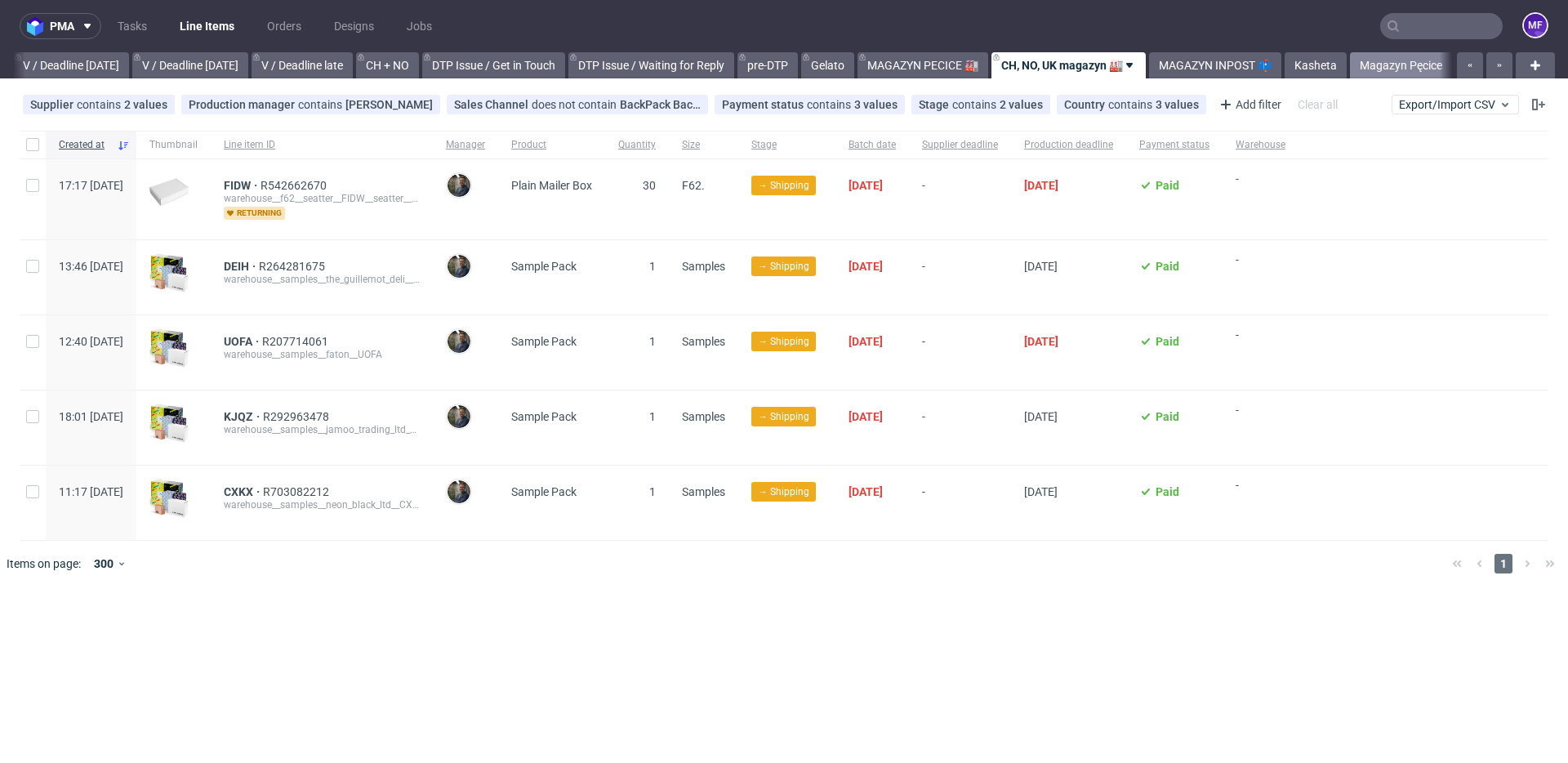
click at [1380, 63] on link "Magazyn Pęcice" at bounding box center [1401, 65] width 102 height 26
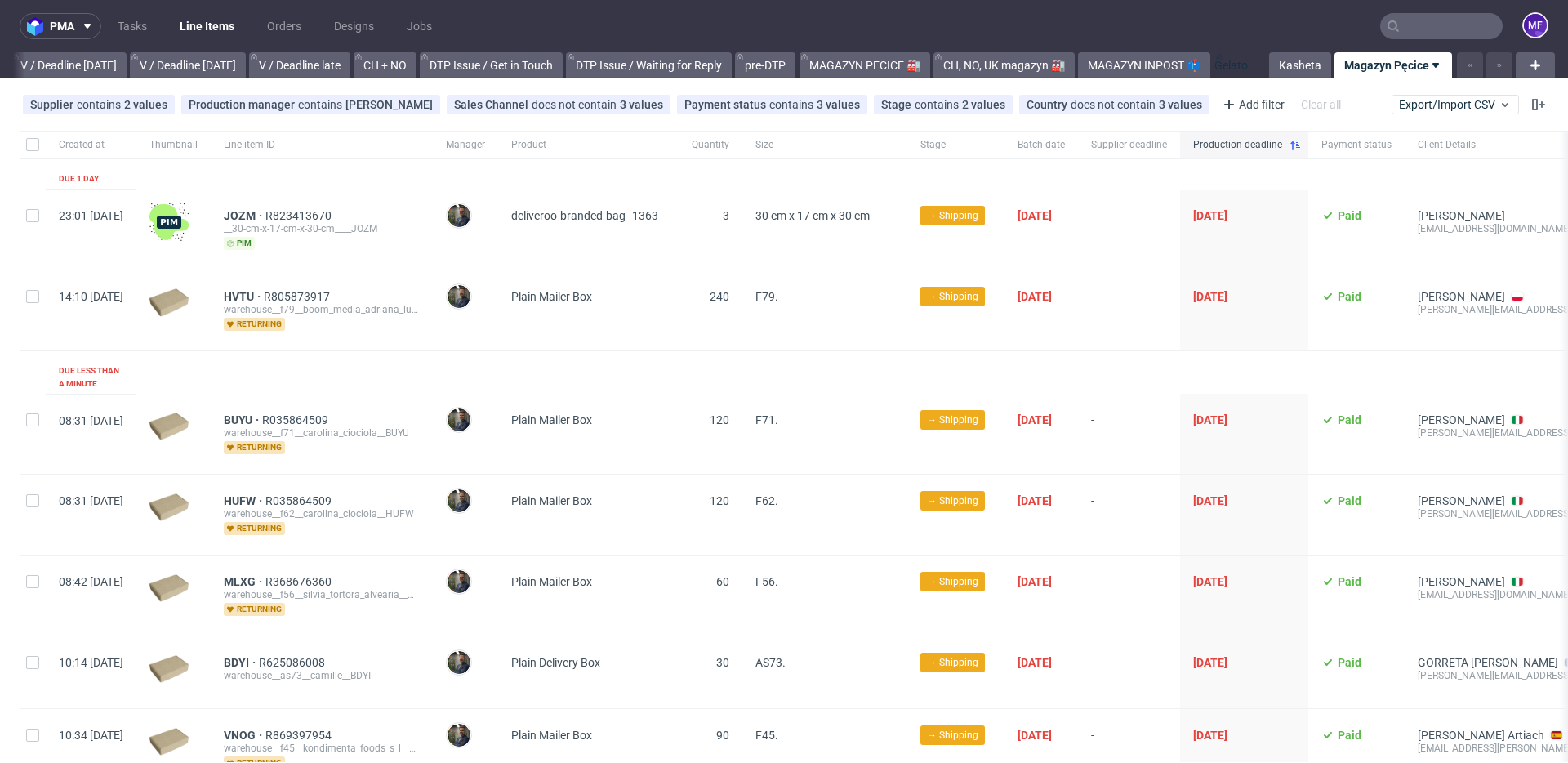
drag, startPoint x: 826, startPoint y: 62, endPoint x: 1248, endPoint y: 64, distance: 422.0
drag, startPoint x: 972, startPoint y: 62, endPoint x: 1288, endPoint y: 63, distance: 316.0
drag, startPoint x: 1168, startPoint y: 68, endPoint x: 1309, endPoint y: 69, distance: 141.0
click at [1428, 61] on icon at bounding box center [1435, 65] width 13 height 13
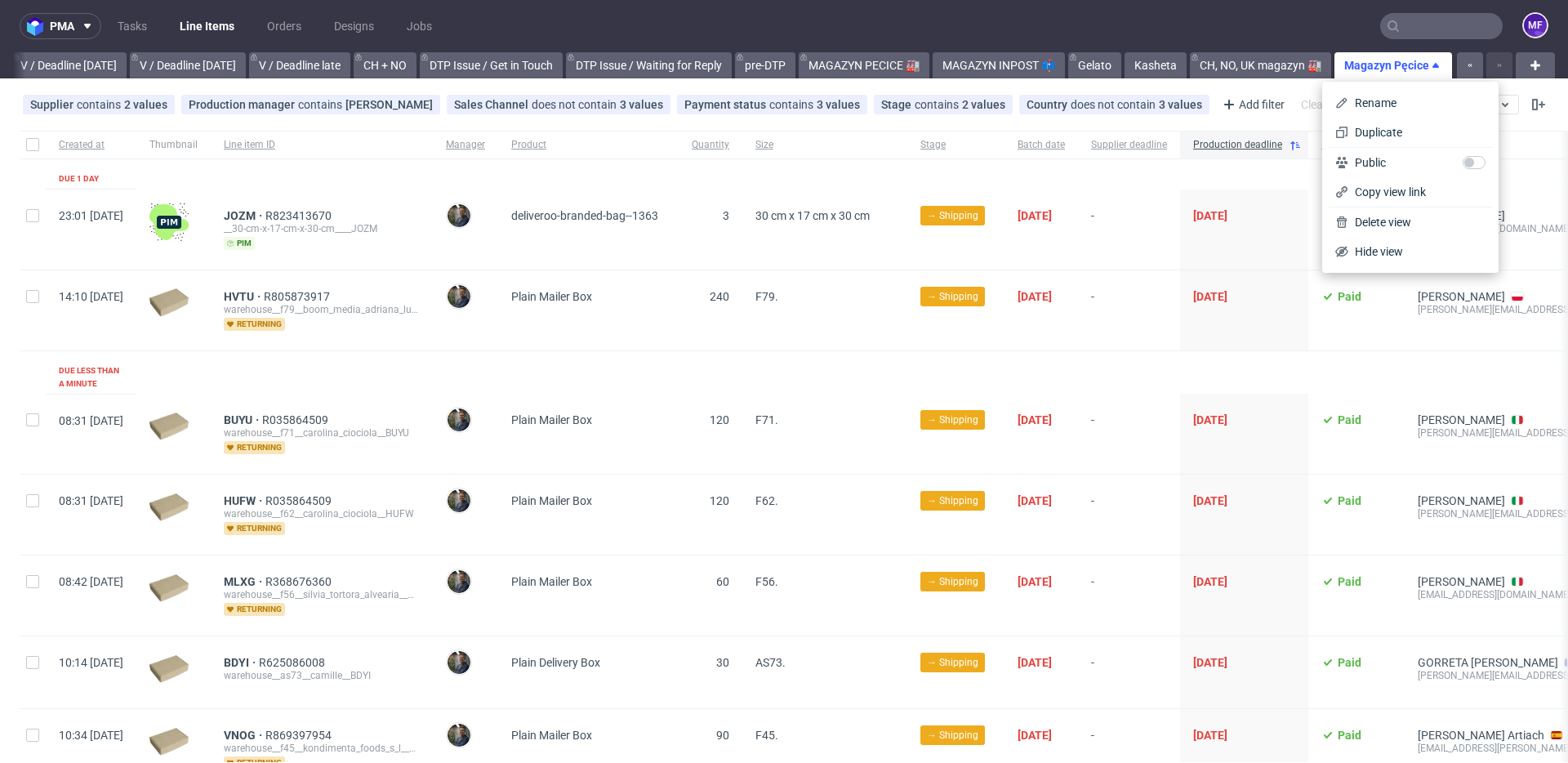
click at [1296, 89] on div "Supplier contains 2 values Warehouse, Packhelp Production manager contains Maci…" at bounding box center [784, 104] width 1568 height 39
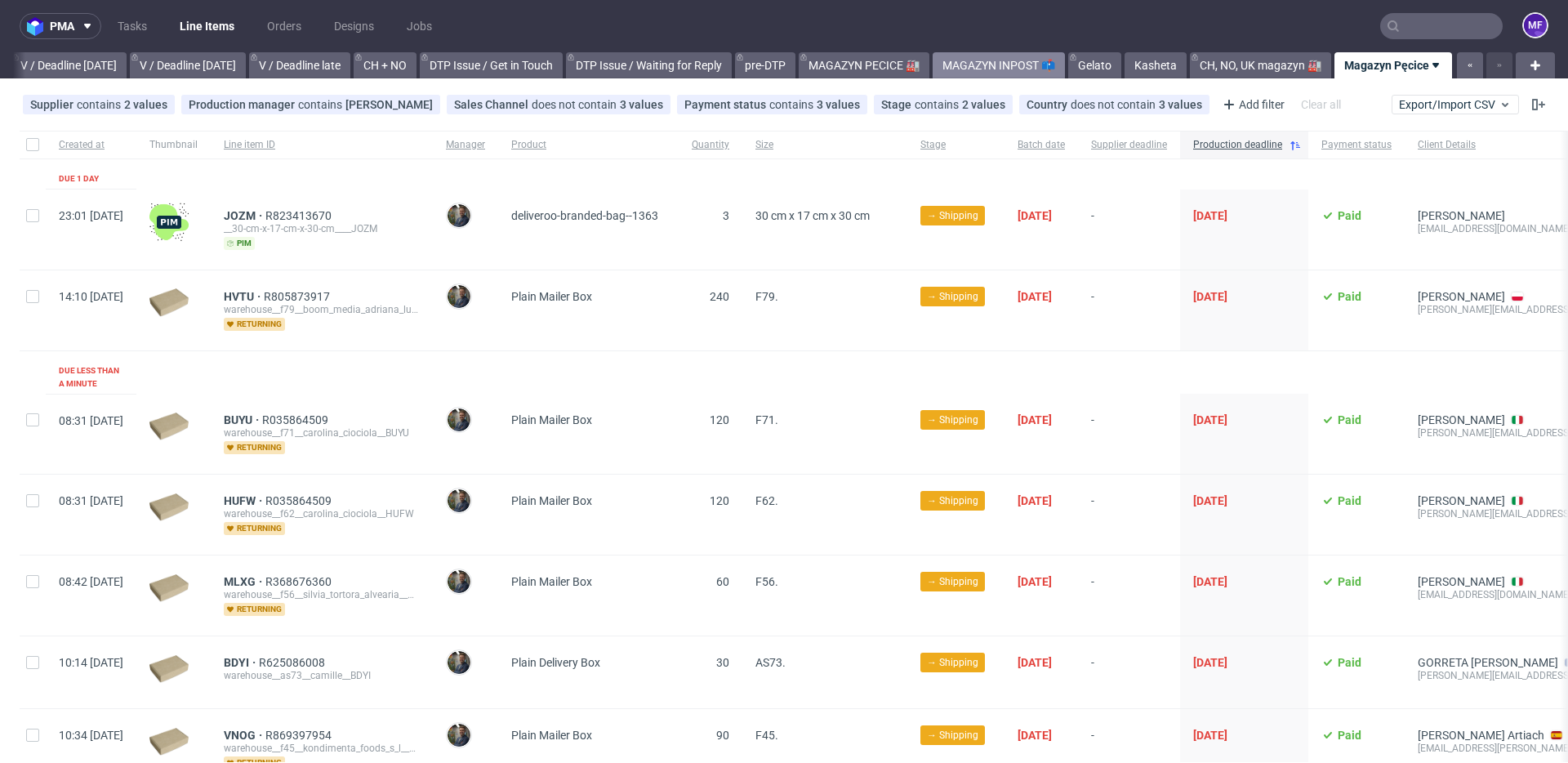
click at [992, 67] on link "MAGAZYN INPOST 📫" at bounding box center [998, 65] width 132 height 26
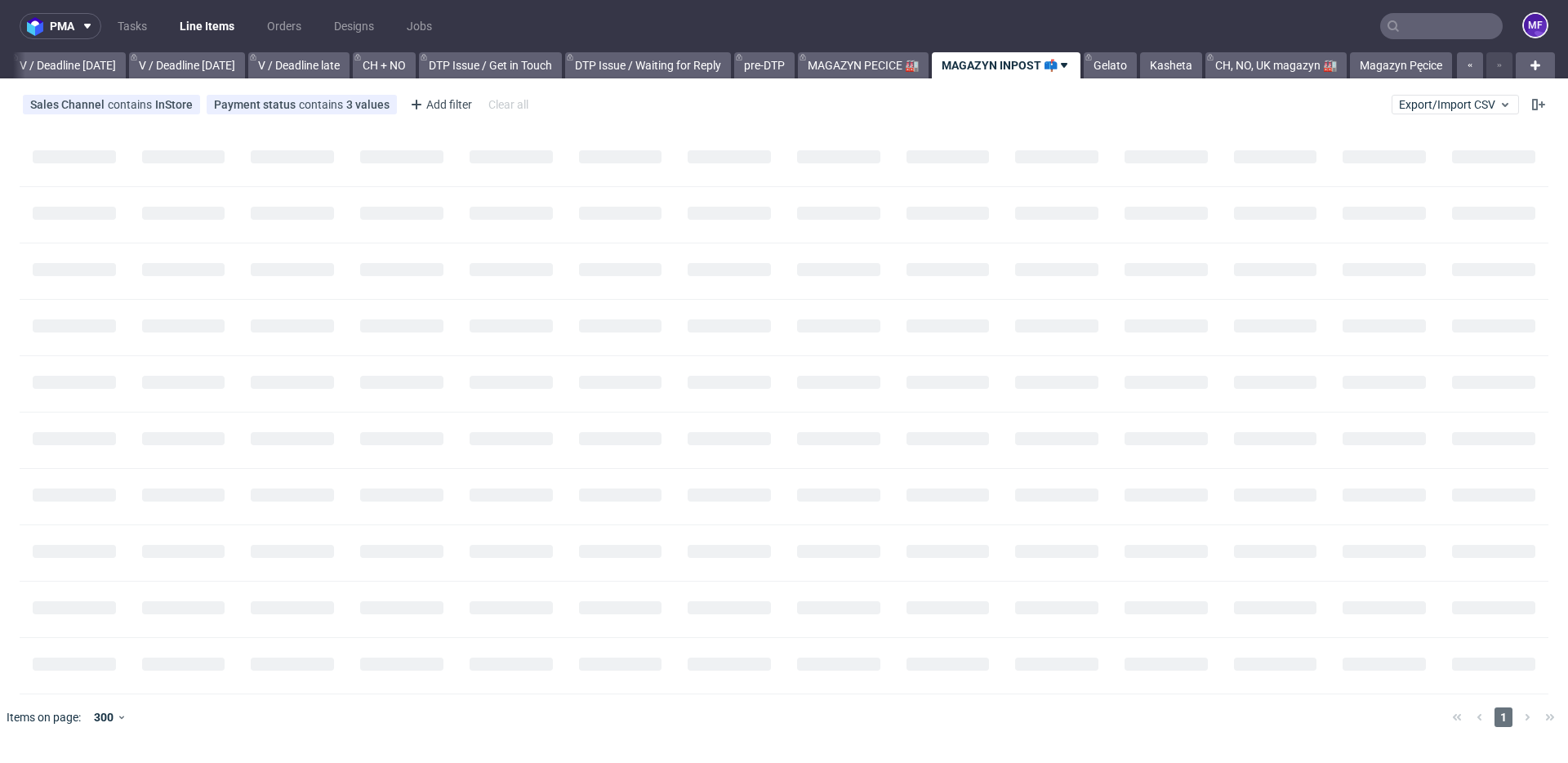
scroll to position [0, 2051]
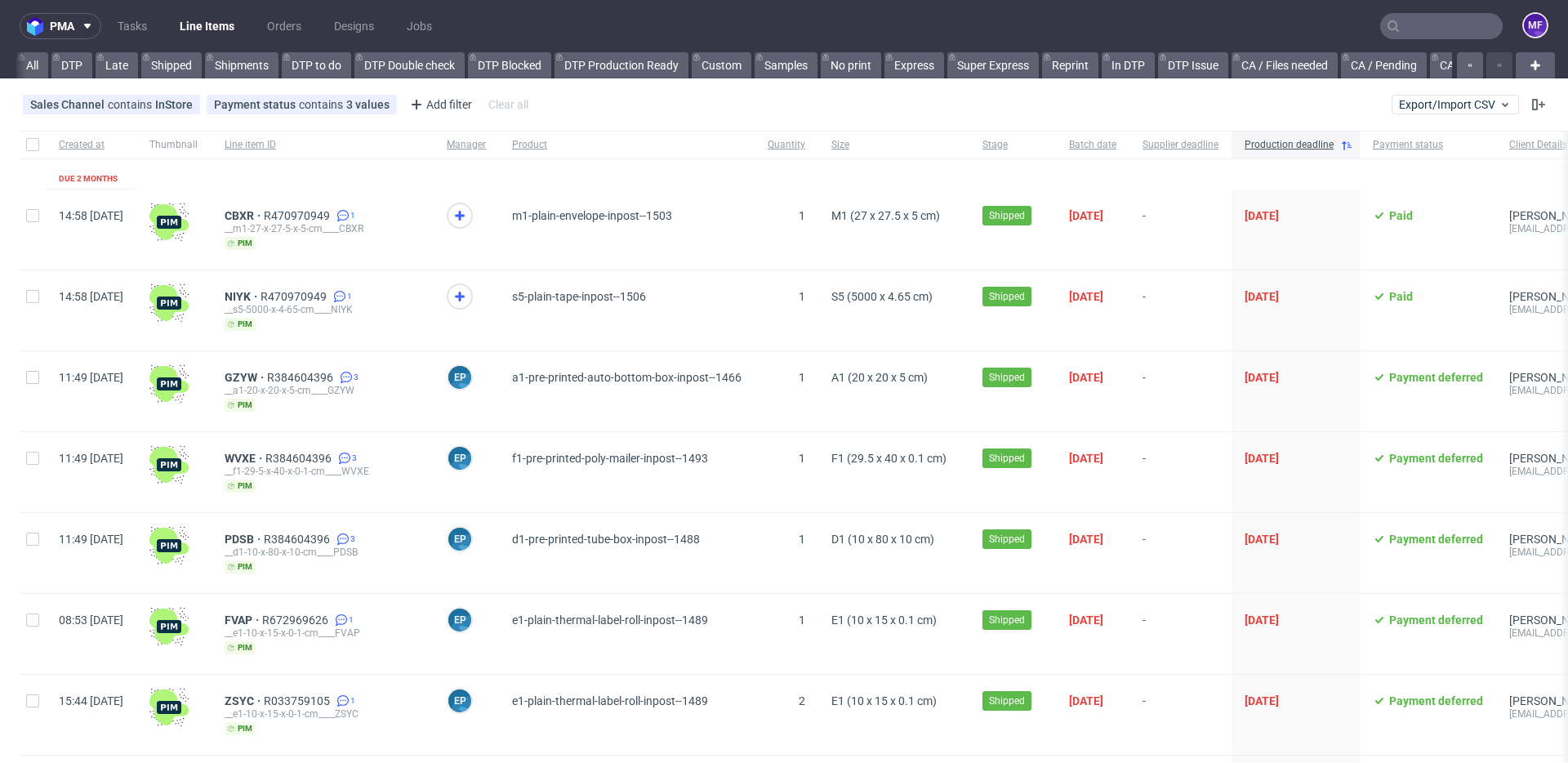
scroll to position [0, 2051]
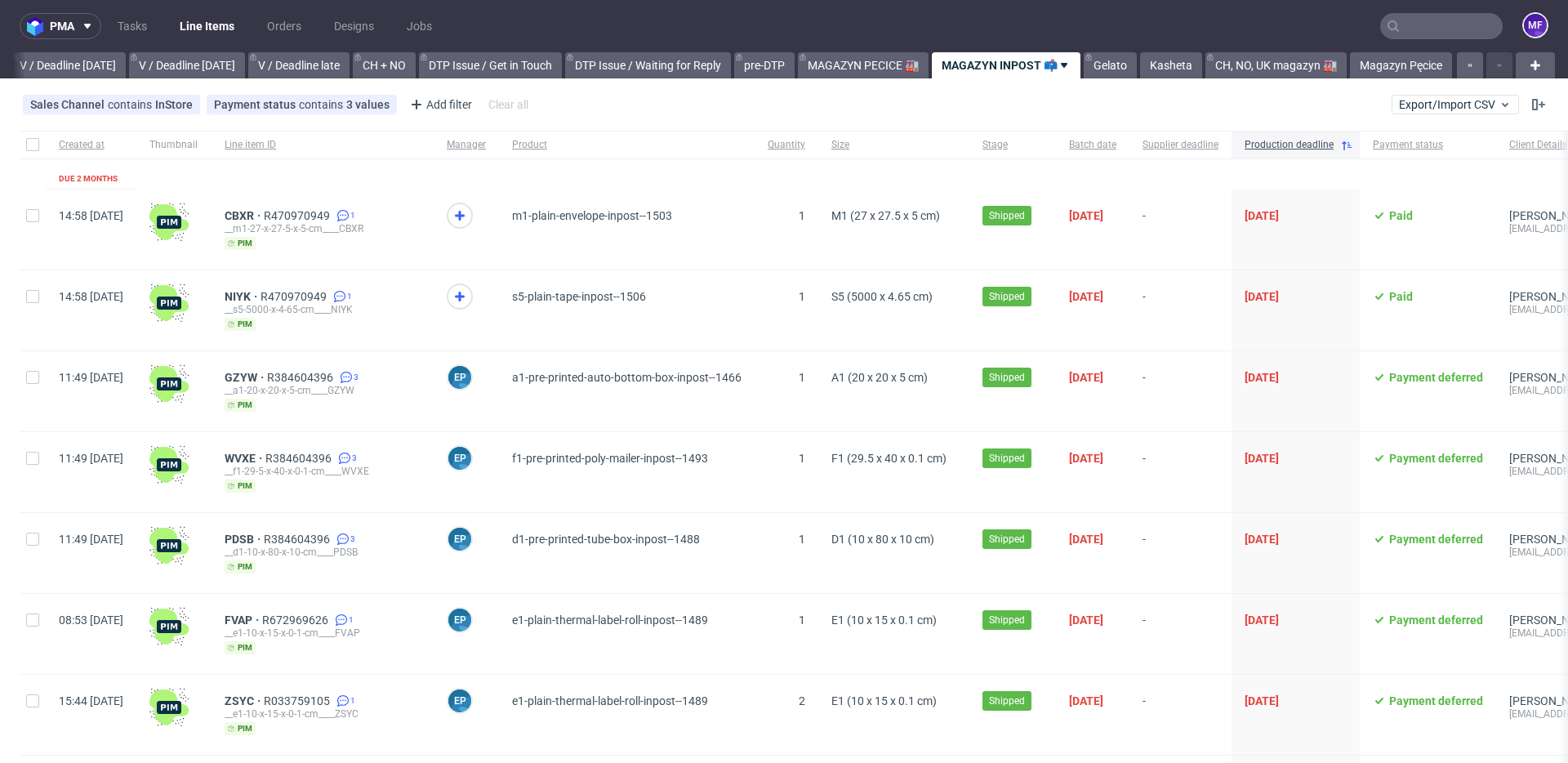
click at [1406, 27] on input "text" at bounding box center [1441, 26] width 122 height 26
paste input "R879007101"
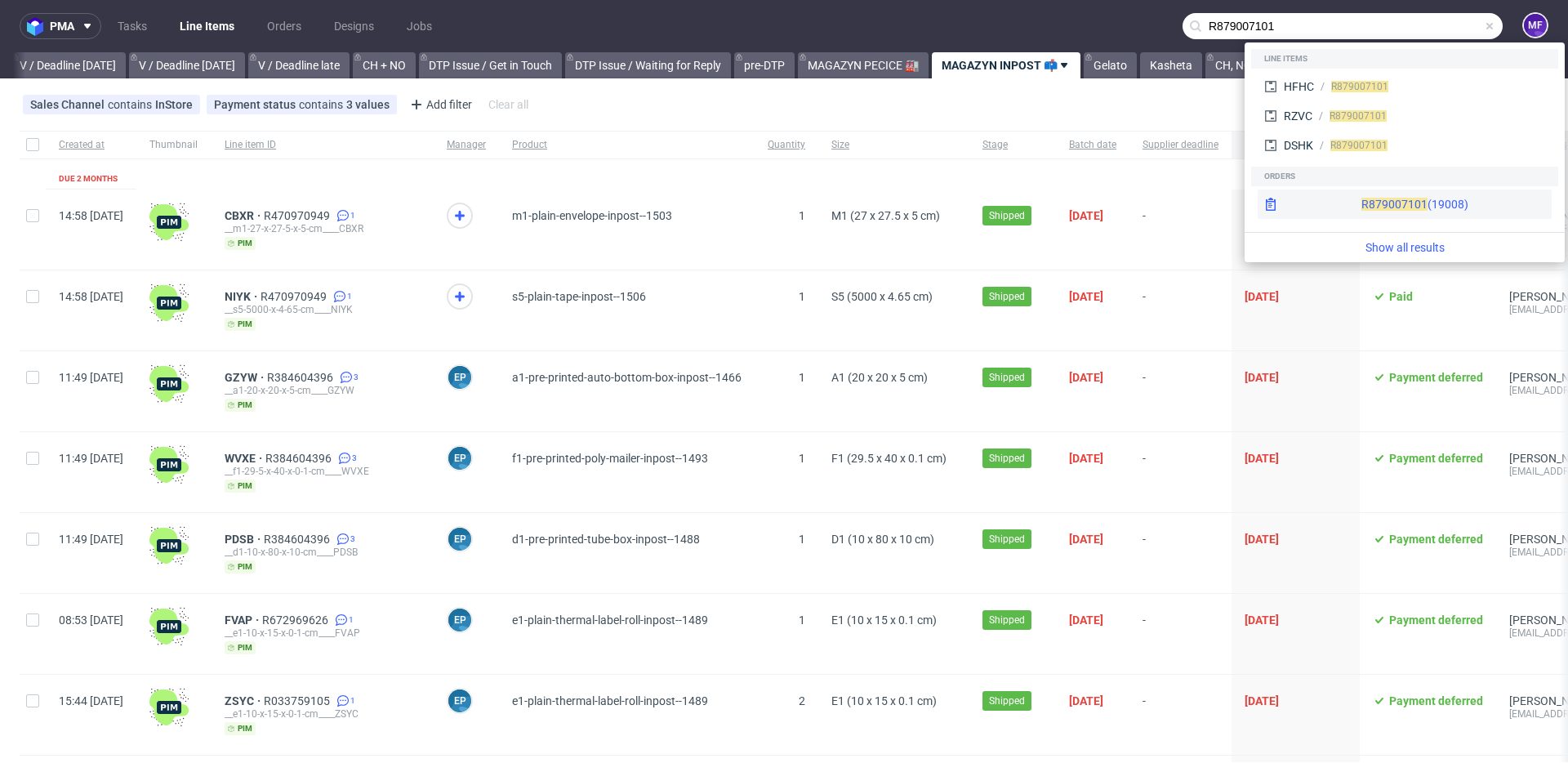
type input "R879007101"
click at [1361, 204] on span "R879007101" at bounding box center [1394, 204] width 67 height 13
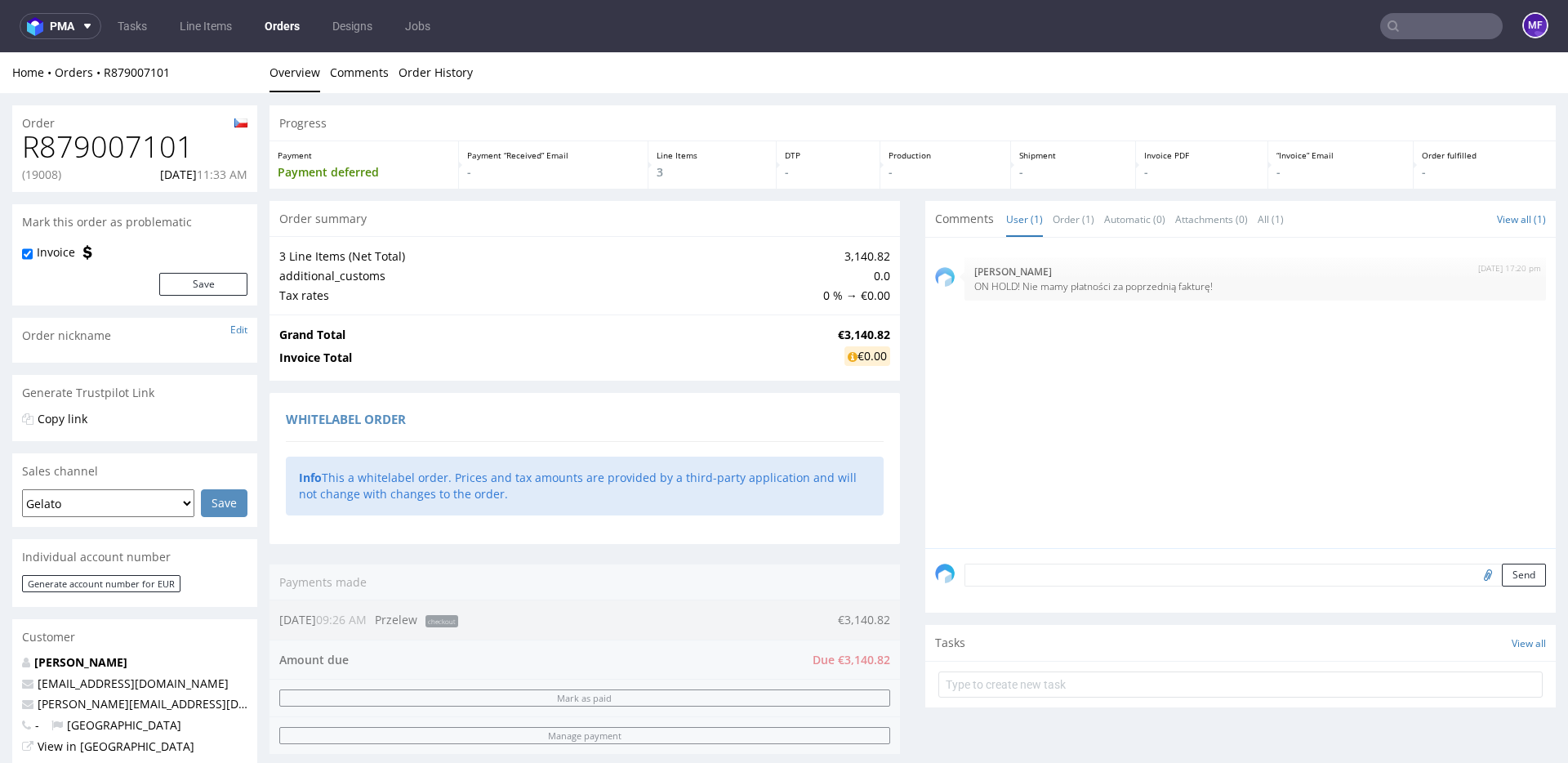
click at [753, 424] on div "Whitelabel order" at bounding box center [584, 422] width 597 height 39
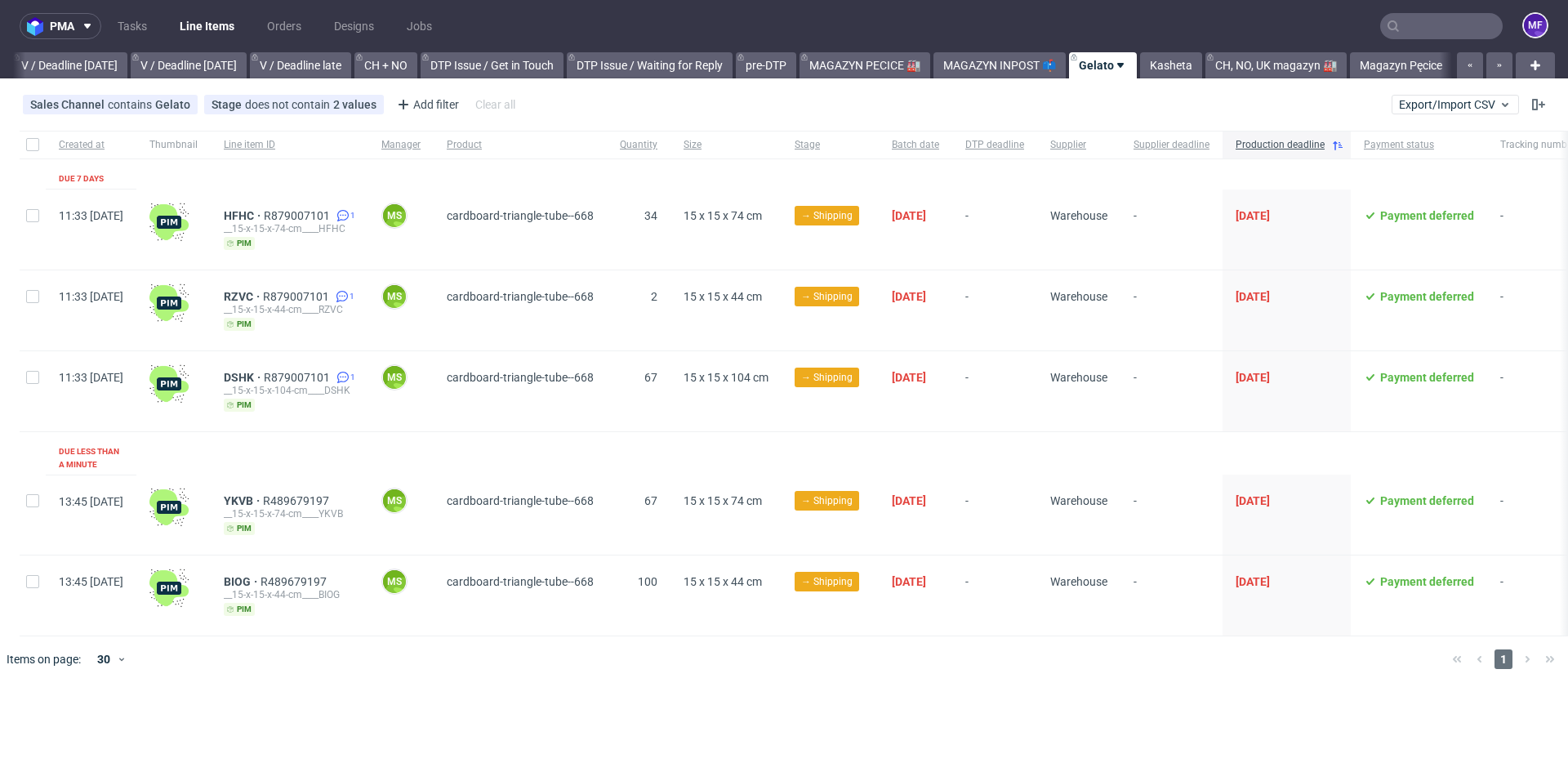
scroll to position [0, 2050]
click at [1443, 33] on input "text" at bounding box center [1441, 26] width 122 height 26
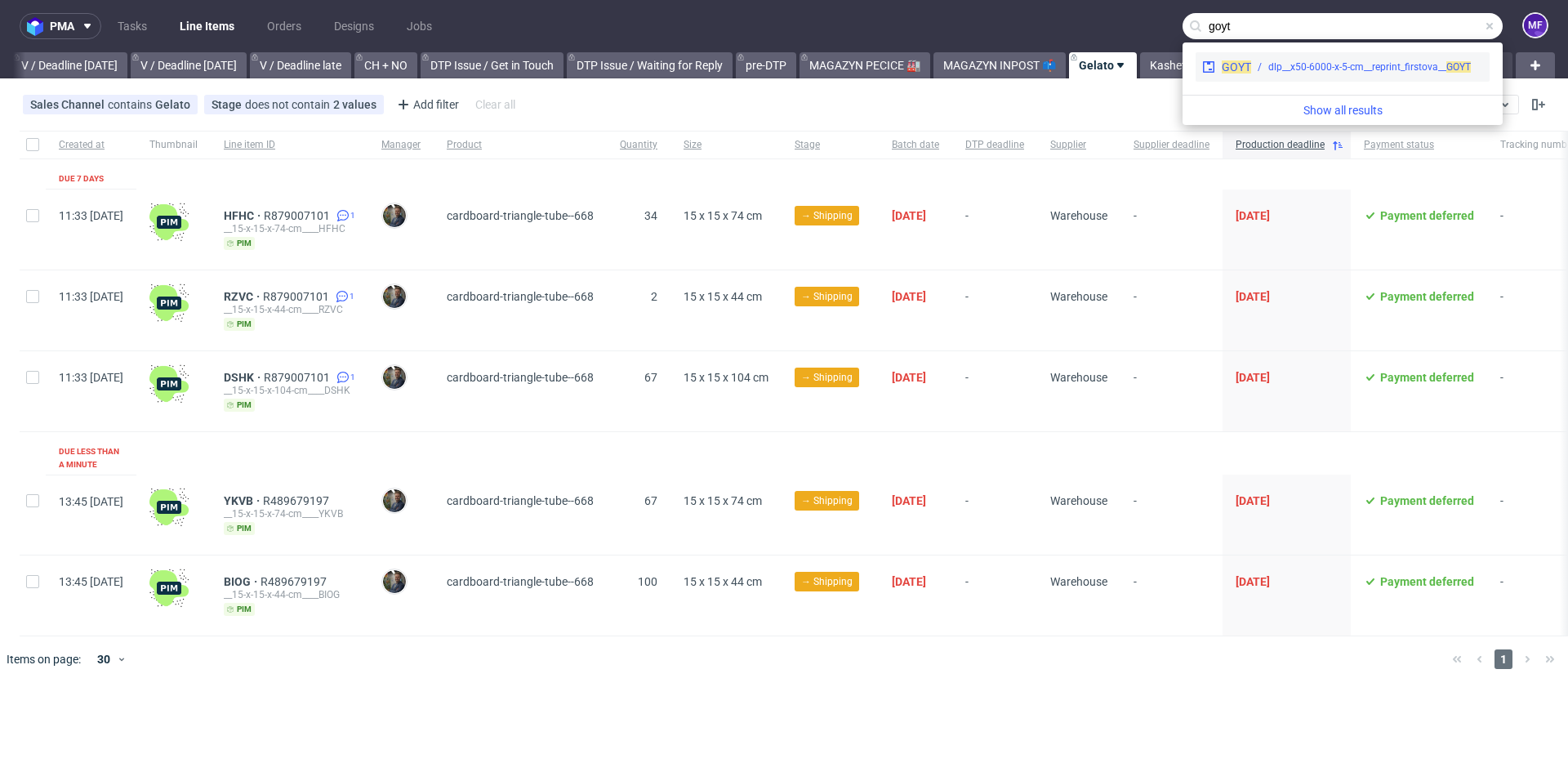
type input "goyt"
click at [1345, 62] on div "dlp__x50-6000-x-5-cm__reprint_firstova__ GOYT" at bounding box center [1369, 67] width 202 height 15
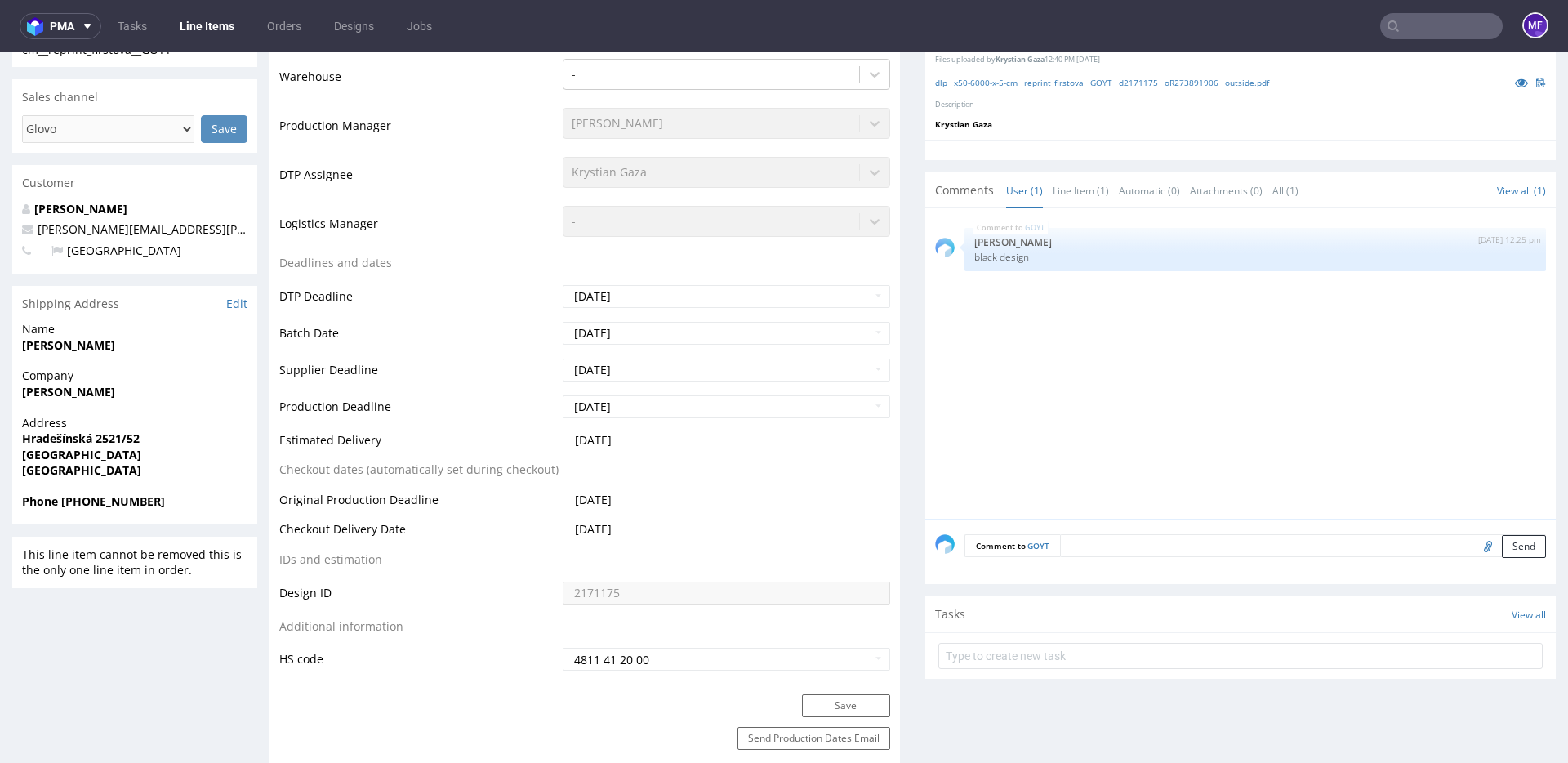
scroll to position [429, 0]
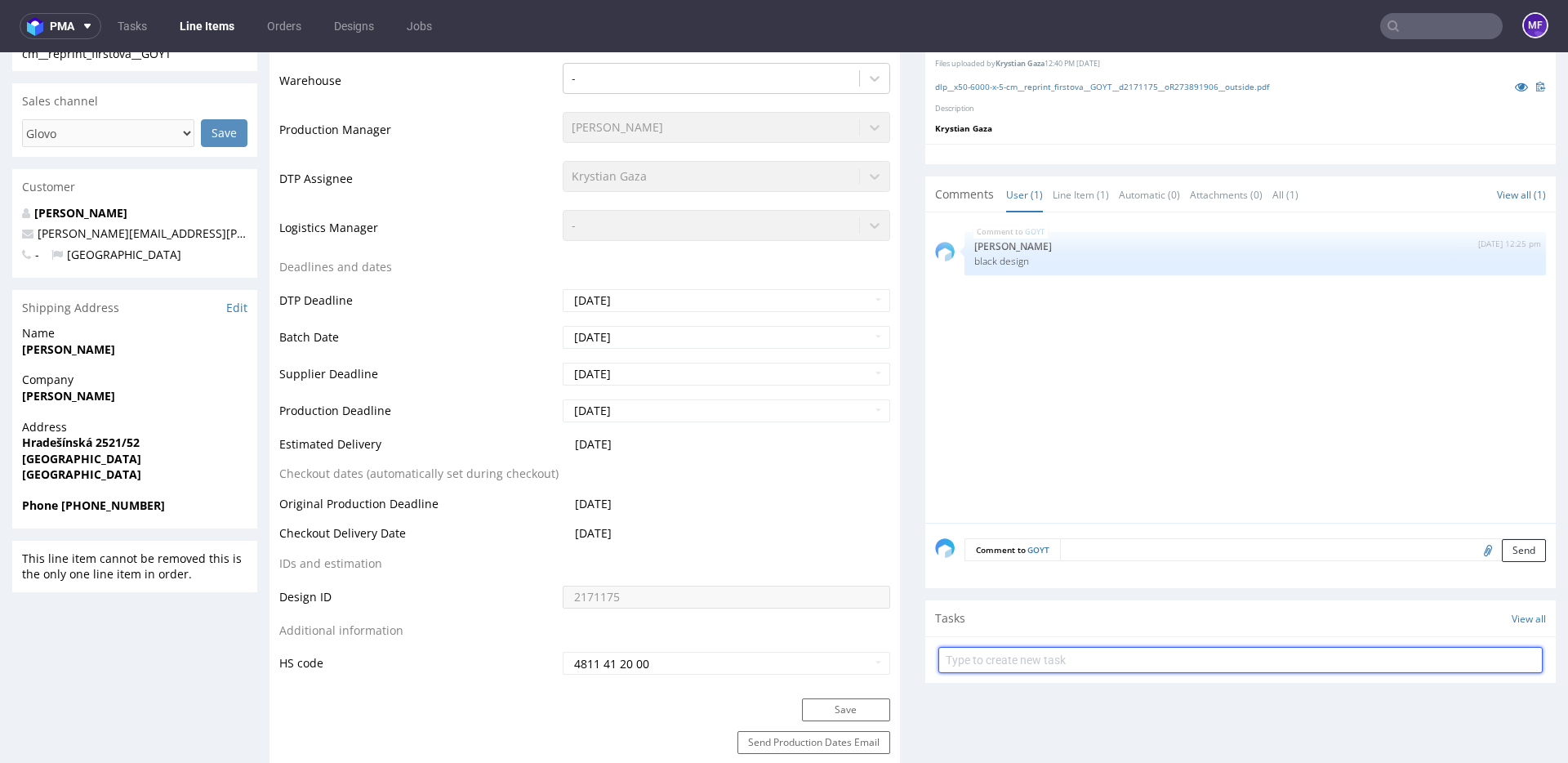
click at [1012, 656] on input "text" at bounding box center [1240, 660] width 604 height 26
type input "Zwrot"
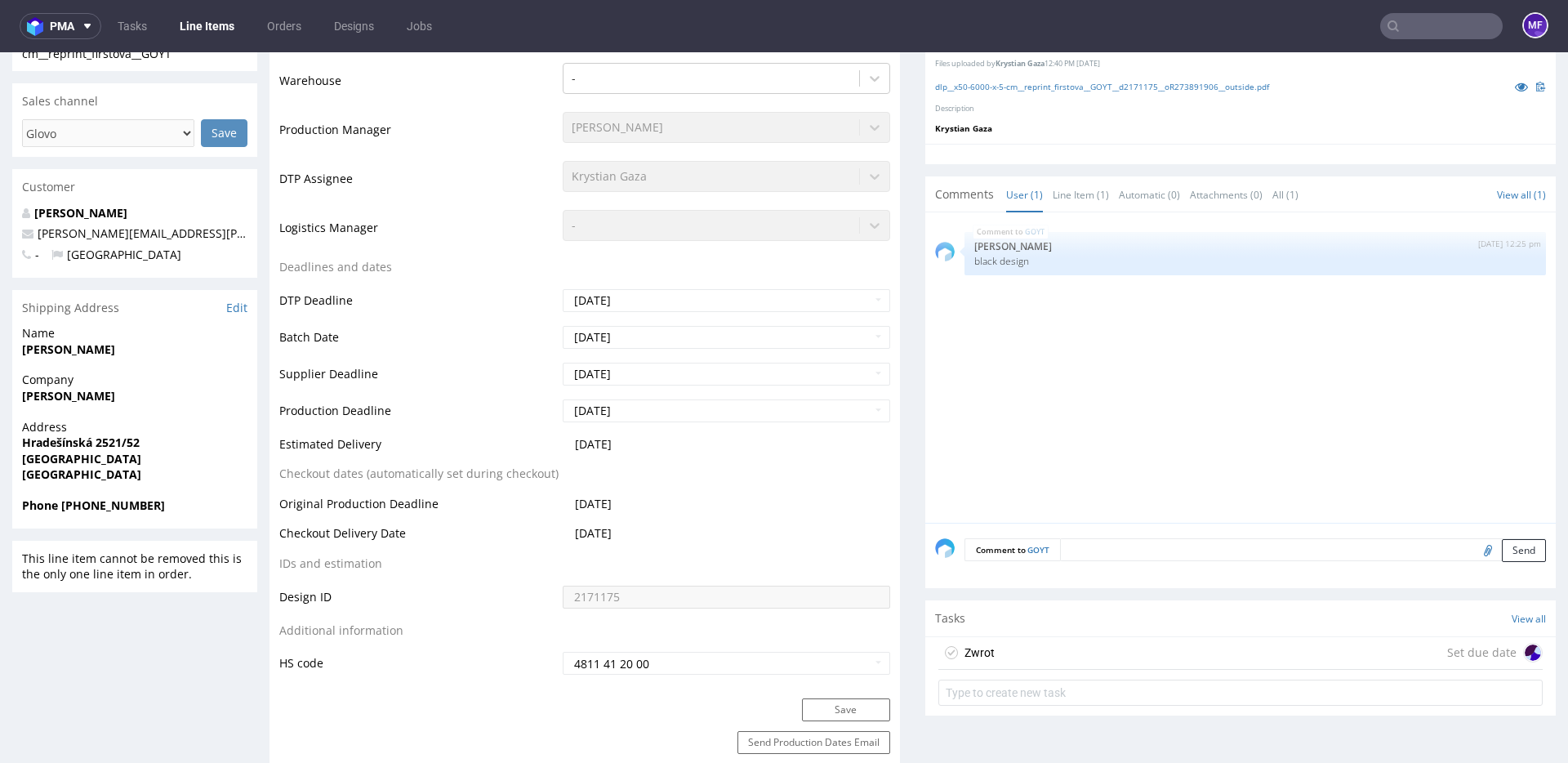
click at [1000, 650] on div "Zwrot Set due date" at bounding box center [1240, 653] width 604 height 33
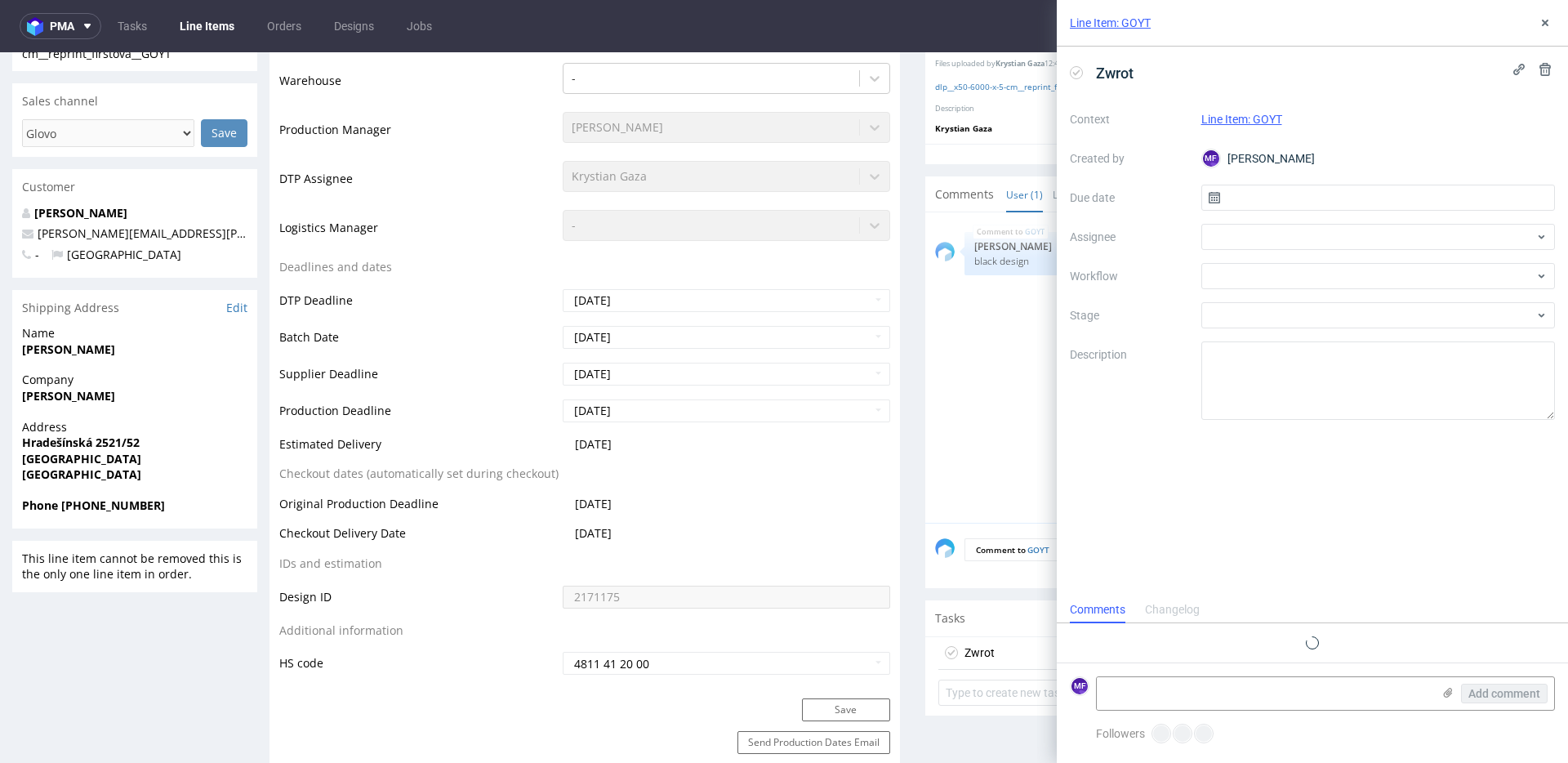
scroll to position [13, 0]
click at [1246, 205] on input "text" at bounding box center [1378, 197] width 354 height 26
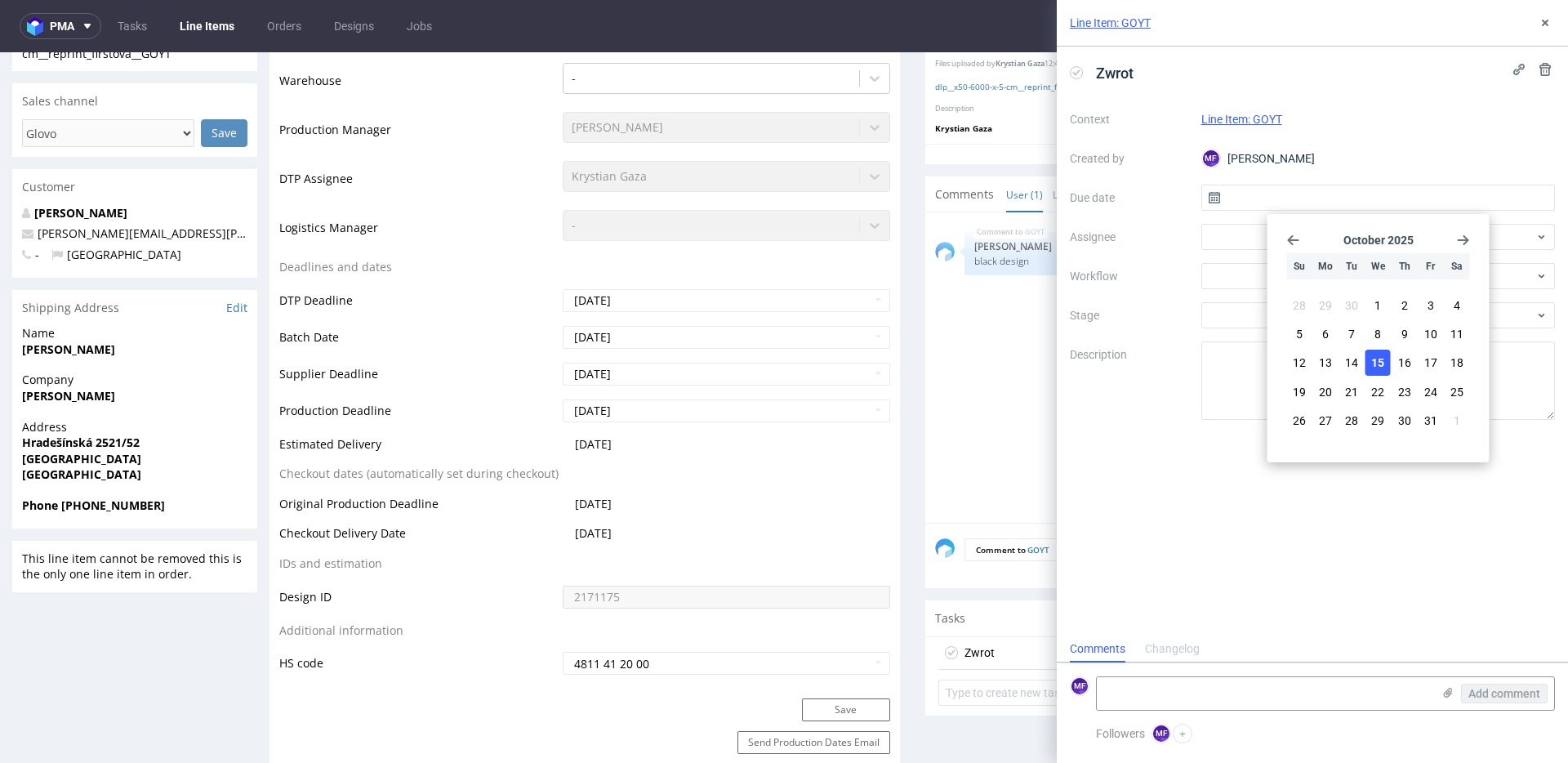
click at [1371, 354] on span "15" at bounding box center [1377, 362] width 13 height 16
type input "[DATE]"
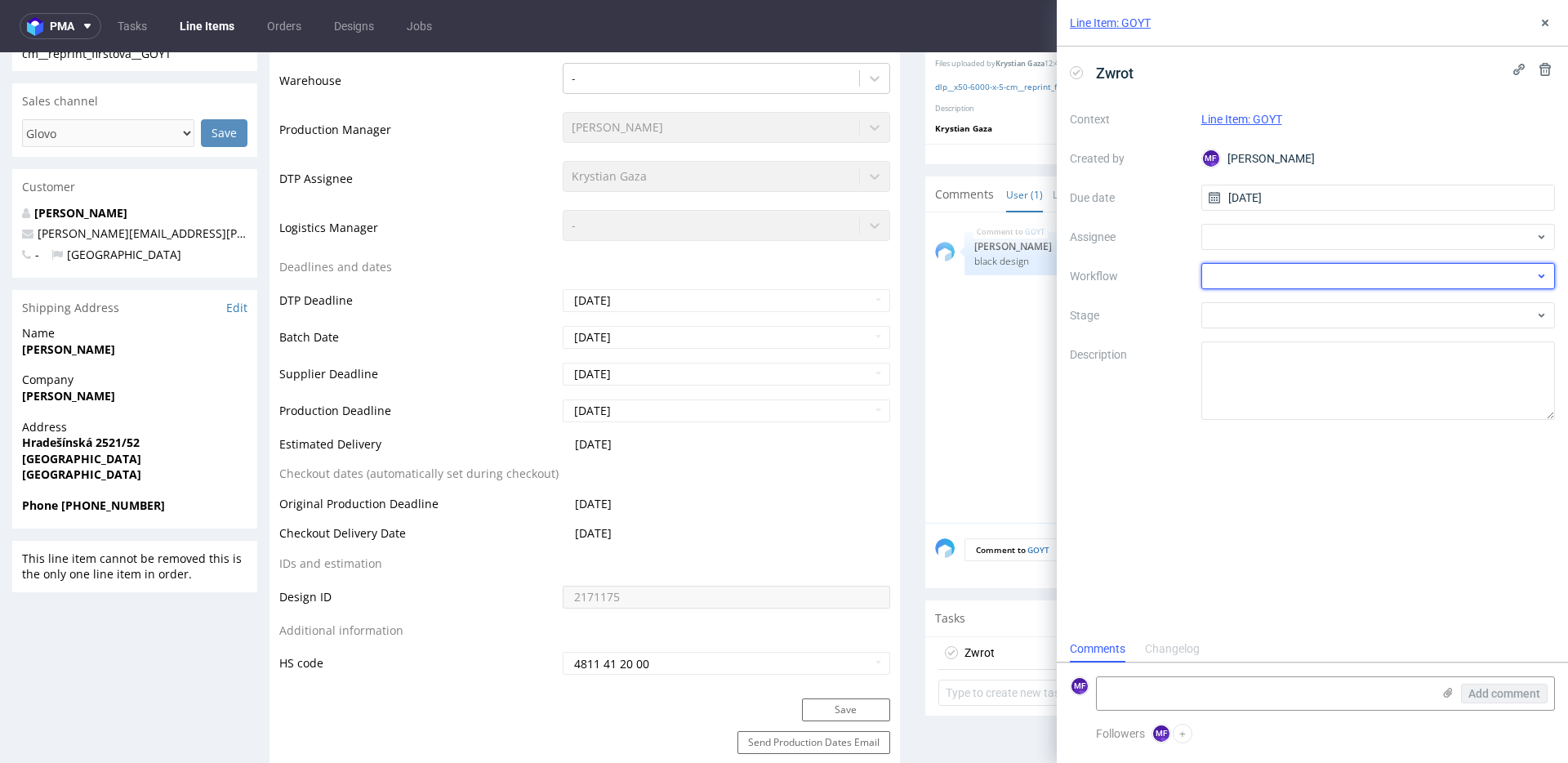
click at [1245, 278] on div at bounding box center [1378, 276] width 354 height 26
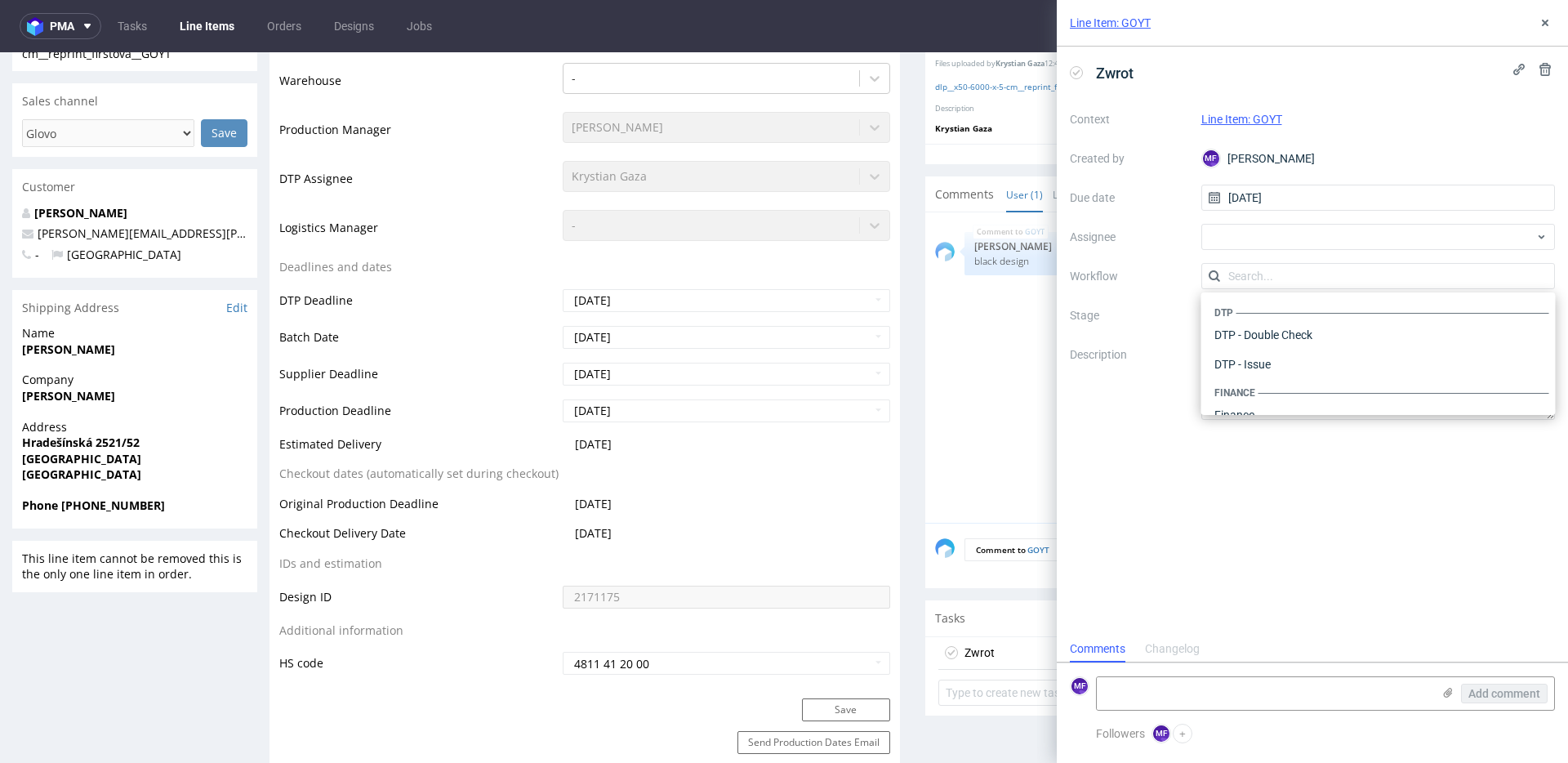
scroll to position [1005, 0]
click at [1258, 388] on div "Warehouse - Shipping" at bounding box center [1378, 393] width 341 height 29
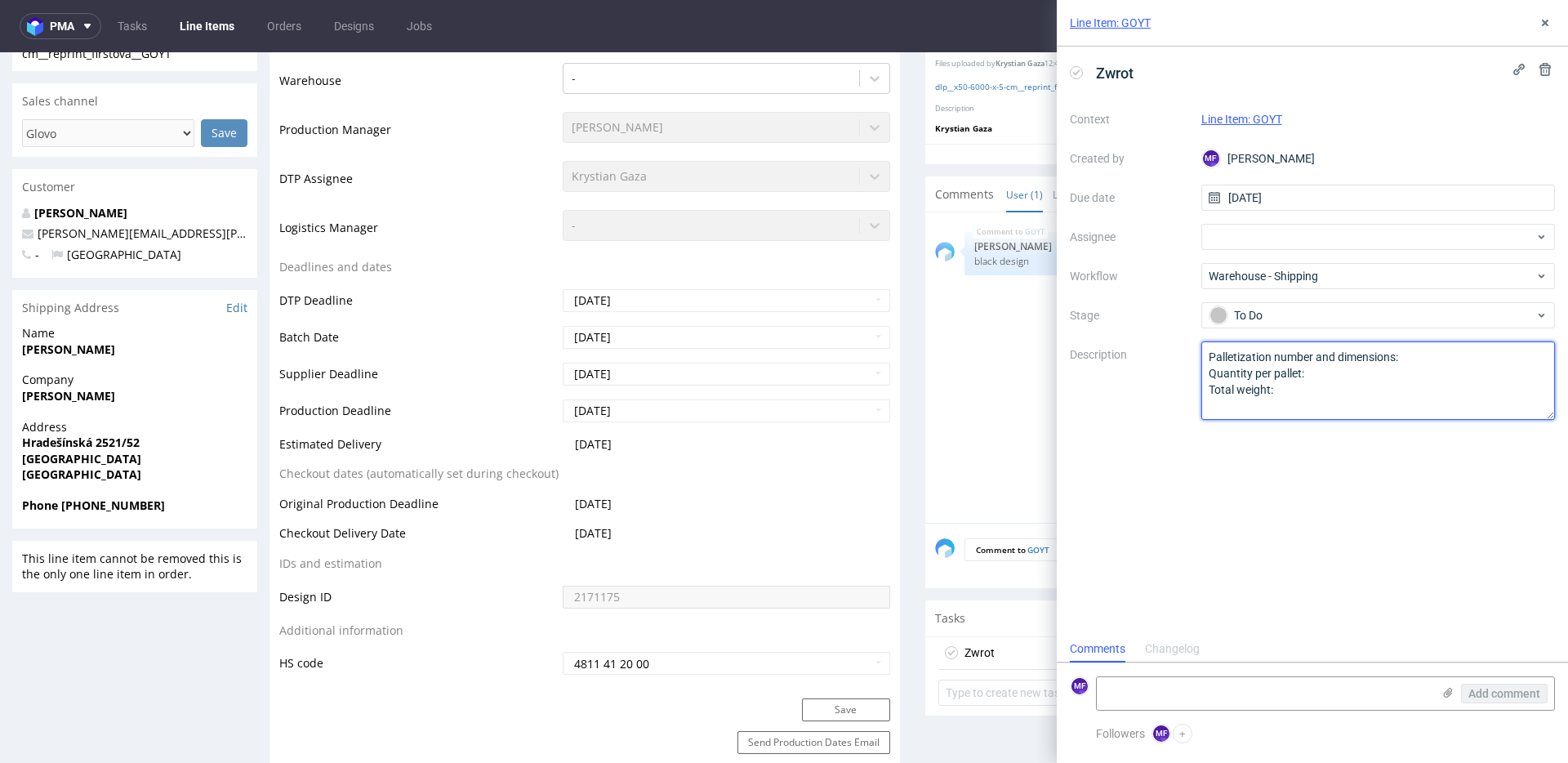
drag, startPoint x: 1147, startPoint y: 369, endPoint x: 1140, endPoint y: 357, distance: 13.9
click at [1140, 357] on div "Context Line Item: GOYT Created by MF [PERSON_NAME] Due date [DATE] Assignee Wo…" at bounding box center [1313, 263] width 485 height 314
type textarea "Wróciło do Pęcic. Prośba o kontakt z klientem"
drag, startPoint x: 1155, startPoint y: 491, endPoint x: 1167, endPoint y: 543, distance: 53.4
click at [1155, 492] on div "Zwrot Context Line Item: GOYT Created by MF [PERSON_NAME] Due date [DATE] Assig…" at bounding box center [1312, 340] width 511 height 589
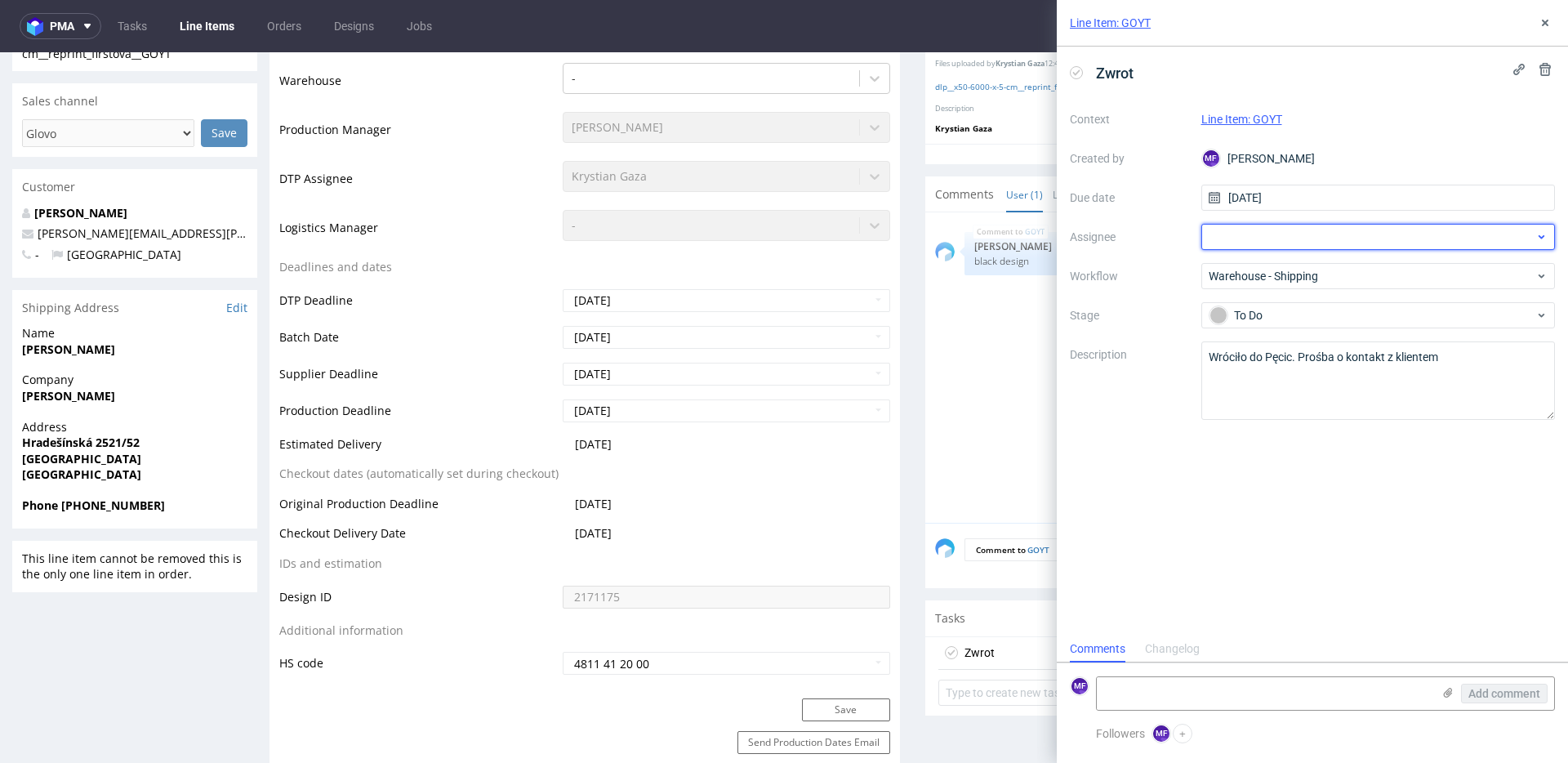
click at [1223, 235] on div at bounding box center [1378, 236] width 354 height 26
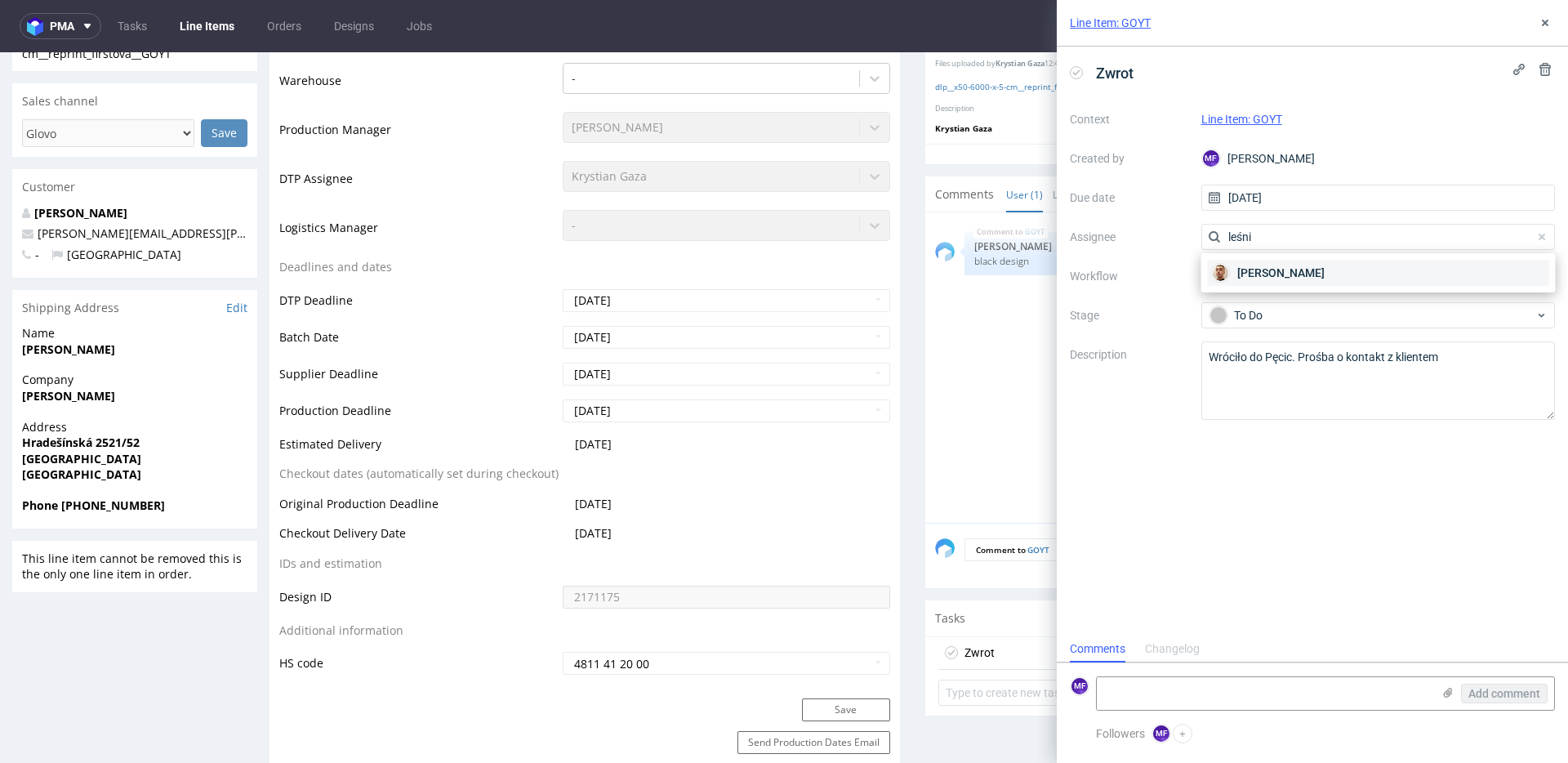
type input "leśni"
click at [1252, 274] on span "[PERSON_NAME]" at bounding box center [1281, 273] width 88 height 16
drag, startPoint x: 1546, startPoint y: 26, endPoint x: 1329, endPoint y: 184, distance: 268.4
click at [1546, 26] on icon at bounding box center [1544, 23] width 13 height 13
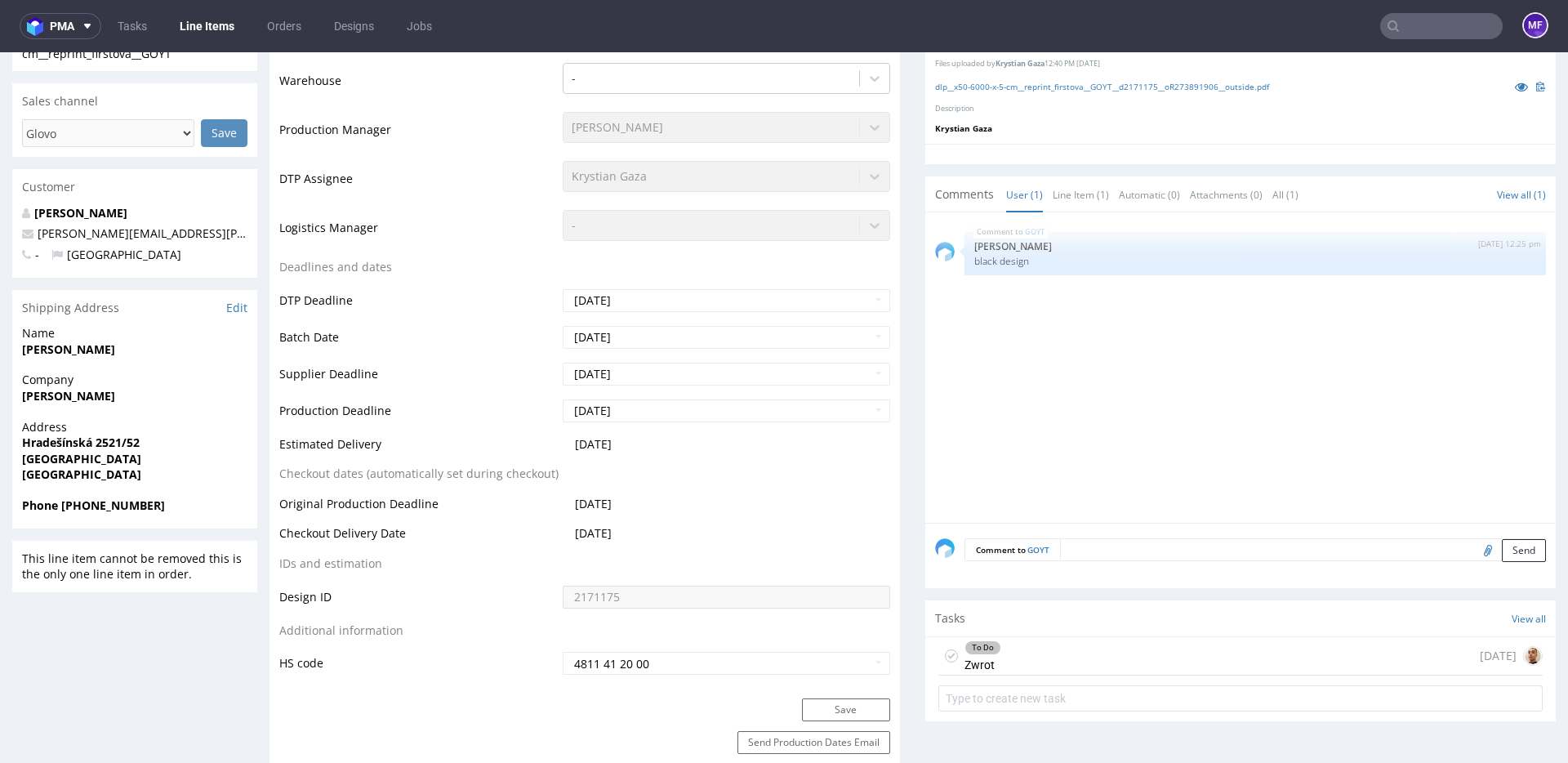
click at [1401, 26] on input "text" at bounding box center [1441, 26] width 122 height 26
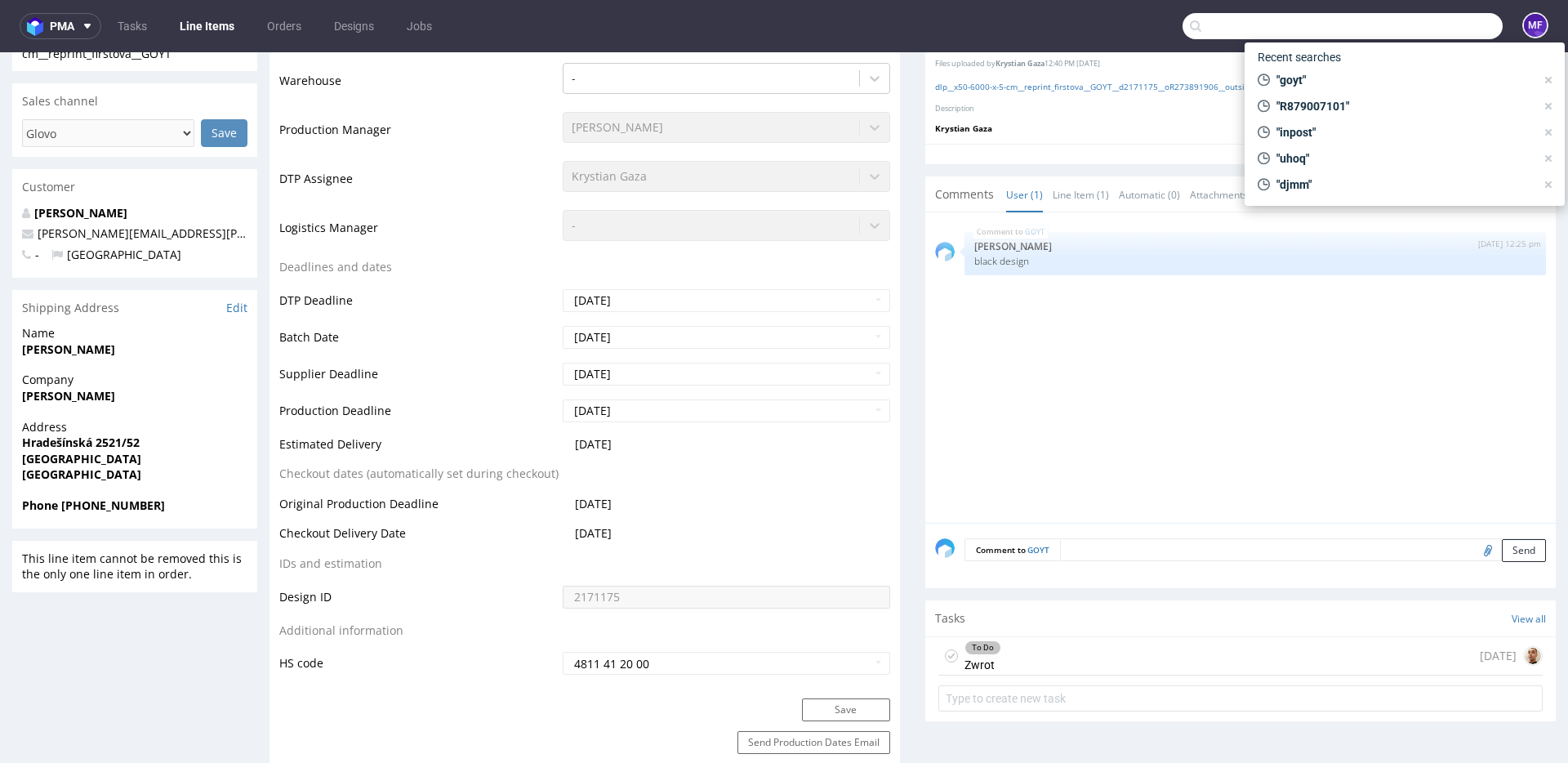
paste input "FXCD"
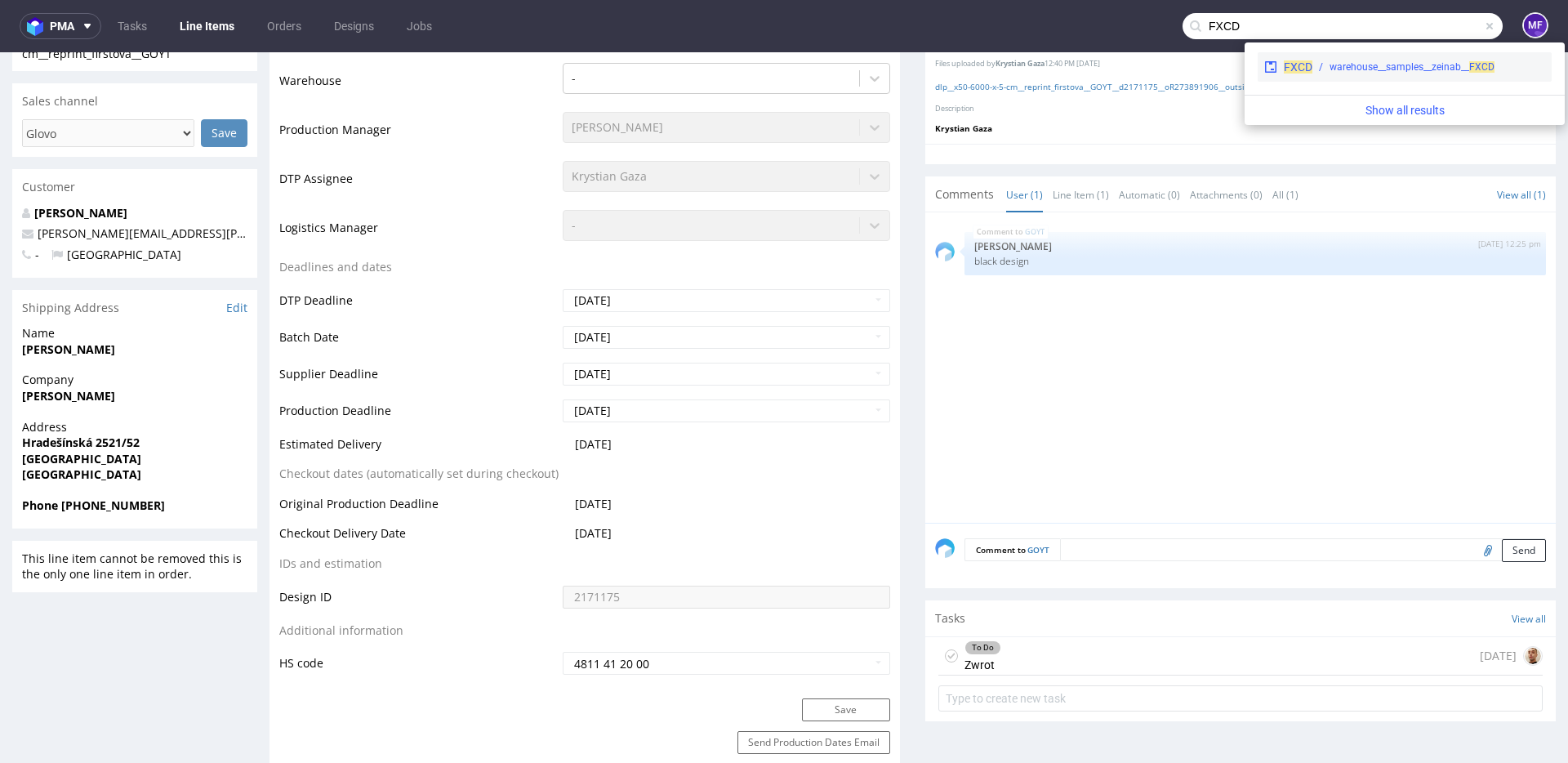
type input "FXCD"
click at [1347, 71] on div "warehouse__samples__zeinab__ FXCD" at bounding box center [1411, 67] width 165 height 15
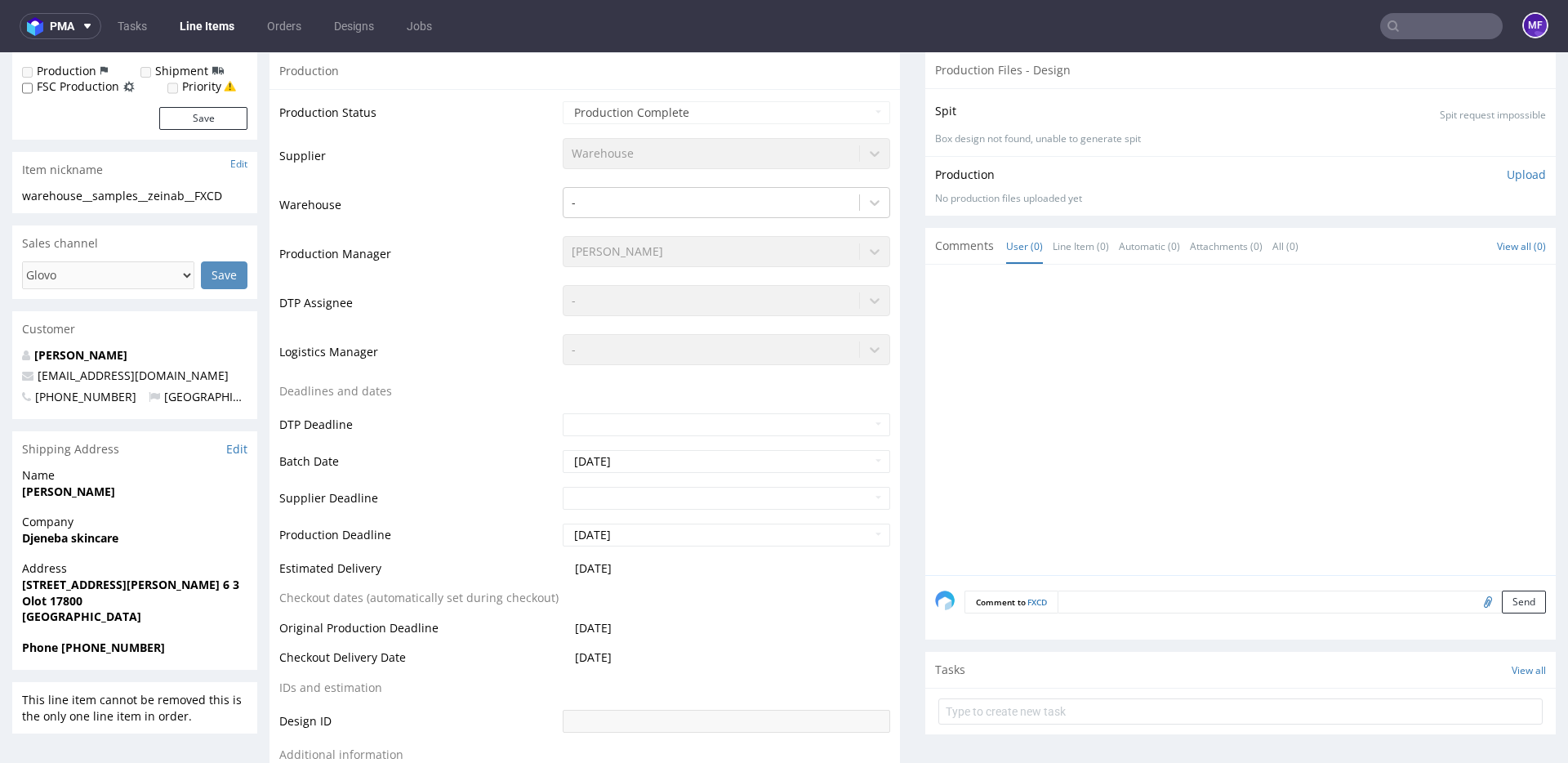
scroll to position [434, 0]
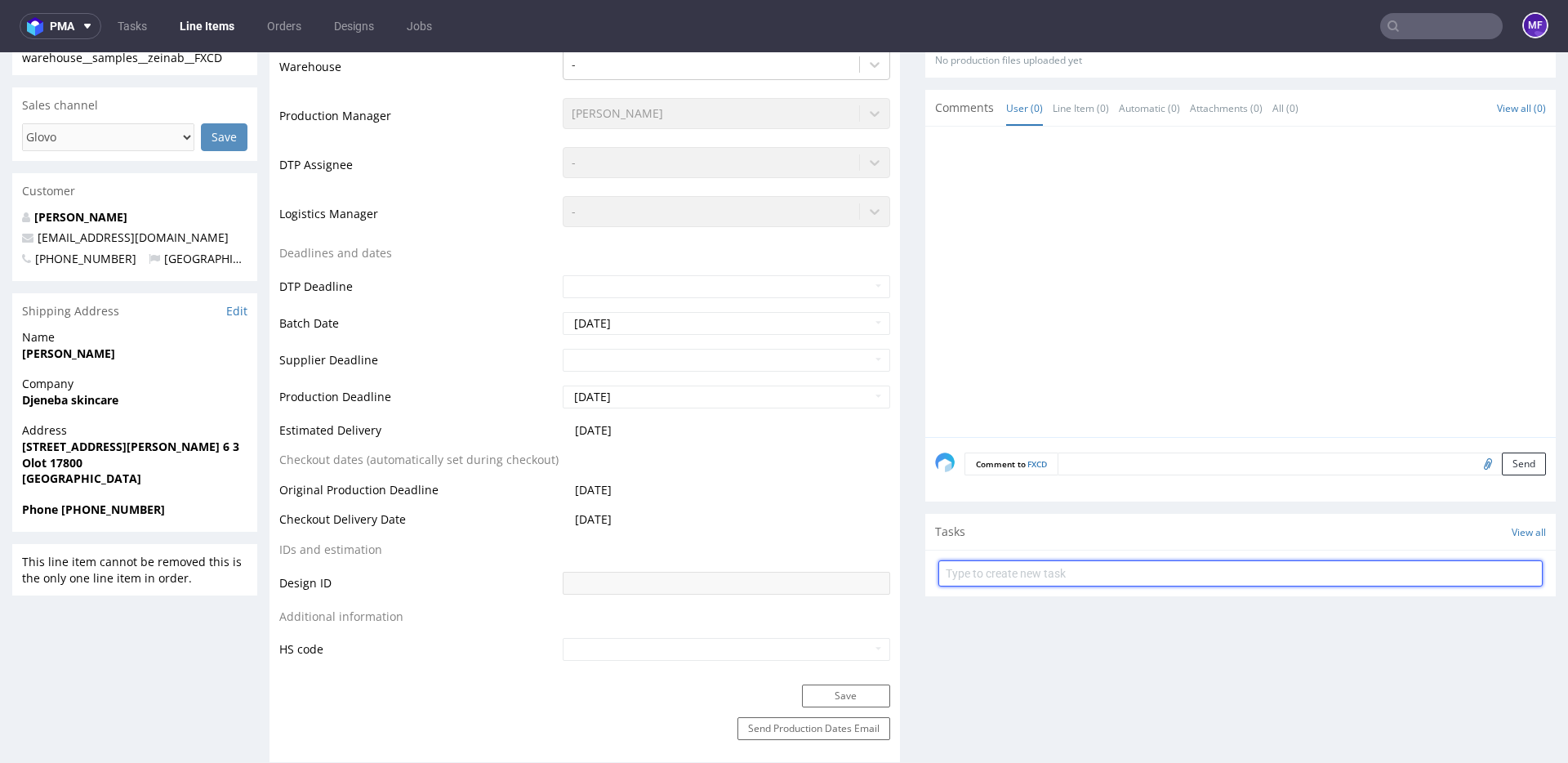
click at [1000, 572] on input "text" at bounding box center [1240, 573] width 604 height 26
type input "Zwrot"
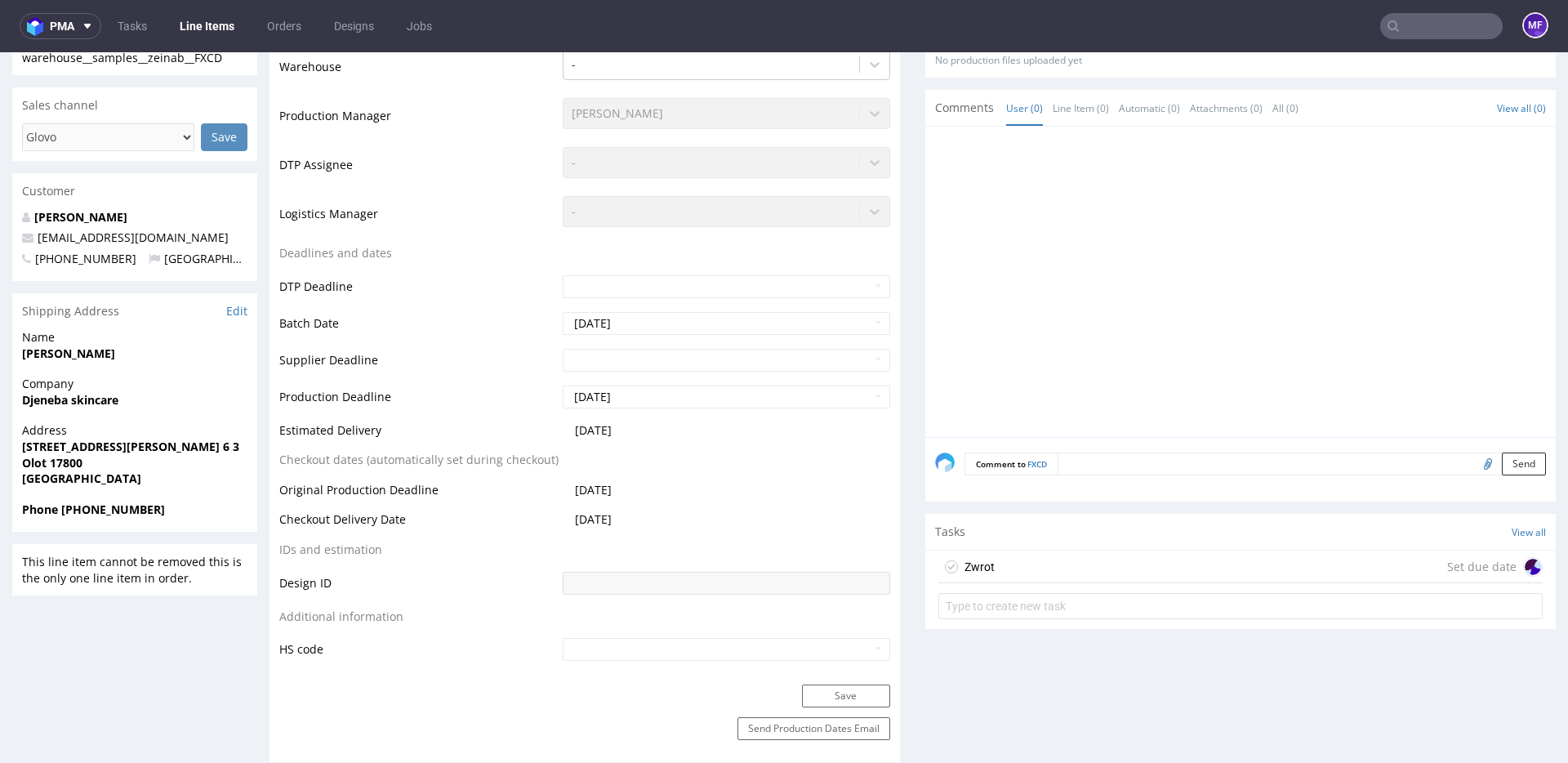
click at [1037, 569] on div "Zwrot Set due date" at bounding box center [1240, 567] width 604 height 33
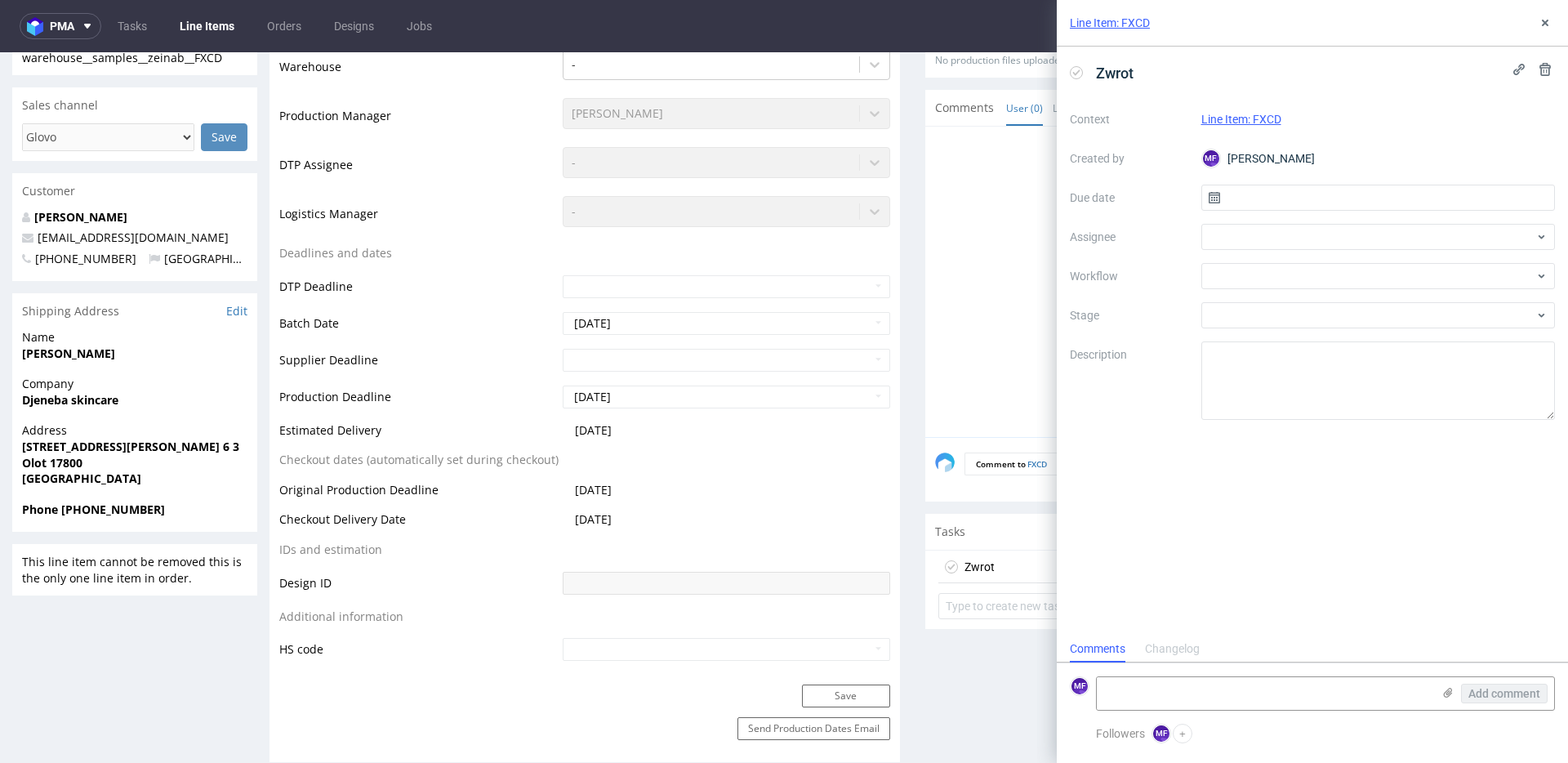
scroll to position [13, 0]
click at [1255, 200] on input "text" at bounding box center [1378, 197] width 354 height 26
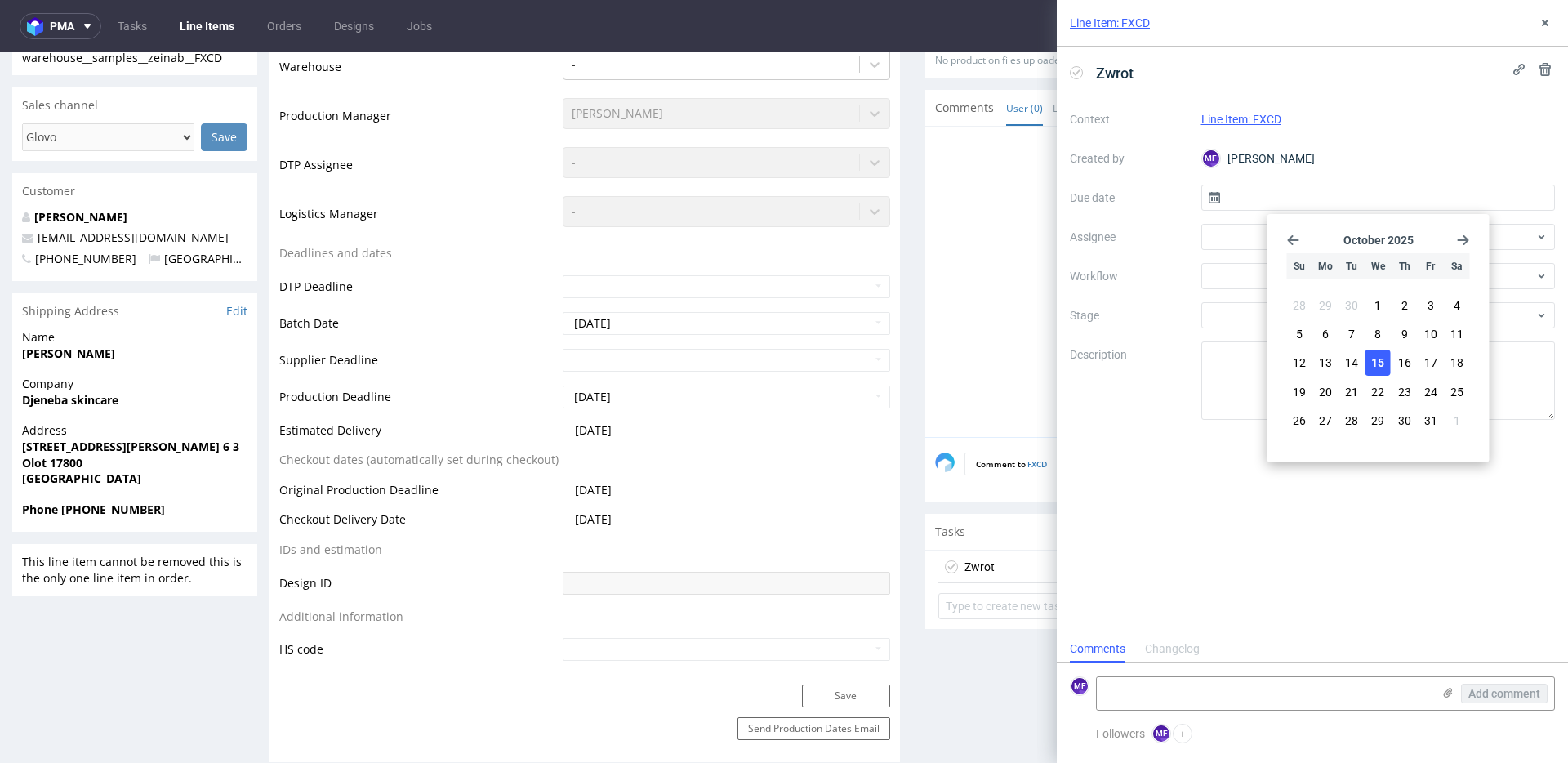
click at [1385, 364] on button "15" at bounding box center [1378, 362] width 26 height 26
type input "[DATE]"
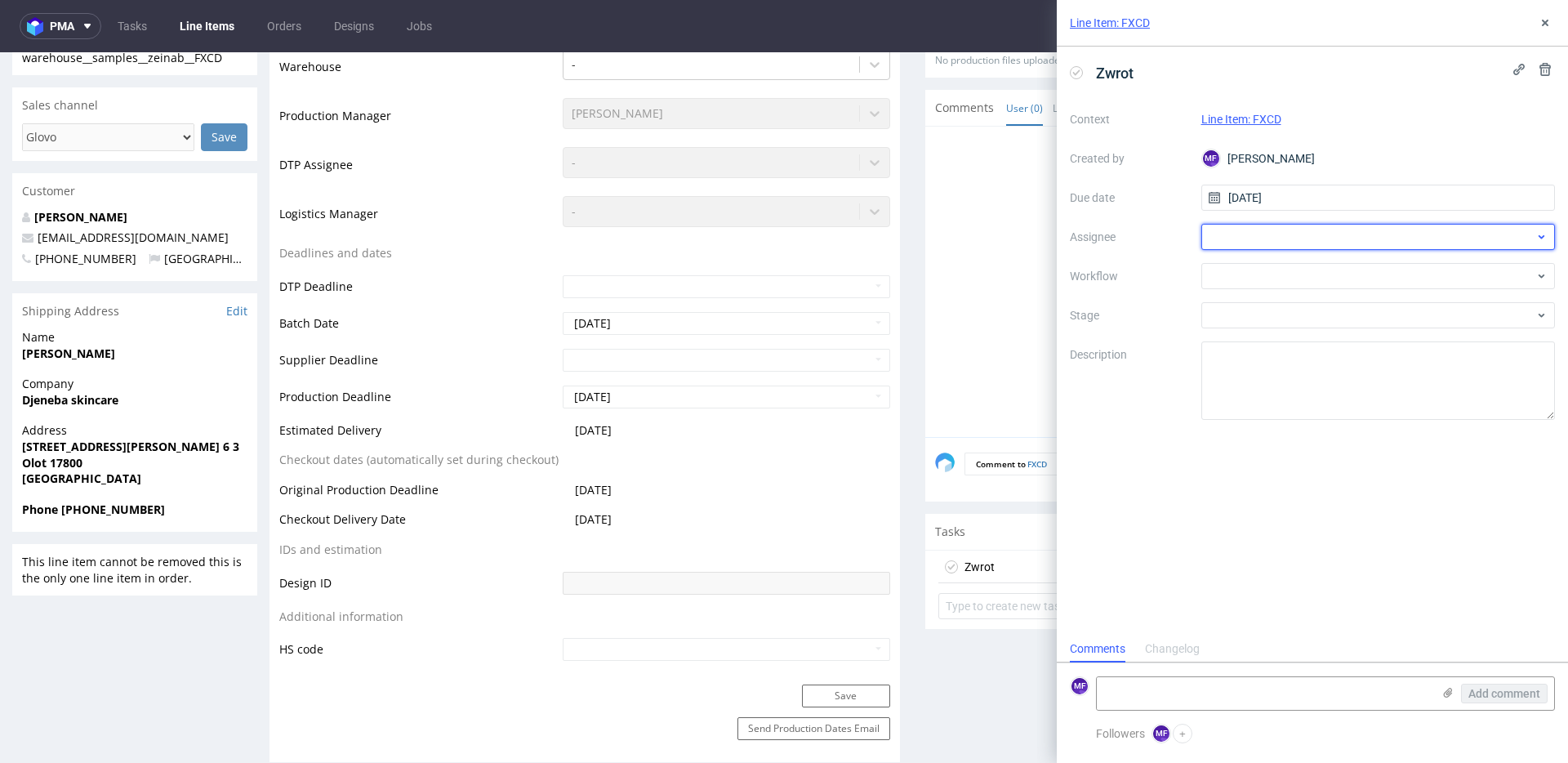
click at [1252, 240] on div at bounding box center [1378, 236] width 354 height 26
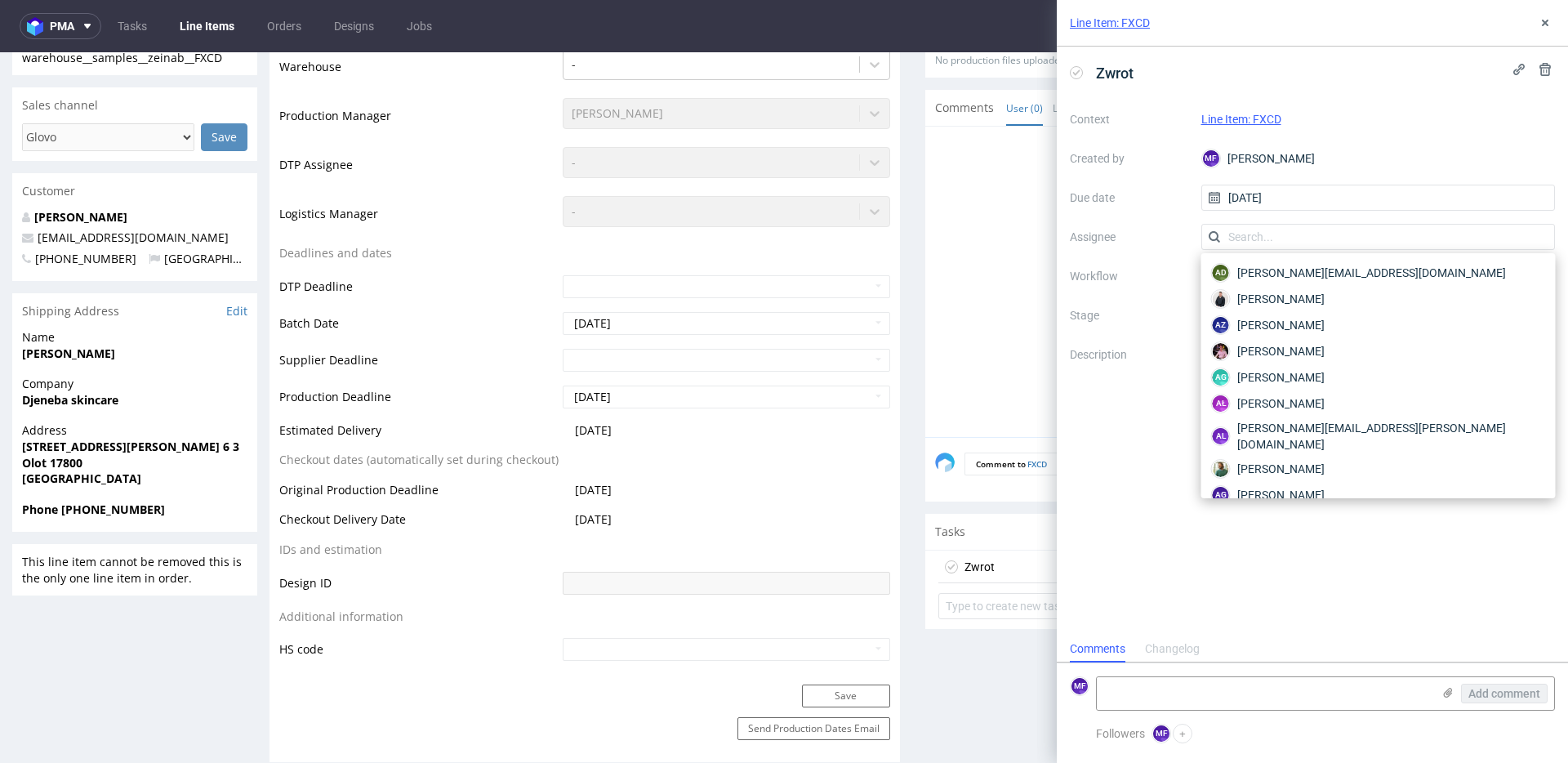
click at [1186, 276] on label "Workflow" at bounding box center [1129, 276] width 119 height 19
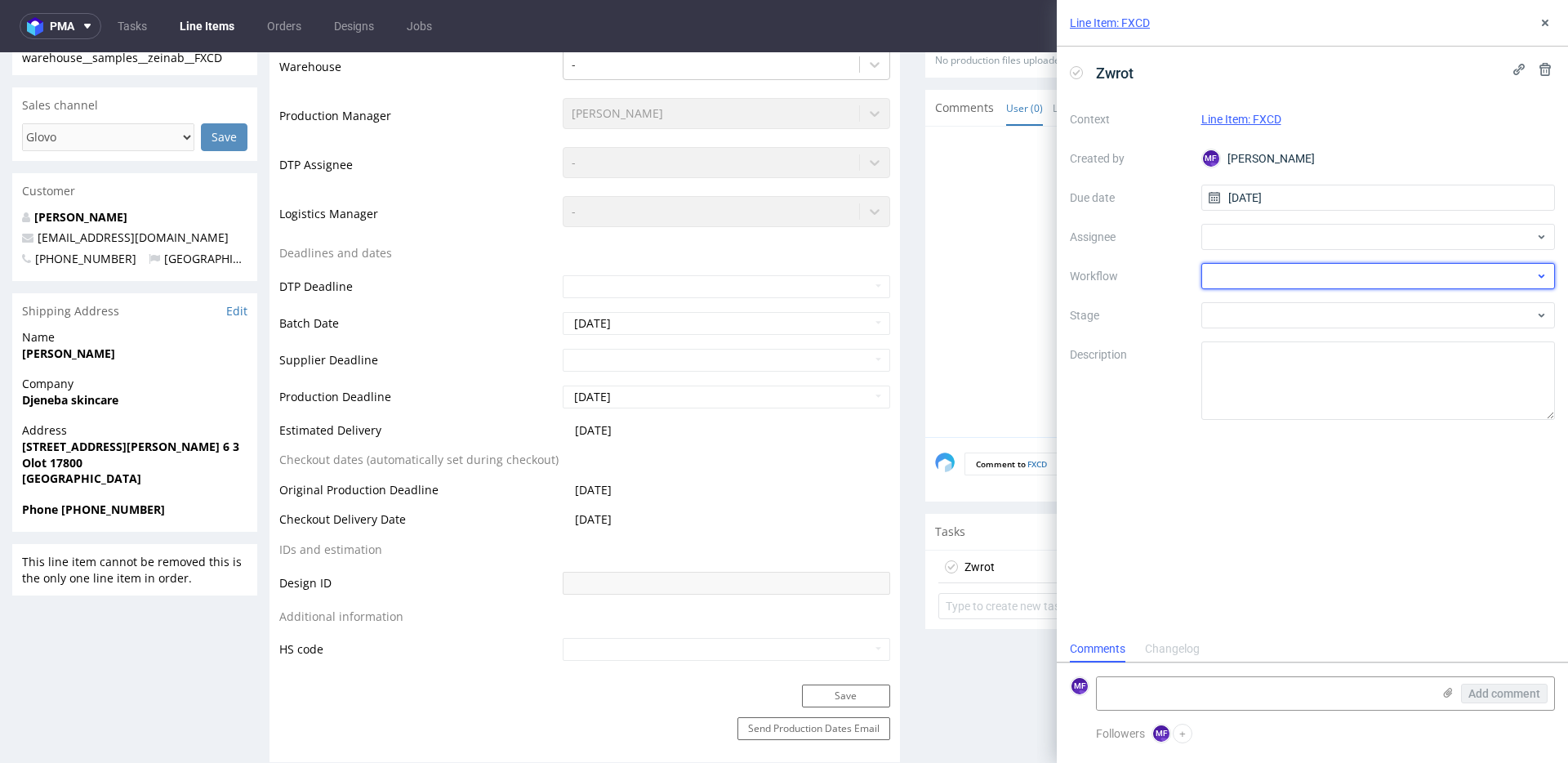
click at [1255, 283] on div at bounding box center [1378, 276] width 354 height 26
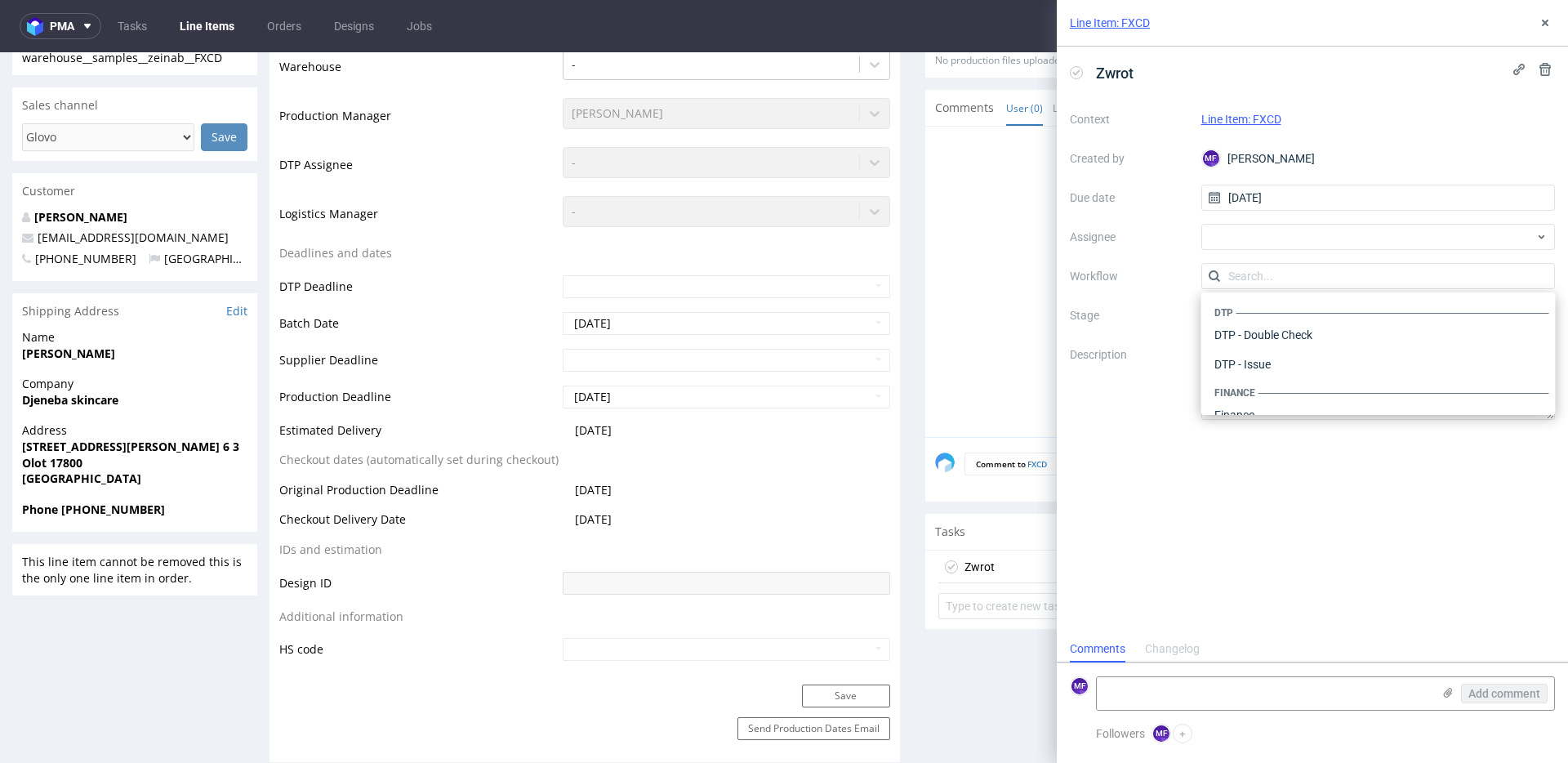
scroll to position [1005, 0]
click at [1264, 409] on div "DTP DTP - Double Check DTP - Issue Finance Finance Finance - Final quantity Fin…" at bounding box center [1378, 353] width 354 height 122
click at [1264, 396] on div "Warehouse - Shipping" at bounding box center [1378, 393] width 341 height 29
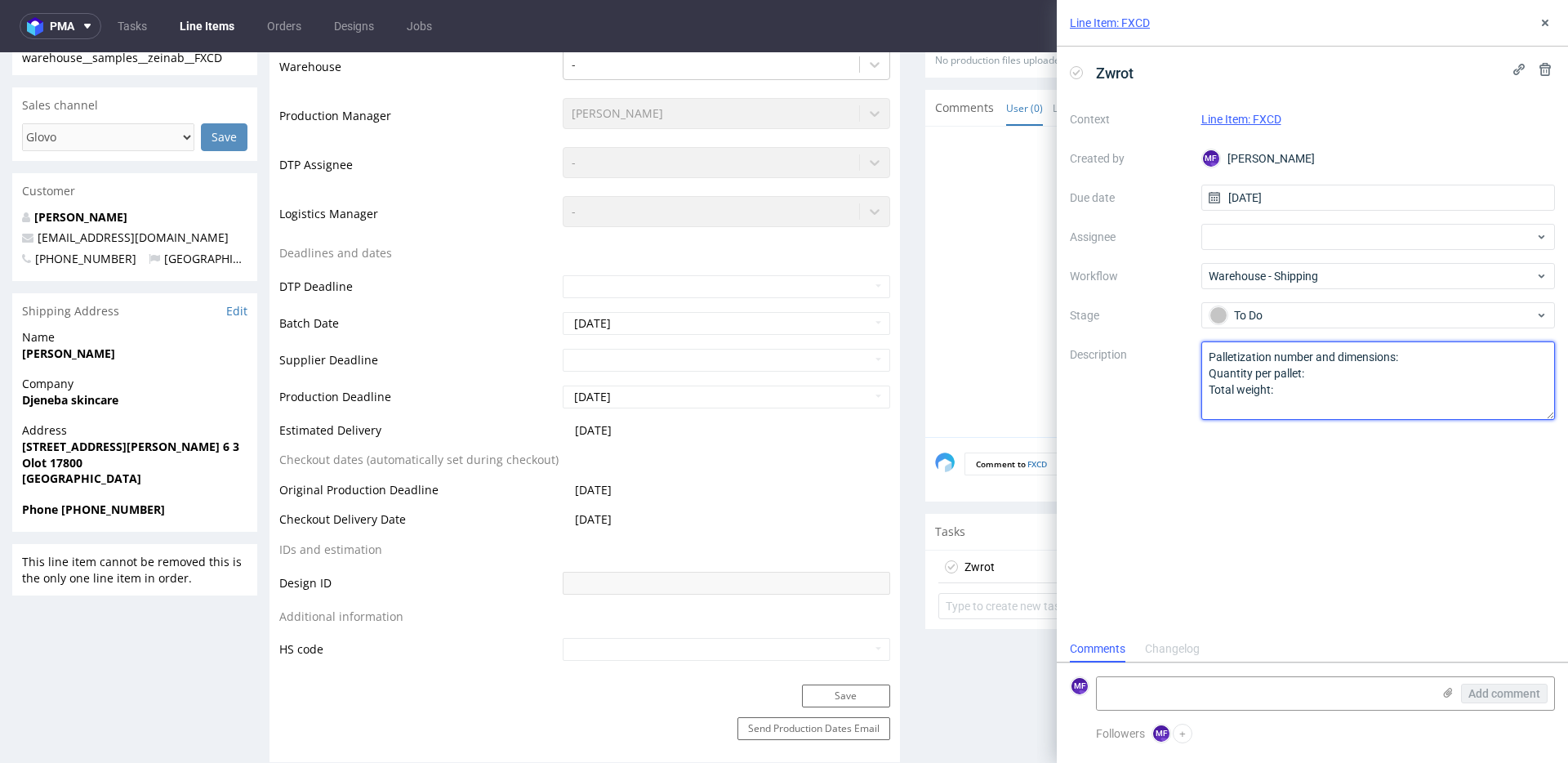
drag, startPoint x: 1274, startPoint y: 390, endPoint x: 1154, endPoint y: 331, distance: 133.7
click at [1147, 339] on div "Context Line Item: FXCD Created by MF Michał Fedorowicz Due date 15/10/2025 Ass…" at bounding box center [1313, 263] width 485 height 314
type textarea "Wróciło do Pęcic. Prośba o kontakt z klientem"
click at [1116, 401] on label "Description" at bounding box center [1129, 381] width 119 height 72
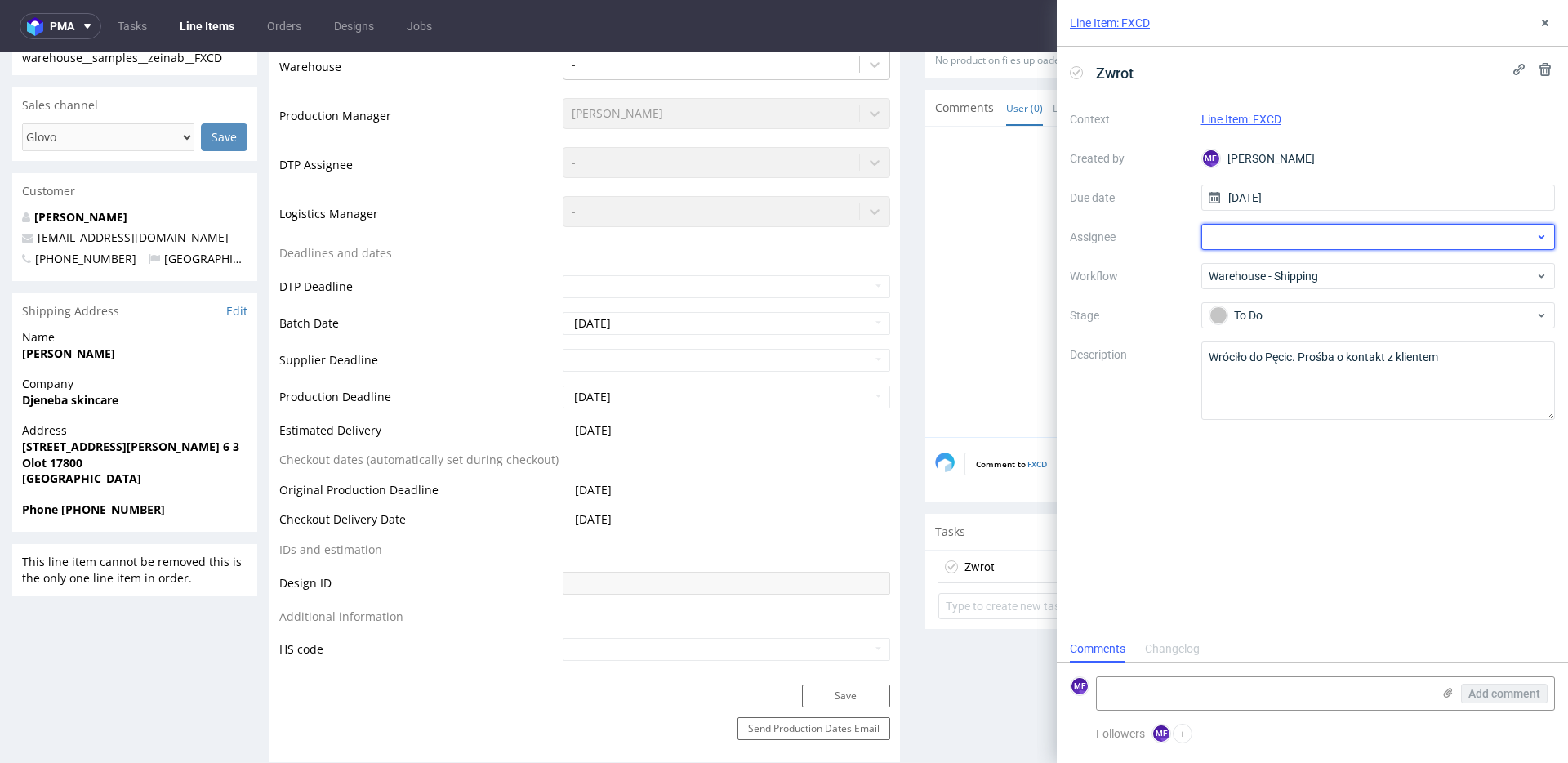
click at [1275, 235] on div at bounding box center [1378, 236] width 354 height 26
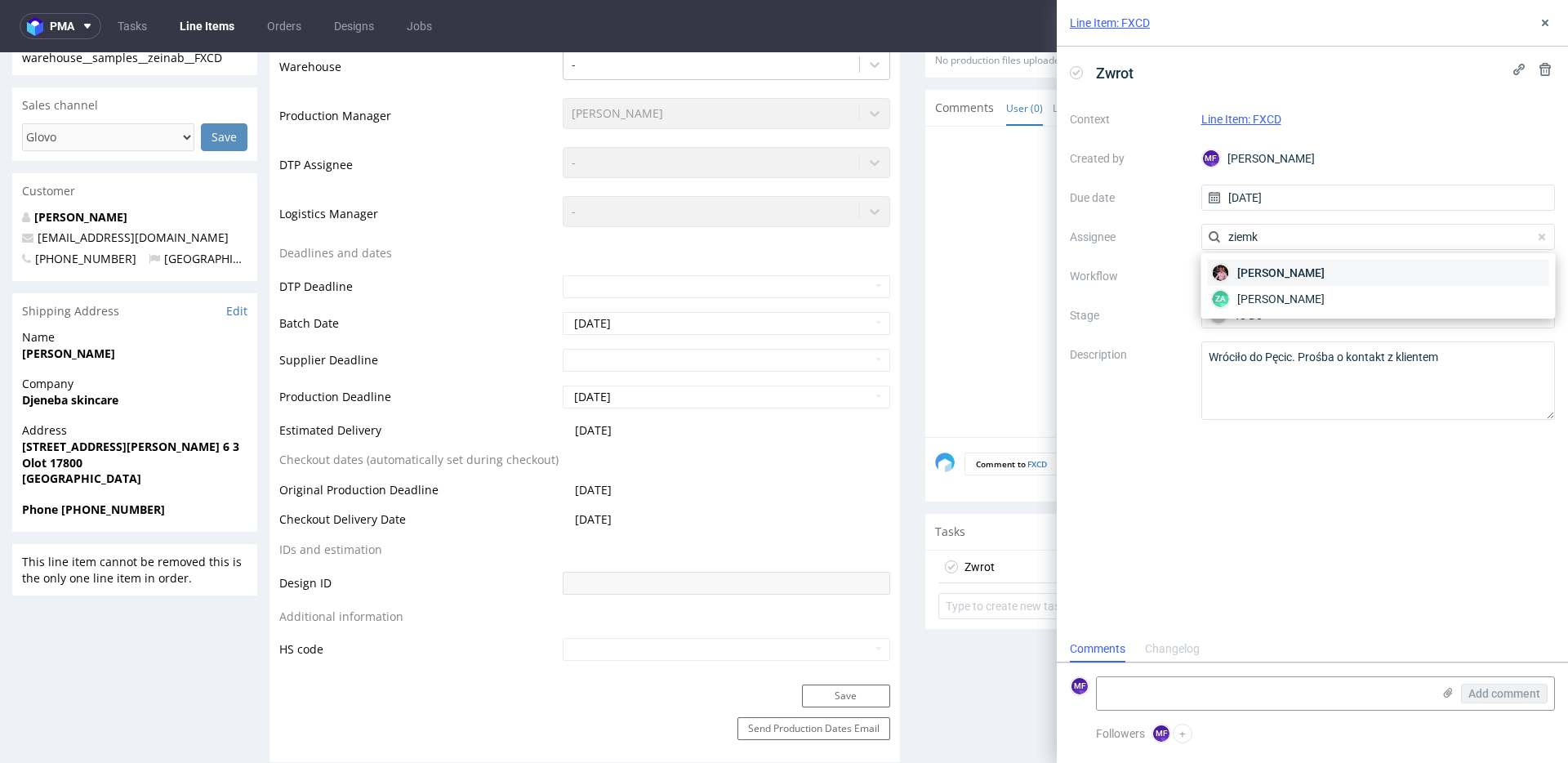
type input "ziemk"
click at [1271, 267] on span "Aleks Ziemkowski" at bounding box center [1281, 273] width 88 height 16
click at [1542, 24] on icon at bounding box center [1544, 23] width 13 height 13
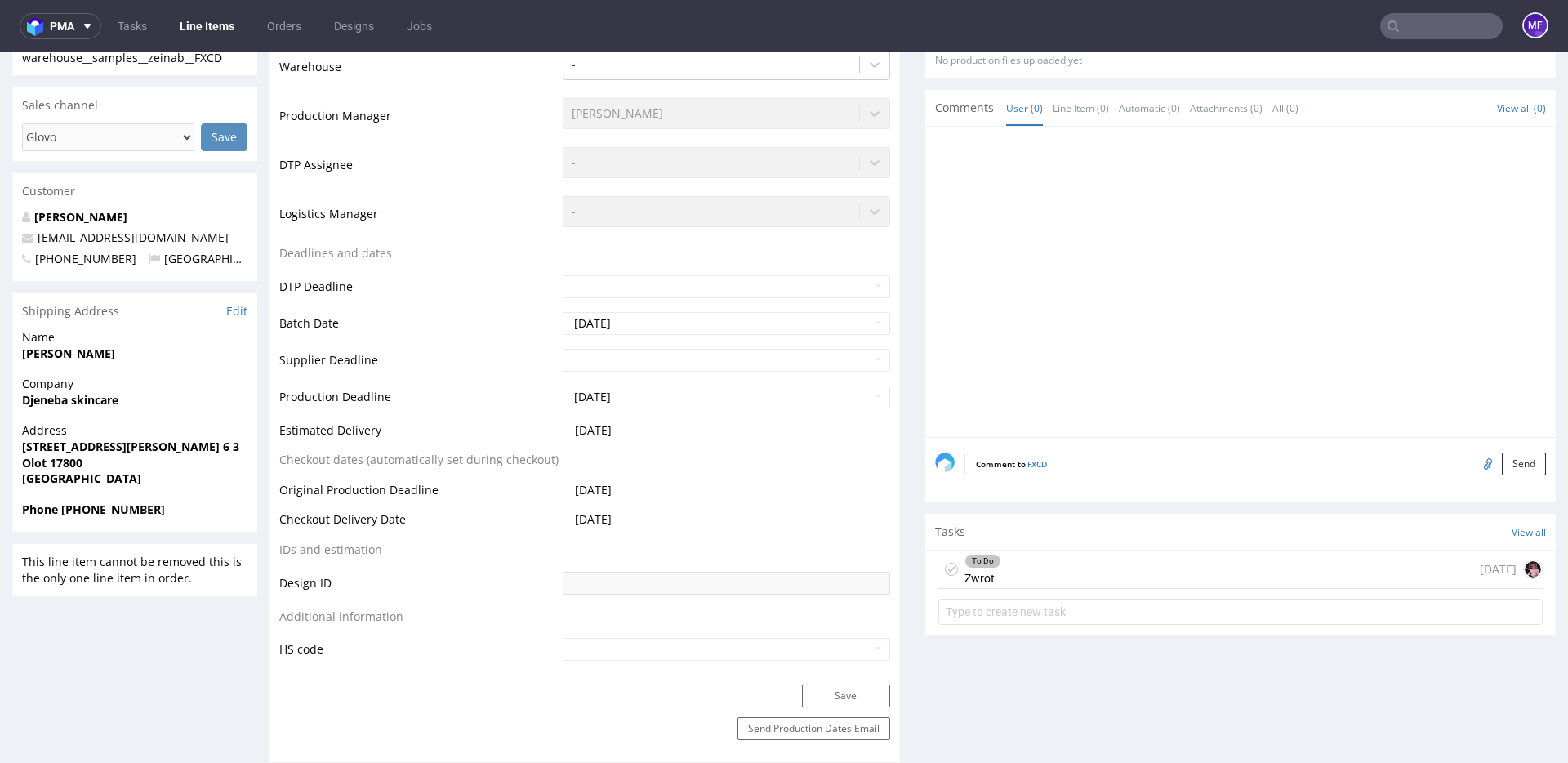
click at [1395, 29] on input "text" at bounding box center [1441, 26] width 122 height 26
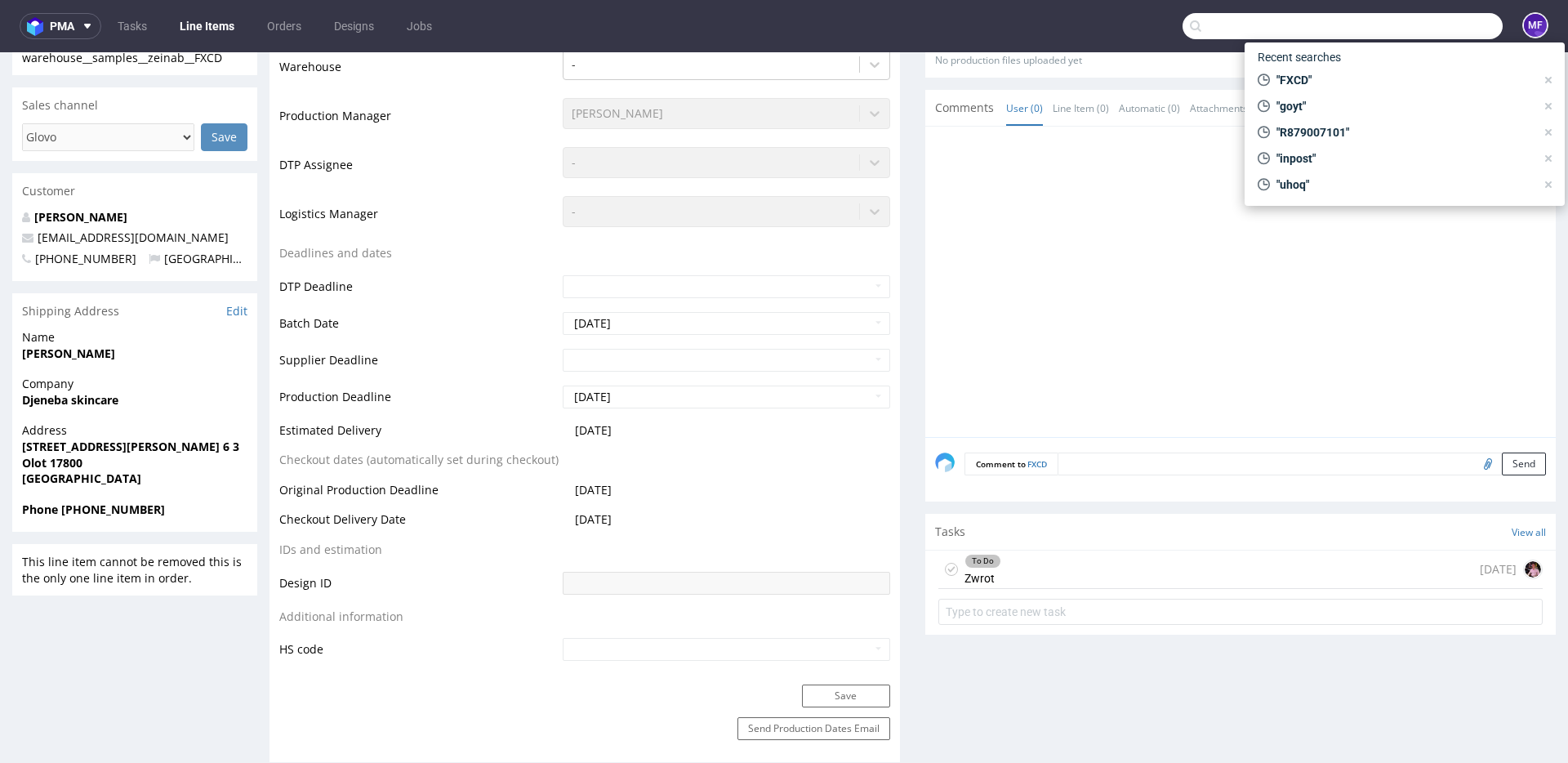
paste input "HLOX"
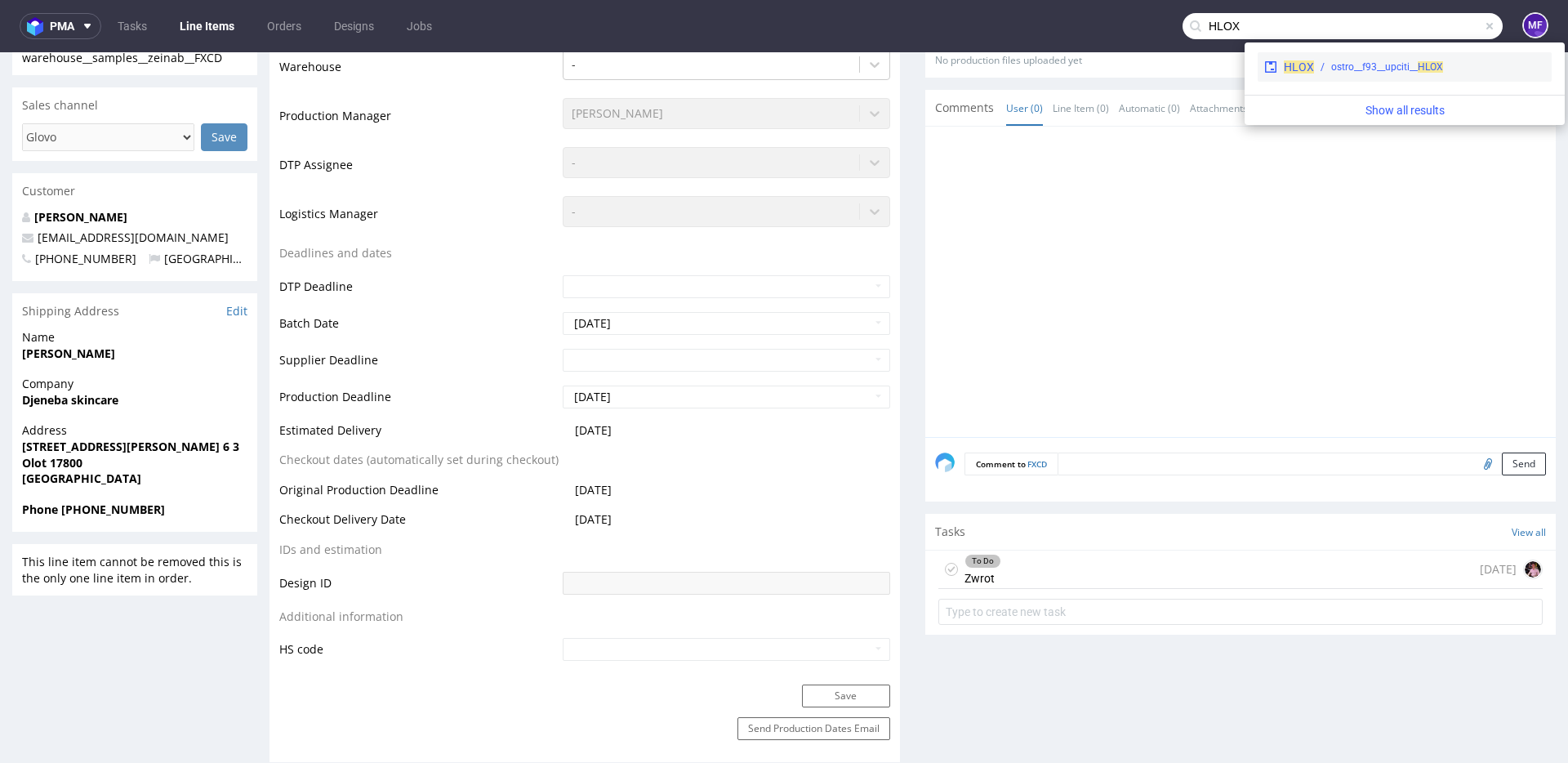
type input "HLOX"
click at [1350, 62] on div "ostro__f93__upciti__ HLOX" at bounding box center [1386, 67] width 112 height 15
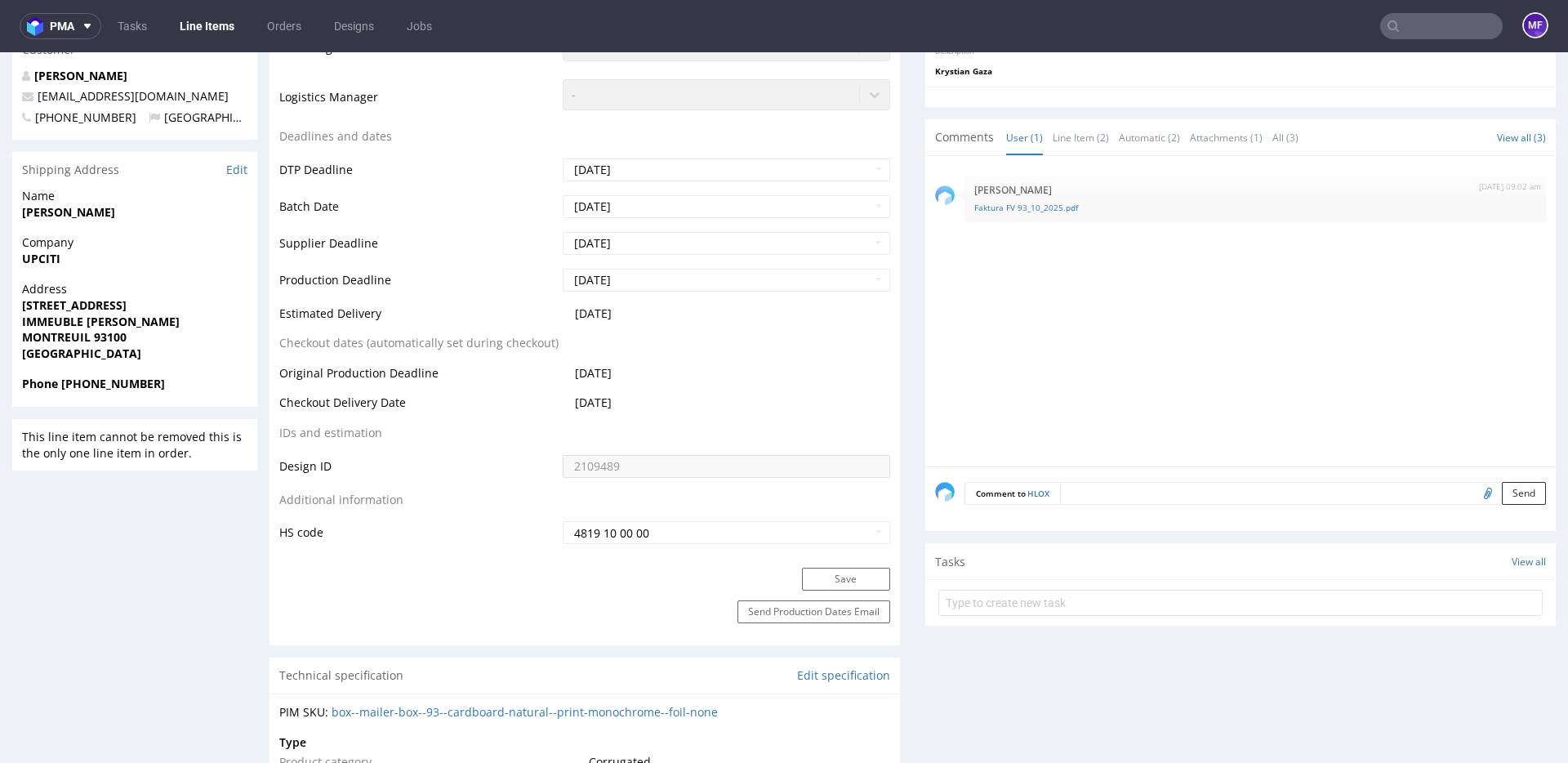
scroll to position [647, 0]
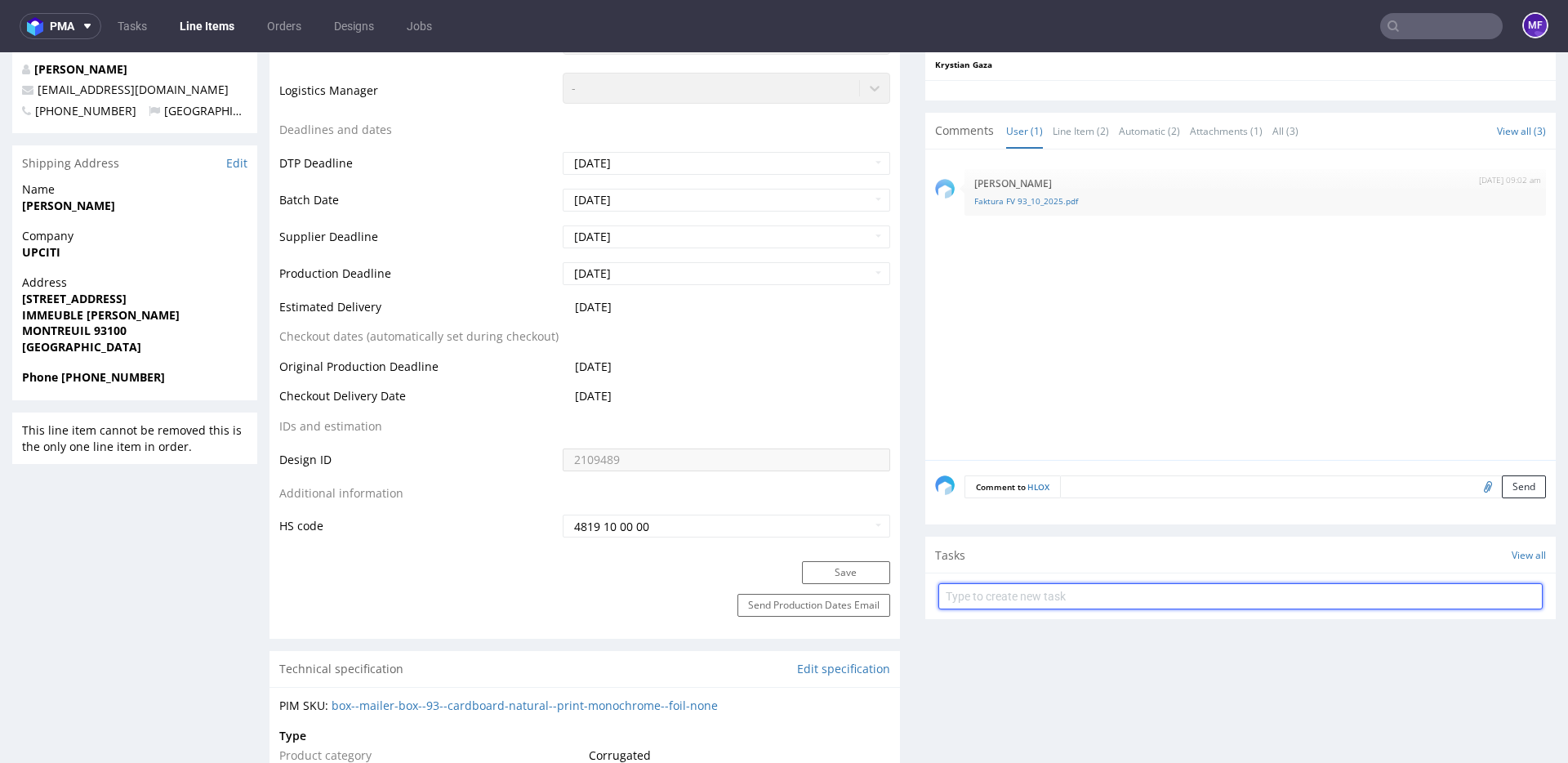
click at [974, 592] on input "text" at bounding box center [1240, 596] width 604 height 26
type input "Zwrot"
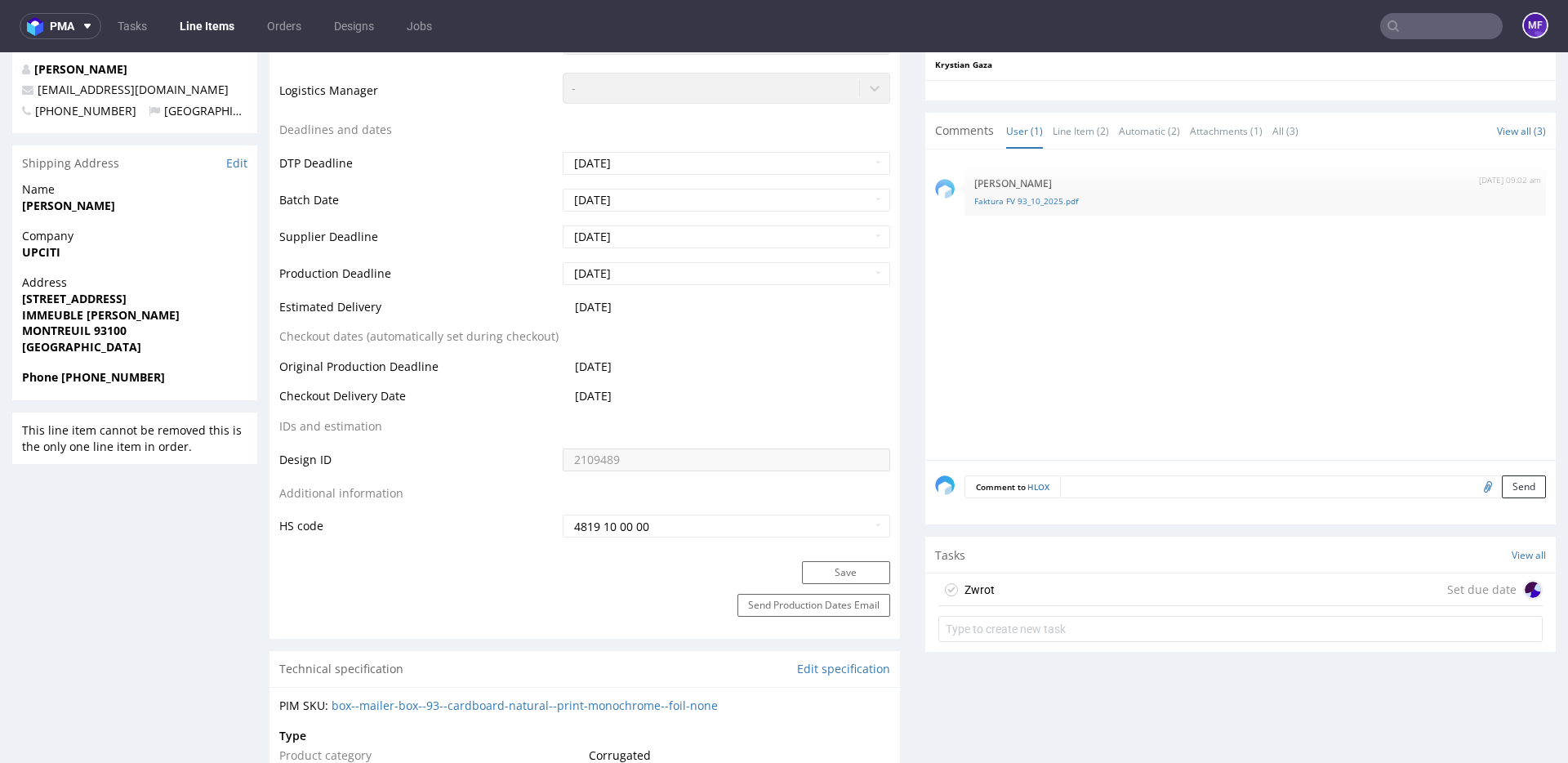
click at [990, 586] on div "Zwrot Set due date" at bounding box center [1240, 590] width 604 height 33
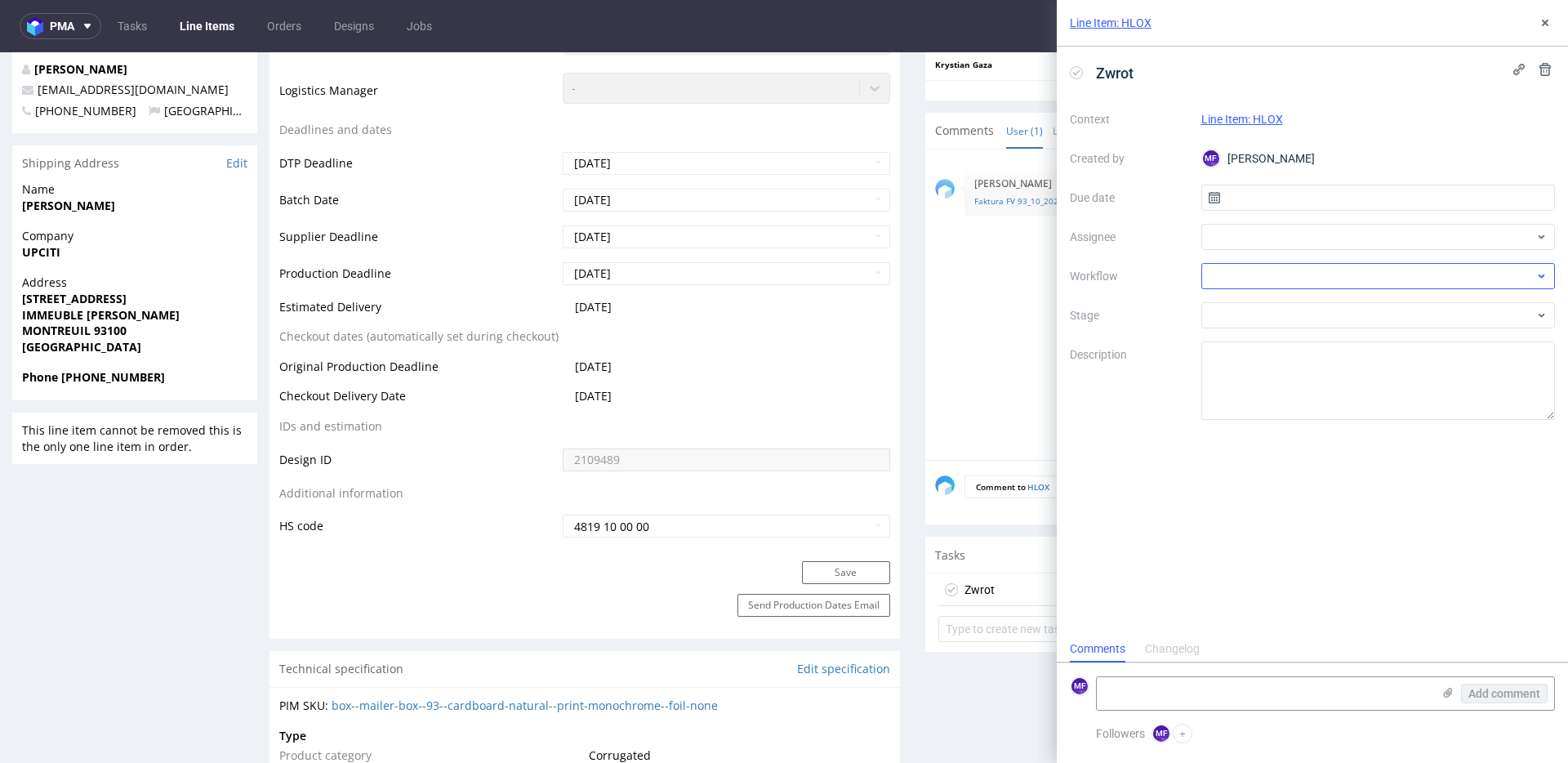
scroll to position [13, 0]
click at [1272, 201] on input "text" at bounding box center [1378, 197] width 354 height 26
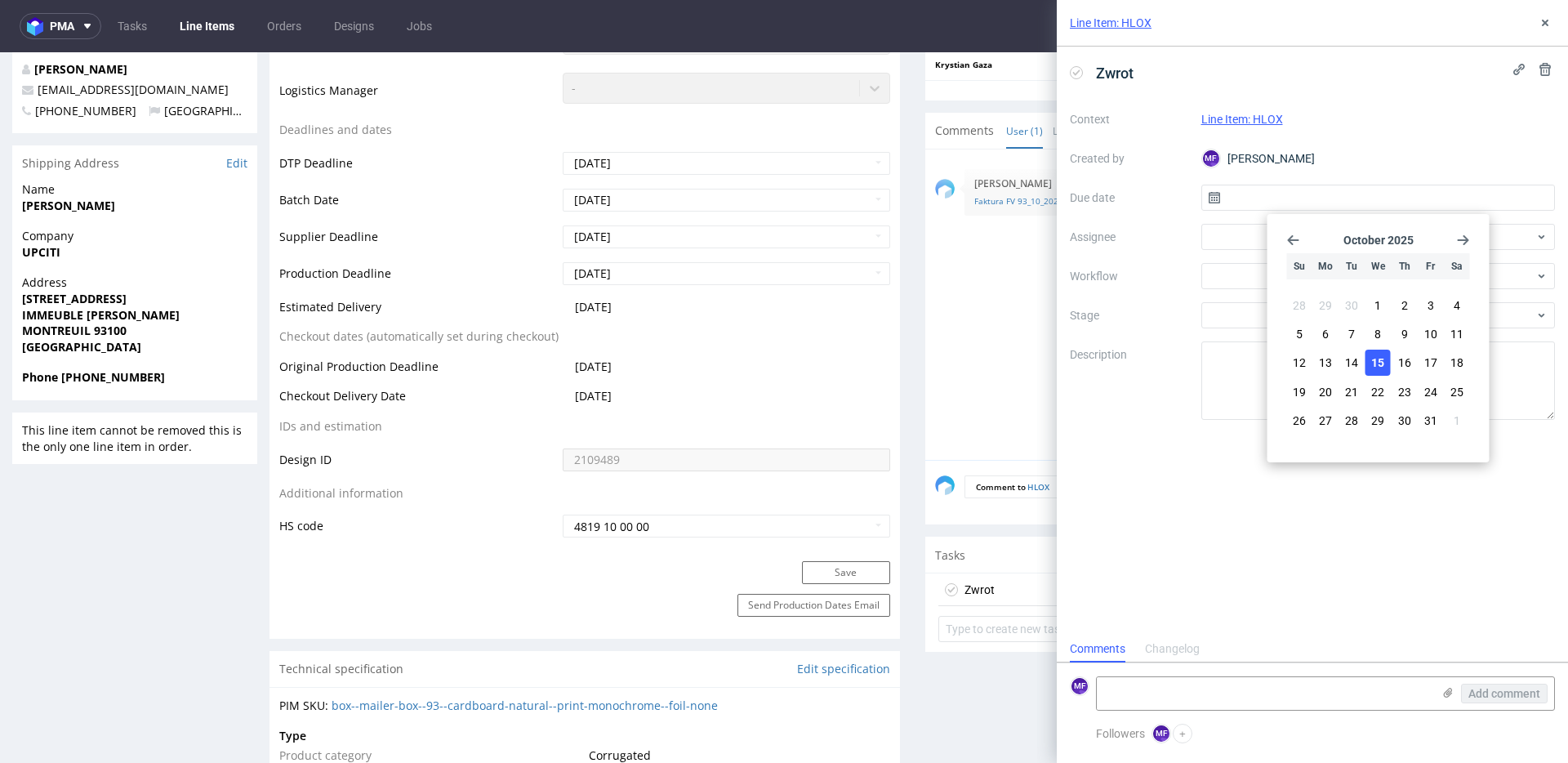
click at [1386, 366] on button "15" at bounding box center [1378, 362] width 26 height 26
type input "[DATE]"
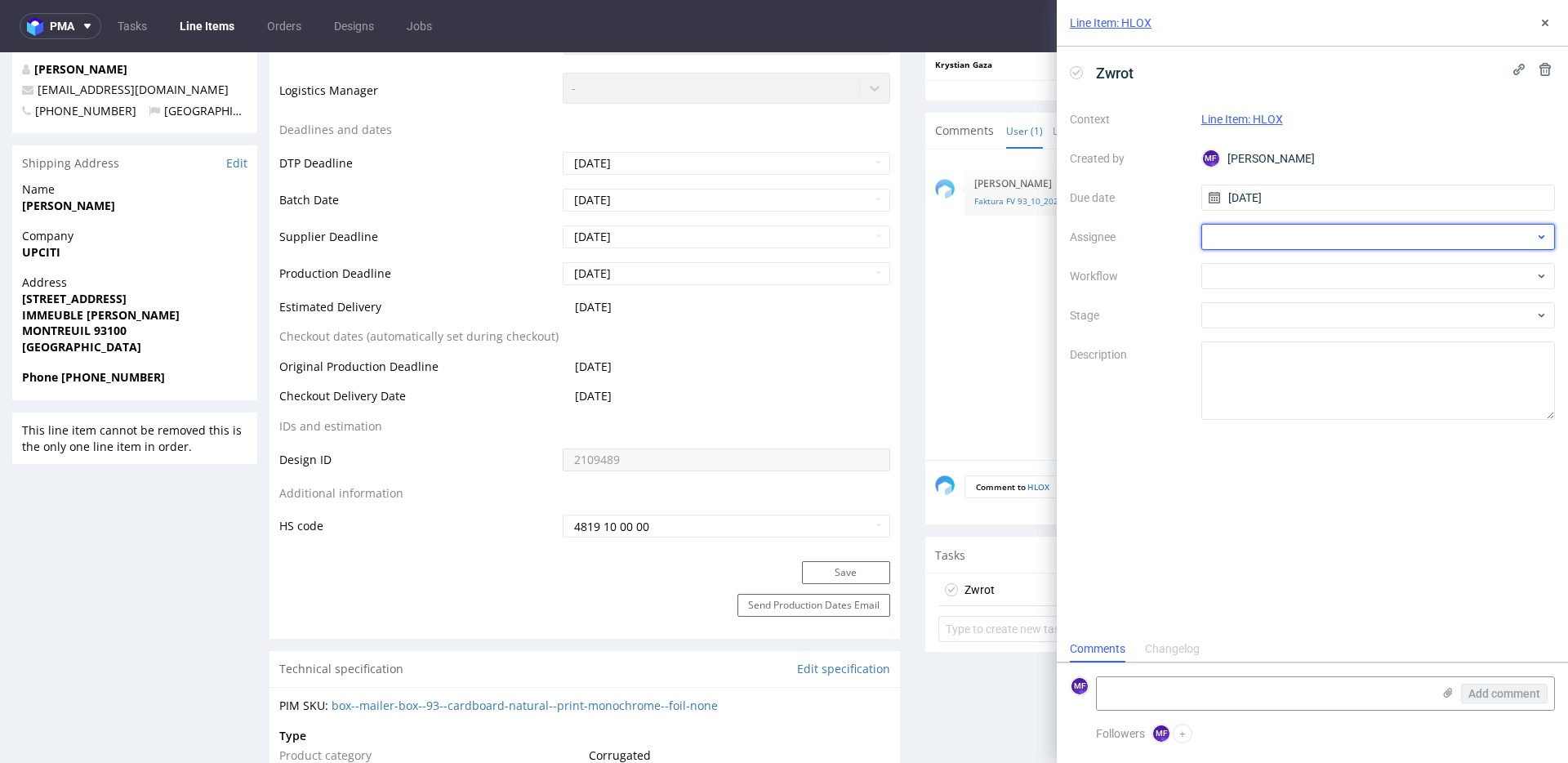
click at [1268, 236] on div at bounding box center [1378, 236] width 354 height 26
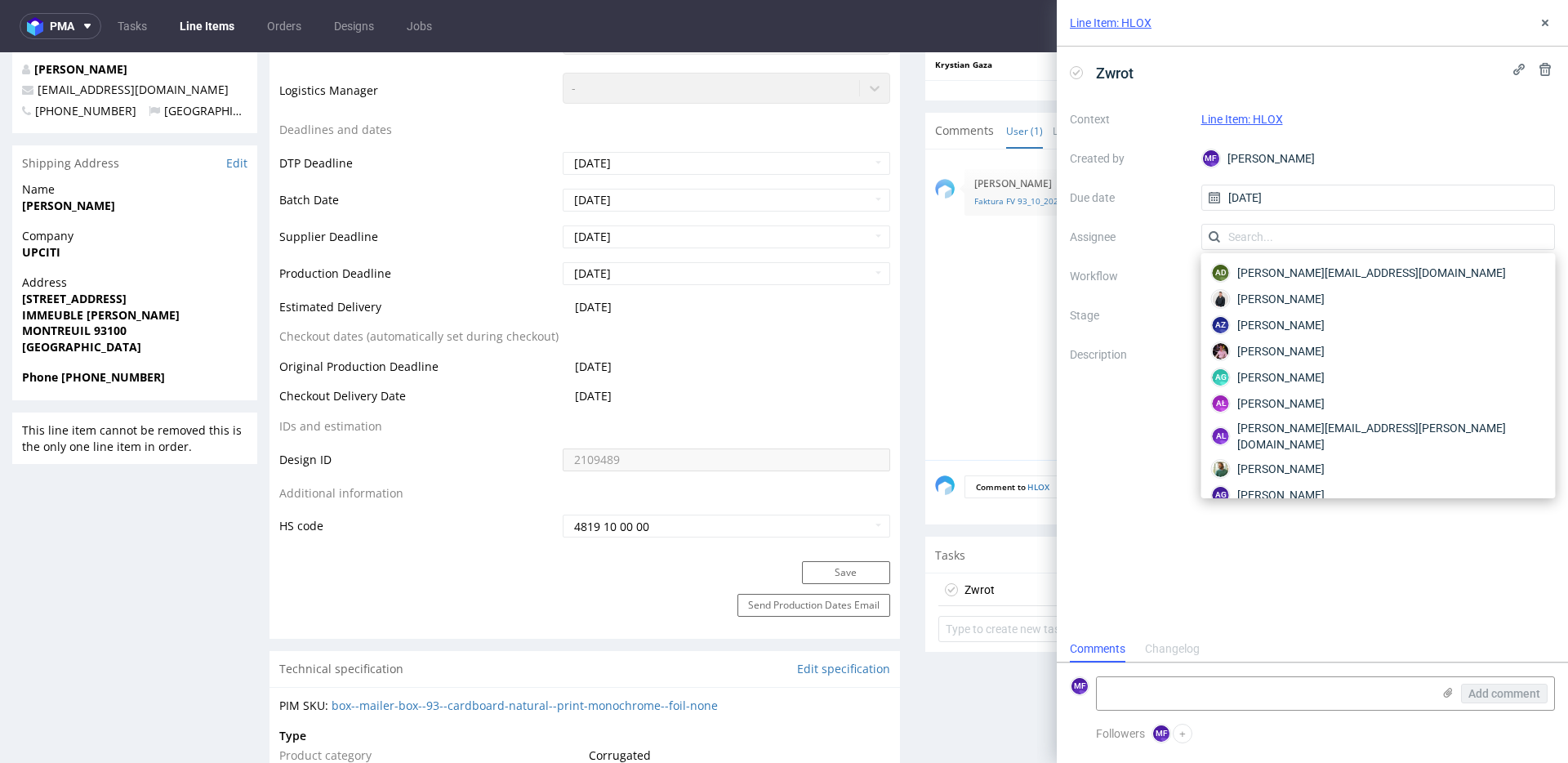
click at [1181, 268] on label "Workflow" at bounding box center [1129, 276] width 119 height 19
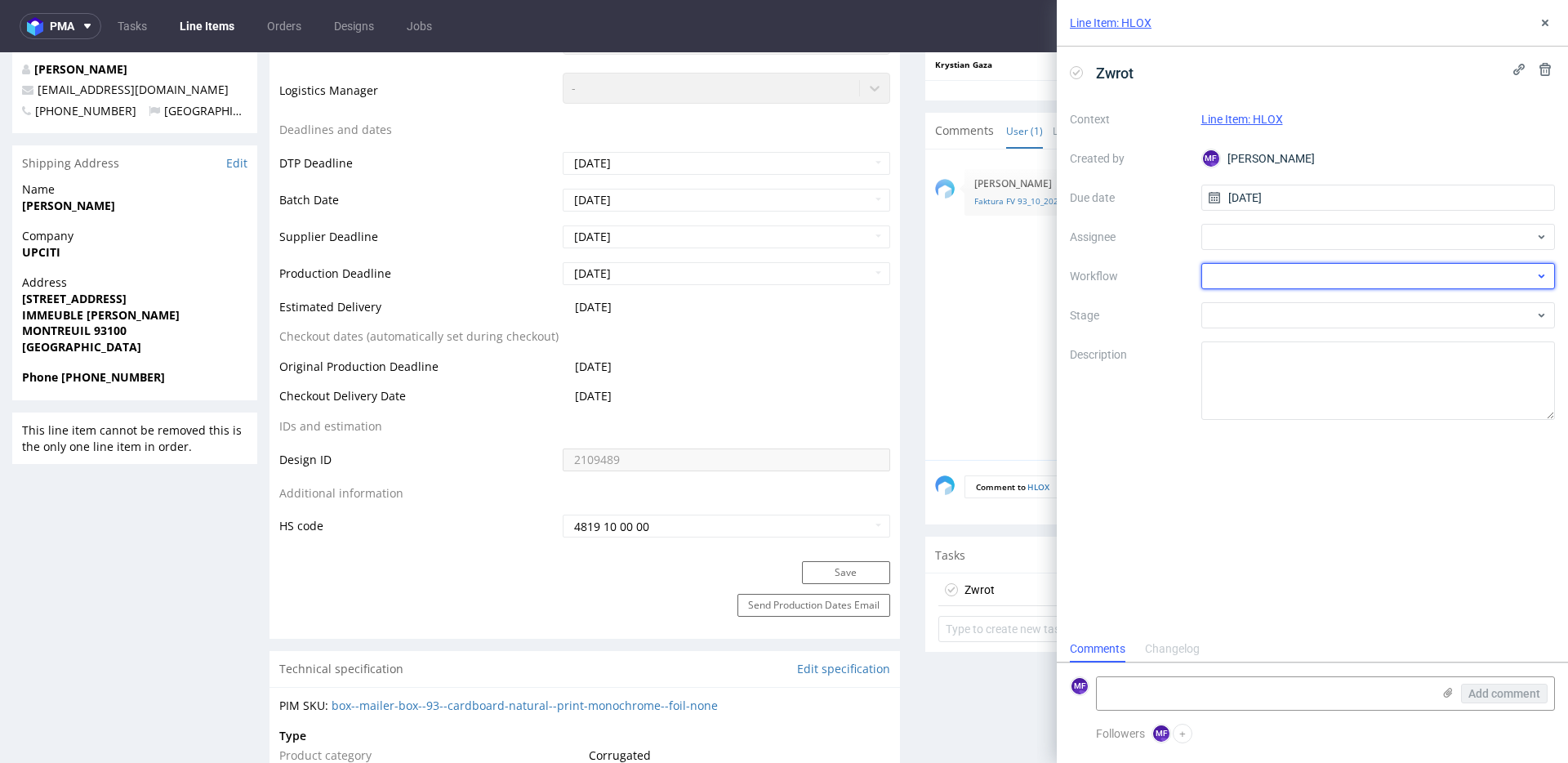
click at [1253, 280] on div at bounding box center [1378, 276] width 354 height 26
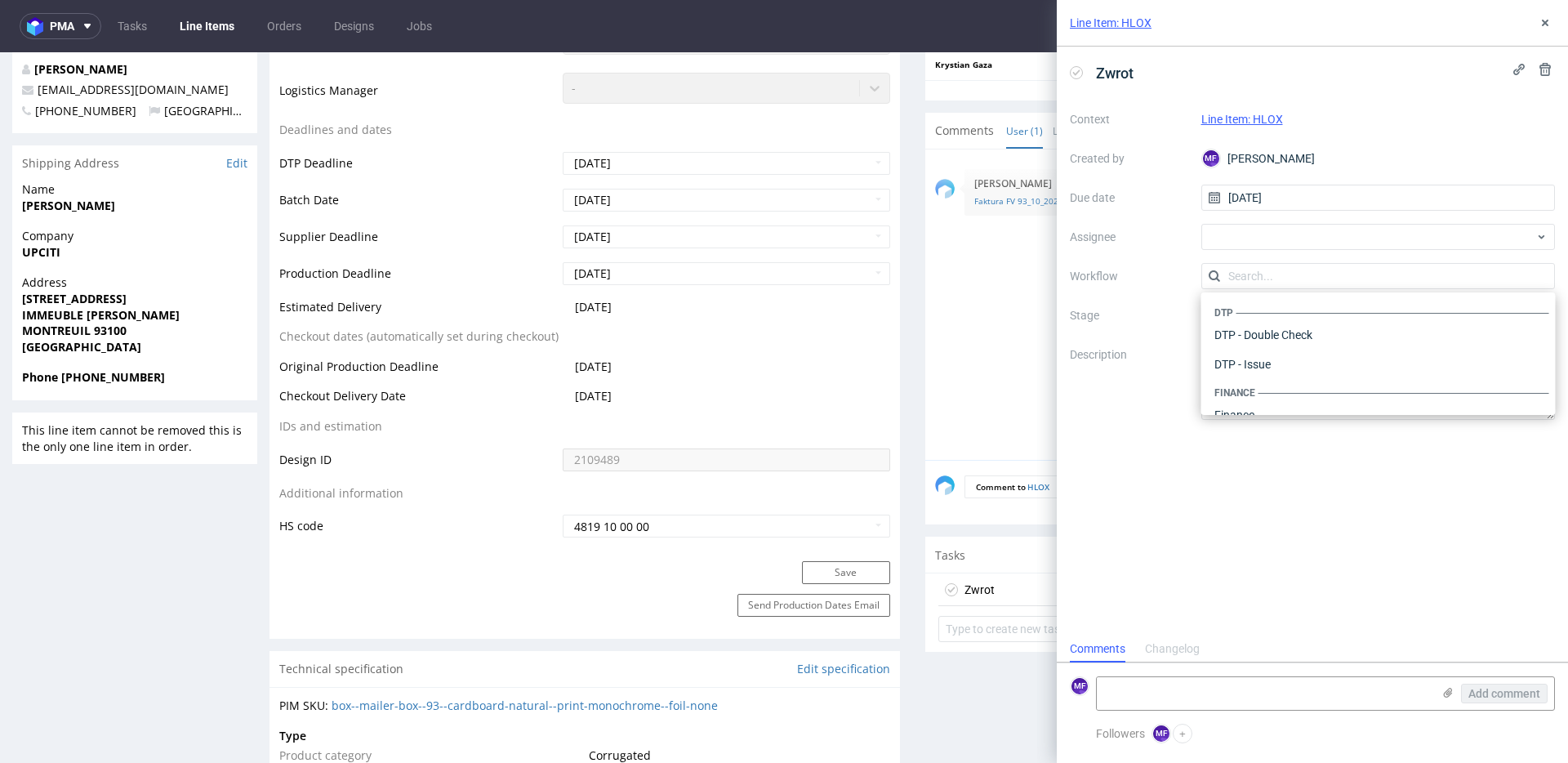
scroll to position [1005, 0]
click at [1260, 386] on div "Warehouse - Shipping" at bounding box center [1378, 393] width 341 height 29
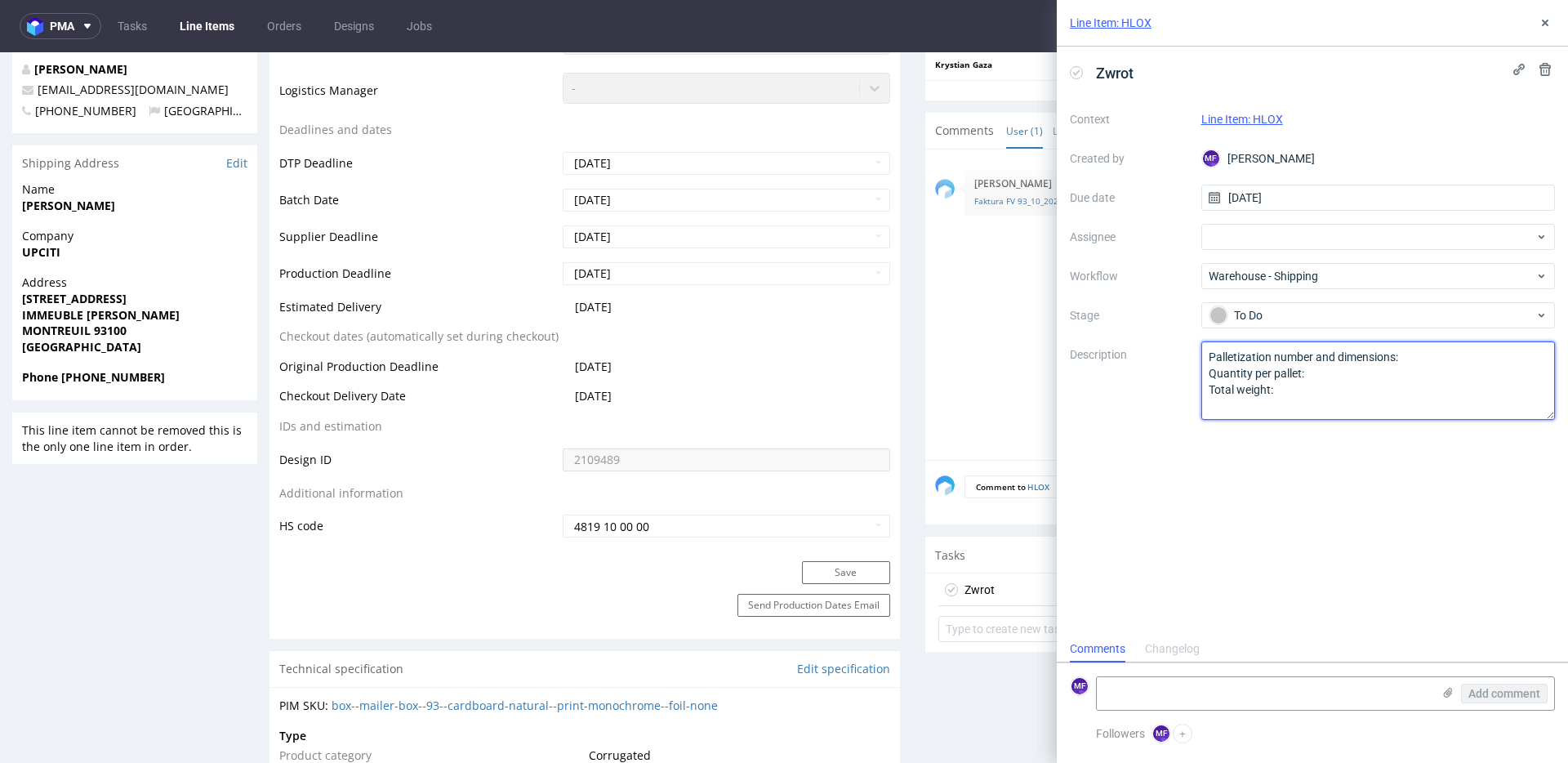
drag, startPoint x: 1200, startPoint y: 377, endPoint x: 1182, endPoint y: 347, distance: 35.0
click at [1179, 348] on div "Context Line Item: HLOX Created by MF Michał Fedorowicz Due date 15/10/2025 Ass…" at bounding box center [1313, 263] width 485 height 314
type textarea "Wróciło do Pęcic. Prośba o kontakt z klientem"
drag, startPoint x: 1135, startPoint y: 300, endPoint x: 1146, endPoint y: 287, distance: 17.0
click at [1141, 292] on div "Context Line Item: HLOX Created by MF Michał Fedorowicz Due date 15/10/2025 Ass…" at bounding box center [1313, 263] width 485 height 314
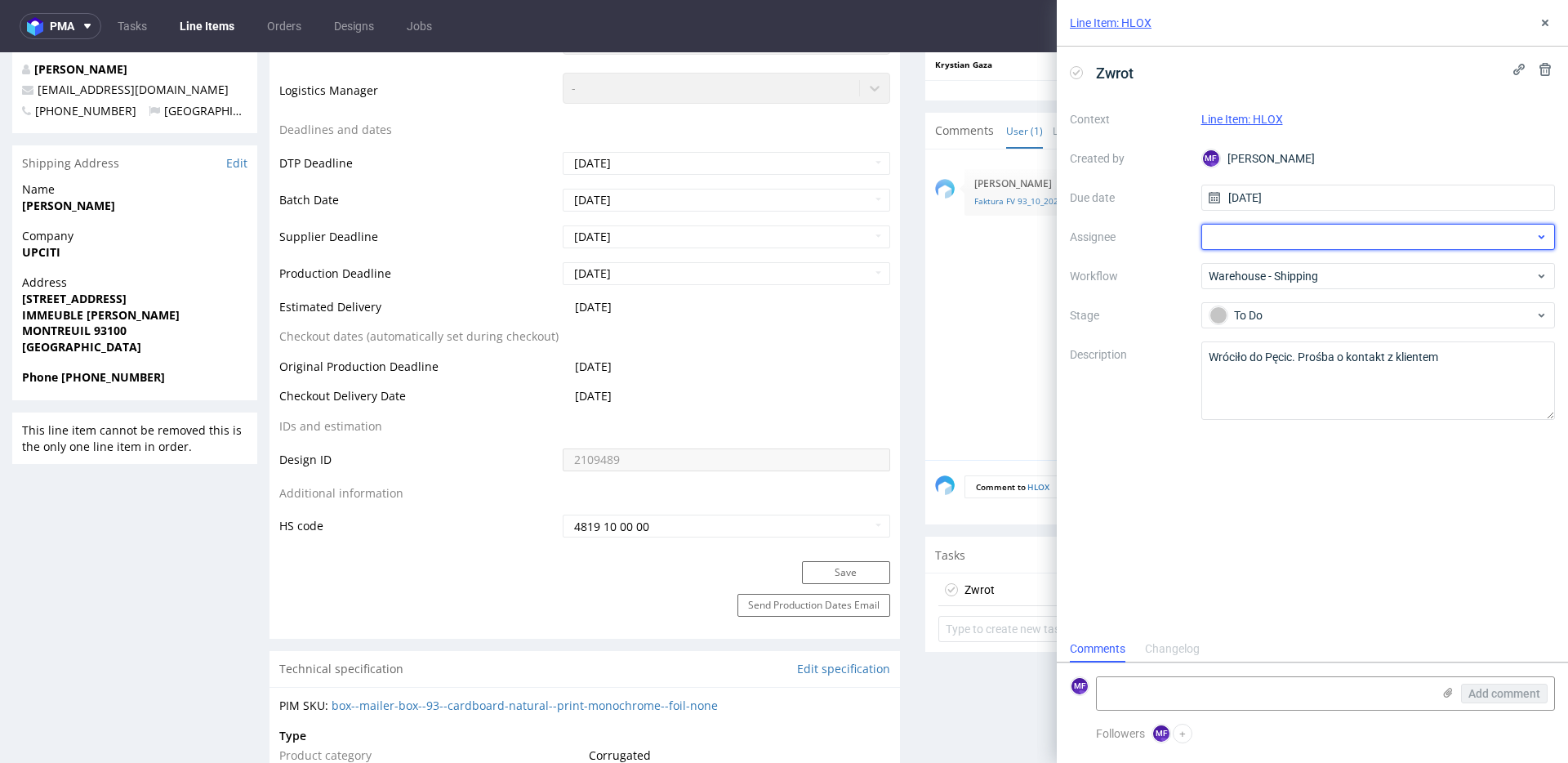
click at [1231, 237] on div at bounding box center [1378, 236] width 354 height 26
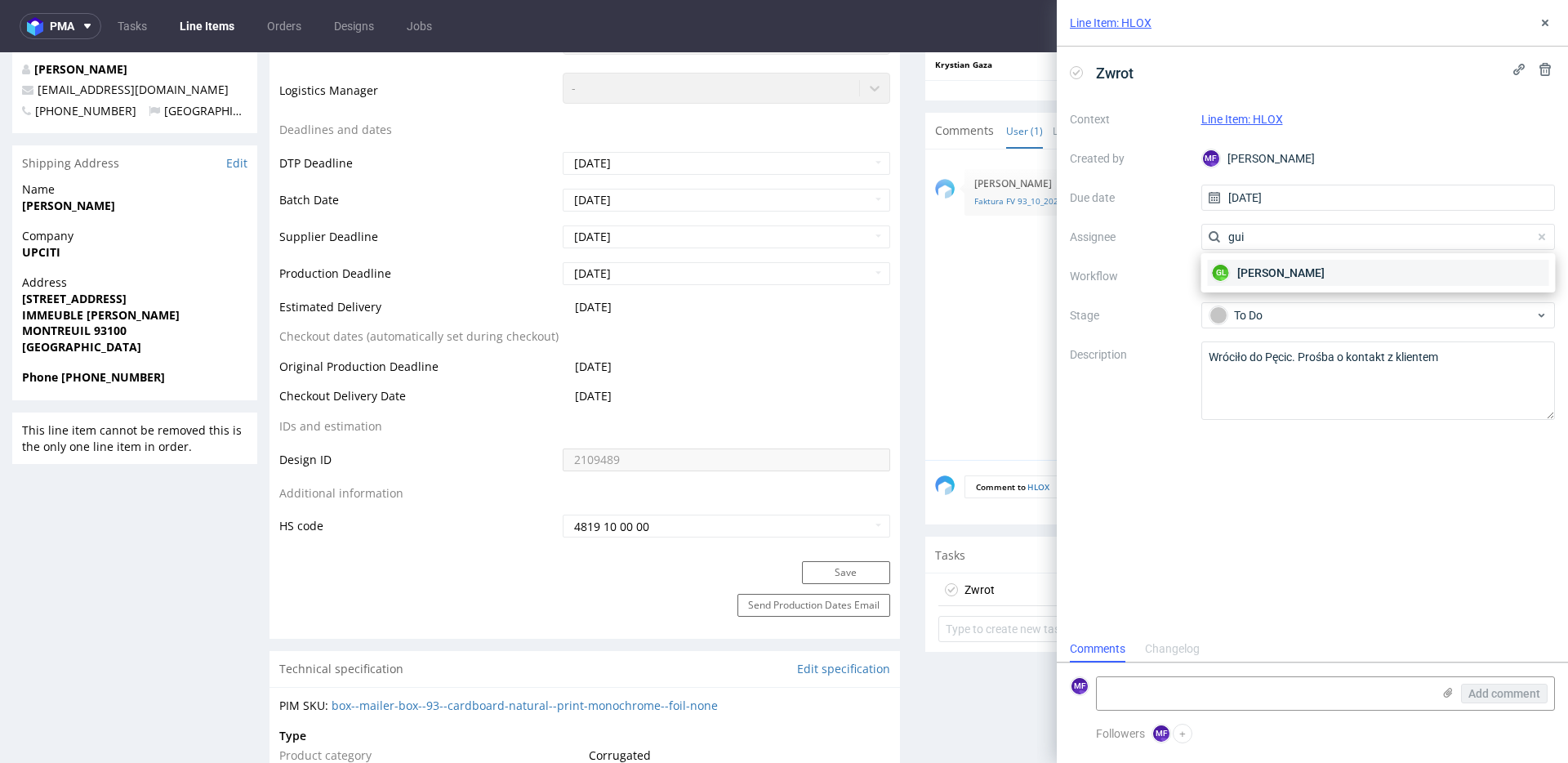
type input "gui"
click at [1286, 280] on span "Guillaume Leroux" at bounding box center [1281, 273] width 88 height 16
drag, startPoint x: 1283, startPoint y: 485, endPoint x: 1397, endPoint y: 156, distance: 348.2
click at [1284, 482] on div "Zwrot Context Line Item: HLOX Created by MF Michał Fedorowicz Due date 15/10/20…" at bounding box center [1312, 340] width 511 height 589
click at [1545, 26] on icon at bounding box center [1544, 23] width 13 height 13
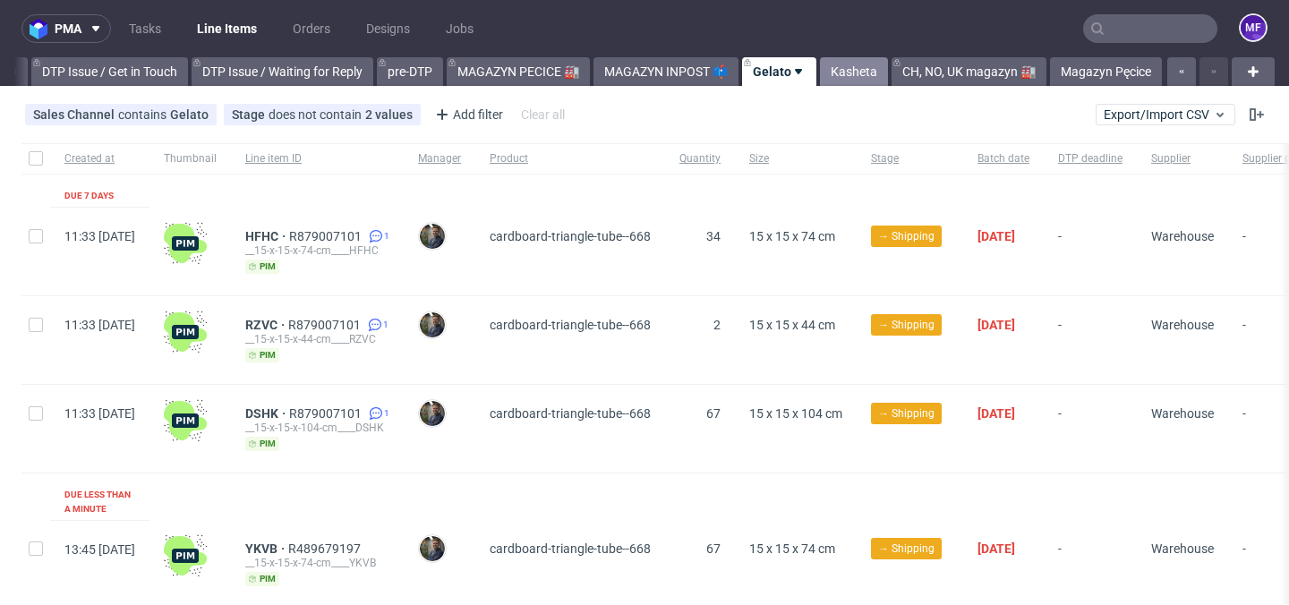
click at [853, 68] on link "Kasheta" at bounding box center [854, 71] width 68 height 29
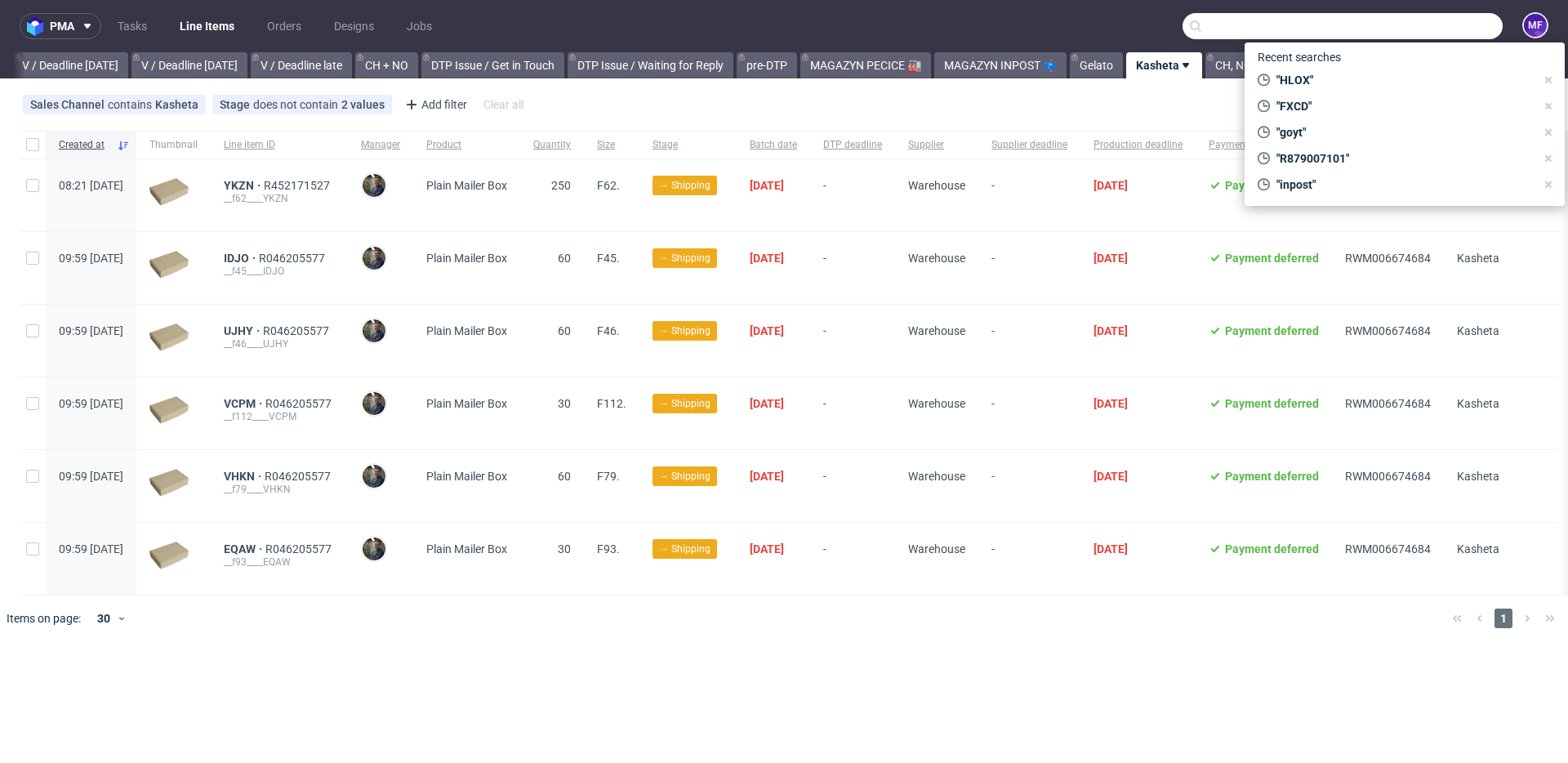
click at [1175, 20] on input "text" at bounding box center [1342, 26] width 320 height 26
paste input "FRGX"
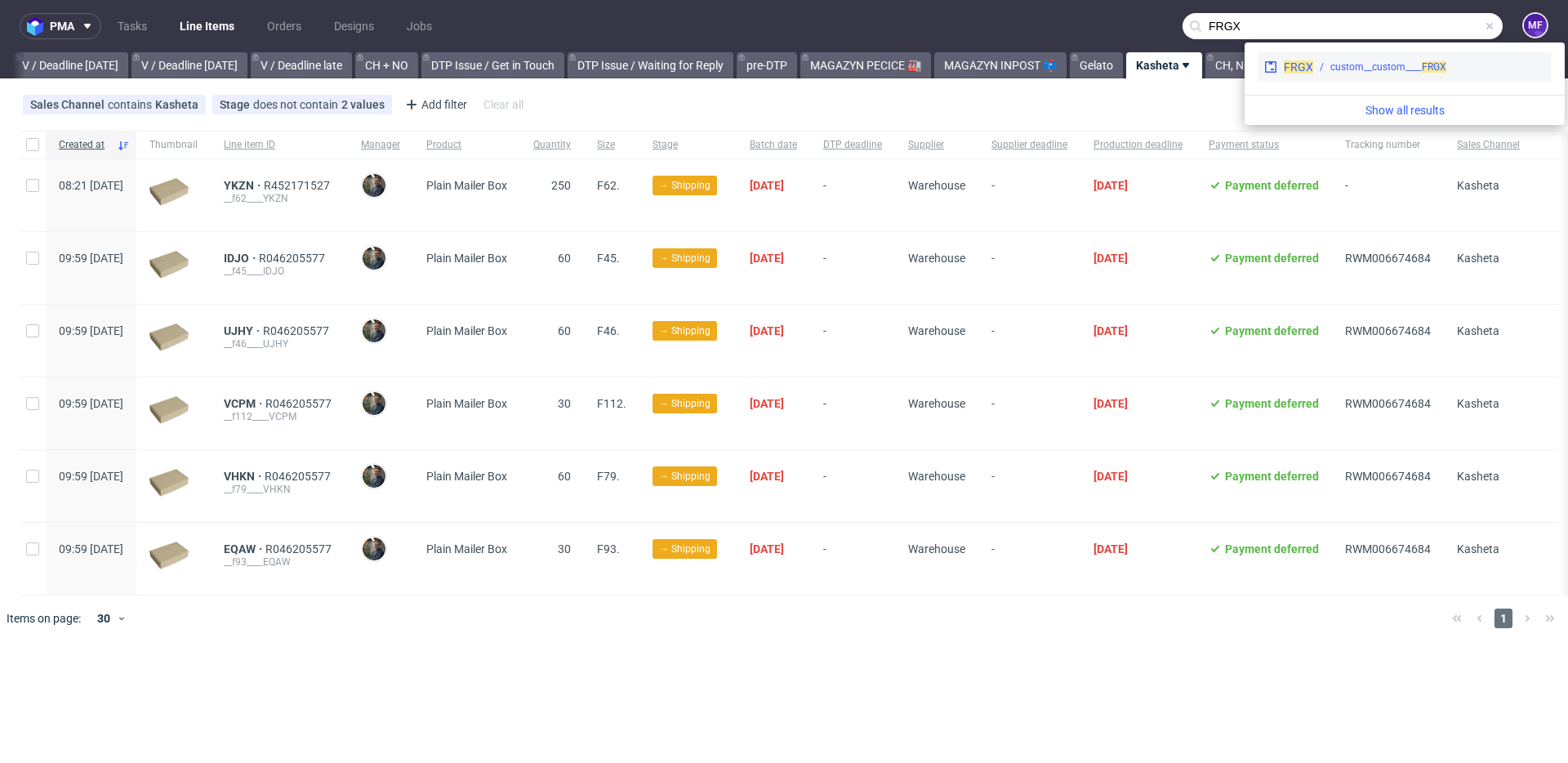
type input "FRGX"
click at [1175, 67] on div "custom__custom____ FRGX" at bounding box center [1387, 67] width 116 height 15
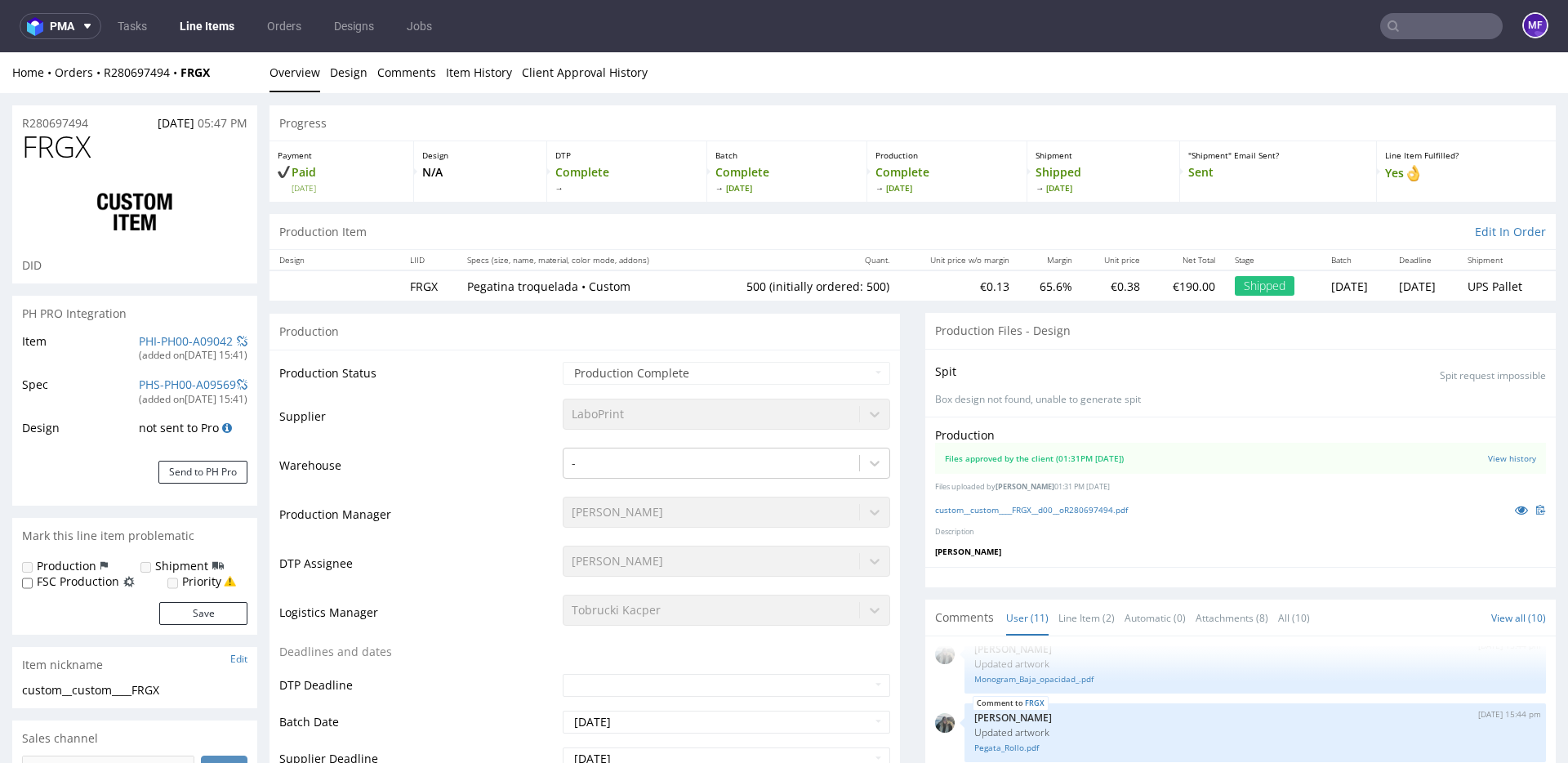
drag, startPoint x: 233, startPoint y: 89, endPoint x: 223, endPoint y: 78, distance: 14.9
click at [232, 88] on div "Home Orders R280697494 FRGX Overview Design Comments Item History Client Approv…" at bounding box center [784, 72] width 1568 height 41
drag, startPoint x: 222, startPoint y: 76, endPoint x: 102, endPoint y: 74, distance: 120.0
click at [102, 74] on div "Home Orders R280697494 FRGX" at bounding box center [134, 73] width 245 height 16
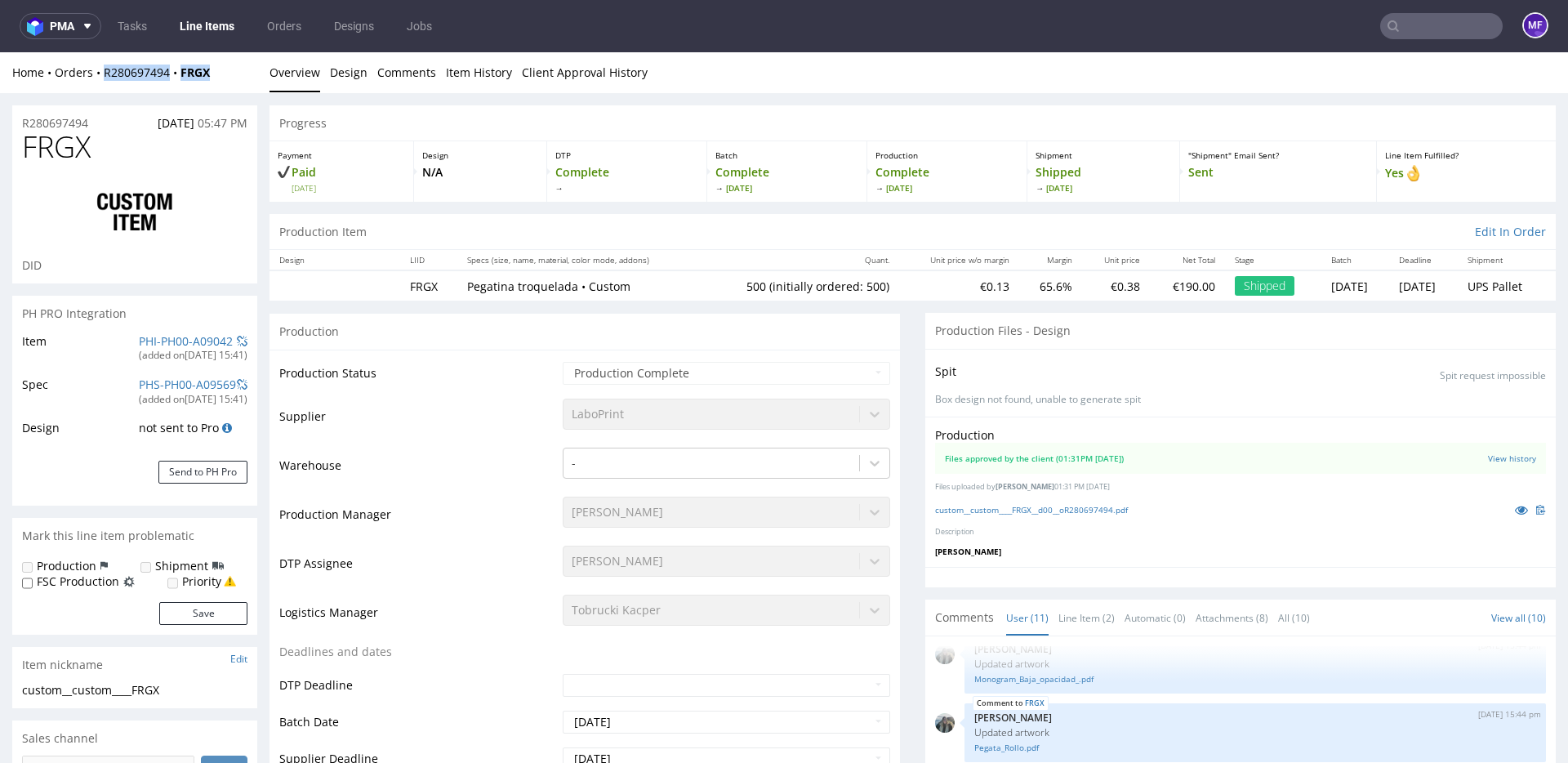
copy div "R280697494 FRGX"
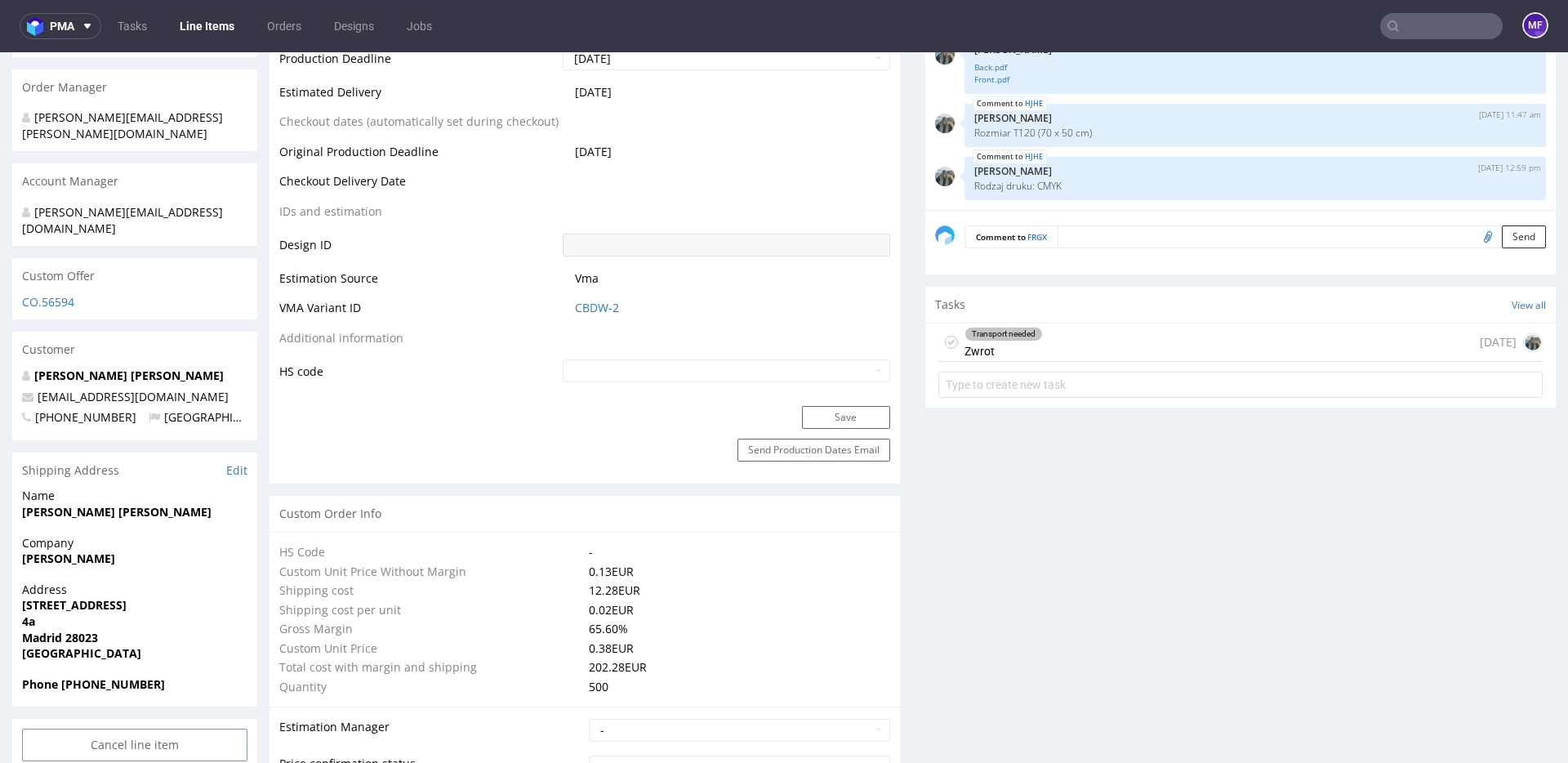
scroll to position [748, 0]
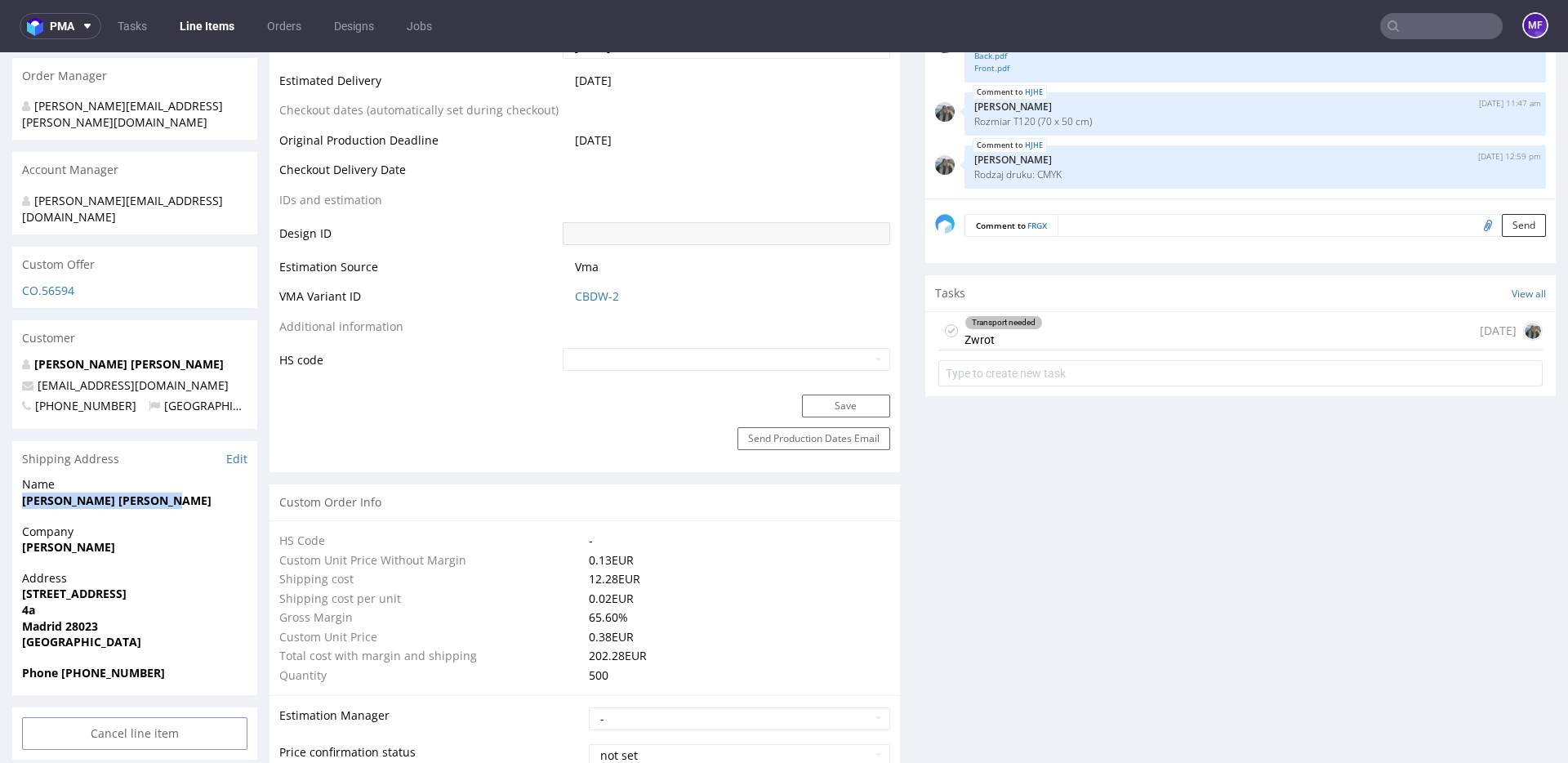
drag, startPoint x: 169, startPoint y: 472, endPoint x: 24, endPoint y: 470, distance: 145.0
click at [24, 493] on span "[PERSON_NAME] [PERSON_NAME]" at bounding box center [134, 501] width 225 height 16
copy strong "[PERSON_NAME] [PERSON_NAME]"
drag, startPoint x: 180, startPoint y: 517, endPoint x: 20, endPoint y: 514, distance: 160.0
click at [20, 524] on div "Company [PERSON_NAME]" at bounding box center [134, 547] width 245 height 47
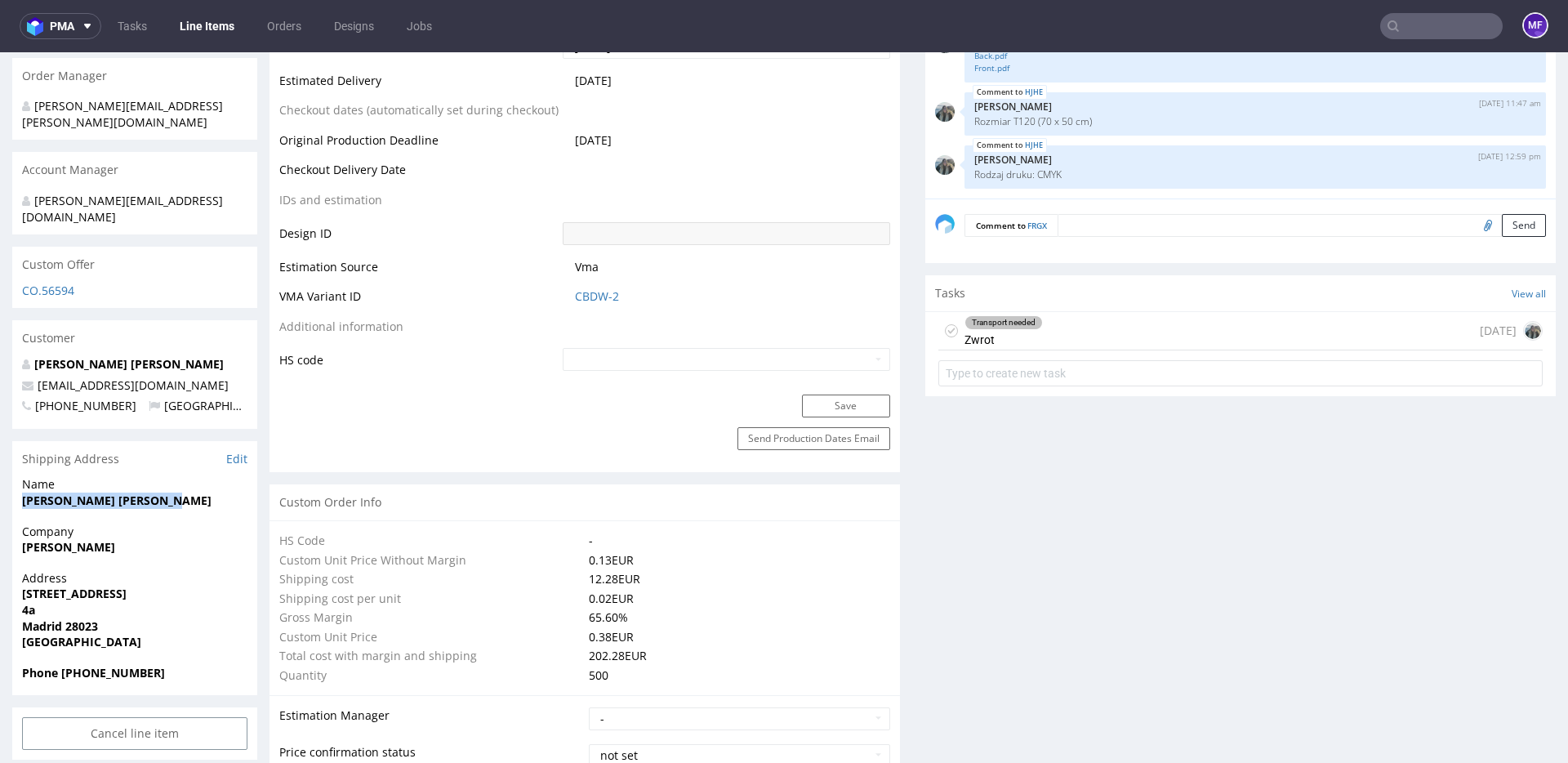
copy strong "[PERSON_NAME]"
click at [160, 551] on span "[STREET_ADDRESS]" at bounding box center [134, 594] width 225 height 16
drag, startPoint x: 160, startPoint y: 564, endPoint x: 27, endPoint y: 562, distance: 133.0
click at [27, 551] on span "[STREET_ADDRESS]" at bounding box center [134, 594] width 225 height 16
copy strong "[STREET_ADDRESS]"
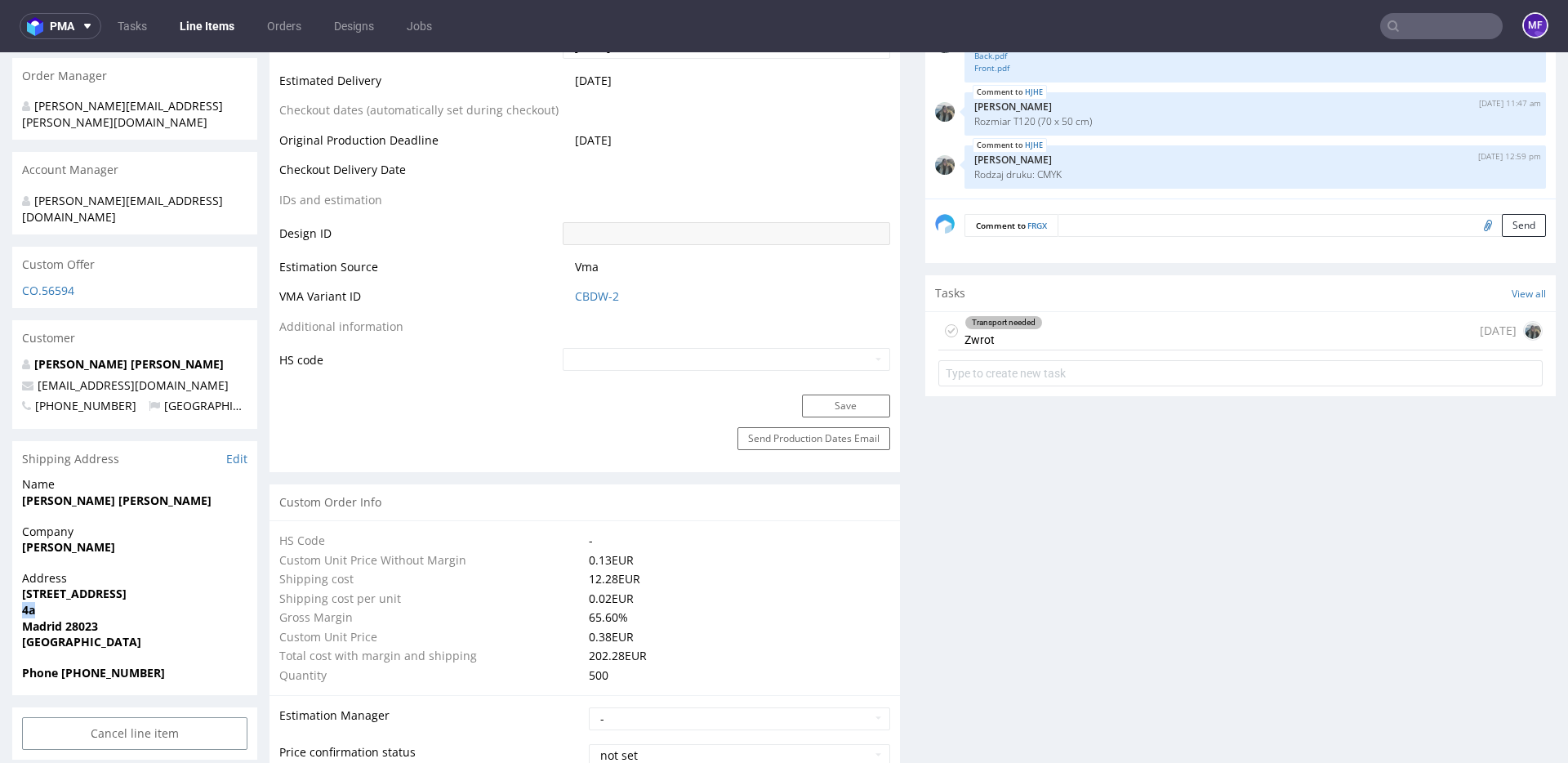
click at [20, 551] on div "Address [STREET_ADDRESS]" at bounding box center [134, 618] width 245 height 95
copy strong "4a"
drag, startPoint x: 81, startPoint y: 594, endPoint x: 65, endPoint y: 595, distance: 16.0
click at [65, 551] on span "Madrid 28023" at bounding box center [134, 627] width 225 height 16
copy strong "28023"
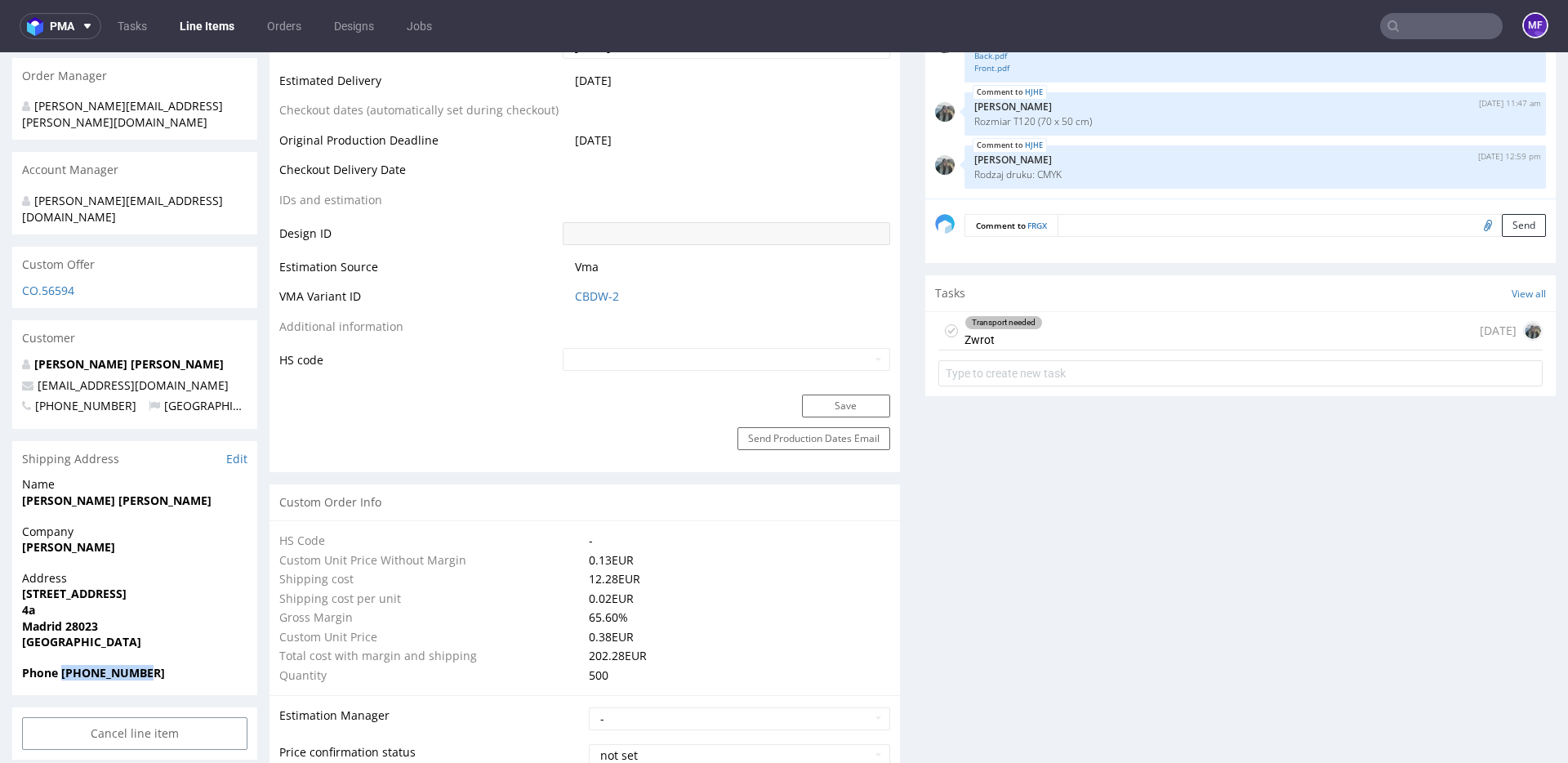
drag, startPoint x: 151, startPoint y: 643, endPoint x: 61, endPoint y: 647, distance: 90.1
click at [61, 551] on span "Phone [PHONE_NUMBER]" at bounding box center [134, 674] width 225 height 16
copy strong "[PHONE_NUMBER]"
drag, startPoint x: 137, startPoint y: 353, endPoint x: 37, endPoint y: 356, distance: 100.0
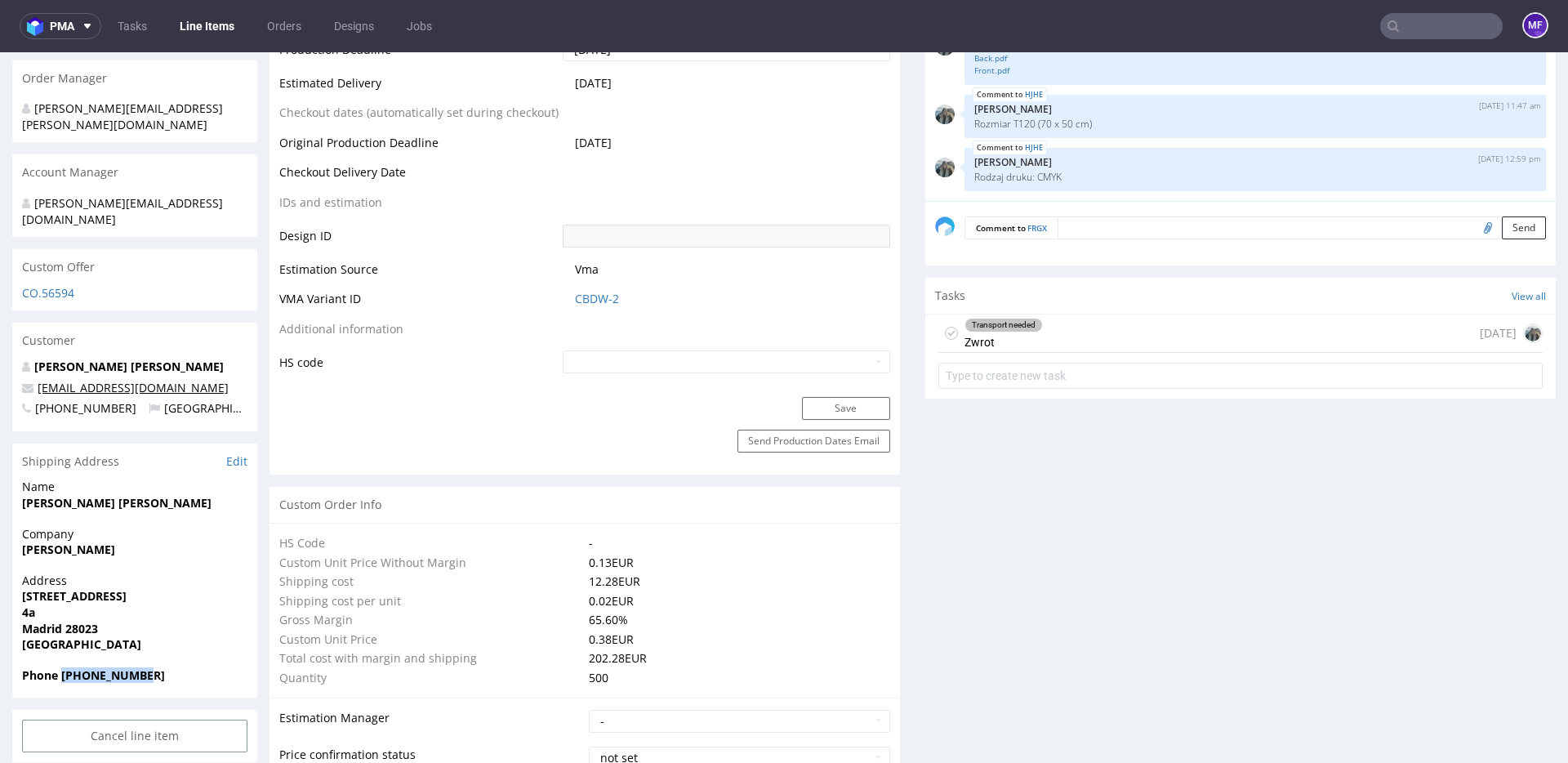
click at [37, 380] on p "[EMAIL_ADDRESS][DOMAIN_NAME]" at bounding box center [134, 388] width 225 height 16
copy link "[EMAIL_ADDRESS][DOMAIN_NAME]"
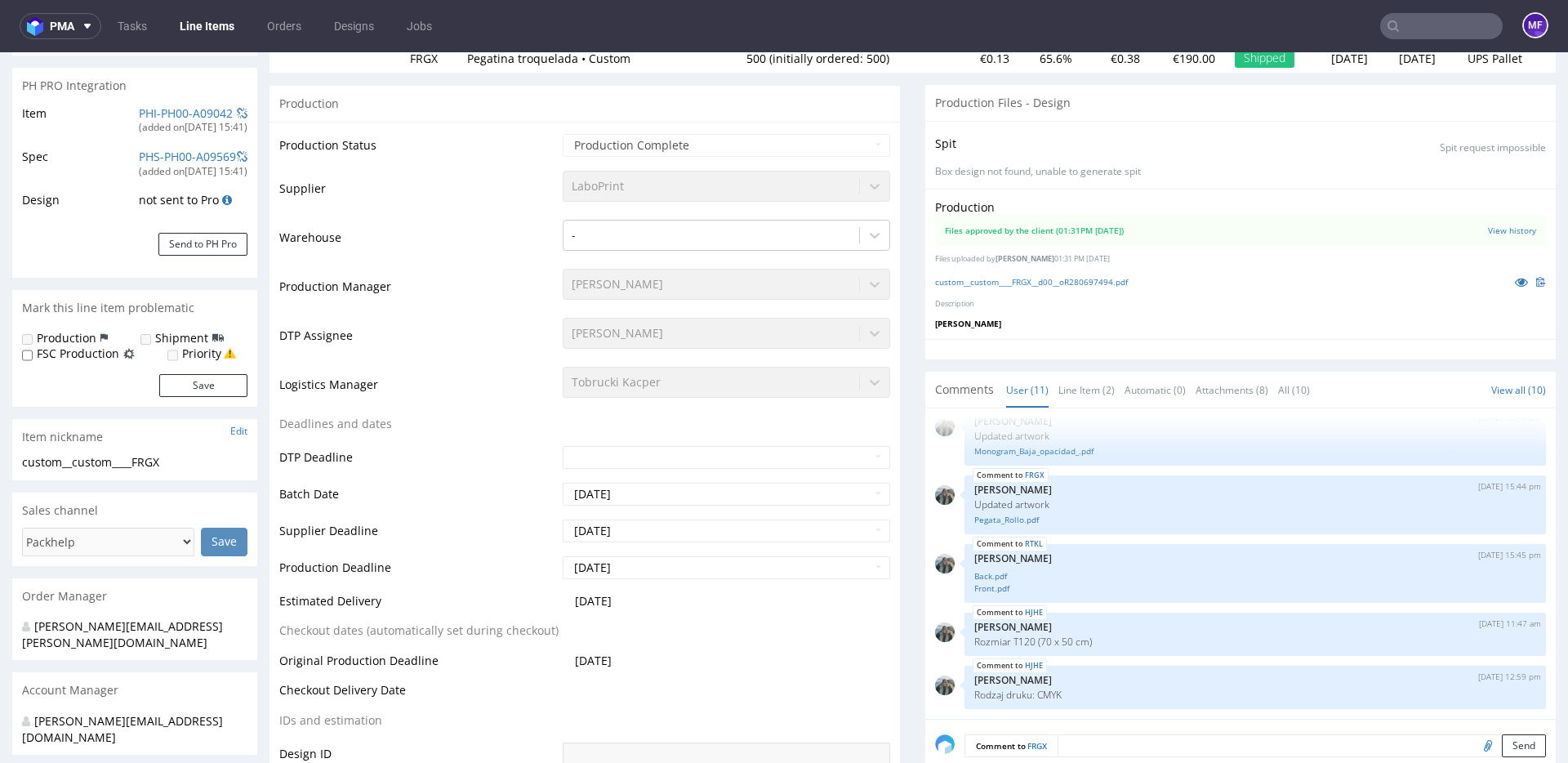
scroll to position [0, 0]
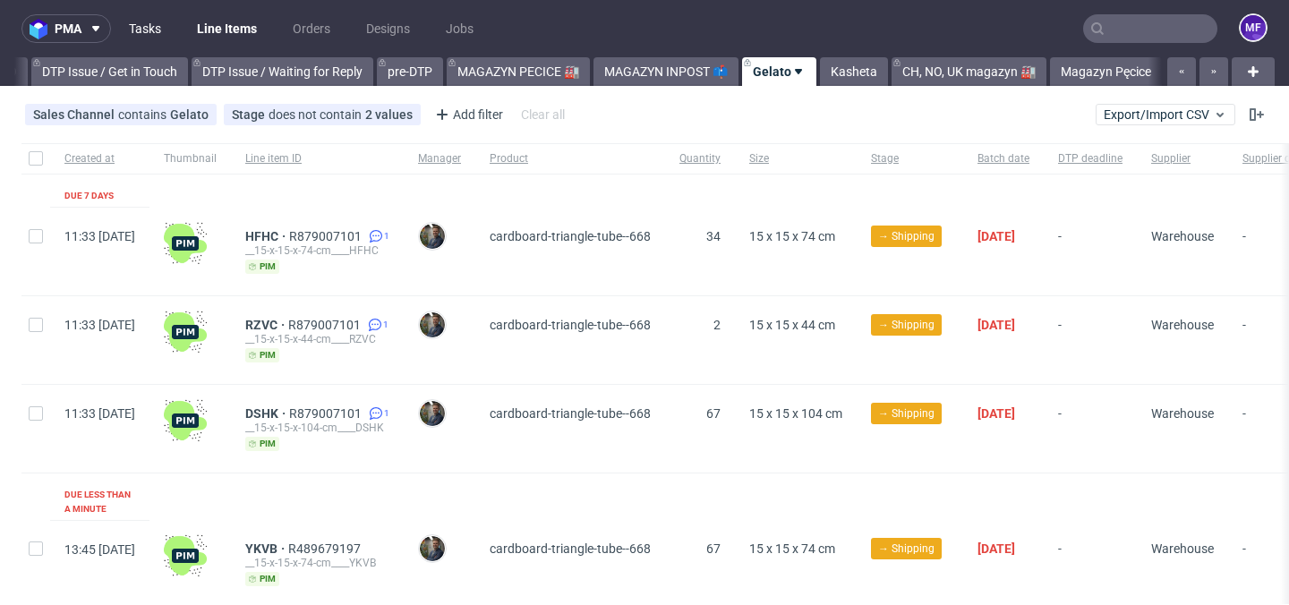
scroll to position [0, 2691]
click at [141, 28] on link "Tasks" at bounding box center [145, 28] width 54 height 29
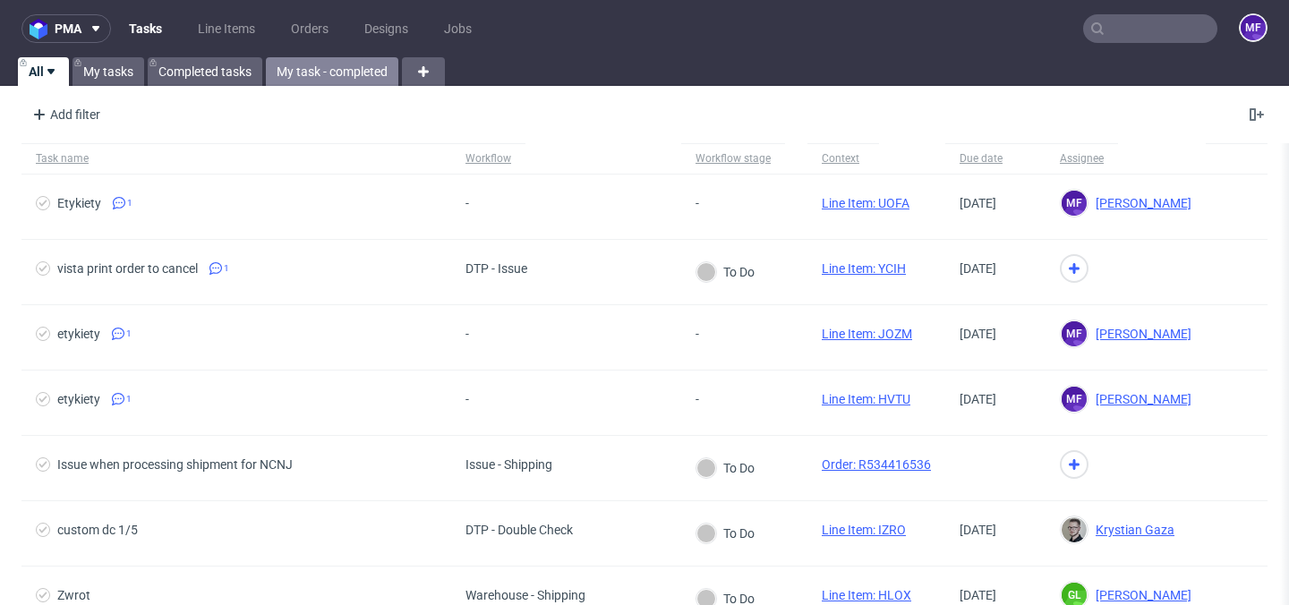
click at [328, 71] on link "My task - completed" at bounding box center [332, 71] width 132 height 29
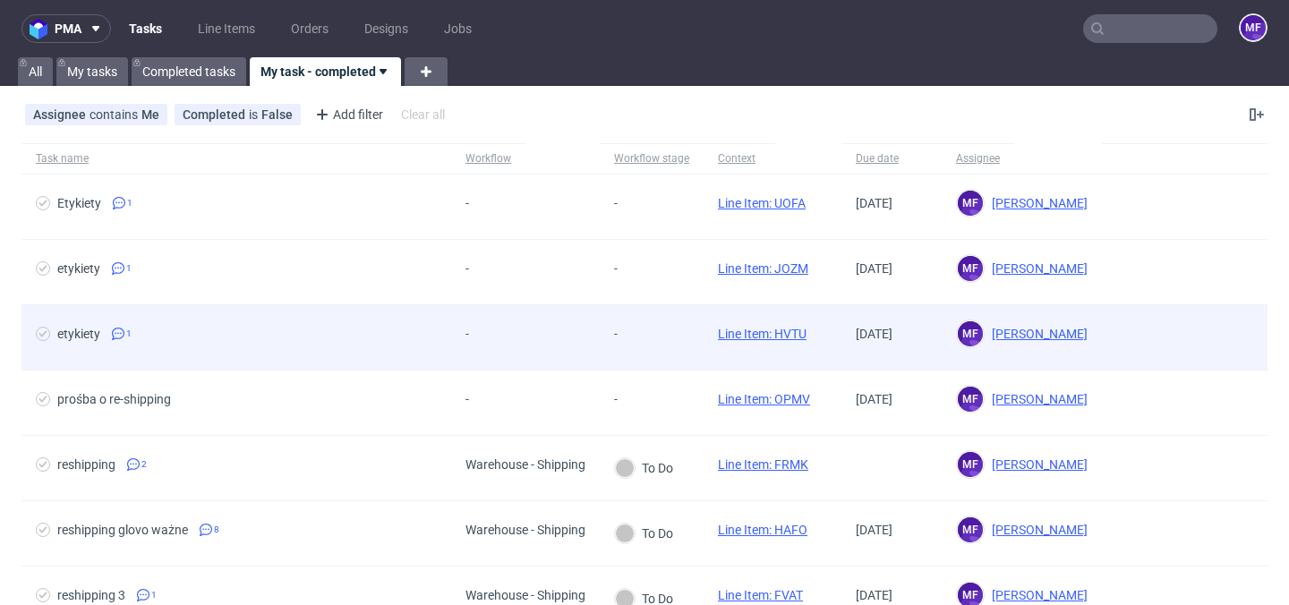
click at [553, 321] on div "-" at bounding box center [525, 337] width 149 height 65
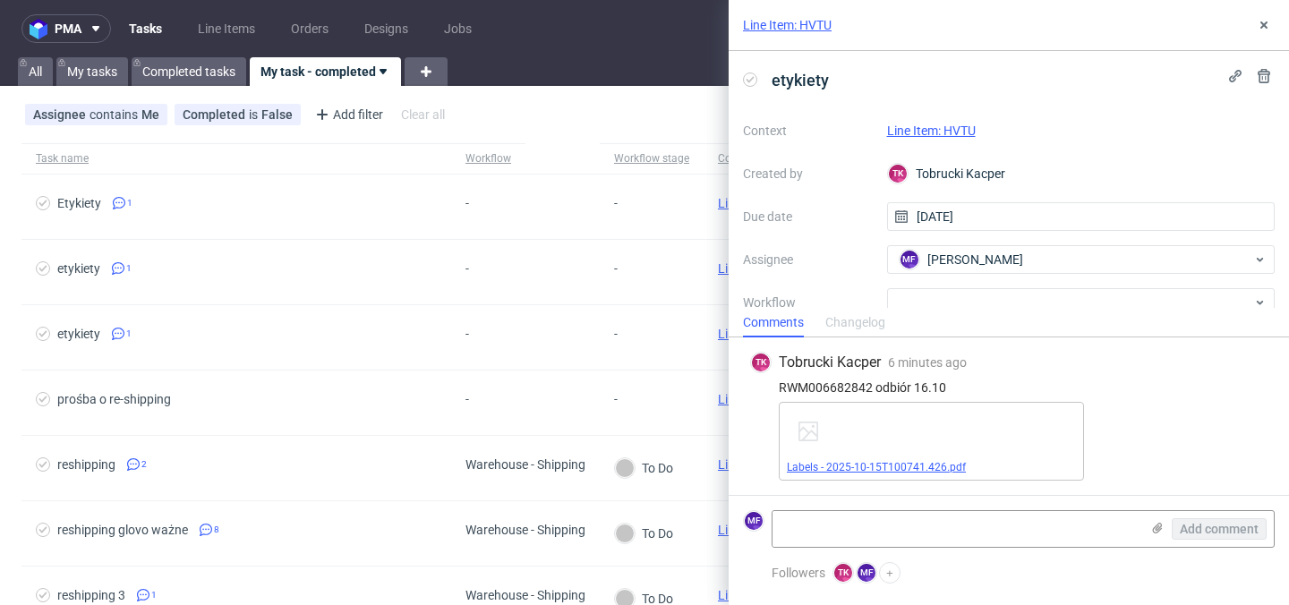
click at [880, 467] on link "Labels - 2025-10-15T100741.426.pdf" at bounding box center [876, 467] width 179 height 13
click at [941, 130] on link "Line Item: HVTU" at bounding box center [931, 131] width 89 height 14
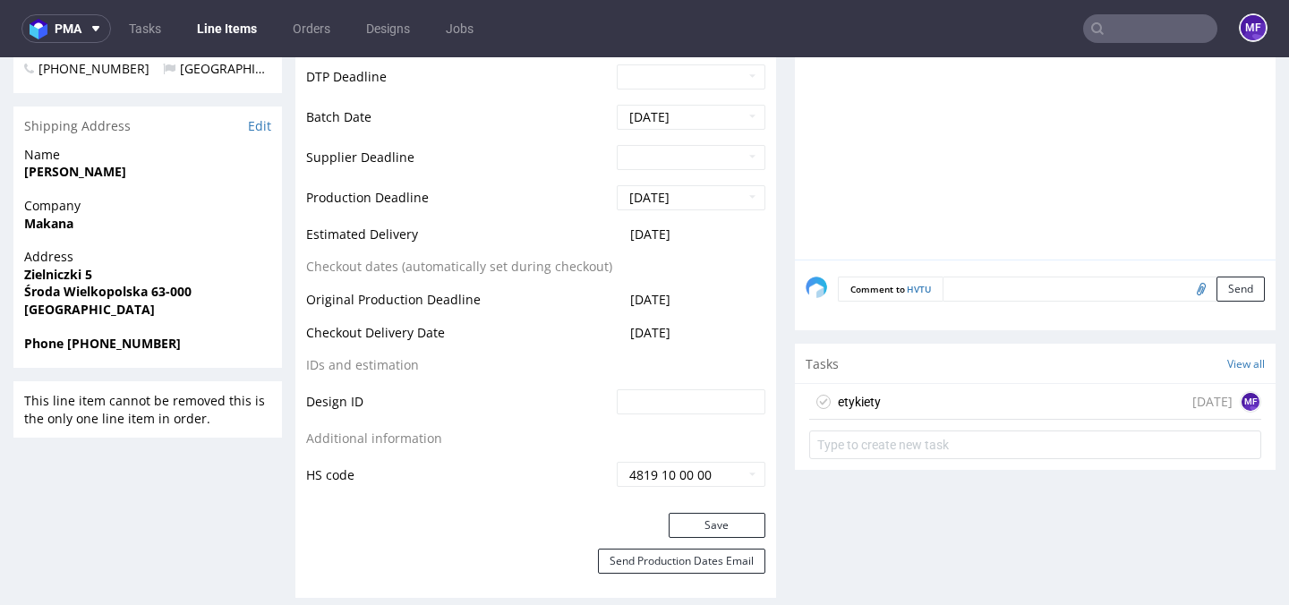
scroll to position [713, 0]
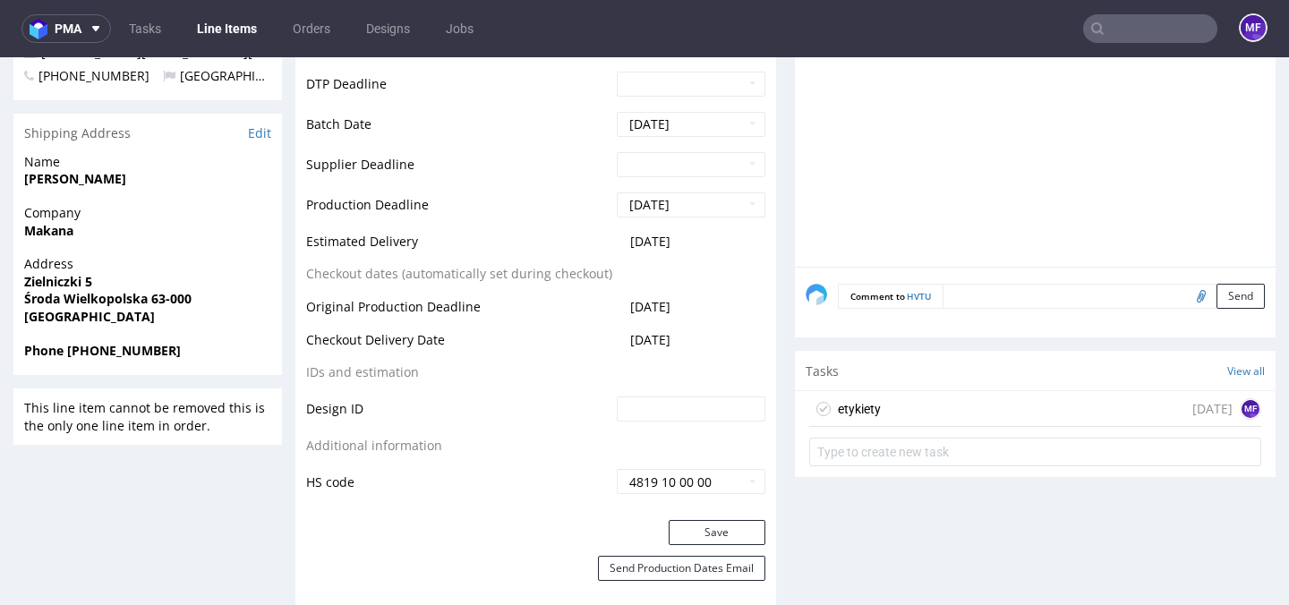
click at [871, 417] on div "etykiety" at bounding box center [859, 408] width 43 height 21
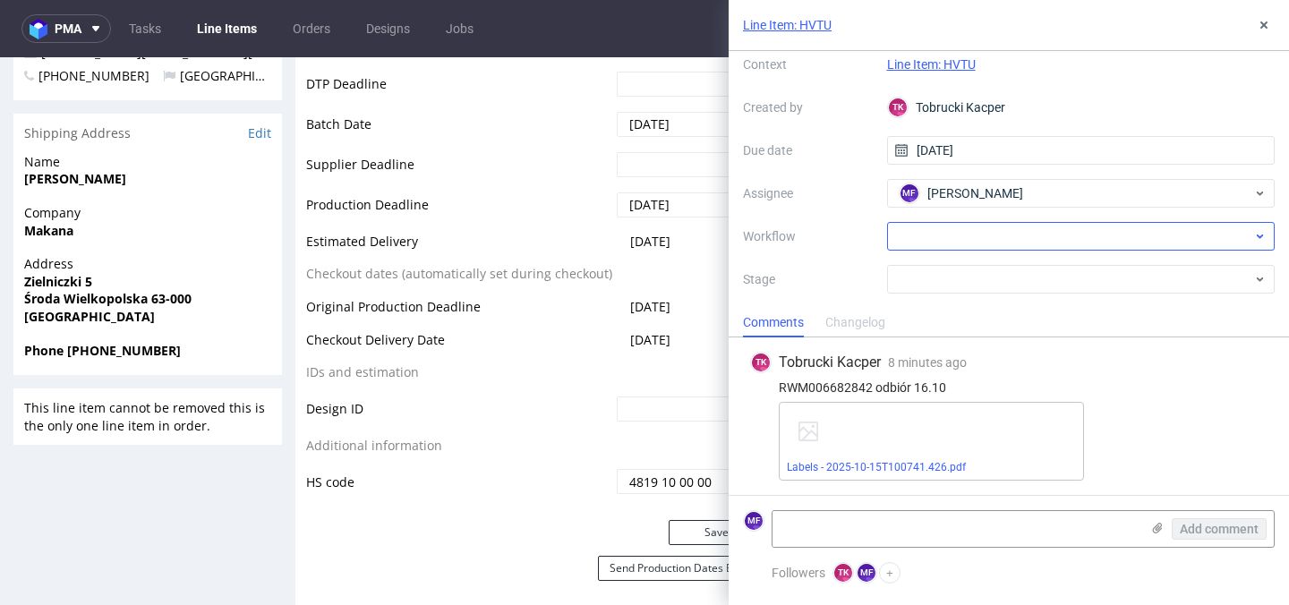
scroll to position [68, 0]
click at [929, 235] on div at bounding box center [1081, 234] width 388 height 29
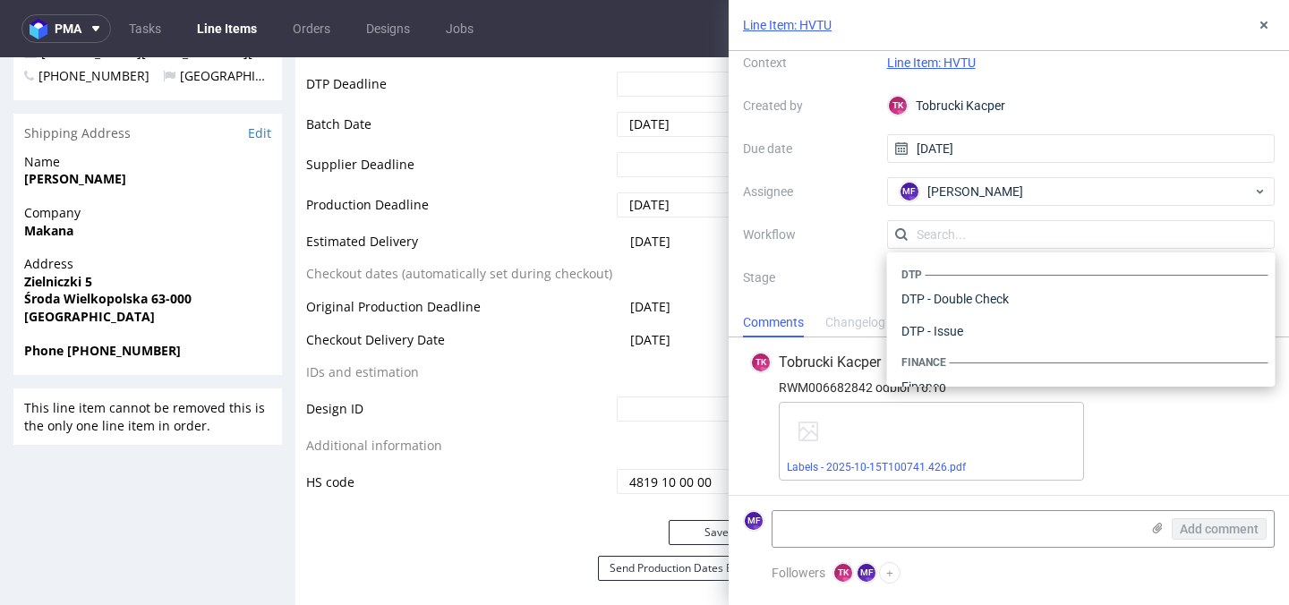
scroll to position [1101, 0]
click at [943, 357] on div "Warehouse - Shipping" at bounding box center [1081, 363] width 374 height 32
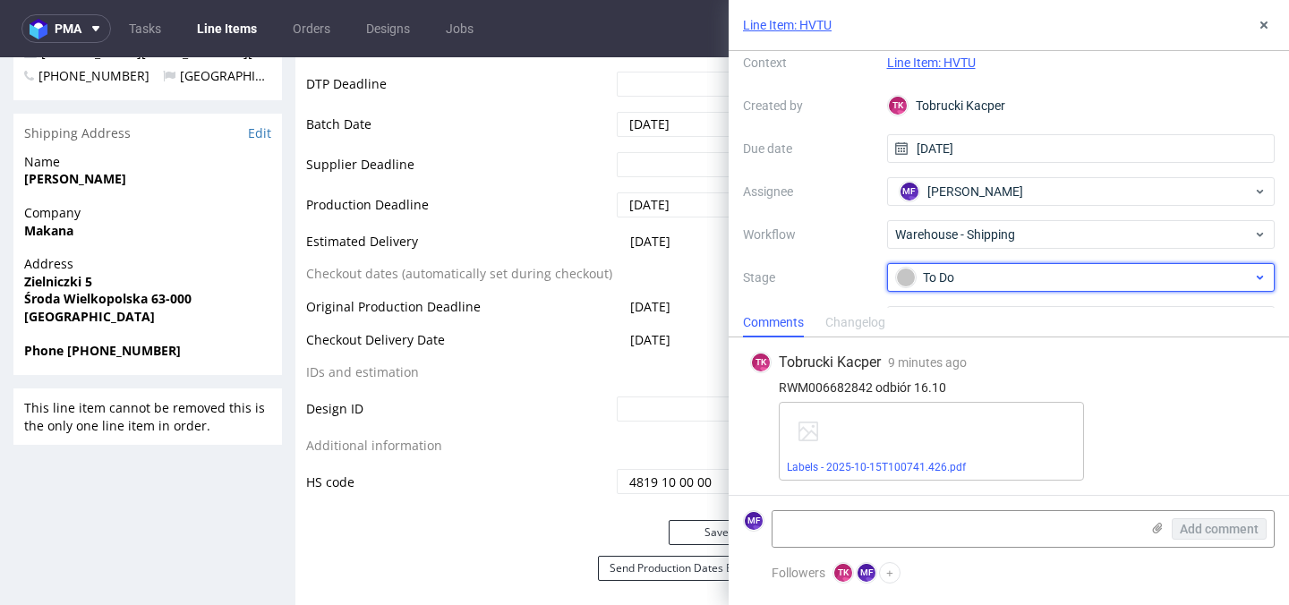
click at [948, 278] on div "To Do" at bounding box center [1074, 278] width 356 height 20
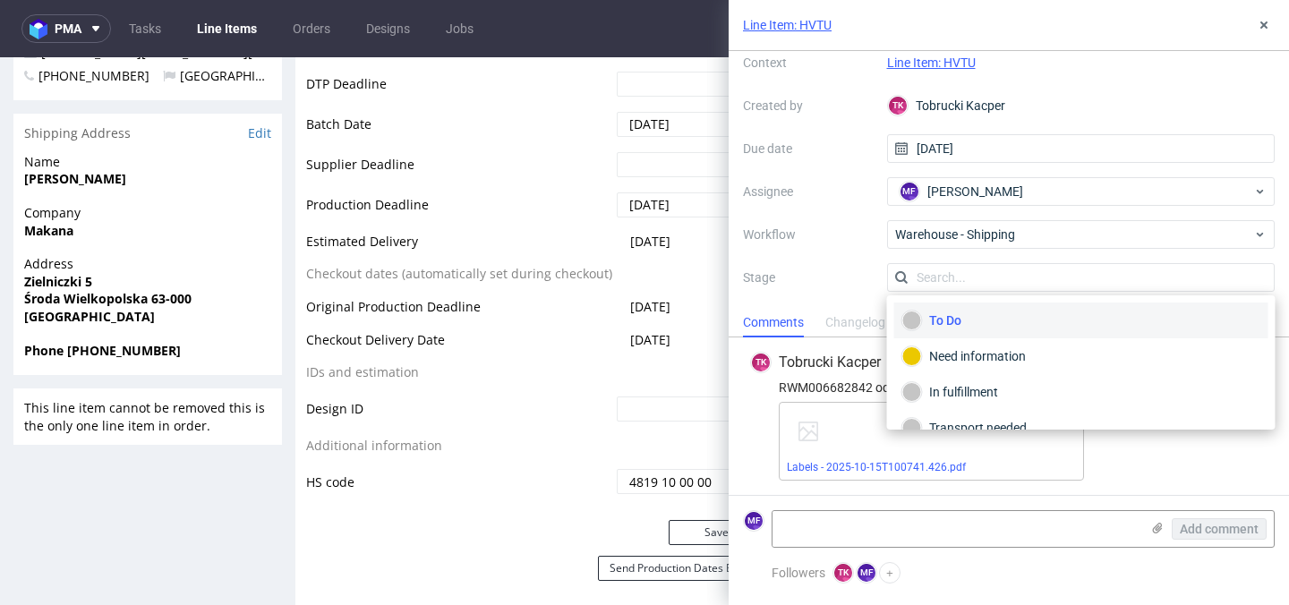
scroll to position [95, 0]
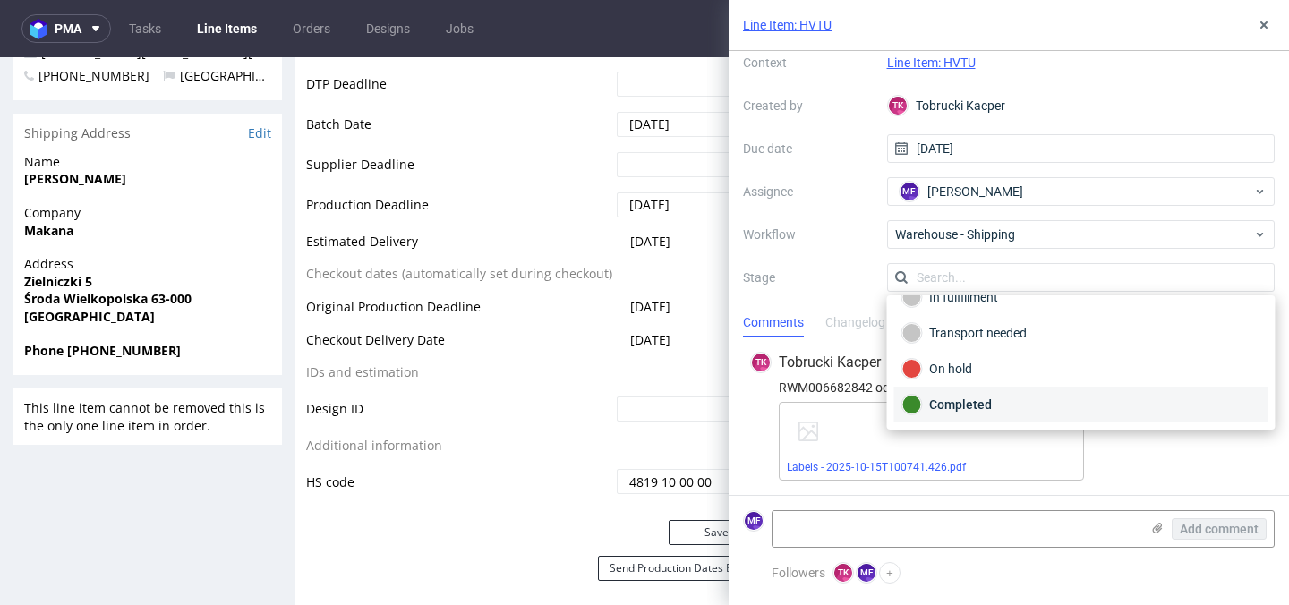
click at [944, 400] on div "Completed" at bounding box center [1081, 405] width 358 height 20
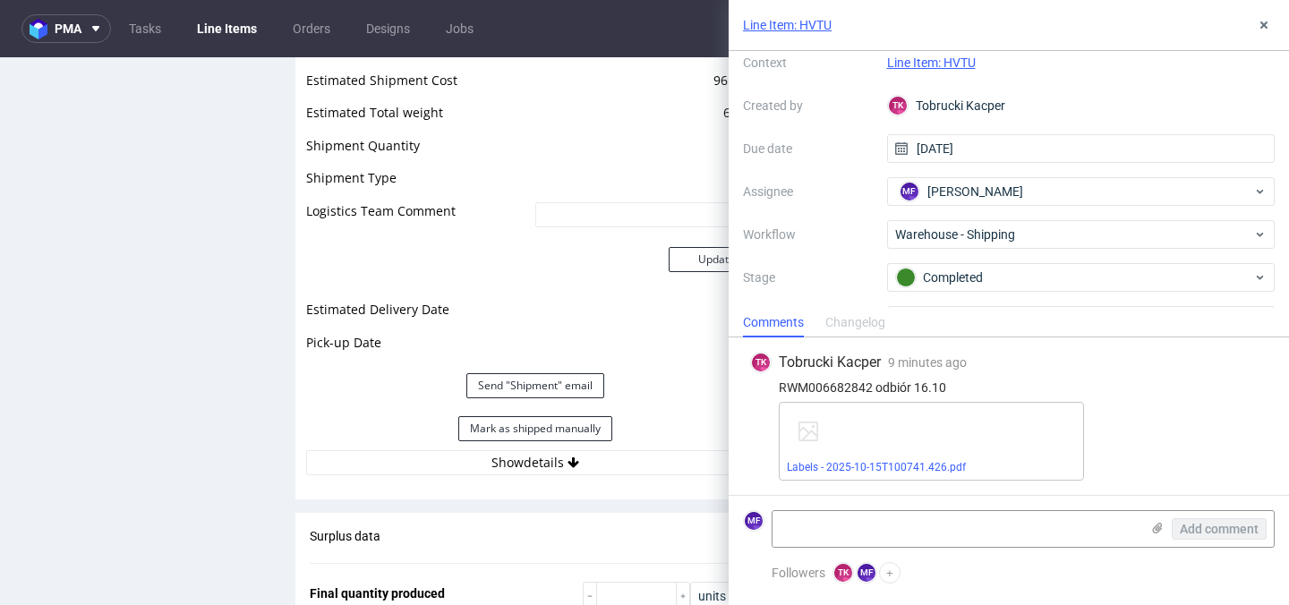
scroll to position [1834, 0]
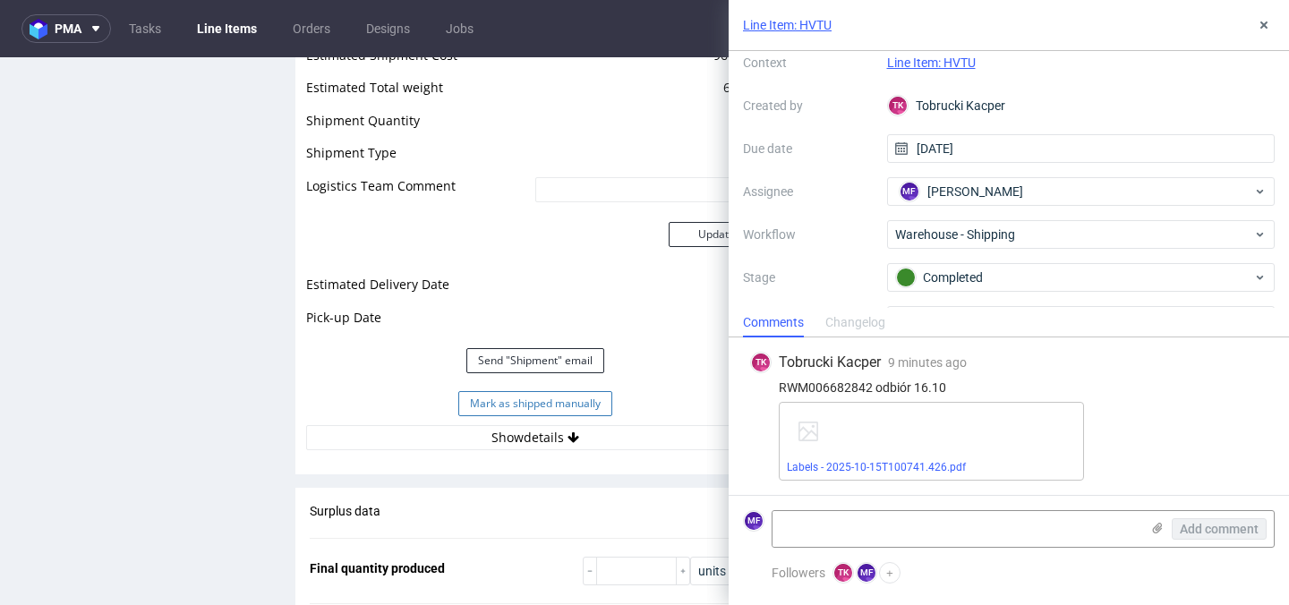
click at [581, 413] on button "Mark as shipped manually" at bounding box center [535, 403] width 154 height 25
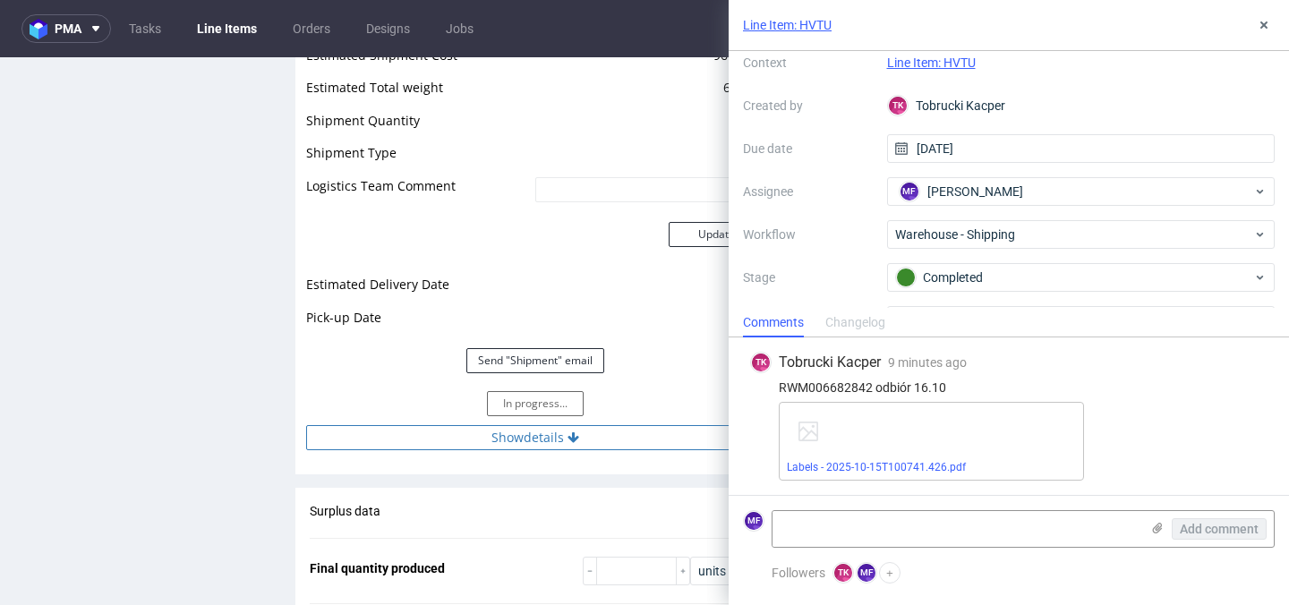
click at [563, 443] on button "Show details" at bounding box center [535, 437] width 459 height 25
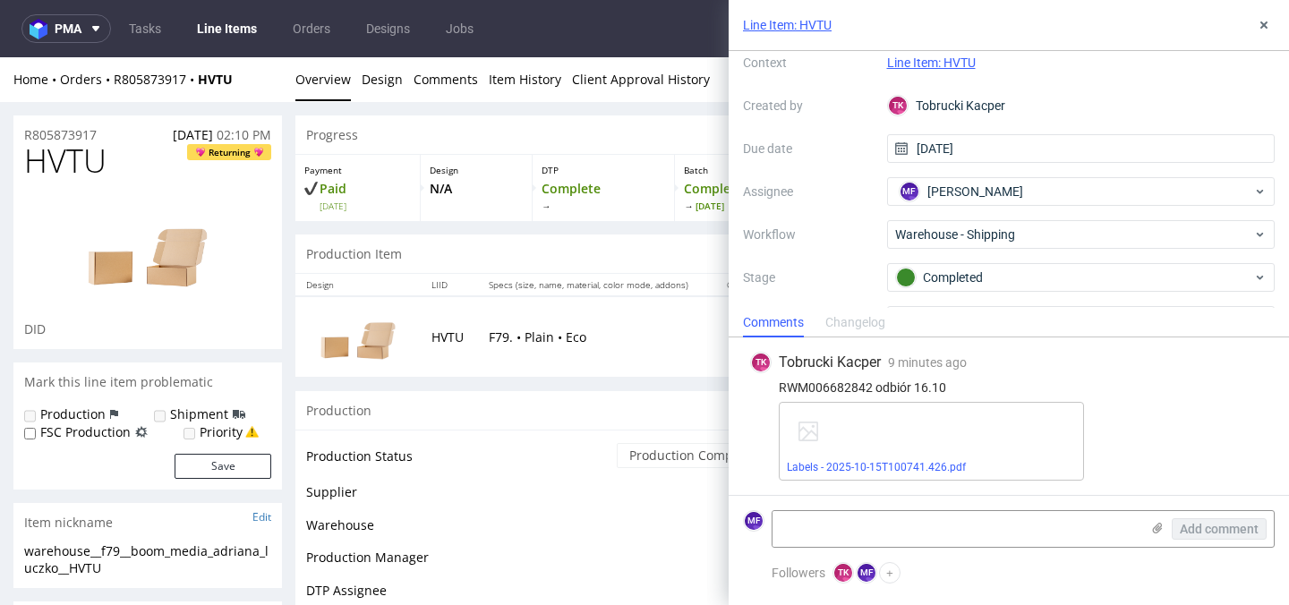
scroll to position [1295, 0]
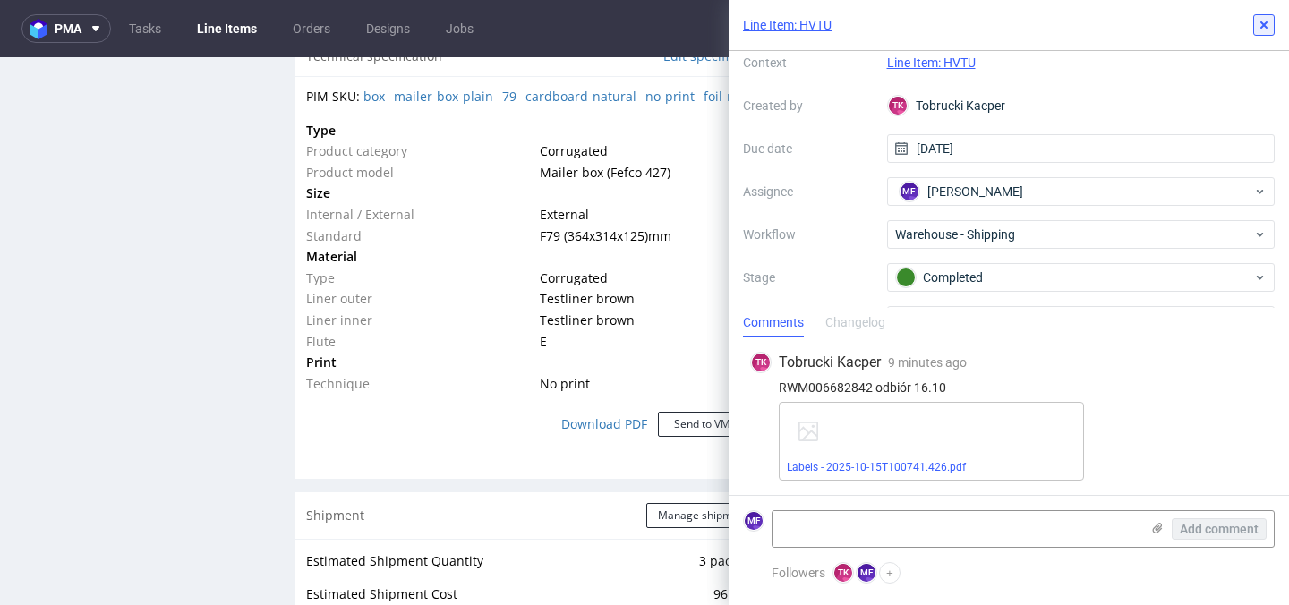
click at [1260, 24] on icon at bounding box center [1264, 25] width 14 height 14
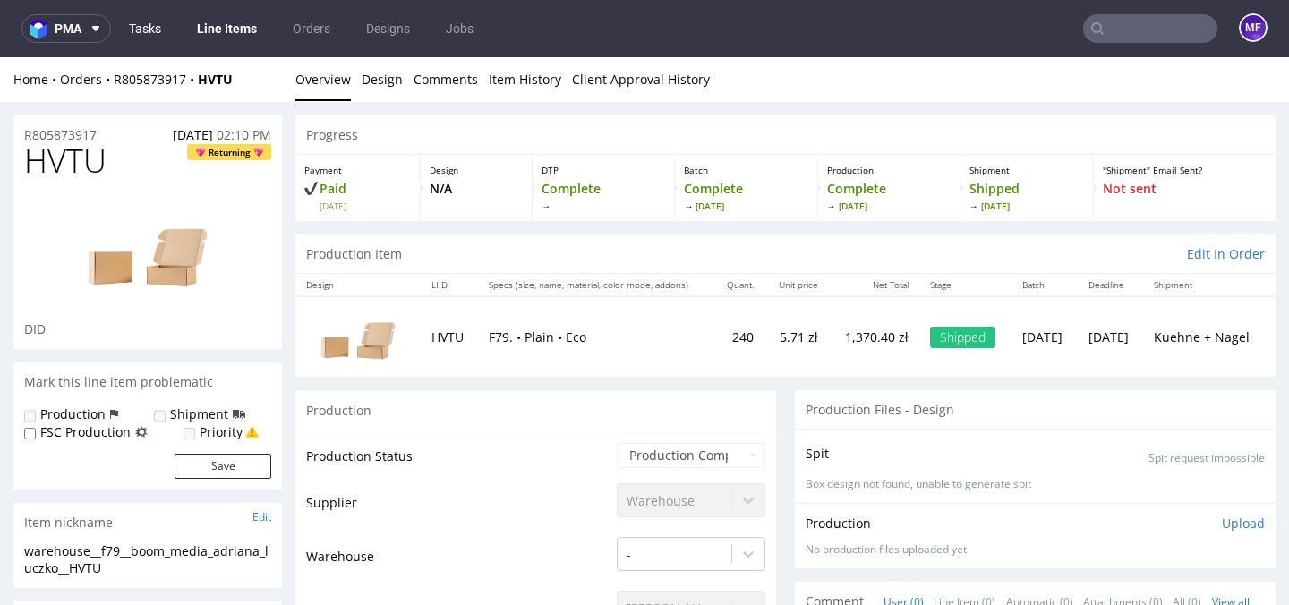
click at [147, 31] on link "Tasks" at bounding box center [145, 28] width 54 height 29
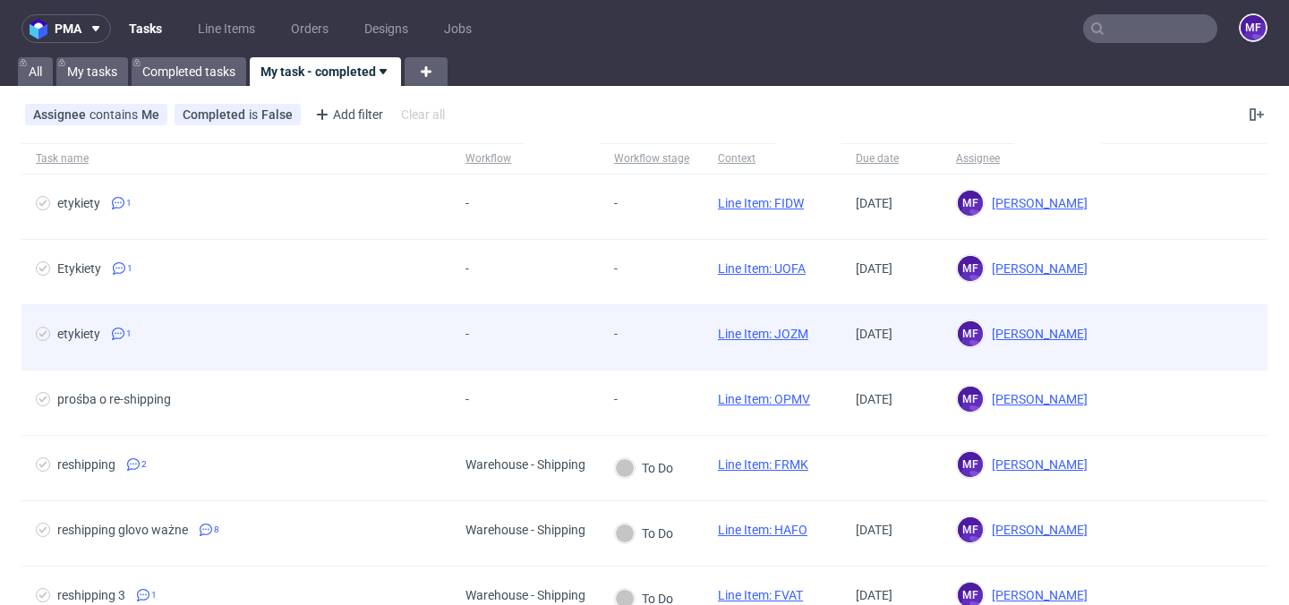
click at [446, 314] on div "etykiety 1" at bounding box center [236, 337] width 430 height 64
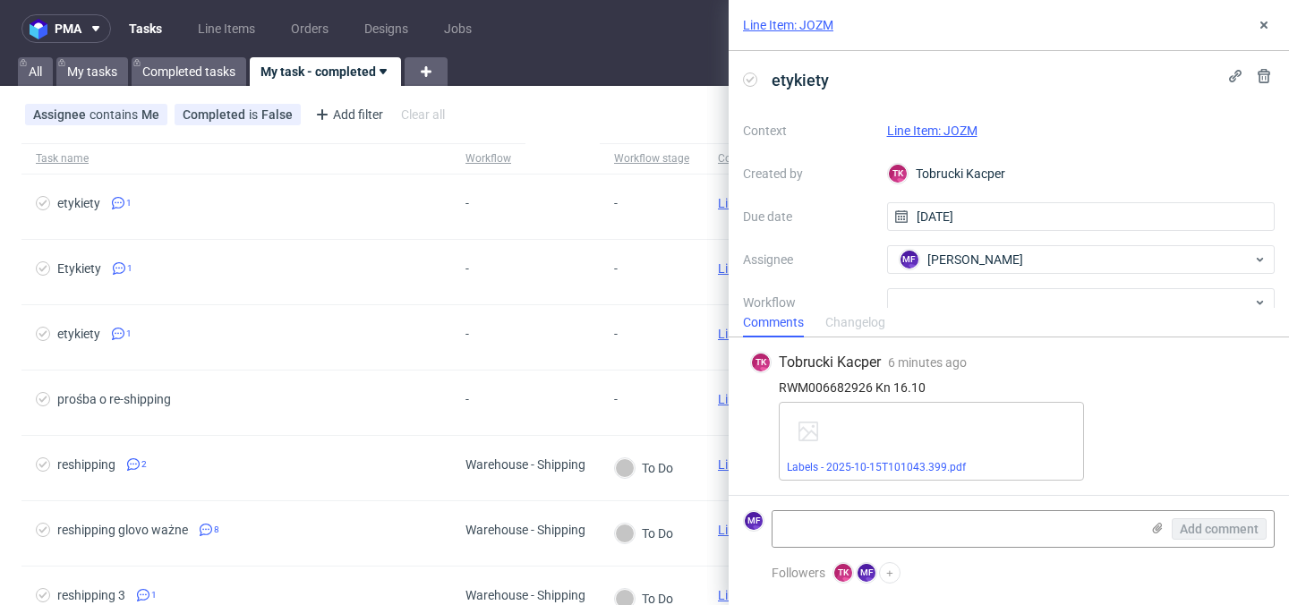
click at [951, 128] on link "Line Item: JOZM" at bounding box center [932, 131] width 90 height 14
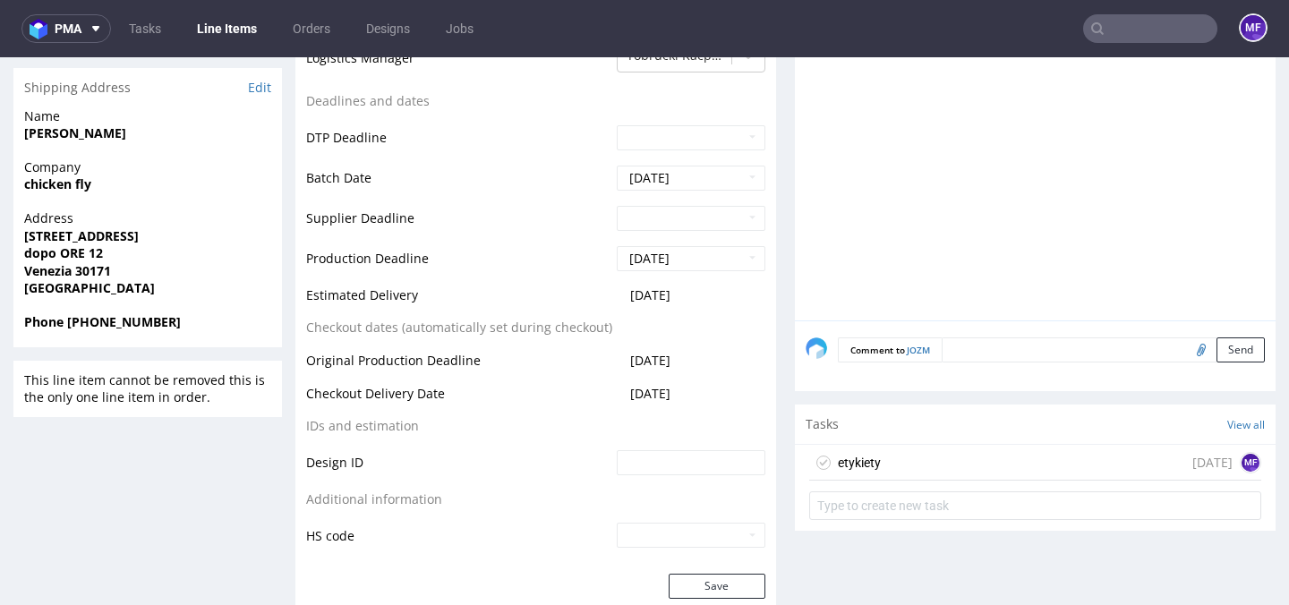
scroll to position [653, 0]
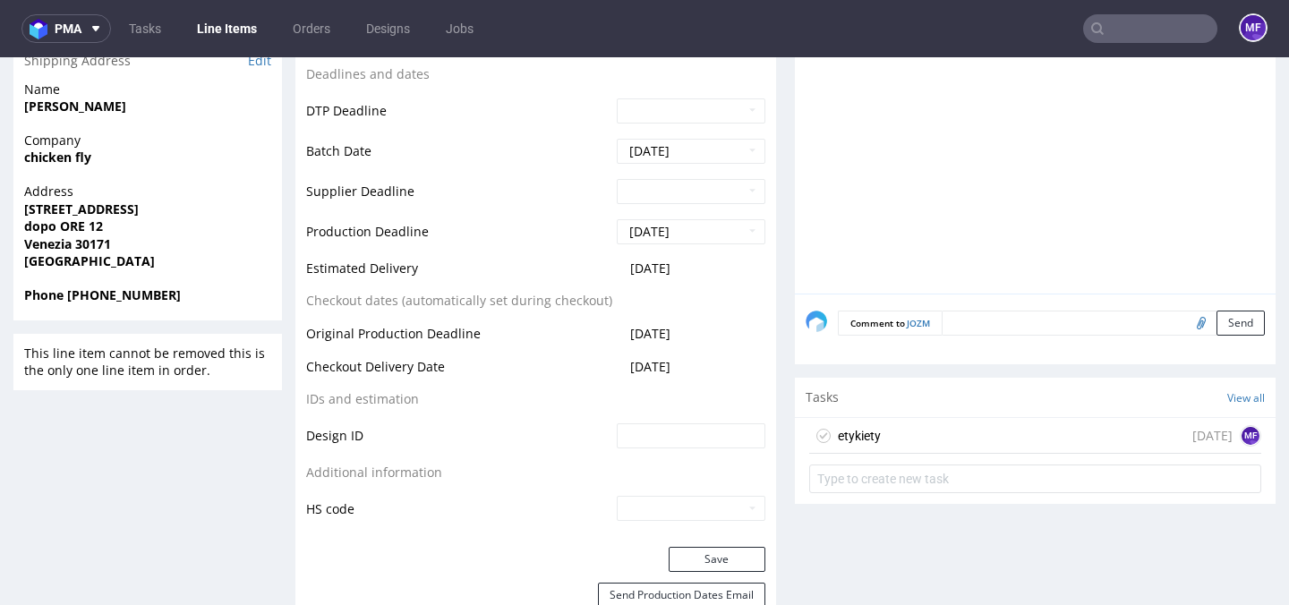
click at [898, 430] on div "etykiety [DATE] MF" at bounding box center [1035, 436] width 452 height 36
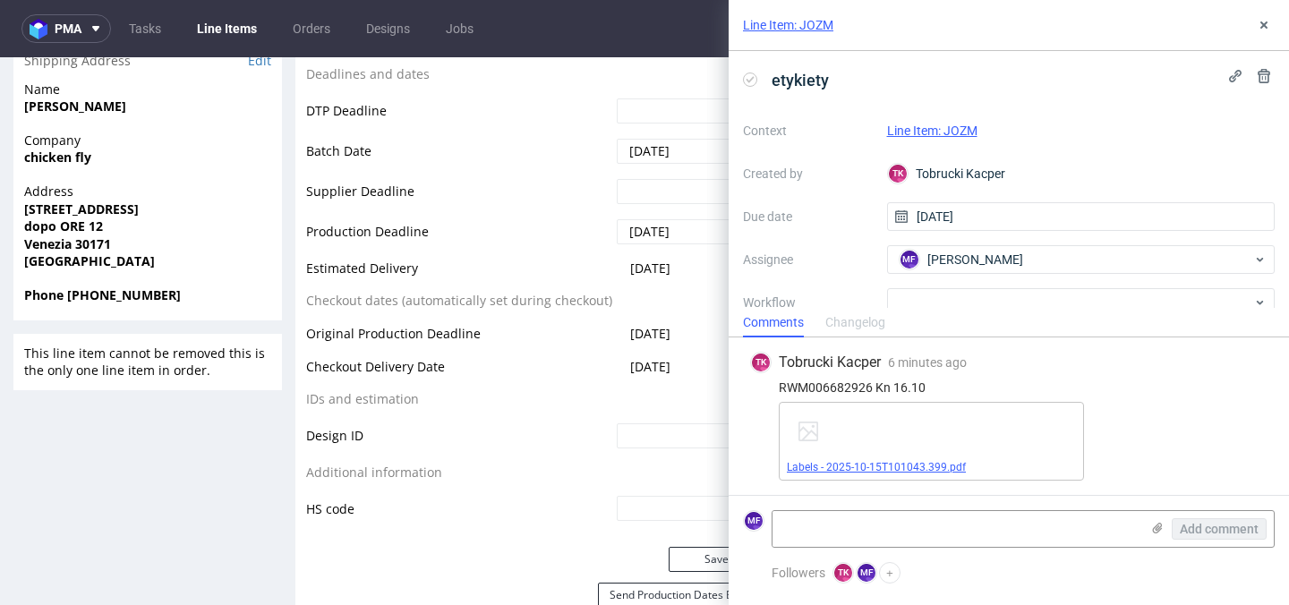
click at [876, 464] on link "Labels - 2025-10-15T101043.399.pdf" at bounding box center [876, 467] width 179 height 13
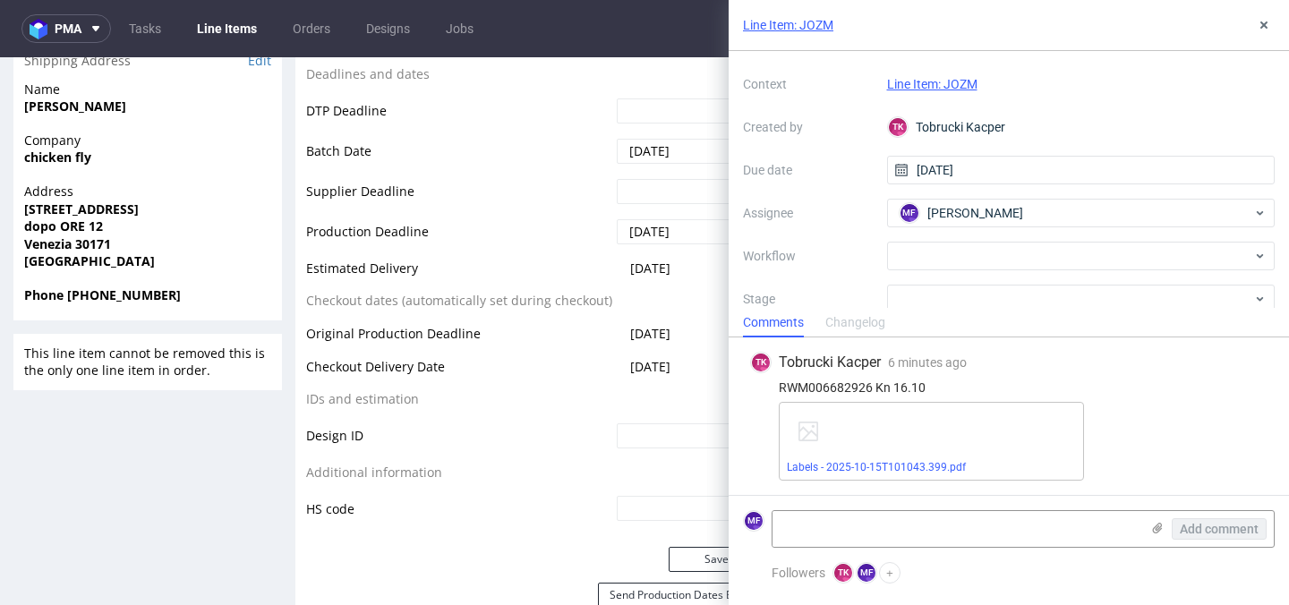
scroll to position [69, 0]
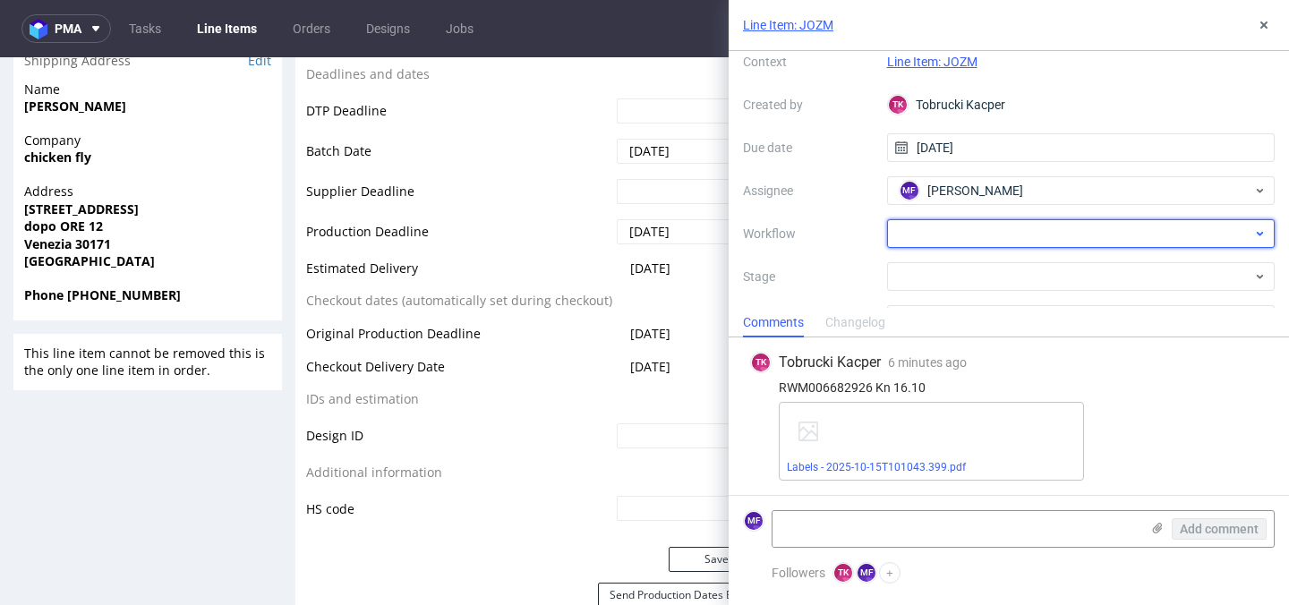
click at [930, 233] on div at bounding box center [1081, 233] width 388 height 29
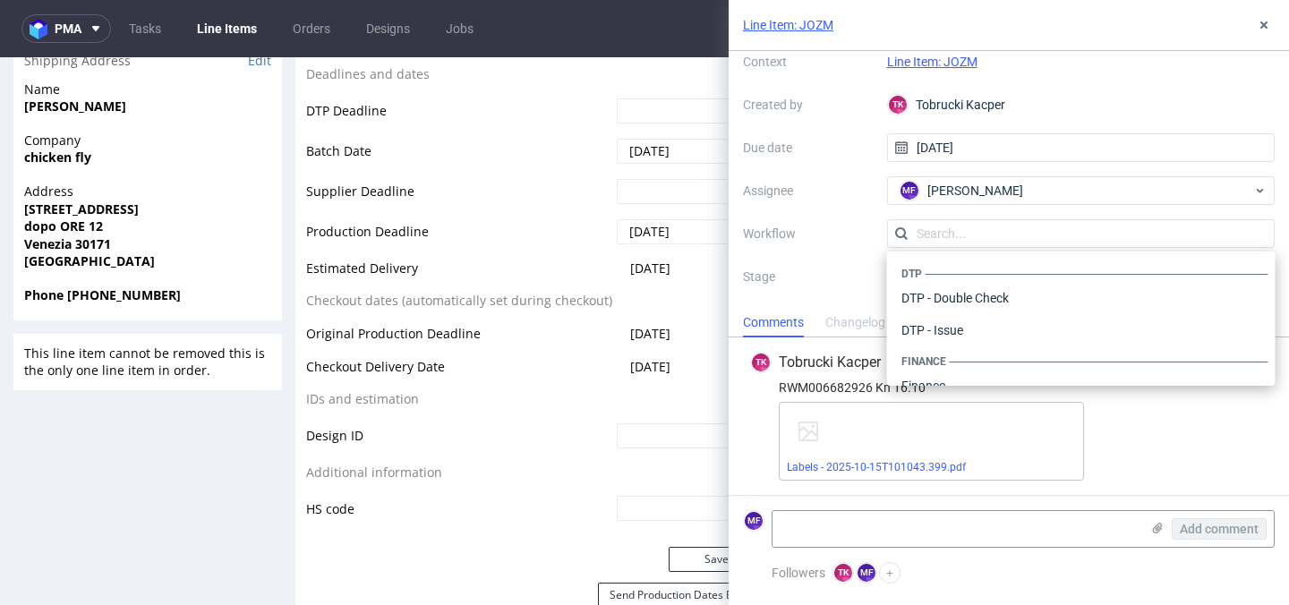
scroll to position [1101, 0]
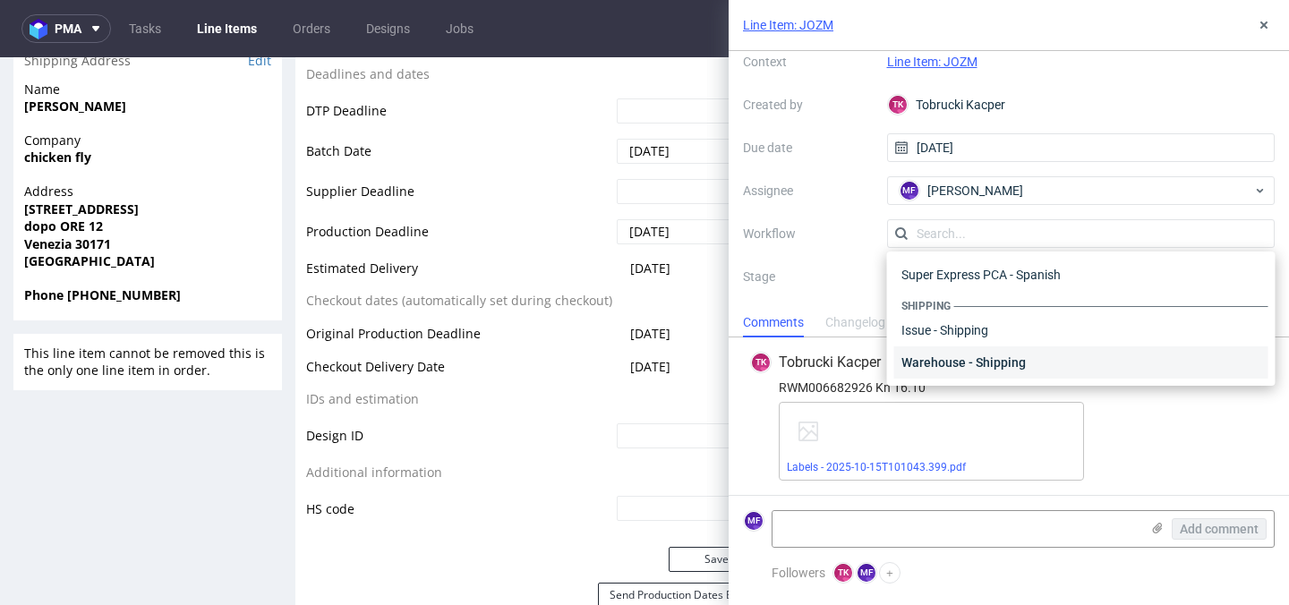
click at [941, 352] on div "Warehouse - Shipping" at bounding box center [1081, 362] width 374 height 32
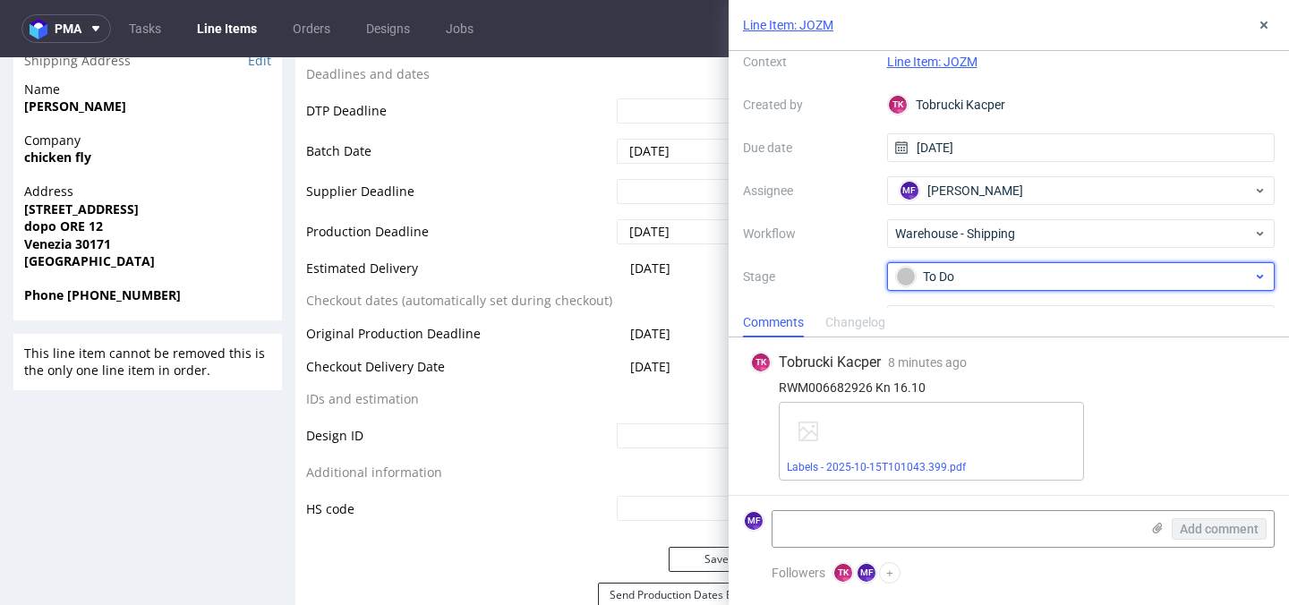
click at [949, 275] on div "To Do" at bounding box center [1074, 277] width 356 height 20
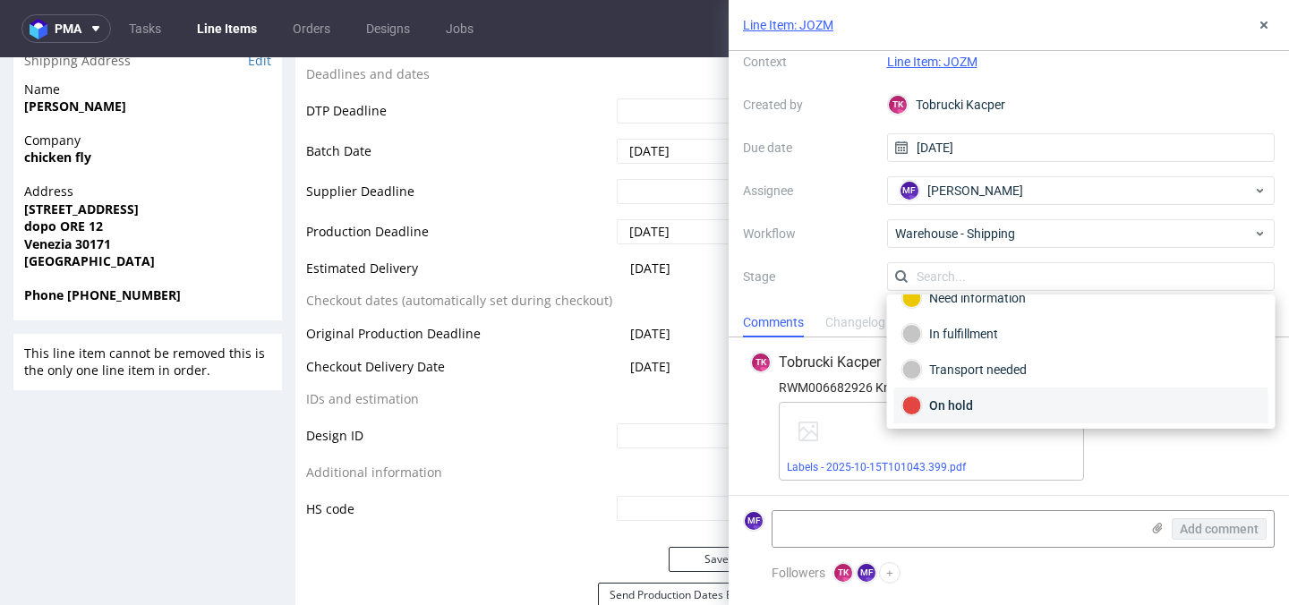
scroll to position [95, 0]
click at [954, 391] on div "Completed" at bounding box center [1081, 404] width 374 height 36
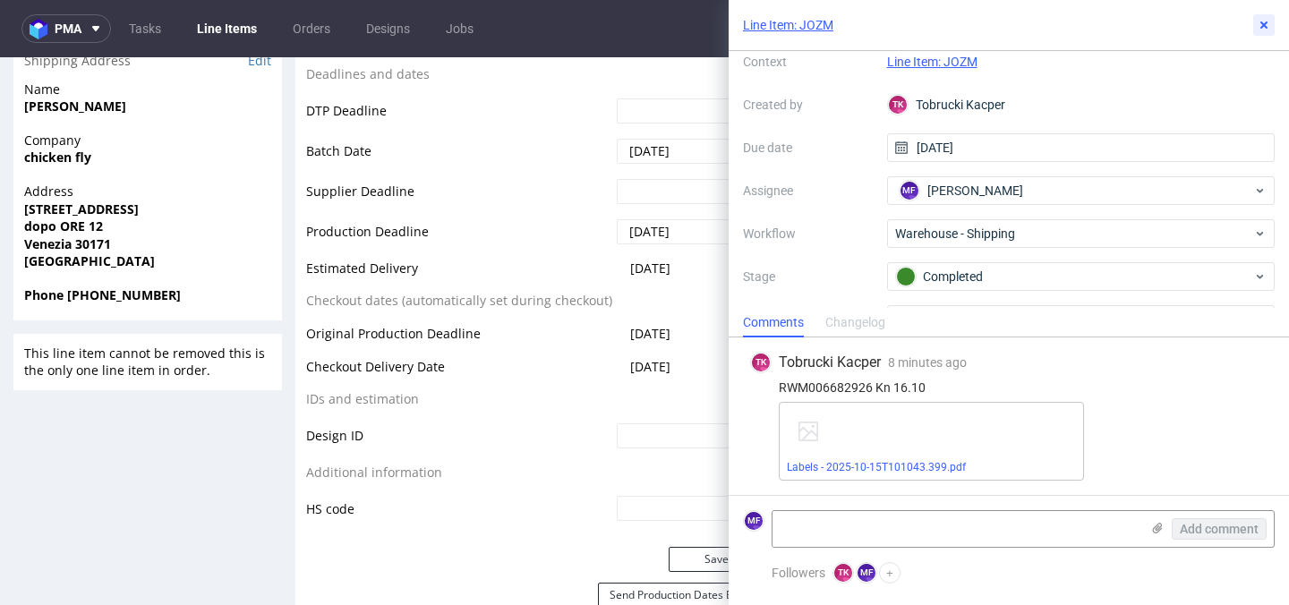
click at [1259, 24] on icon at bounding box center [1264, 25] width 14 height 14
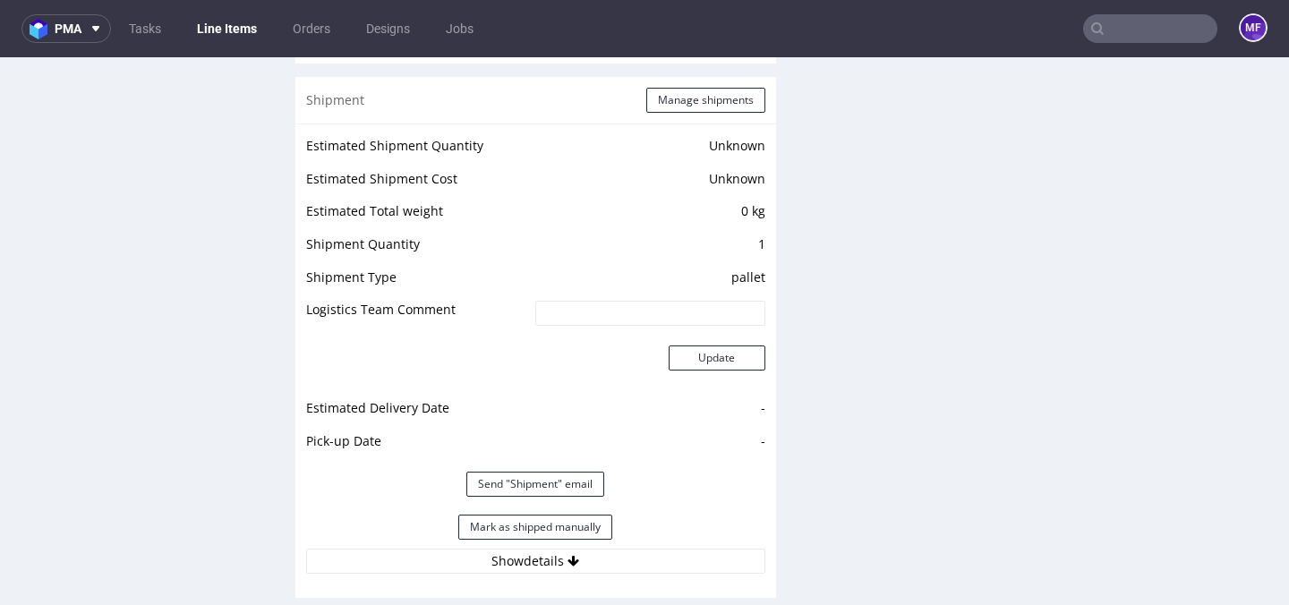
scroll to position [1439, 0]
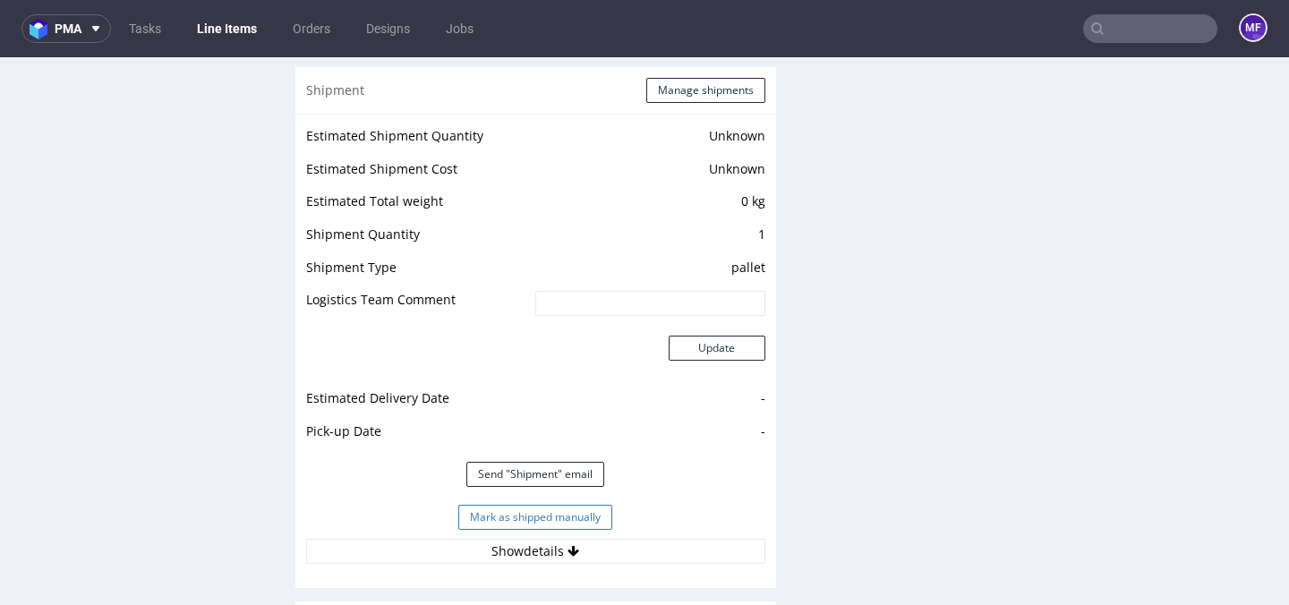
click at [512, 516] on button "Mark as shipped manually" at bounding box center [535, 517] width 154 height 25
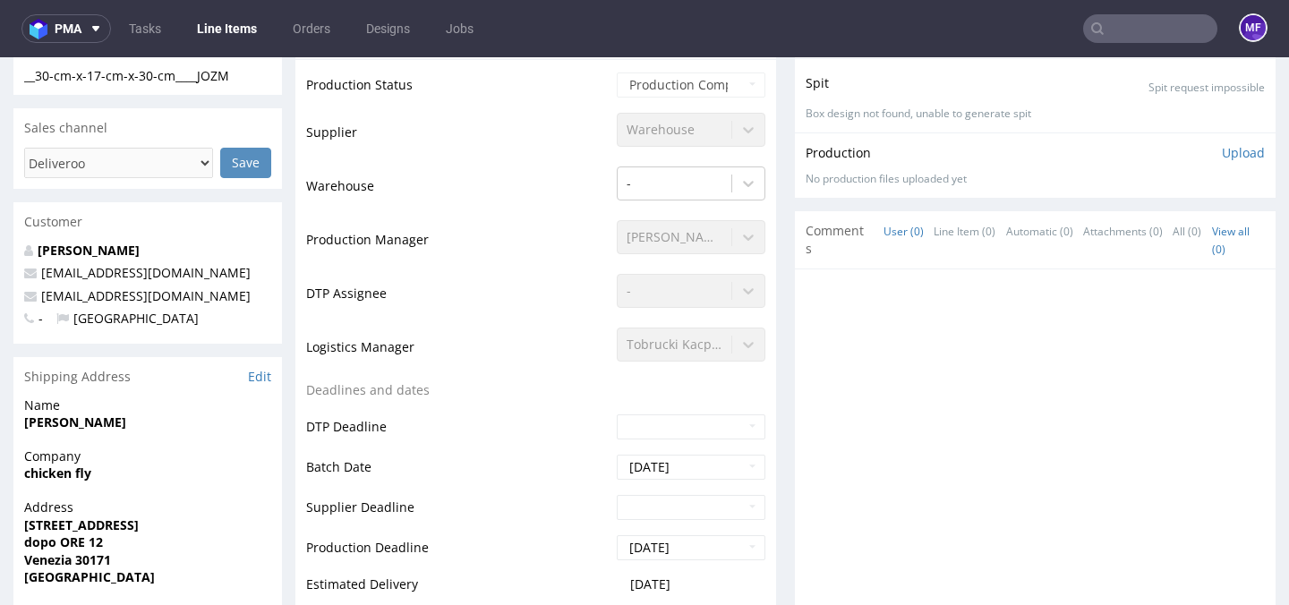
scroll to position [0, 0]
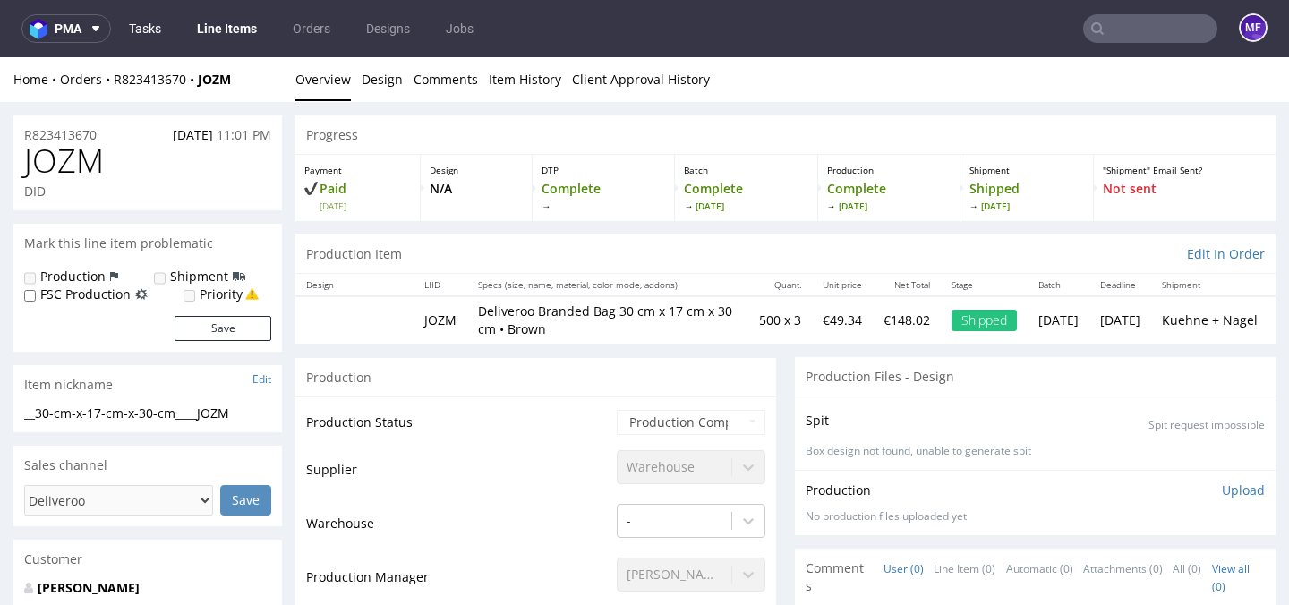
click at [159, 30] on link "Tasks" at bounding box center [145, 28] width 54 height 29
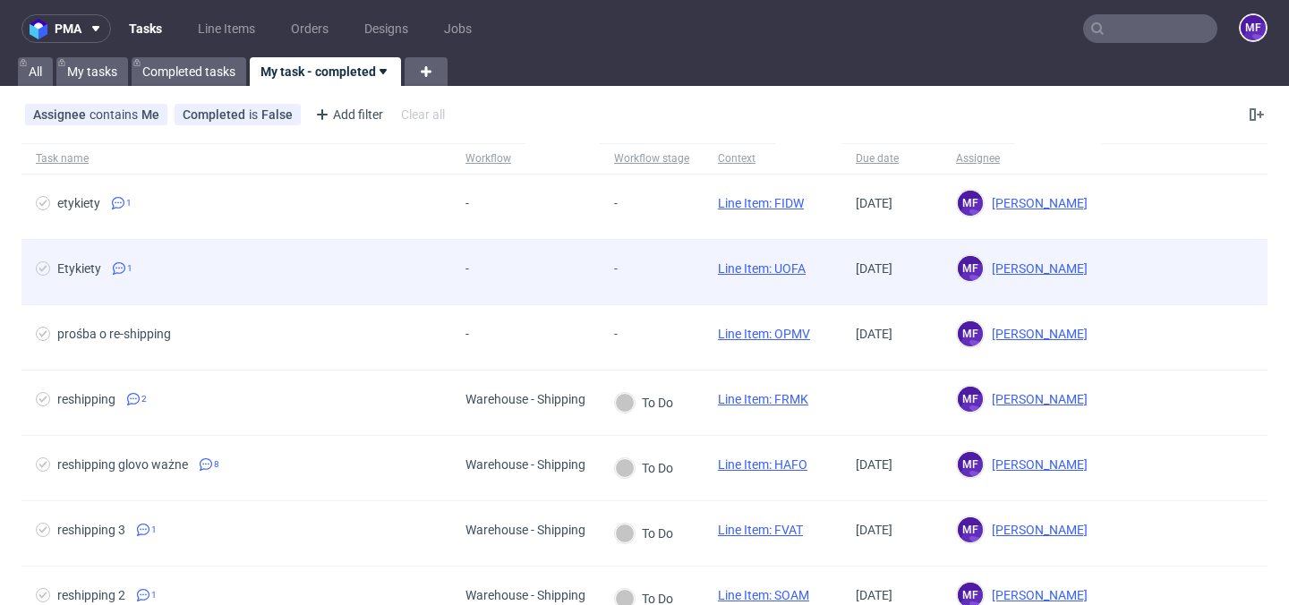
click at [565, 277] on div "-" at bounding box center [525, 272] width 149 height 65
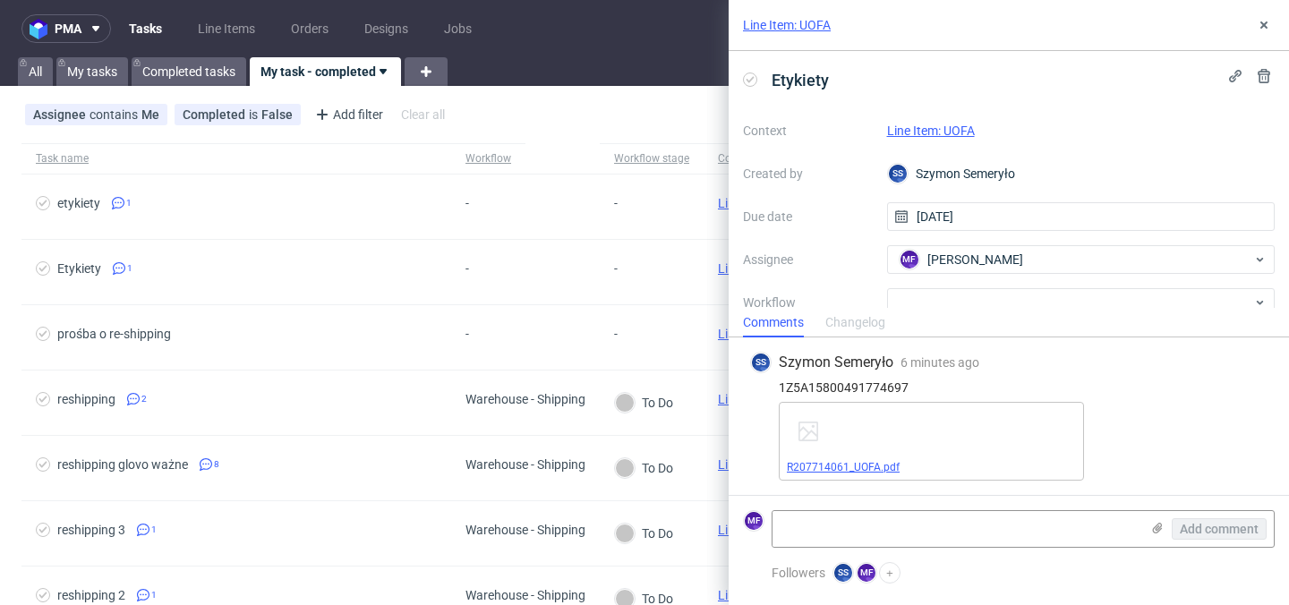
click at [864, 464] on link "R207714061_UOFA.pdf" at bounding box center [843, 467] width 113 height 13
click at [924, 132] on link "Line Item: UOFA" at bounding box center [931, 131] width 88 height 14
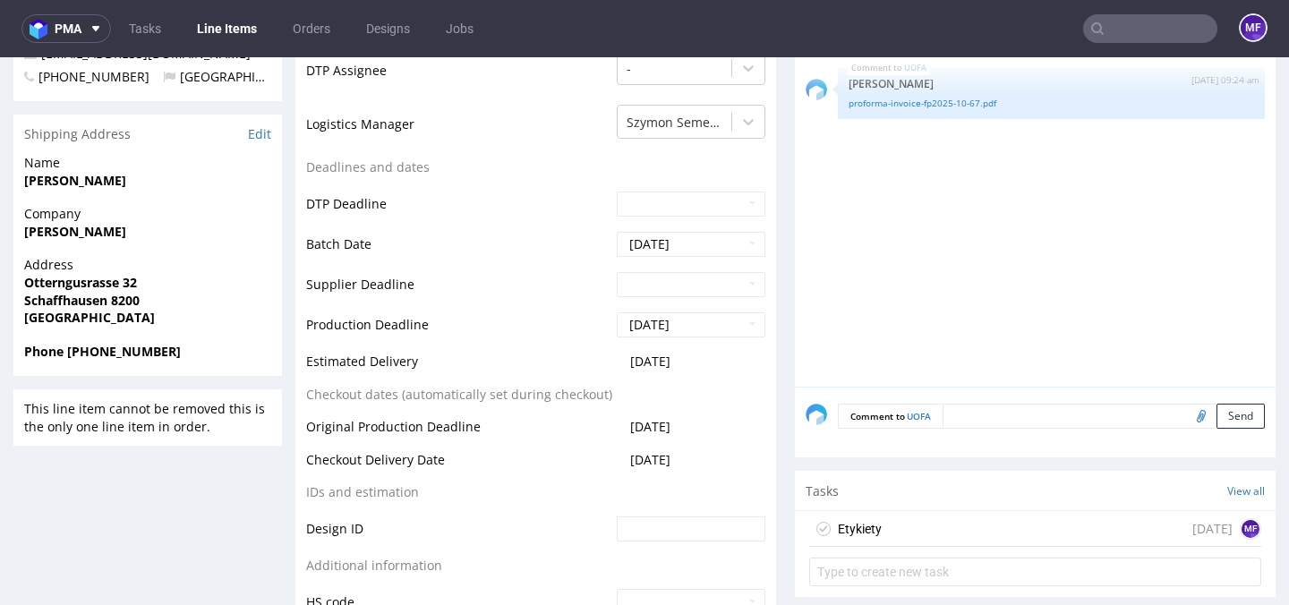
scroll to position [684, 0]
click at [879, 529] on div "Etykiety [DATE] MF" at bounding box center [1035, 528] width 452 height 36
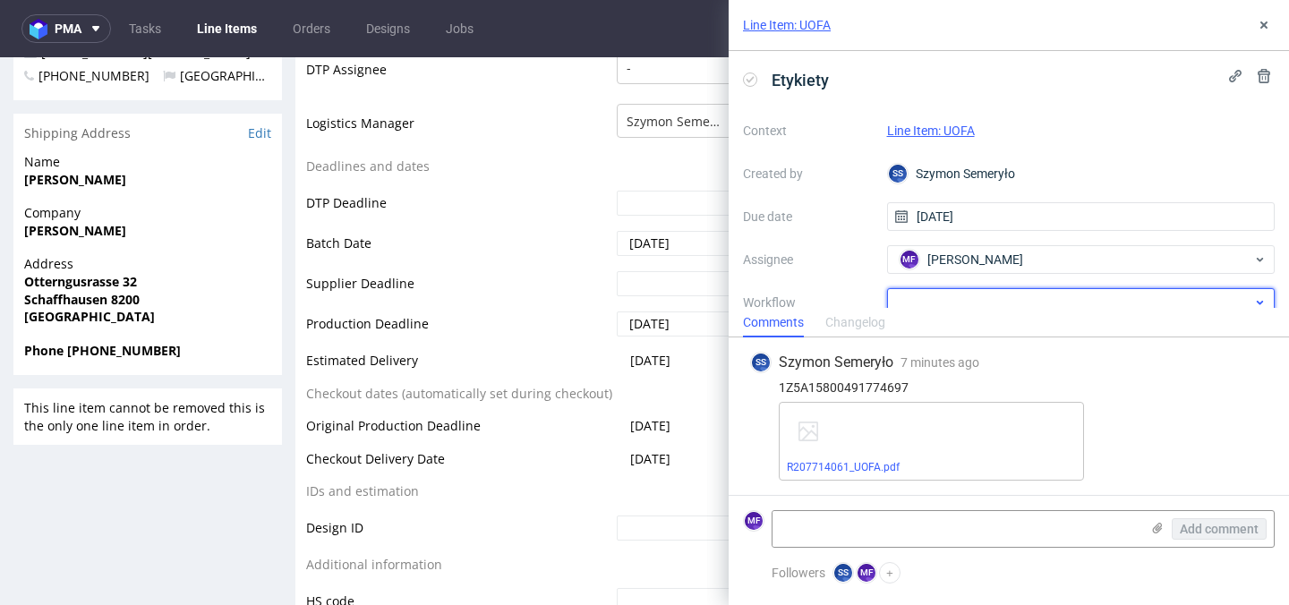
click at [937, 298] on div at bounding box center [1081, 302] width 388 height 29
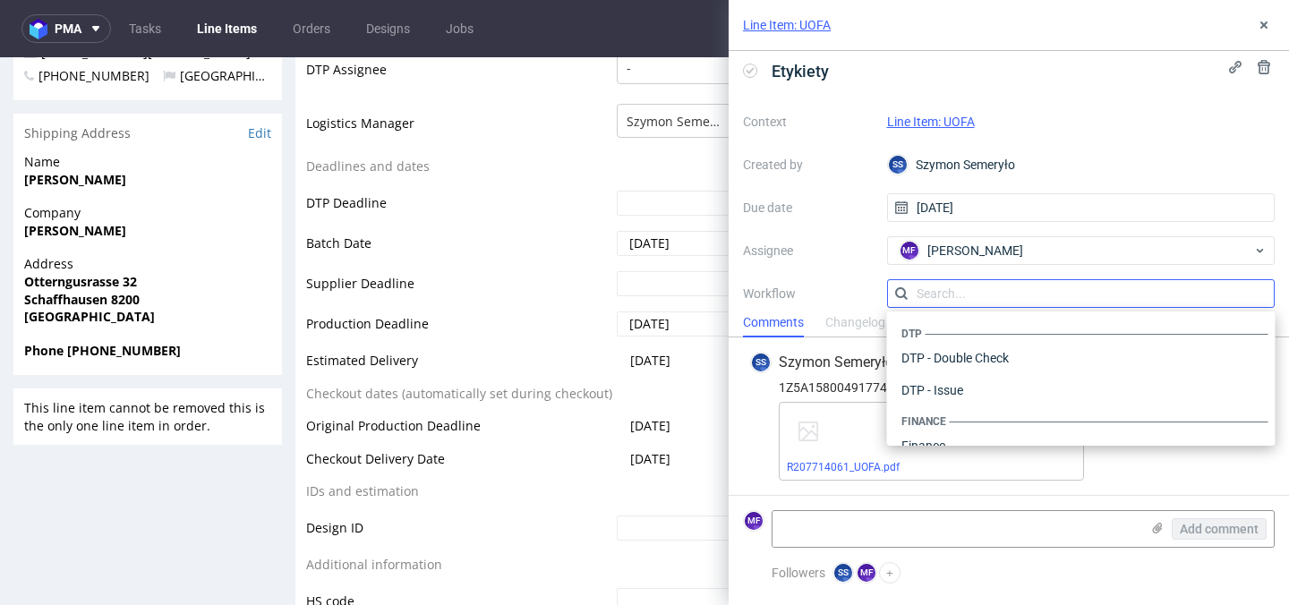
scroll to position [1101, 0]
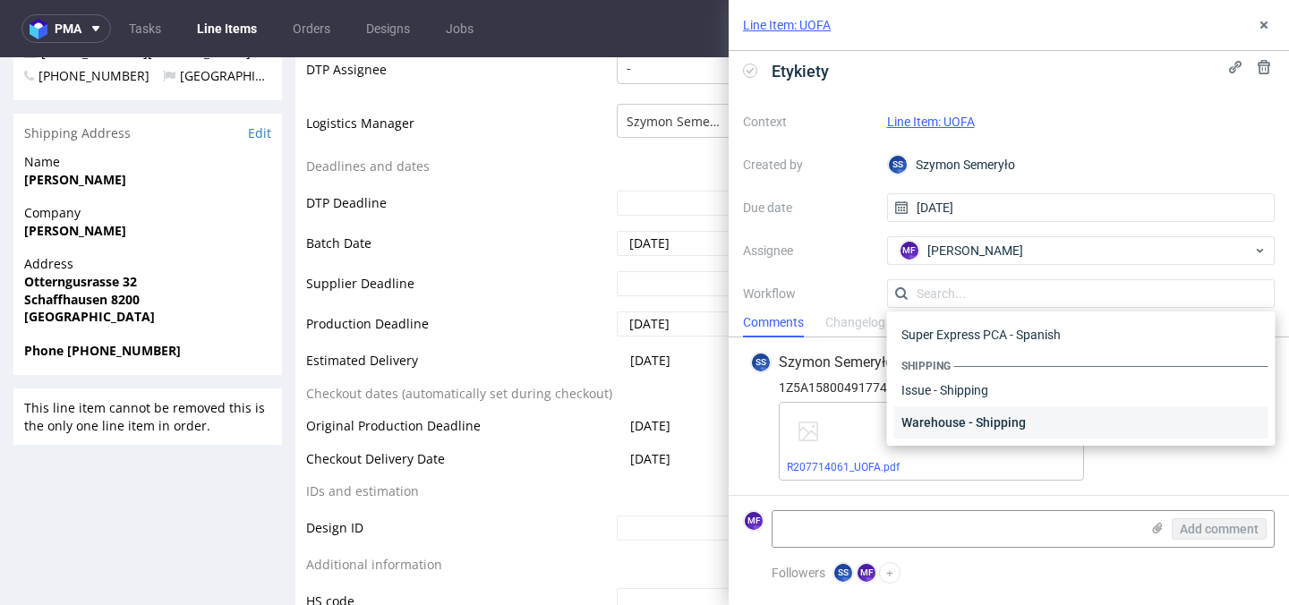
click at [937, 416] on div "Warehouse - Shipping" at bounding box center [1081, 422] width 374 height 32
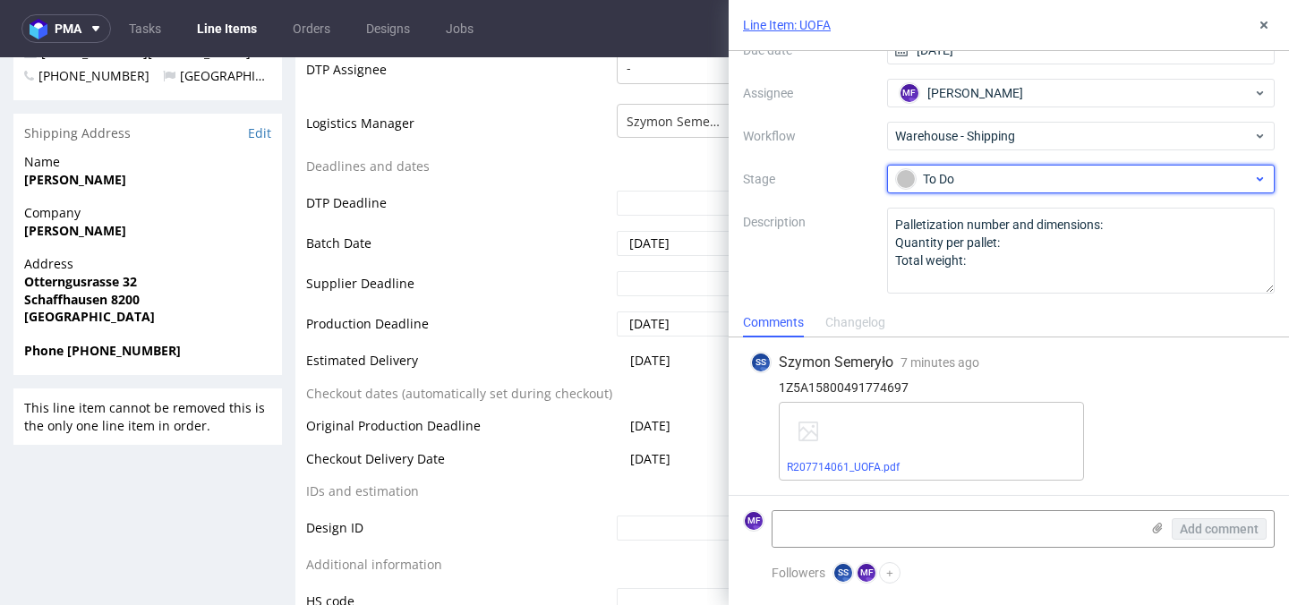
click at [950, 183] on div "To Do" at bounding box center [1074, 179] width 356 height 20
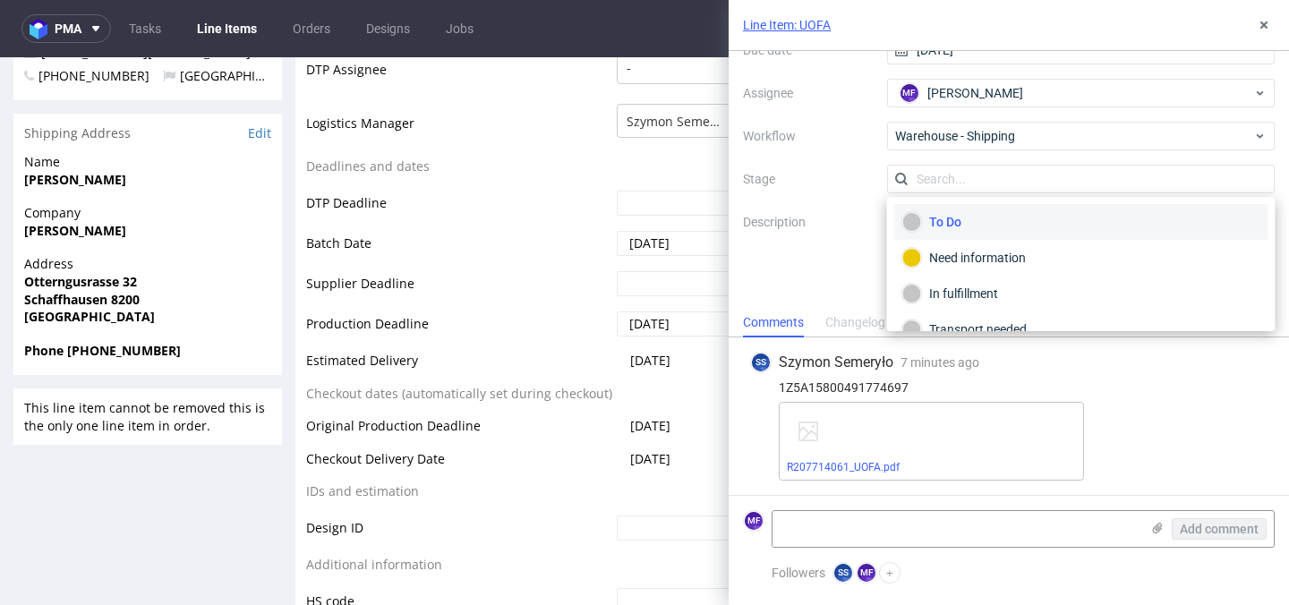
scroll to position [95, 0]
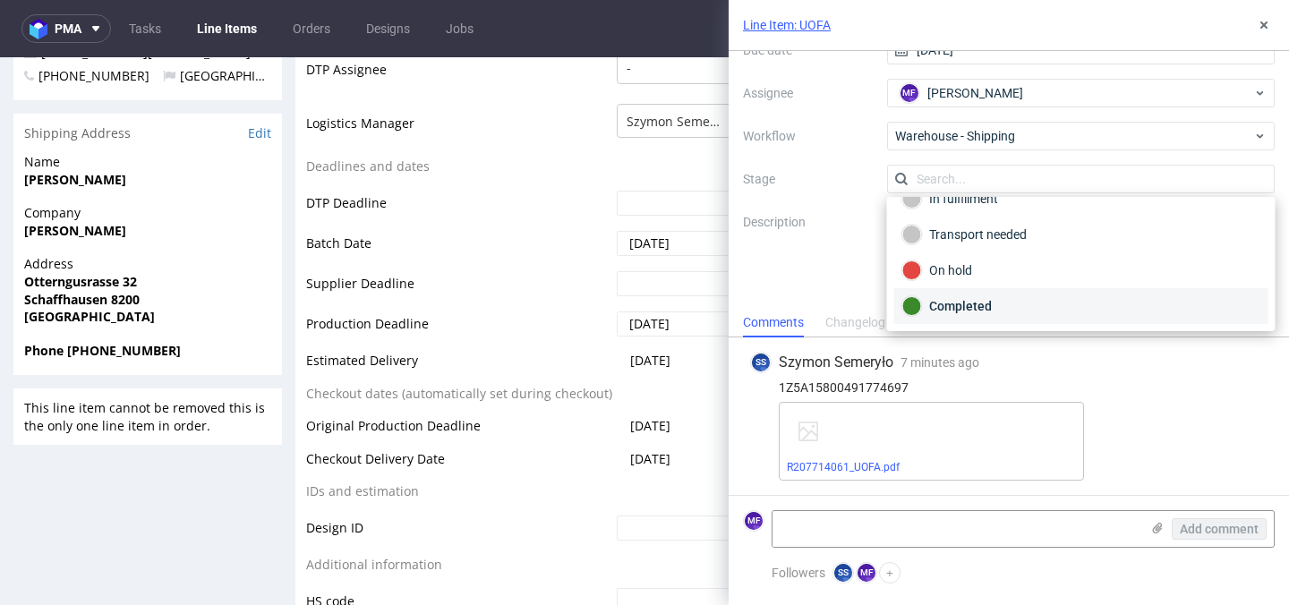
click at [961, 308] on div "Completed" at bounding box center [1081, 306] width 358 height 20
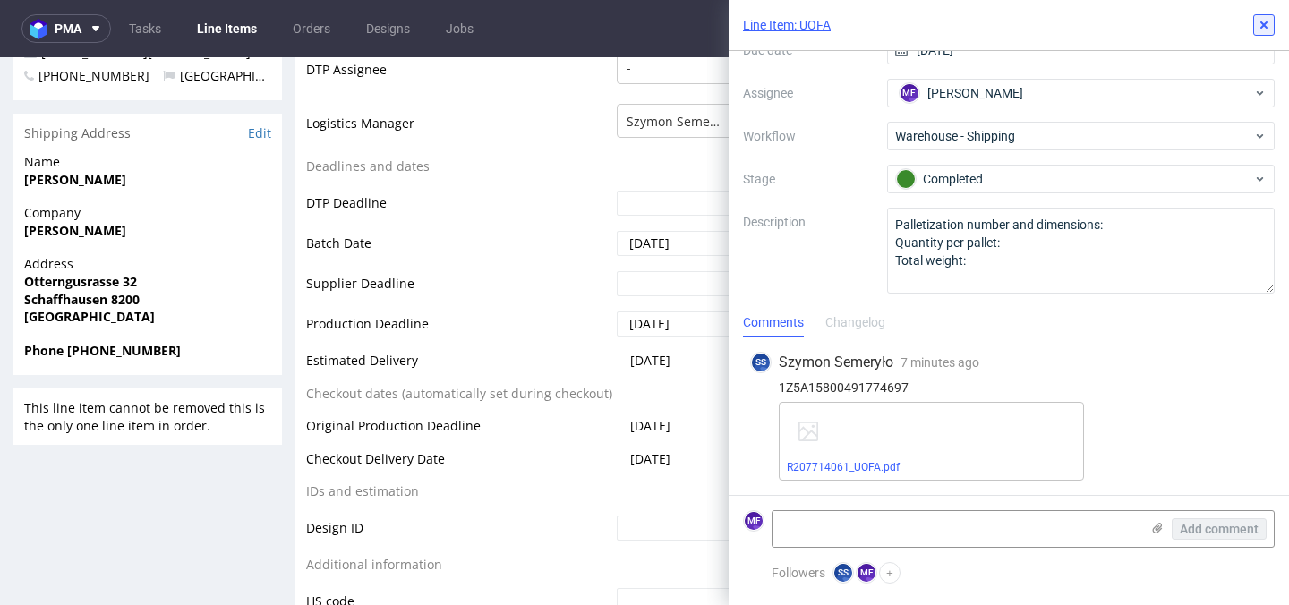
drag, startPoint x: 1258, startPoint y: 22, endPoint x: 1153, endPoint y: 23, distance: 104.7
click at [1258, 22] on icon at bounding box center [1264, 25] width 14 height 14
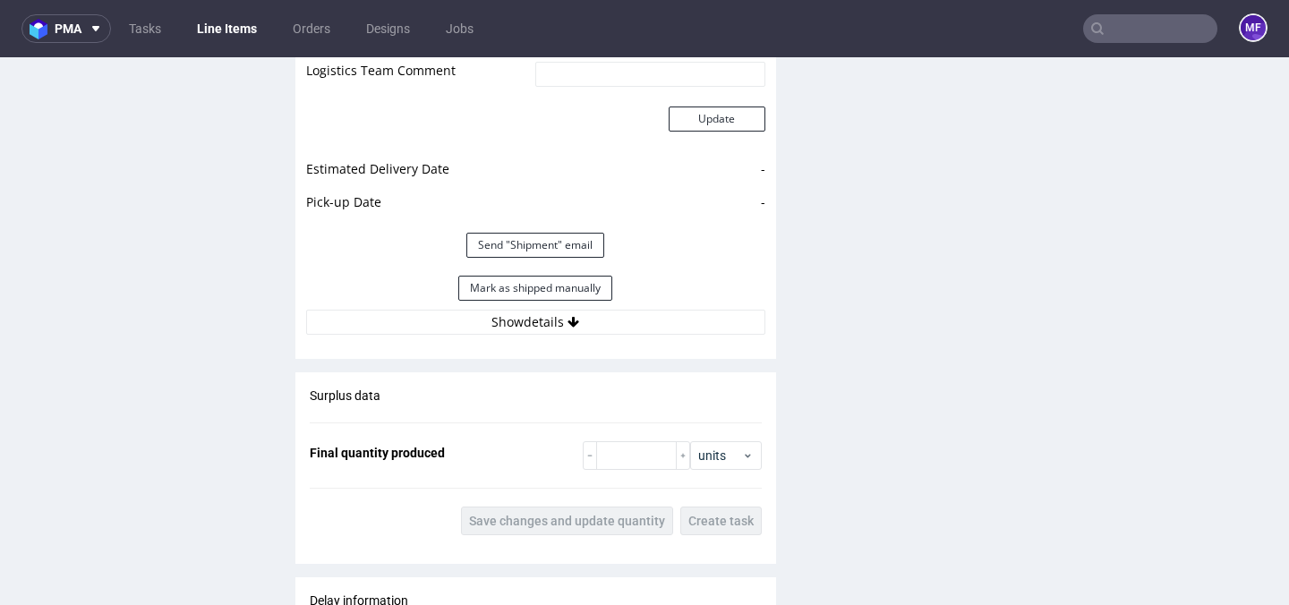
scroll to position [1812, 0]
click at [613, 324] on button "Show details" at bounding box center [535, 319] width 459 height 25
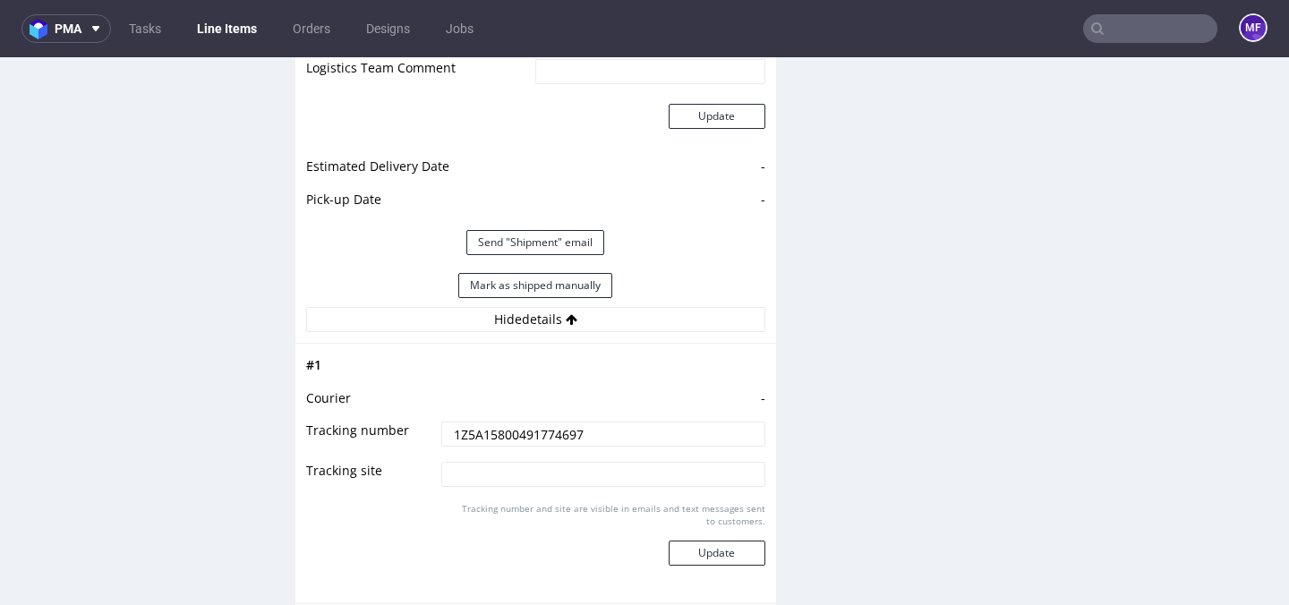
drag, startPoint x: 613, startPoint y: 324, endPoint x: 584, endPoint y: 298, distance: 39.3
click at [613, 324] on button "Hide details" at bounding box center [535, 319] width 459 height 25
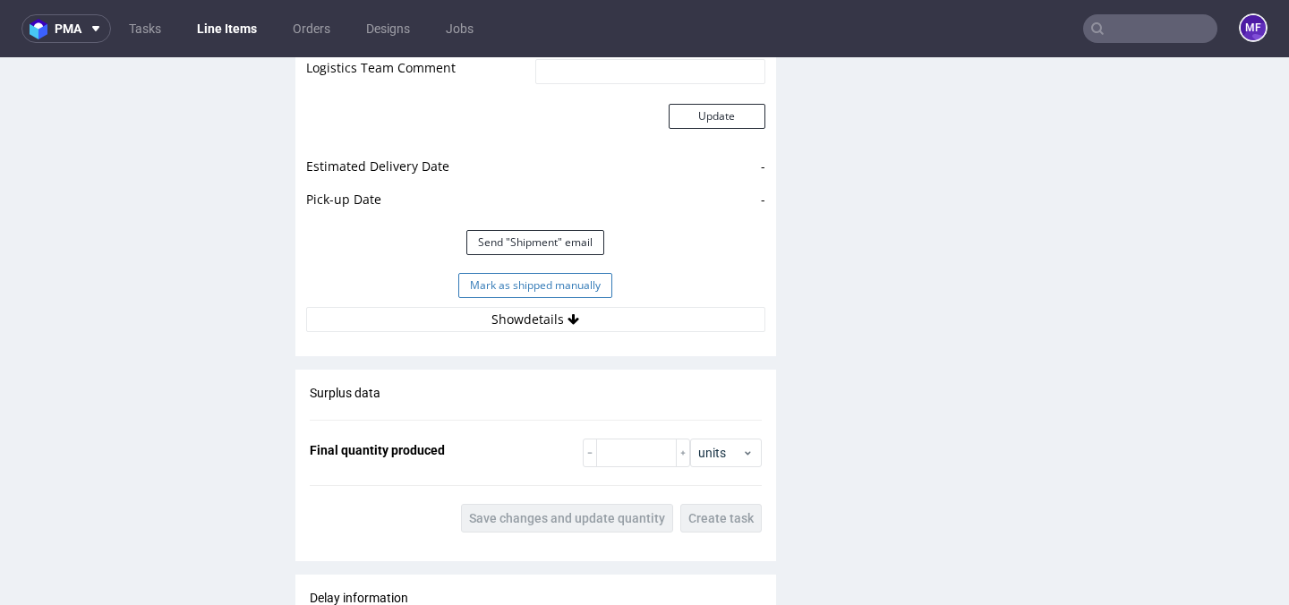
drag, startPoint x: 550, startPoint y: 284, endPoint x: 567, endPoint y: 292, distance: 18.8
click at [550, 285] on button "Mark as shipped manually" at bounding box center [535, 285] width 154 height 25
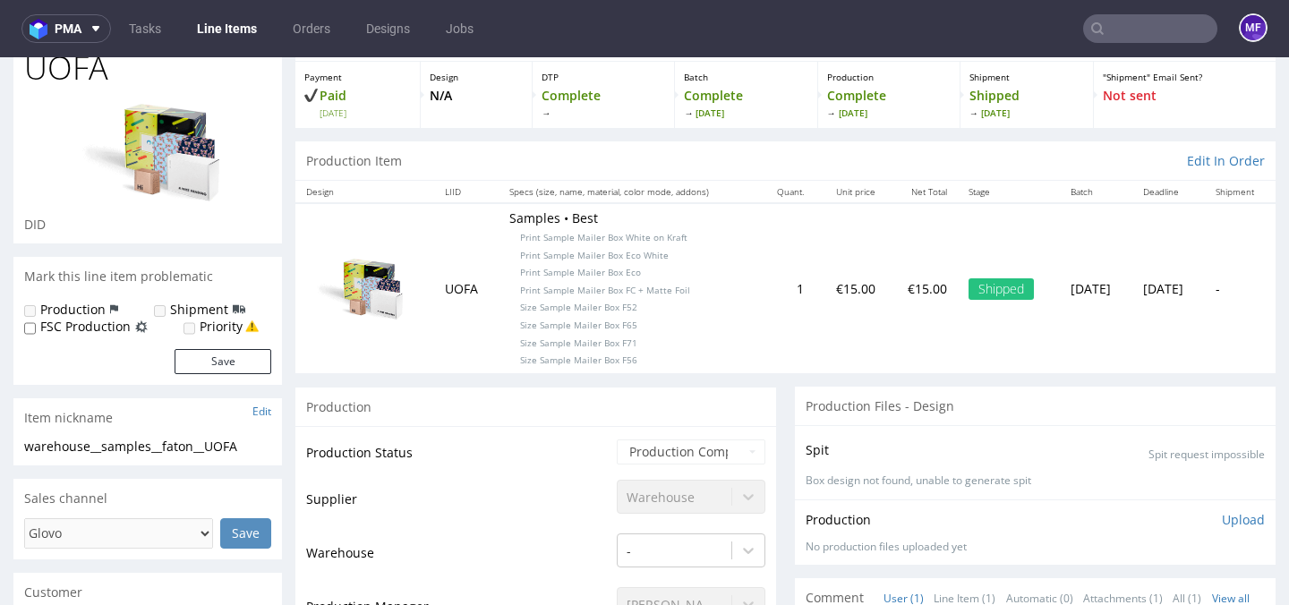
scroll to position [95, 0]
click at [767, 304] on td "1" at bounding box center [786, 285] width 56 height 169
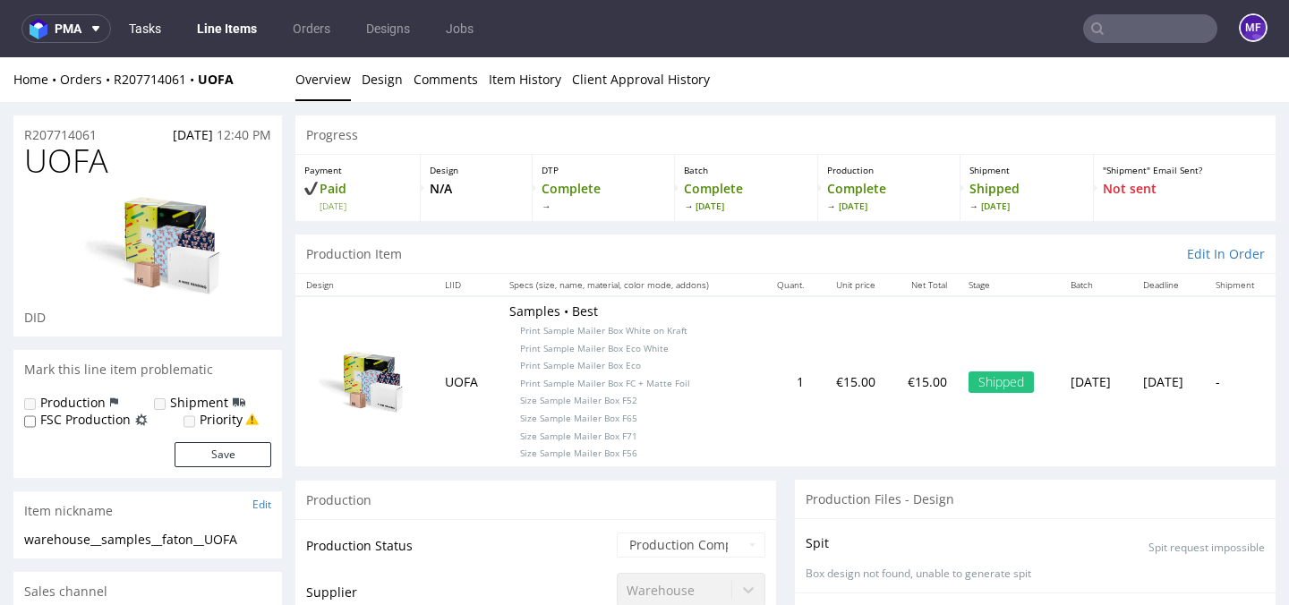
click at [160, 29] on link "Tasks" at bounding box center [145, 28] width 54 height 29
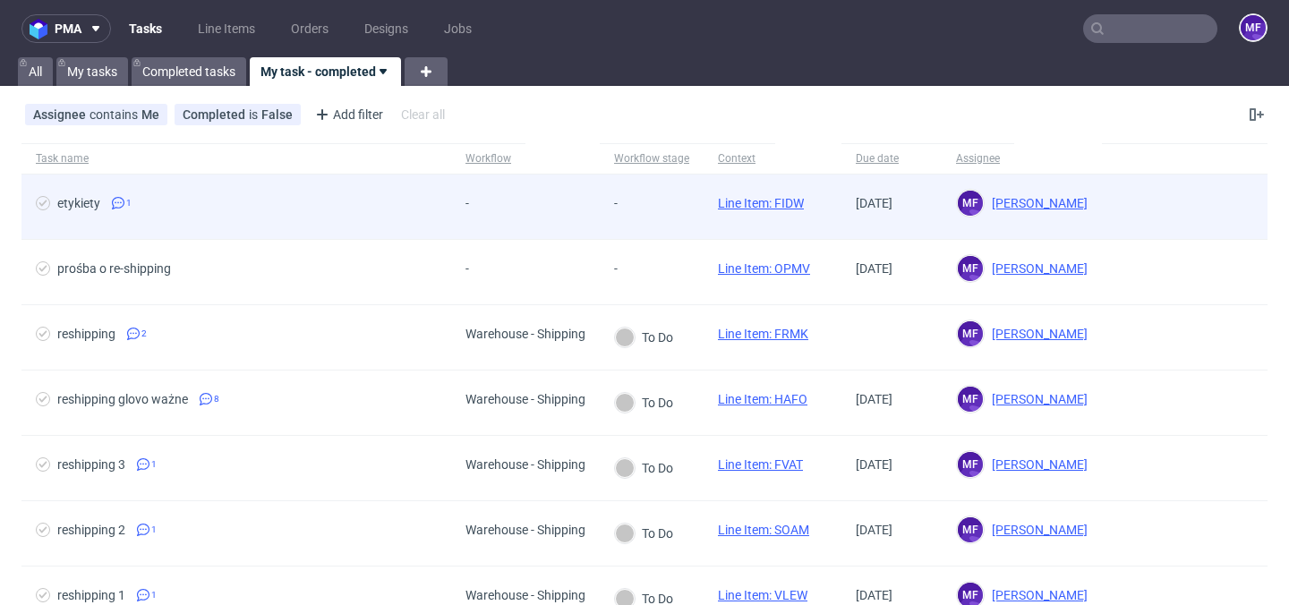
click at [354, 218] on div "etykiety 1" at bounding box center [236, 207] width 430 height 64
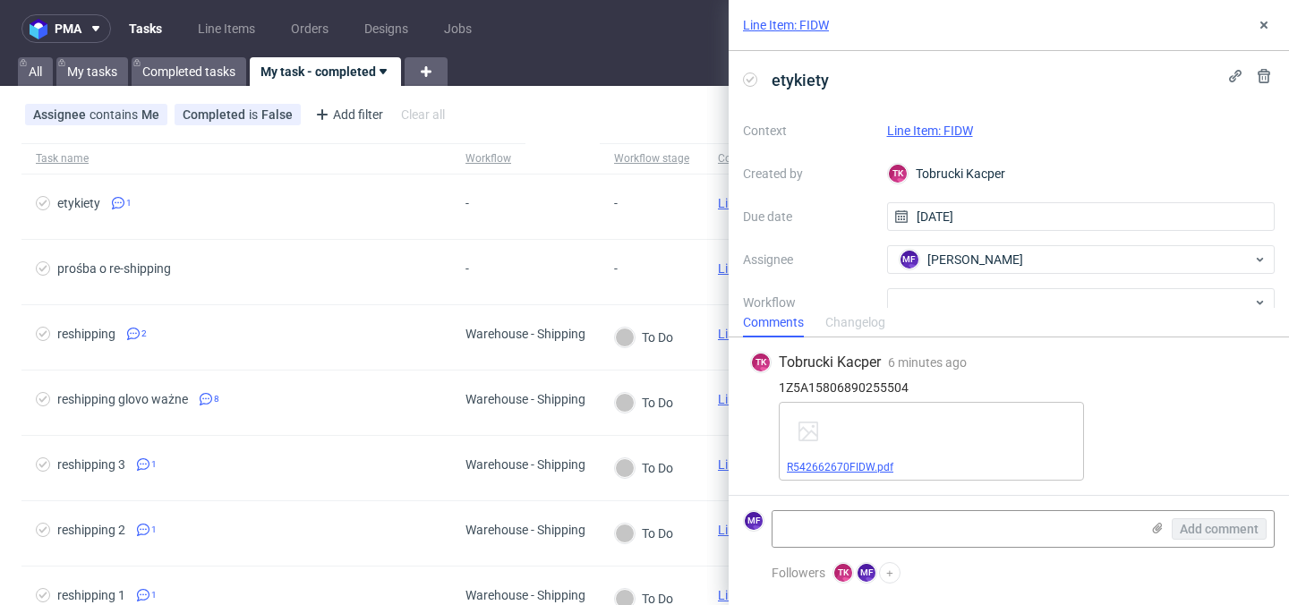
click at [846, 464] on link "R542662670FIDW.pdf" at bounding box center [840, 467] width 107 height 13
click at [921, 296] on div at bounding box center [1081, 302] width 388 height 29
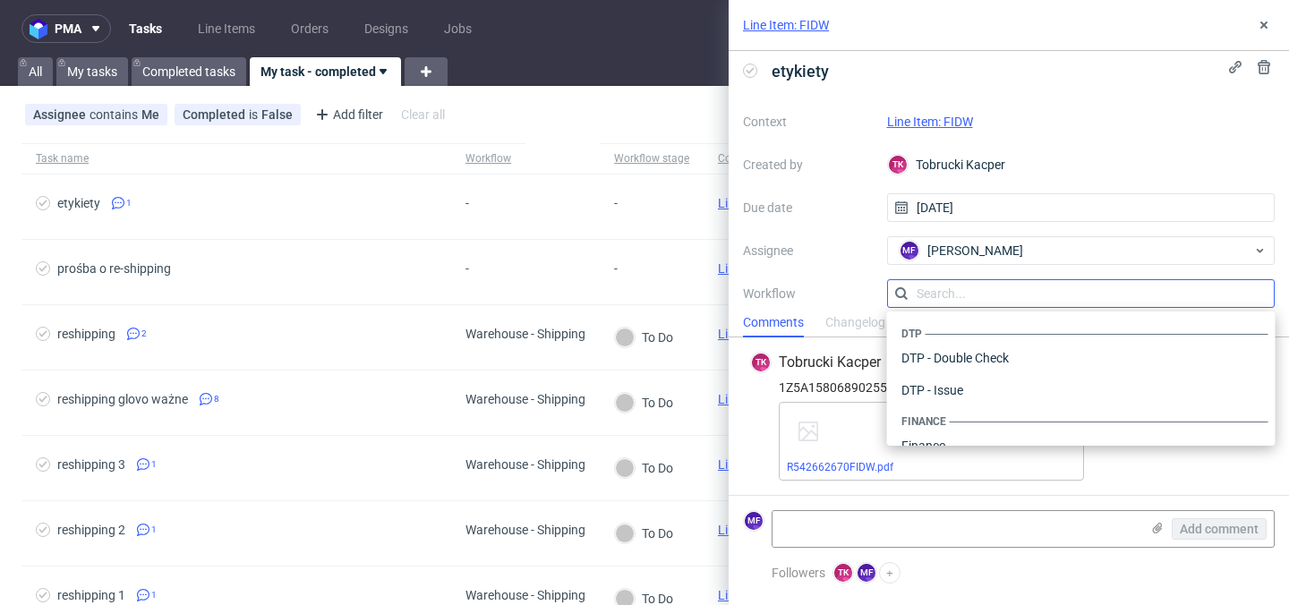
scroll to position [1101, 0]
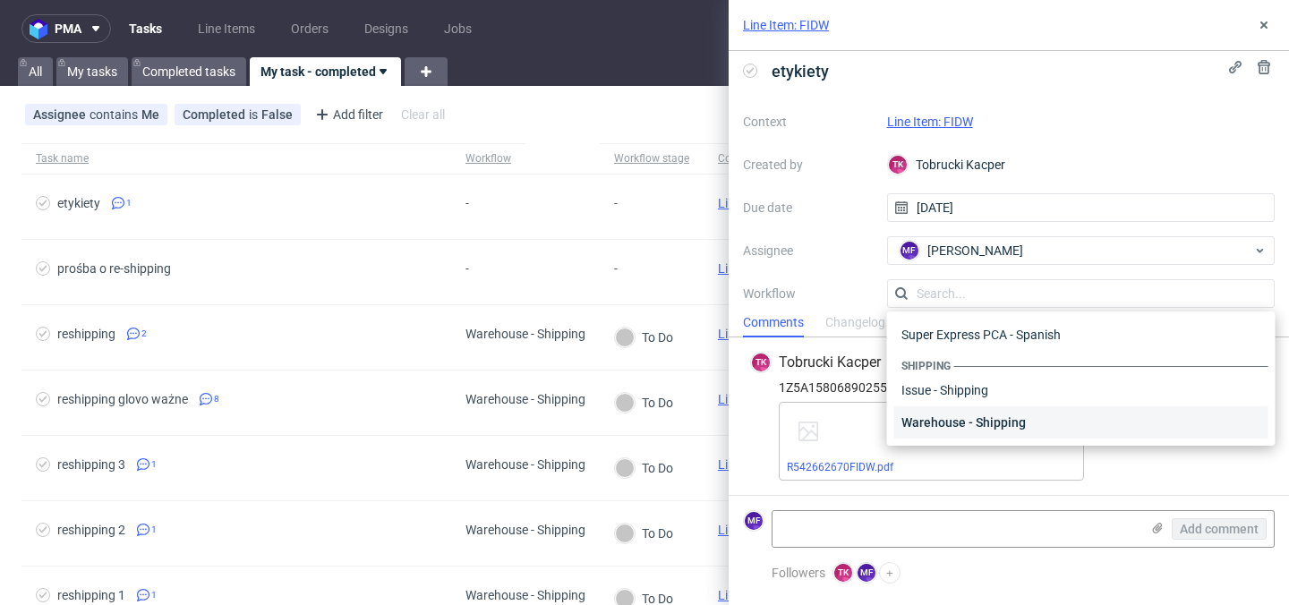
drag, startPoint x: 934, startPoint y: 411, endPoint x: 934, endPoint y: 402, distance: 9.0
click at [934, 411] on div "Warehouse - Shipping" at bounding box center [1081, 422] width 374 height 32
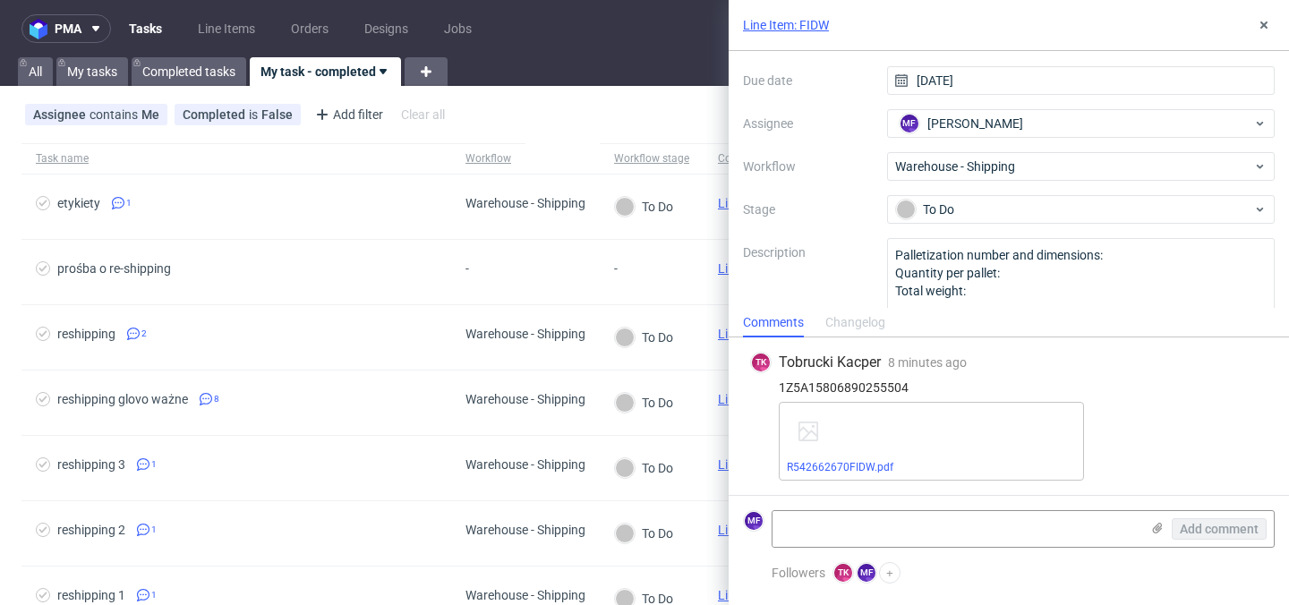
scroll to position [138, 0]
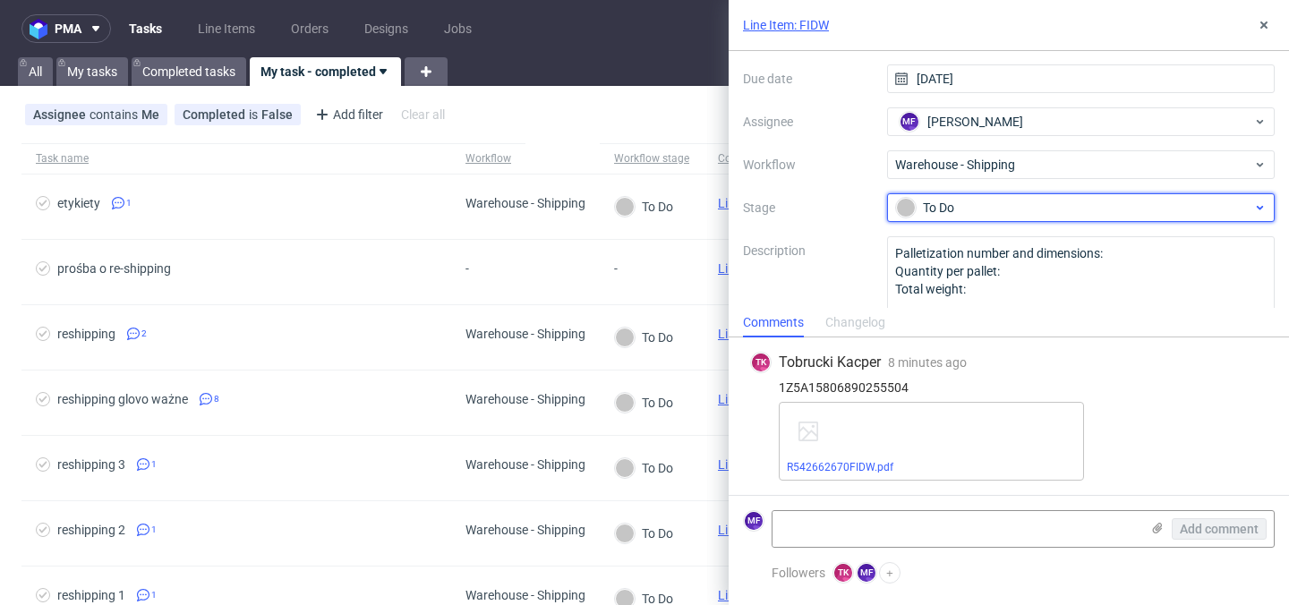
click at [942, 210] on div "To Do" at bounding box center [1074, 208] width 356 height 20
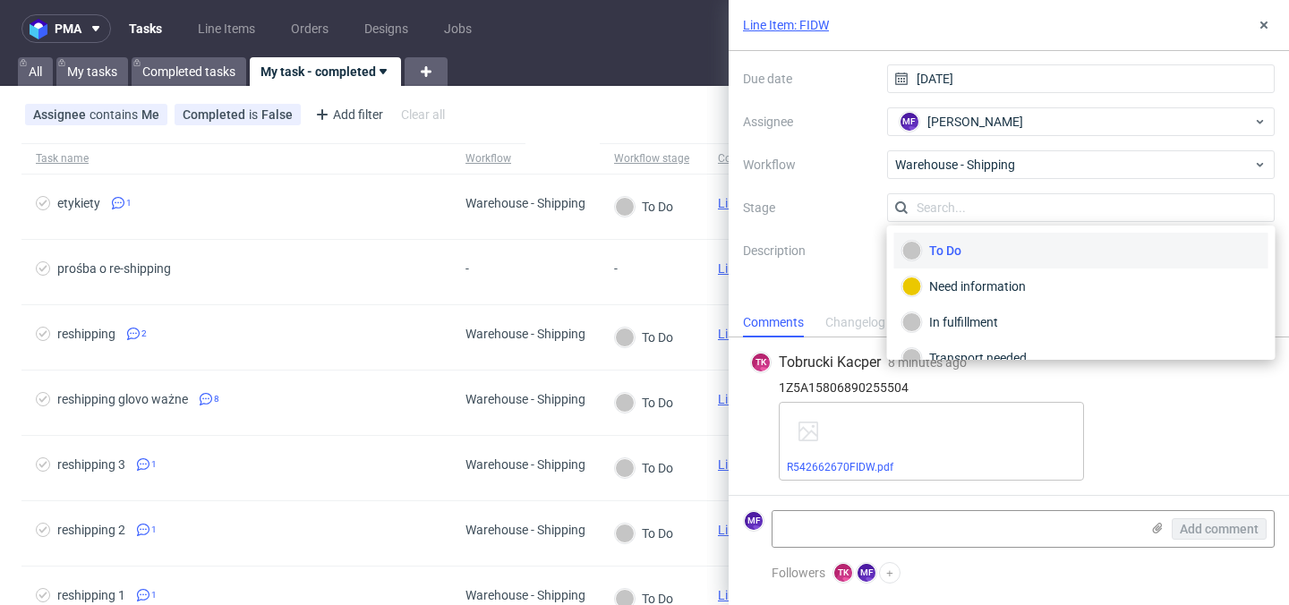
scroll to position [95, 0]
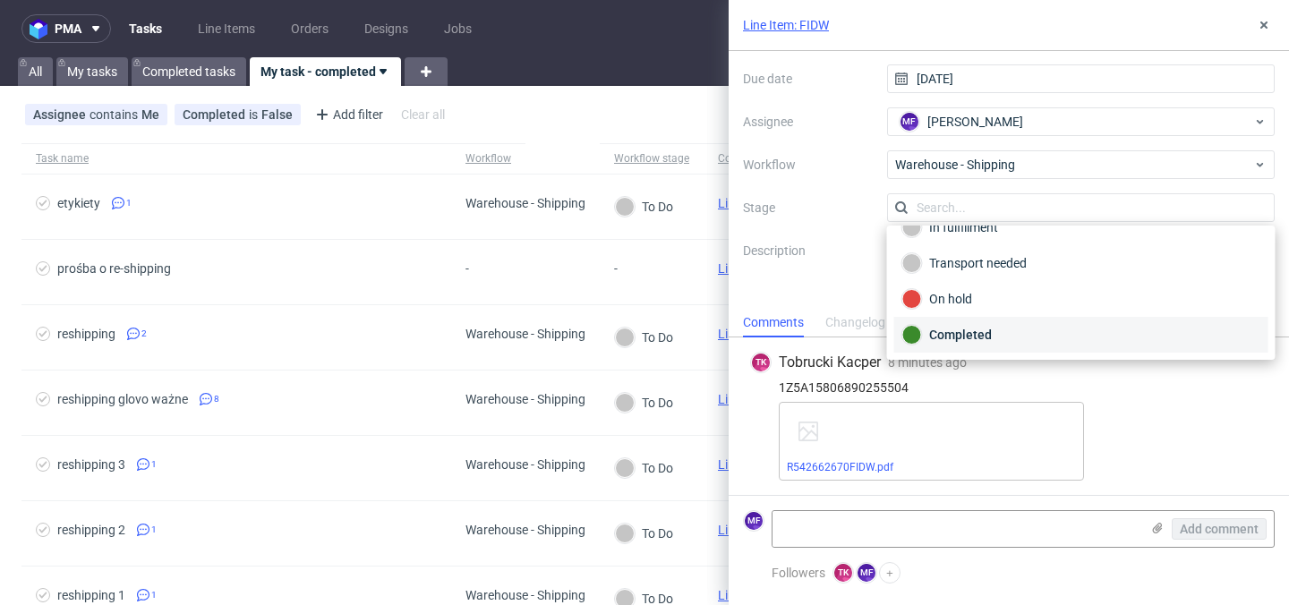
click at [941, 321] on div "Completed" at bounding box center [1081, 335] width 374 height 36
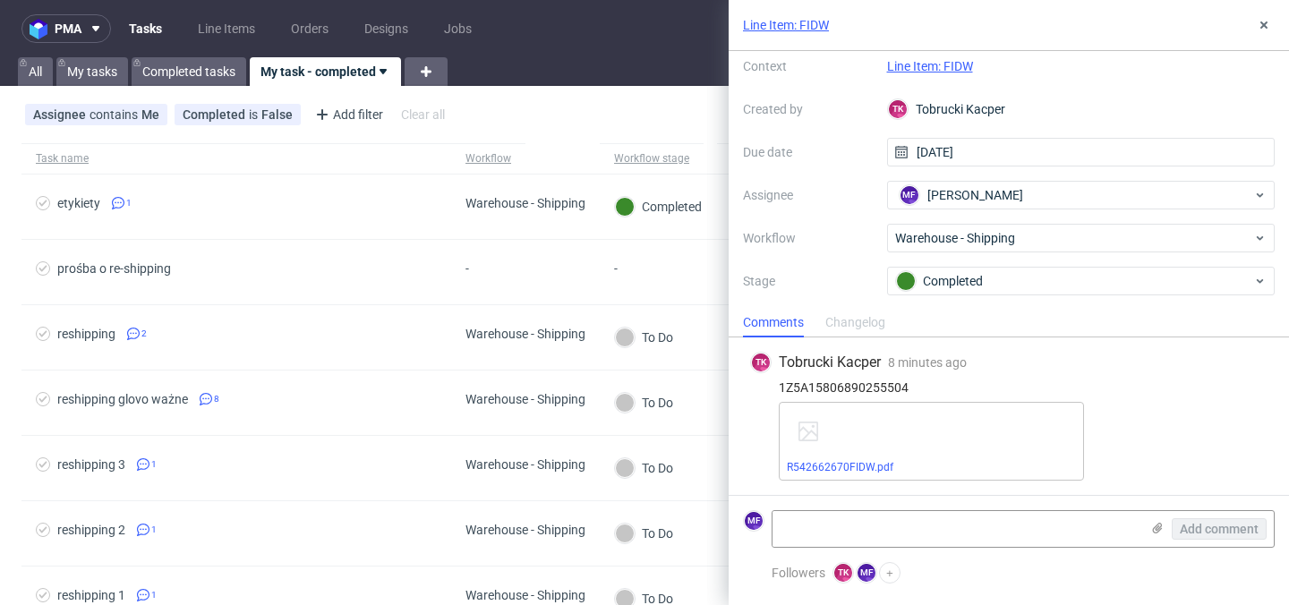
scroll to position [0, 0]
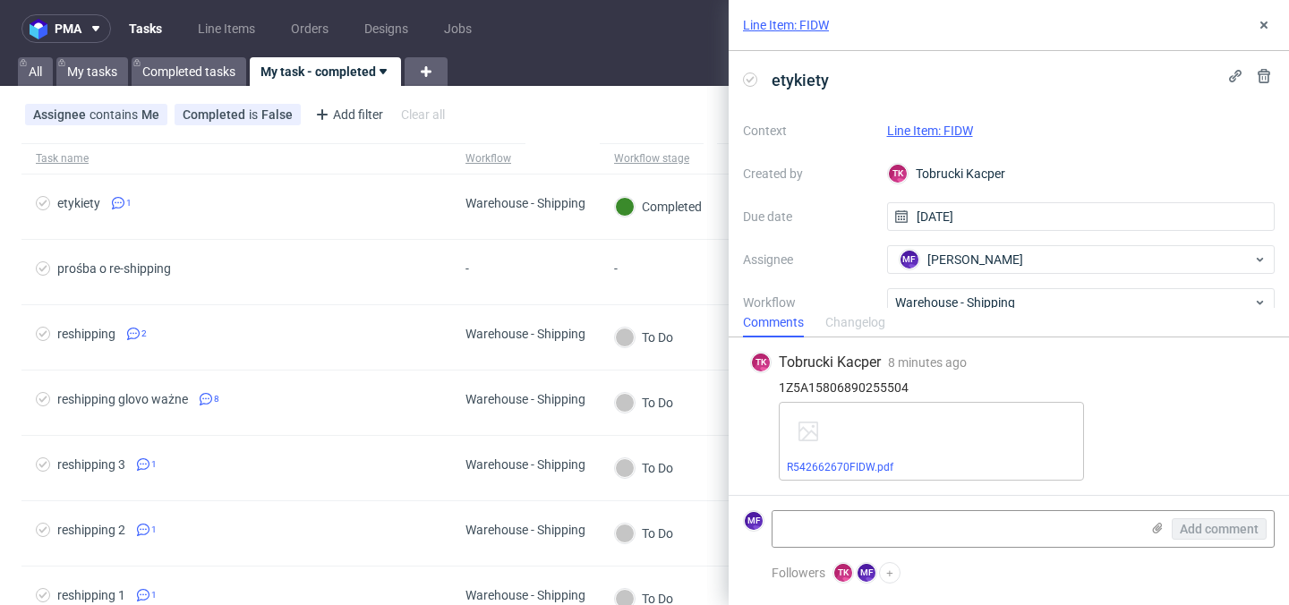
click at [799, 28] on link "Line Item: FIDW" at bounding box center [786, 25] width 86 height 18
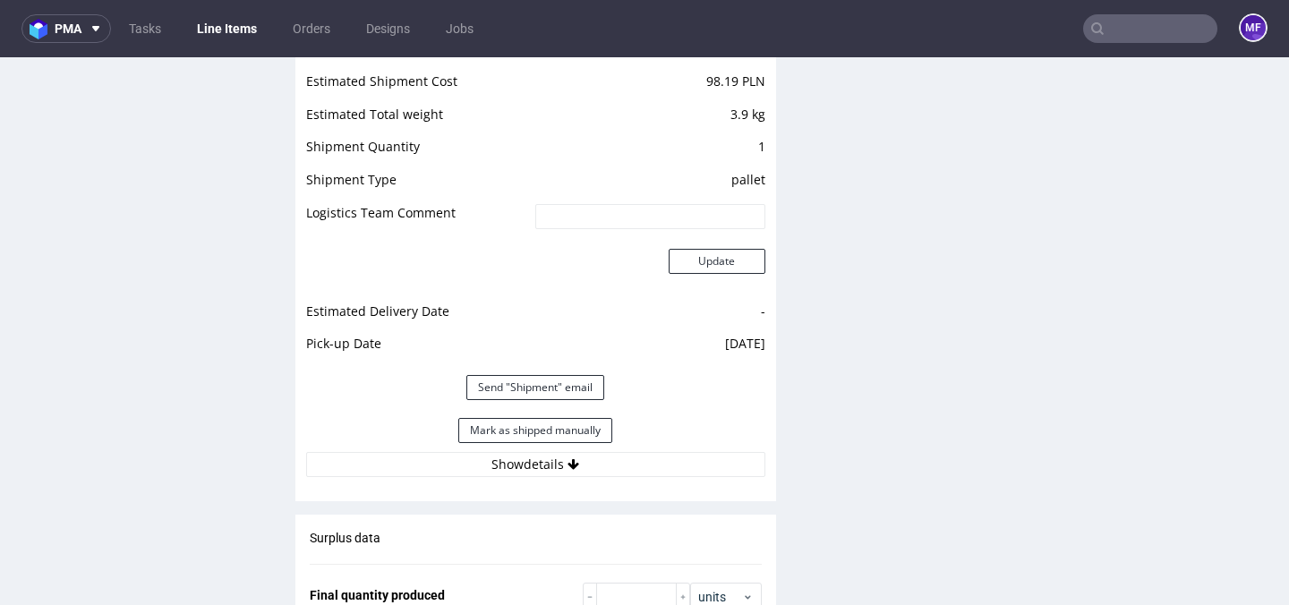
scroll to position [1878, 0]
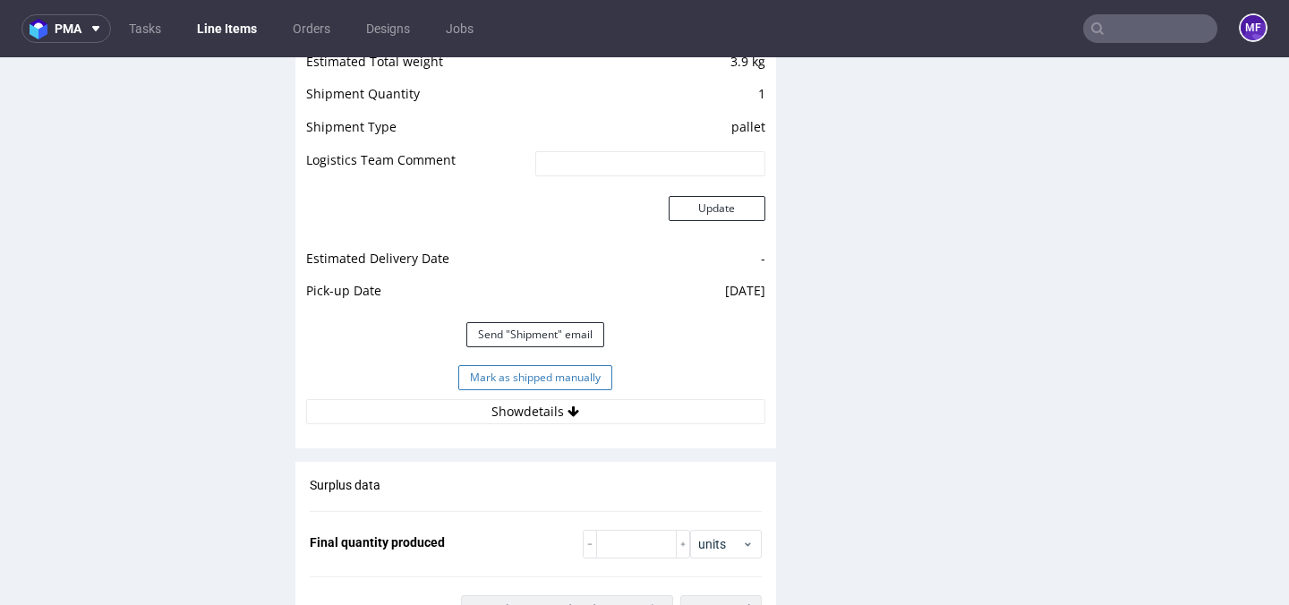
click at [549, 385] on button "Mark as shipped manually" at bounding box center [535, 377] width 154 height 25
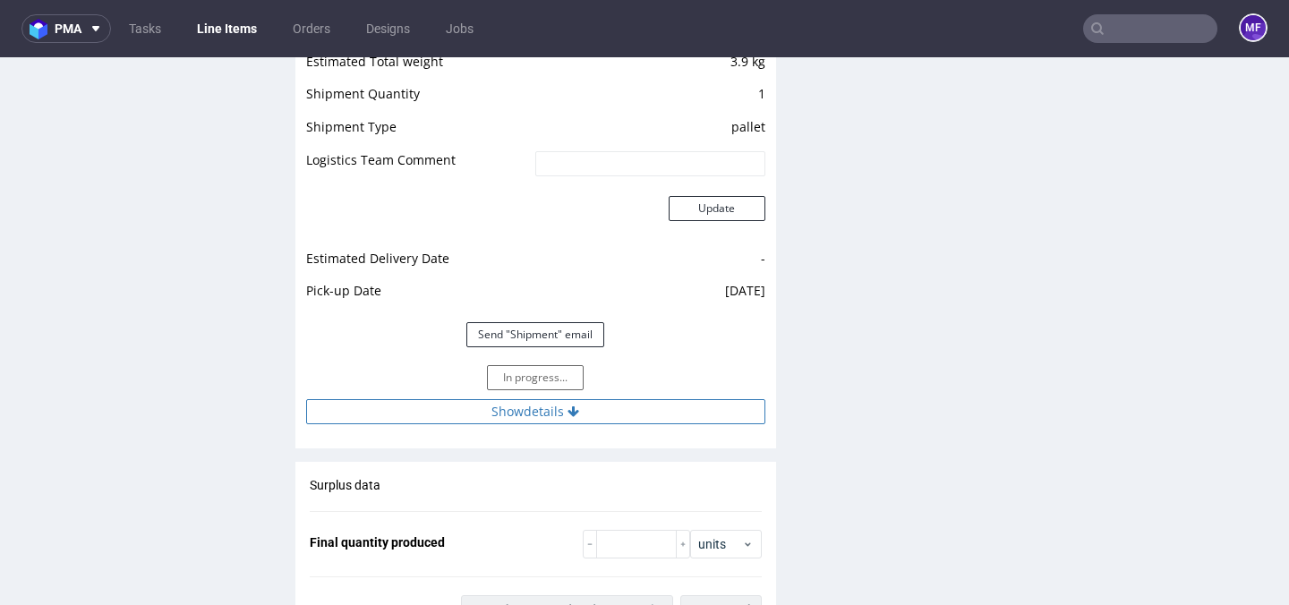
click at [590, 415] on button "Show details" at bounding box center [535, 411] width 459 height 25
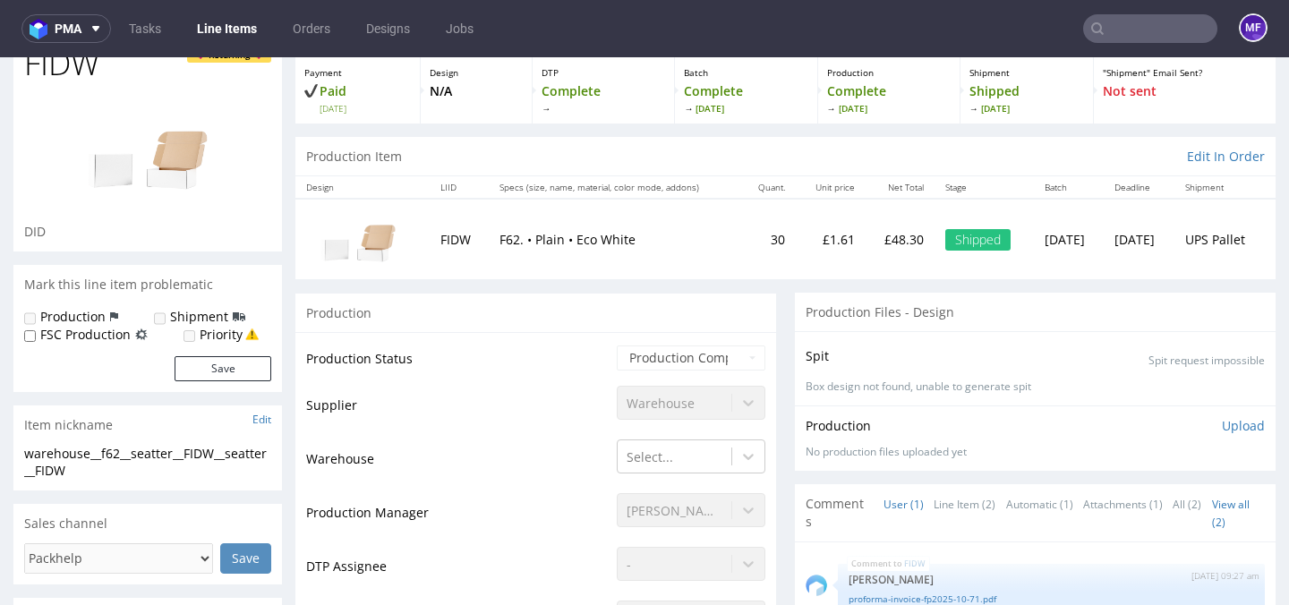
scroll to position [0, 0]
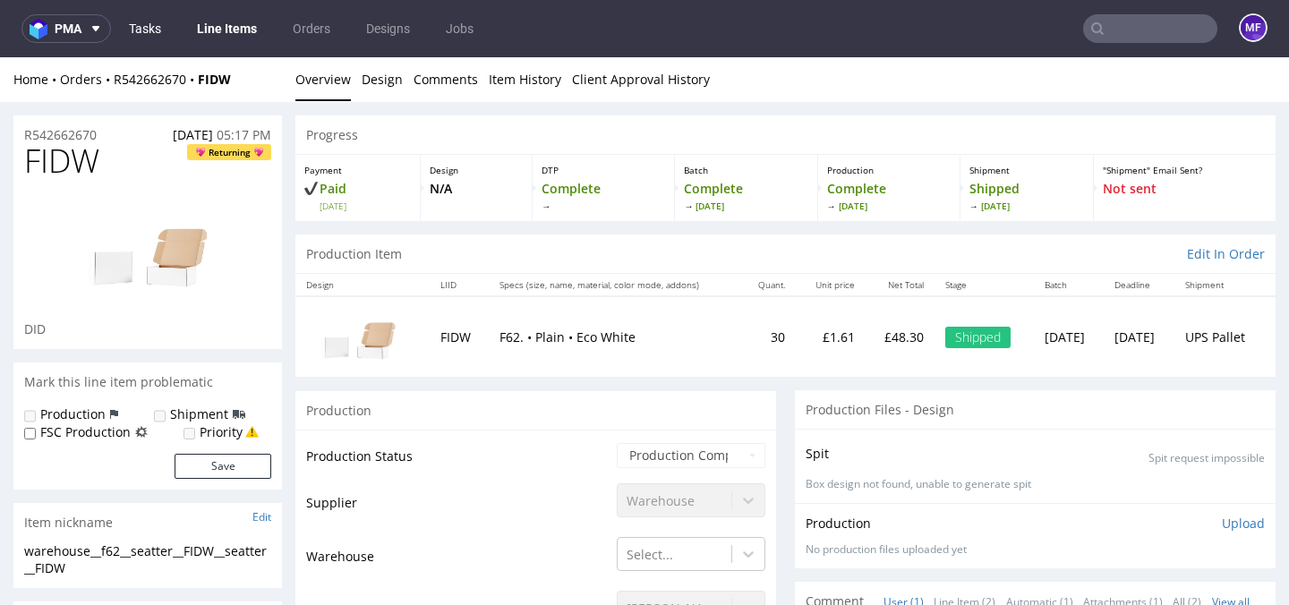
click at [154, 27] on link "Tasks" at bounding box center [145, 28] width 54 height 29
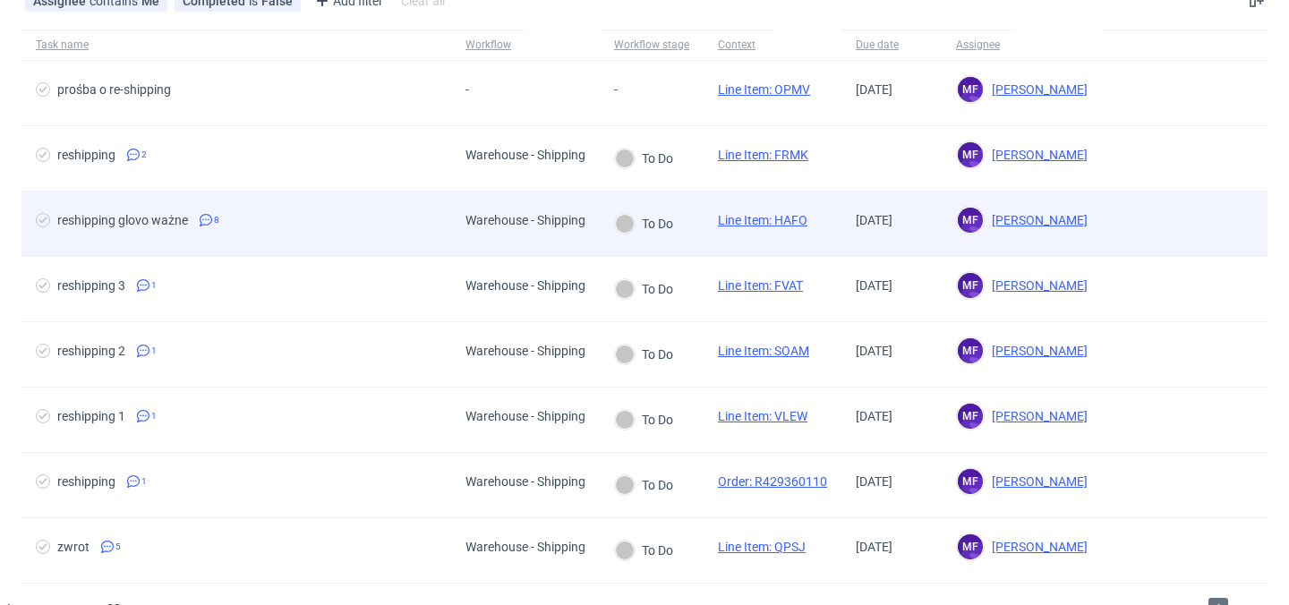
scroll to position [111, 0]
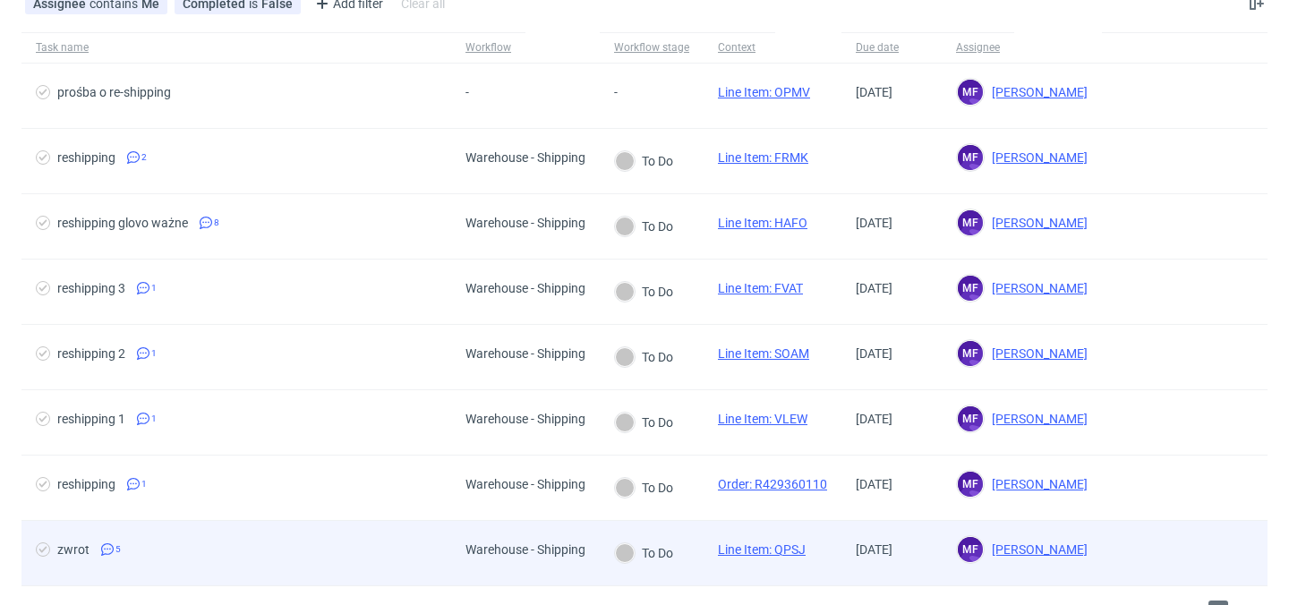
click at [508, 556] on div "Warehouse - Shipping" at bounding box center [525, 549] width 120 height 14
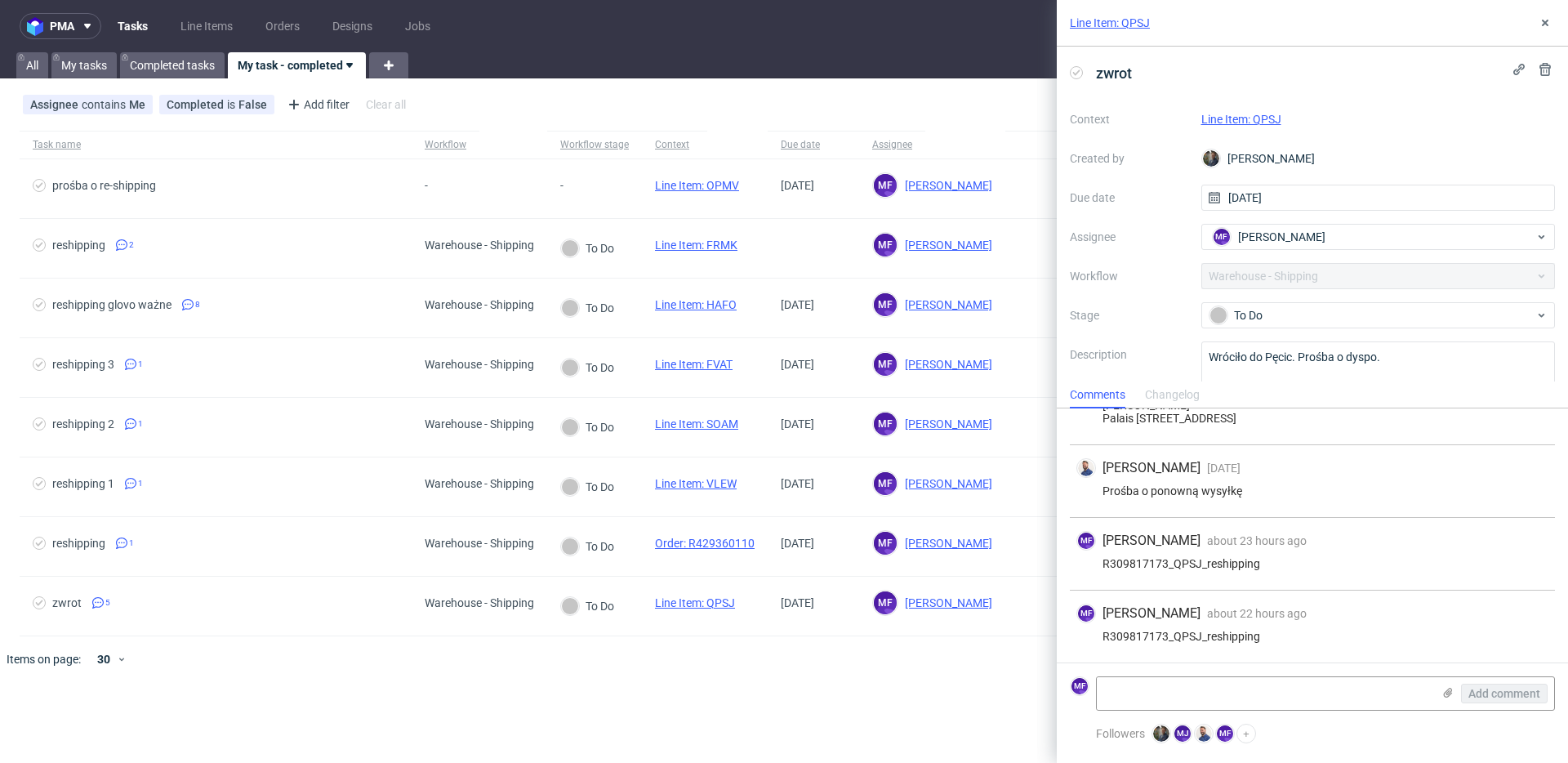
scroll to position [200, 0]
click at [1175, 21] on icon at bounding box center [1544, 23] width 13 height 13
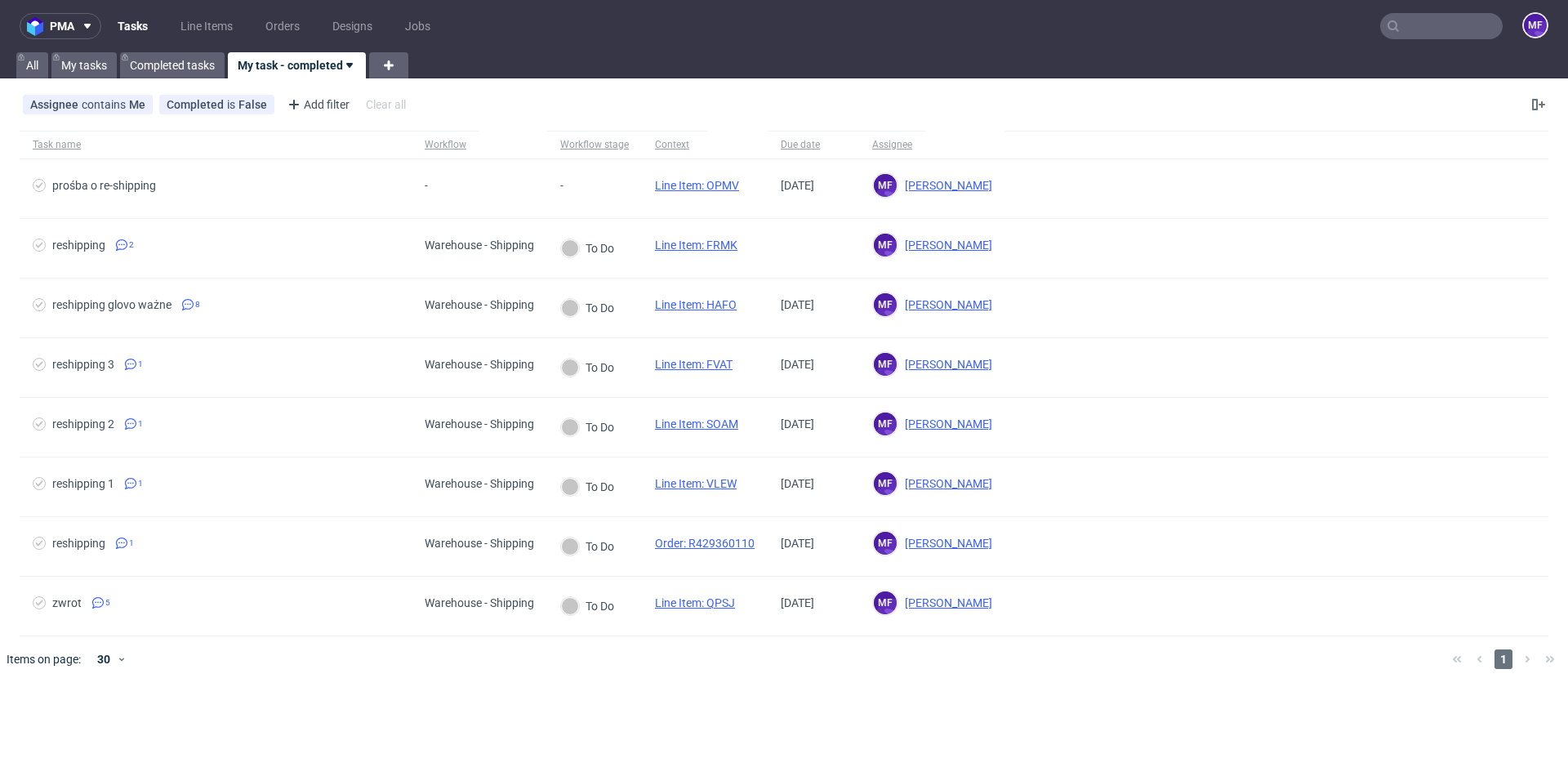
click at [1175, 26] on input "text" at bounding box center [1441, 26] width 122 height 26
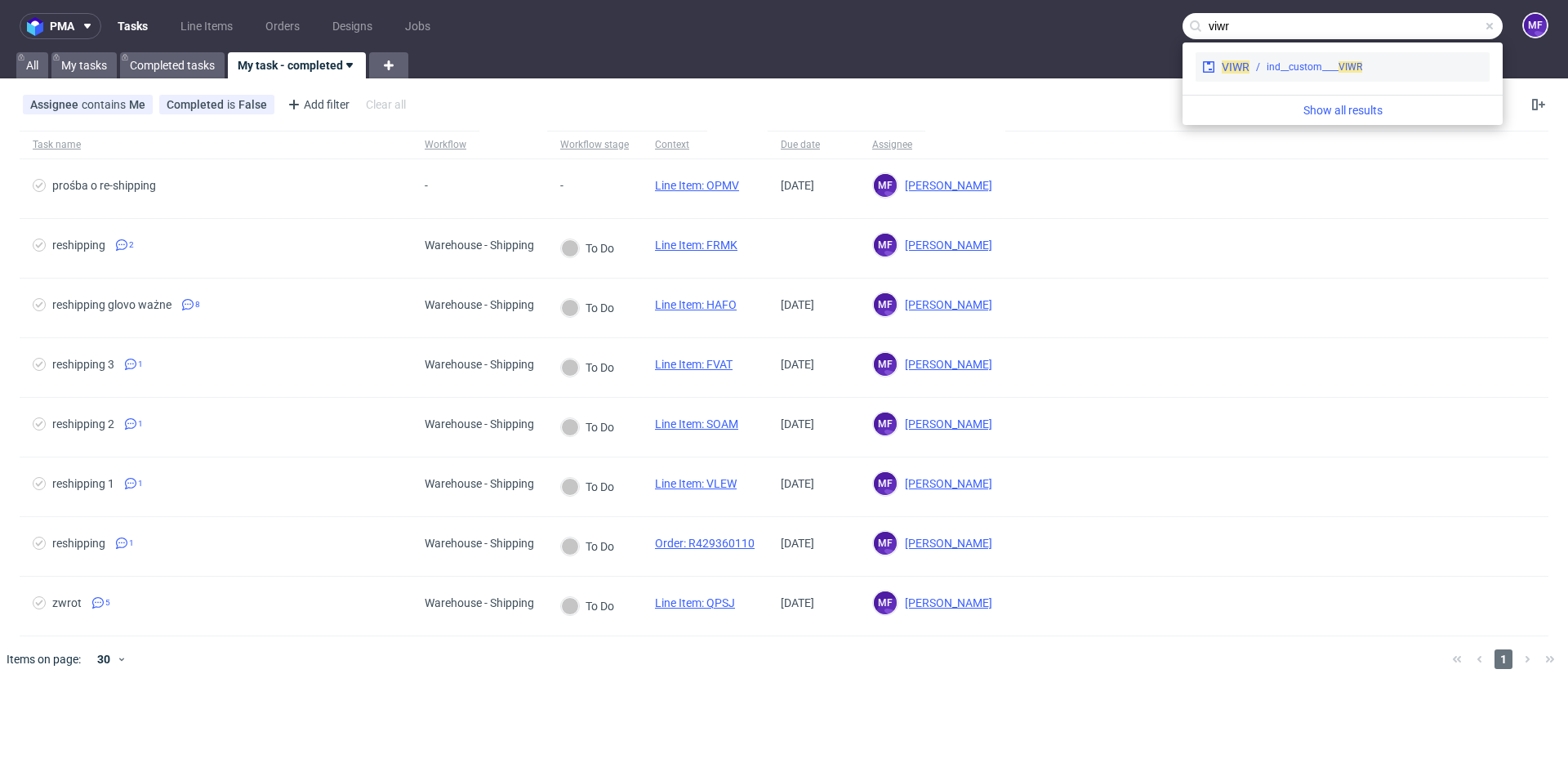
type input "viwr"
click at [1175, 68] on div "ind__custom____ VIWR" at bounding box center [1314, 67] width 96 height 15
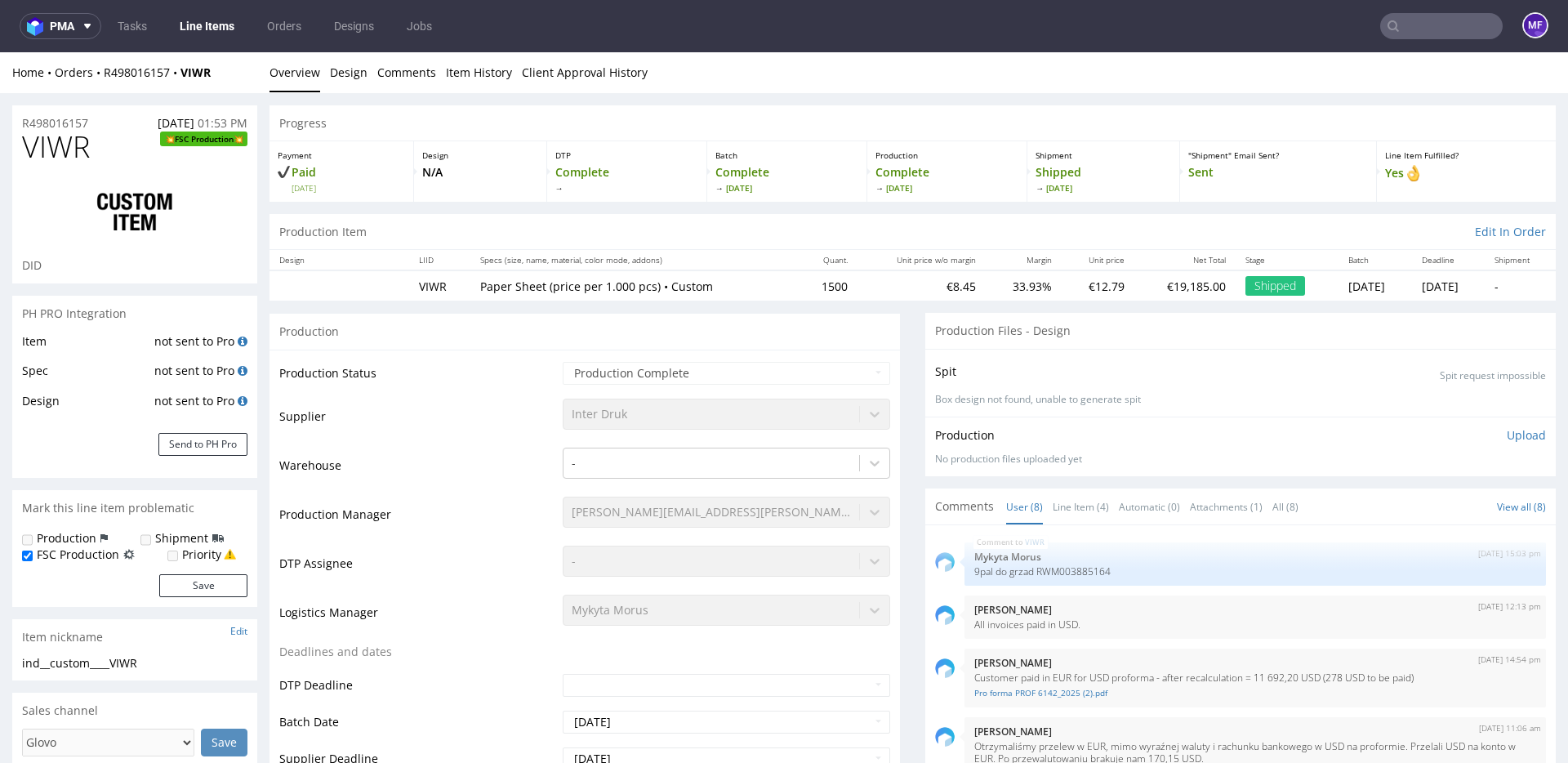
click at [1175, 20] on input "text" at bounding box center [1441, 26] width 122 height 26
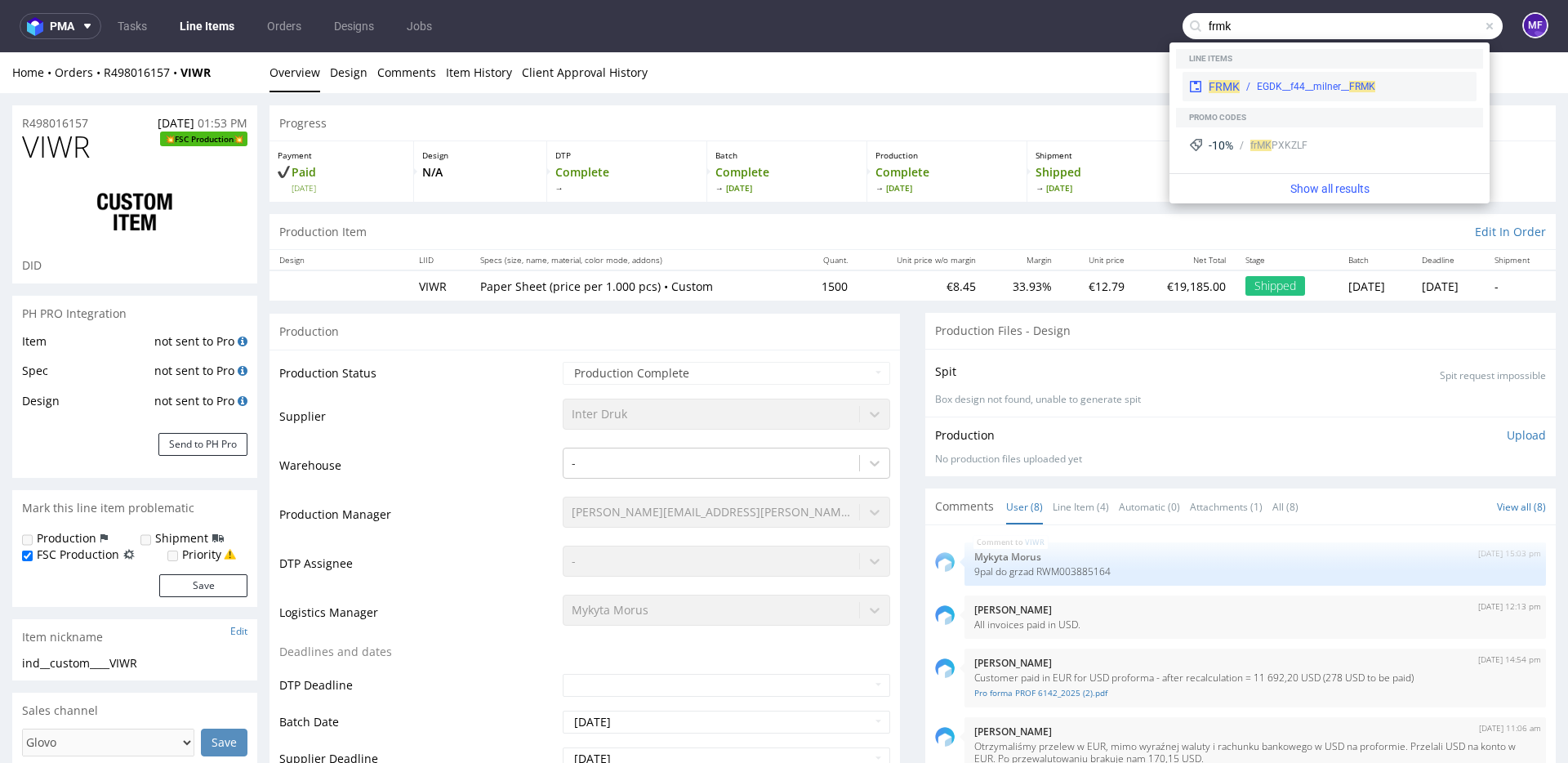
type input "frmk"
click at [1175, 81] on div "EGDK__f44__milner__ FRMK" at bounding box center [1316, 87] width 119 height 15
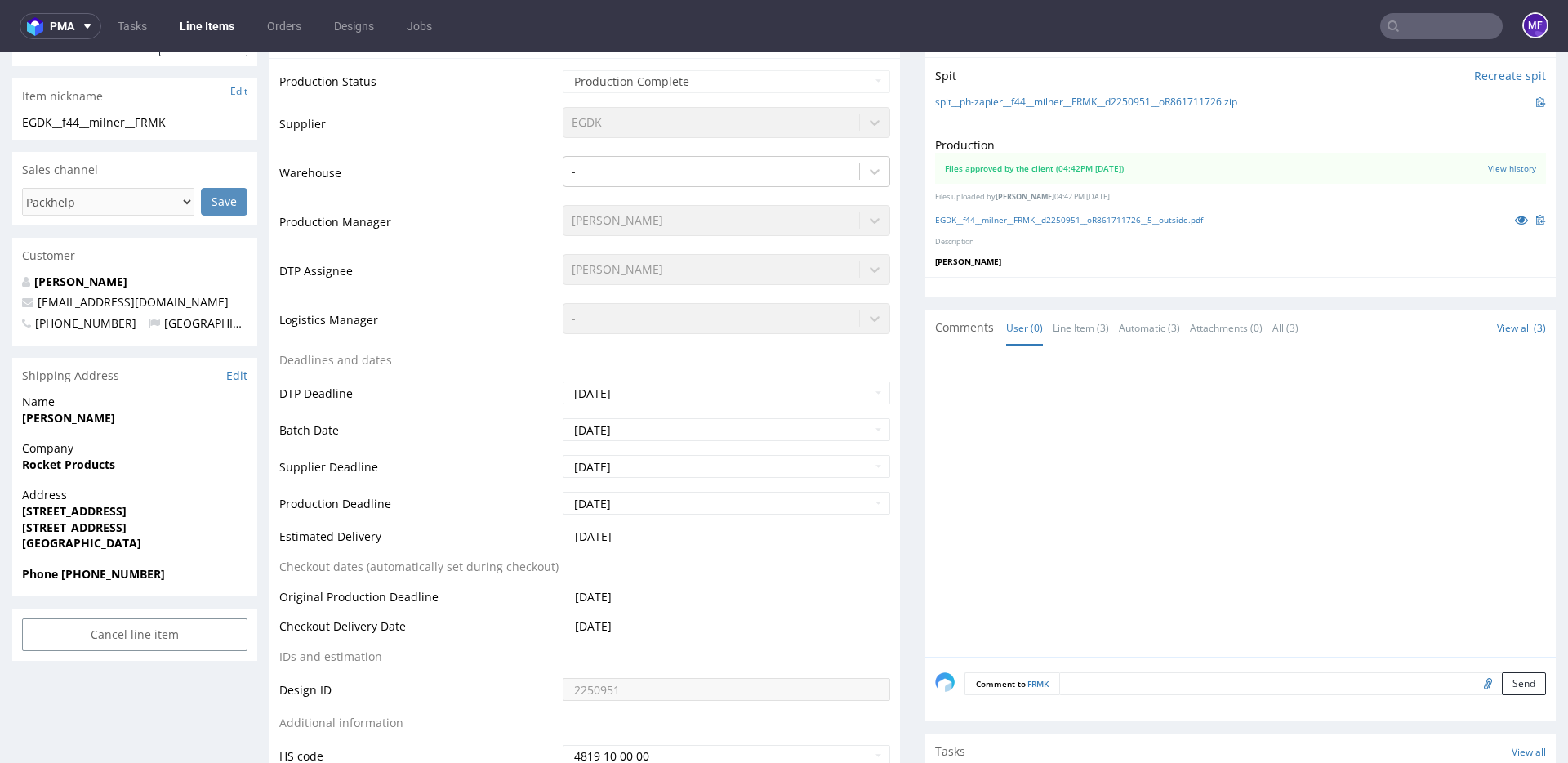
scroll to position [418, 0]
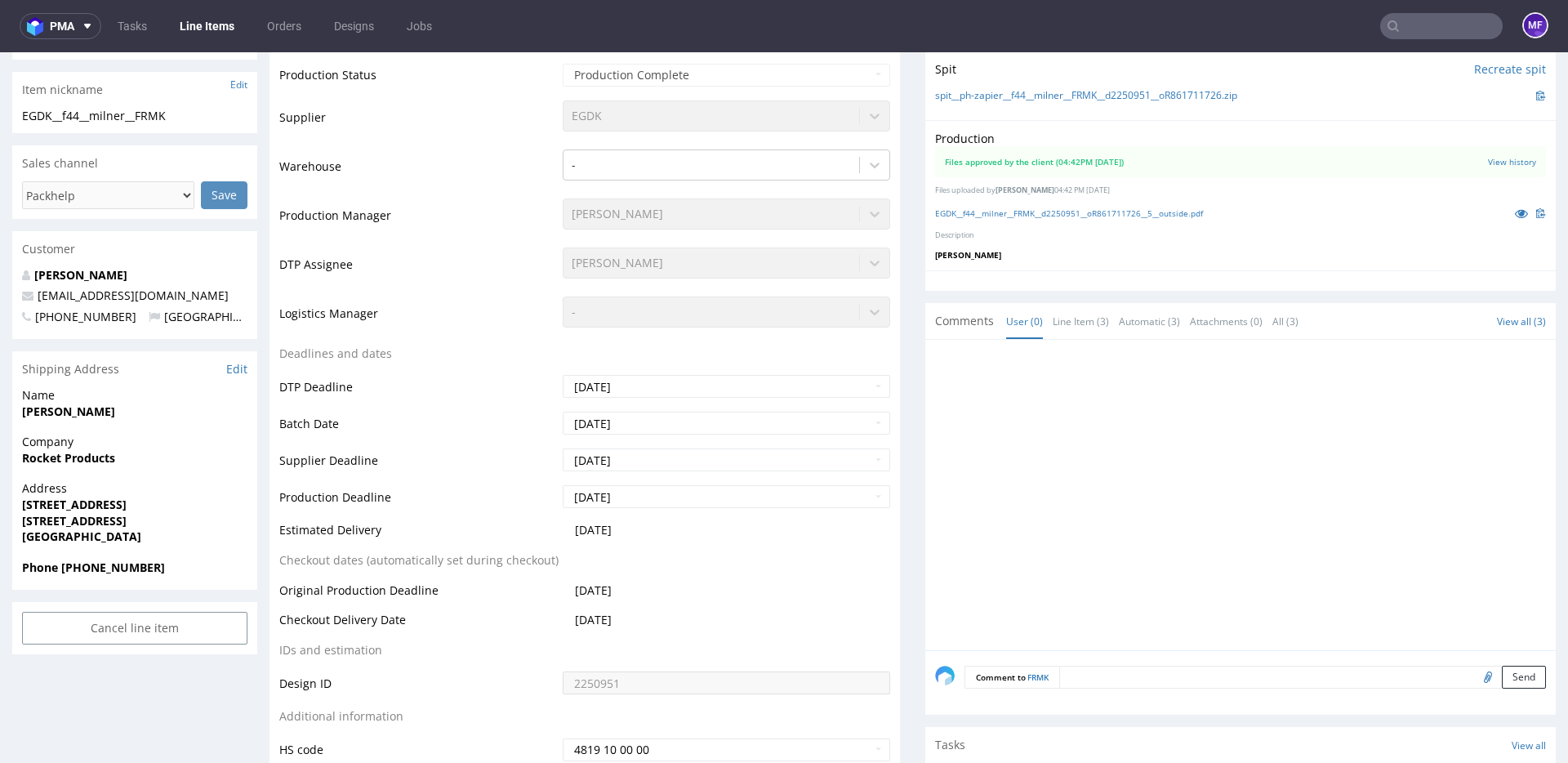
click at [194, 27] on link "Line Items" at bounding box center [206, 26] width 74 height 26
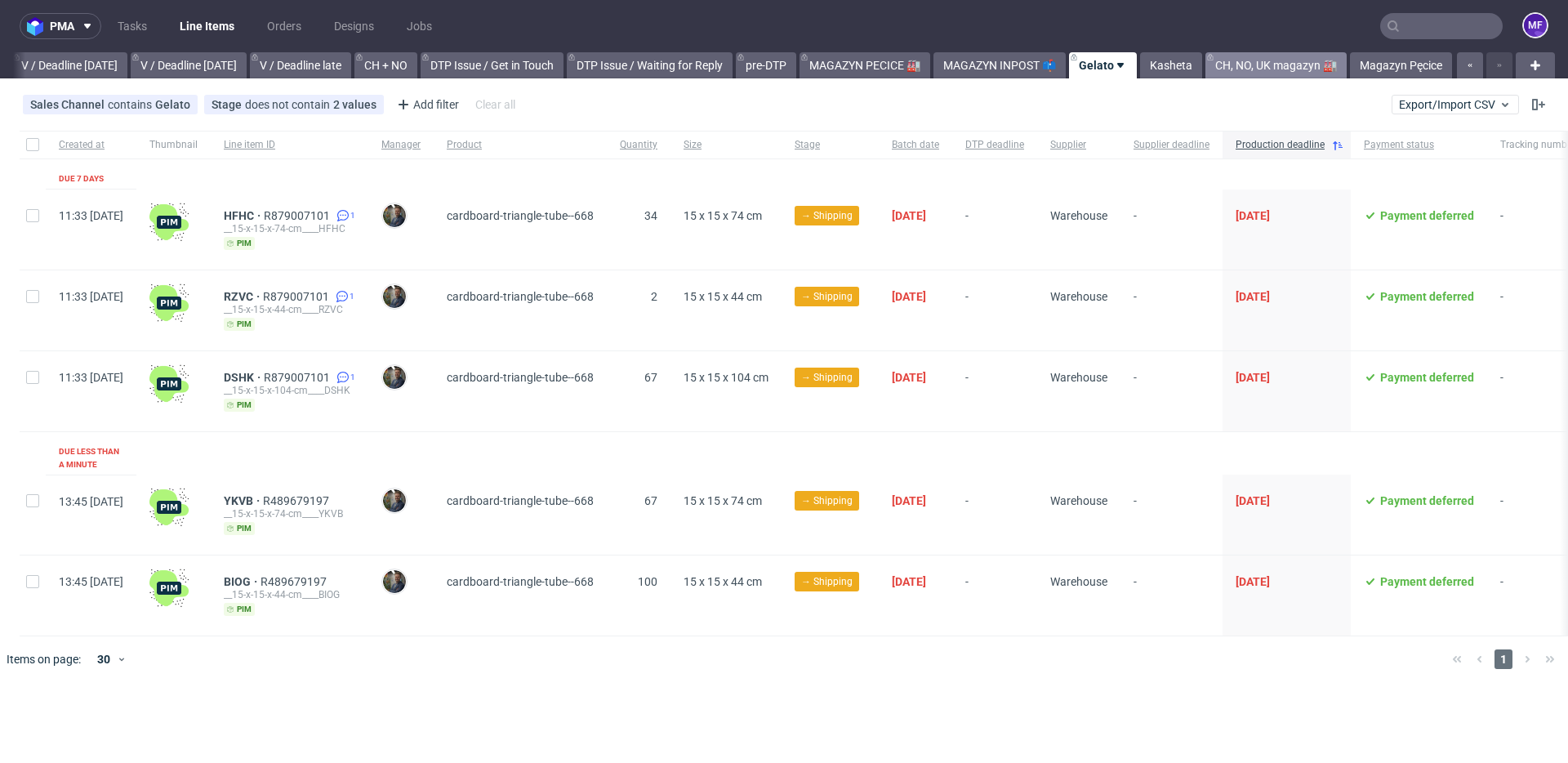
click at [1175, 69] on link "CH, NO, UK magazyn 🏭" at bounding box center [1275, 65] width 141 height 26
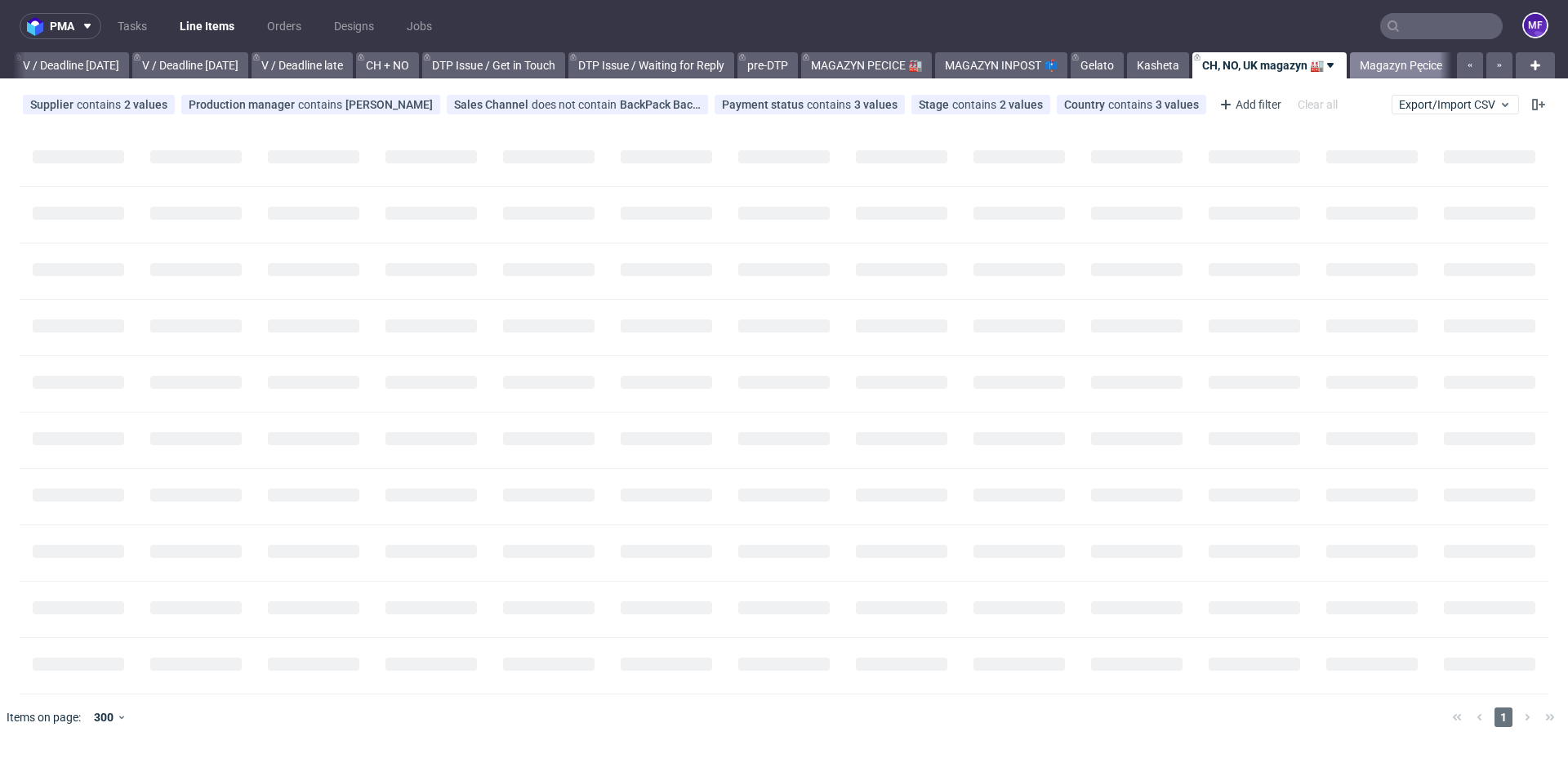
scroll to position [0, 2051]
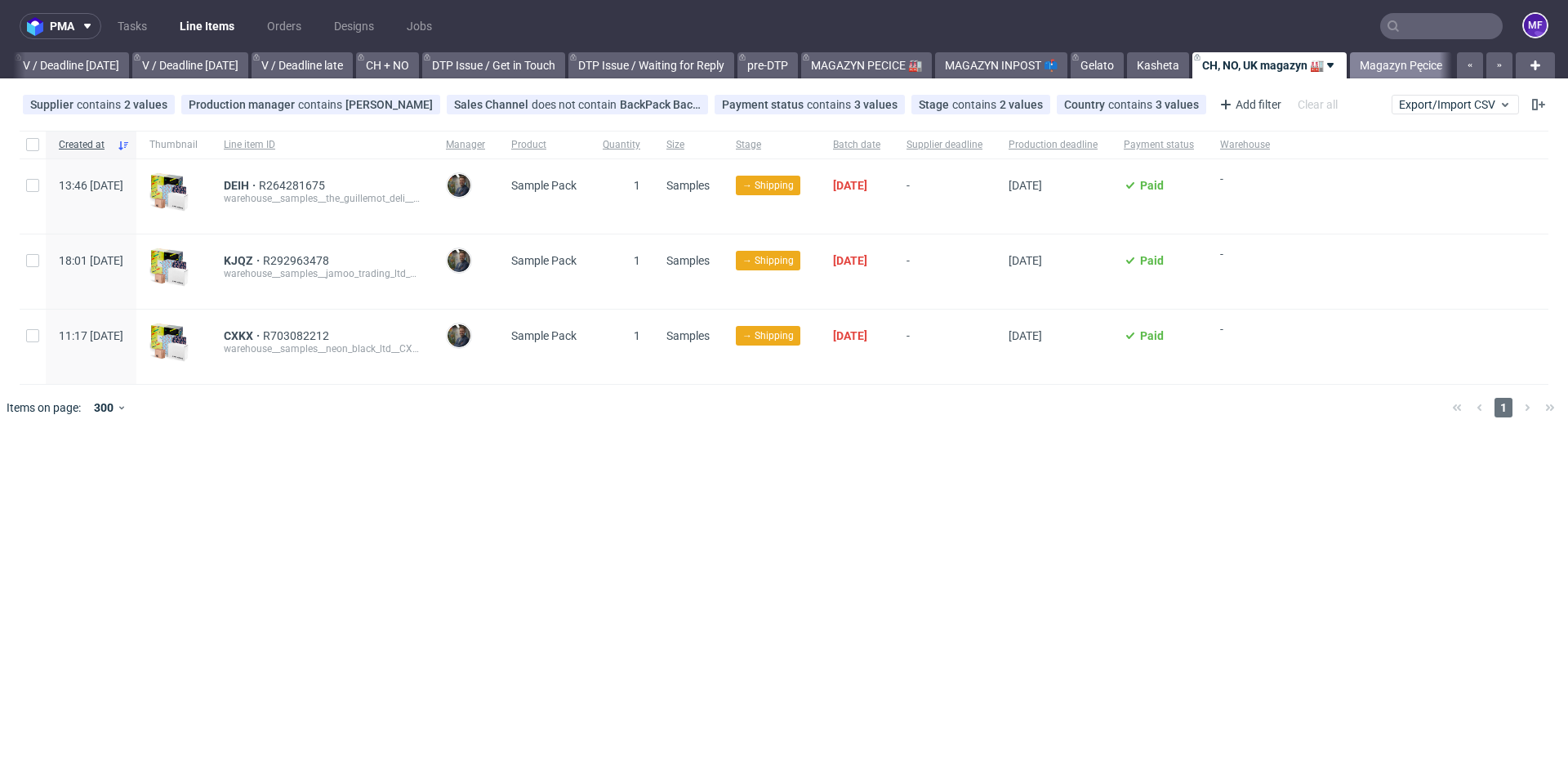
click at [1175, 65] on link "Magazyn Pęcice" at bounding box center [1401, 65] width 102 height 26
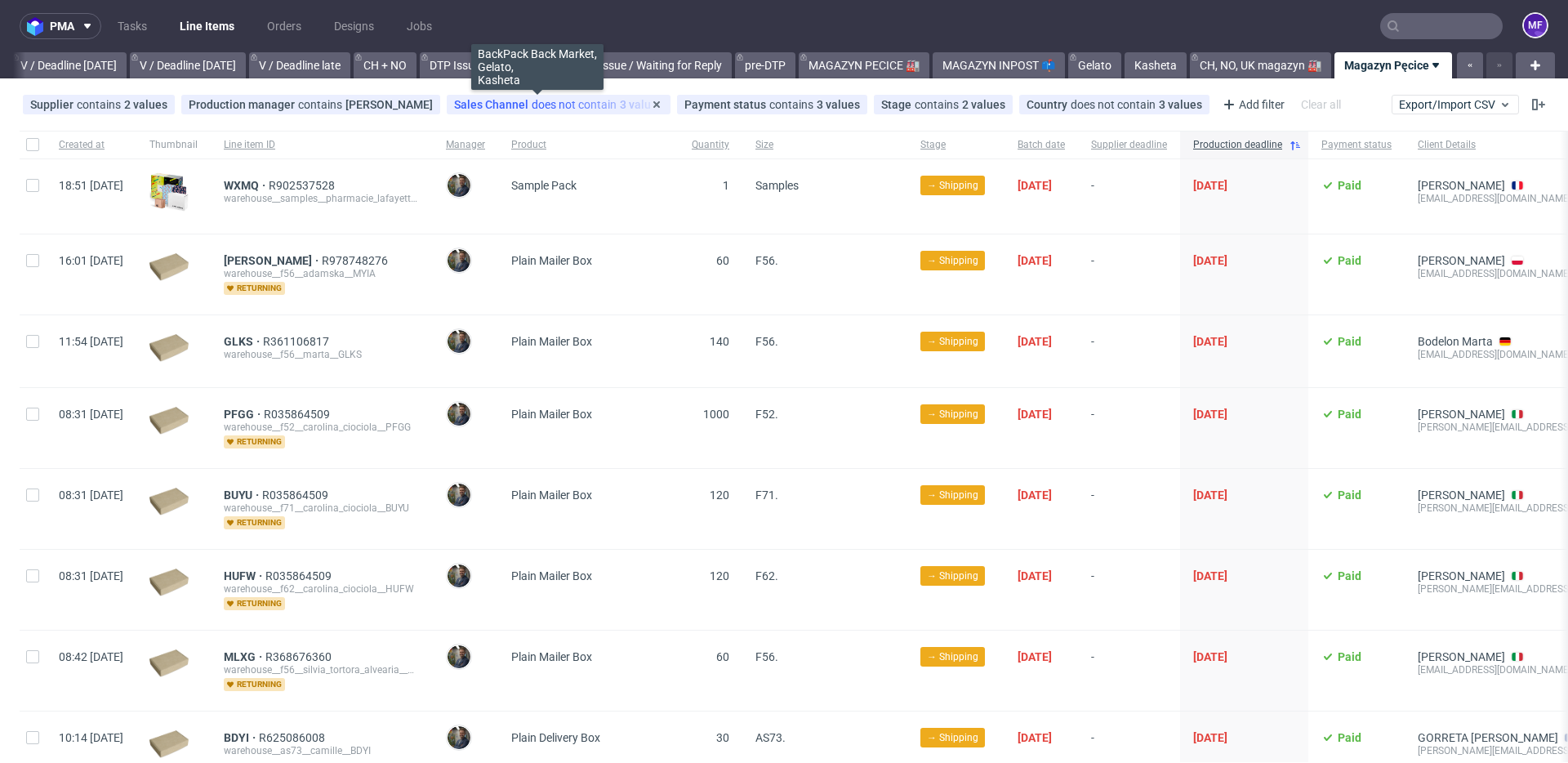
click at [581, 108] on div "Sales Channel does not contain 3 values" at bounding box center [558, 104] width 209 height 13
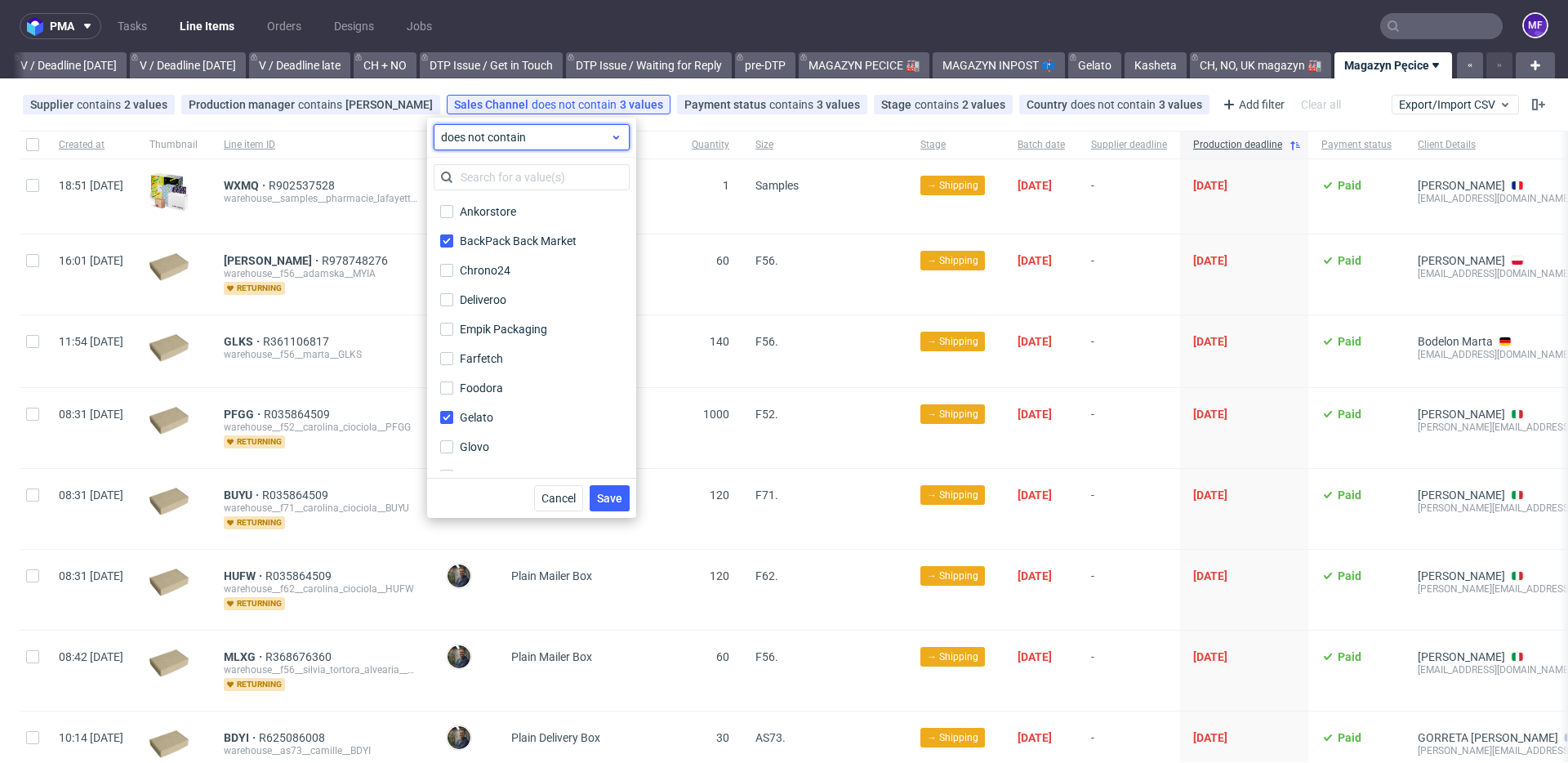
click at [545, 130] on span "does not contain" at bounding box center [524, 137] width 169 height 16
click at [514, 174] on label "contains" at bounding box center [531, 174] width 182 height 29
click at [444, 412] on input "Gelato" at bounding box center [446, 417] width 13 height 13
checkbox input "false"
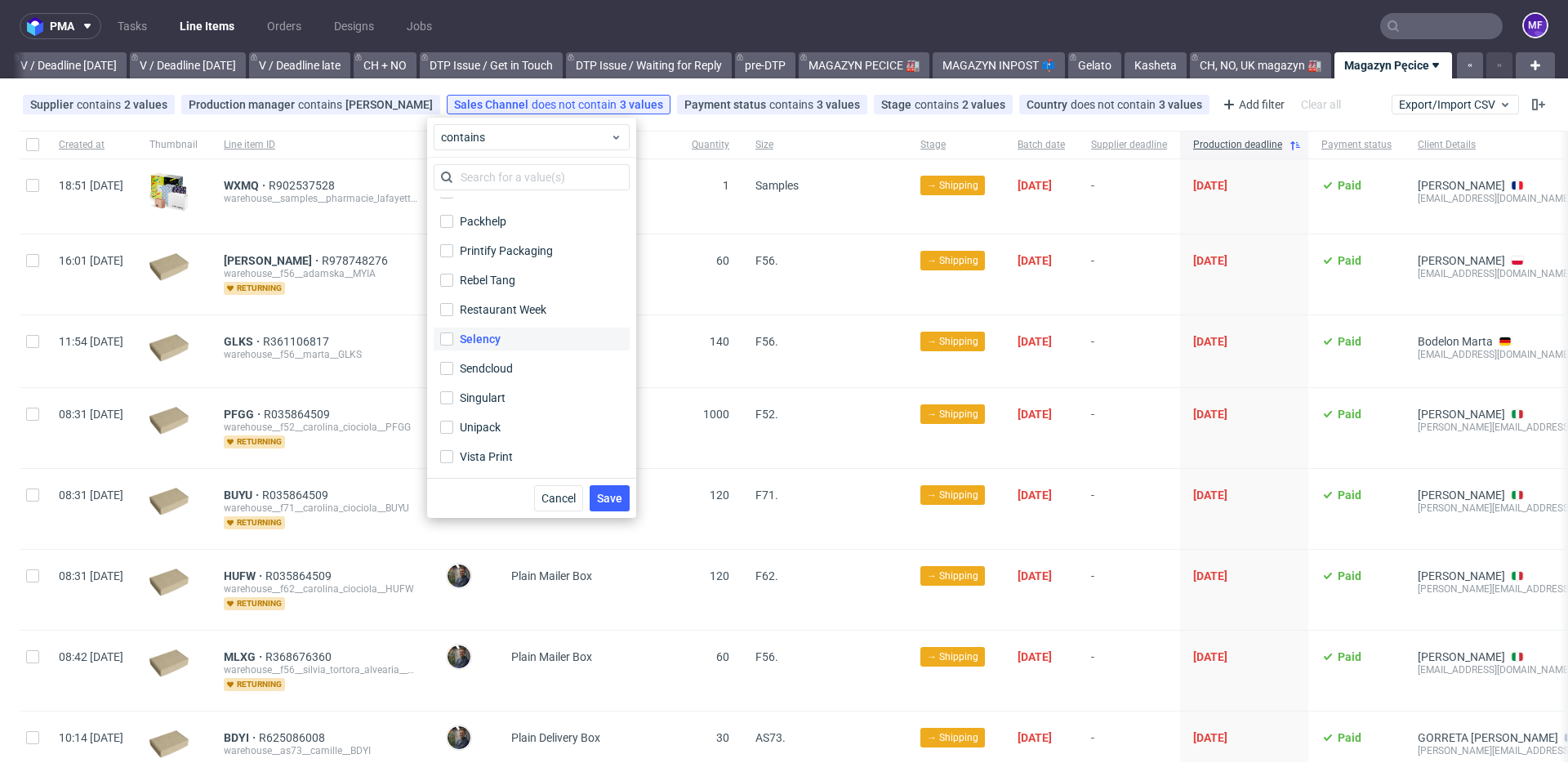
scroll to position [196, 0]
click at [441, 367] on input "Kasheta" at bounding box center [446, 369] width 13 height 13
checkbox input "false"
click at [600, 496] on span "Save" at bounding box center [609, 498] width 26 height 12
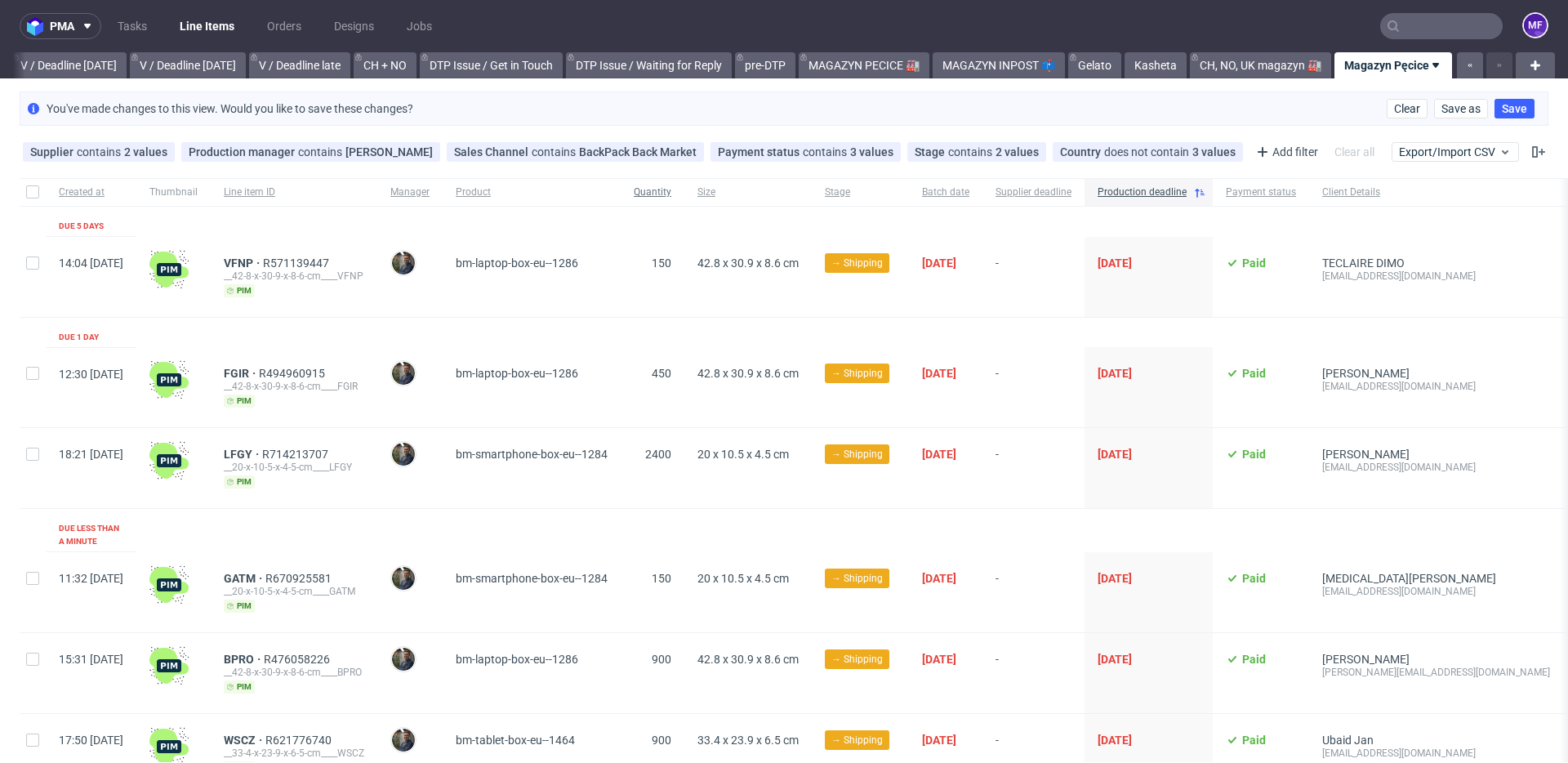
click at [671, 185] on span "Quantity" at bounding box center [652, 192] width 37 height 14
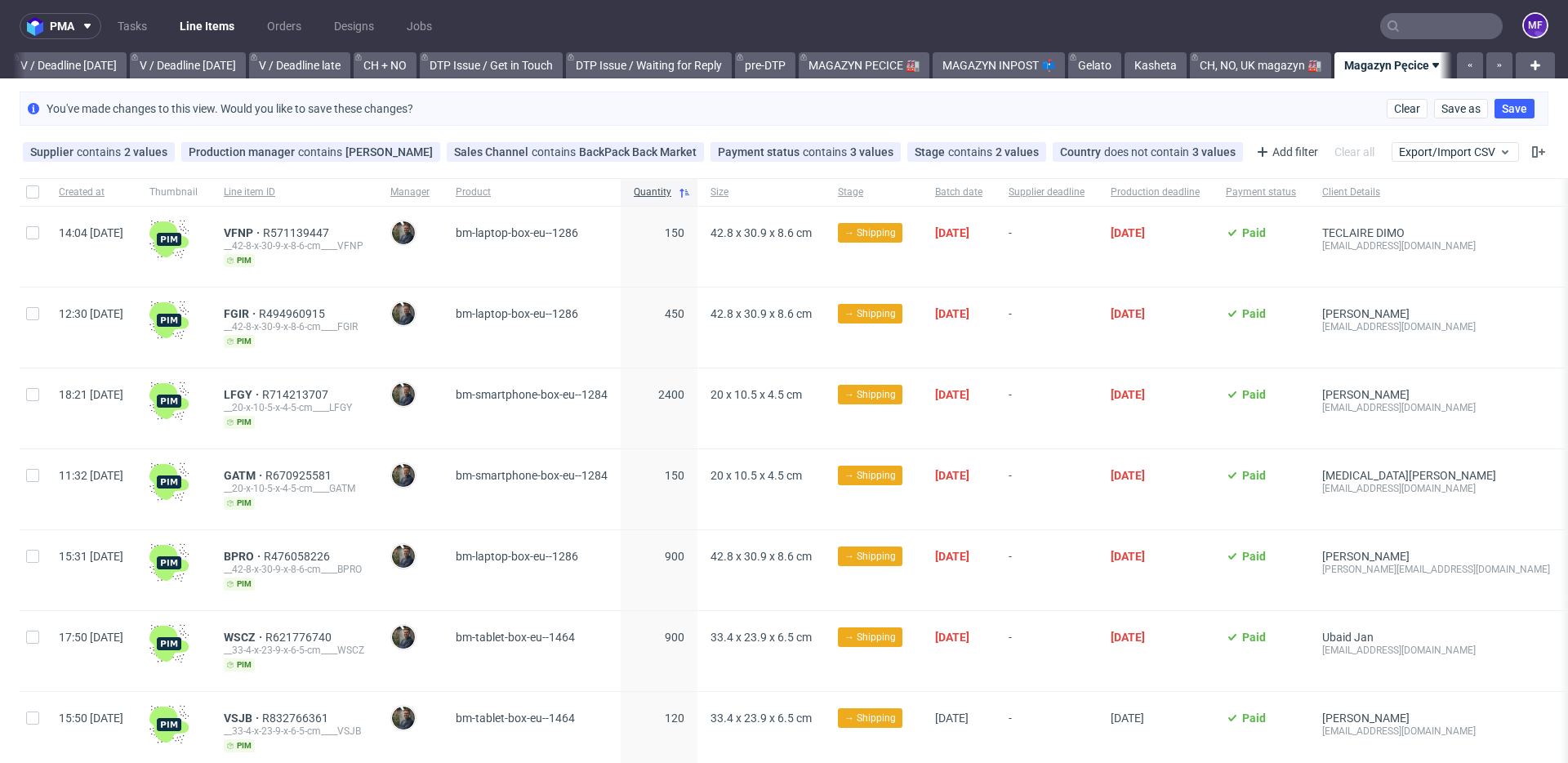
scroll to position [0, 2063]
click at [671, 188] on span "Quantity" at bounding box center [652, 192] width 37 height 14
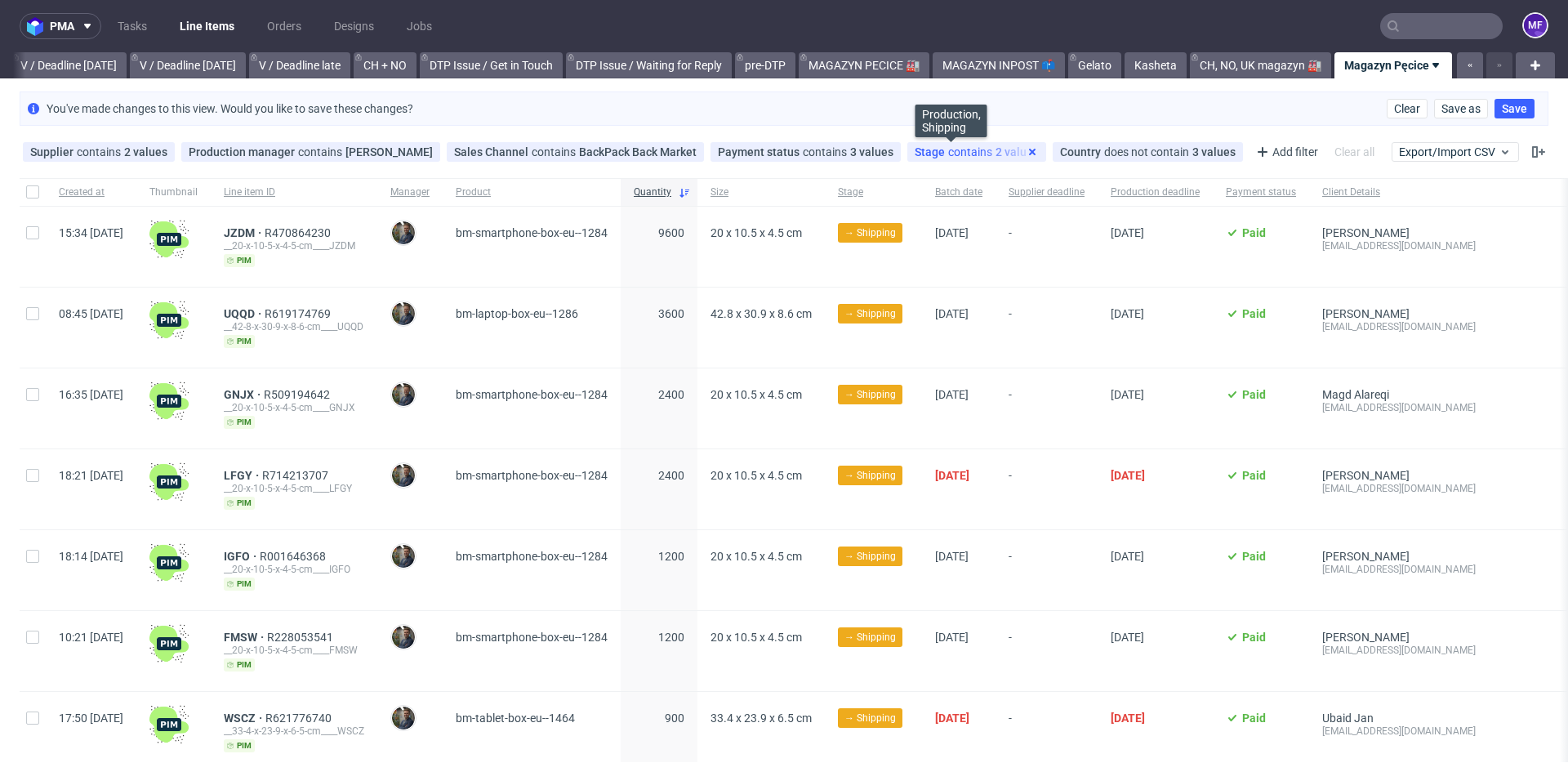
click at [1025, 155] on icon at bounding box center [1032, 152] width 13 height 13
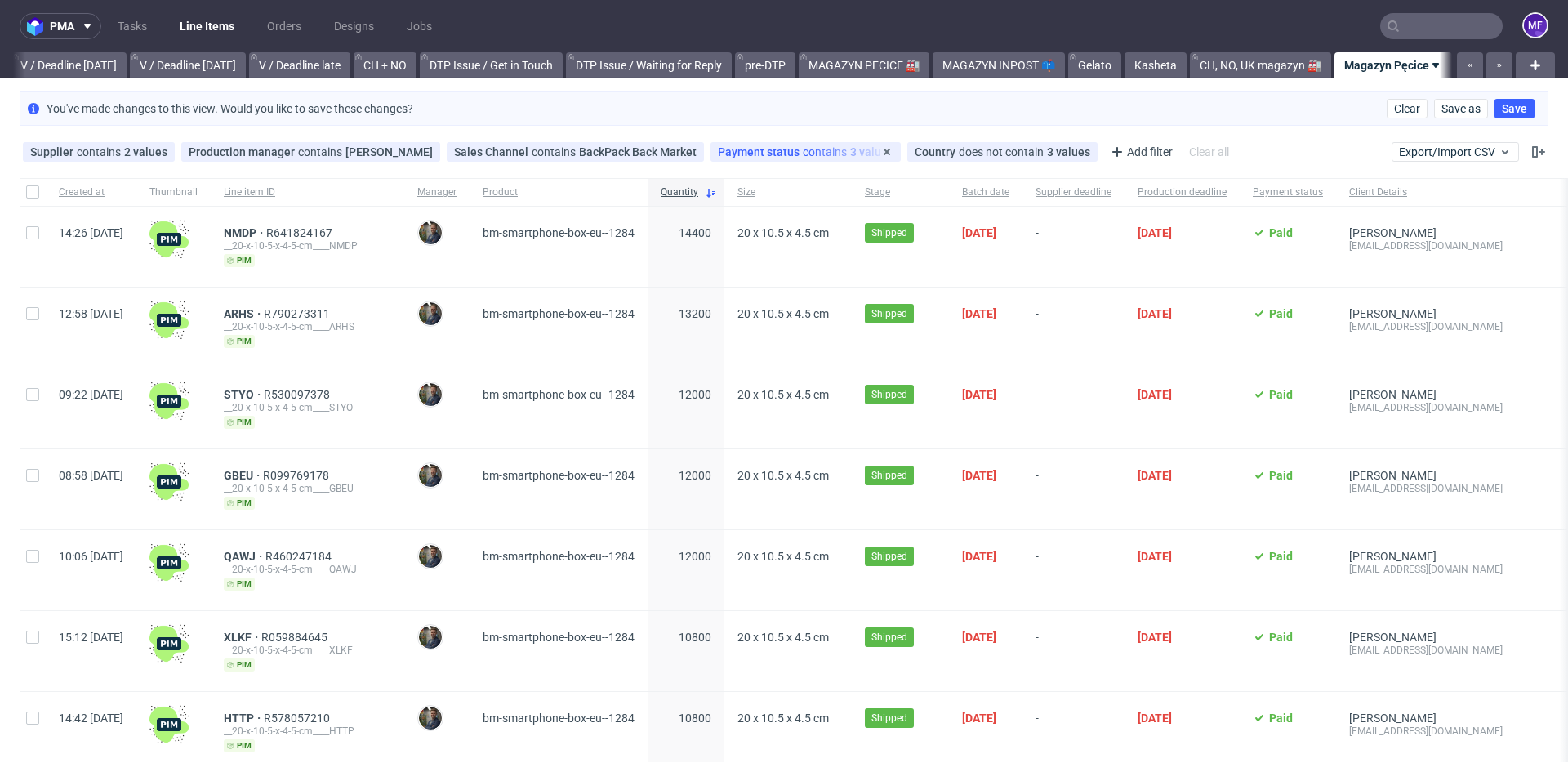
scroll to position [5, 0]
